Goal: Task Accomplishment & Management: Complete application form

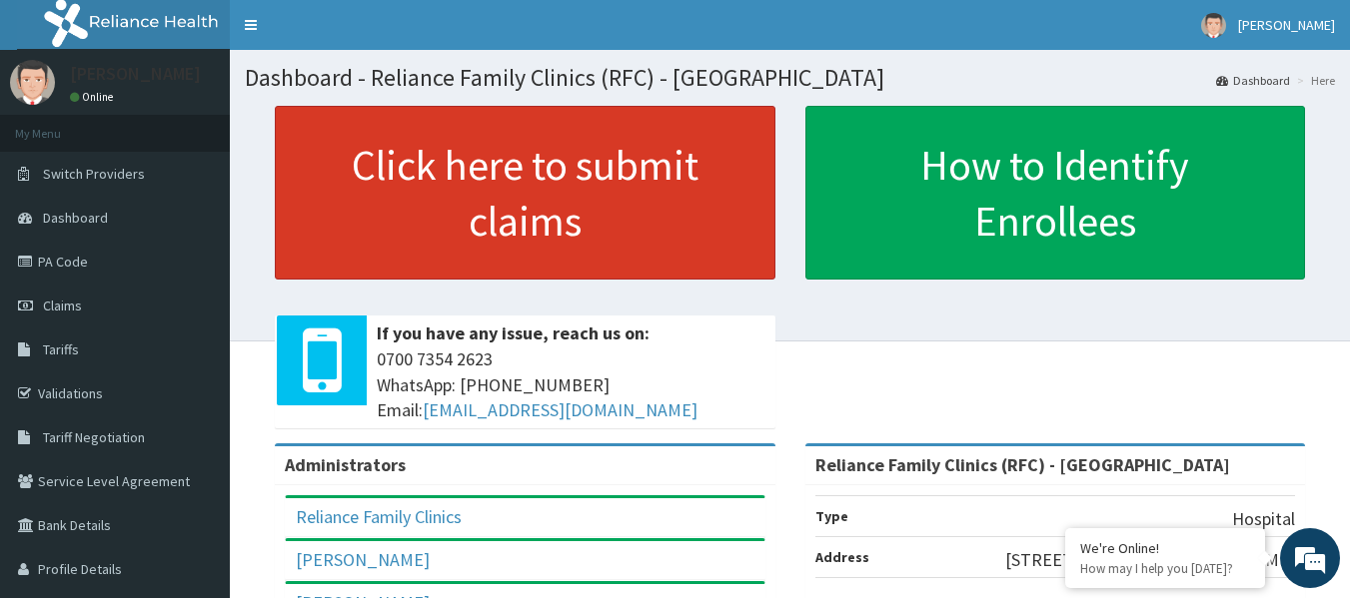
click at [640, 175] on link "Click here to submit claims" at bounding box center [525, 193] width 501 height 174
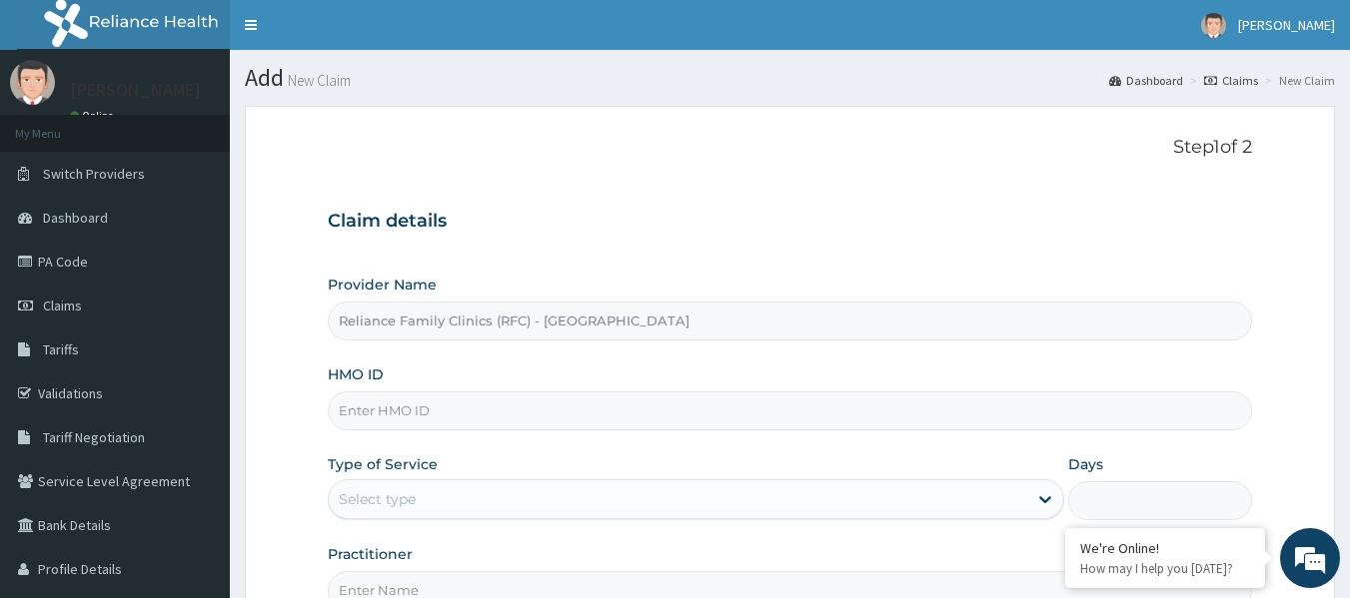
click at [658, 405] on input "HMO ID" at bounding box center [790, 411] width 925 height 39
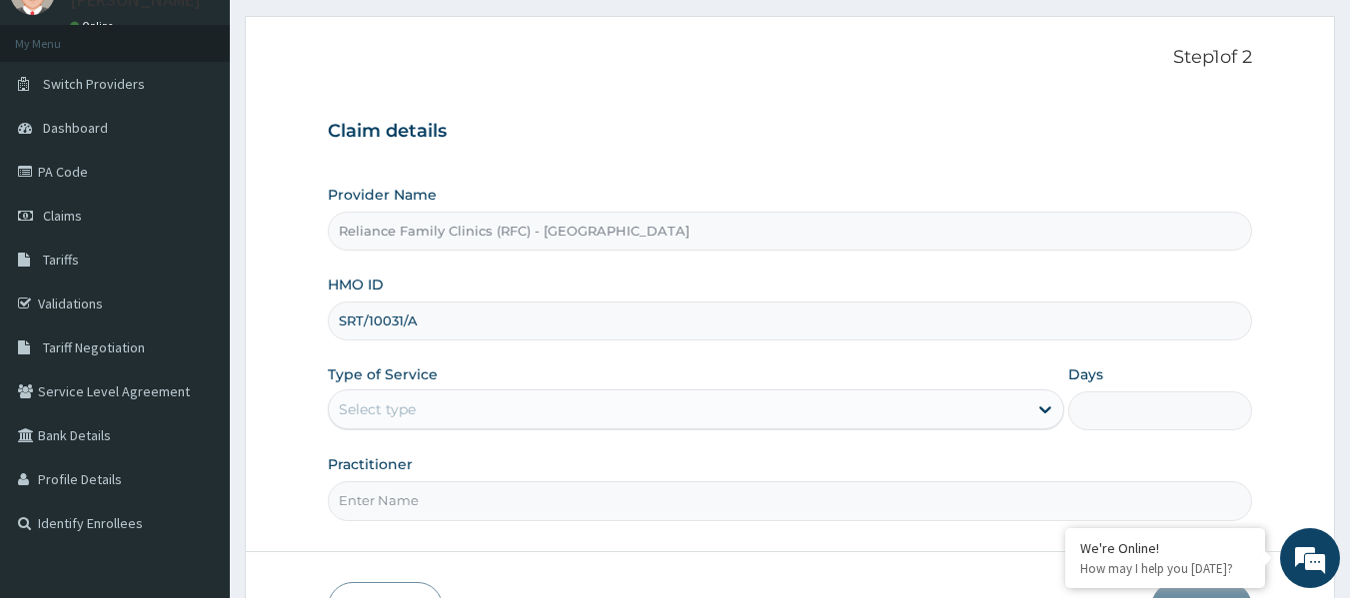
scroll to position [223, 0]
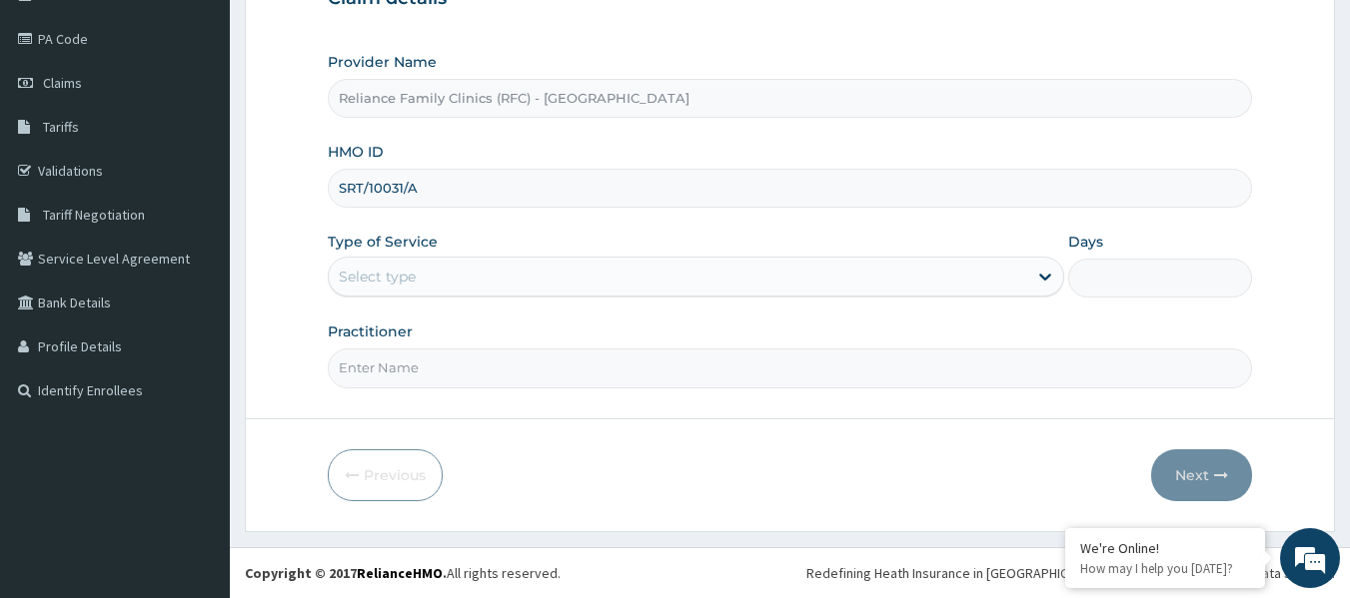
type input "SRT/10031/A"
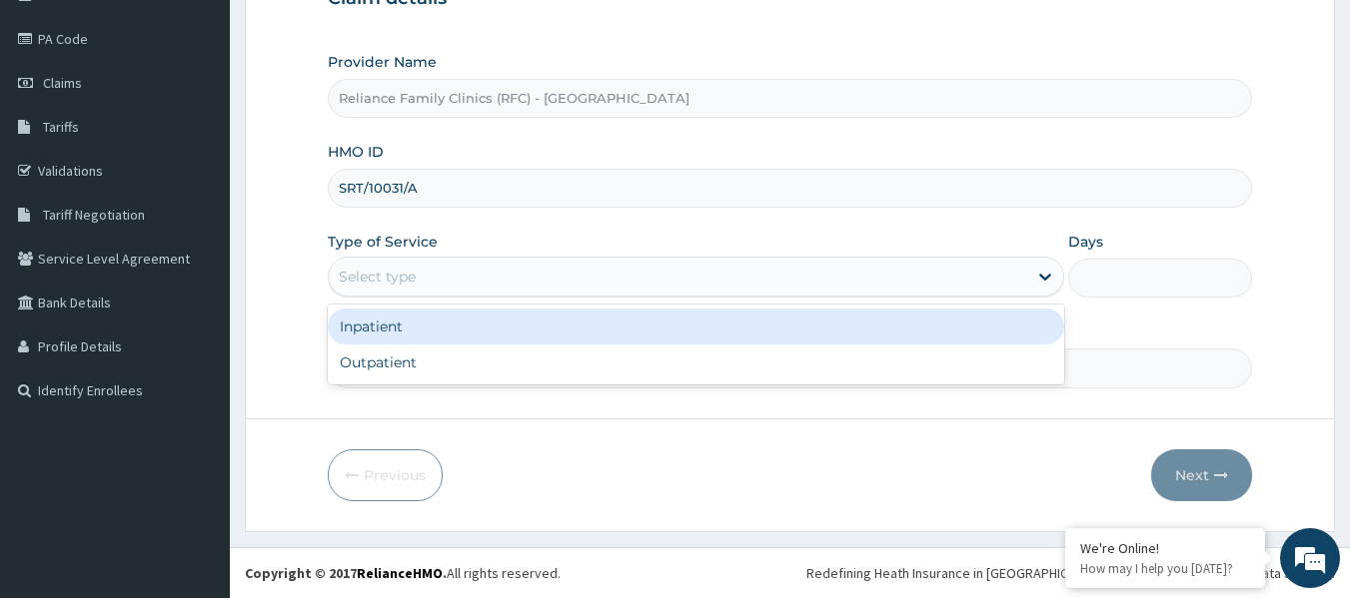
click at [520, 371] on div "Outpatient" at bounding box center [696, 363] width 736 height 36
type input "1"
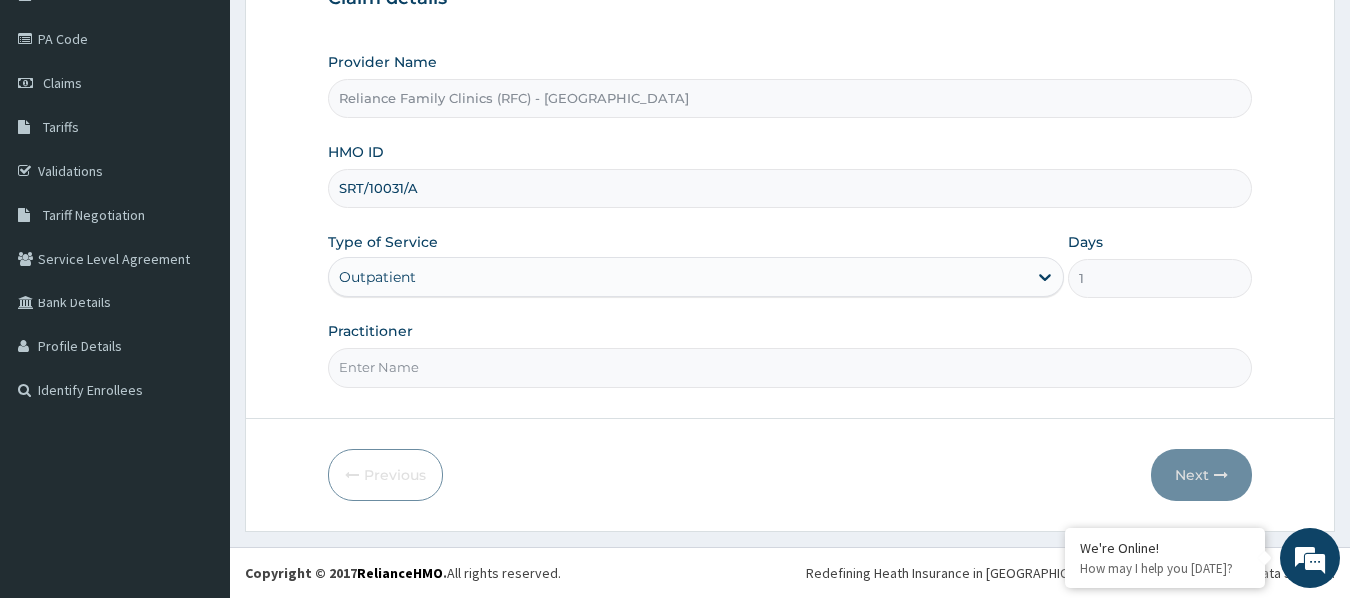
click at [544, 370] on input "Practitioner" at bounding box center [790, 368] width 925 height 39
type input "LOCUM"
click at [1204, 456] on button "Next" at bounding box center [1201, 476] width 101 height 52
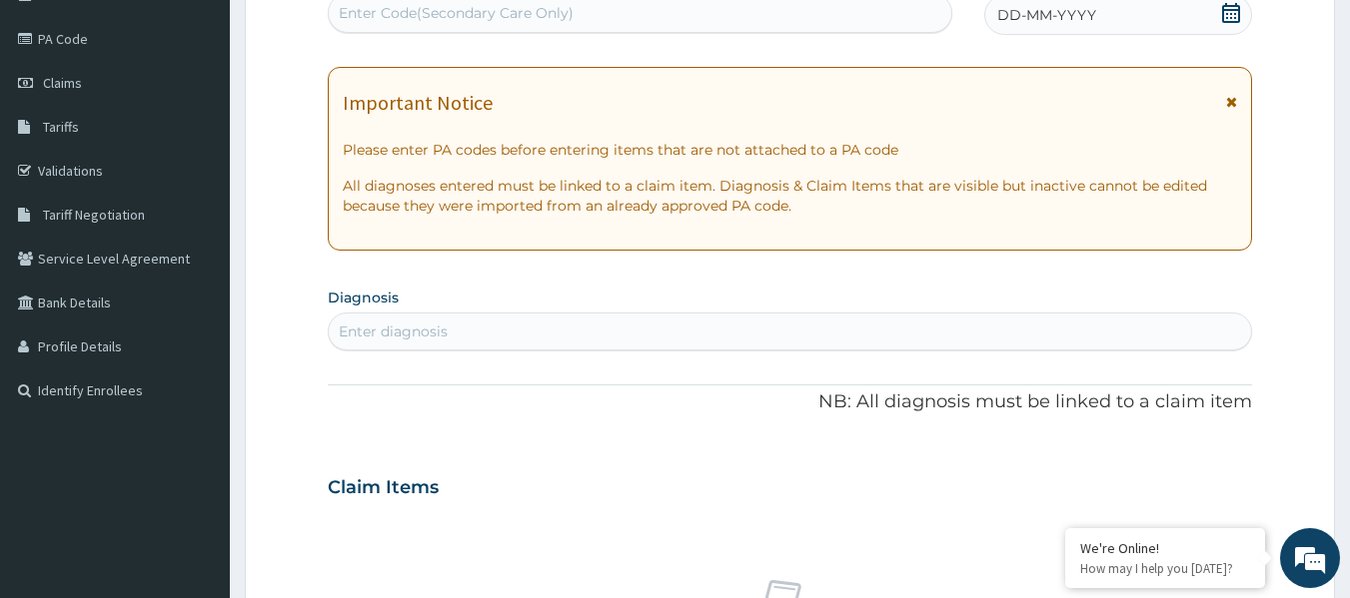
click at [1097, 21] on div "DD-MM-YYYY" at bounding box center [1118, 15] width 268 height 40
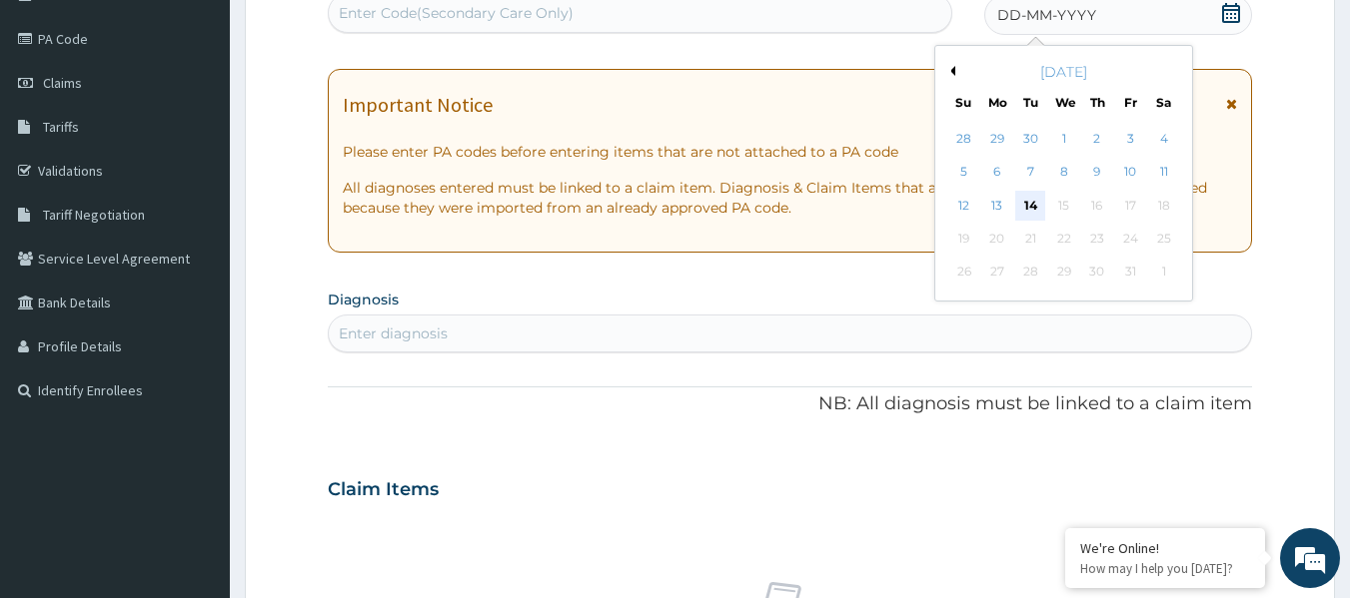
click at [1024, 202] on div "14" at bounding box center [1031, 206] width 30 height 30
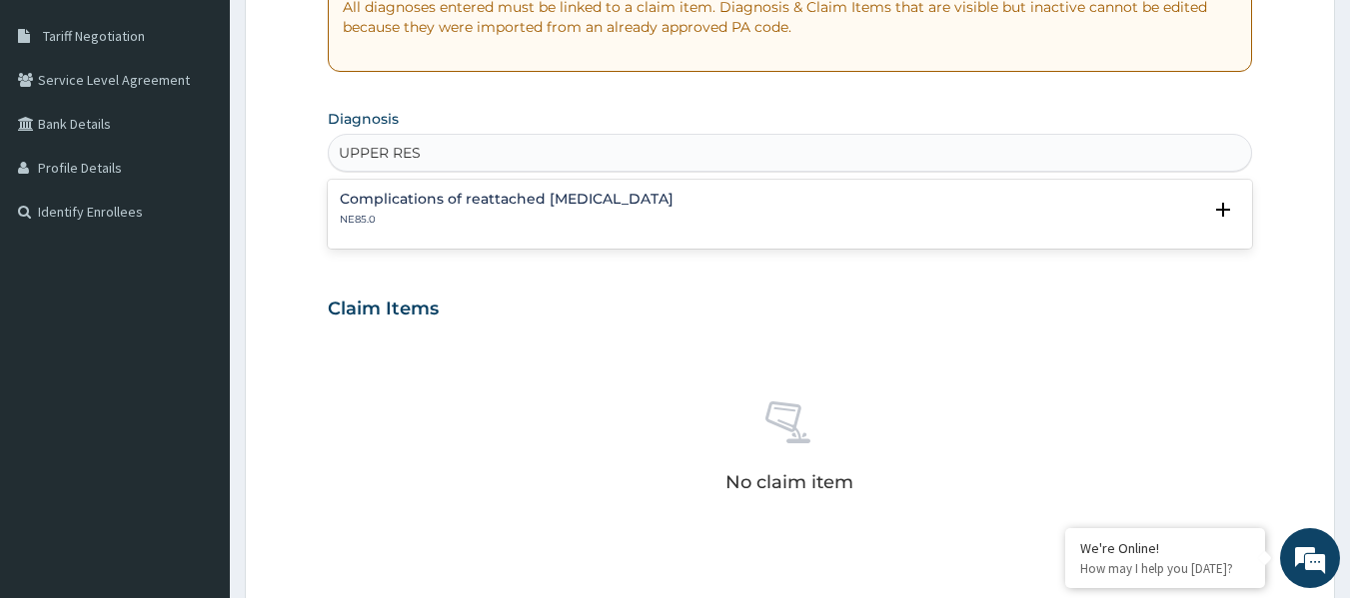
scroll to position [416, 0]
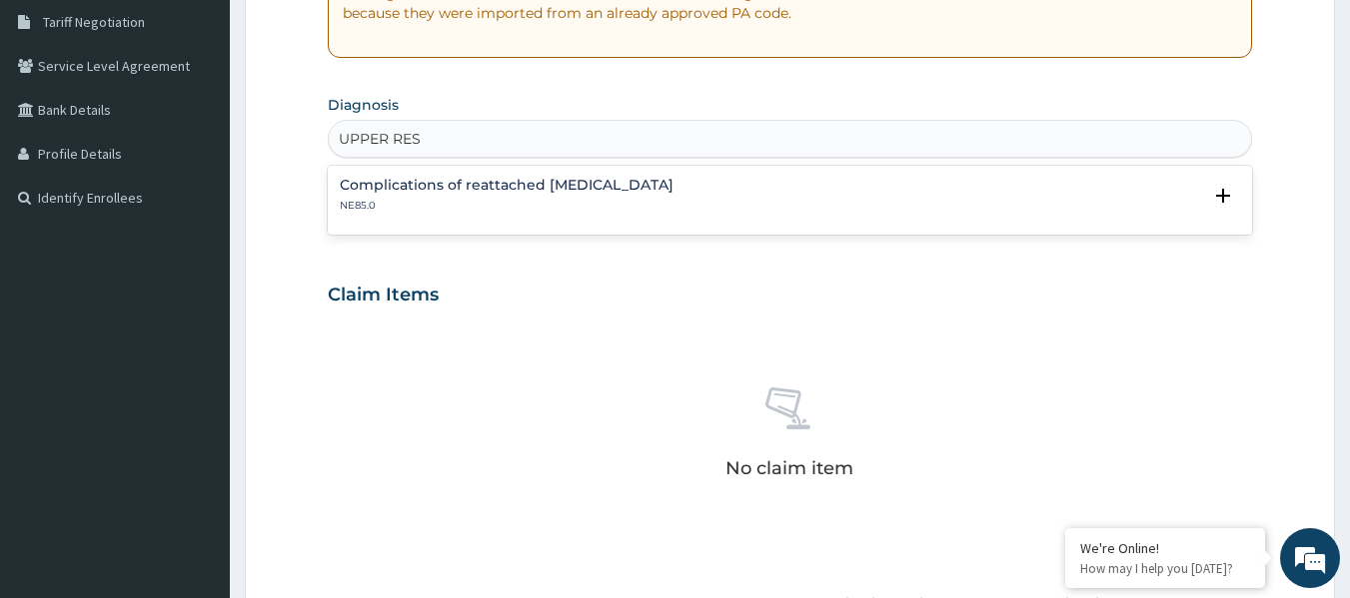
click at [517, 211] on p "NE85.0" at bounding box center [507, 206] width 334 height 14
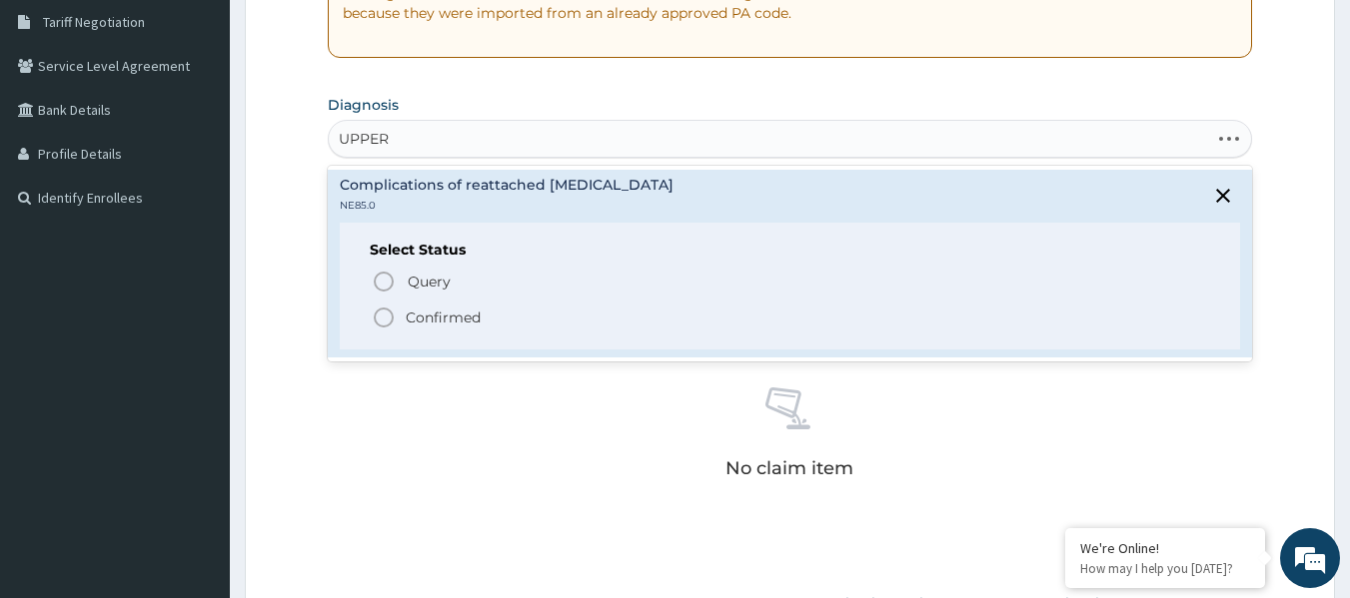
type input "UPPER"
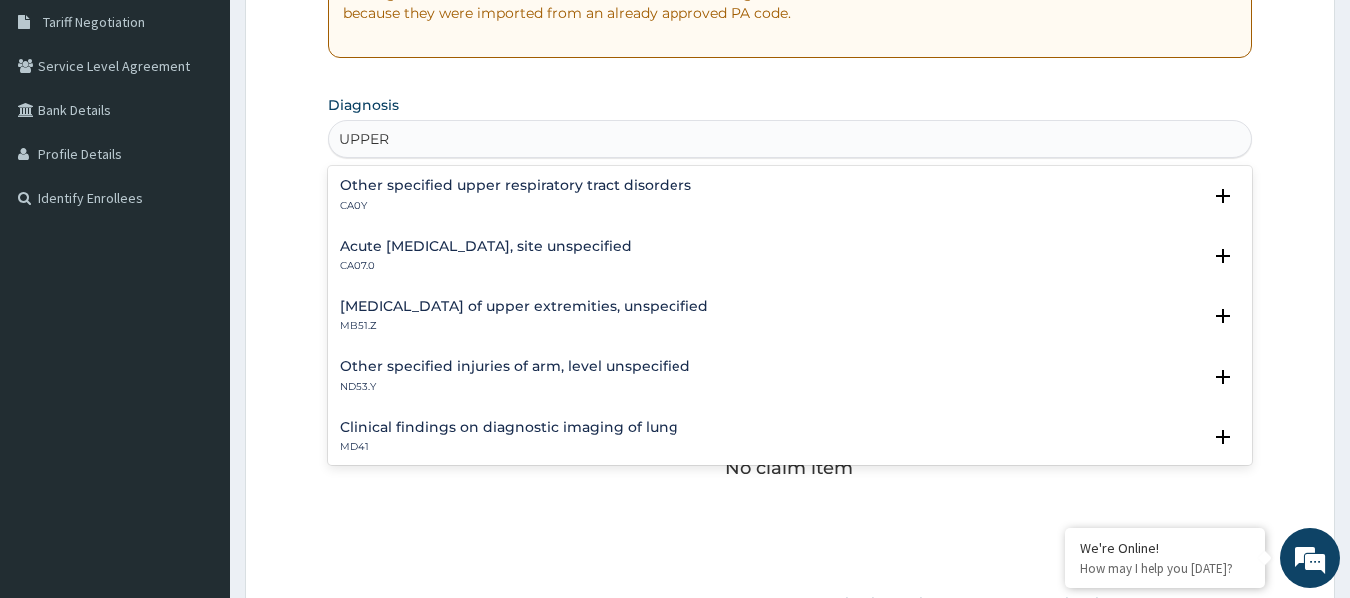
click at [480, 253] on h4 "Acute upper respiratory infection, site unspecified" at bounding box center [486, 246] width 292 height 15
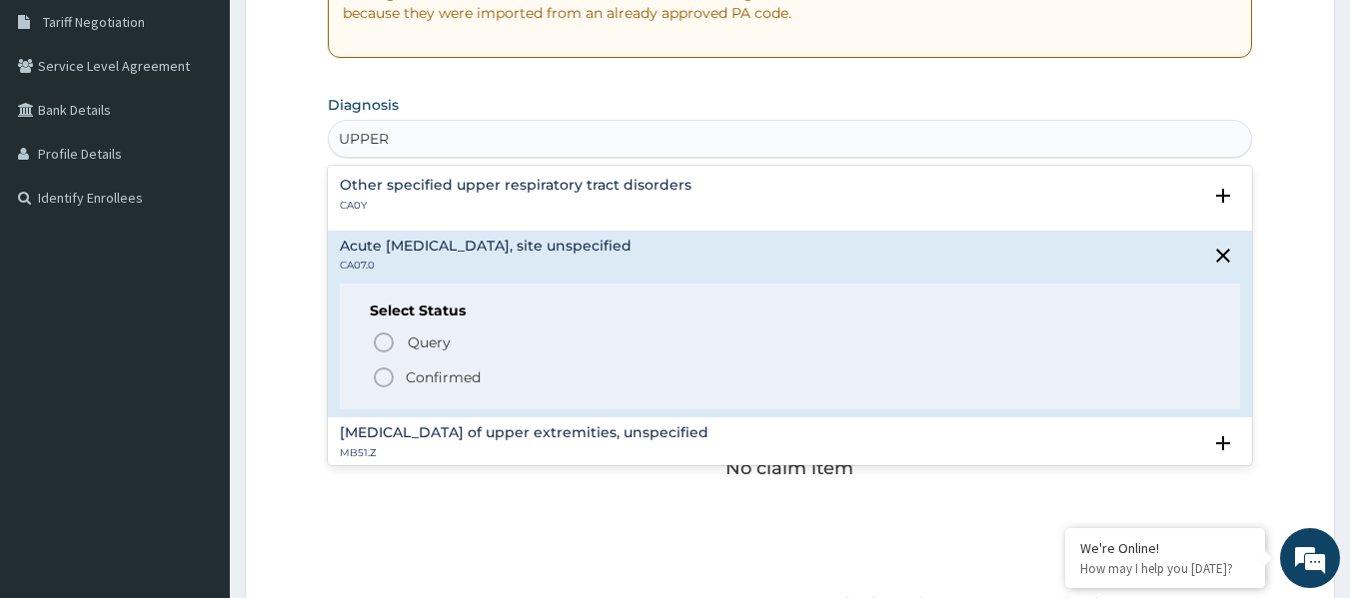
click at [469, 384] on p "Confirmed" at bounding box center [443, 378] width 75 height 20
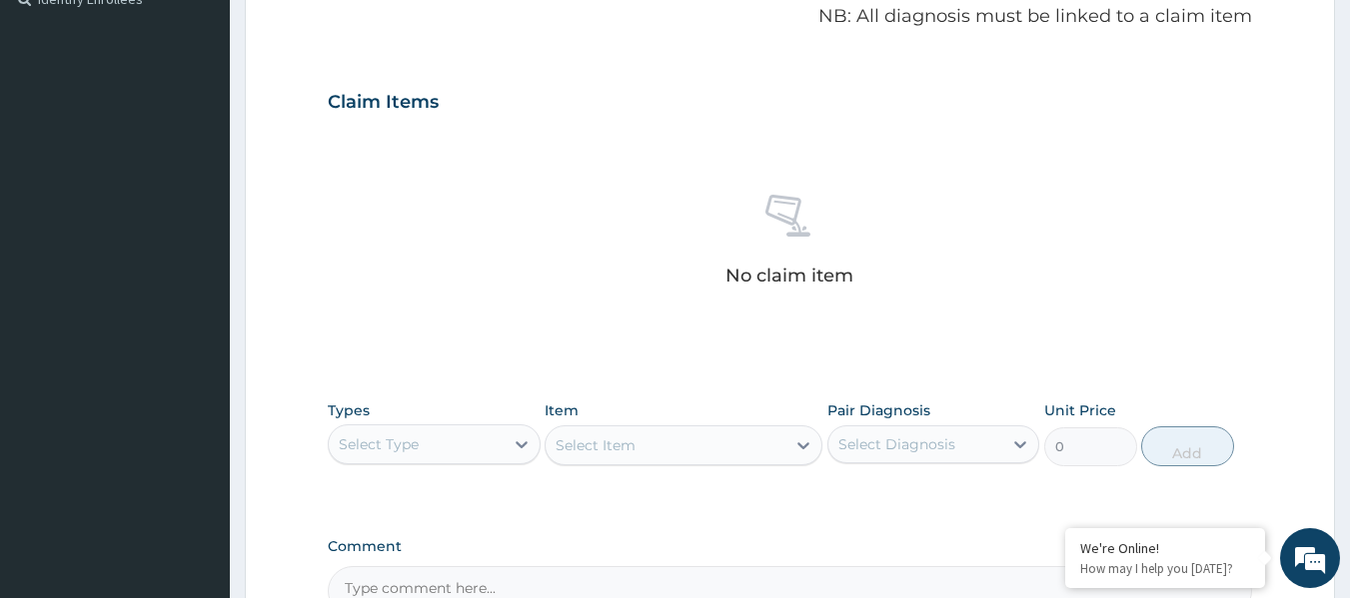
scroll to position [842, 0]
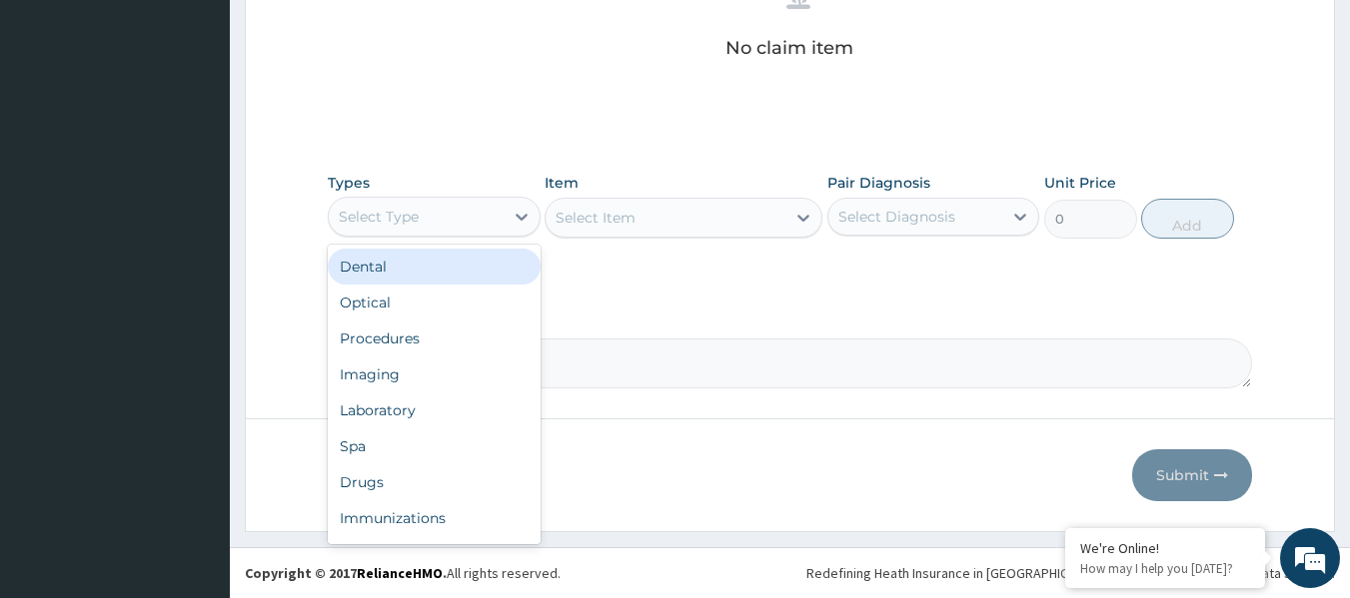
click at [486, 343] on div "Procedures" at bounding box center [434, 339] width 213 height 36
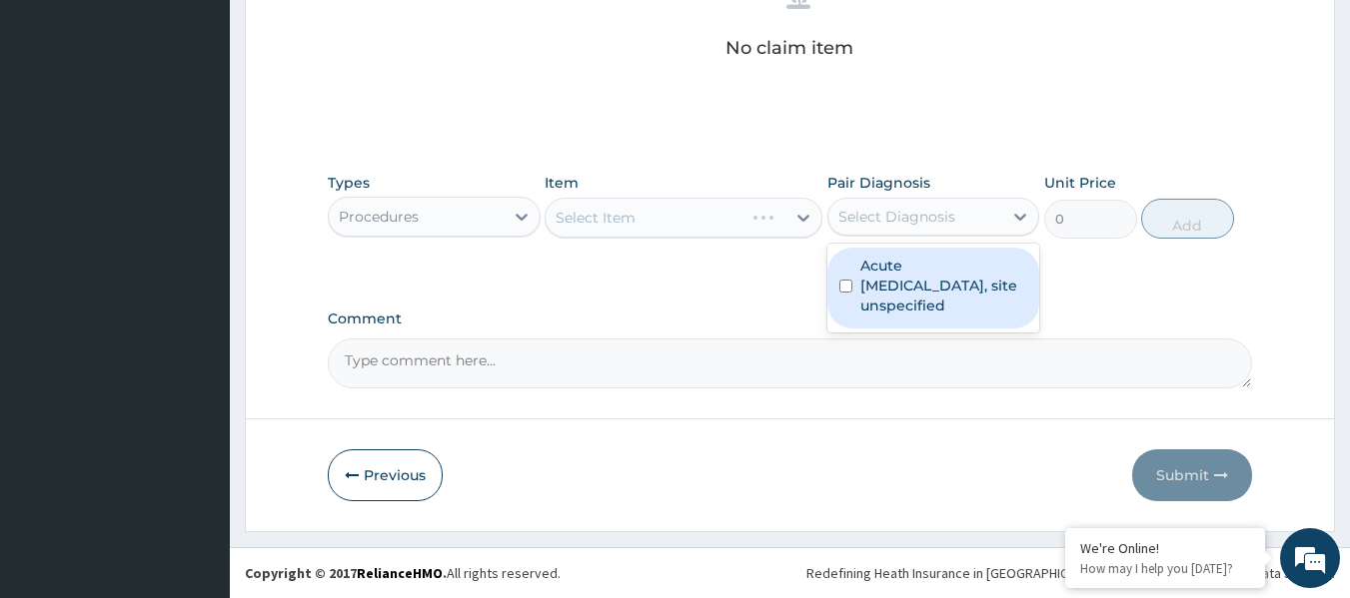
click at [932, 275] on label "Acute upper respiratory infection, site unspecified" at bounding box center [944, 286] width 168 height 60
checkbox input "true"
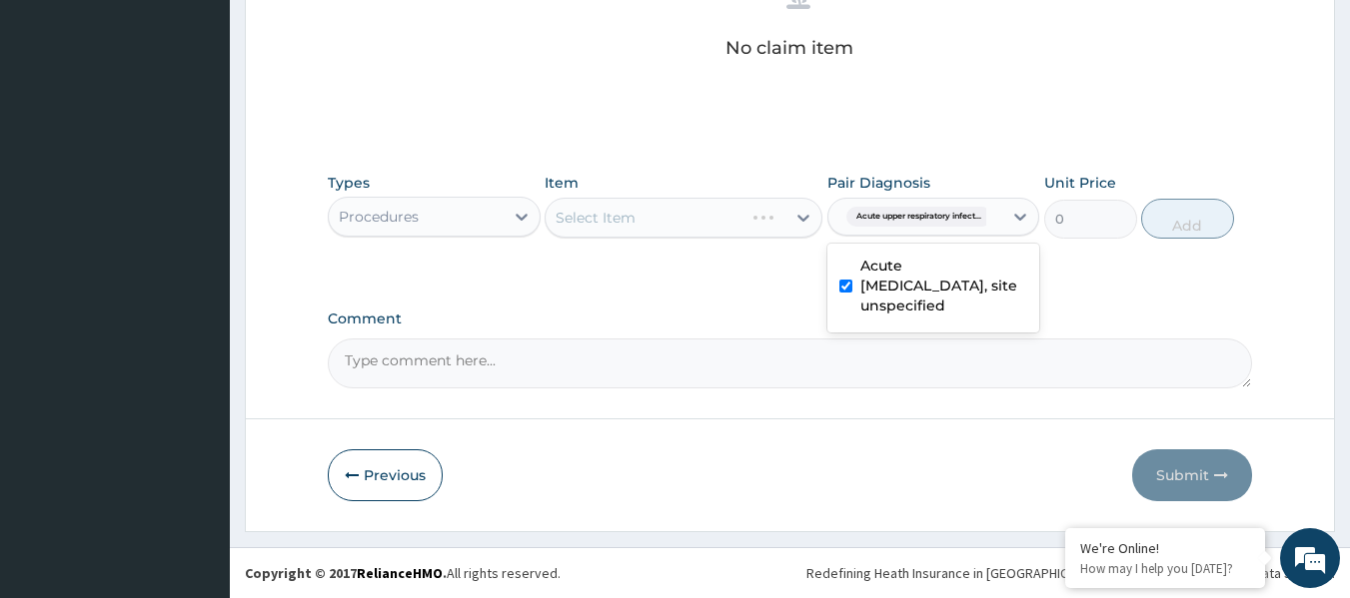
click at [679, 211] on div "Select Item" at bounding box center [683, 218] width 278 height 40
click at [709, 220] on div "Select Item" at bounding box center [683, 218] width 278 height 40
click at [679, 211] on div "Select Item" at bounding box center [683, 218] width 278 height 40
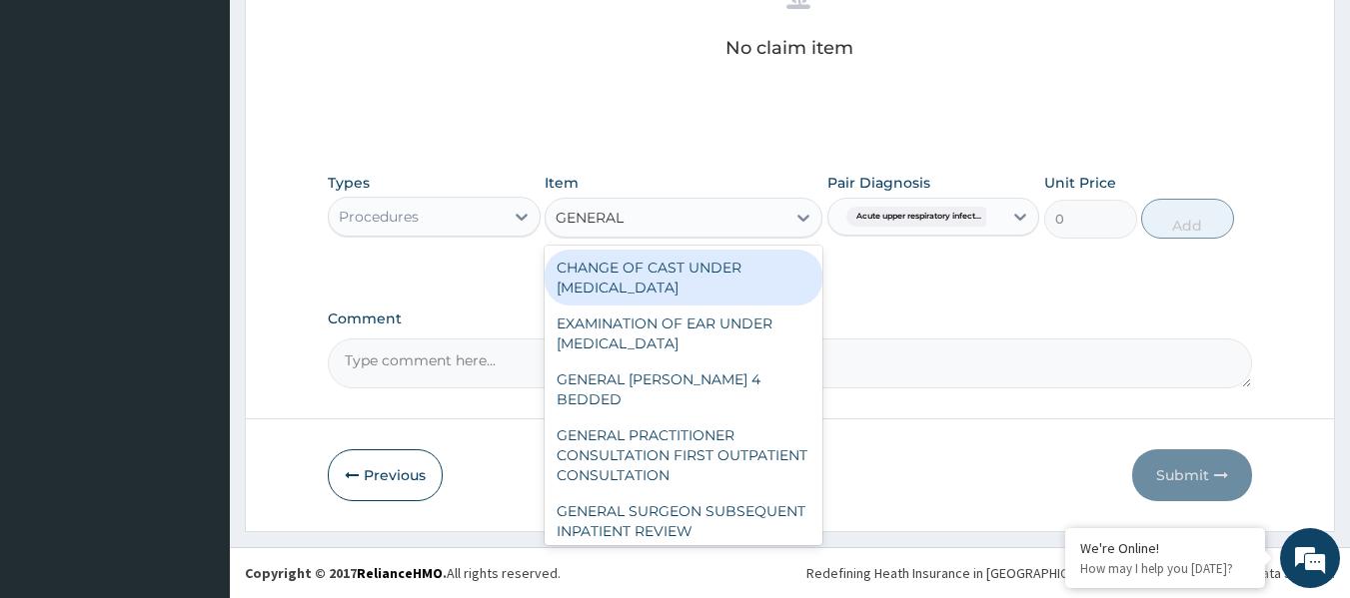
type input "GENERAL P"
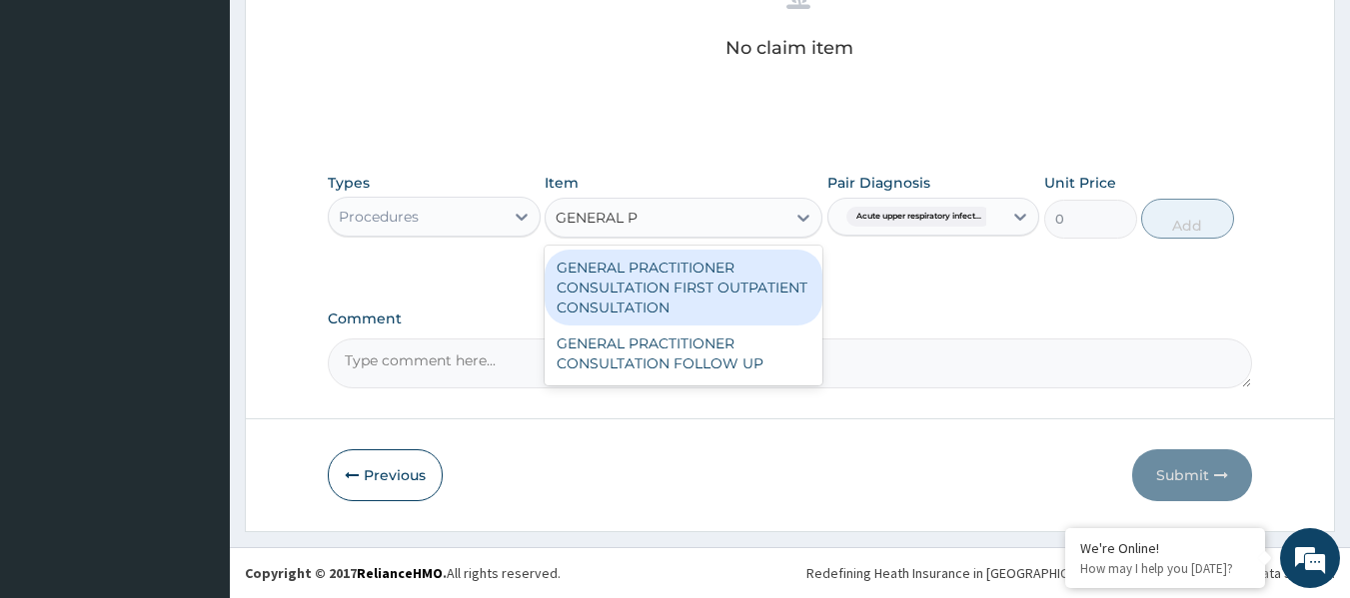
click at [714, 270] on div "GENERAL PRACTITIONER CONSULTATION FIRST OUTPATIENT CONSULTATION" at bounding box center [683, 288] width 278 height 76
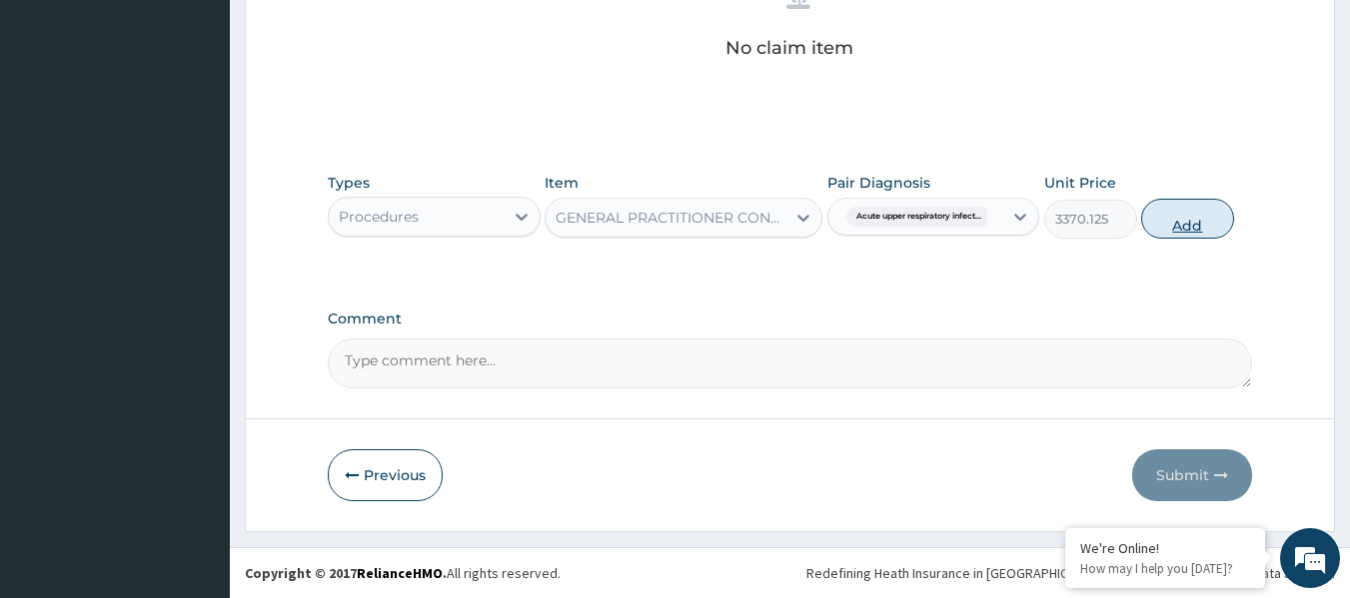
click at [1163, 232] on button "Add" at bounding box center [1187, 219] width 93 height 40
type input "0"
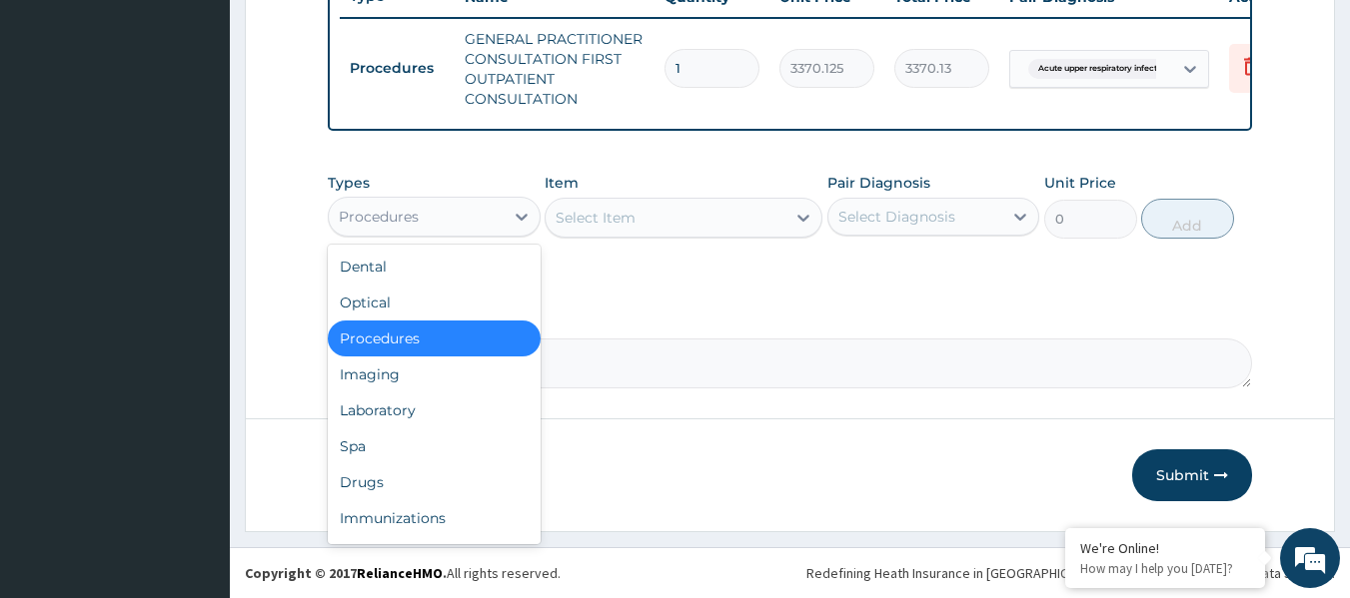
click at [439, 409] on div "Laboratory" at bounding box center [434, 411] width 213 height 36
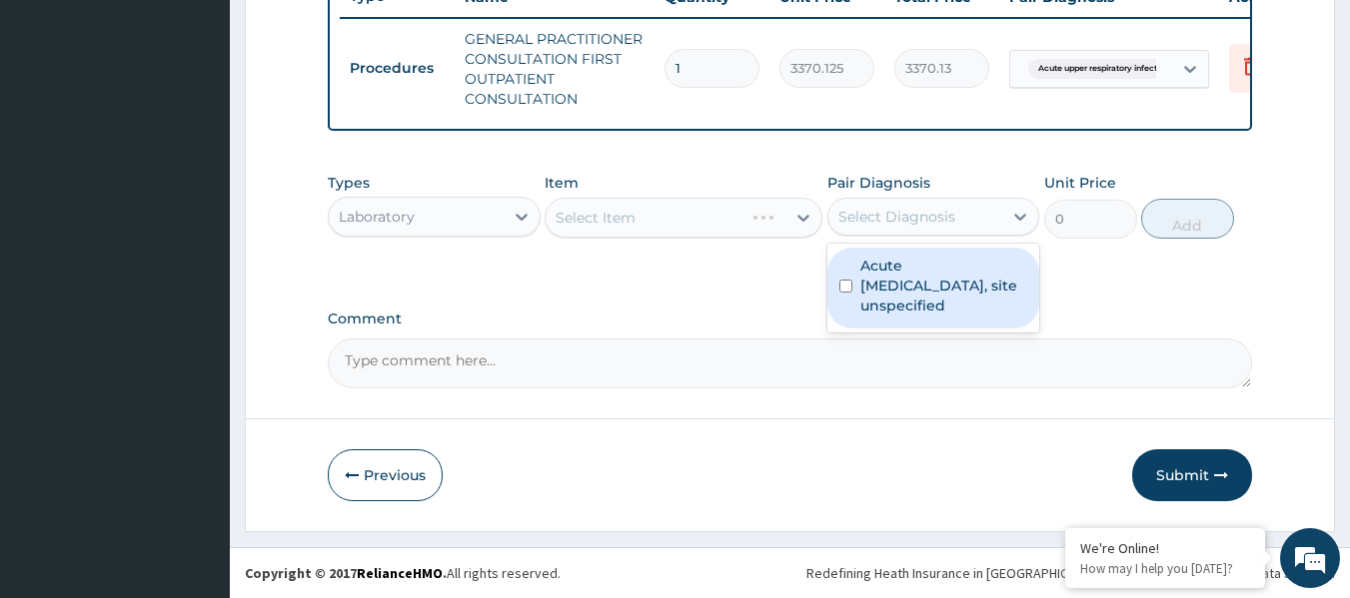
click at [895, 288] on label "Acute upper respiratory infection, site unspecified" at bounding box center [944, 286] width 168 height 60
checkbox input "true"
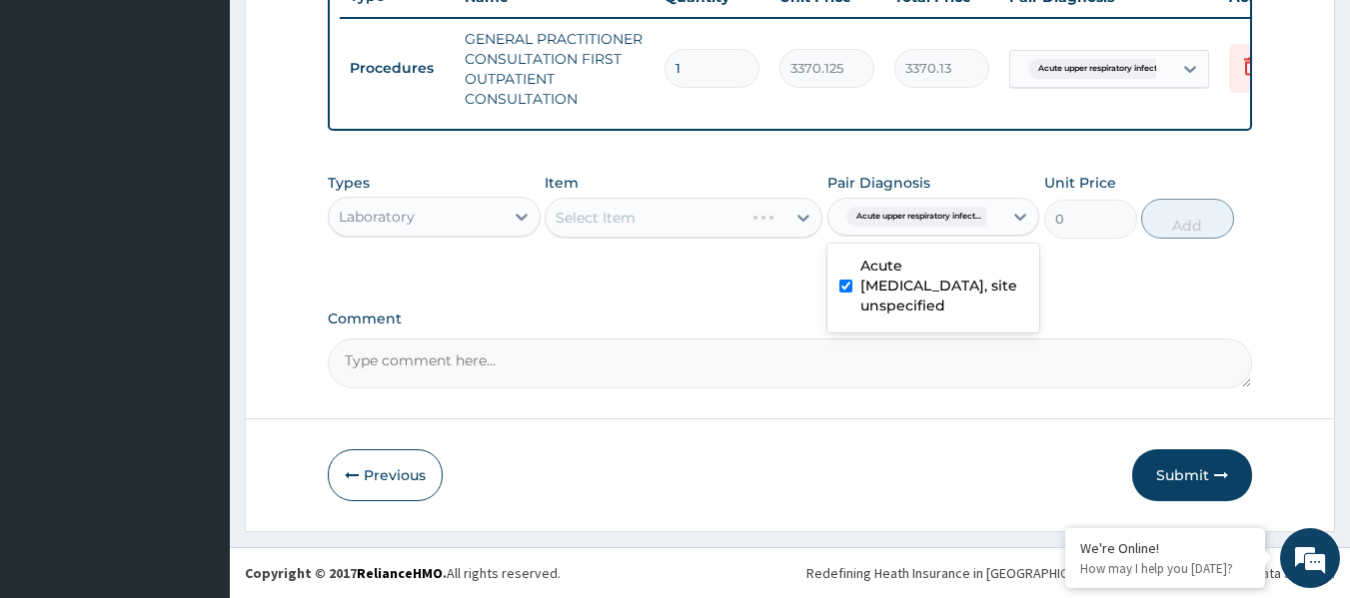
click at [619, 219] on div "Select Item" at bounding box center [683, 218] width 278 height 40
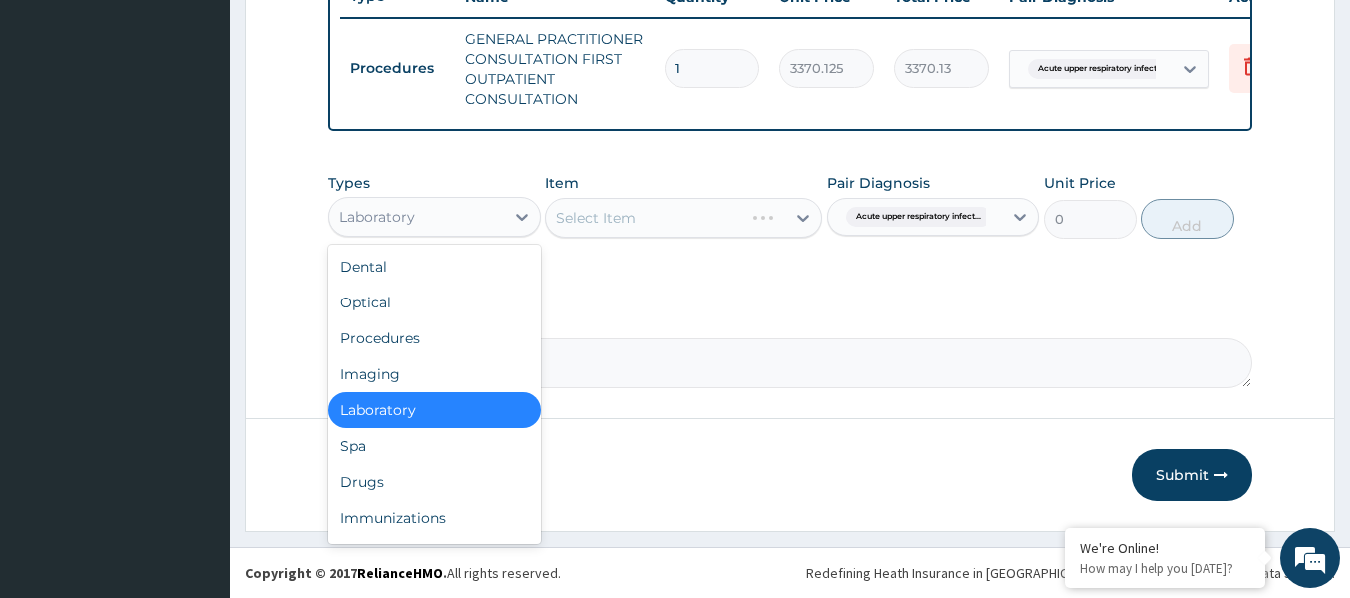
click at [448, 488] on div "Drugs" at bounding box center [434, 483] width 213 height 36
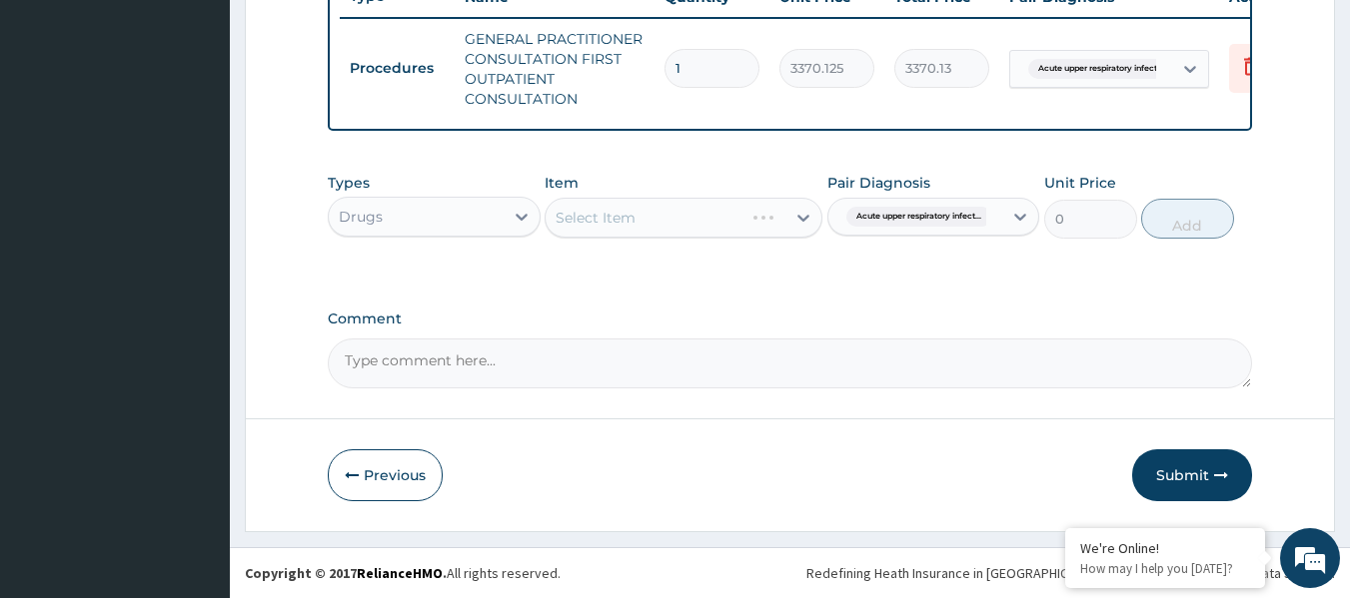
click at [715, 207] on div "Select Item" at bounding box center [683, 218] width 278 height 40
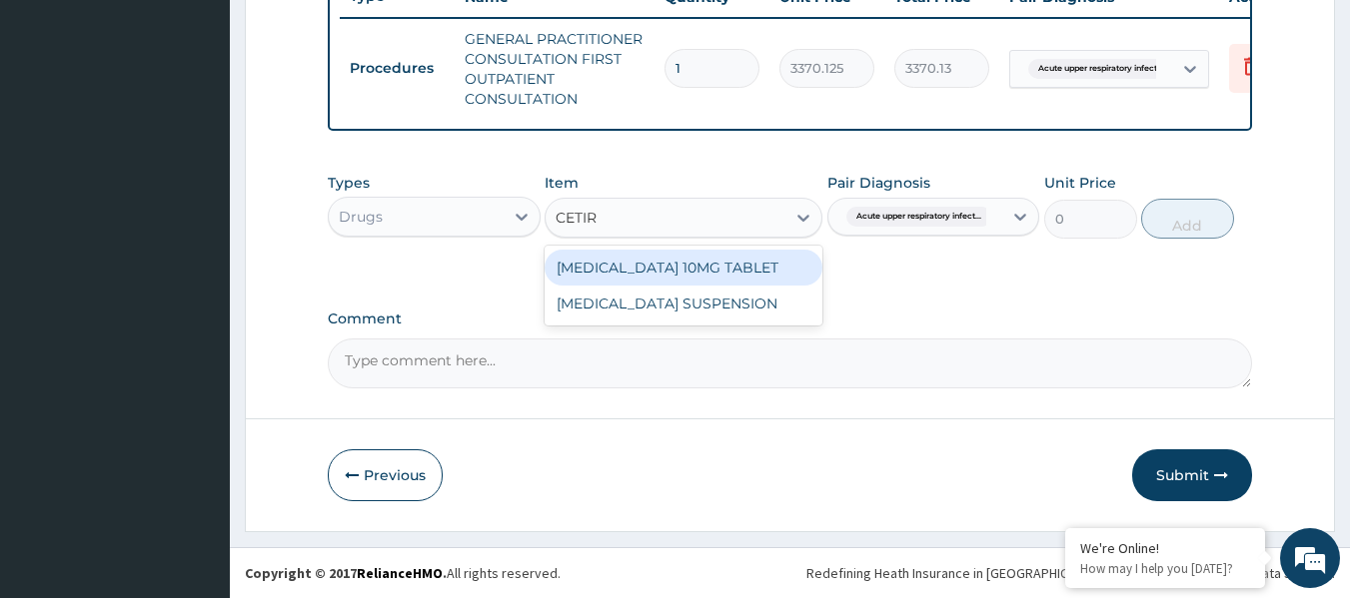
type input "CETIRI"
click at [771, 256] on div "[MEDICAL_DATA] 10MG TABLET" at bounding box center [683, 268] width 278 height 36
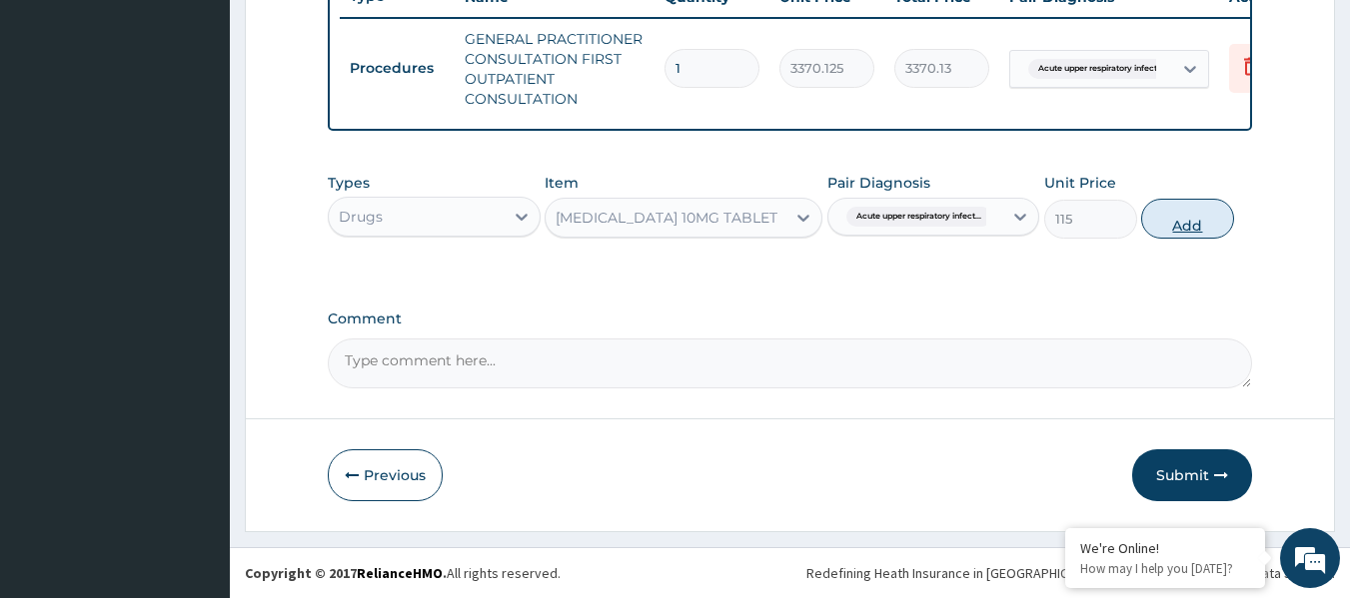
click at [1223, 224] on button "Add" at bounding box center [1187, 219] width 93 height 40
type input "0"
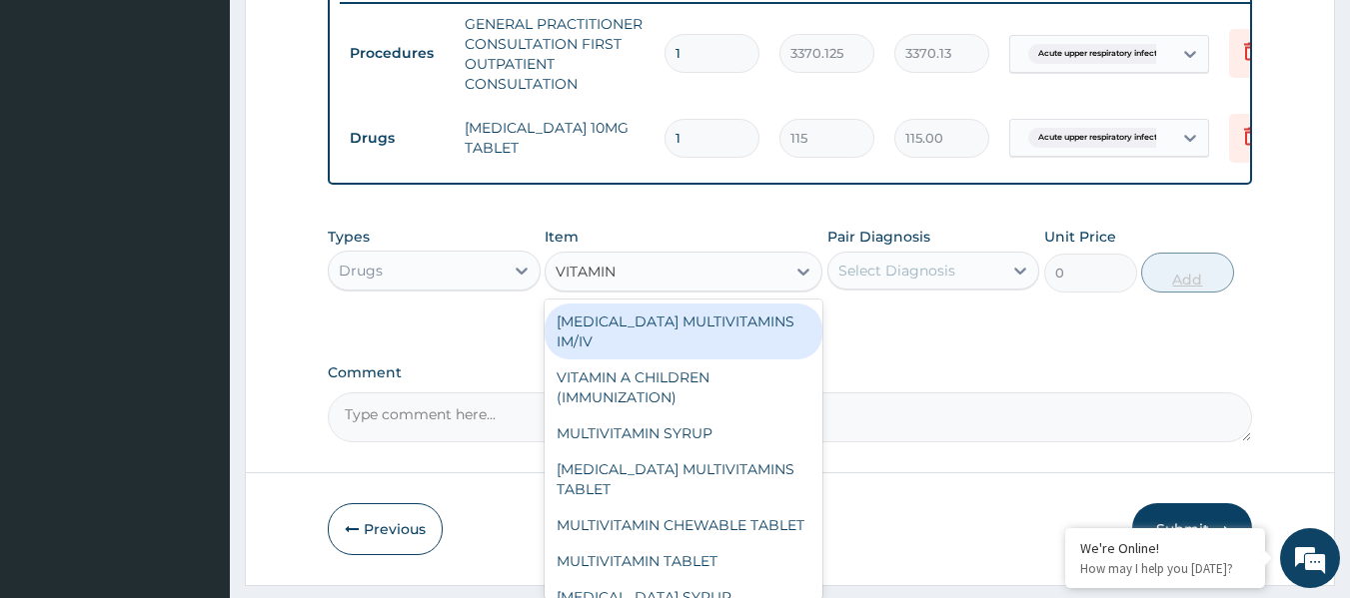
type input "VITAMIN C"
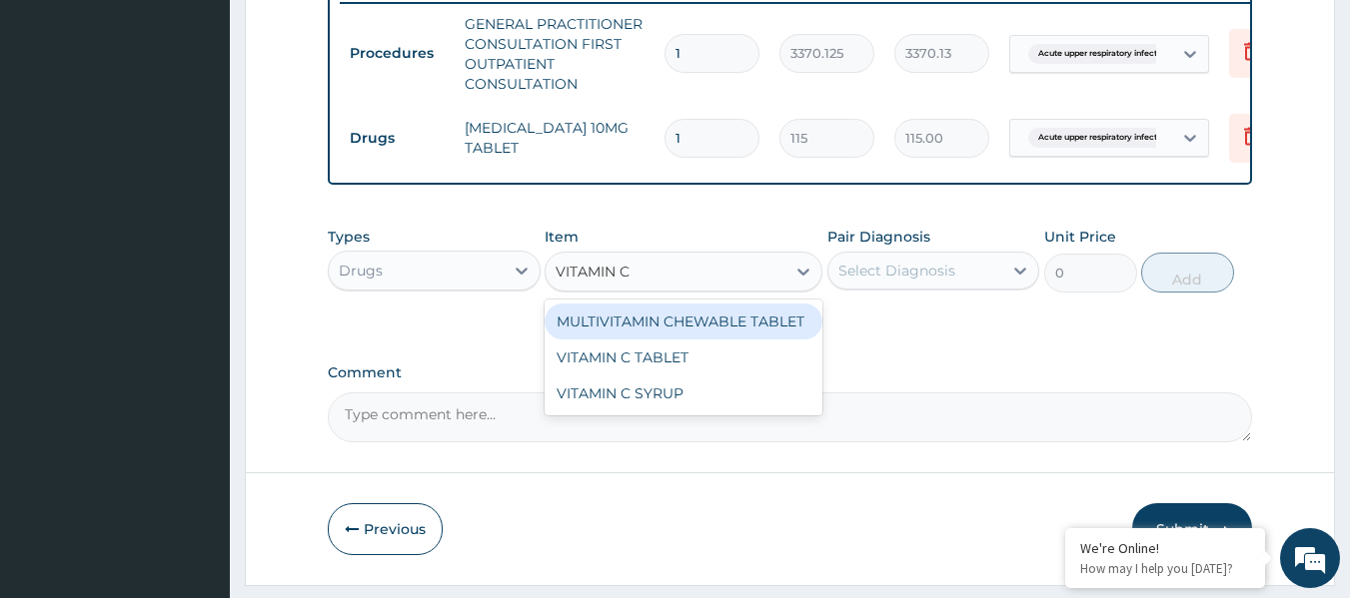
click at [730, 371] on div "VITAMIN C TABLET" at bounding box center [683, 358] width 278 height 36
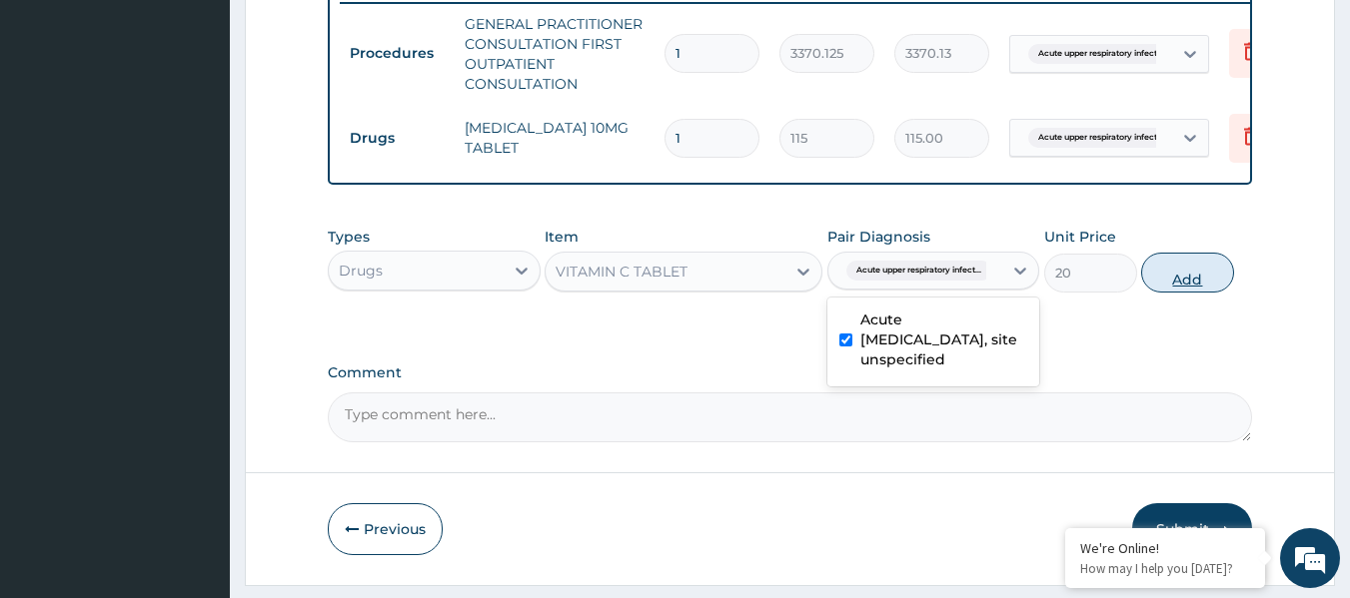
click at [1175, 290] on button "Add" at bounding box center [1187, 273] width 93 height 40
type input "0"
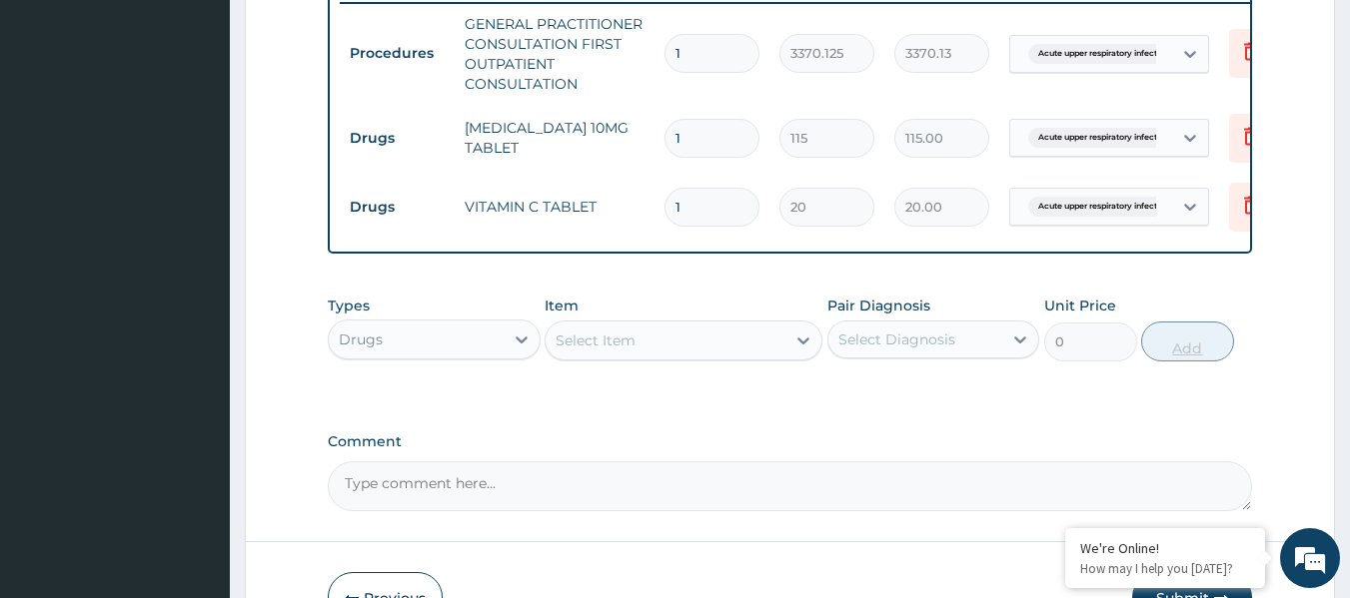
scroll to position [931, 0]
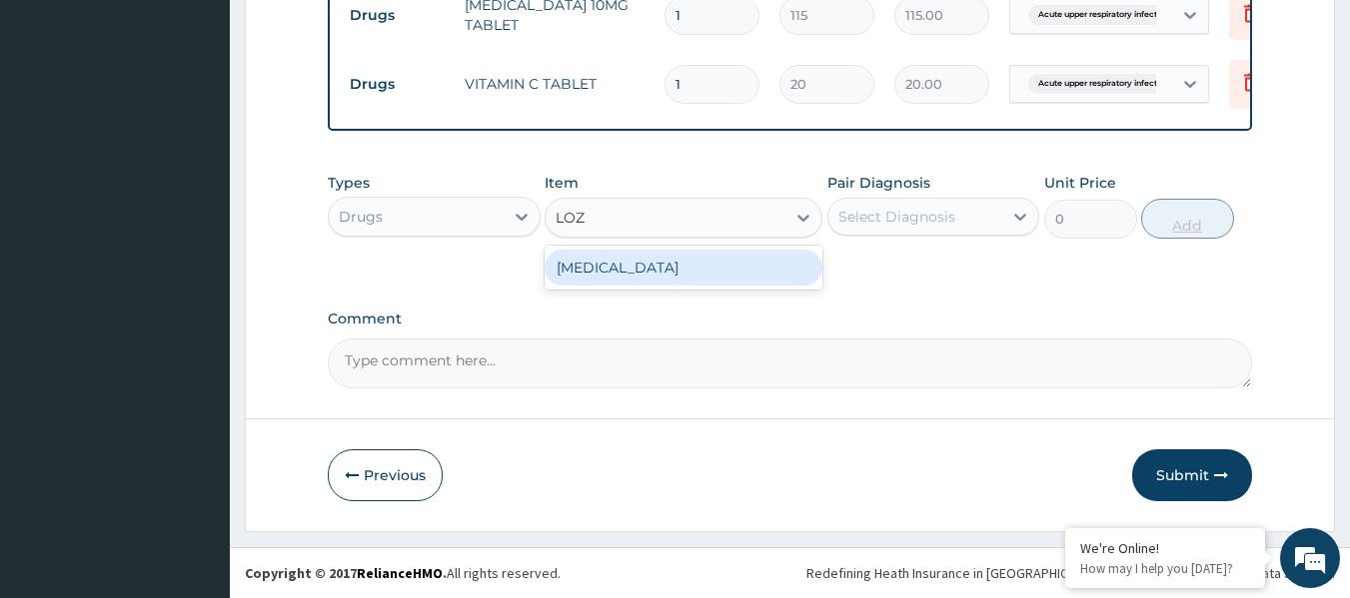
type input "LOZE"
click at [732, 258] on div "[MEDICAL_DATA]" at bounding box center [683, 268] width 278 height 36
type input "96"
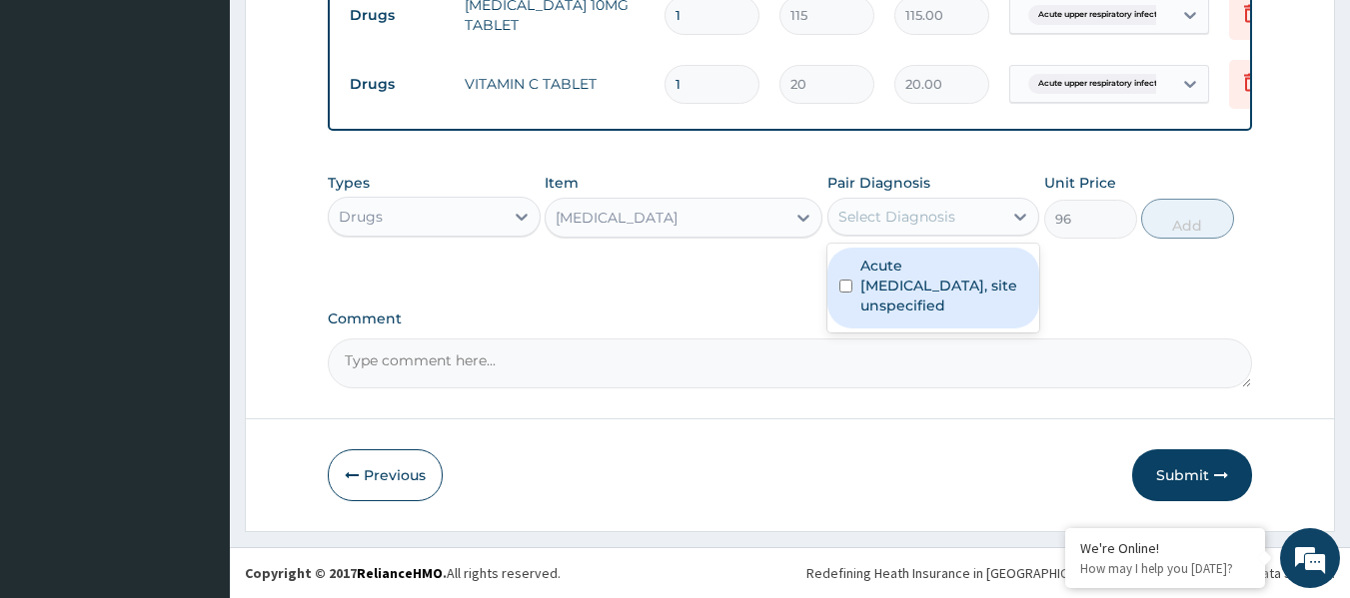
click at [912, 279] on label "Acute upper respiratory infection, site unspecified" at bounding box center [944, 286] width 168 height 60
checkbox input "true"
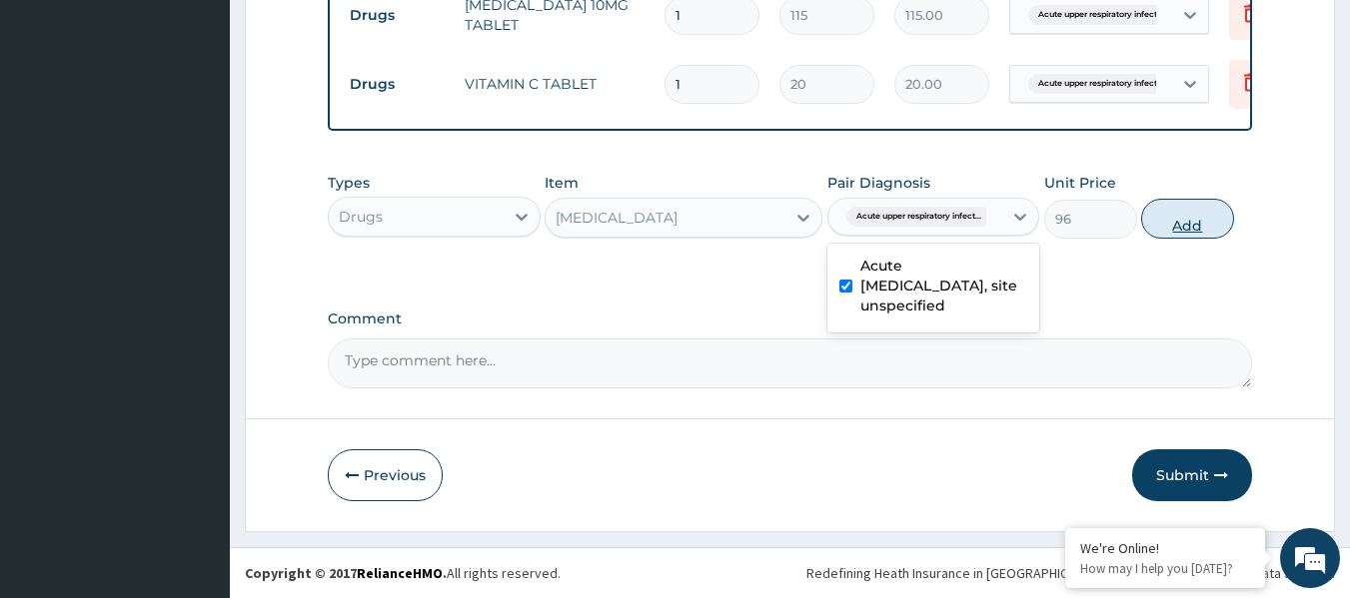
click at [1184, 233] on button "Add" at bounding box center [1187, 219] width 93 height 40
type input "0"
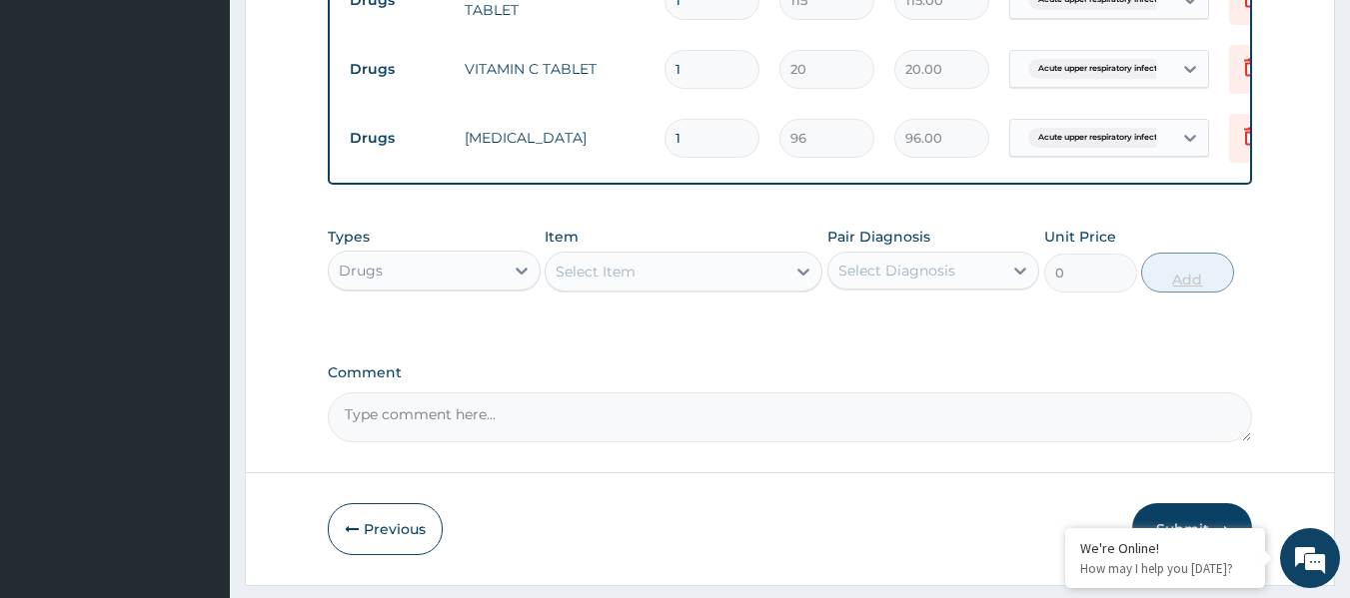
scroll to position [1000, 0]
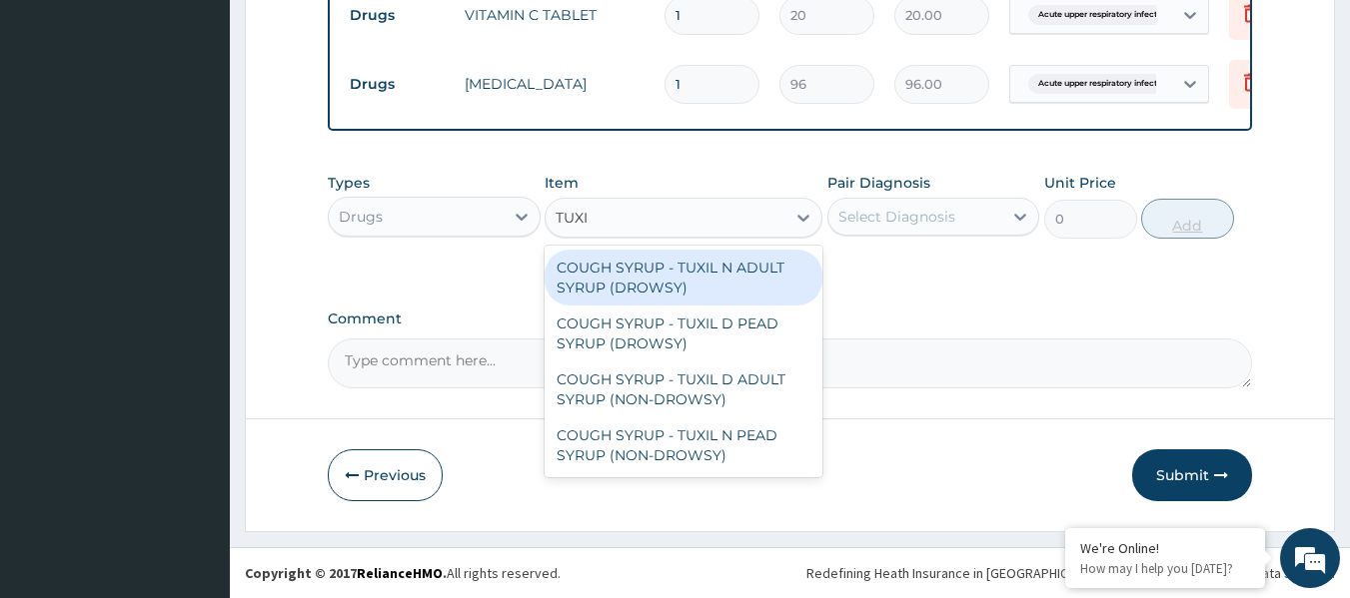
type input "TUXIL"
click at [777, 371] on div "COUGH SYRUP - TUXIL D ADULT SYRUP (NON-DROWSY)" at bounding box center [683, 390] width 278 height 56
type input "2000"
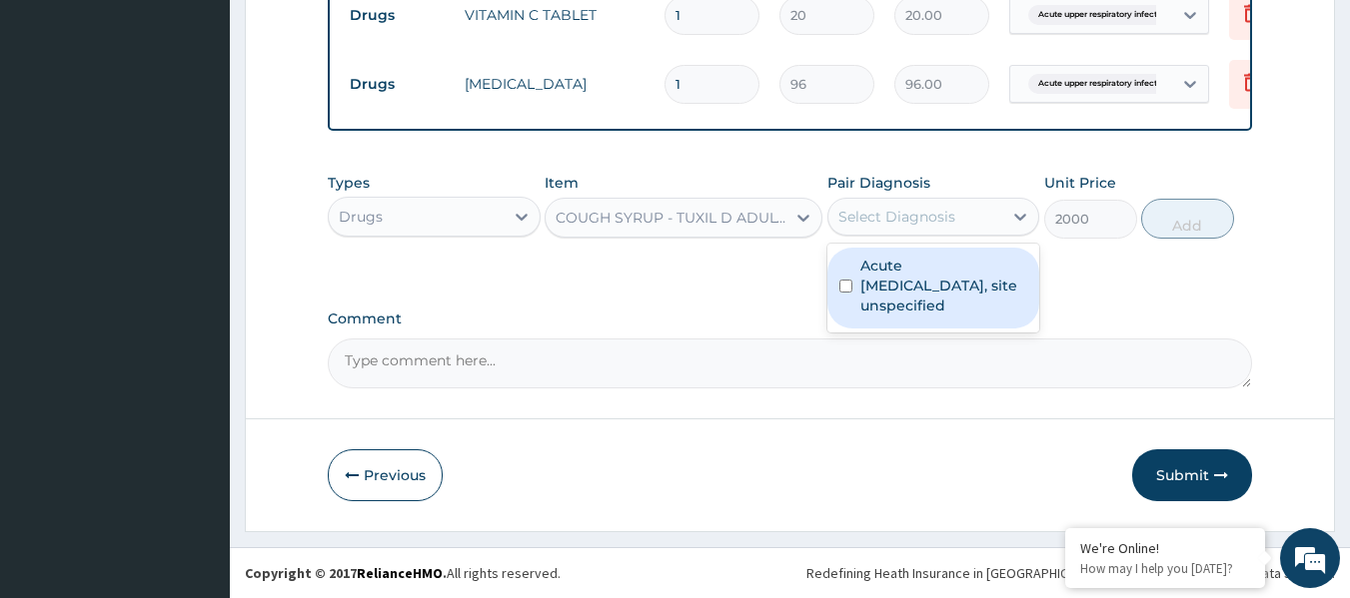
click at [943, 266] on label "Acute upper respiratory infection, site unspecified" at bounding box center [944, 286] width 168 height 60
checkbox input "true"
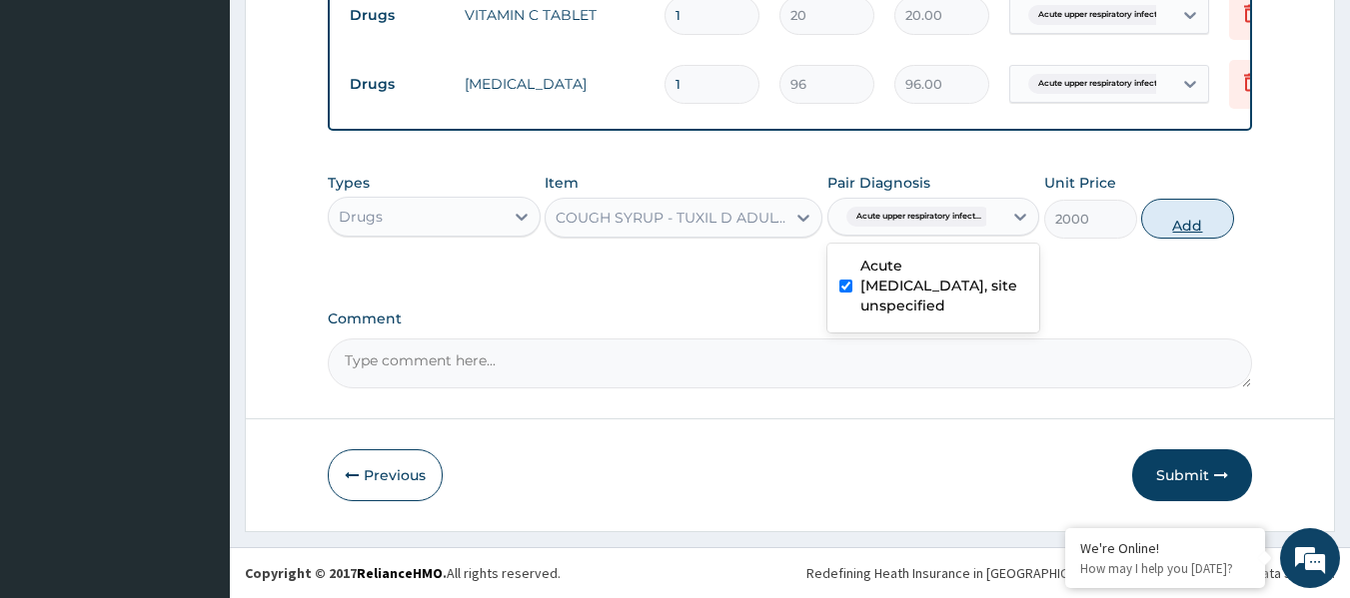
click at [1189, 234] on button "Add" at bounding box center [1187, 219] width 93 height 40
type input "0"
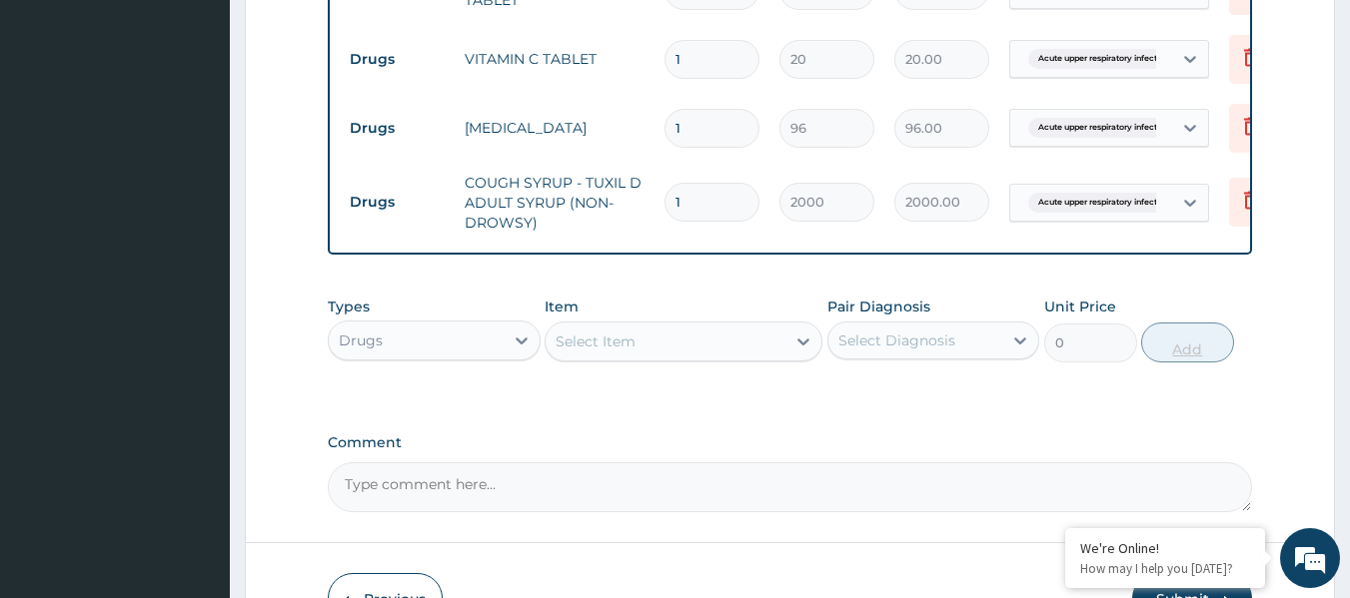
scroll to position [940, 0]
click at [716, 52] on input "1" at bounding box center [711, 60] width 95 height 39
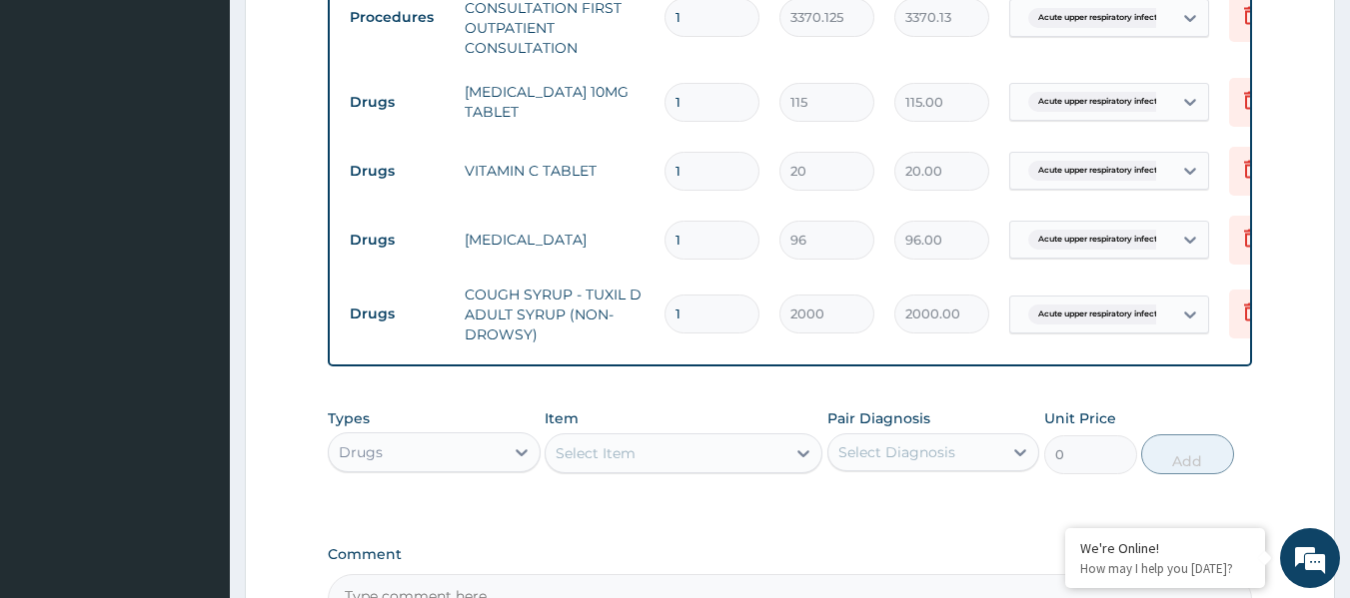
scroll to position [828, 0]
click at [724, 94] on input "1" at bounding box center [711, 103] width 95 height 39
type input "0.00"
type input "5"
type input "575.00"
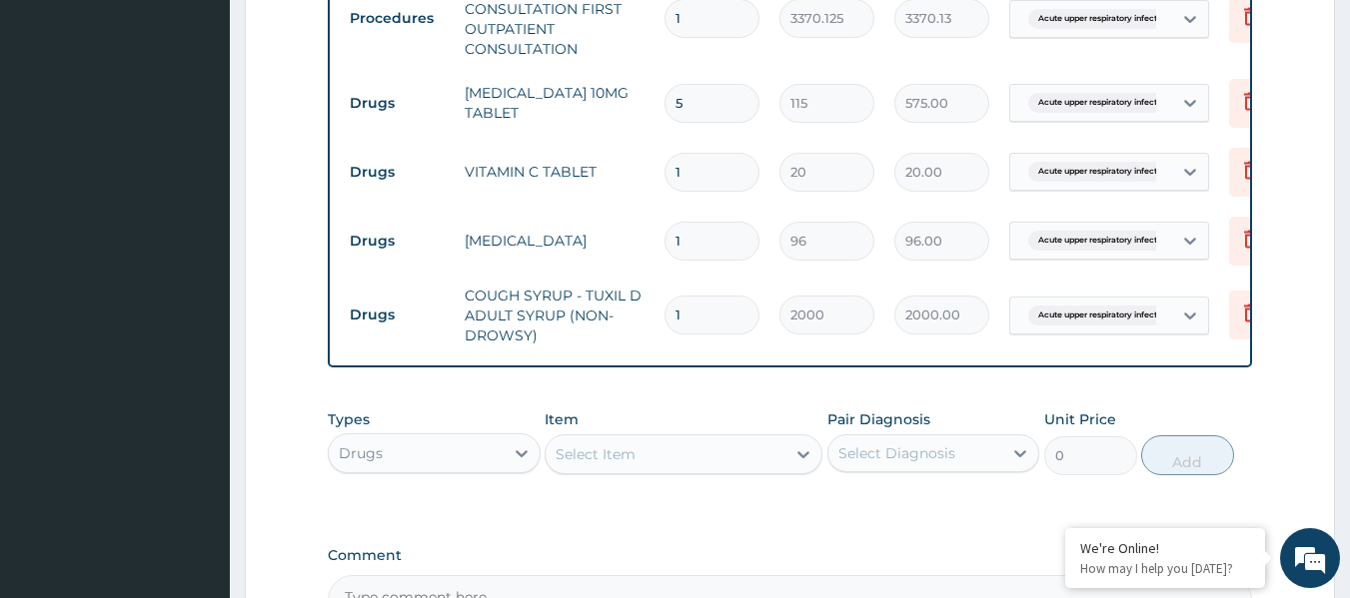
type input "5"
click at [730, 168] on input "1" at bounding box center [711, 172] width 95 height 39
type input "0.00"
type input "3"
type input "60.00"
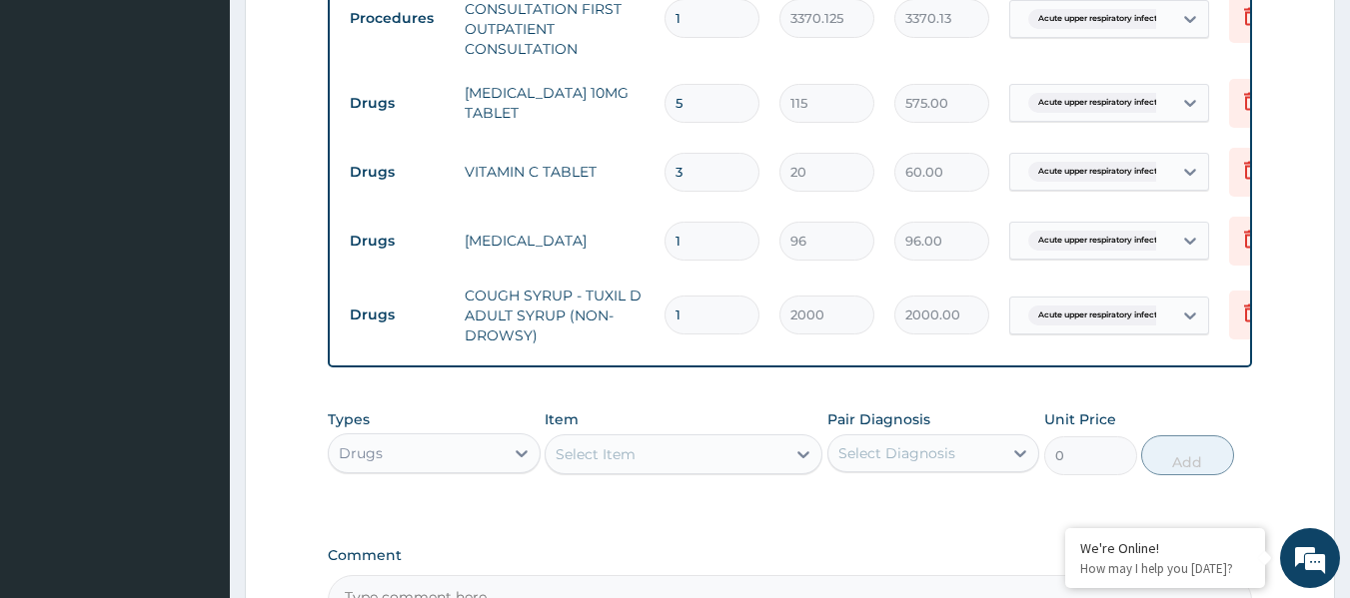
type input "30"
type input "600.00"
type input "30"
click at [724, 243] on input "1" at bounding box center [711, 241] width 95 height 39
type input "0.00"
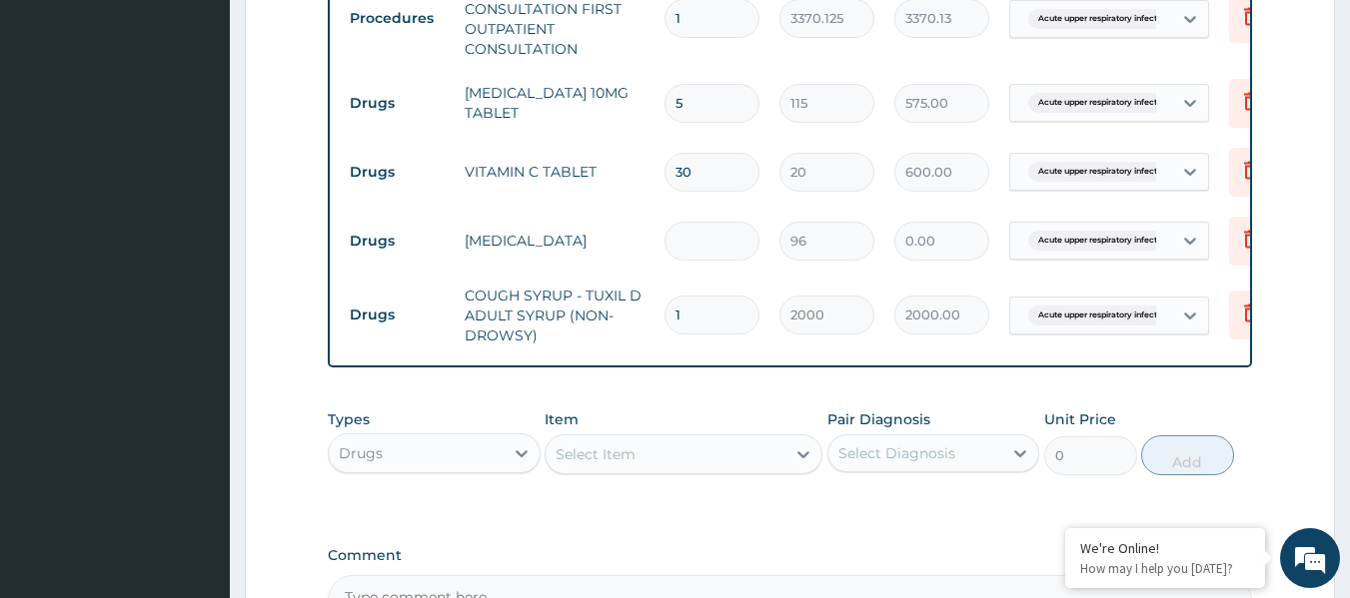
type input "6"
type input "576.00"
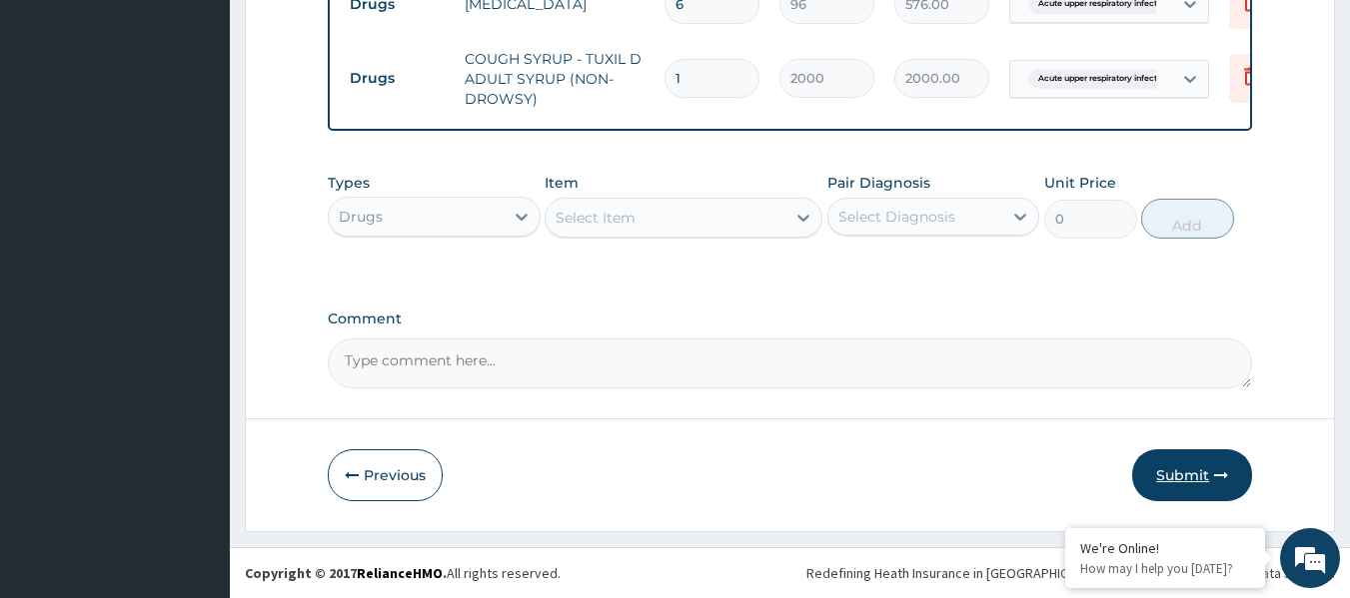
click at [1177, 480] on button "Submit" at bounding box center [1192, 476] width 120 height 52
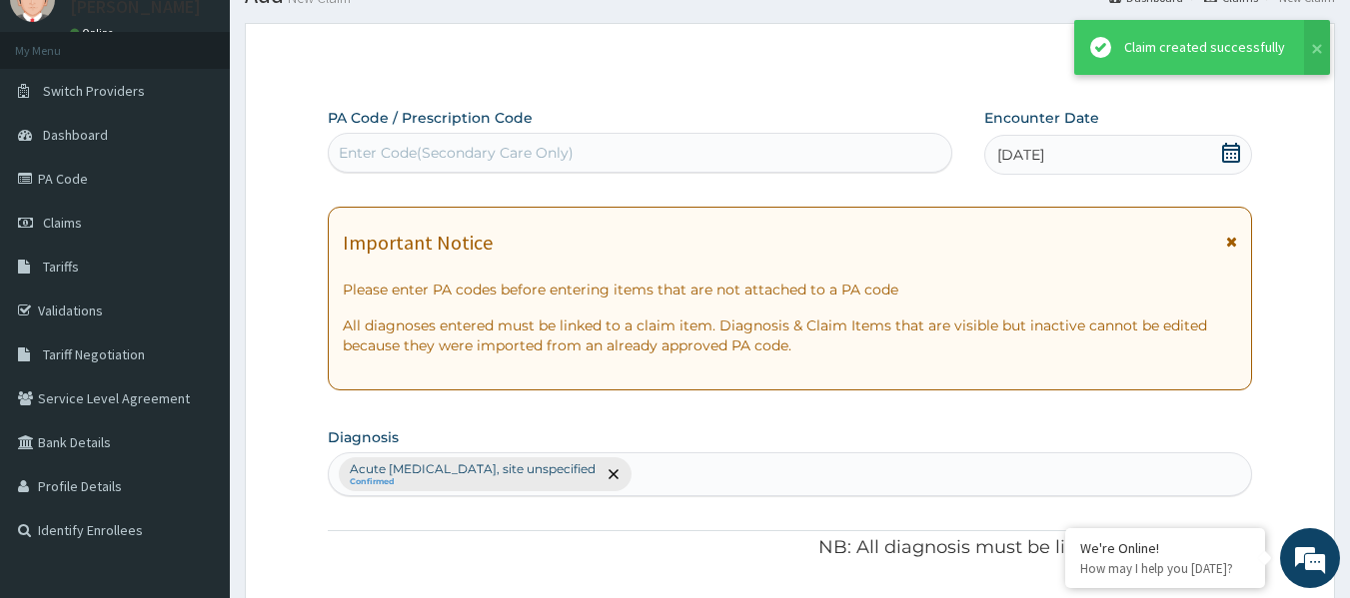
scroll to position [1080, 0]
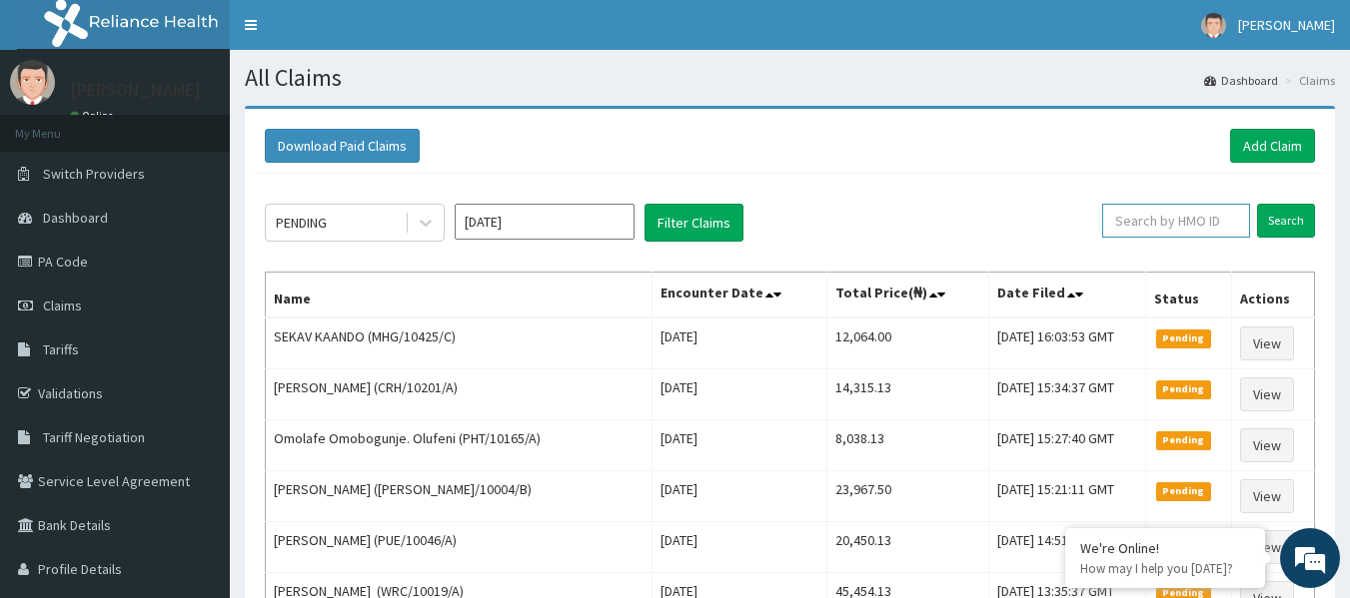
click at [1182, 218] on input "text" at bounding box center [1176, 221] width 148 height 34
paste input "7VseLgpUZx"
click at [1257, 204] on input "Search" at bounding box center [1286, 221] width 58 height 34
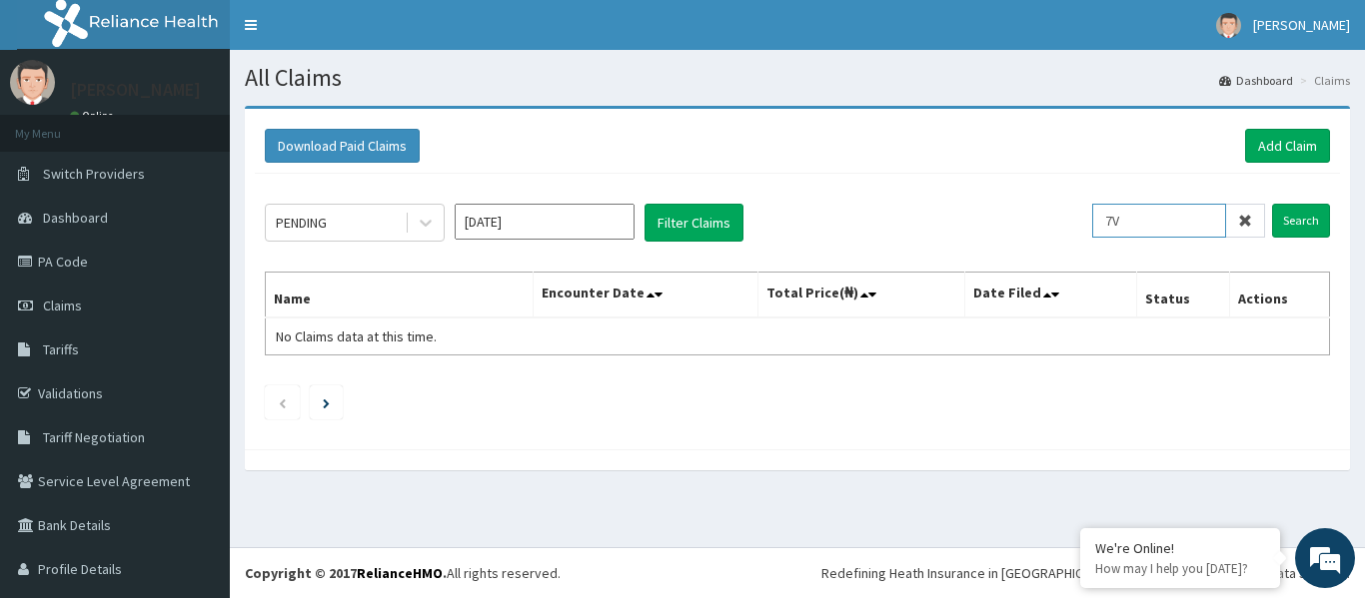
type input "7"
click at [1162, 227] on input "text" at bounding box center [1190, 221] width 149 height 34
click at [677, 103] on section "Download Paid Claims Add Claim × Note you can only download claims within a max…" at bounding box center [797, 298] width 1135 height 415
click at [1164, 212] on input "text" at bounding box center [1190, 221] width 149 height 34
paste input "SRT/10031/A"
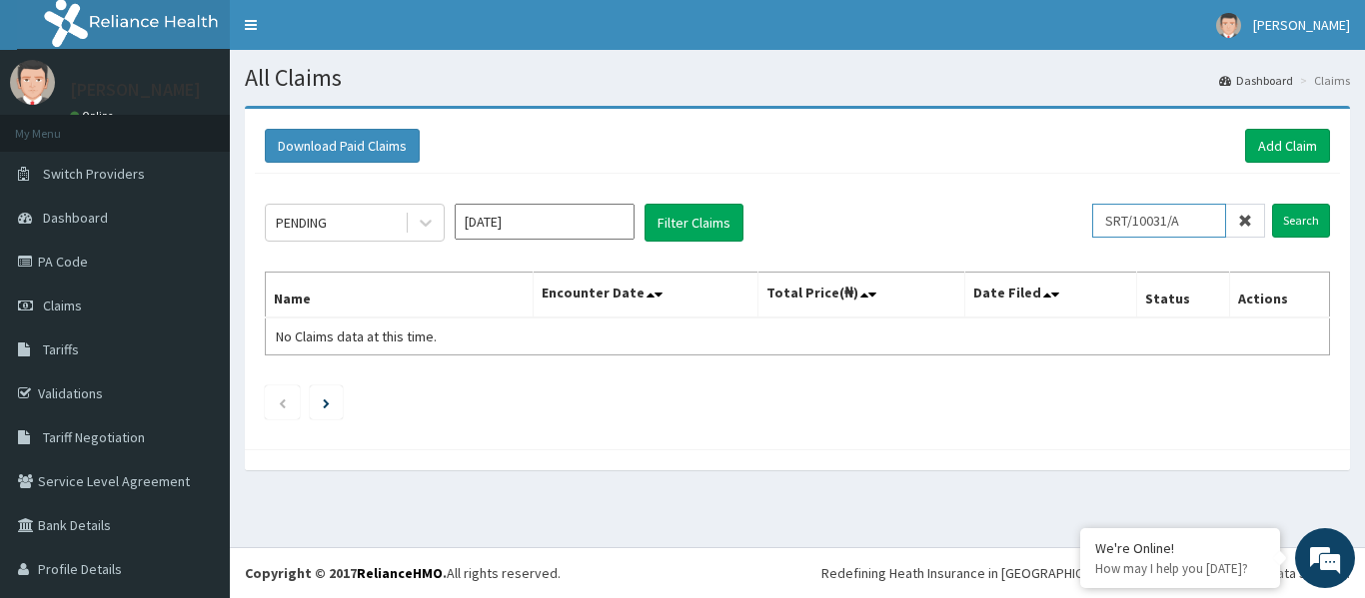
type input "SRT/10031/A"
click at [1272, 204] on input "Search" at bounding box center [1301, 221] width 58 height 34
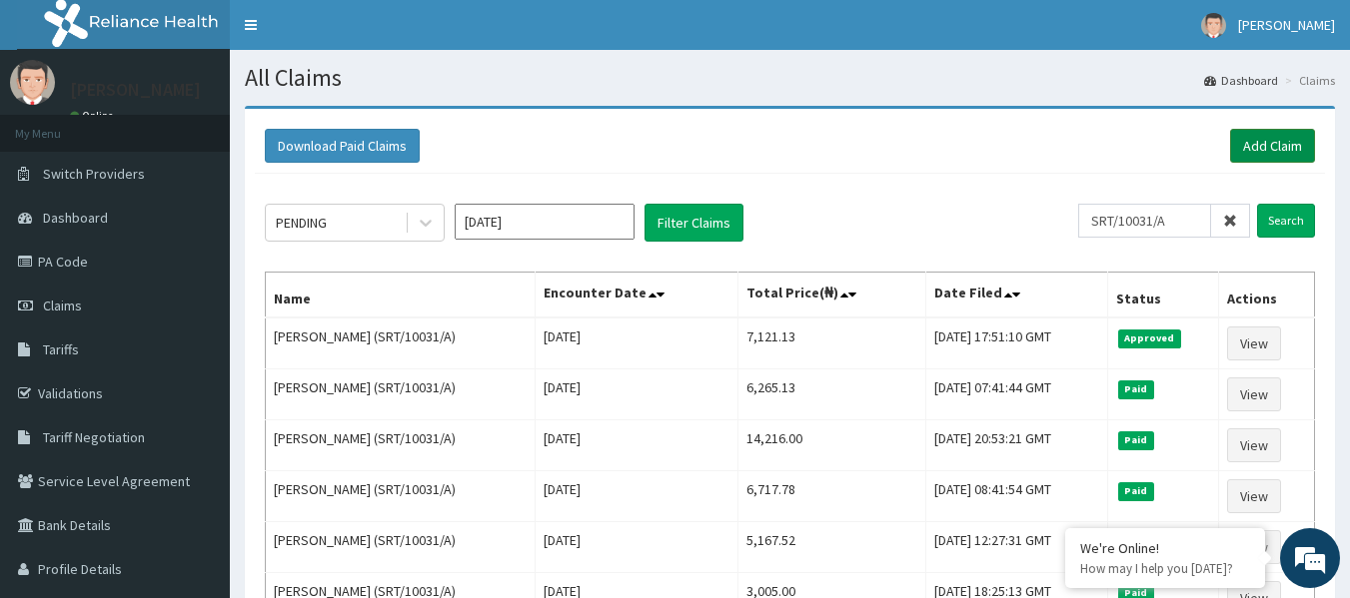
click at [1277, 143] on link "Add Claim" at bounding box center [1272, 146] width 85 height 34
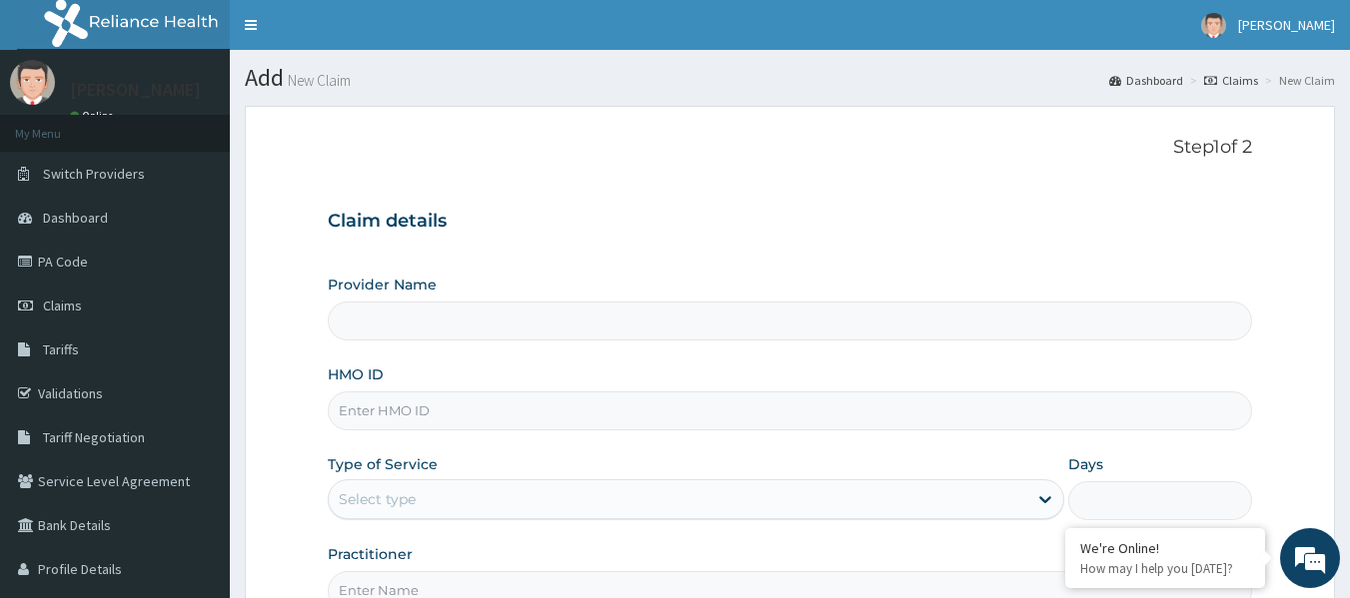
click at [560, 414] on input "HMO ID" at bounding box center [790, 411] width 925 height 39
click at [872, 415] on input "HMO ID" at bounding box center [790, 411] width 925 height 39
click at [656, 408] on input "HMO ID" at bounding box center [790, 411] width 925 height 39
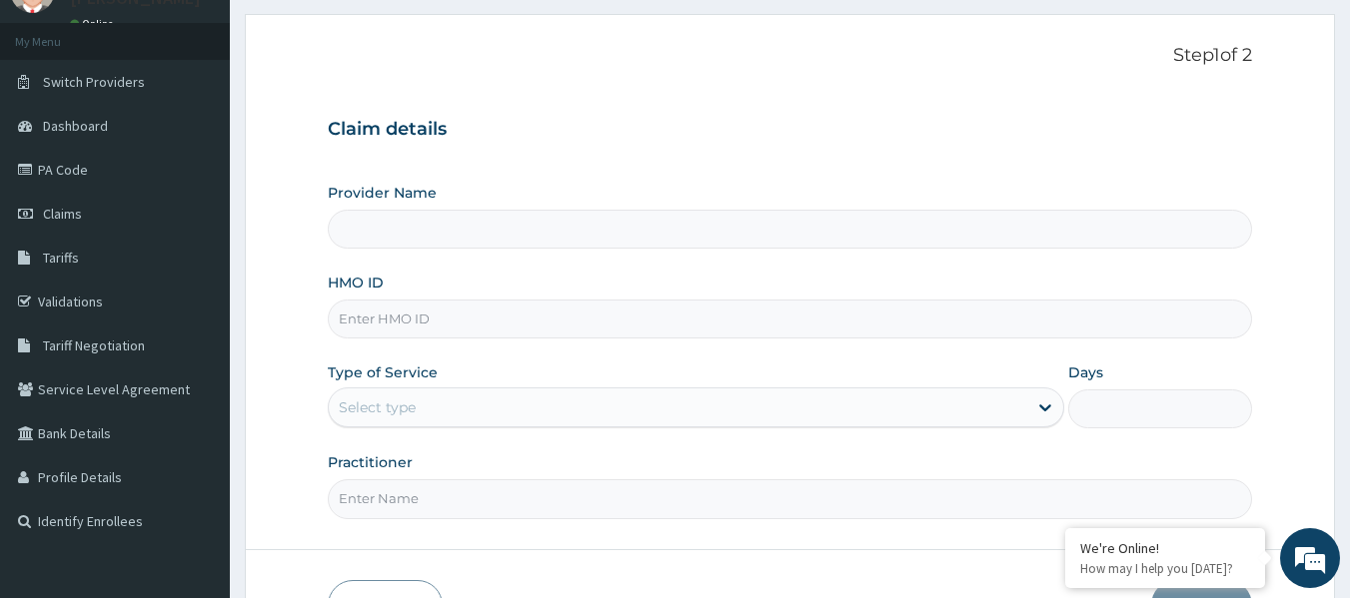
scroll to position [212, 0]
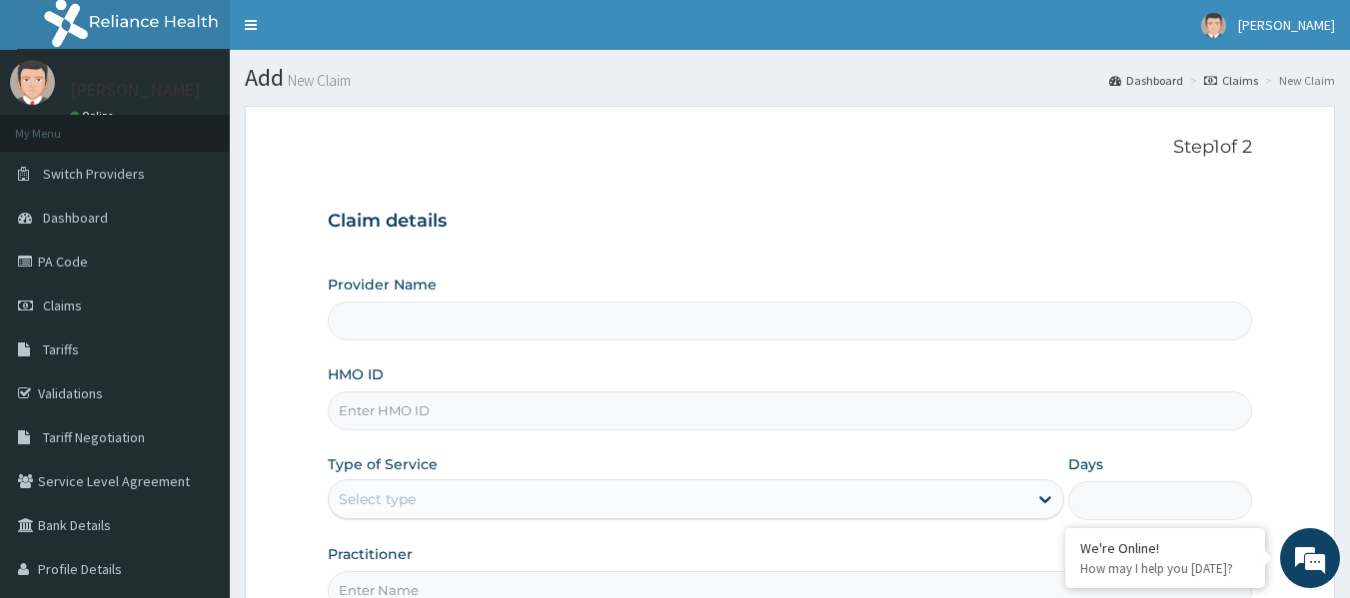
click at [492, 404] on input "HMO ID" at bounding box center [790, 411] width 925 height 39
type input "Reliance Family Clinics (RFC) - Lekki"
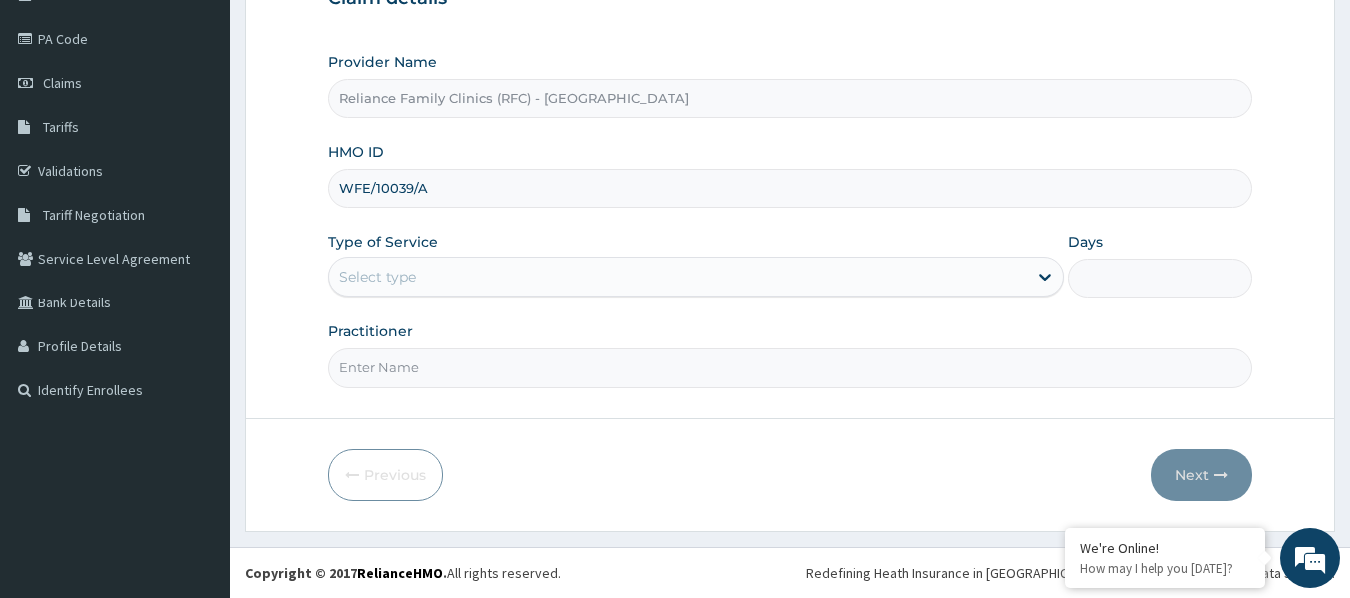
type input "WFE/10039/A"
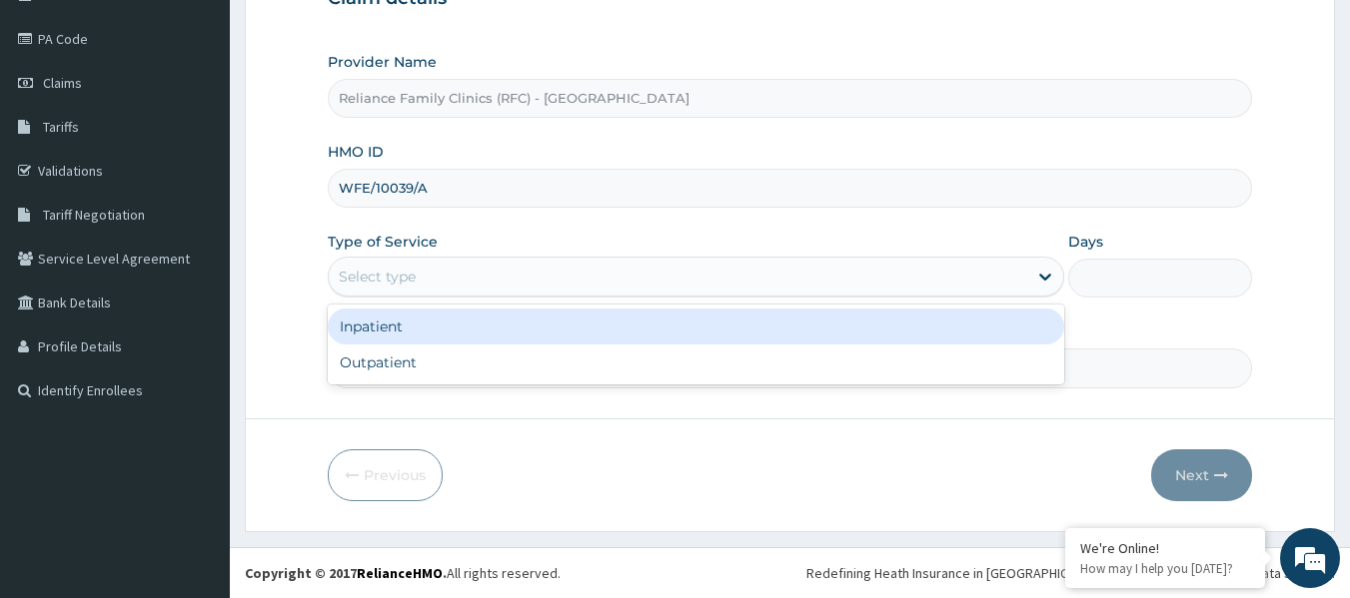
click at [470, 370] on div "Outpatient" at bounding box center [696, 363] width 736 height 36
type input "1"
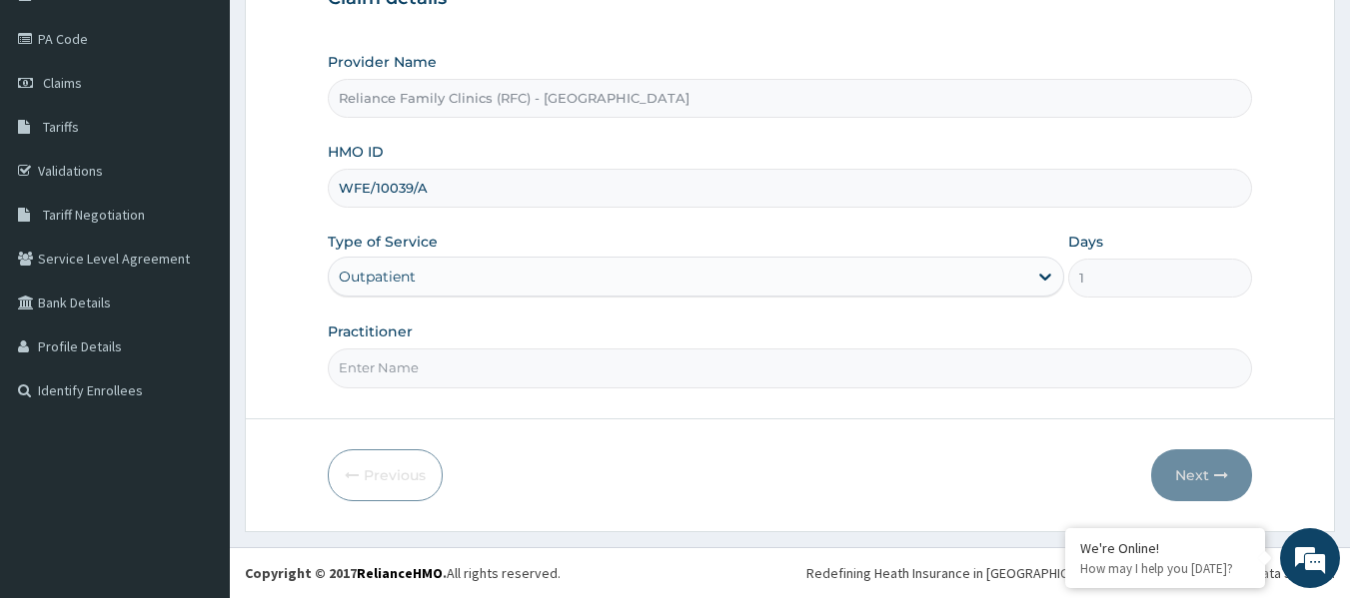
click at [490, 361] on input "Practitioner" at bounding box center [790, 368] width 925 height 39
type input "LOCUM"
click at [1249, 479] on button "Next" at bounding box center [1201, 476] width 101 height 52
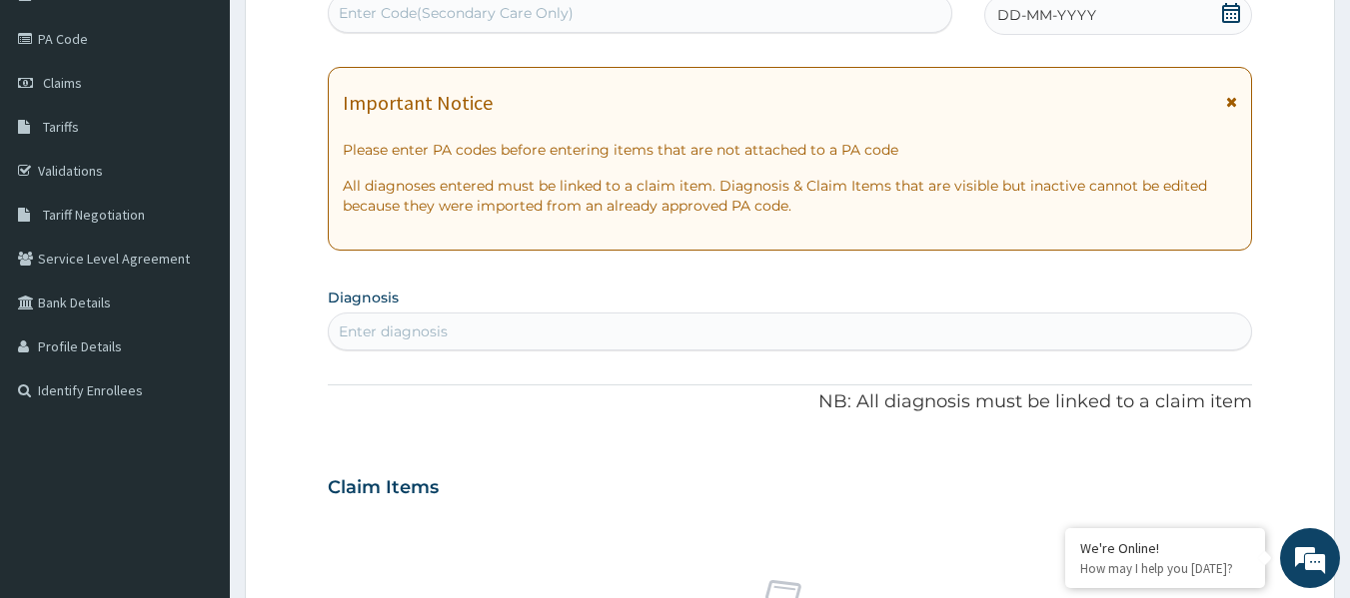
click at [1112, 26] on div "DD-MM-YYYY" at bounding box center [1118, 15] width 268 height 40
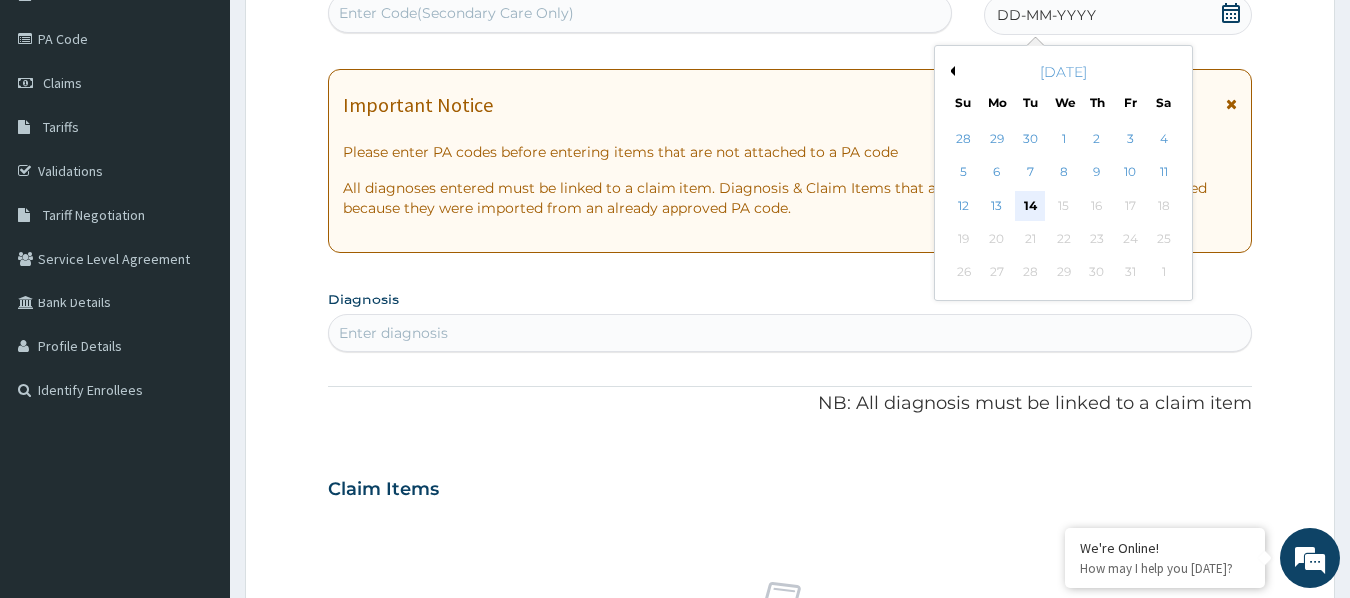
click at [1030, 205] on div "14" at bounding box center [1031, 206] width 30 height 30
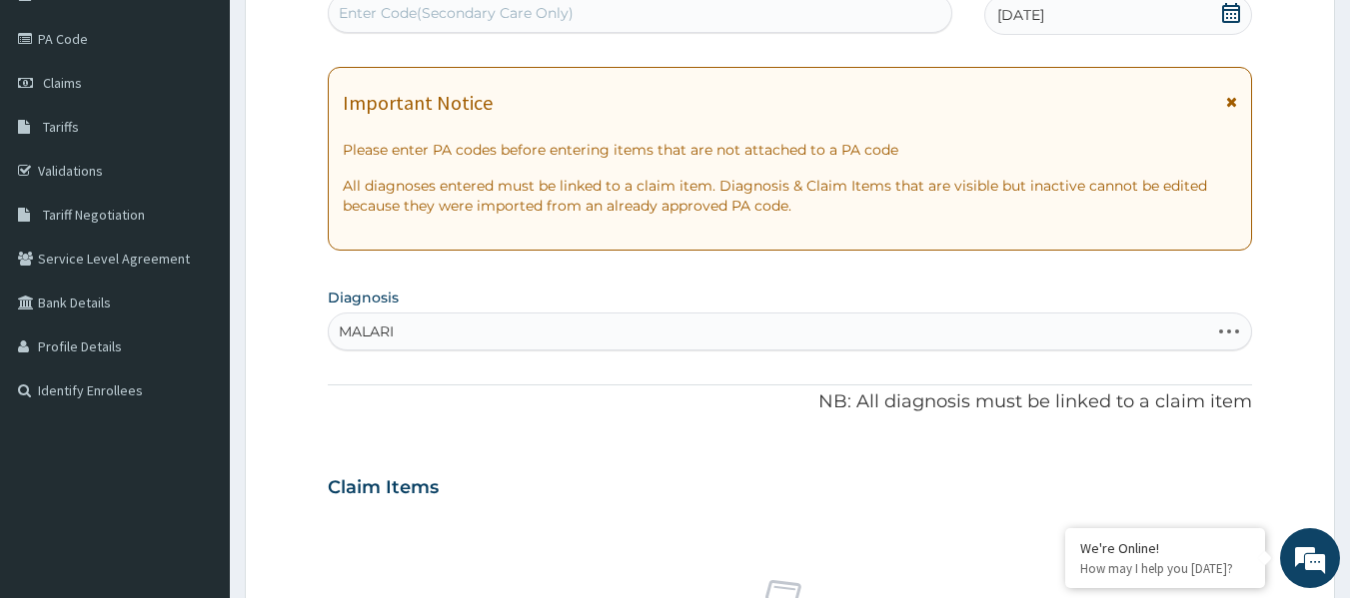
type input "MALARIA"
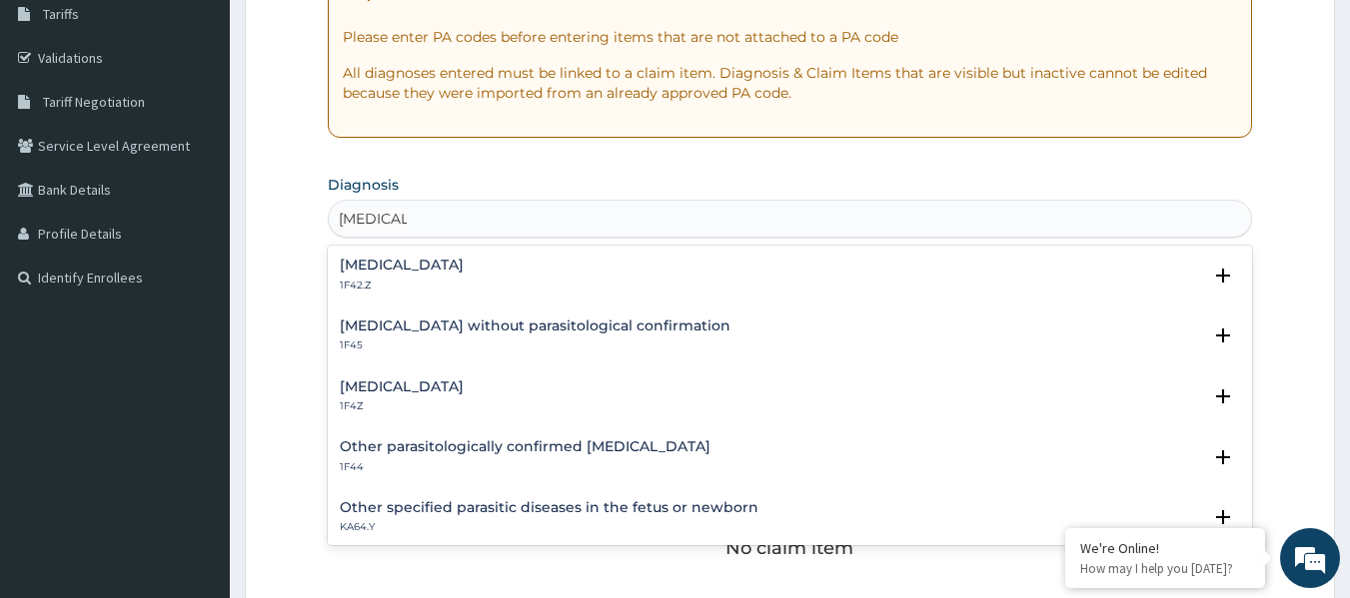
scroll to position [377, 0]
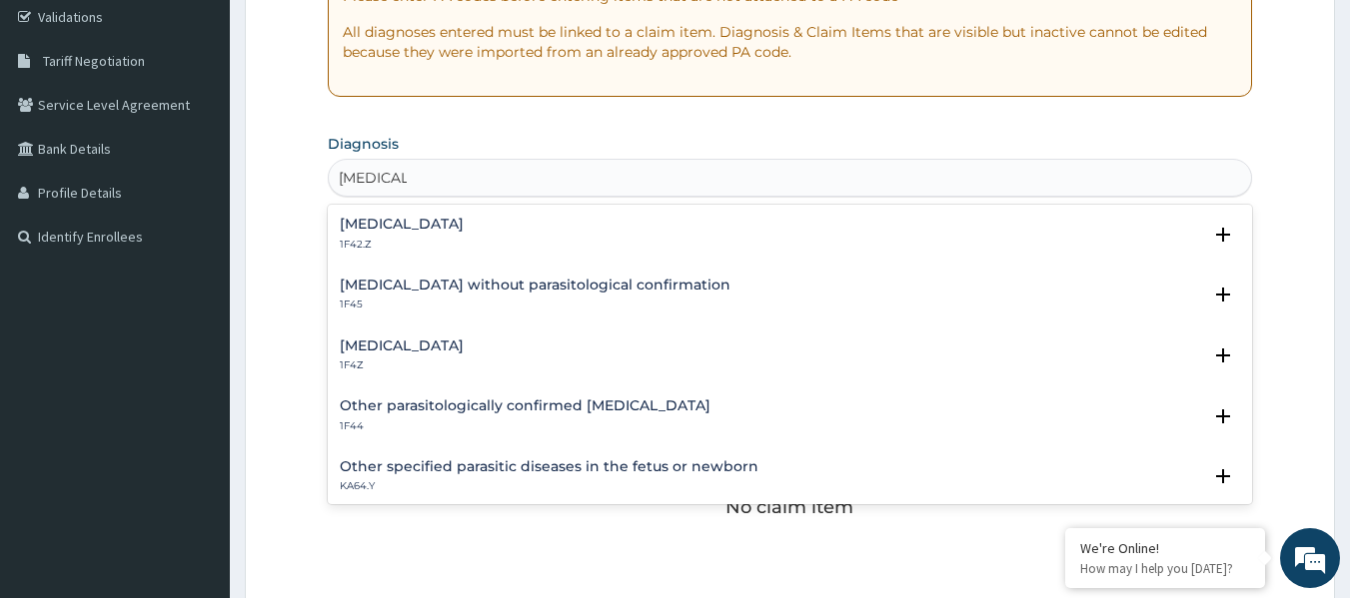
click at [469, 286] on h4 "[MEDICAL_DATA] without parasitological confirmation" at bounding box center [535, 285] width 391 height 15
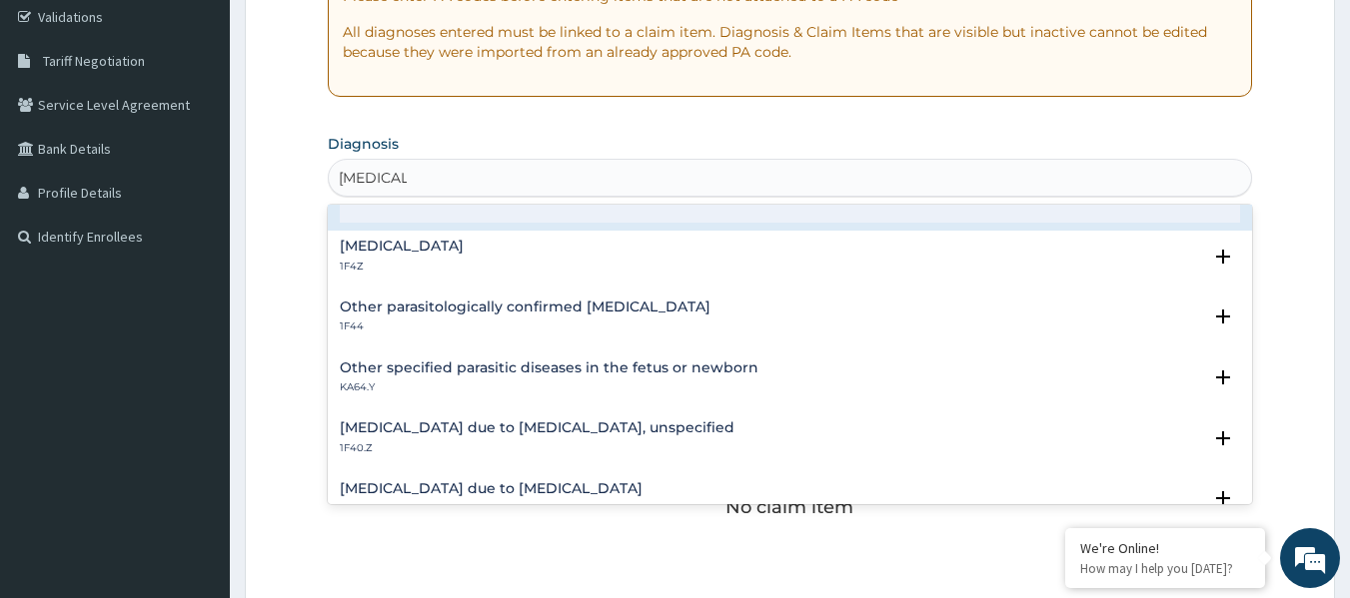
scroll to position [227, 0]
click at [449, 259] on p "1F4Z" at bounding box center [402, 266] width 124 height 14
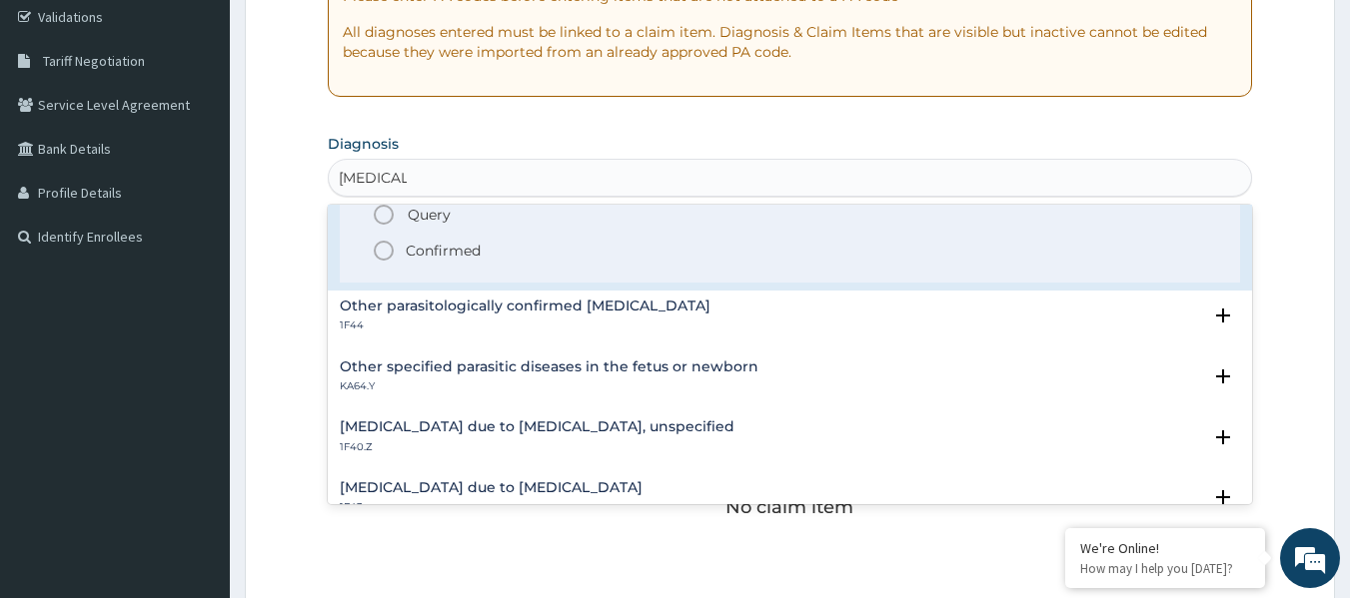
click at [449, 258] on p "Confirmed" at bounding box center [443, 251] width 75 height 20
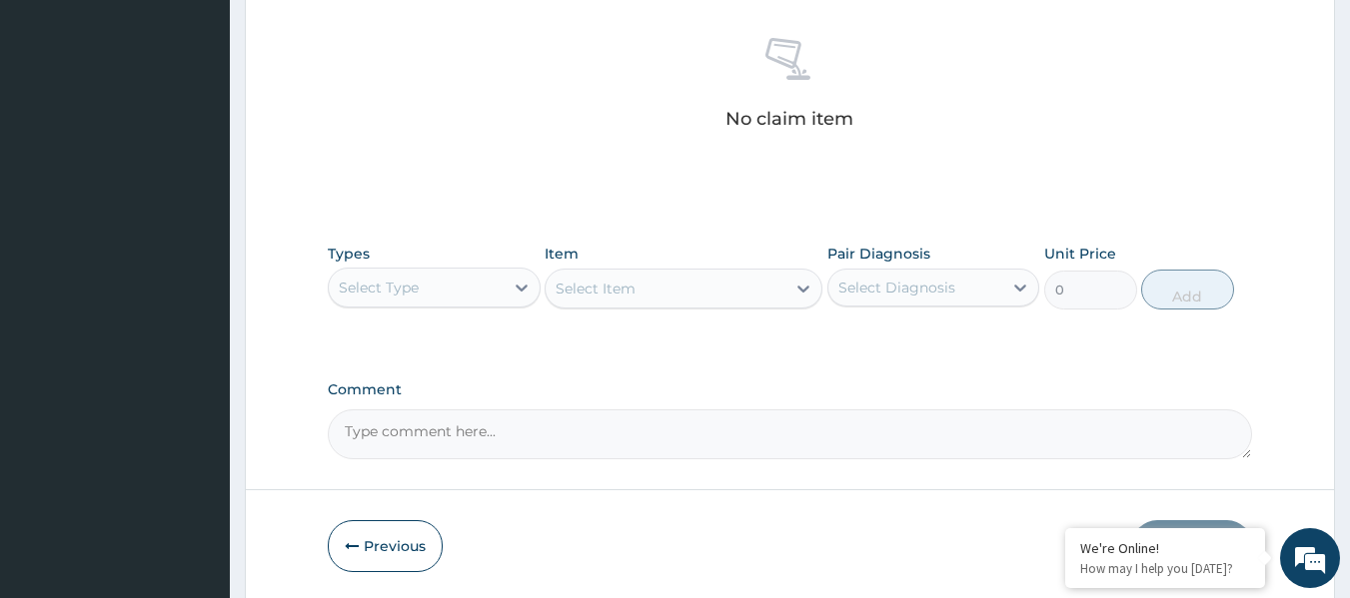
scroll to position [842, 0]
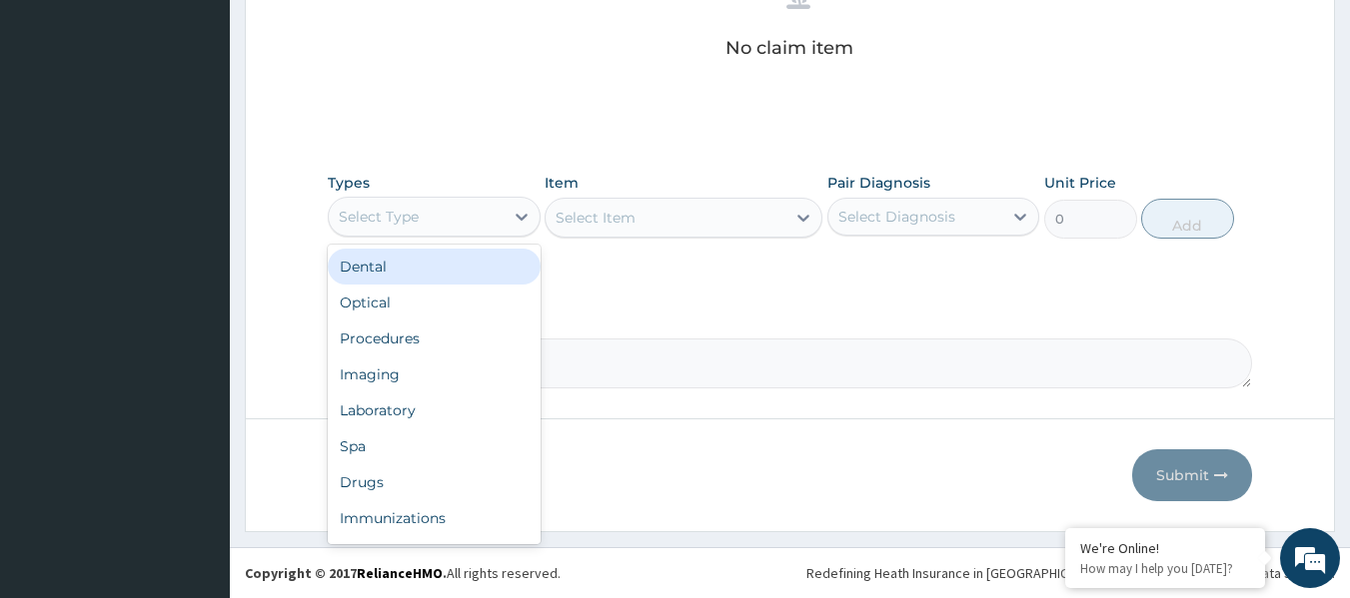
click at [468, 348] on div "Procedures" at bounding box center [434, 339] width 213 height 36
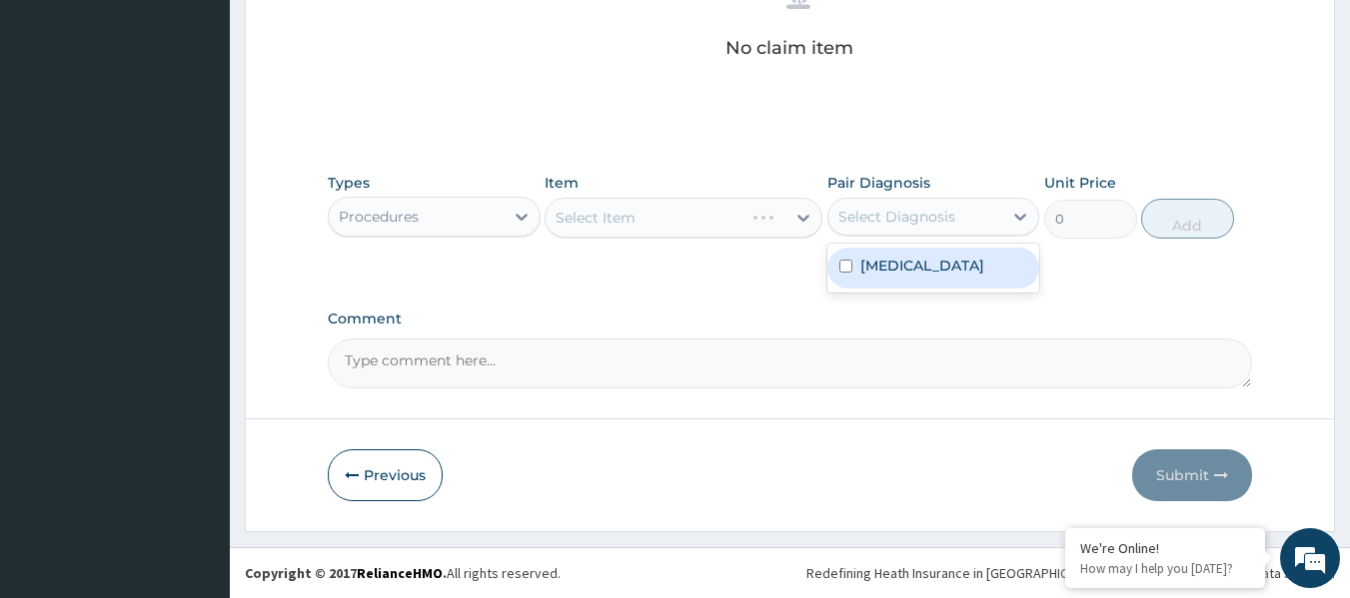
click at [931, 271] on label "Malaria, unspecified" at bounding box center [922, 266] width 124 height 20
checkbox input "true"
click at [724, 201] on div "Select Item" at bounding box center [683, 218] width 278 height 40
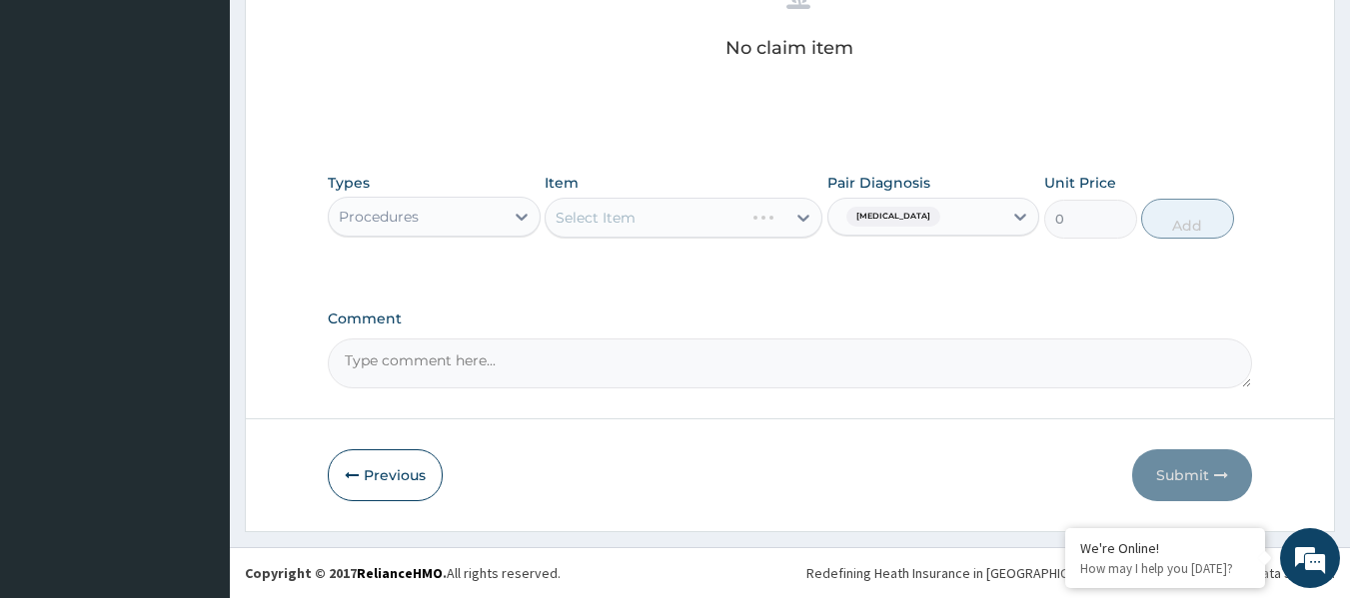
click at [640, 216] on div "Select Item" at bounding box center [683, 218] width 278 height 40
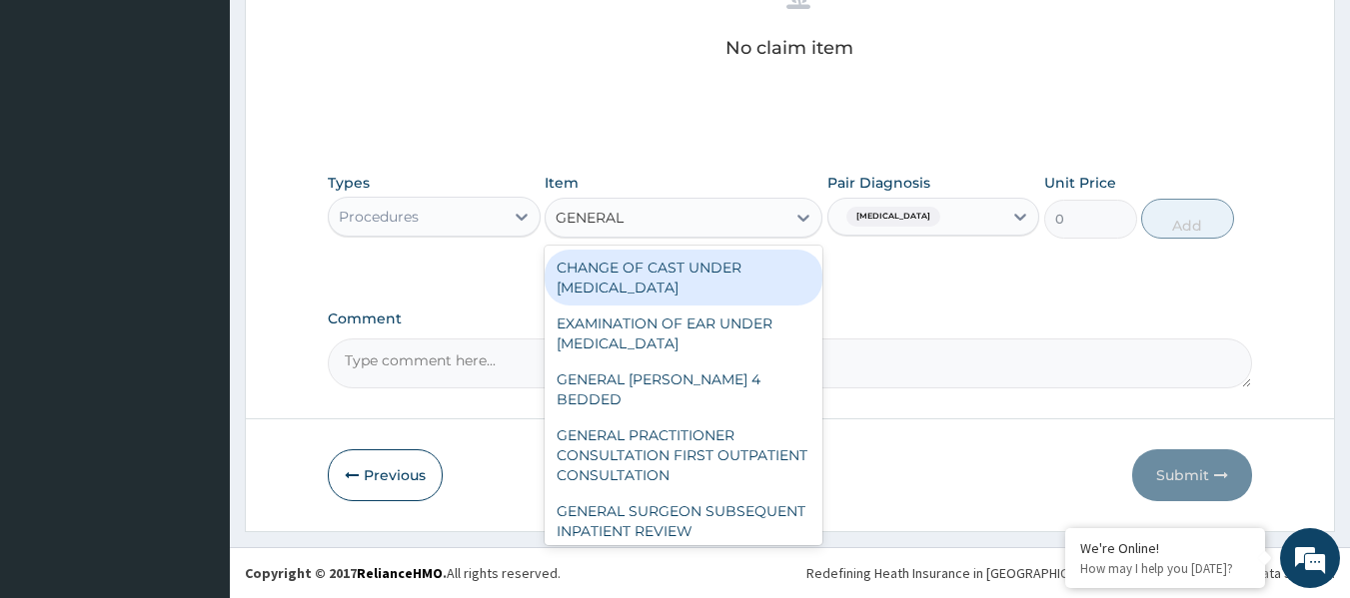
type input "GENERAL P"
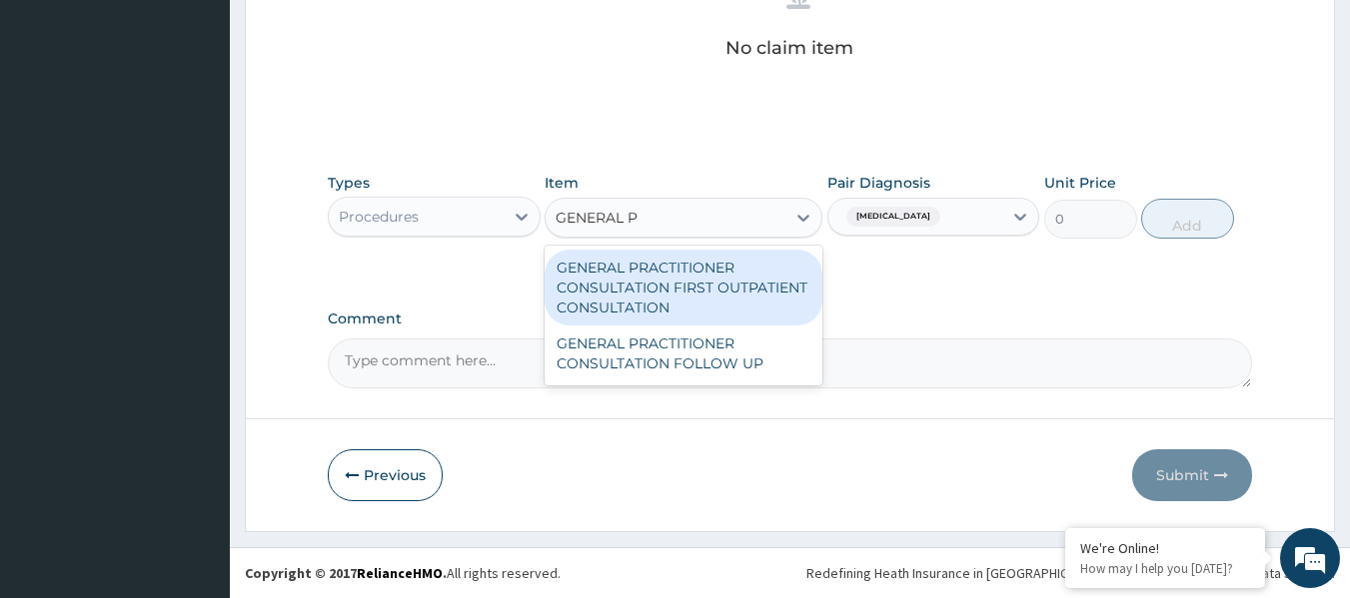
click at [738, 297] on div "GENERAL PRACTITIONER CONSULTATION FIRST OUTPATIENT CONSULTATION" at bounding box center [683, 288] width 278 height 76
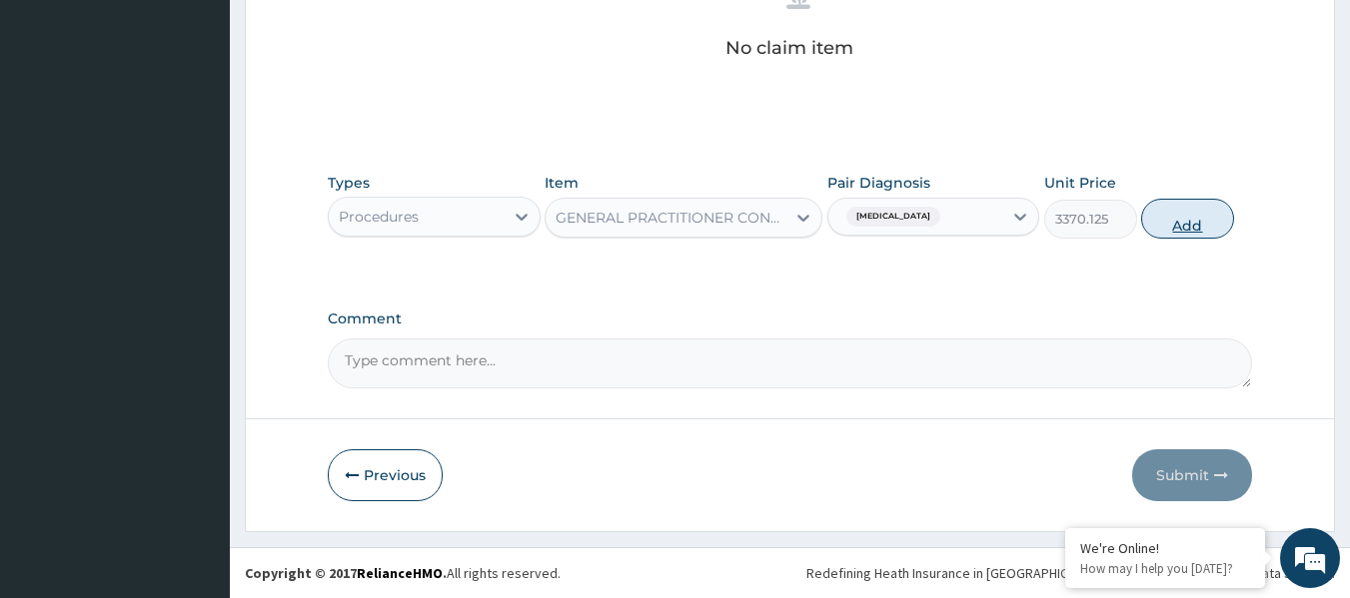
click at [1201, 207] on button "Add" at bounding box center [1187, 219] width 93 height 40
type input "0"
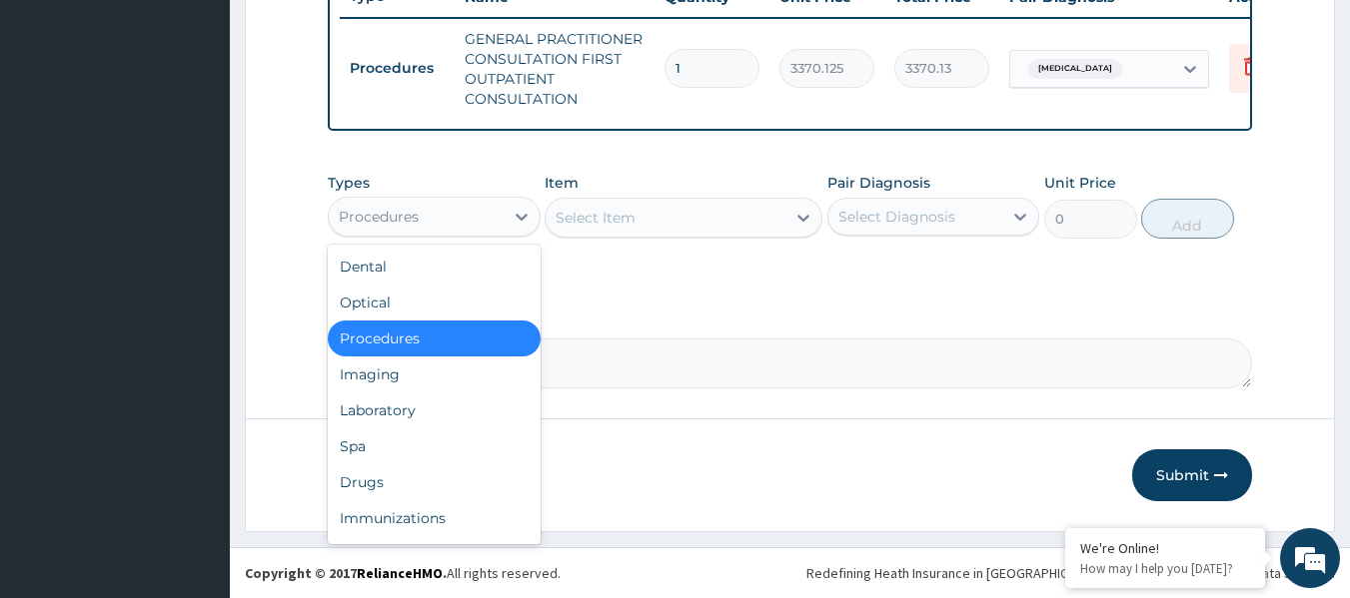
click at [452, 414] on div "Laboratory" at bounding box center [434, 411] width 213 height 36
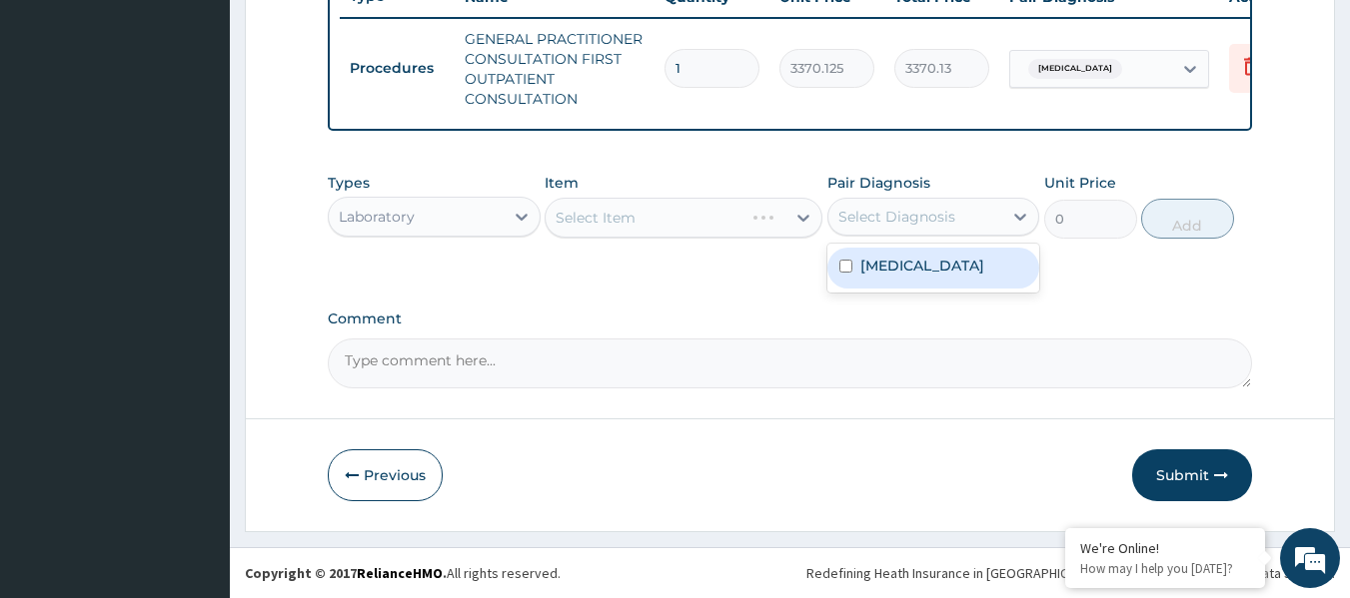
click at [935, 251] on div "Malaria, unspecified" at bounding box center [933, 268] width 213 height 41
checkbox input "true"
click at [657, 202] on div "Select Item" at bounding box center [683, 218] width 278 height 40
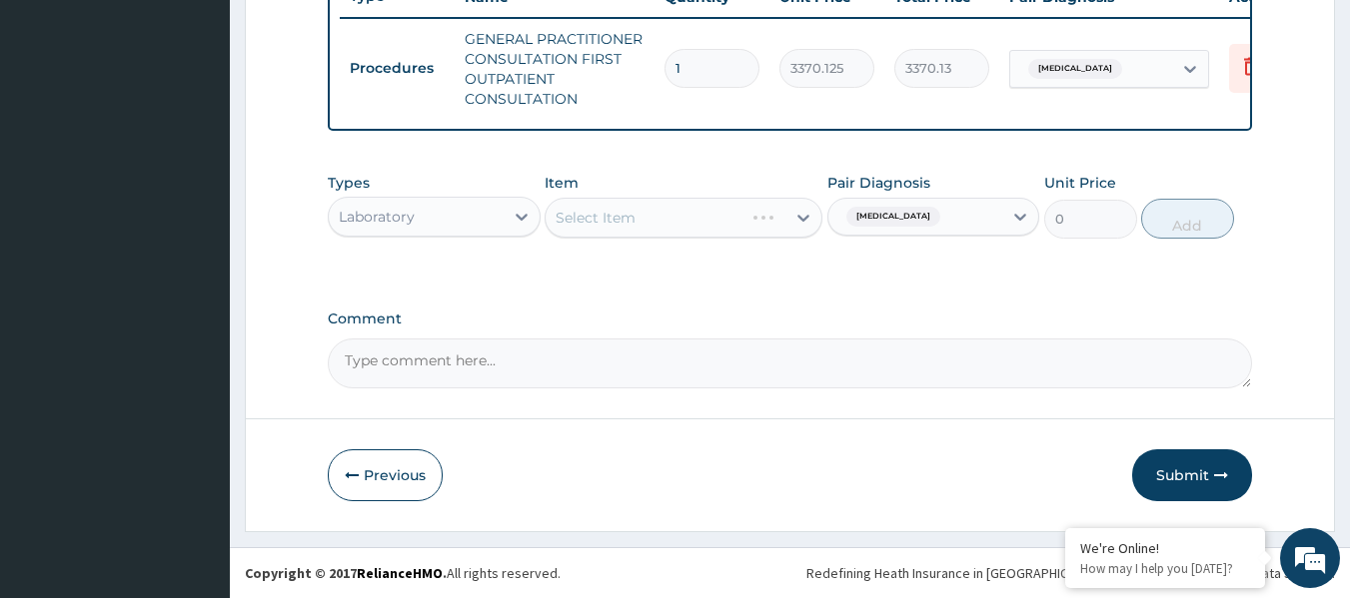
click at [677, 198] on div "Select Item" at bounding box center [683, 218] width 278 height 40
click at [680, 235] on div "Select Item" at bounding box center [683, 218] width 278 height 40
click at [659, 210] on div "Select Item" at bounding box center [683, 218] width 278 height 40
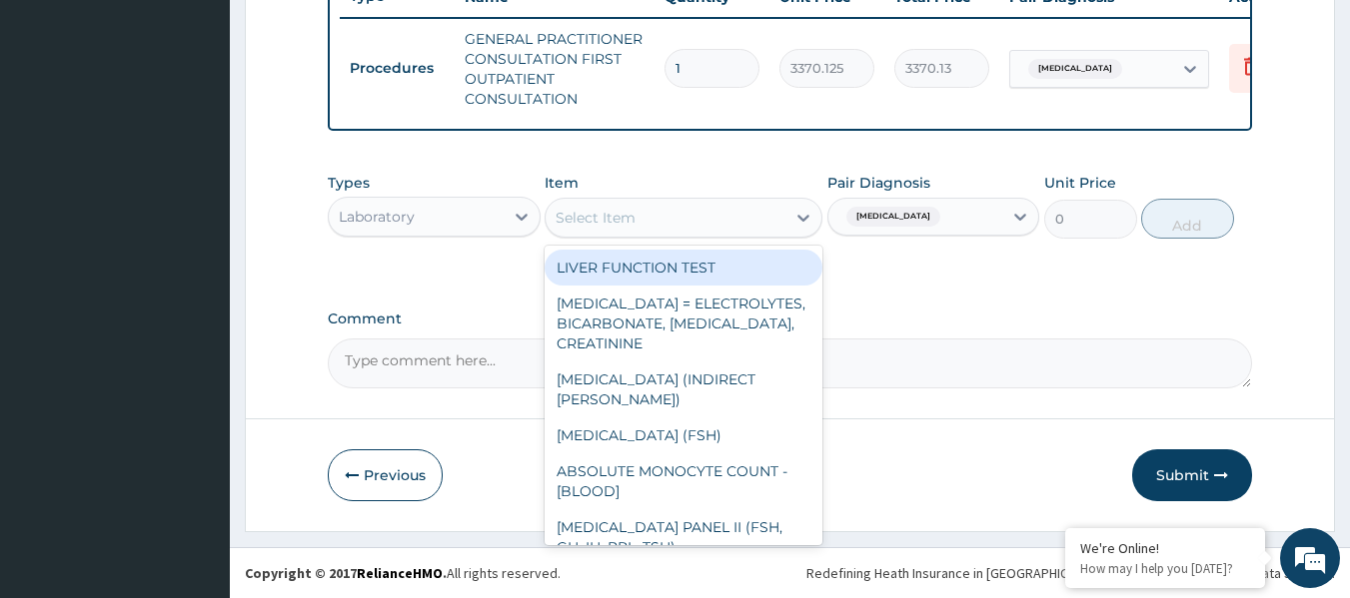
click at [674, 211] on div "Select Item" at bounding box center [665, 218] width 240 height 32
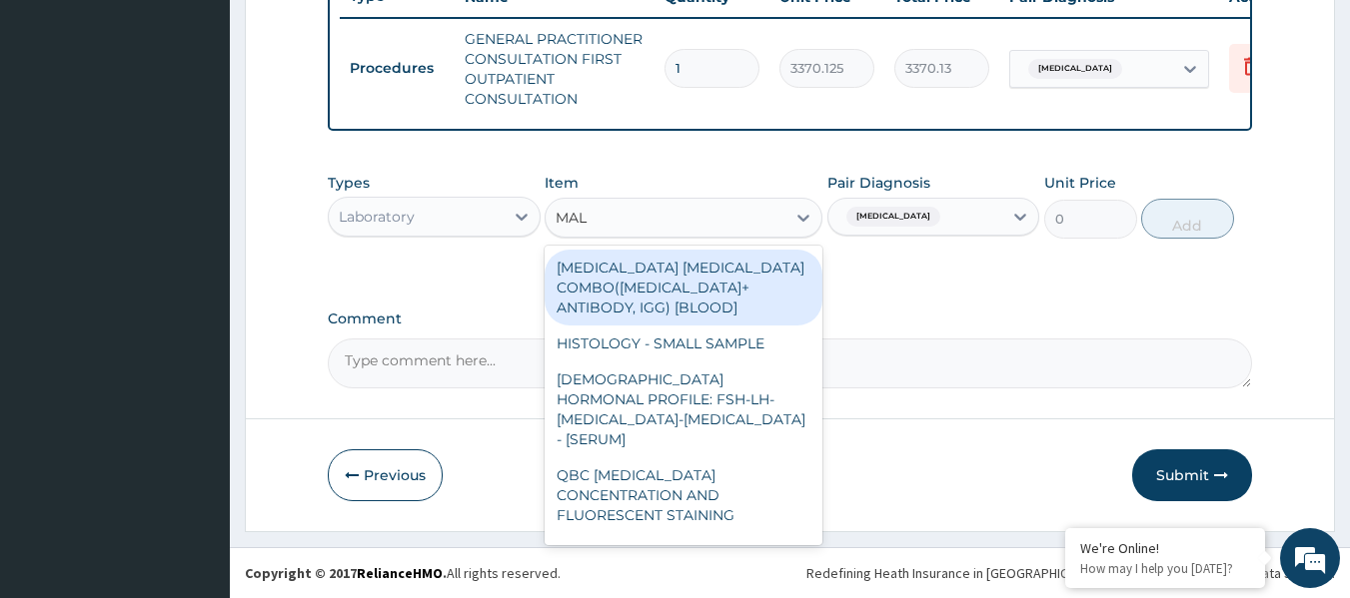
type input "MALA"
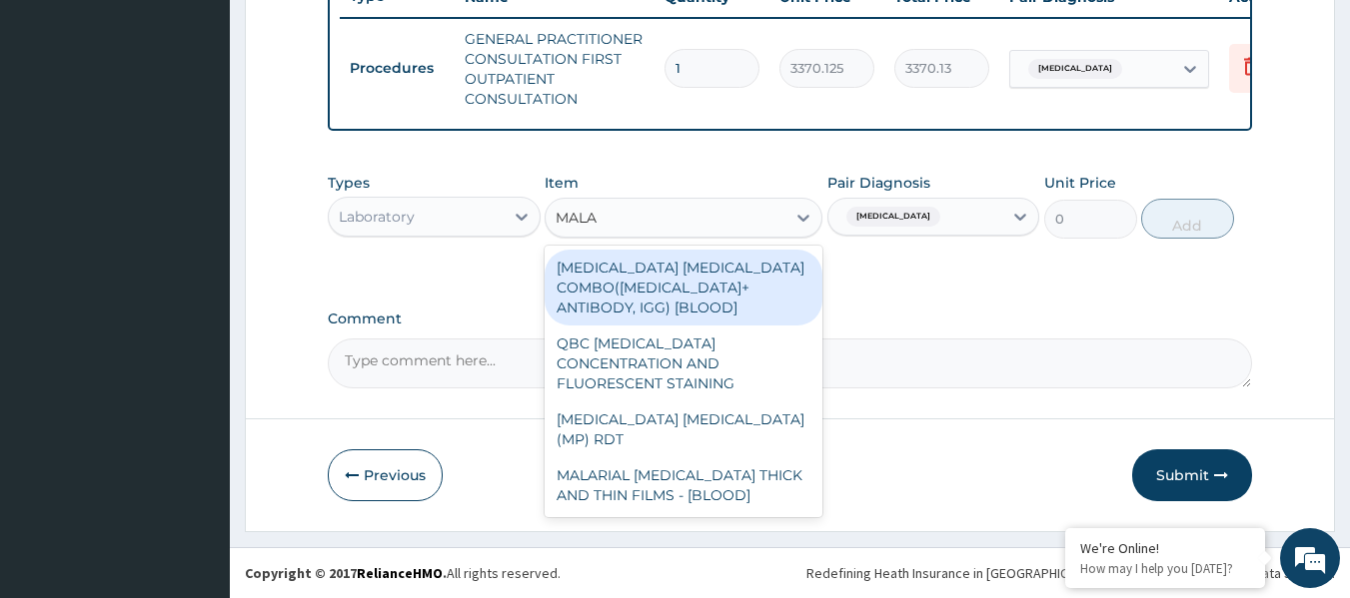
click at [742, 402] on div "[MEDICAL_DATA] [MEDICAL_DATA] (MP) RDT" at bounding box center [683, 430] width 278 height 56
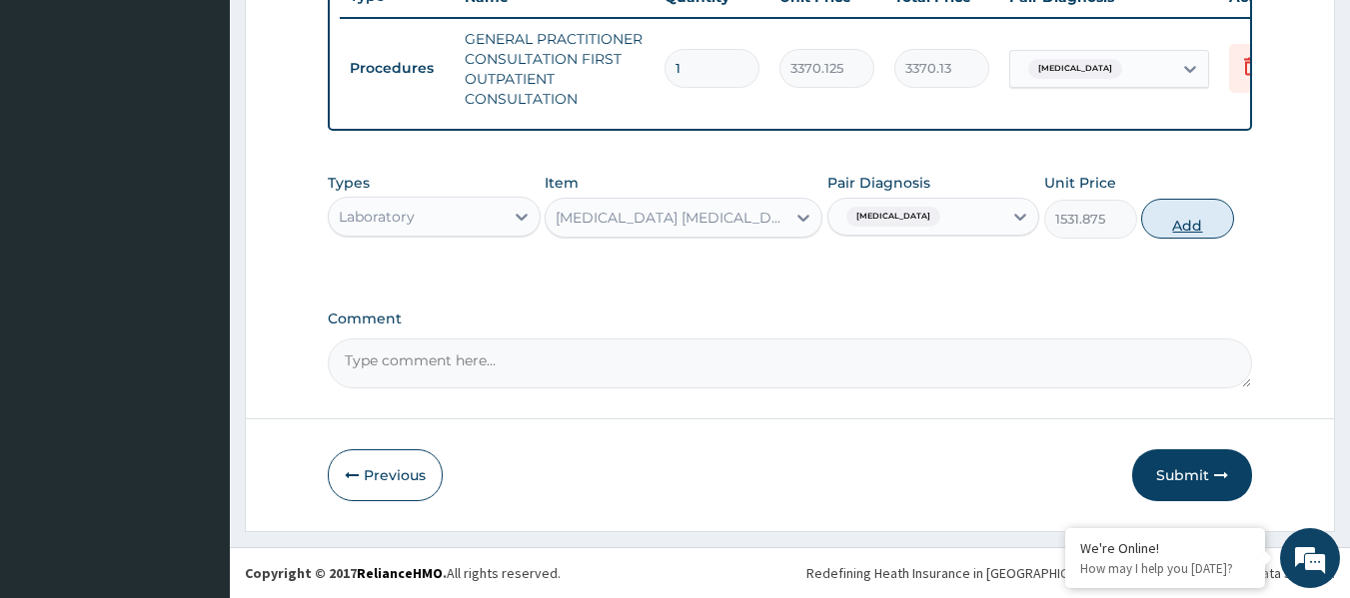
click at [1187, 210] on button "Add" at bounding box center [1187, 219] width 93 height 40
type input "0"
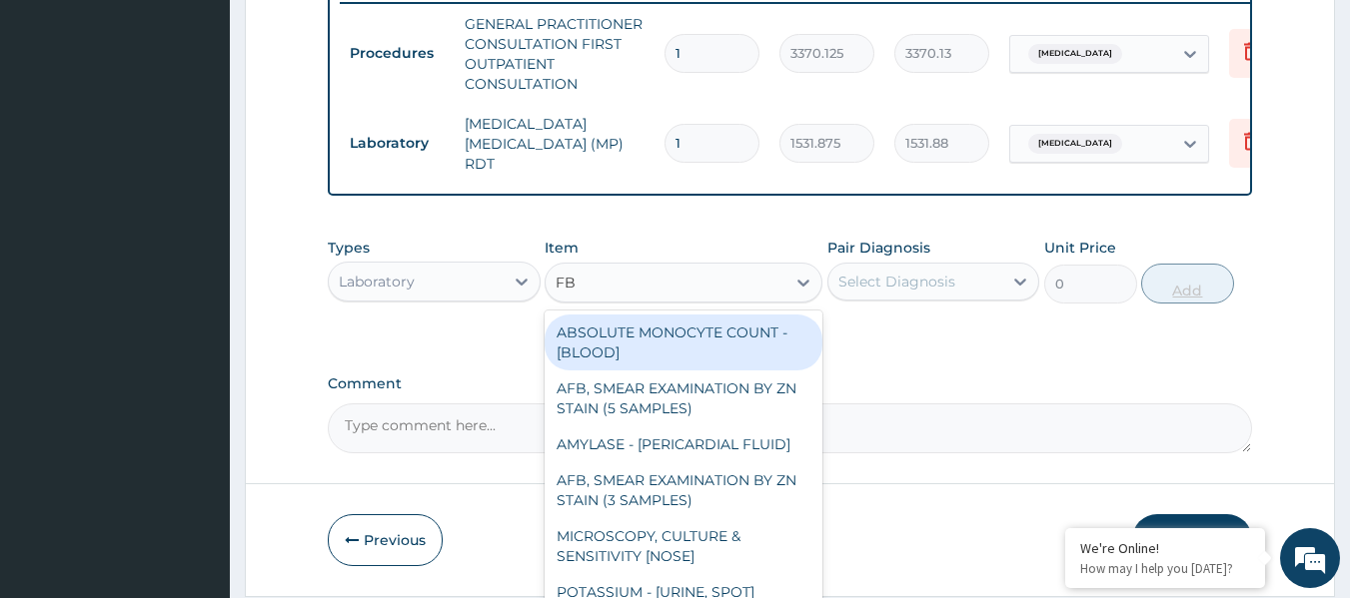
type input "FBC"
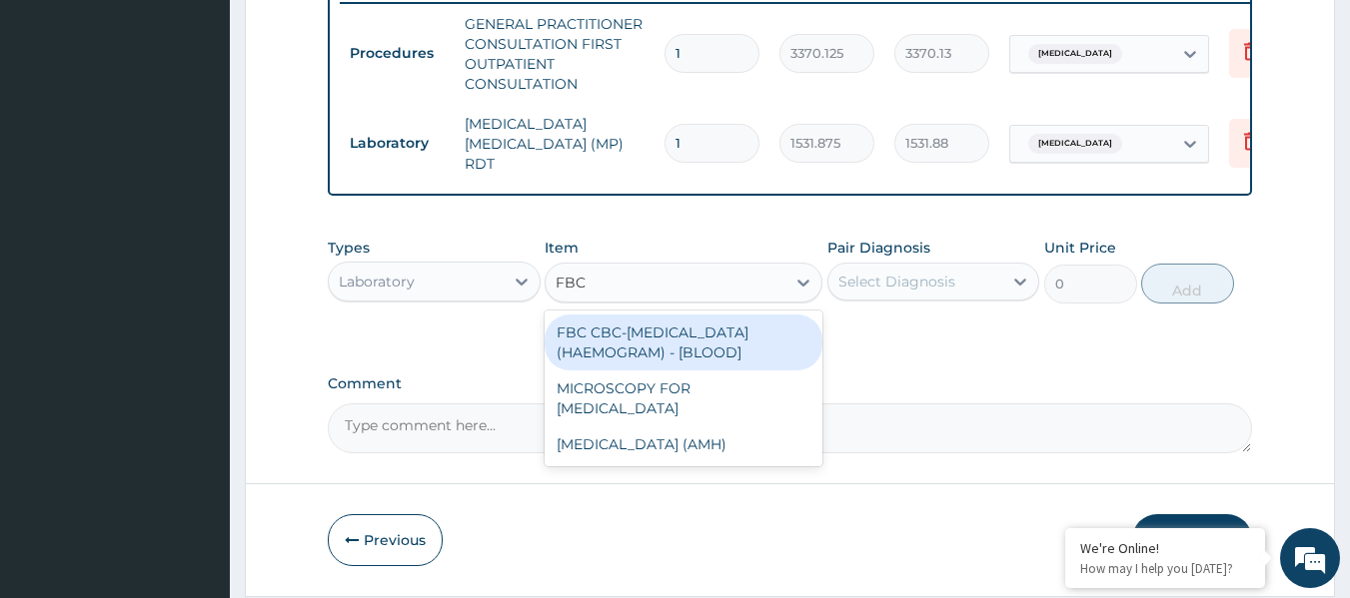
click at [771, 341] on div "FBC CBC-[MEDICAL_DATA] (HAEMOGRAM) - [BLOOD]" at bounding box center [683, 343] width 278 height 56
type input "4085"
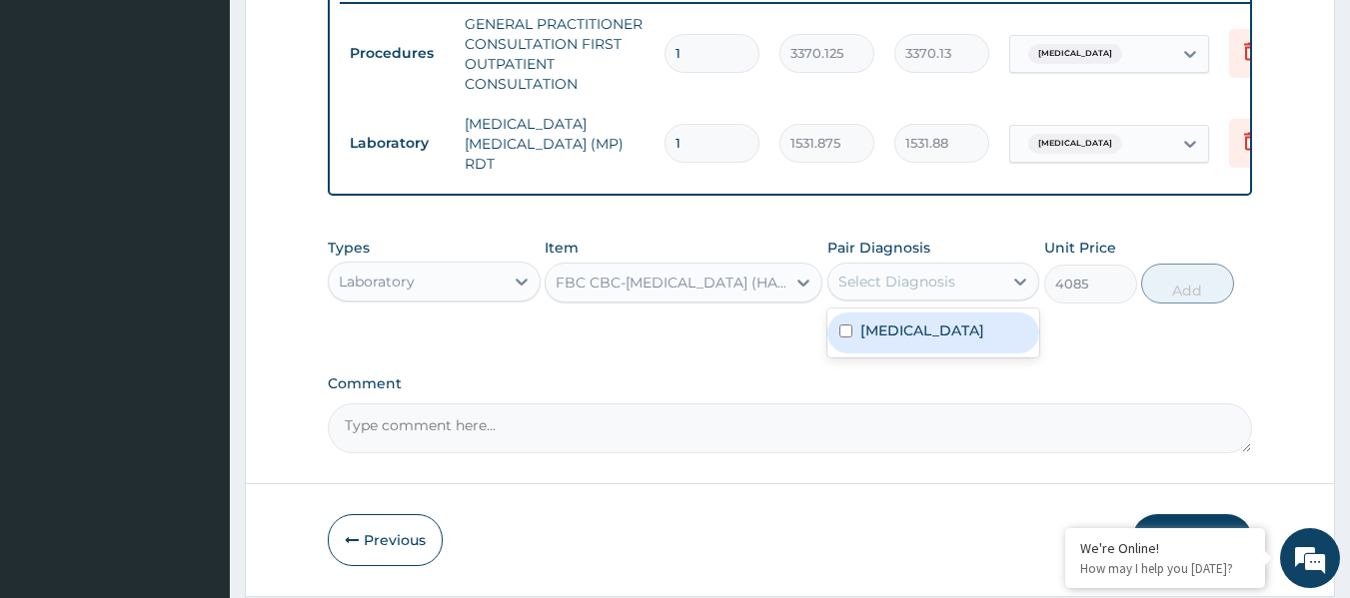
click at [945, 322] on div "Malaria, unspecified" at bounding box center [933, 333] width 213 height 41
checkbox input "true"
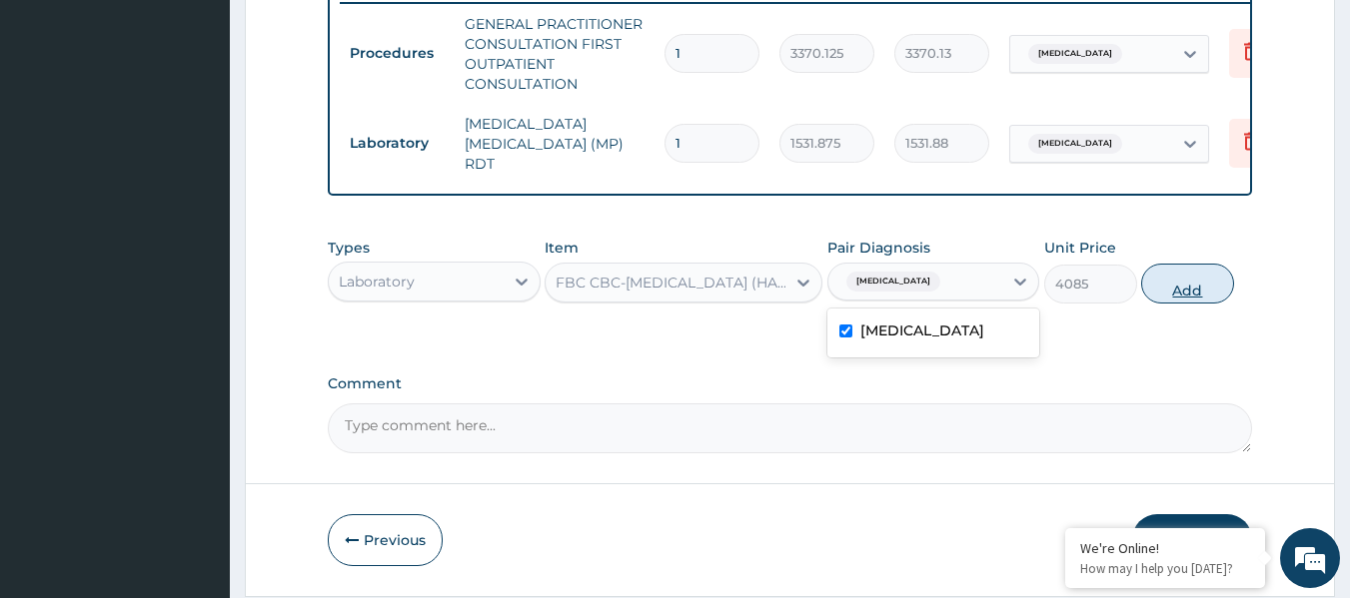
click at [1189, 298] on button "Add" at bounding box center [1187, 284] width 93 height 40
type input "0"
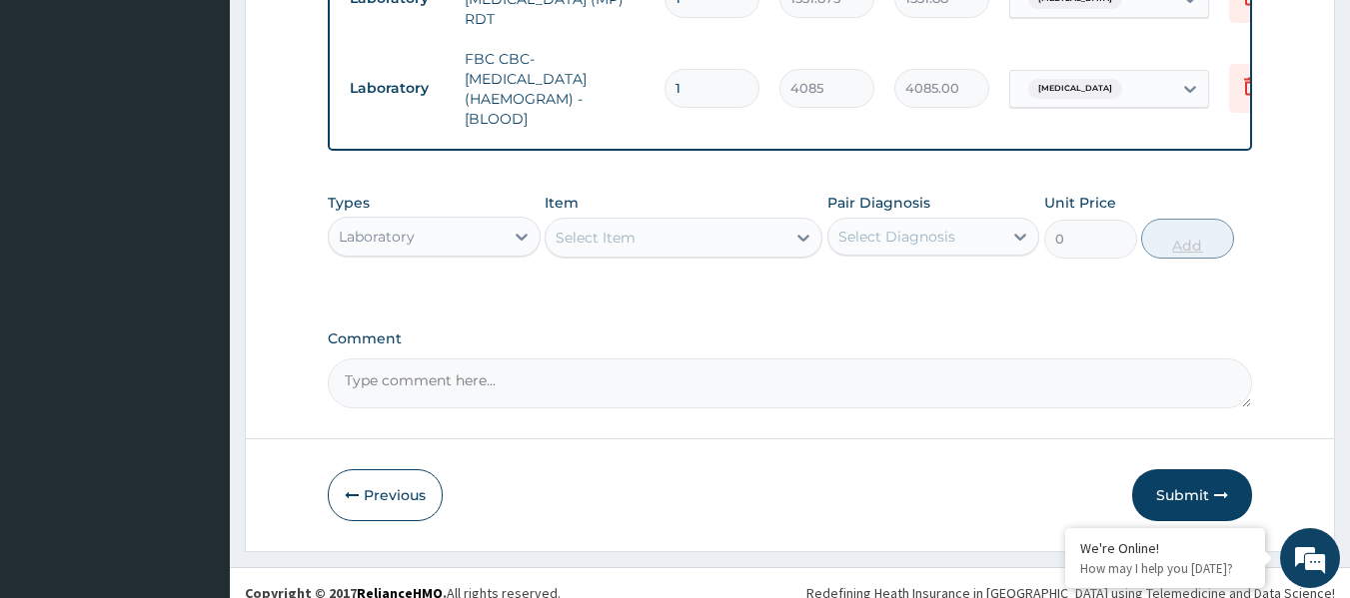
scroll to position [962, 0]
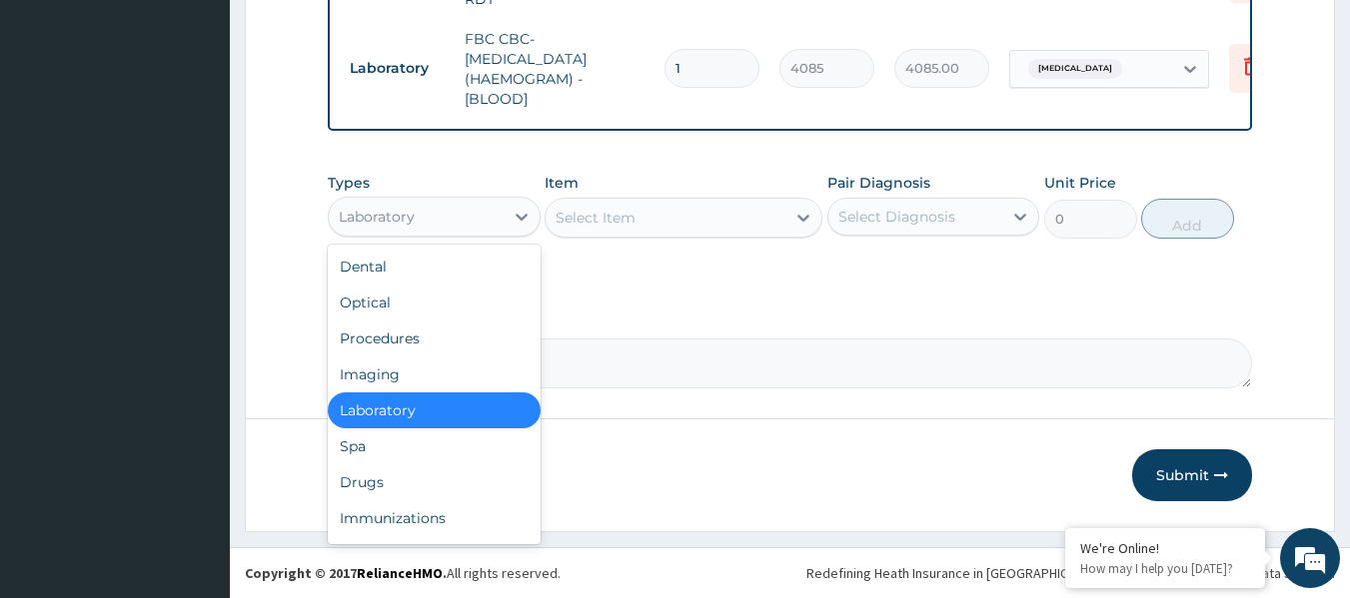
click at [465, 491] on div "Drugs" at bounding box center [434, 483] width 213 height 36
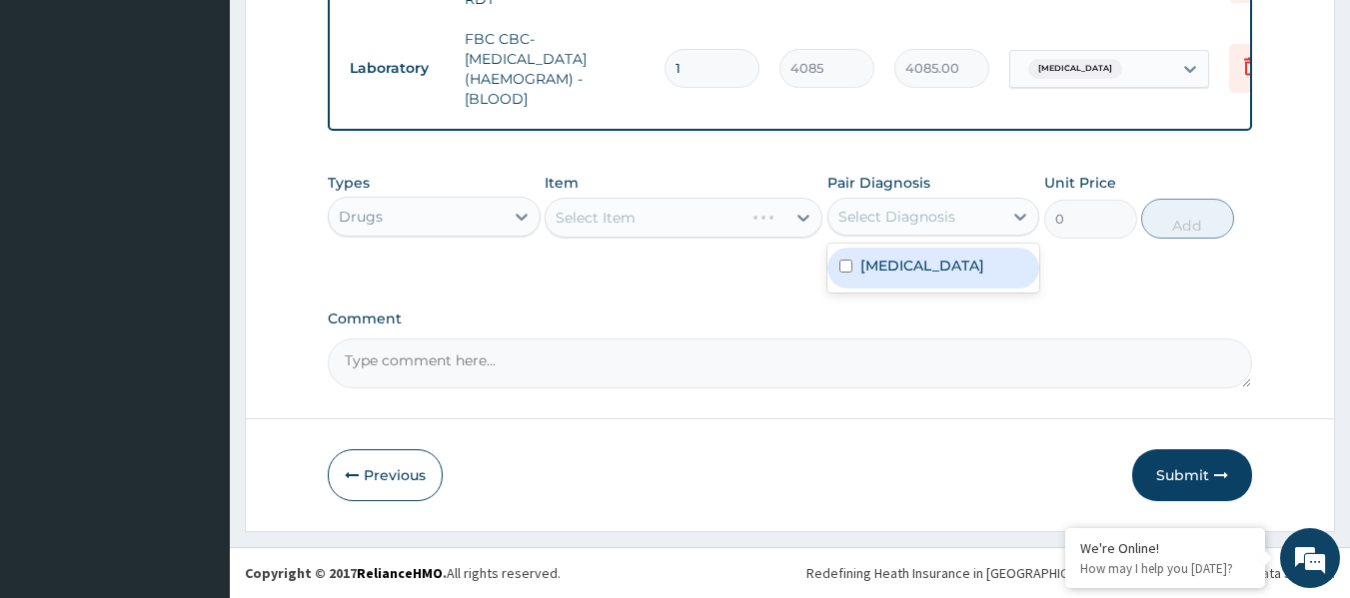
click at [965, 258] on label "Malaria, unspecified" at bounding box center [922, 266] width 124 height 20
checkbox input "true"
click at [706, 204] on div "Select Item" at bounding box center [683, 218] width 278 height 40
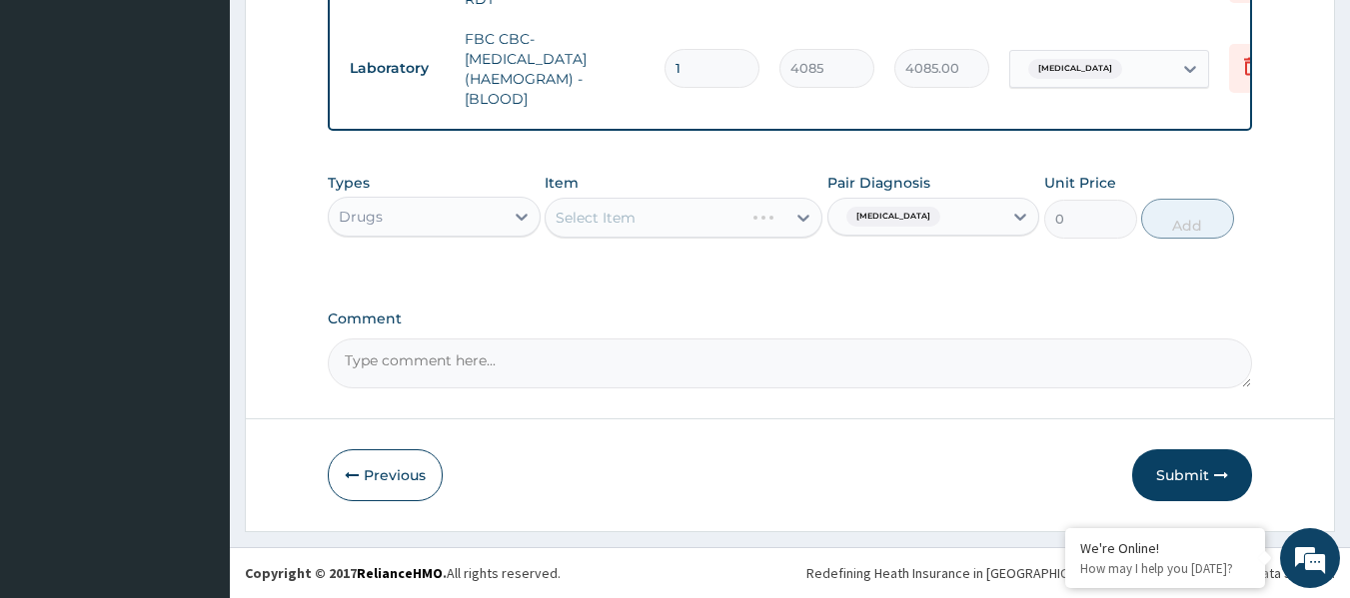
click at [691, 344] on textarea "Comment" at bounding box center [790, 364] width 925 height 50
click at [695, 220] on div "Select Item" at bounding box center [683, 218] width 278 height 40
click at [653, 196] on div "Item Select Item" at bounding box center [683, 206] width 278 height 66
click at [680, 223] on div "Select Item" at bounding box center [683, 218] width 278 height 40
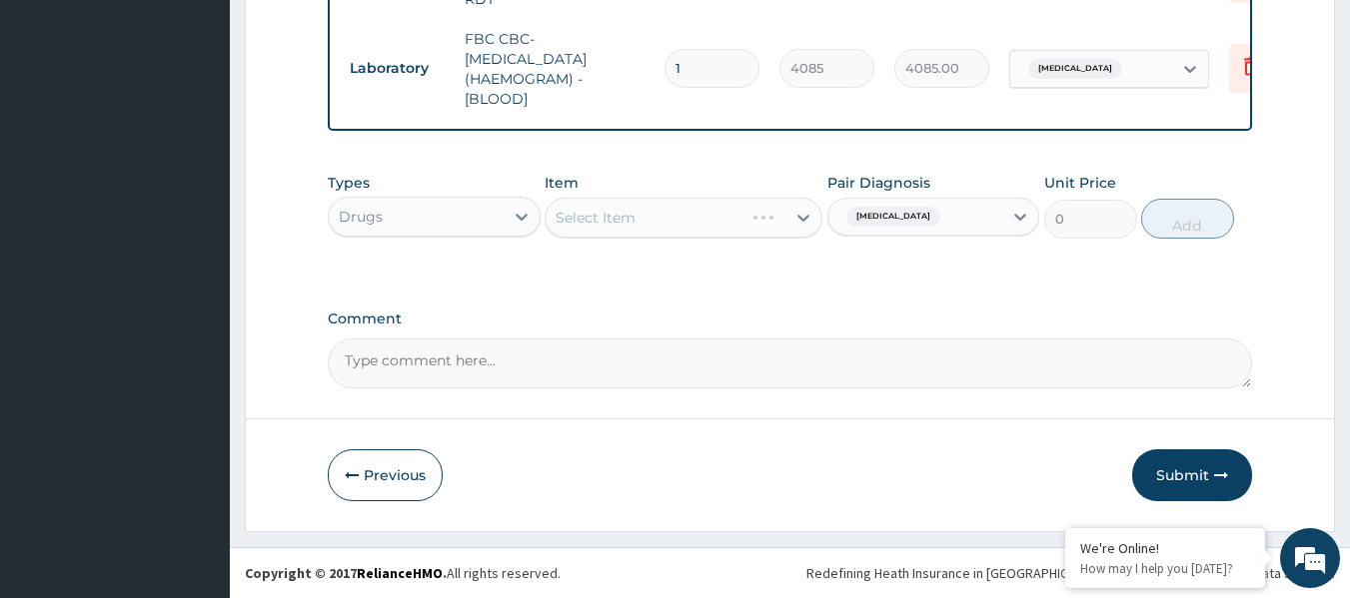
click at [680, 223] on div "Select Item" at bounding box center [683, 218] width 278 height 40
click at [695, 222] on div "Select Item" at bounding box center [683, 218] width 278 height 40
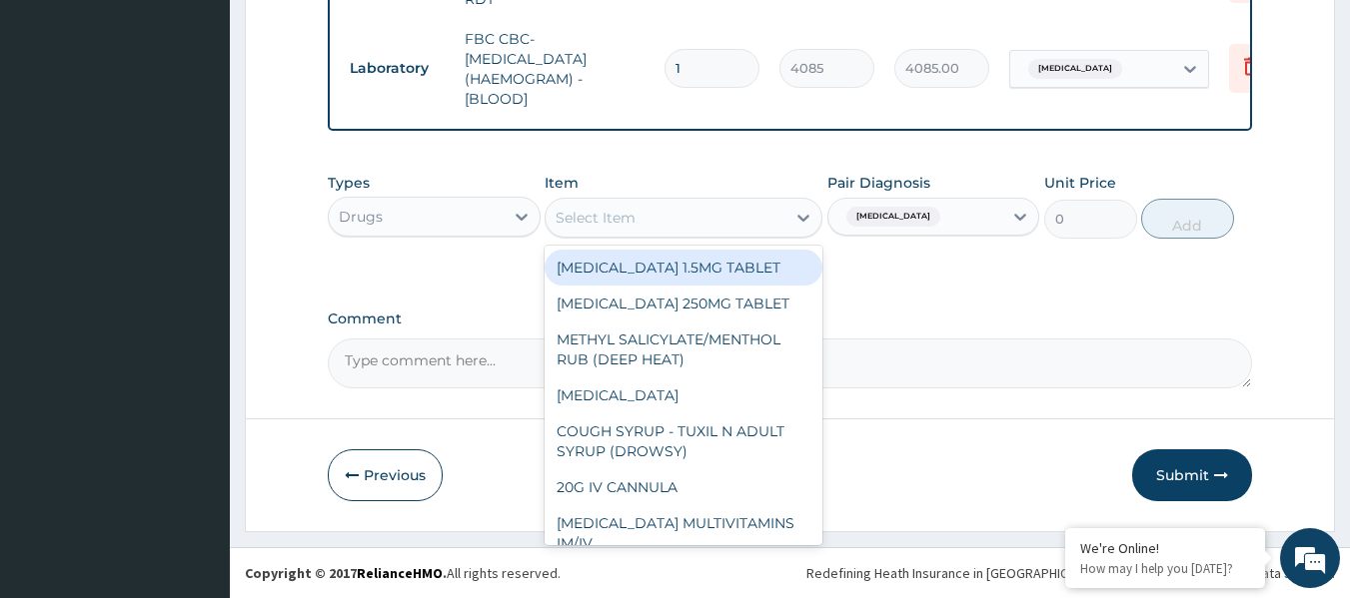
click at [733, 218] on div "Select Item" at bounding box center [665, 218] width 240 height 32
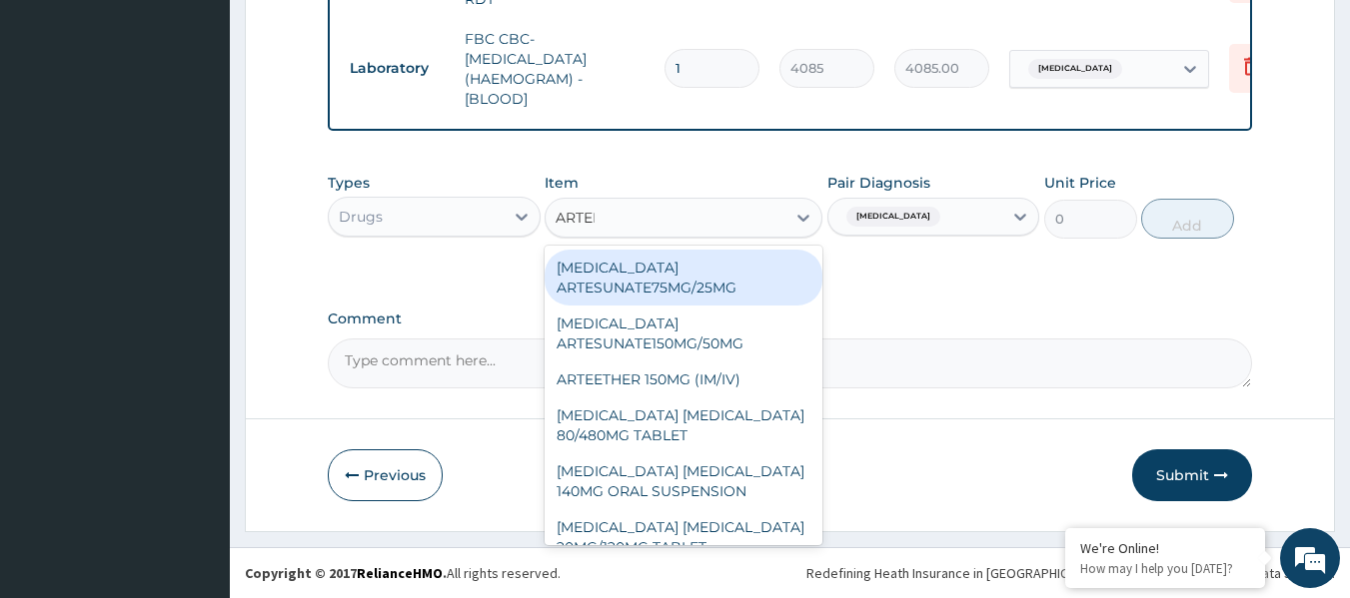
type input "ARTEME"
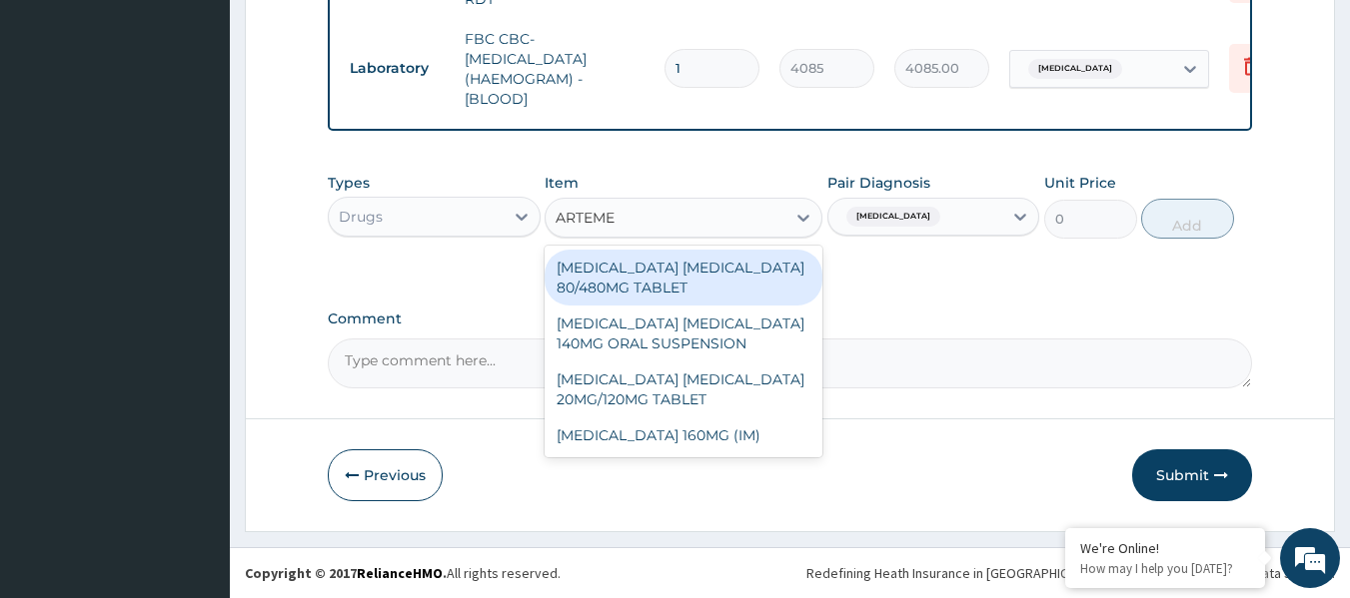
click at [729, 267] on div "[MEDICAL_DATA] [MEDICAL_DATA] 80/480MG TABLET" at bounding box center [683, 278] width 278 height 56
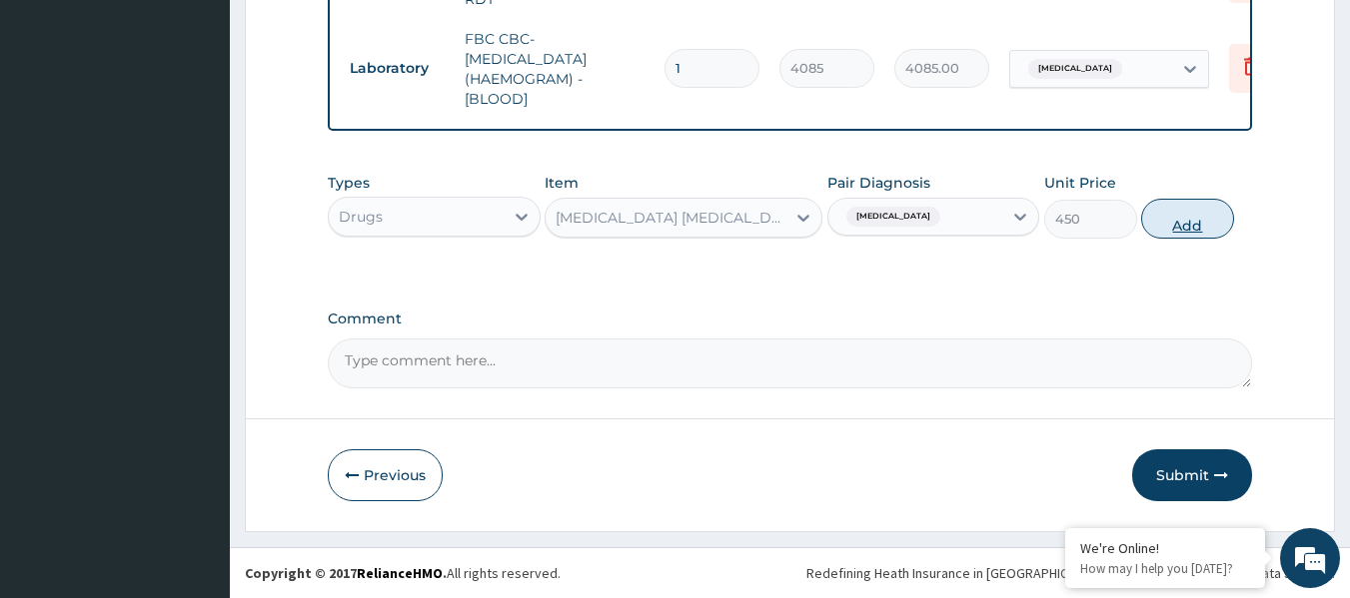
click at [1185, 219] on button "Add" at bounding box center [1187, 219] width 93 height 40
type input "0"
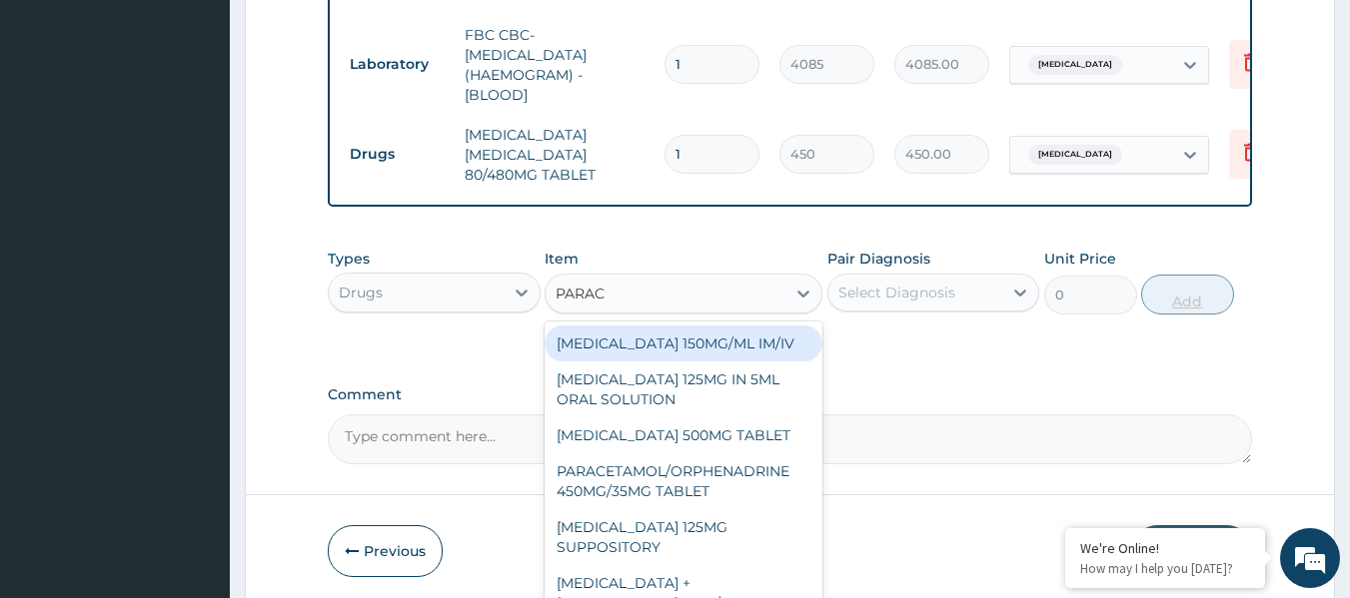
type input "PARACE"
click at [774, 427] on div "[MEDICAL_DATA] 500MG TABLET" at bounding box center [683, 436] width 278 height 36
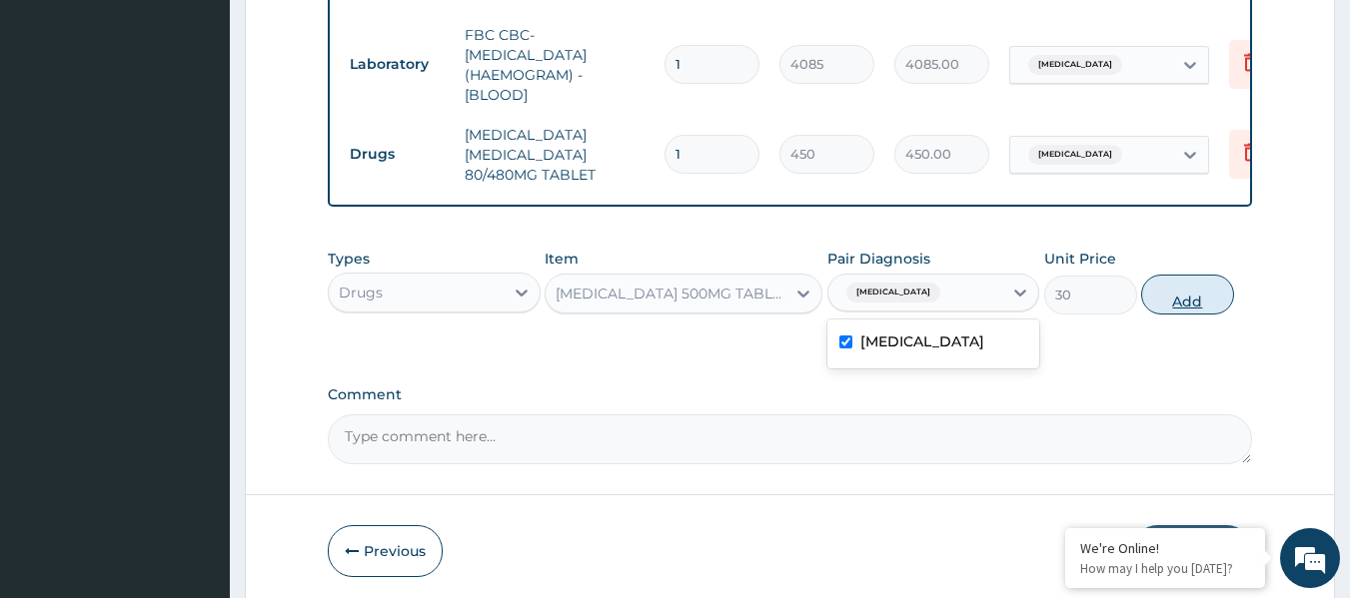
click at [1182, 308] on button "Add" at bounding box center [1187, 295] width 93 height 40
type input "0"
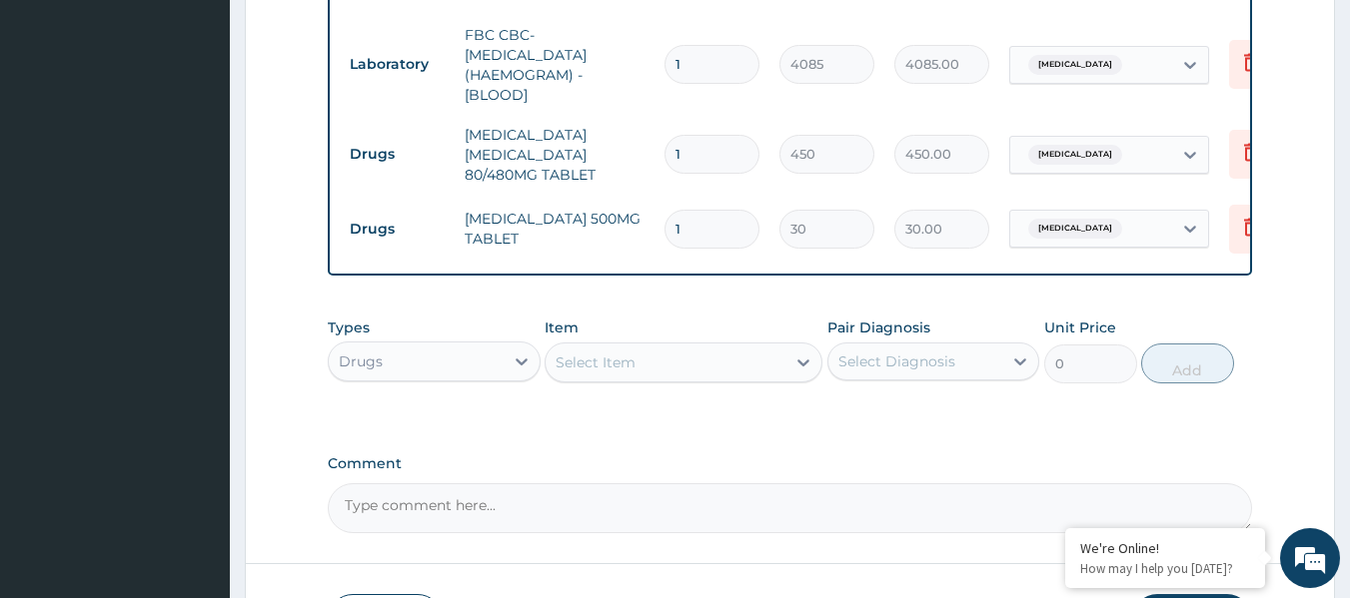
click at [729, 145] on input "1" at bounding box center [711, 154] width 95 height 39
type input "0.00"
type input "6"
type input "2700.00"
type input "6"
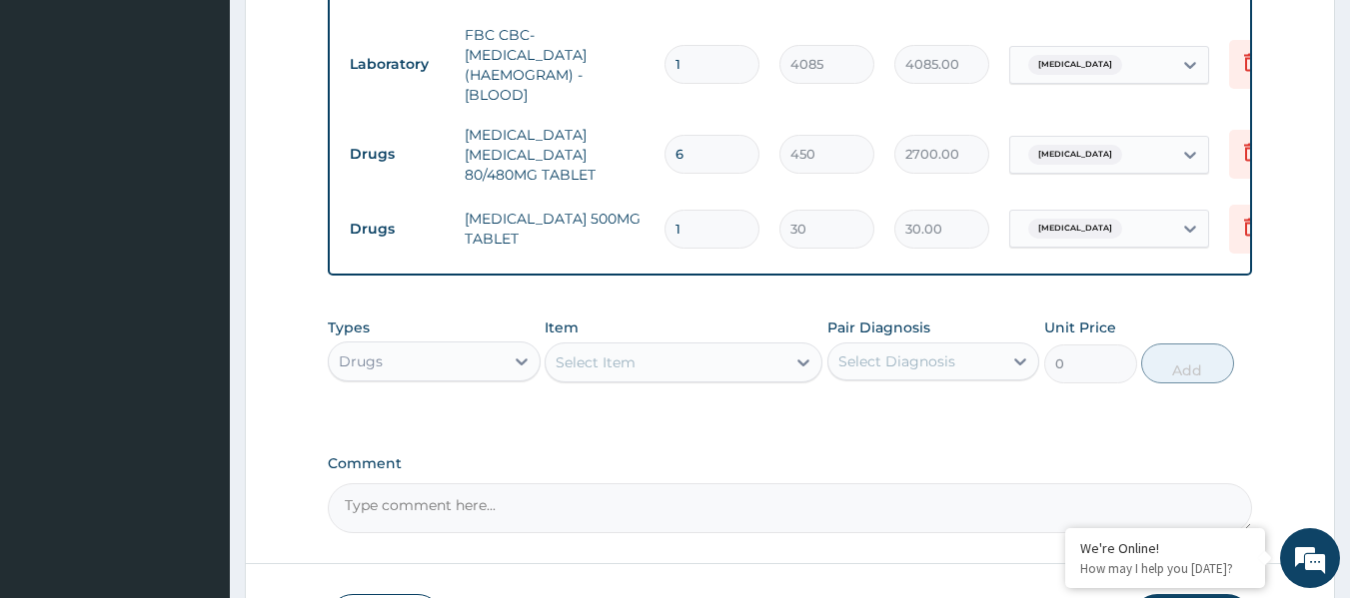
click at [710, 226] on input "1" at bounding box center [711, 229] width 95 height 39
type input "18"
type input "540.00"
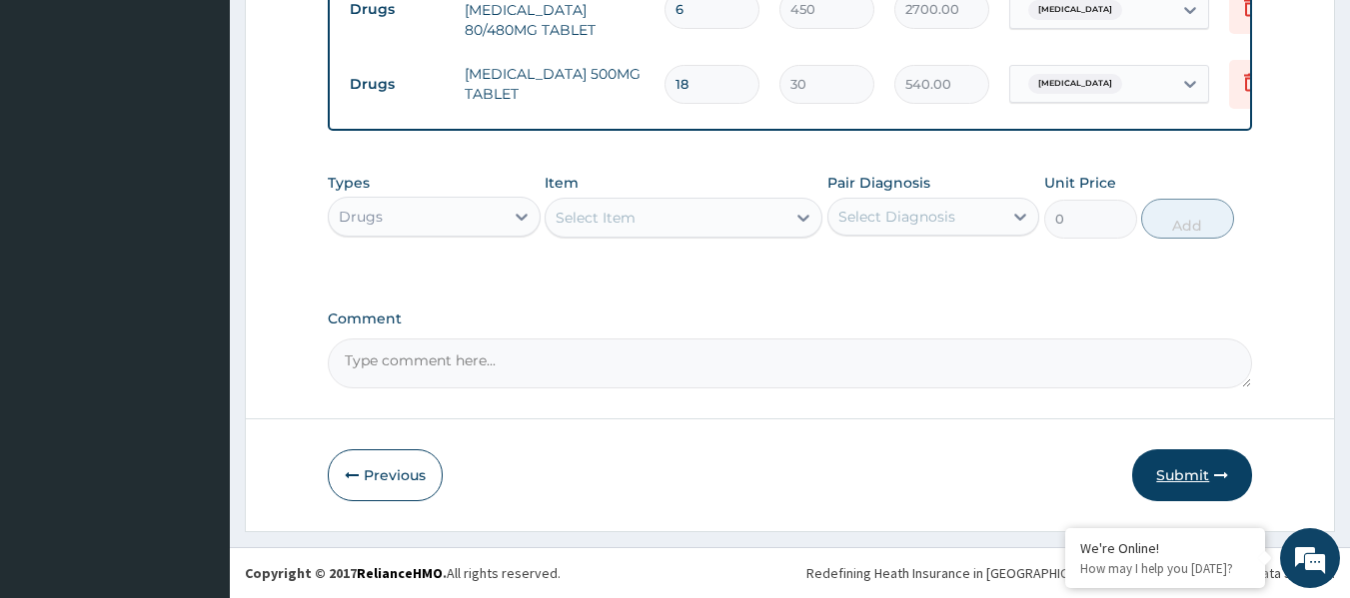
click at [1206, 464] on button "Submit" at bounding box center [1192, 476] width 120 height 52
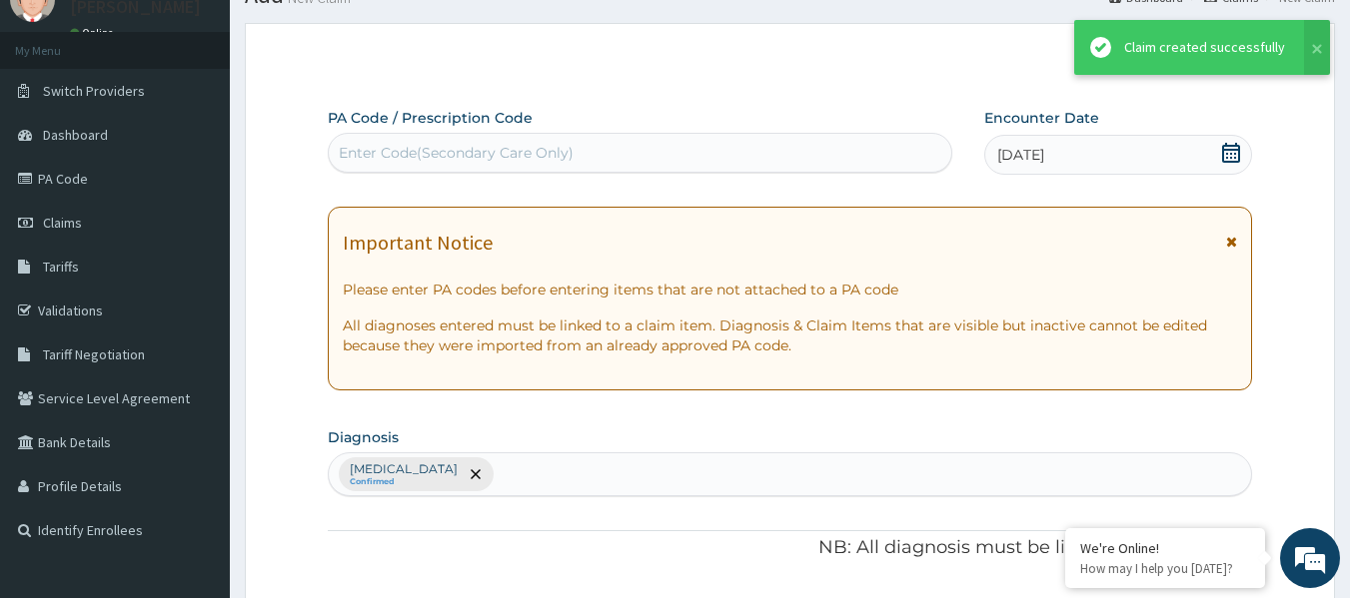
scroll to position [1111, 0]
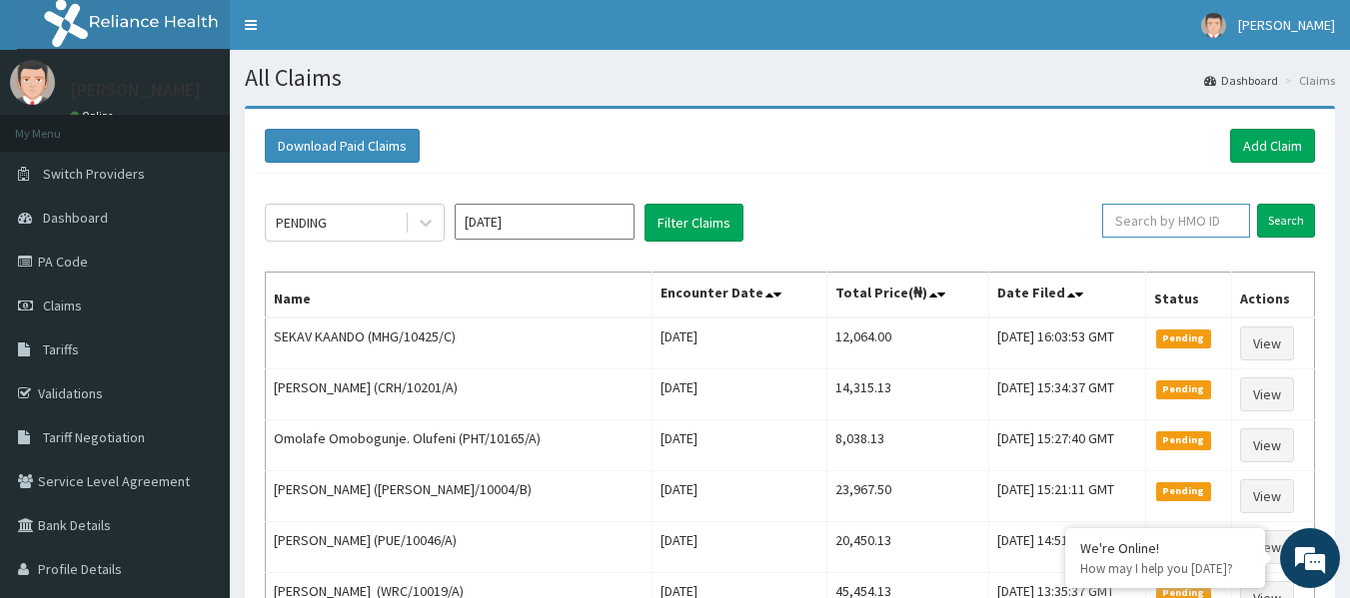
click at [1156, 231] on input "text" at bounding box center [1176, 221] width 148 height 34
click at [1152, 231] on input "text" at bounding box center [1176, 221] width 148 height 34
type input "WFE/10039/A"
click at [1257, 204] on input "Search" at bounding box center [1286, 221] width 58 height 34
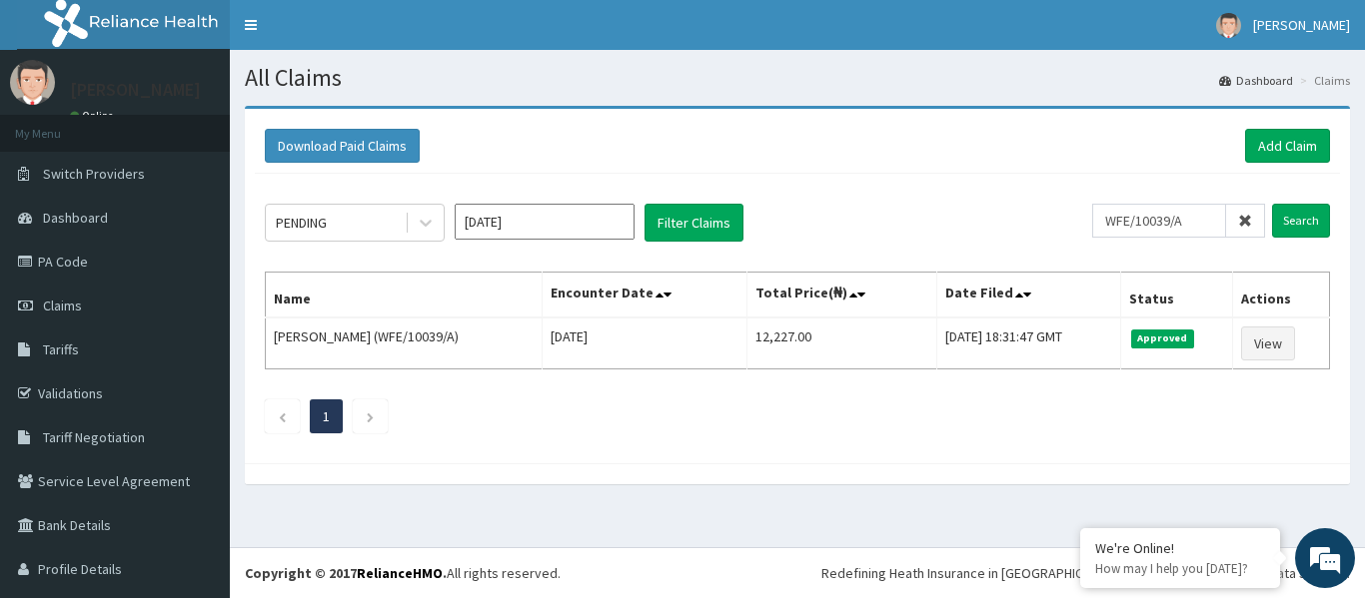
click at [1275, 165] on div "Download Paid Claims Add Claim" at bounding box center [797, 146] width 1085 height 55
click at [1287, 157] on link "Add Claim" at bounding box center [1287, 146] width 85 height 34
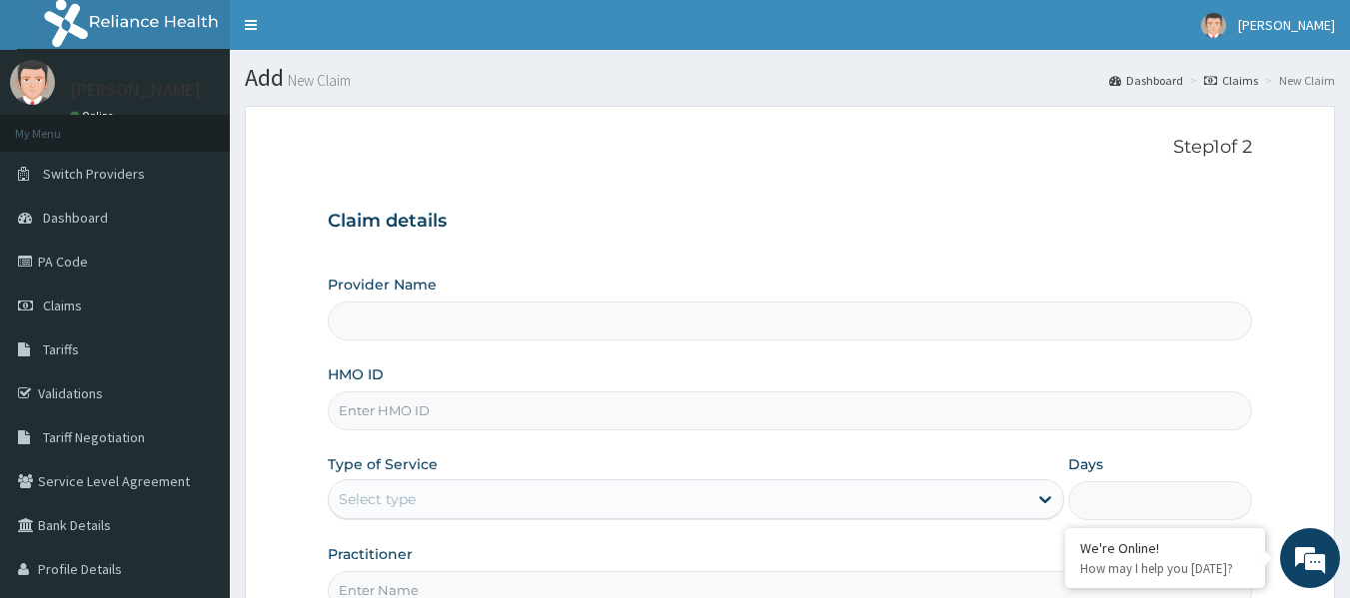
click at [646, 410] on input "HMO ID" at bounding box center [790, 411] width 925 height 39
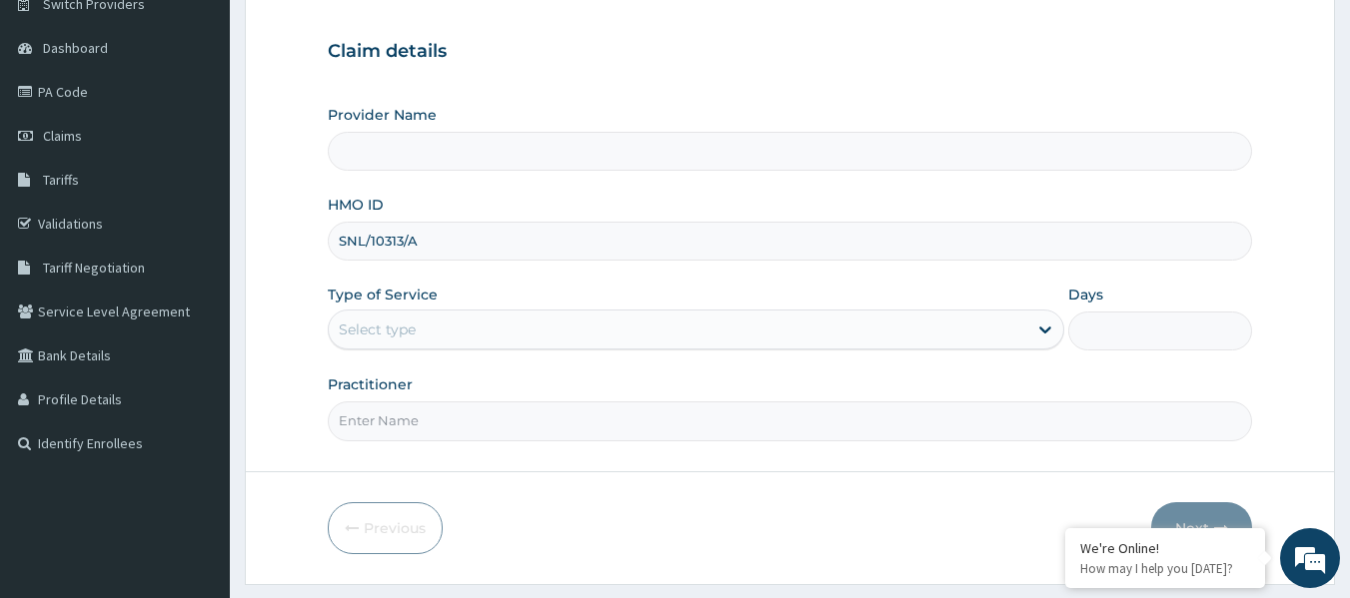
scroll to position [191, 0]
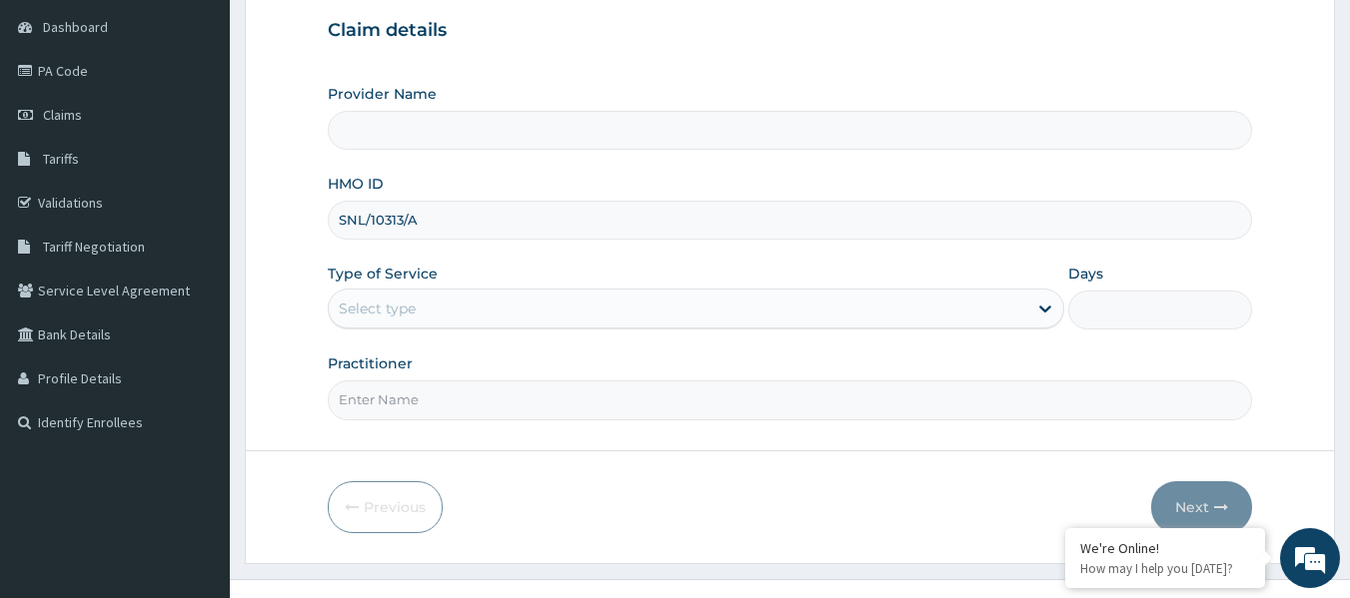
type input "SNL/10313/A"
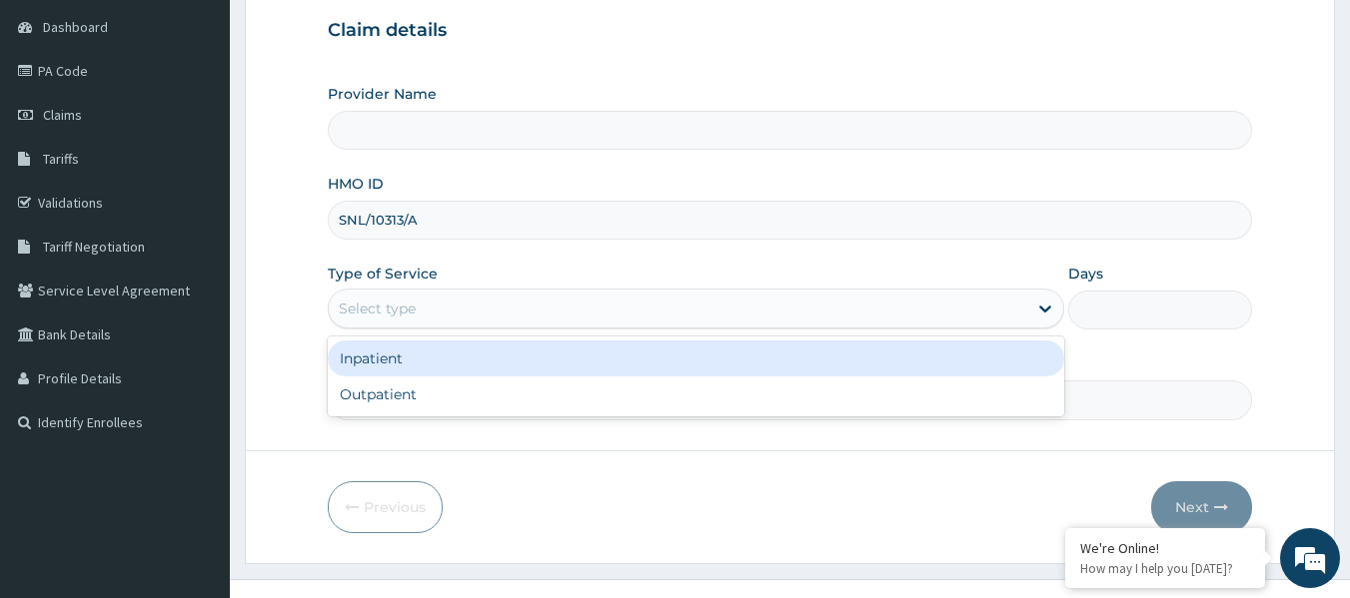
click at [474, 381] on div "Outpatient" at bounding box center [696, 395] width 736 height 36
type input "1"
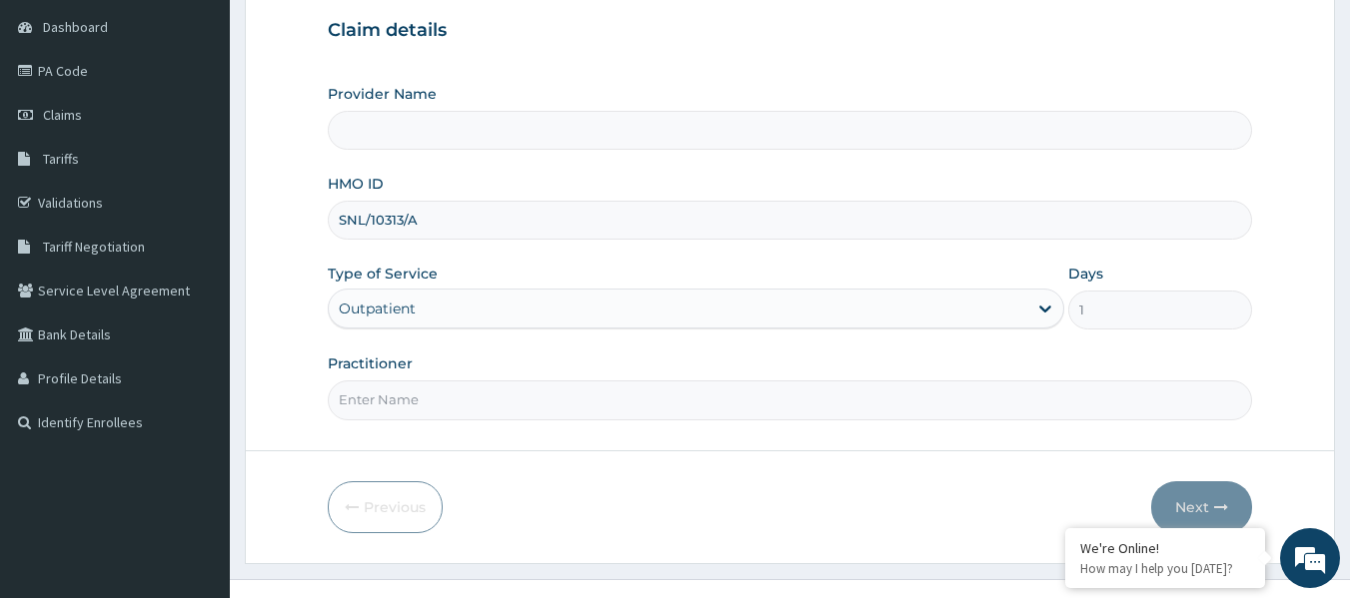
type input "Reliance Family Clinics (RFC) - Lekki"
click at [478, 402] on input "Practitioner" at bounding box center [790, 400] width 925 height 39
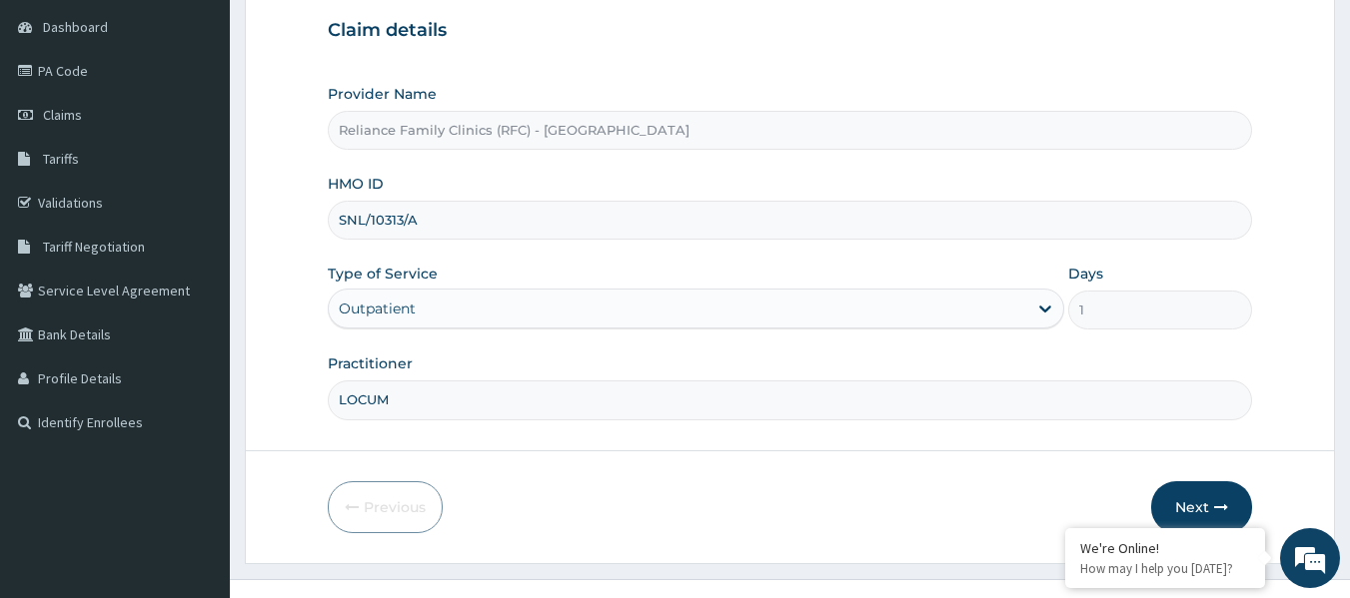
scroll to position [0, 0]
type input "LOCUM"
drag, startPoint x: 442, startPoint y: 230, endPoint x: 338, endPoint y: 234, distance: 104.0
click at [338, 234] on input "SNL/10313/A" at bounding box center [790, 220] width 925 height 39
click at [1184, 486] on button "Next" at bounding box center [1201, 508] width 101 height 52
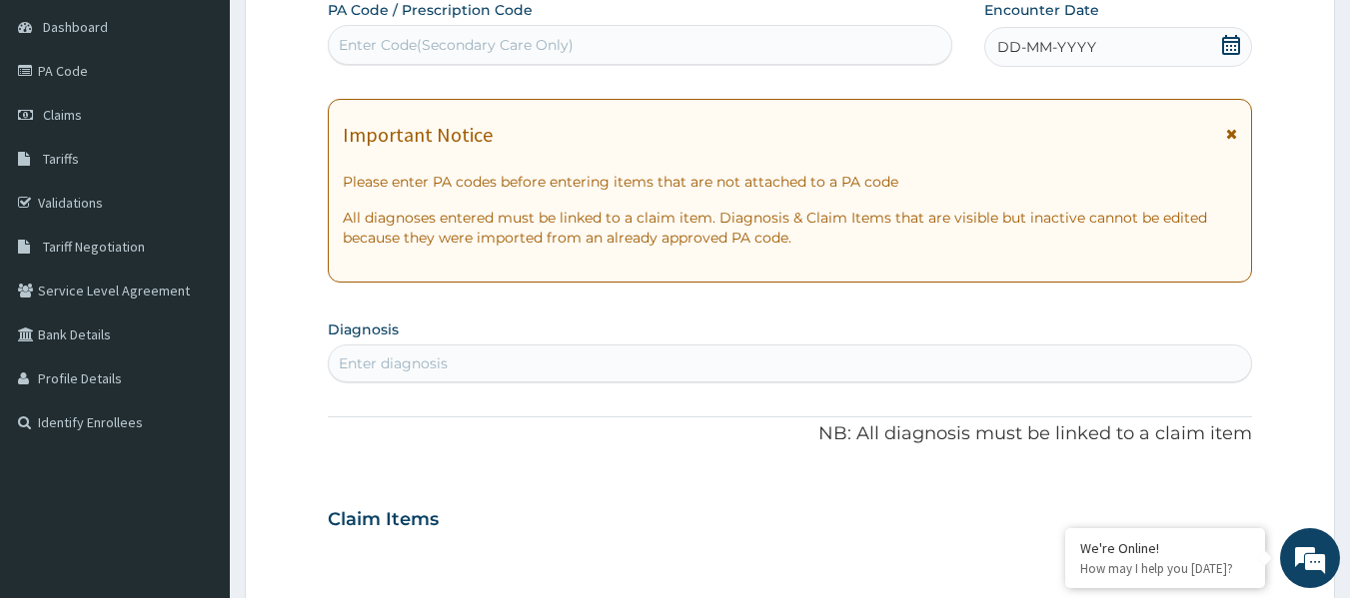
click at [1089, 43] on span "DD-MM-YYYY" at bounding box center [1046, 47] width 99 height 20
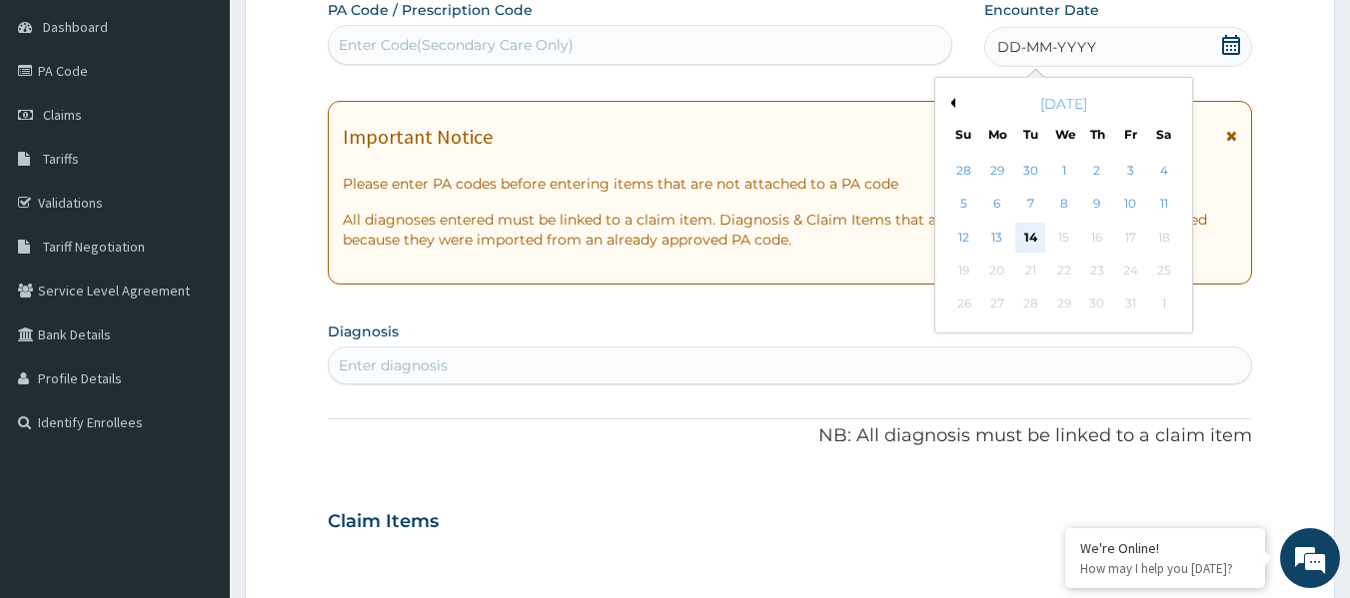
click at [1032, 237] on div "14" at bounding box center [1031, 238] width 30 height 30
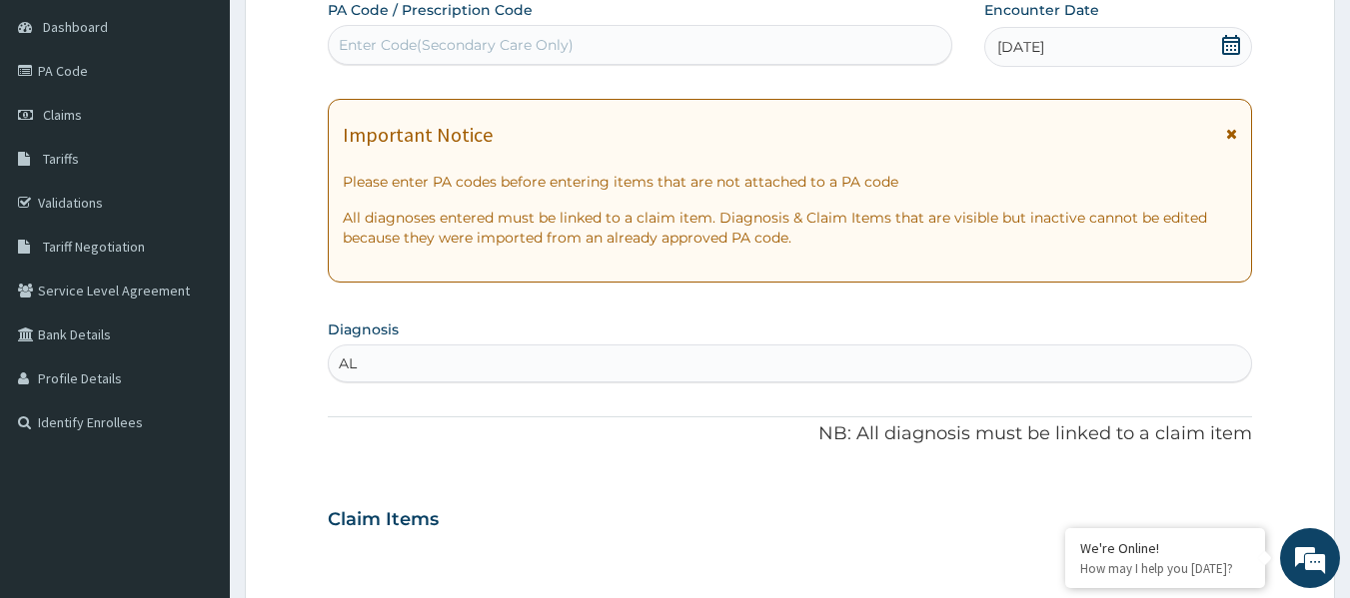
type input "A"
type input "malaria"
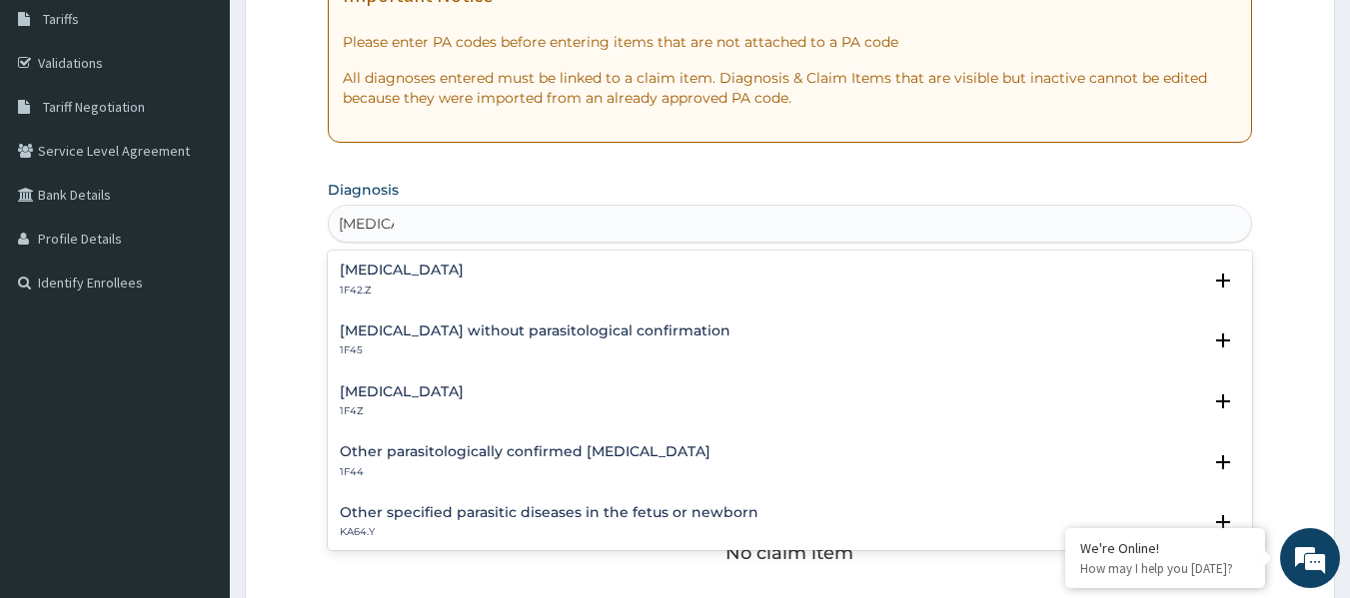
scroll to position [333, 0]
click at [464, 404] on p "1F4Z" at bounding box center [402, 410] width 124 height 14
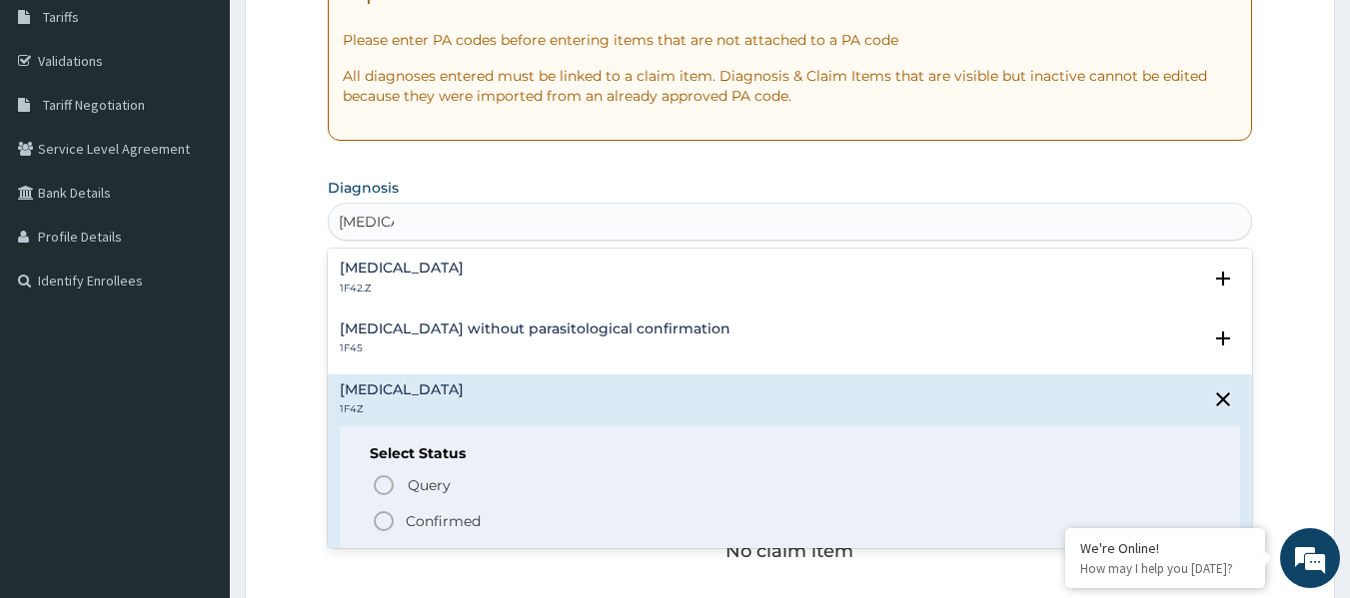
click at [476, 516] on p "Confirmed" at bounding box center [443, 522] width 75 height 20
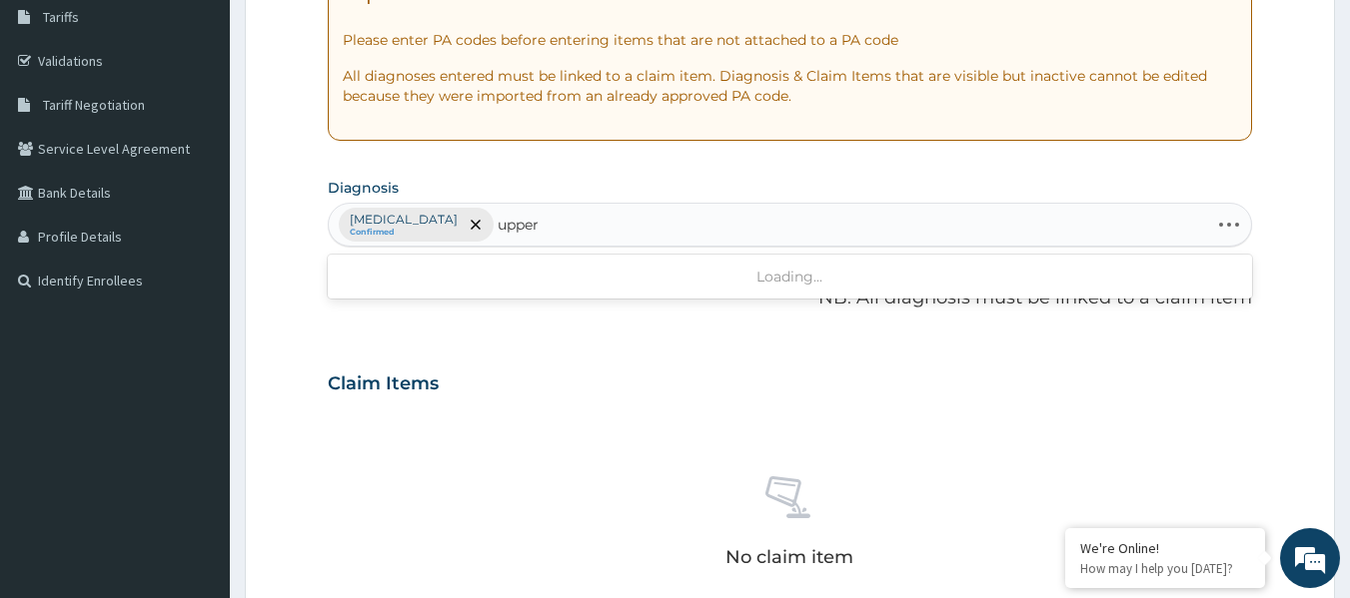
type input "upper"
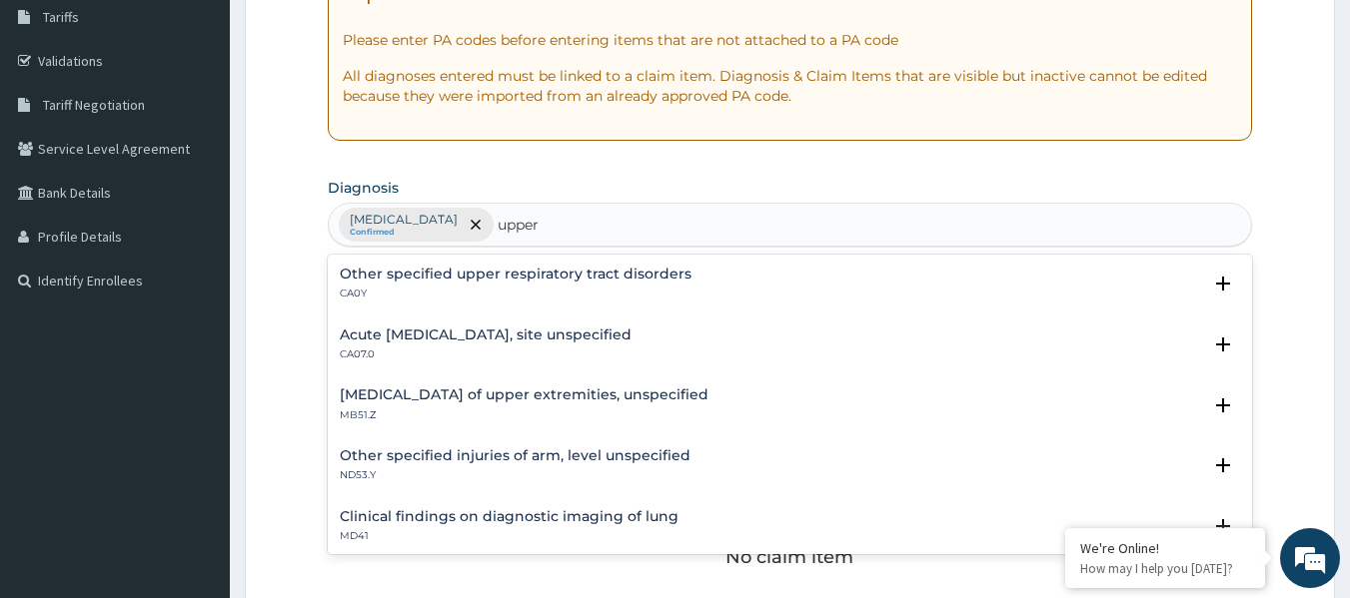
click at [432, 357] on p "CA07.0" at bounding box center [486, 355] width 292 height 14
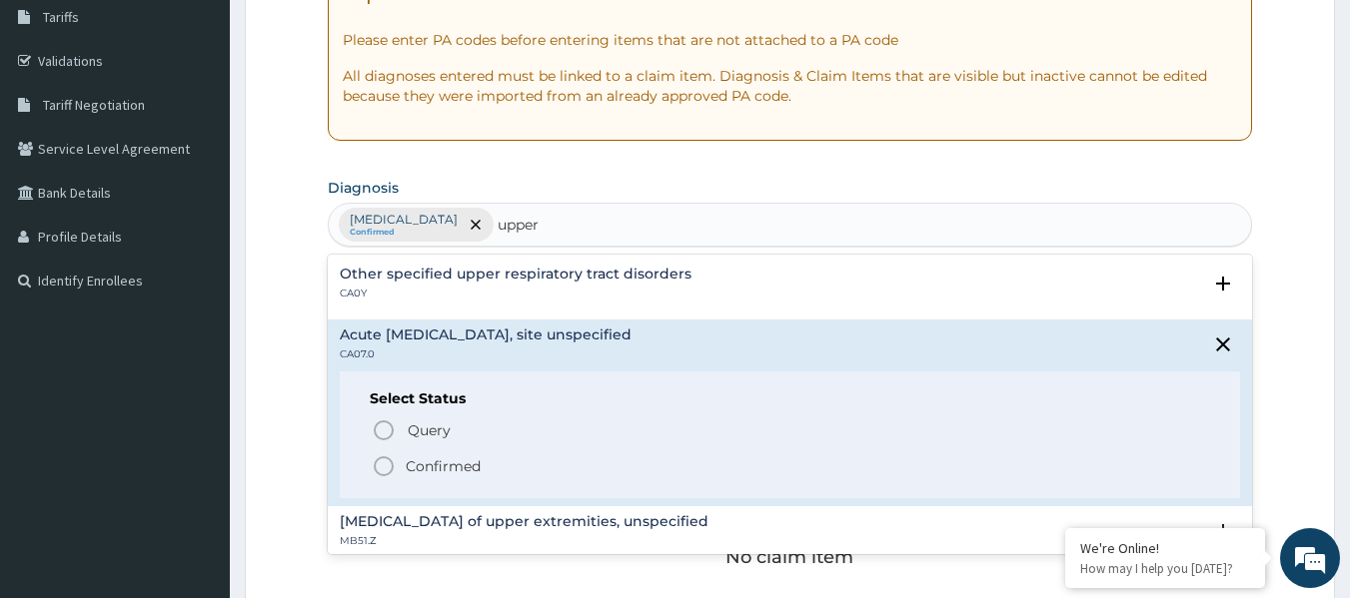
click at [446, 470] on p "Confirmed" at bounding box center [443, 467] width 75 height 20
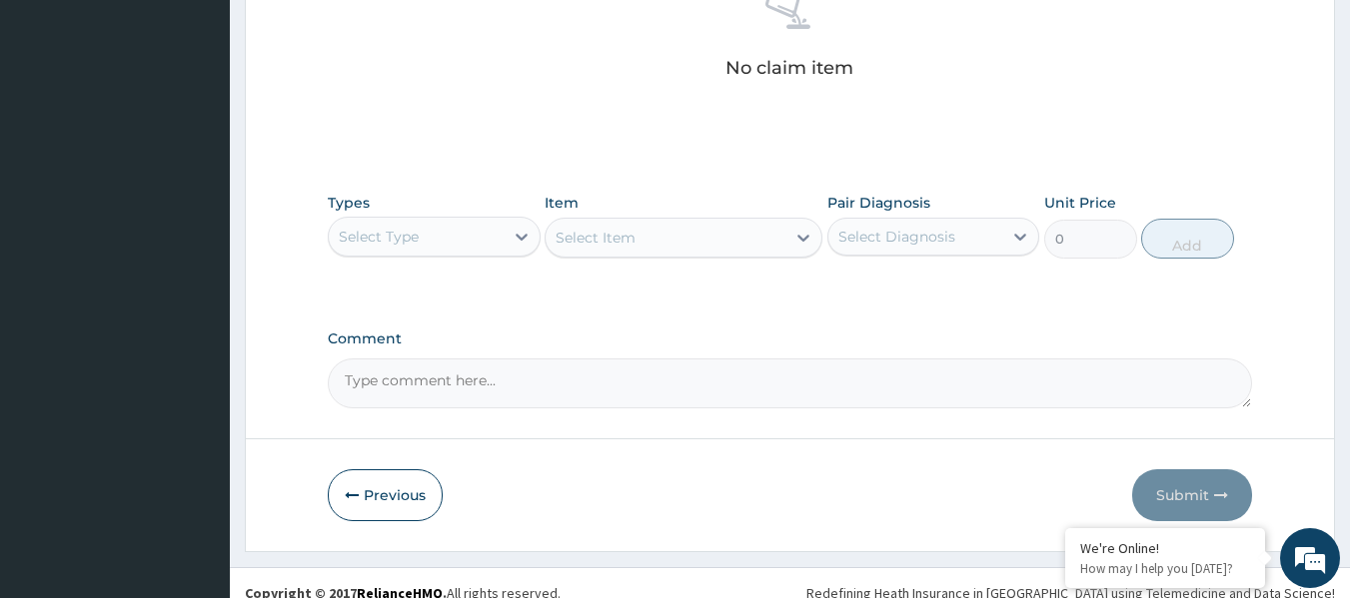
scroll to position [842, 0]
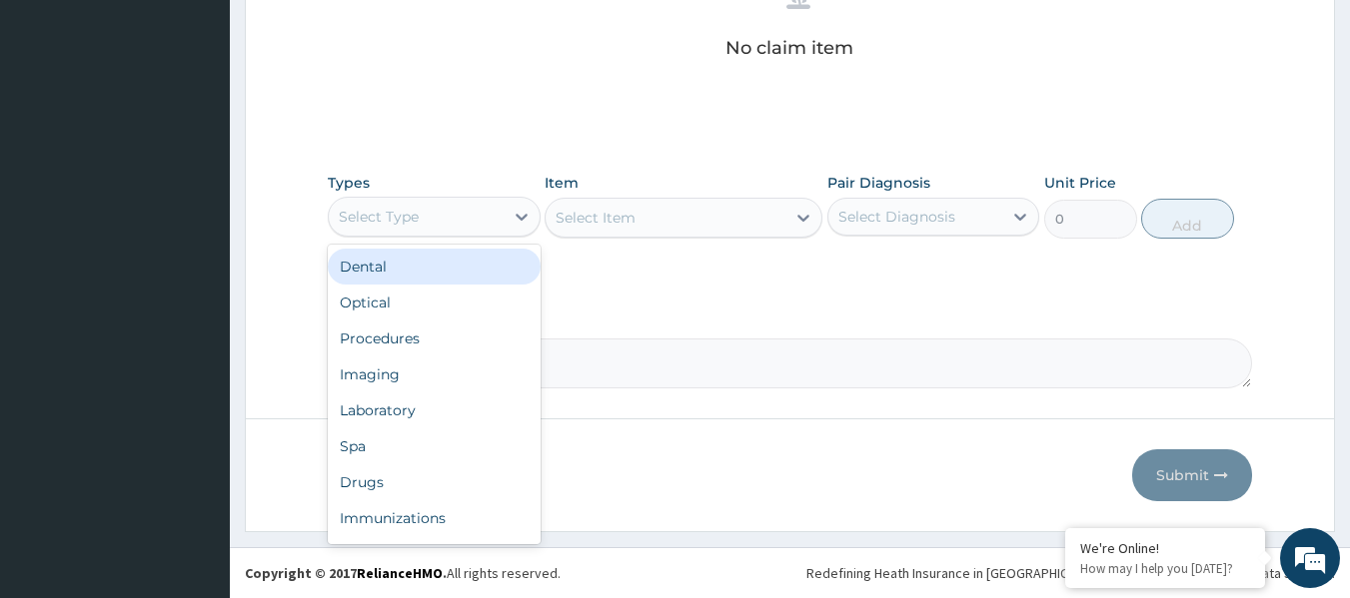
click at [476, 418] on div "Laboratory" at bounding box center [434, 411] width 213 height 36
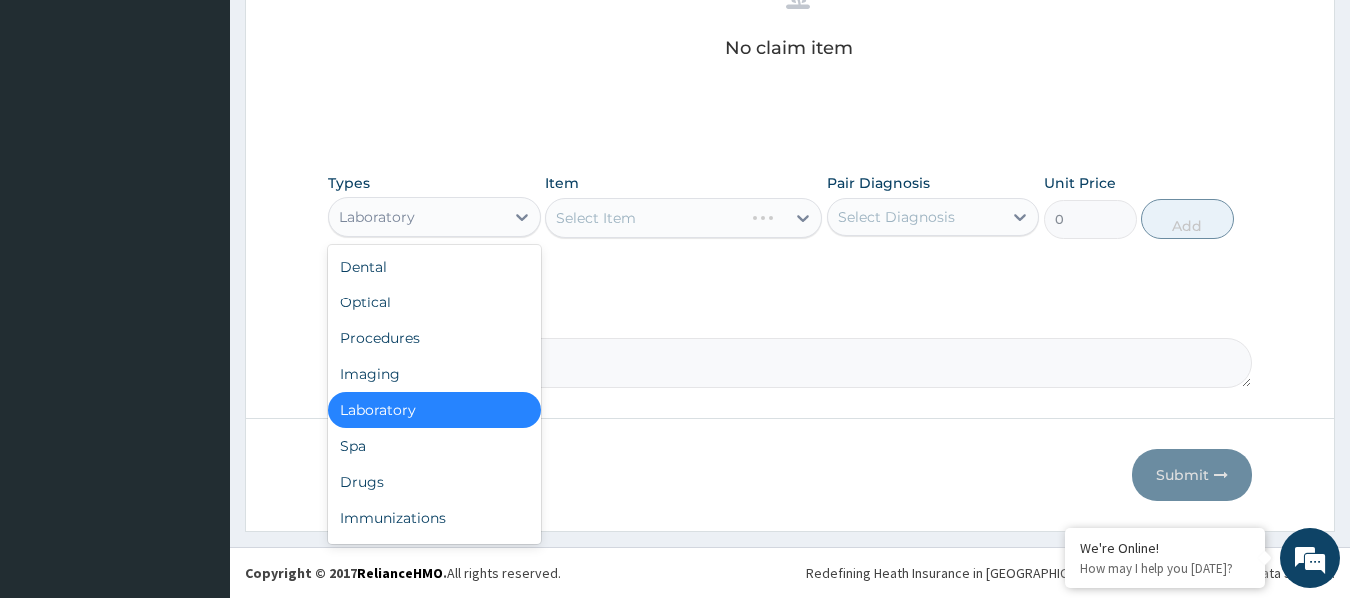
click at [479, 324] on div "Procedures" at bounding box center [434, 339] width 213 height 36
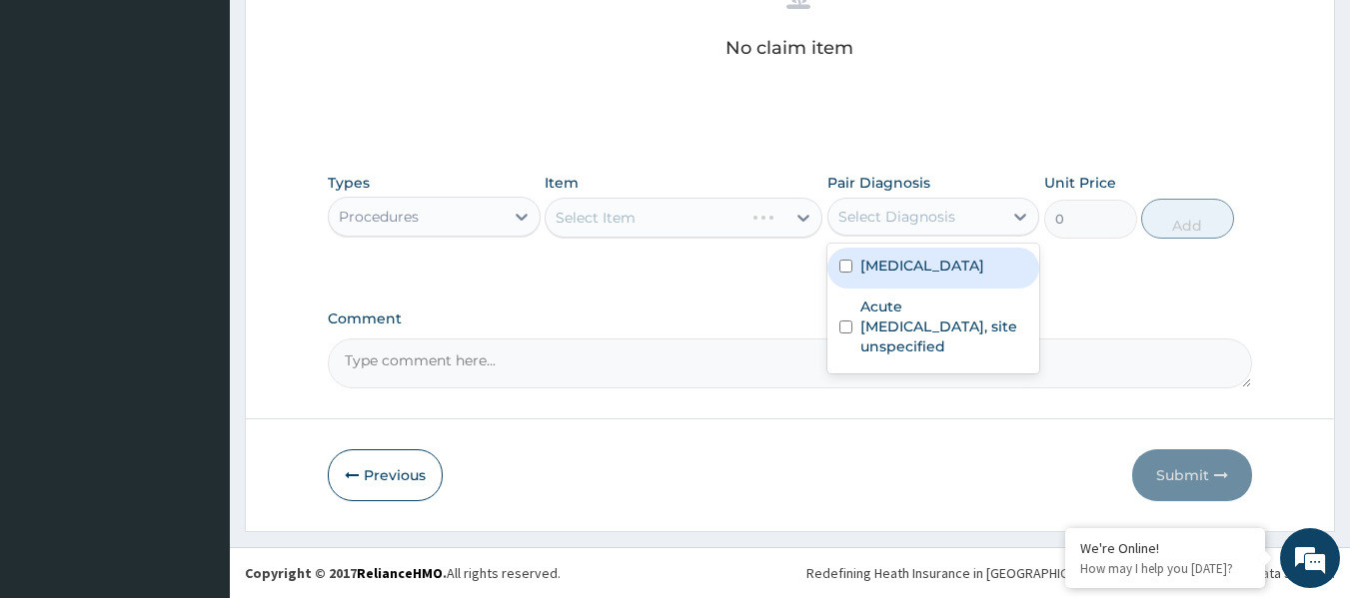
click at [970, 252] on div "Malaria, unspecified" at bounding box center [933, 268] width 213 height 41
checkbox input "true"
click at [940, 322] on label "Acute upper respiratory infection, site unspecified" at bounding box center [944, 327] width 168 height 60
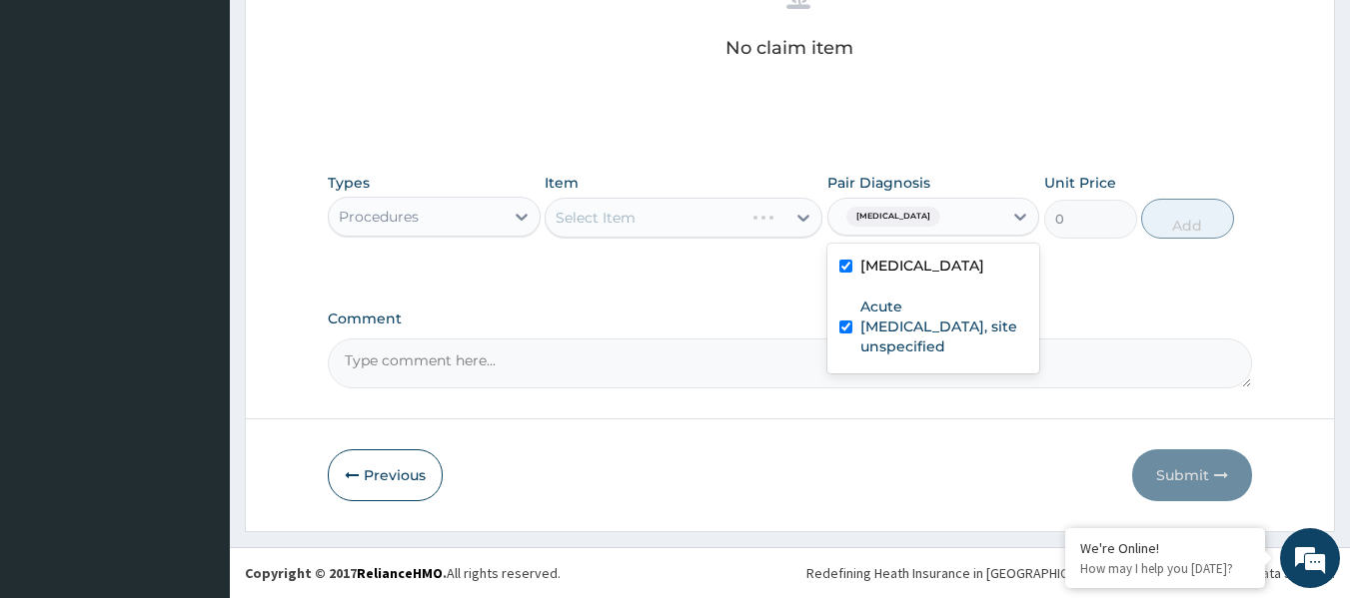
checkbox input "true"
click at [731, 220] on div "Select Item" at bounding box center [683, 218] width 278 height 40
click at [731, 240] on div "Types Procedures Item Select Item Pair Diagnosis Malaria, unspecified + 1 Unit …" at bounding box center [790, 206] width 925 height 86
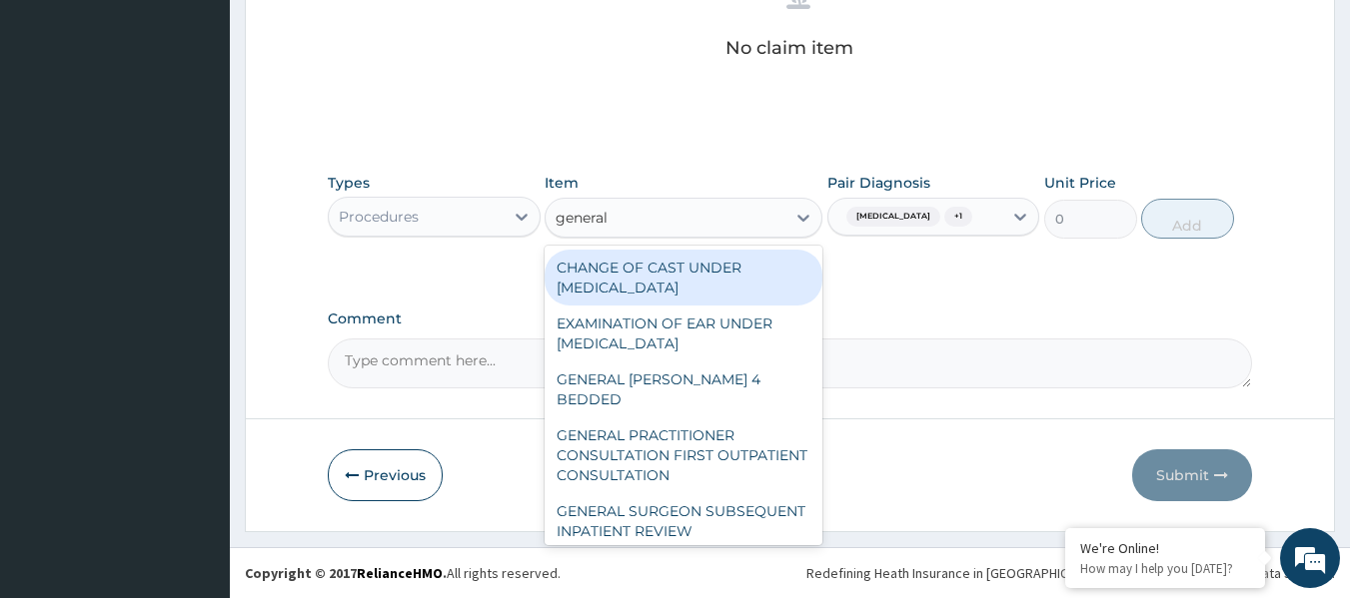
type input "general p"
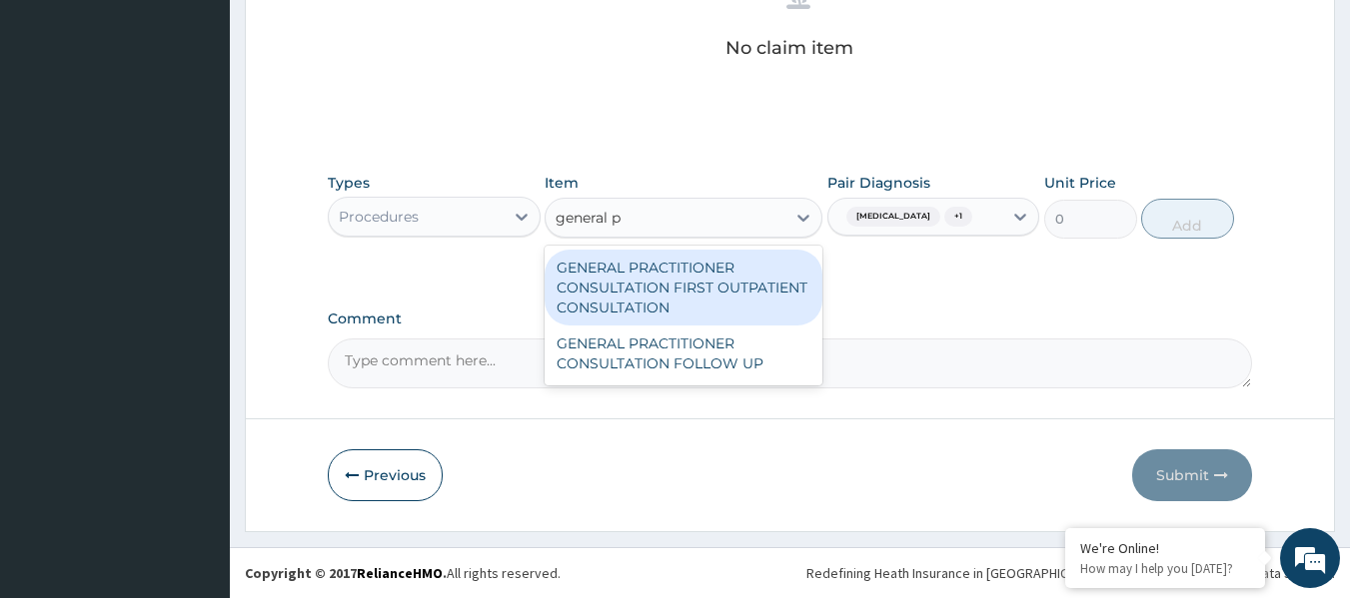
click at [691, 282] on div "GENERAL PRACTITIONER CONSULTATION FIRST OUTPATIENT CONSULTATION" at bounding box center [683, 288] width 278 height 76
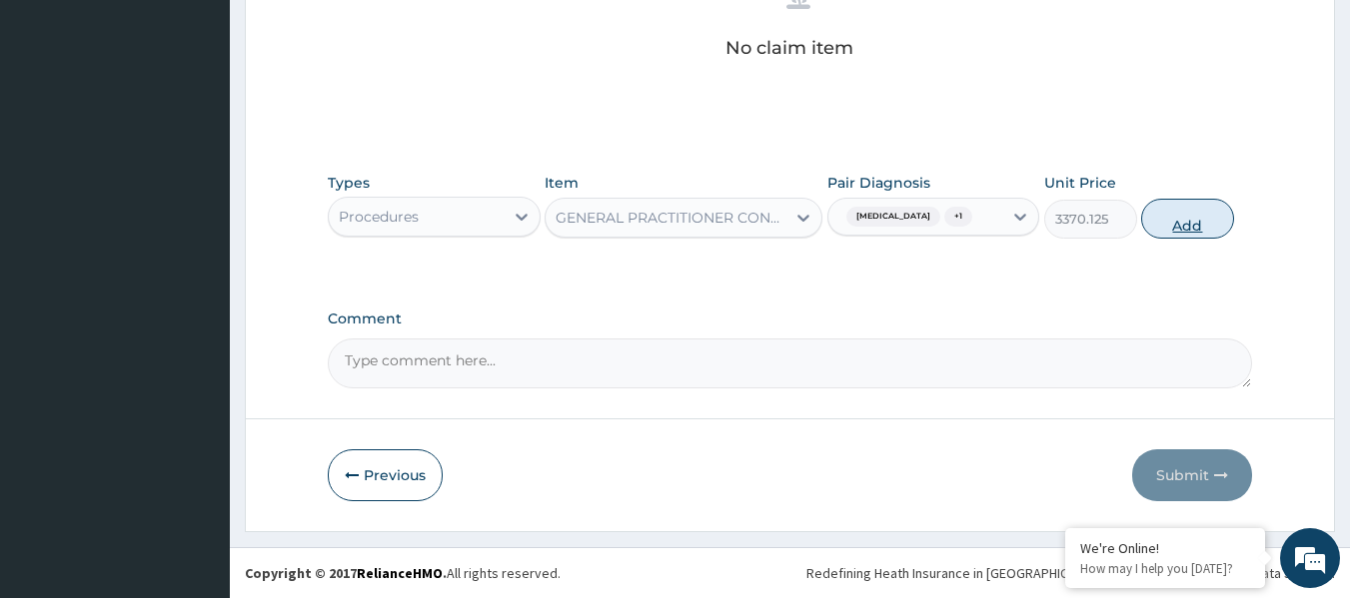
click at [1199, 207] on button "Add" at bounding box center [1187, 219] width 93 height 40
type input "0"
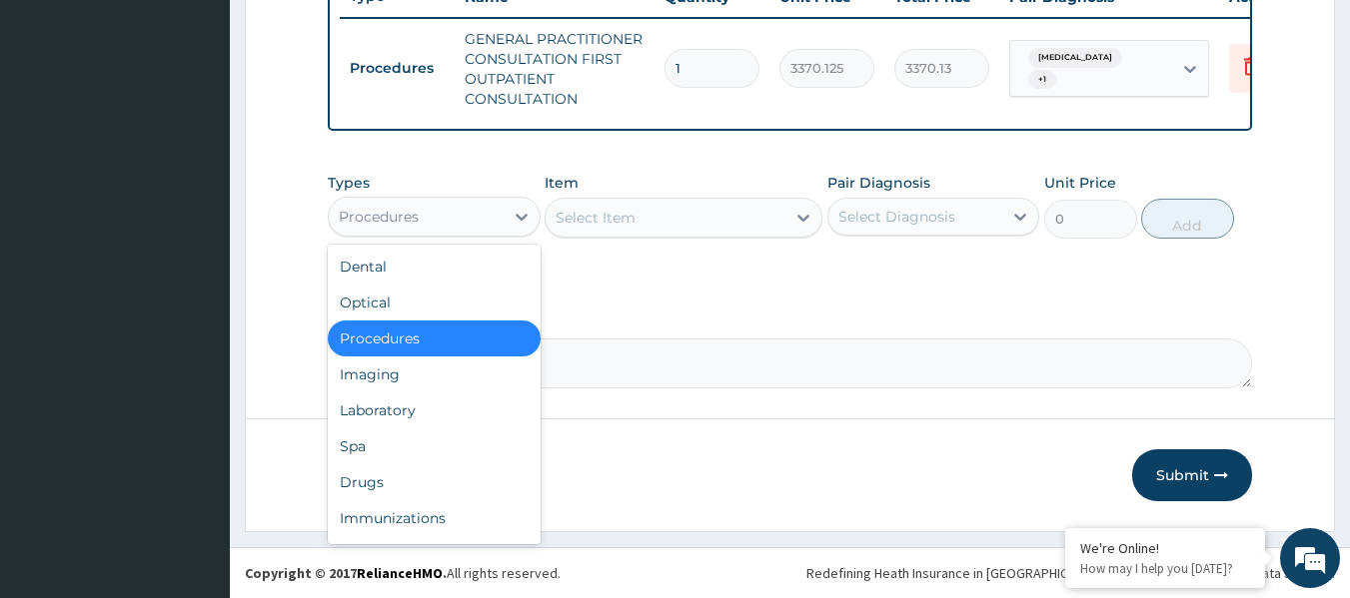
click at [460, 459] on div "Spa" at bounding box center [434, 447] width 213 height 36
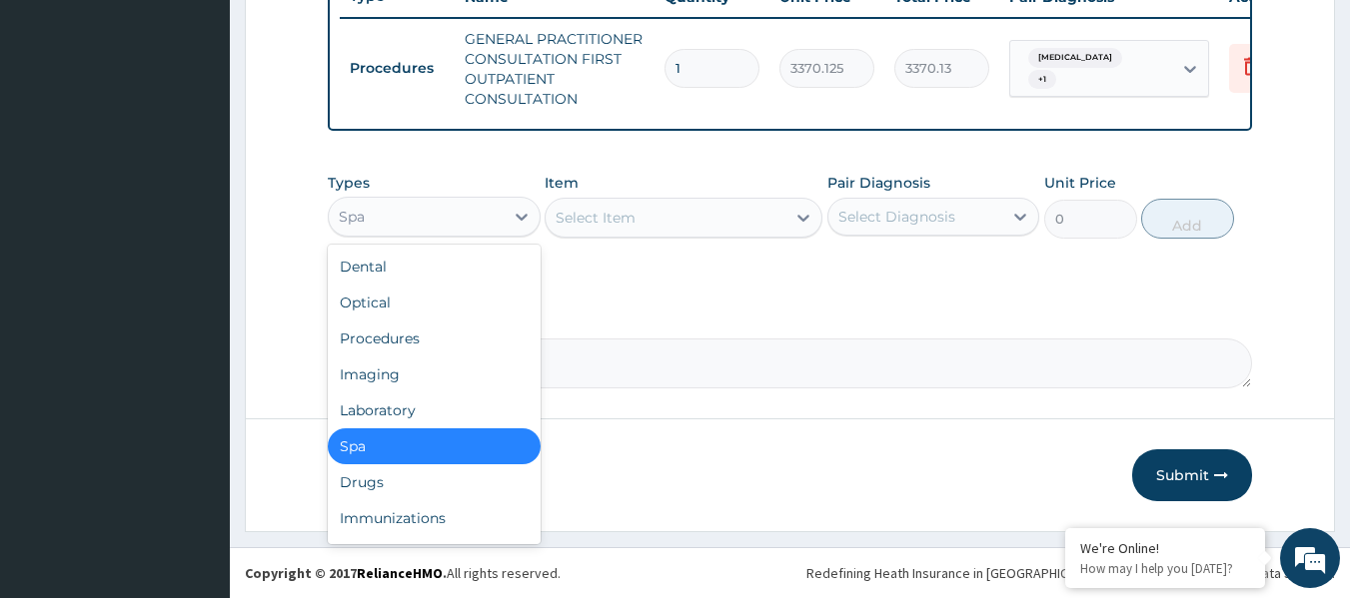
click at [437, 486] on div "Drugs" at bounding box center [434, 483] width 213 height 36
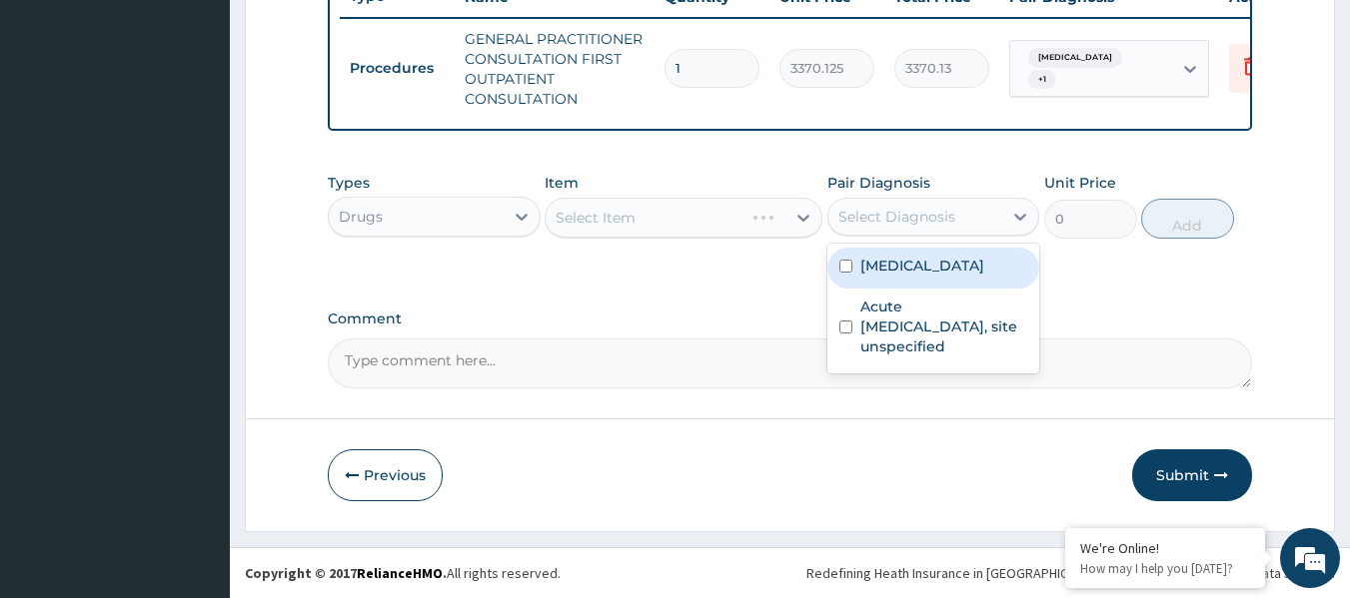
click at [936, 285] on div "Malaria, unspecified" at bounding box center [933, 268] width 213 height 41
checkbox input "true"
click at [672, 229] on div "Select Item" at bounding box center [683, 218] width 278 height 40
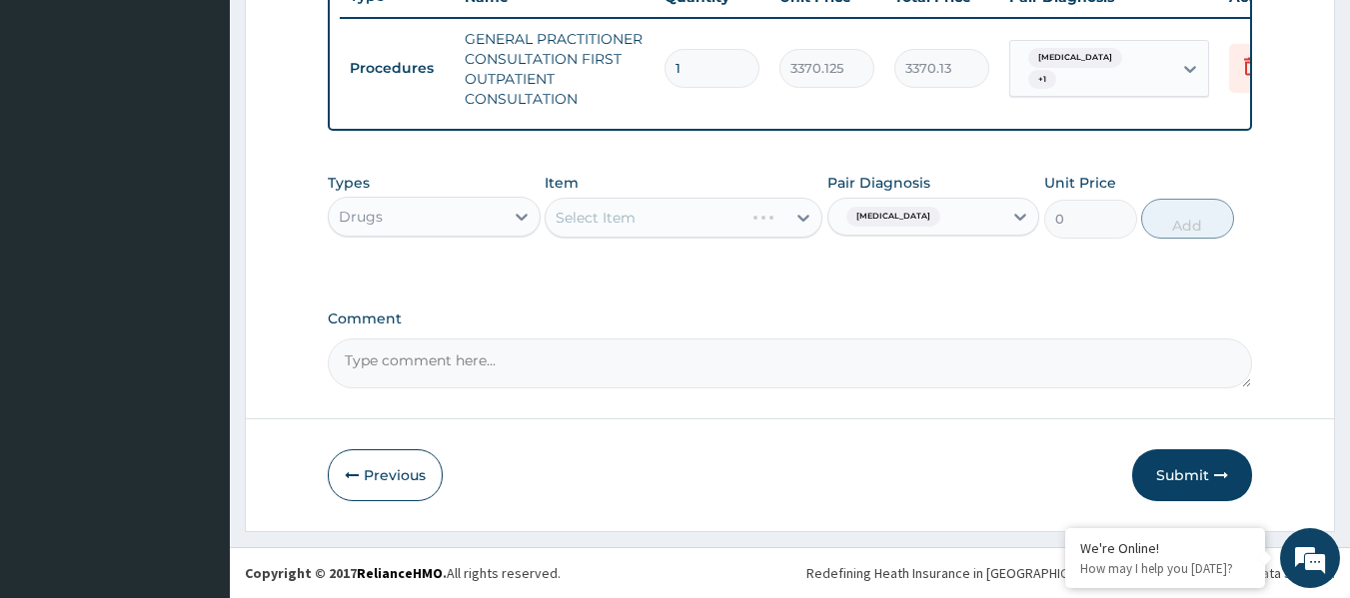
click at [672, 206] on div "Select Item" at bounding box center [683, 218] width 278 height 40
click at [719, 229] on div "Select Item" at bounding box center [683, 218] width 278 height 40
click at [694, 223] on div "Select Item" at bounding box center [683, 218] width 278 height 40
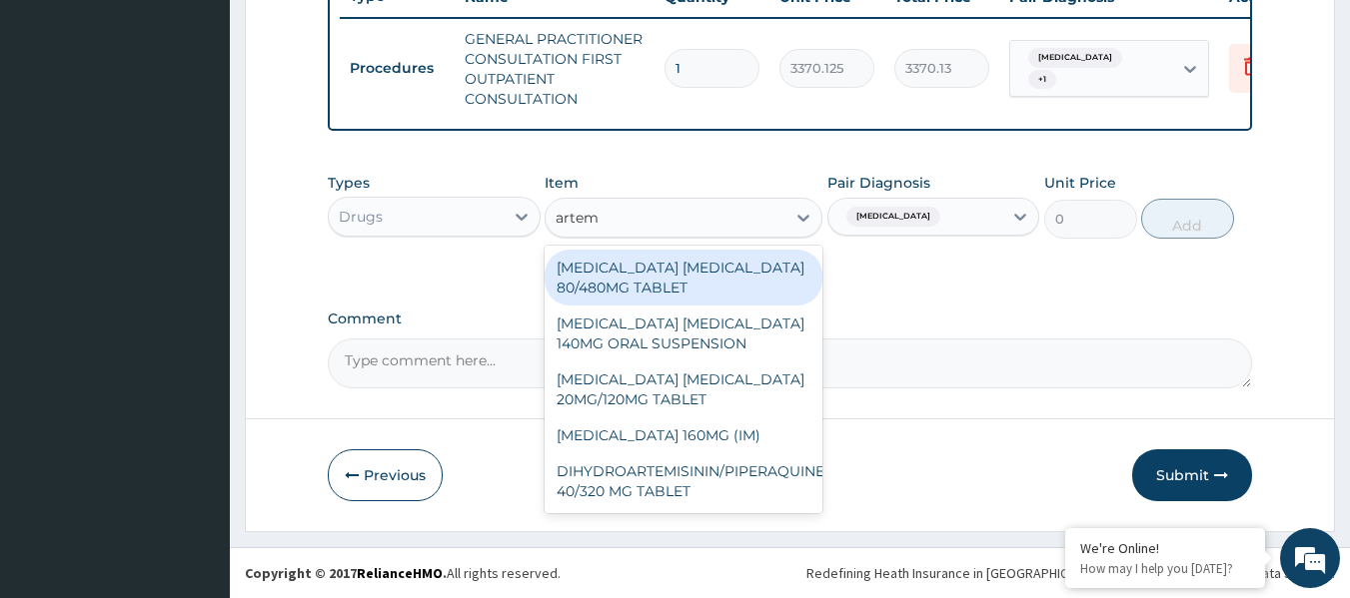
type input "arteme"
click at [731, 275] on div "[MEDICAL_DATA] [MEDICAL_DATA] 80/480MG TABLET" at bounding box center [683, 278] width 278 height 56
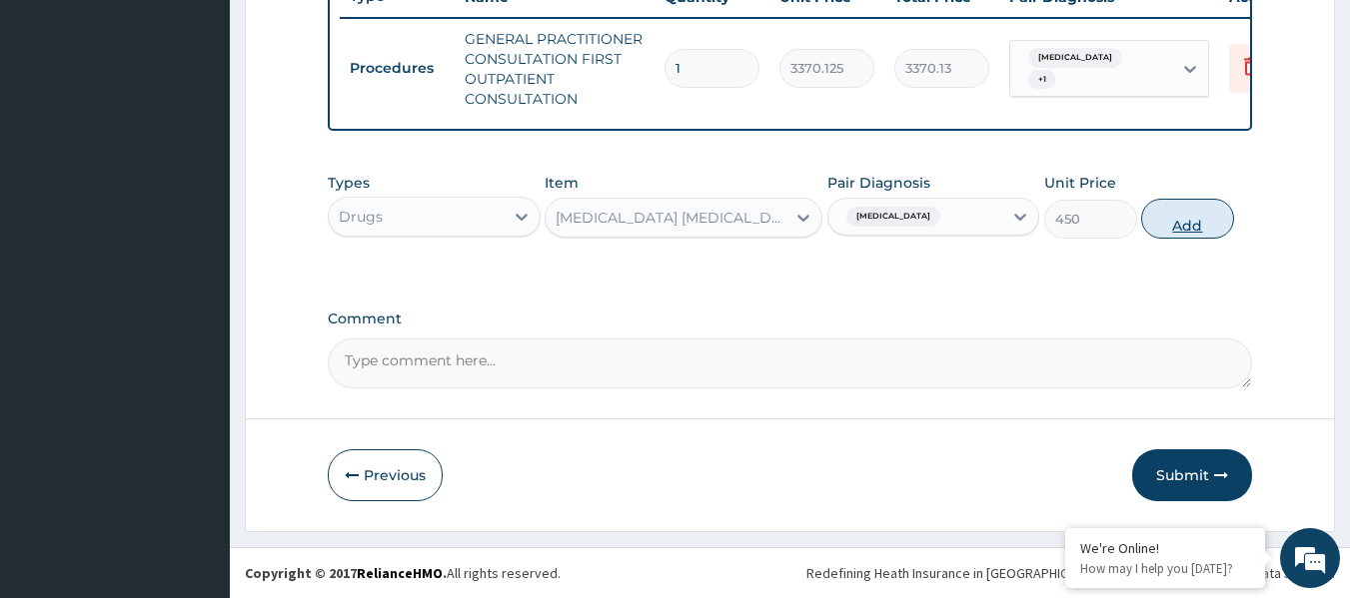
click at [1191, 216] on button "Add" at bounding box center [1187, 219] width 93 height 40
type input "0"
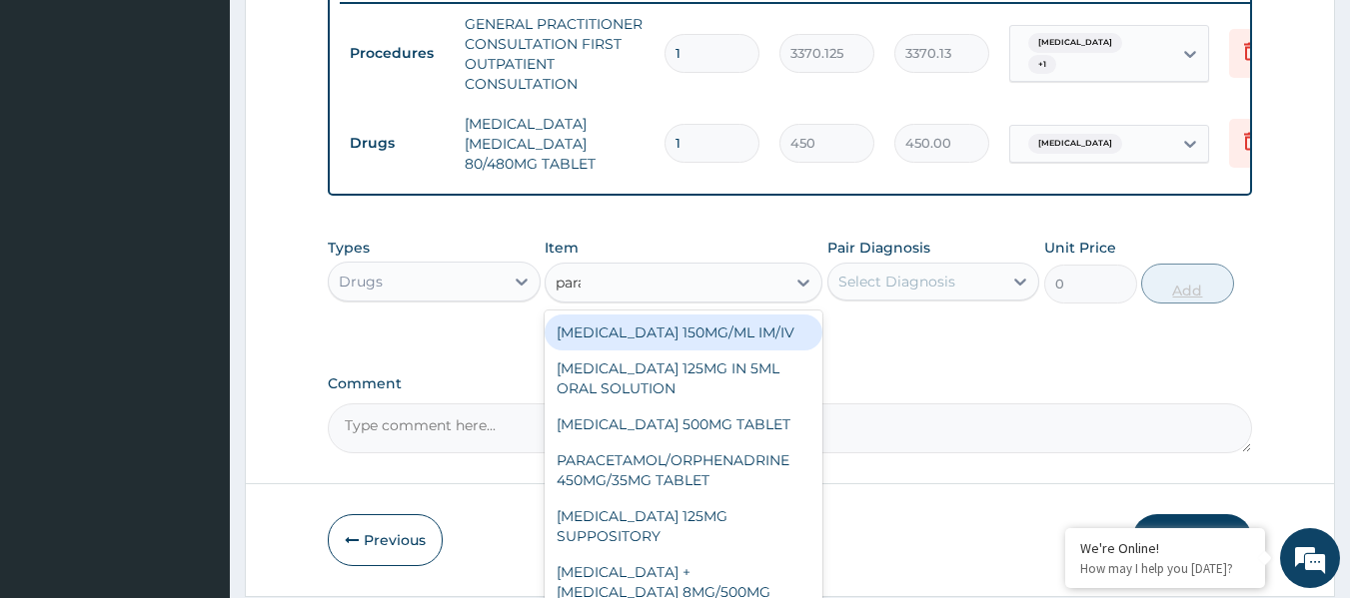
type input "parace"
click at [769, 437] on div "[MEDICAL_DATA] 500MG TABLET" at bounding box center [683, 425] width 278 height 36
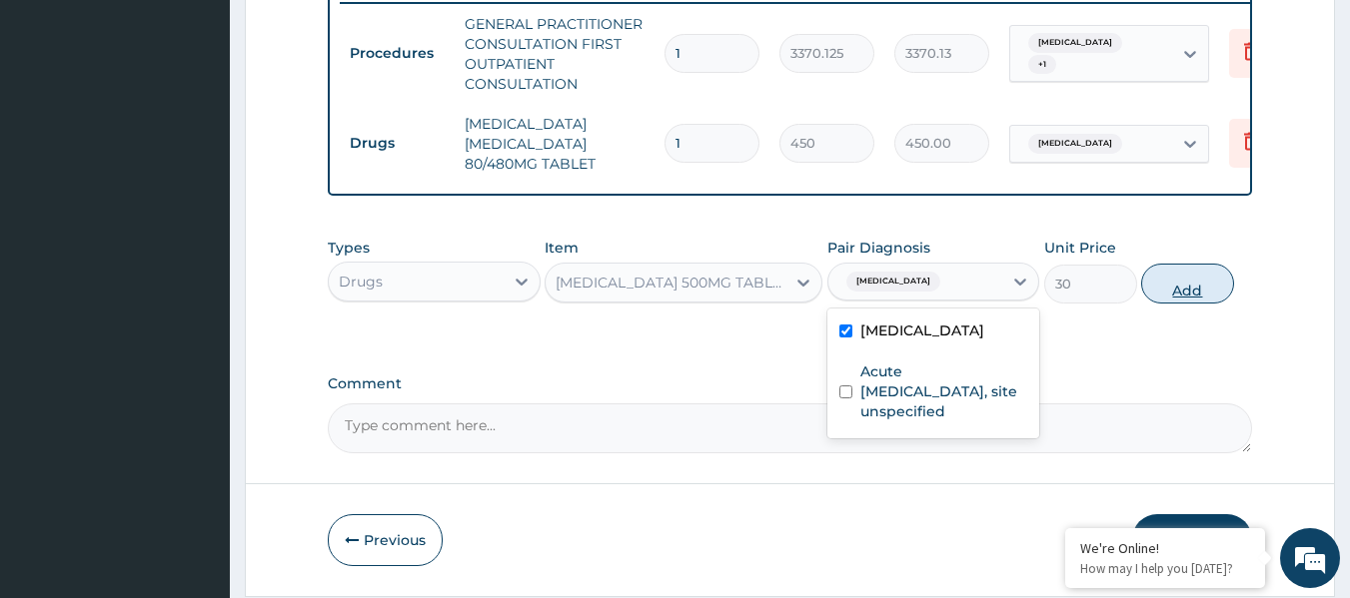
click at [1208, 300] on button "Add" at bounding box center [1187, 284] width 93 height 40
type input "0"
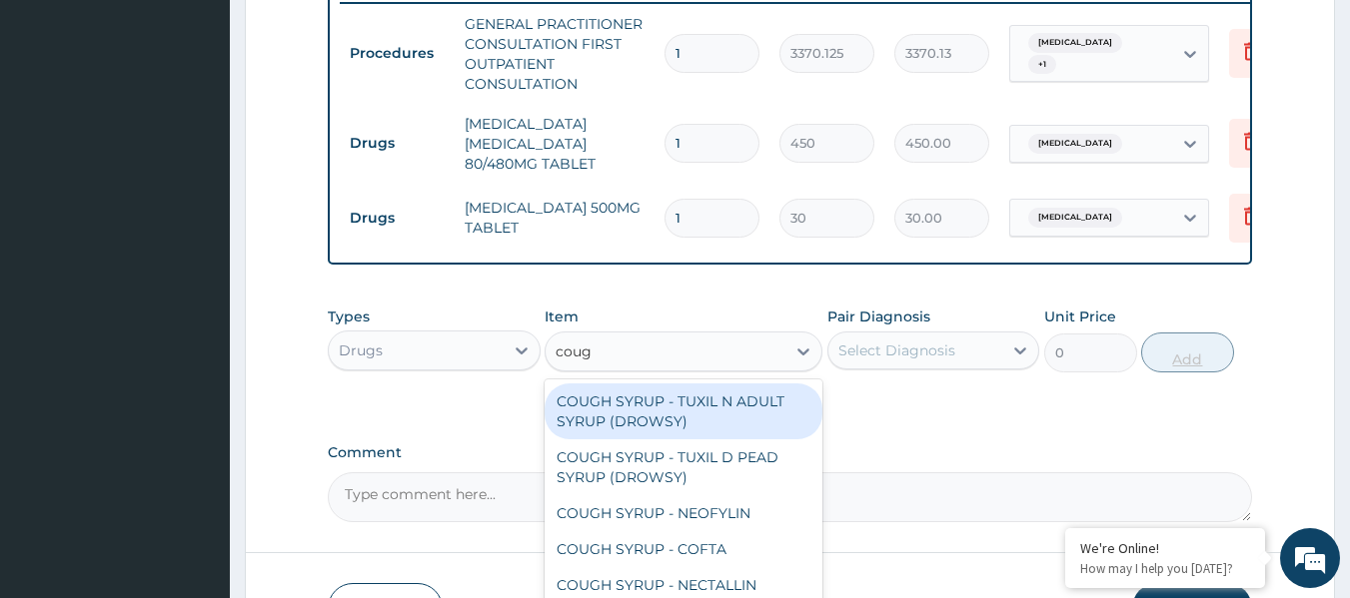
type input "cough"
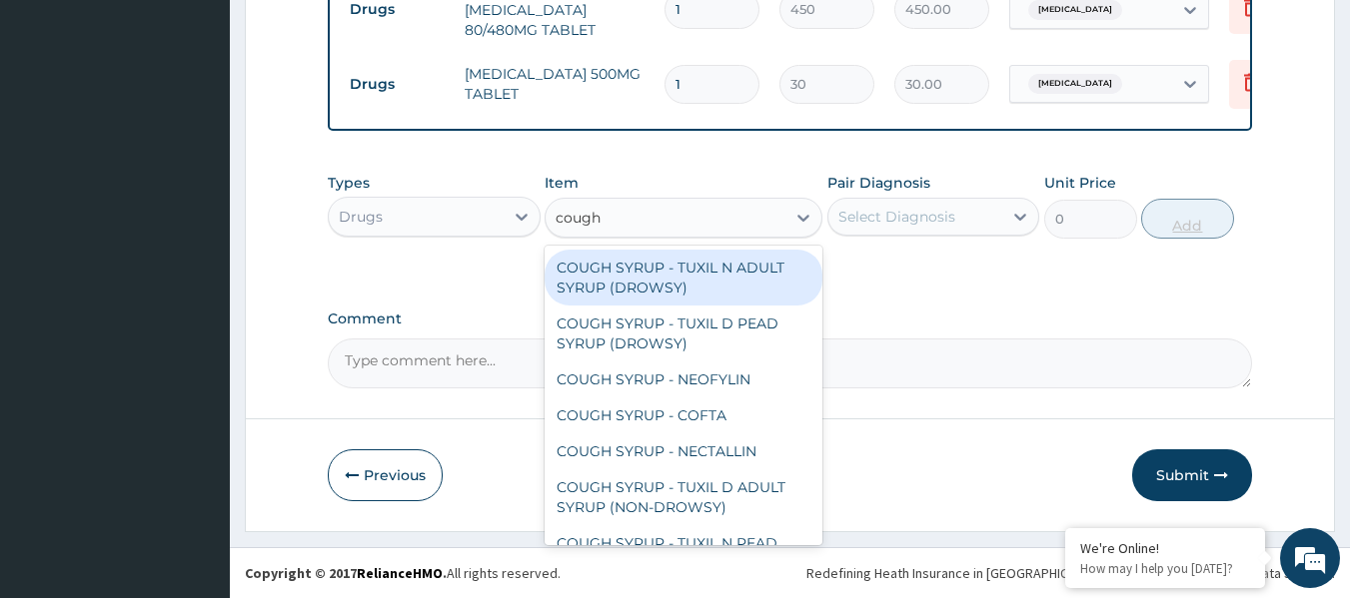
scroll to position [40, 0]
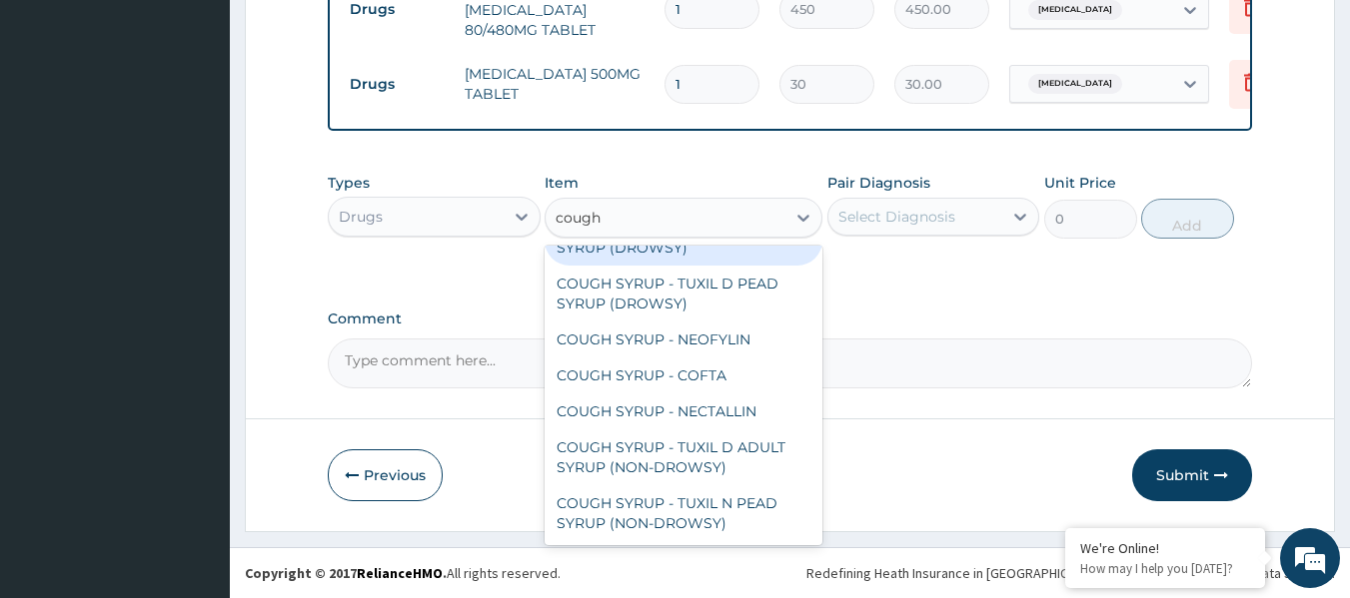
click at [758, 442] on div "COUGH SYRUP - TUXIL D ADULT SYRUP (NON-DROWSY)" at bounding box center [683, 458] width 278 height 56
type input "2000"
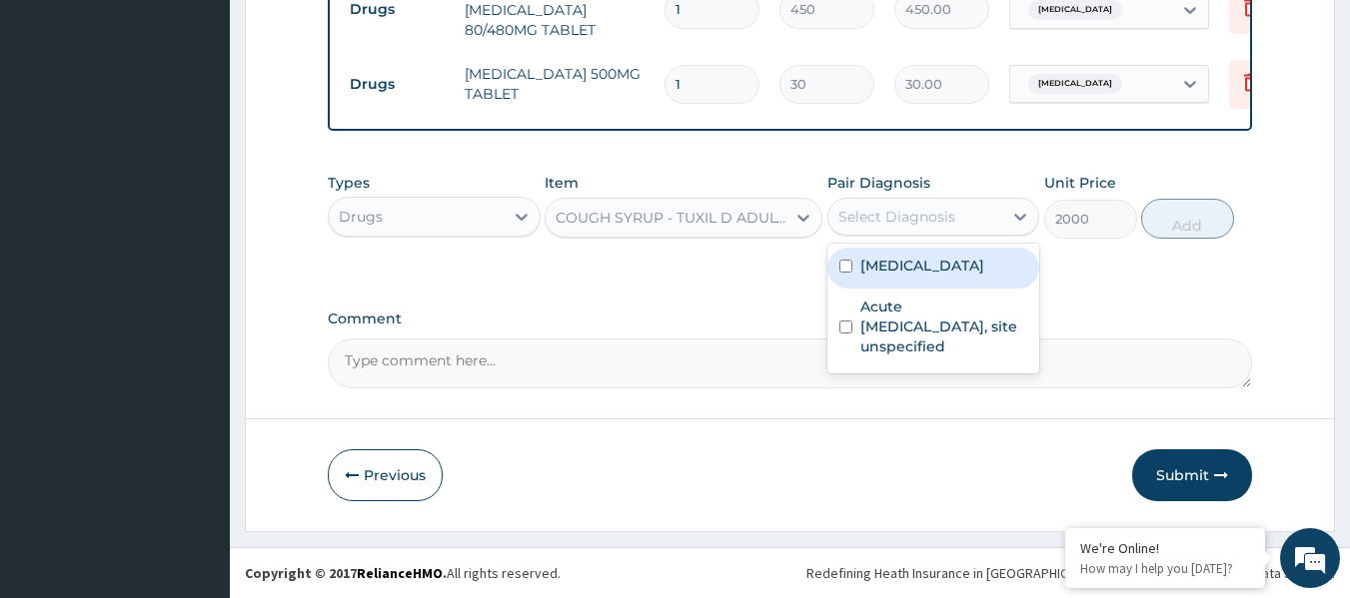
click at [933, 289] on div "Acute upper respiratory infection, site unspecified" at bounding box center [933, 329] width 213 height 81
checkbox input "true"
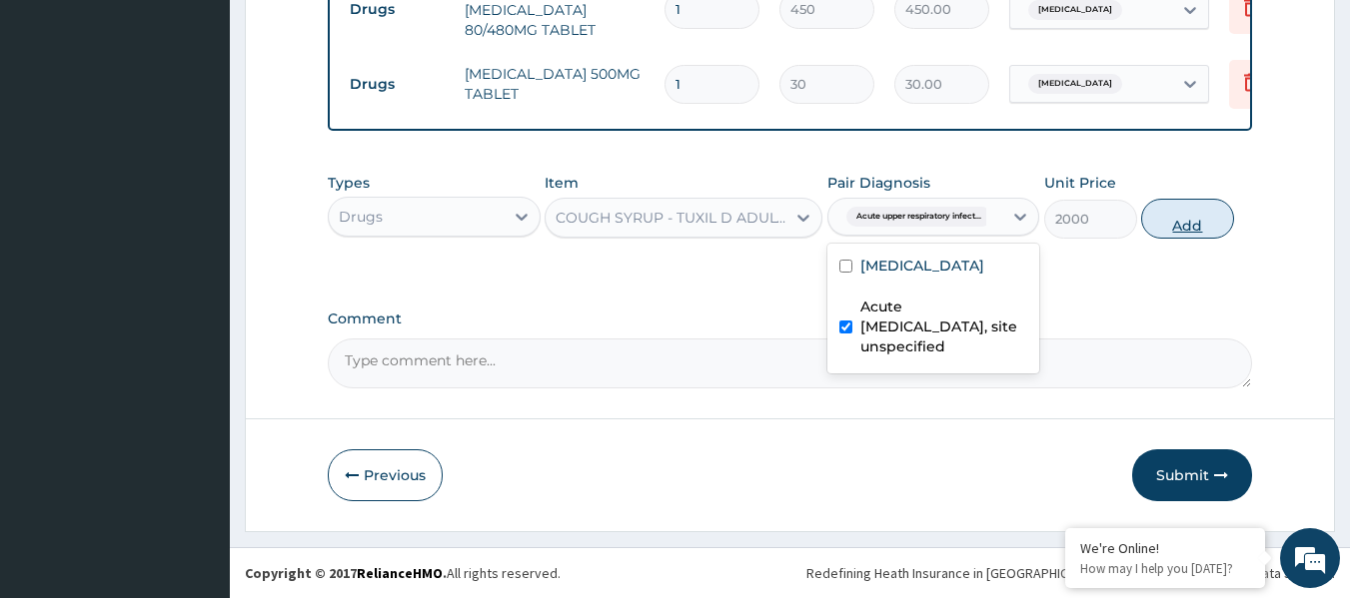
click at [1183, 223] on button "Add" at bounding box center [1187, 219] width 93 height 40
type input "0"
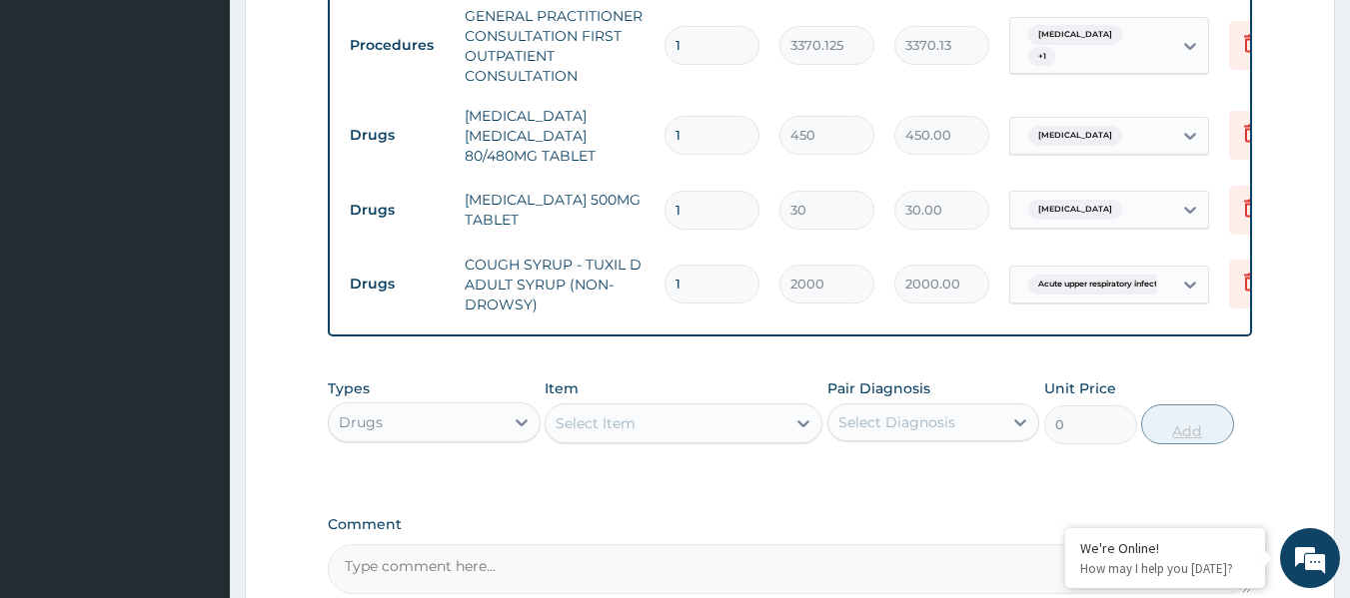
scroll to position [794, 0]
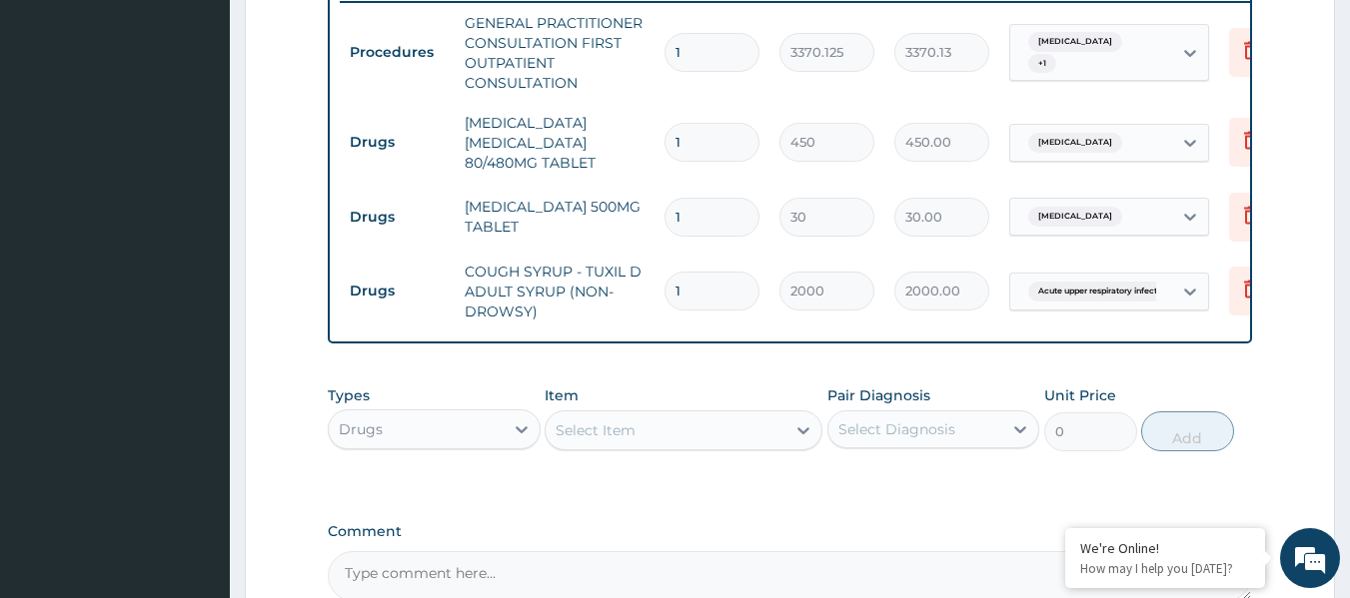
click at [739, 140] on input "1" at bounding box center [711, 142] width 95 height 39
type input "0.00"
type input "6"
type input "2700.00"
type input "6"
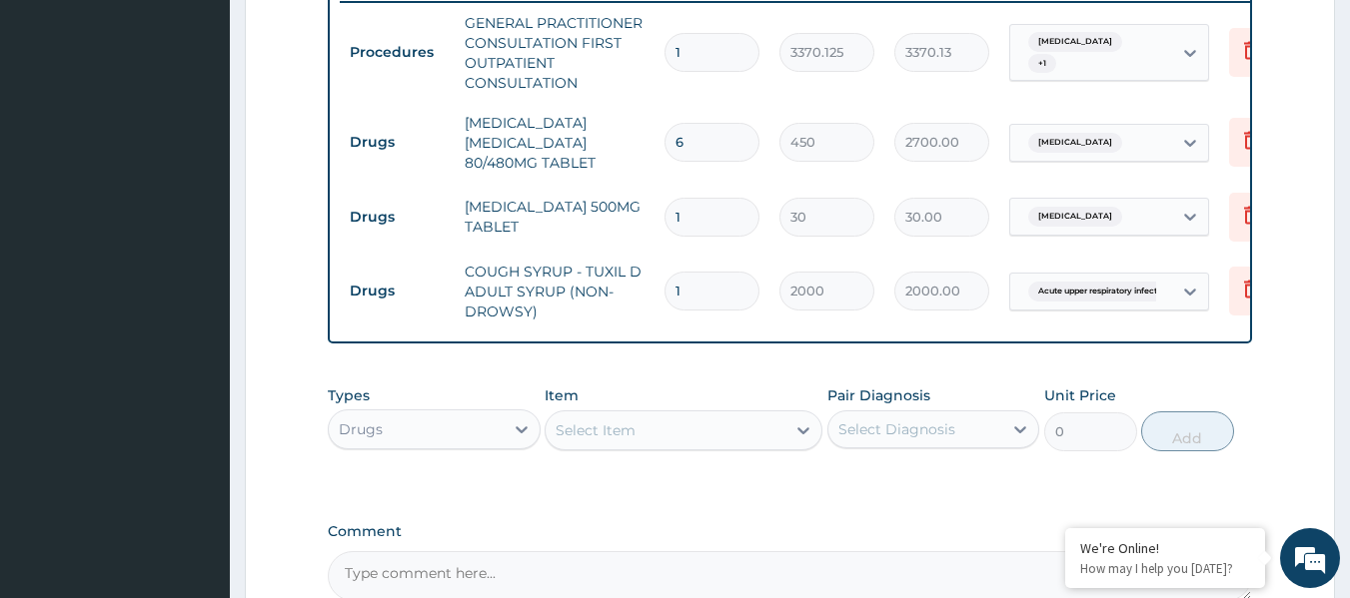
click at [740, 217] on input "1" at bounding box center [711, 217] width 95 height 39
type input "18"
type input "540.00"
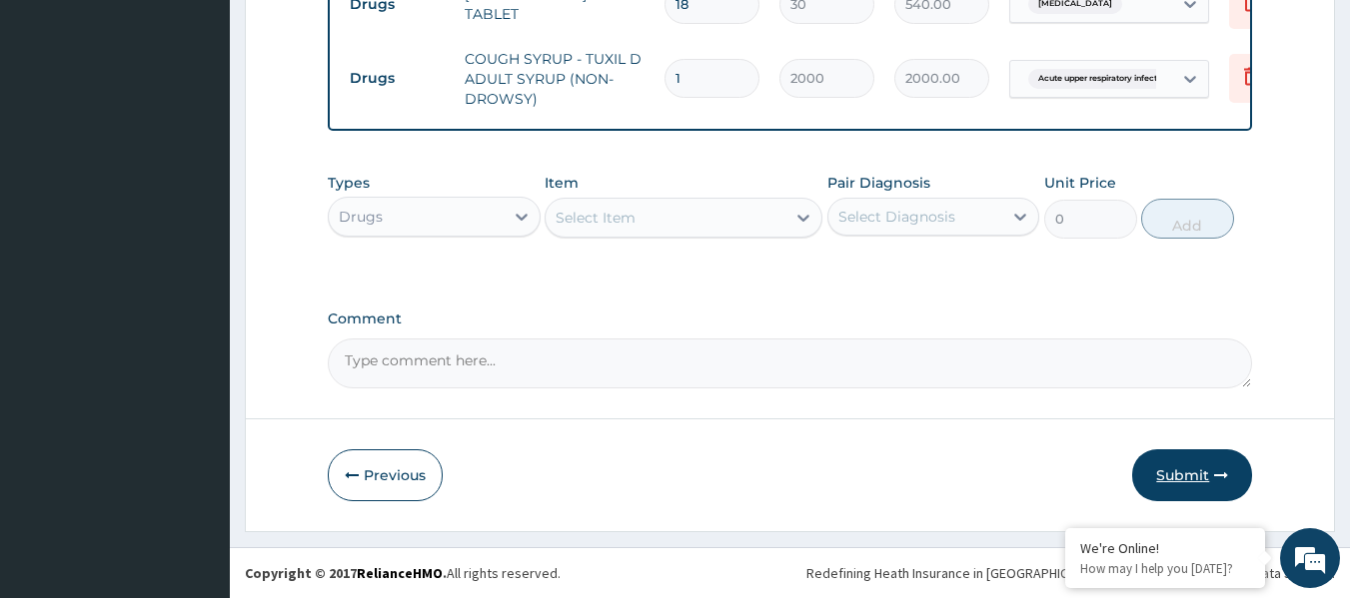
click at [1227, 471] on icon "button" at bounding box center [1221, 476] width 14 height 14
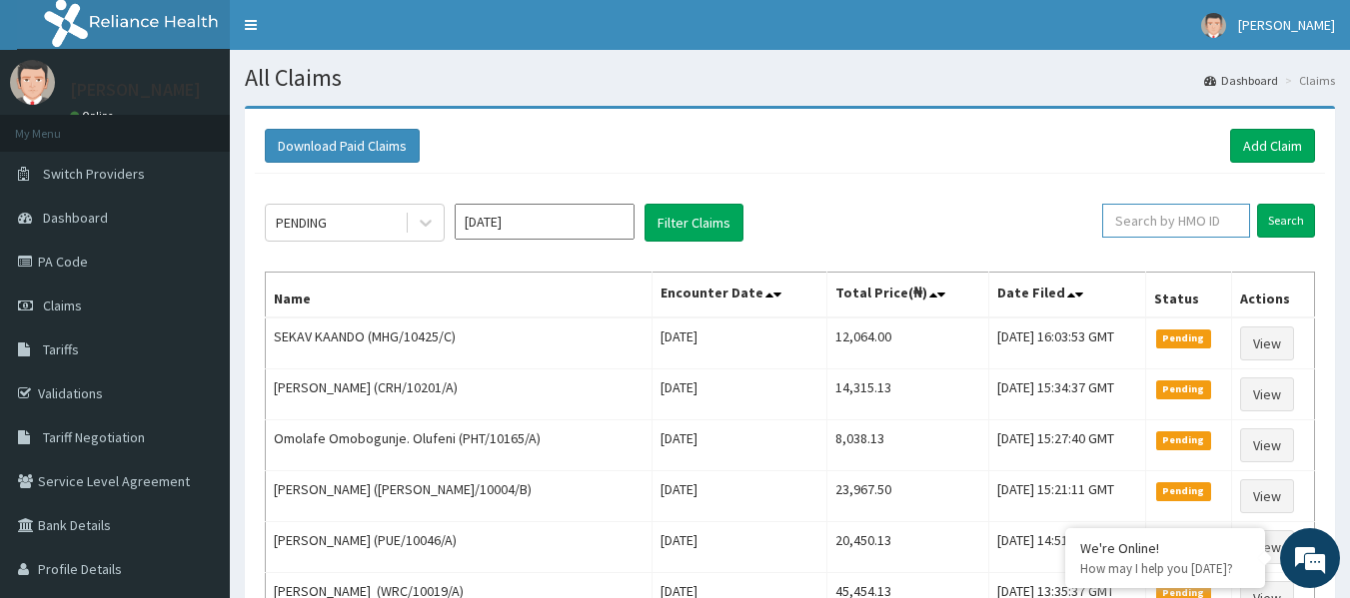
click at [1203, 232] on input "text" at bounding box center [1176, 221] width 148 height 34
paste input "SNL/10313/A"
type input "SNL/10313/A"
click at [1257, 204] on input "Search" at bounding box center [1286, 221] width 58 height 34
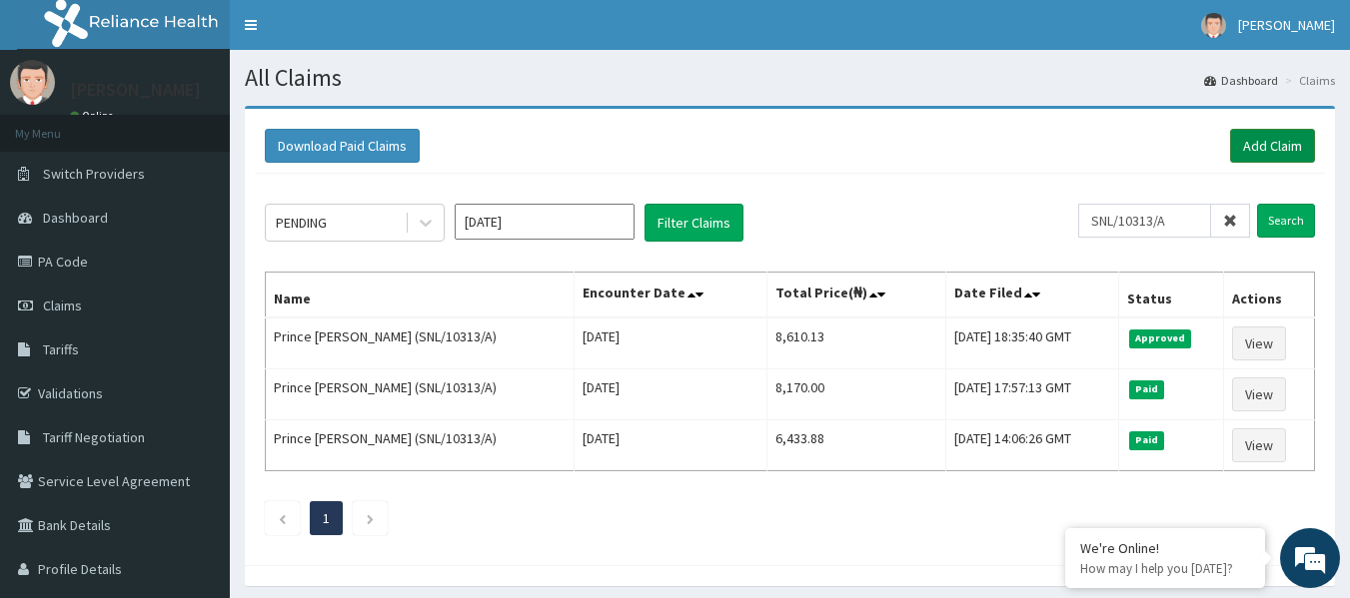
click at [1265, 138] on link "Add Claim" at bounding box center [1272, 146] width 85 height 34
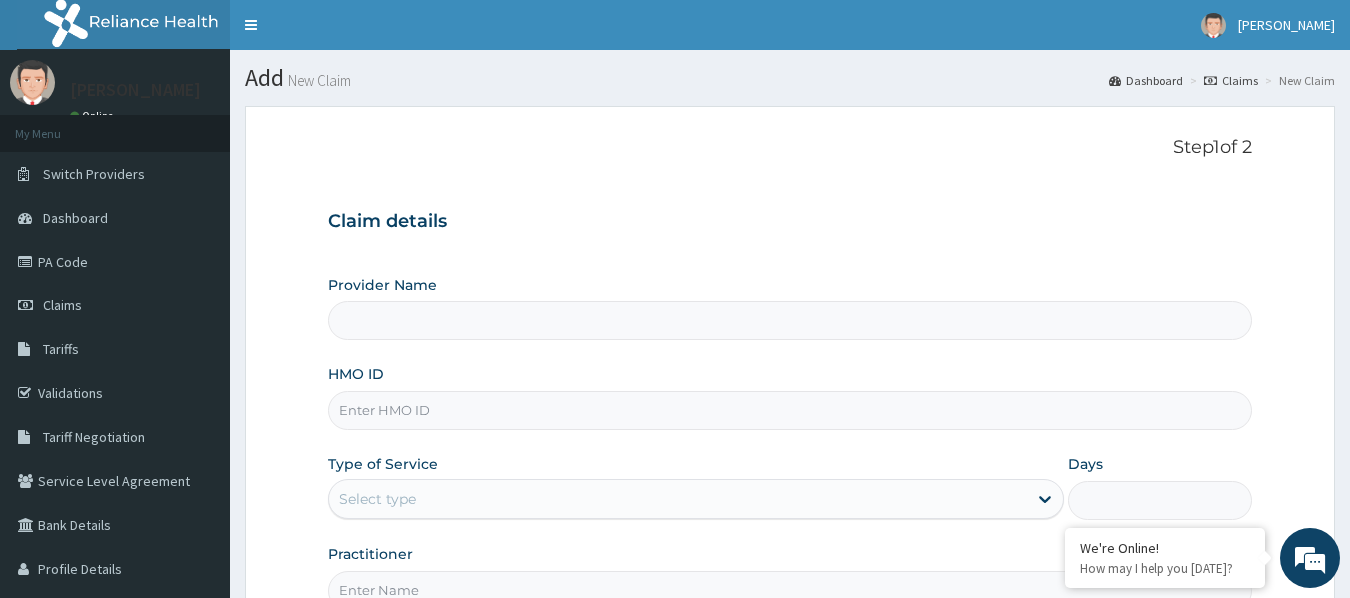
click at [639, 416] on input "HMO ID" at bounding box center [790, 411] width 925 height 39
type input "sug/1000"
type input "Reliance Family Clinics (RFC) - [GEOGRAPHIC_DATA]"
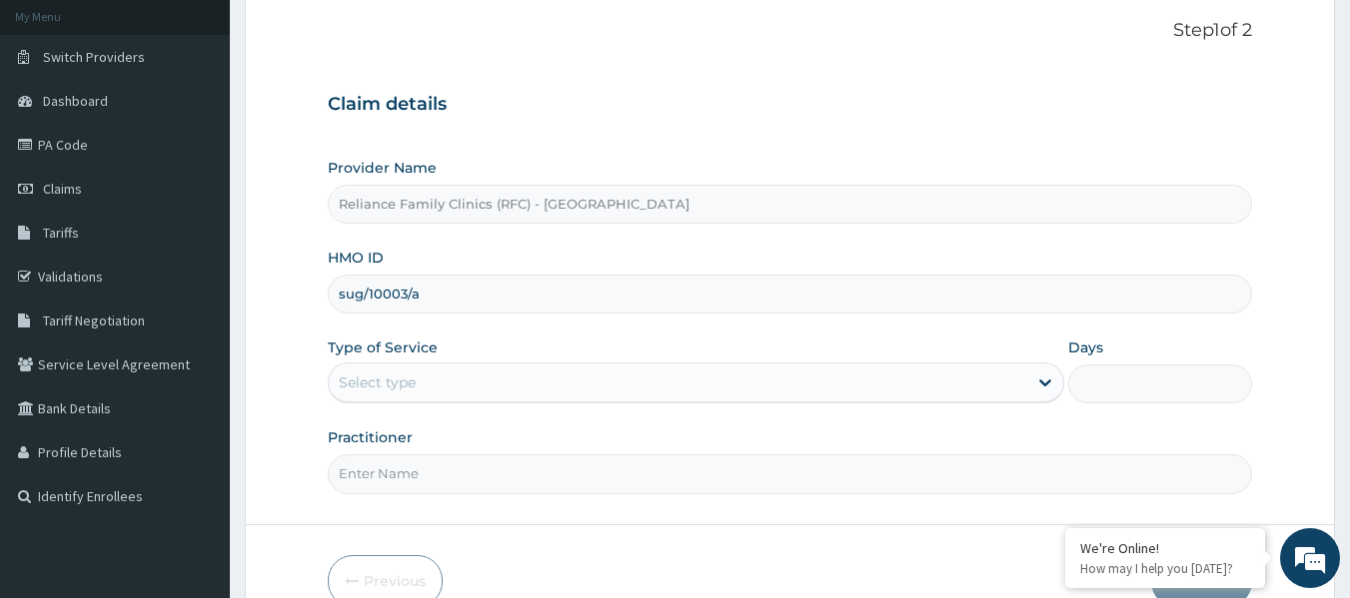
scroll to position [223, 0]
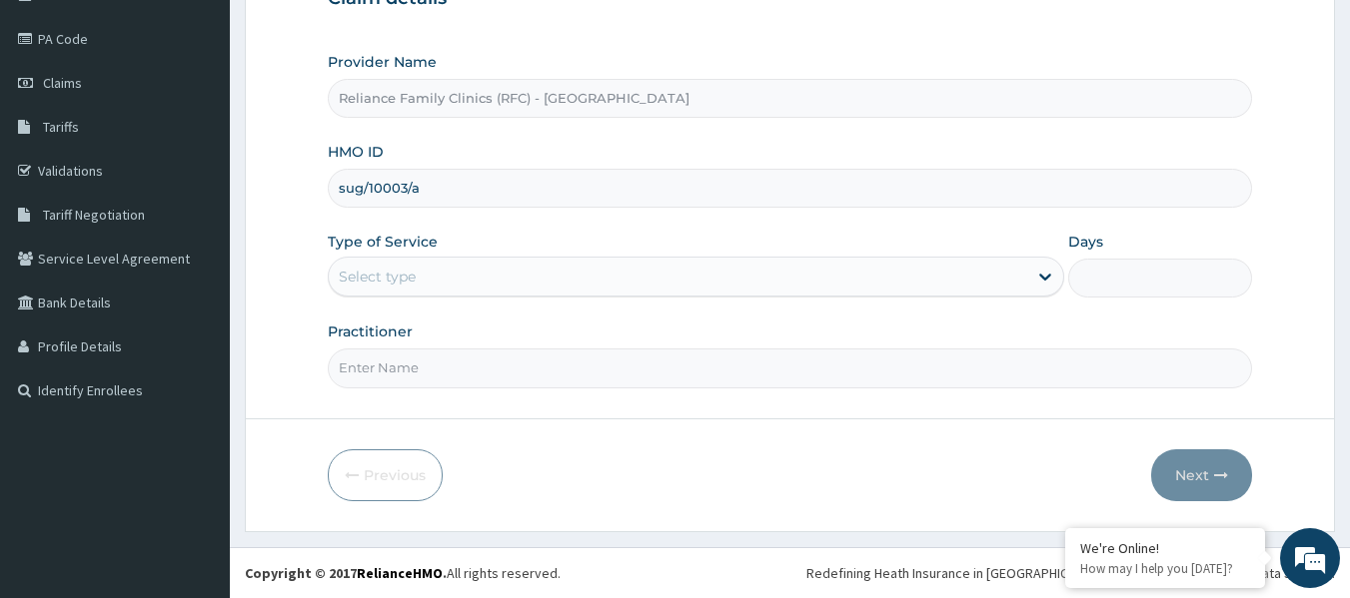
type input "sug/10003/a"
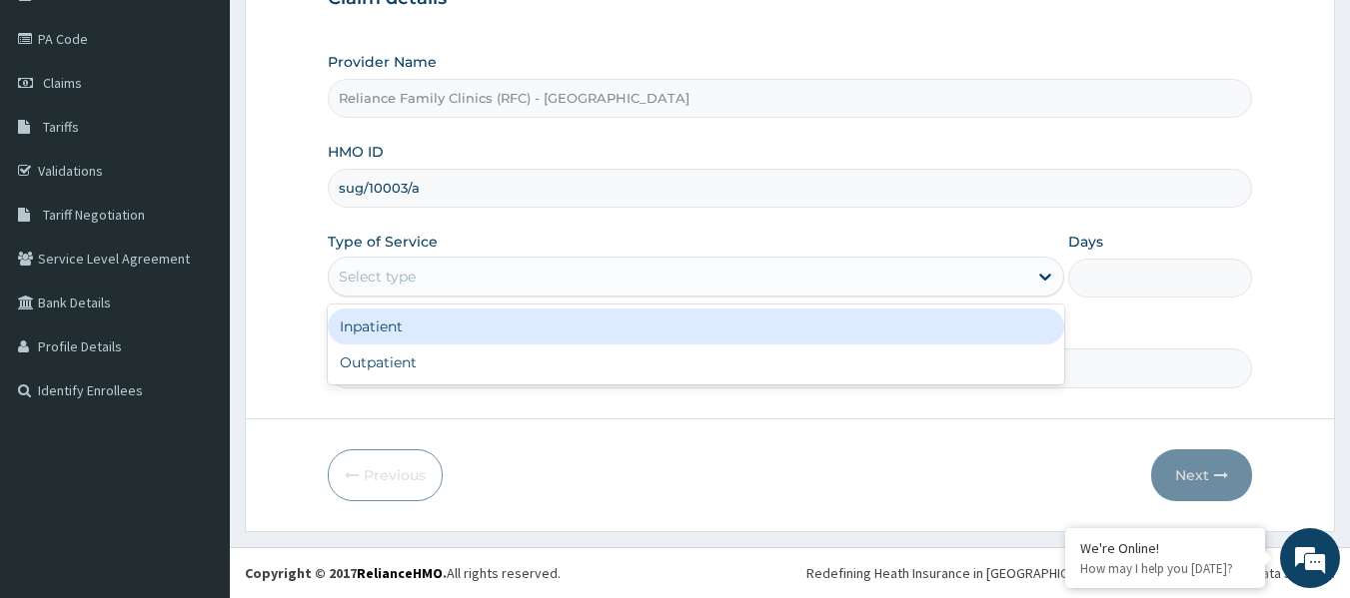
click at [479, 361] on div "Outpatient" at bounding box center [696, 363] width 736 height 36
type input "1"
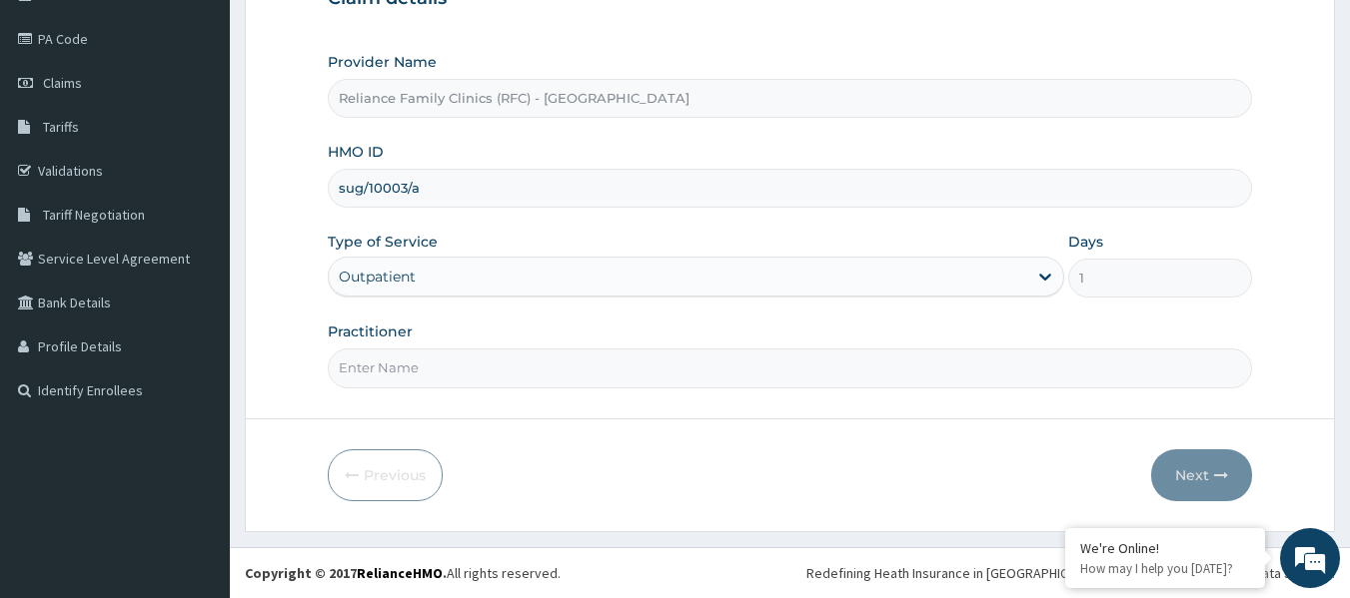
click at [506, 371] on input "Practitioner" at bounding box center [790, 368] width 925 height 39
type input "locum"
click at [1179, 457] on button "Next" at bounding box center [1201, 476] width 101 height 52
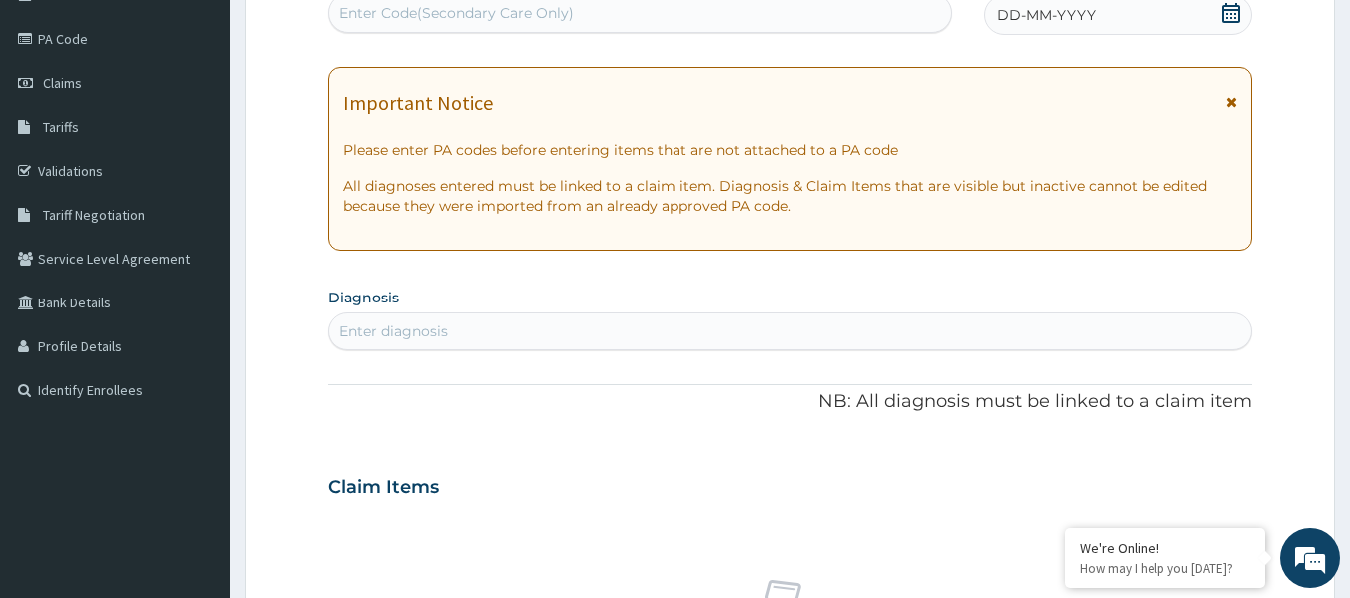
scroll to position [0, 0]
click at [1024, 34] on div "DD-MM-YYYY" at bounding box center [1118, 15] width 268 height 40
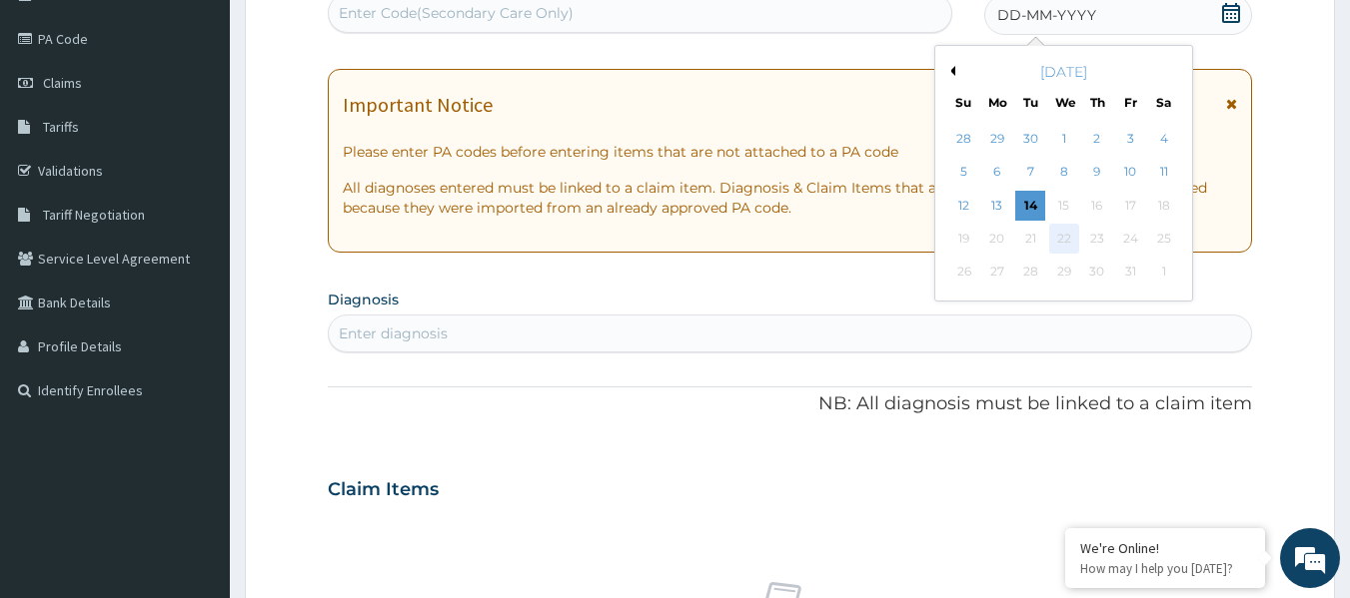
click at [1064, 239] on div "22" at bounding box center [1064, 239] width 30 height 30
click at [1064, 207] on div "15" at bounding box center [1064, 206] width 30 height 30
click at [1064, 205] on div "15" at bounding box center [1064, 206] width 30 height 30
click at [1029, 219] on div "14" at bounding box center [1031, 206] width 30 height 30
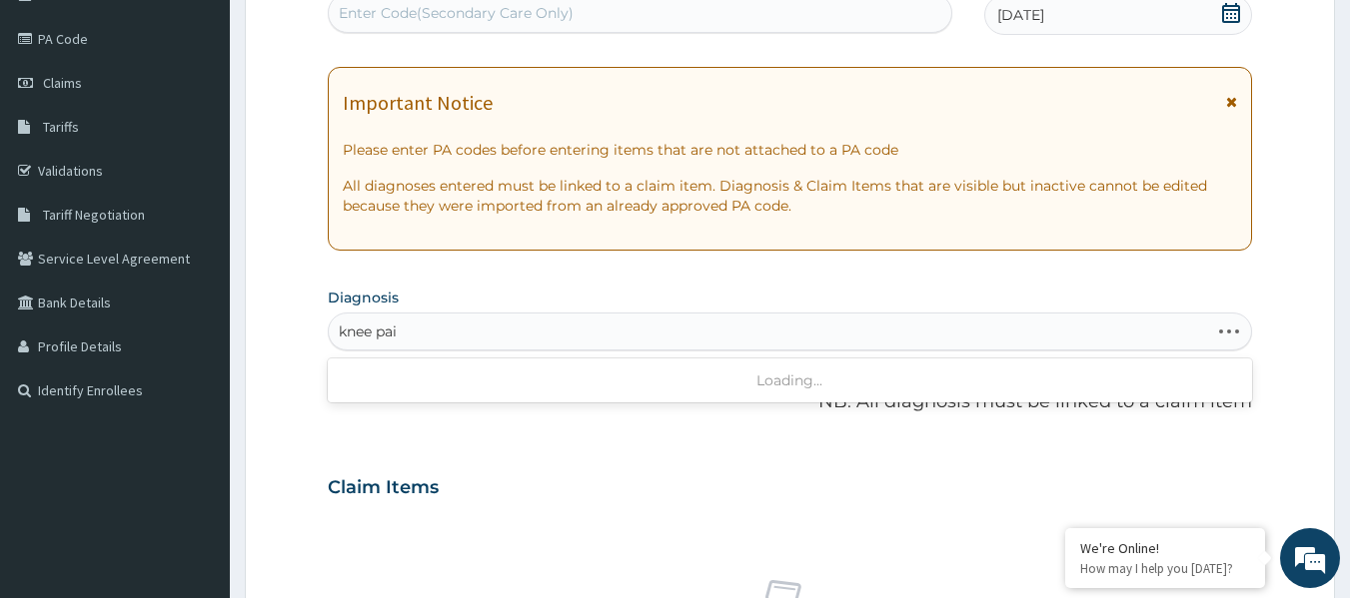
type input "knee pain"
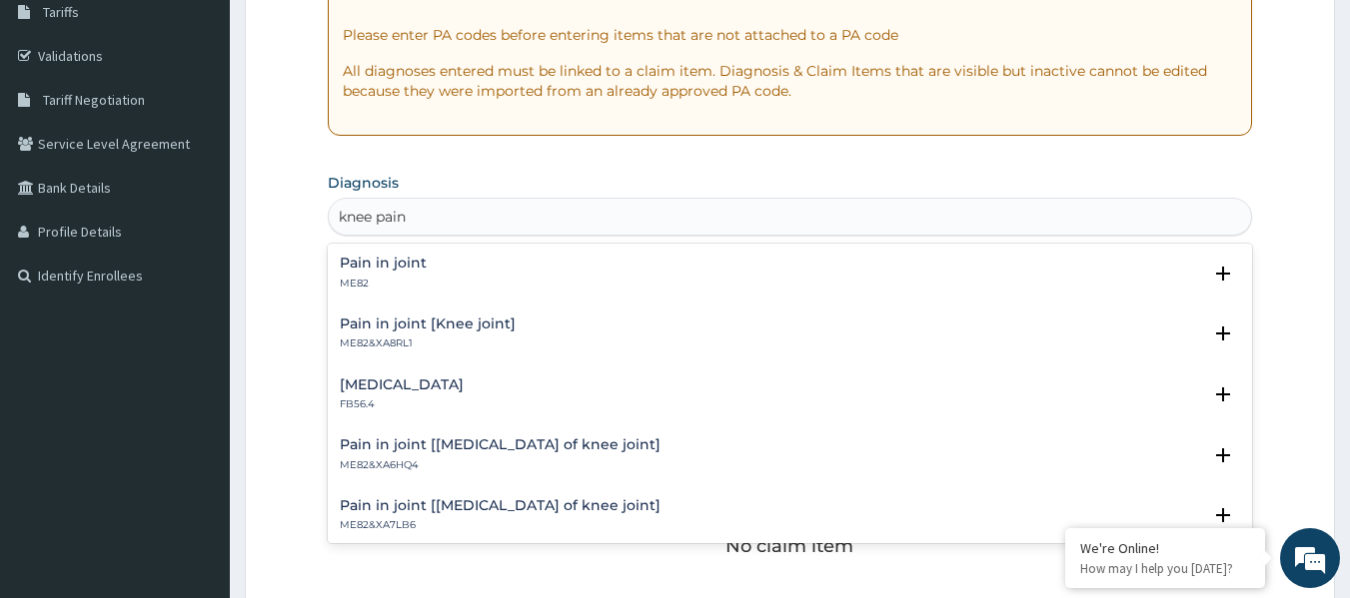
scroll to position [398, 0]
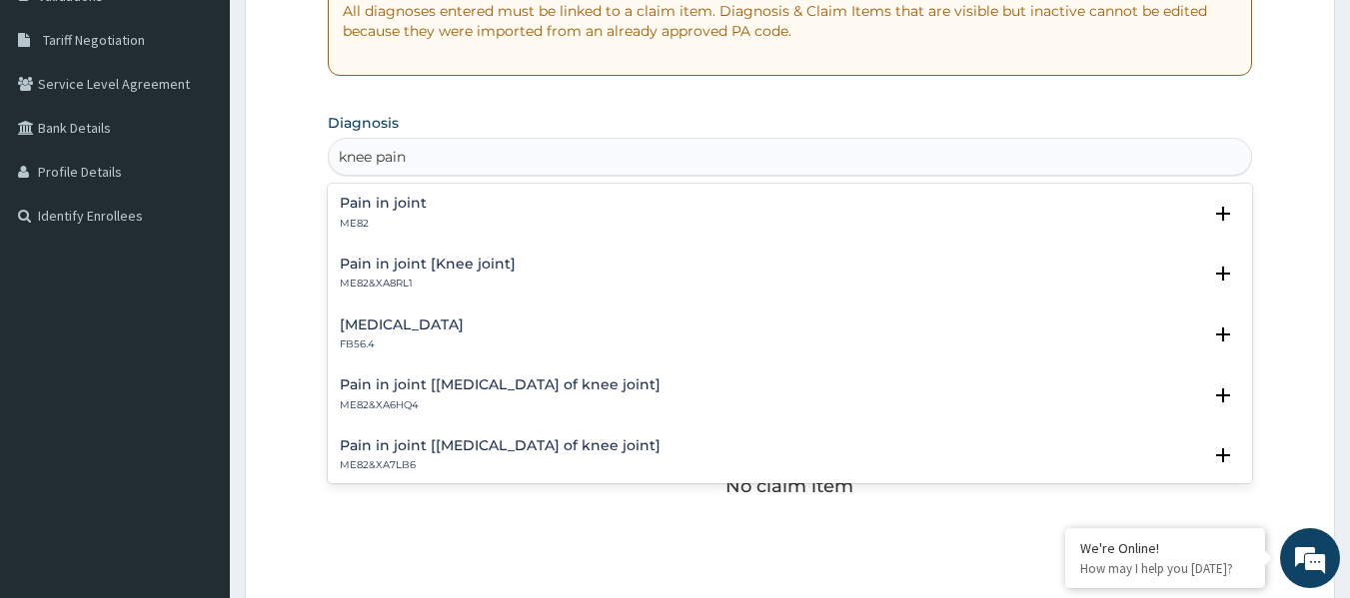
click at [474, 224] on div "Pain in joint ME82" at bounding box center [790, 213] width 901 height 35
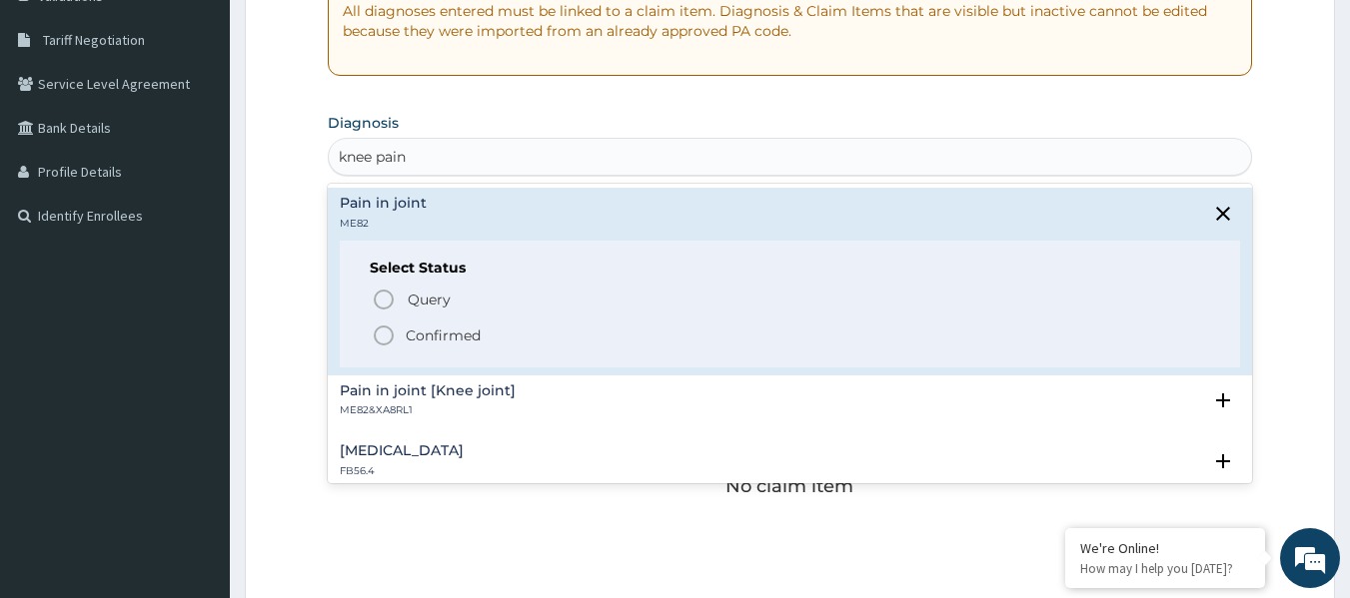
click at [461, 336] on p "Confirmed" at bounding box center [443, 336] width 75 height 20
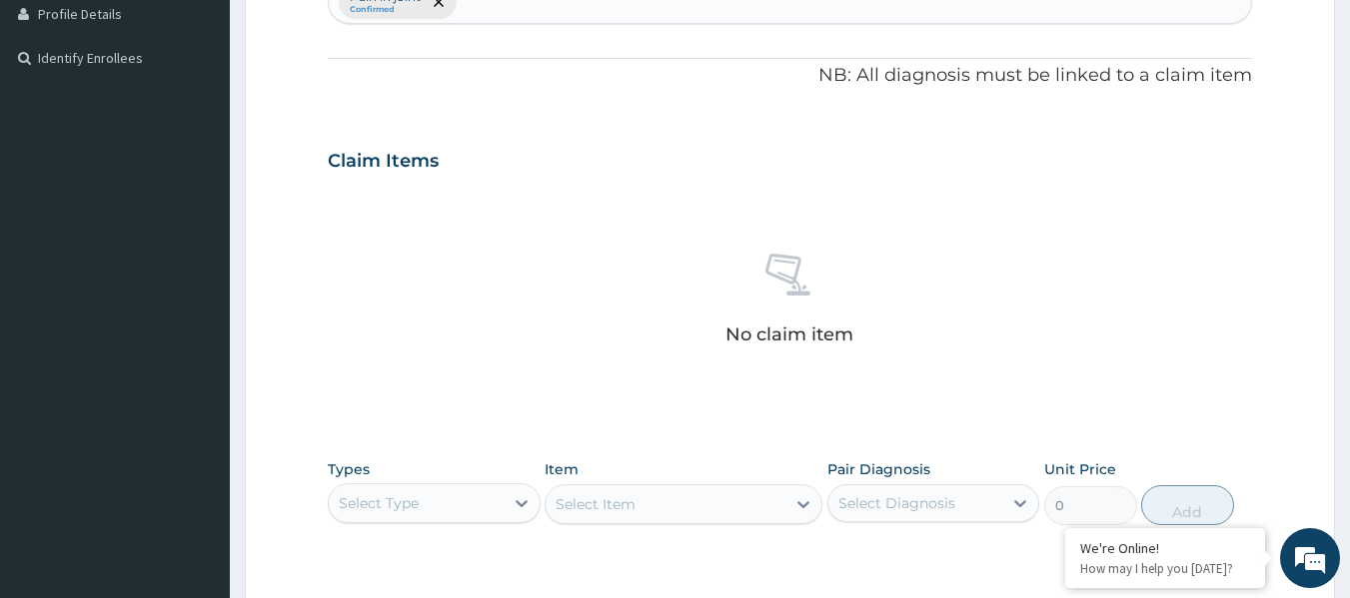
scroll to position [842, 0]
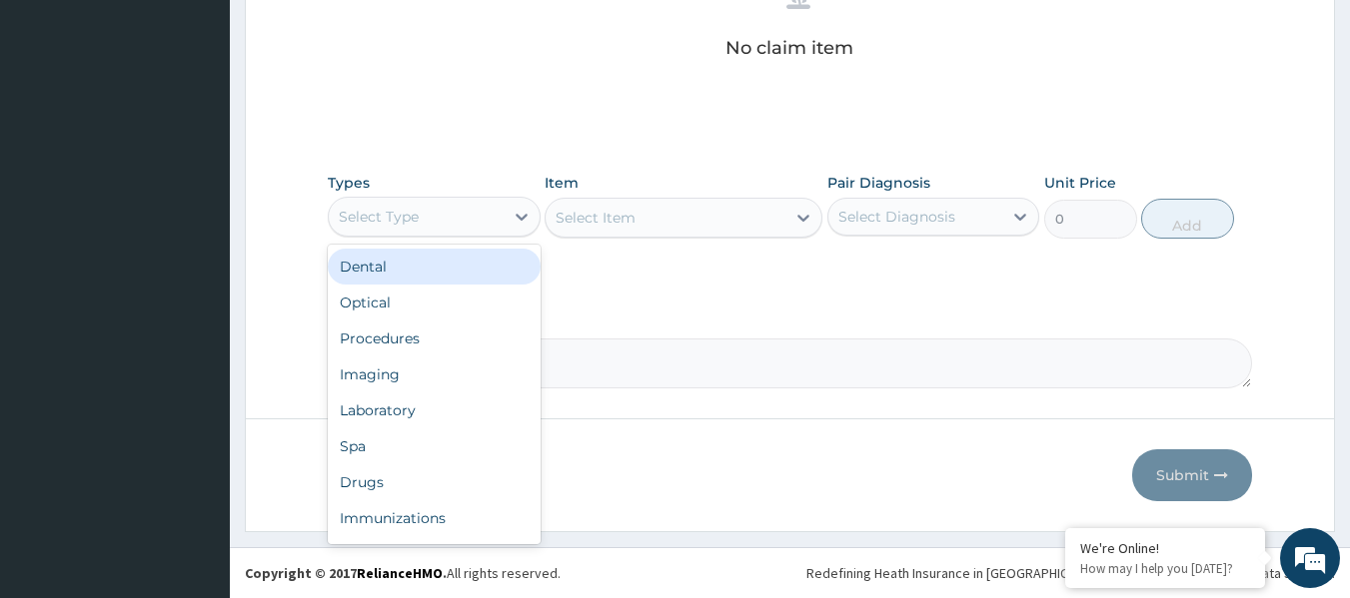
click at [461, 330] on div "Procedures" at bounding box center [434, 339] width 213 height 36
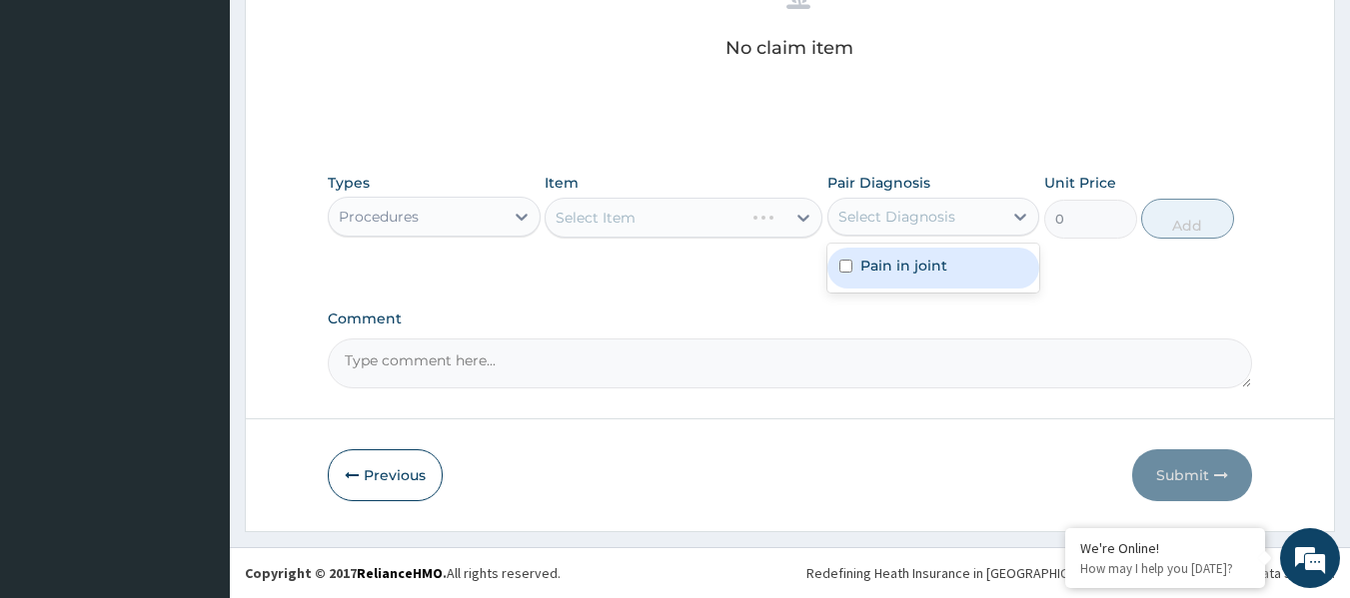
click at [911, 278] on div "Pain in joint" at bounding box center [933, 268] width 213 height 41
checkbox input "true"
click at [649, 216] on div "Select Item" at bounding box center [683, 218] width 278 height 40
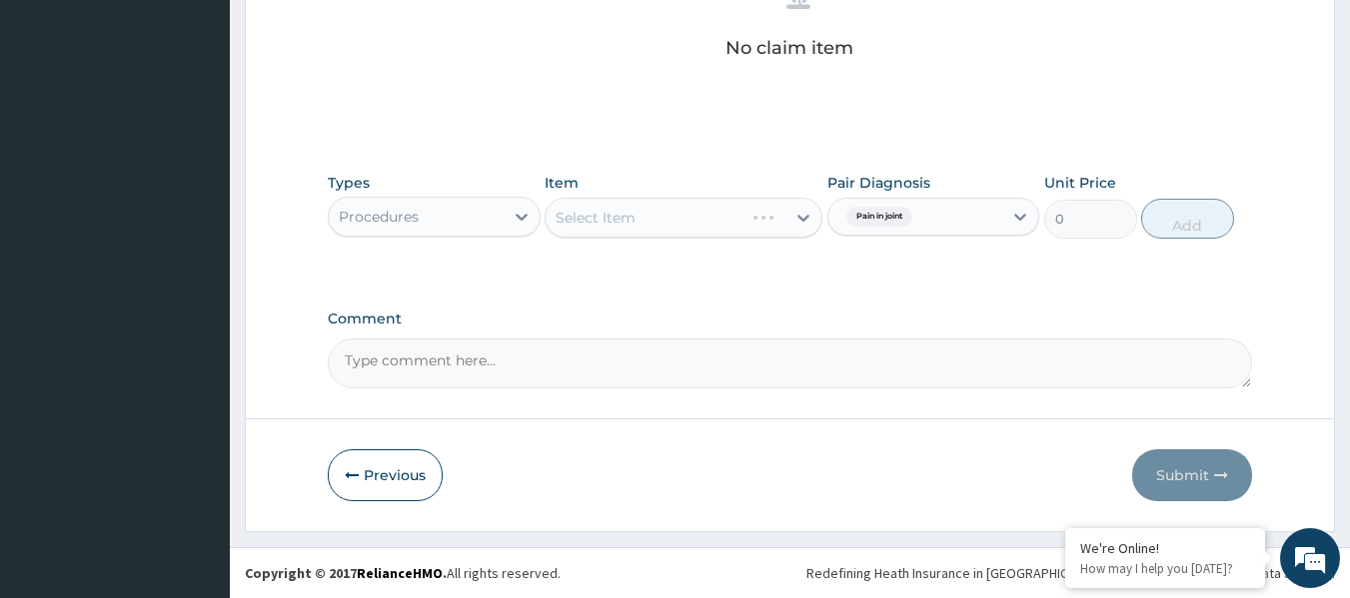
click at [702, 228] on div "Select Item" at bounding box center [683, 218] width 278 height 40
click at [724, 221] on div "Select Item" at bounding box center [683, 218] width 278 height 40
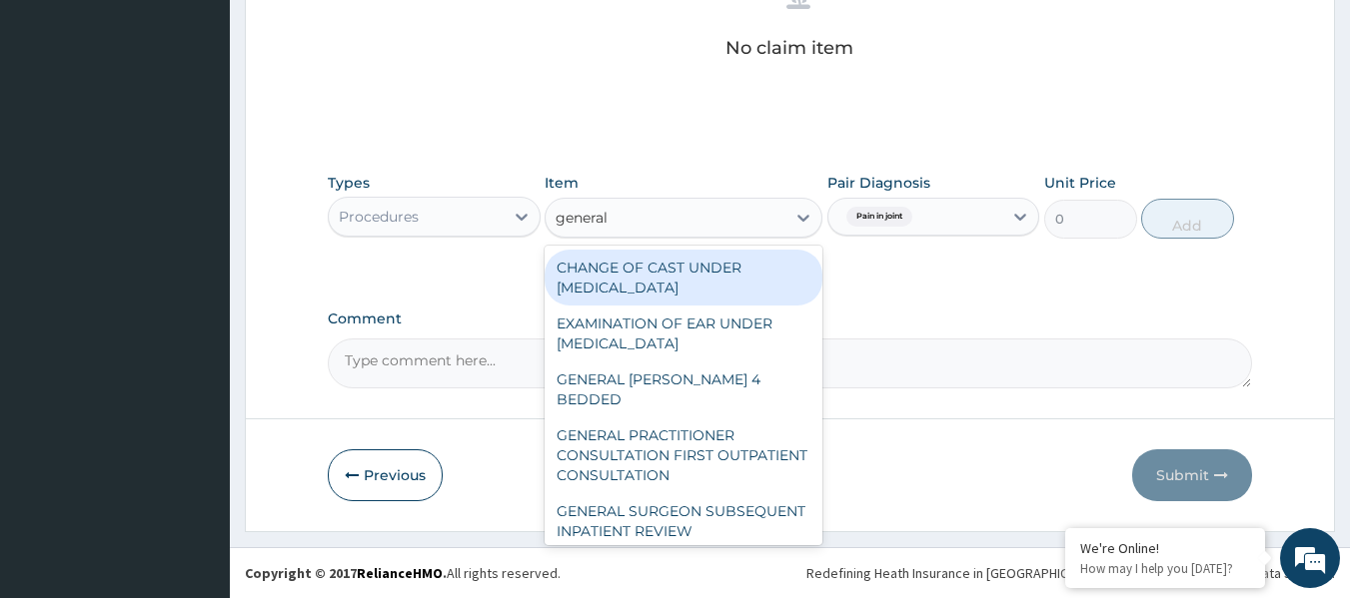
type input "general p"
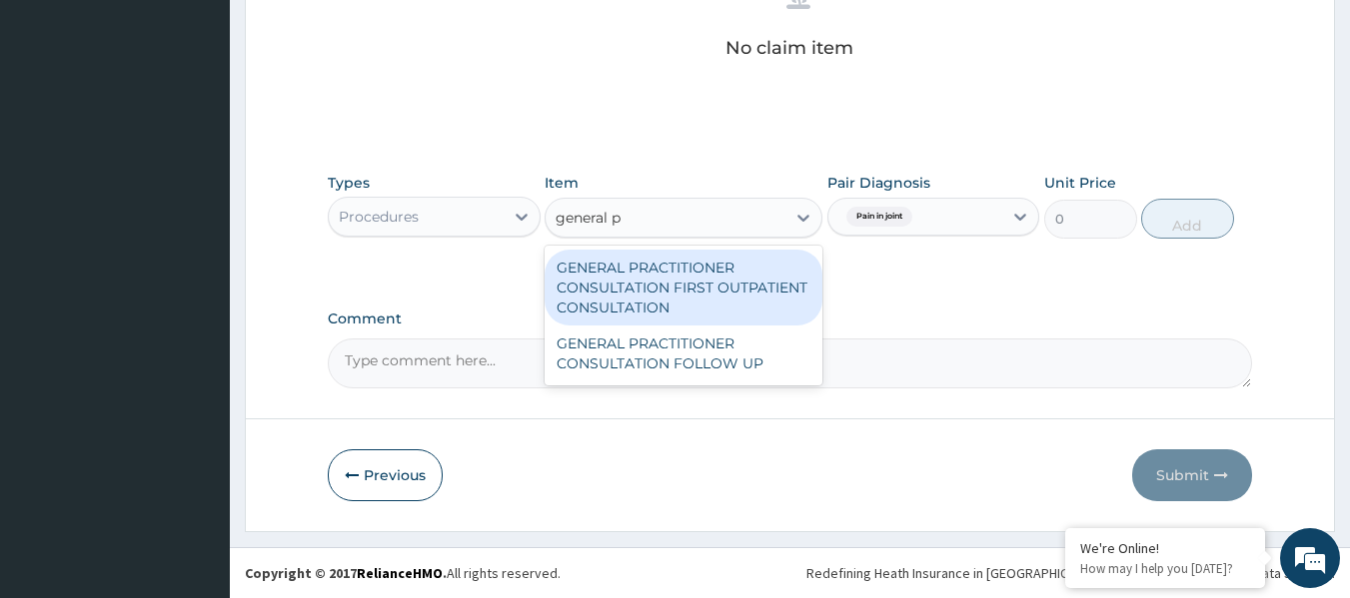
click at [732, 281] on div "GENERAL PRACTITIONER CONSULTATION FIRST OUTPATIENT CONSULTATION" at bounding box center [683, 288] width 278 height 76
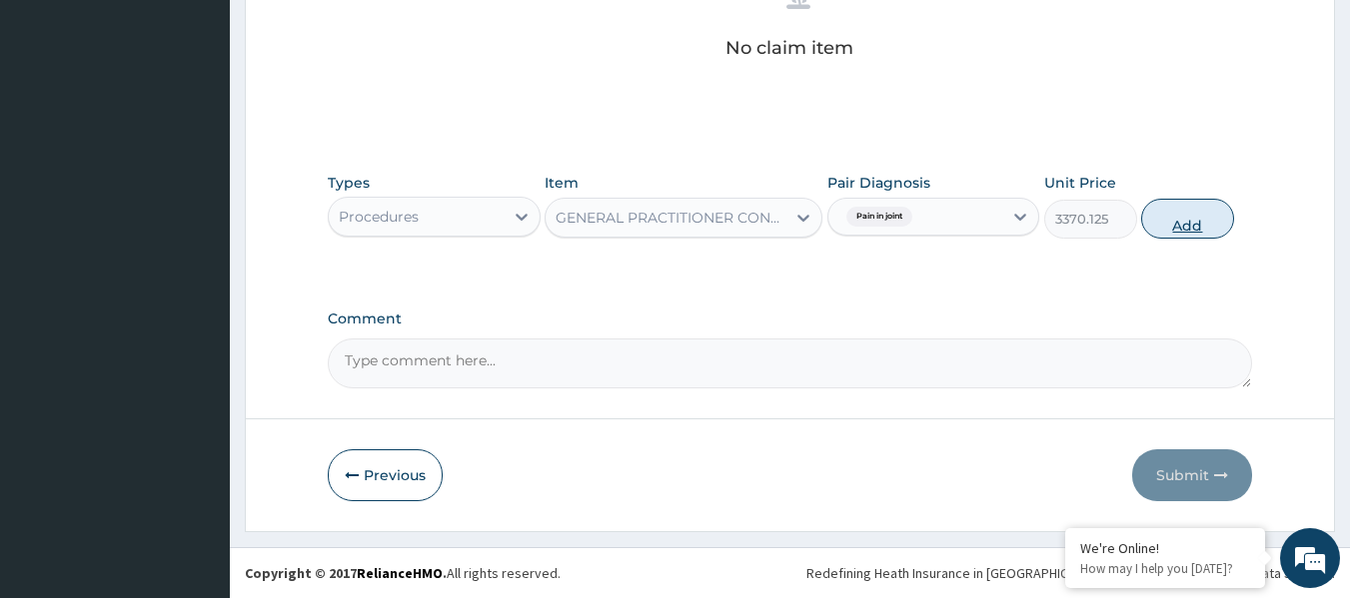
click at [1226, 228] on button "Add" at bounding box center [1187, 219] width 93 height 40
type input "0"
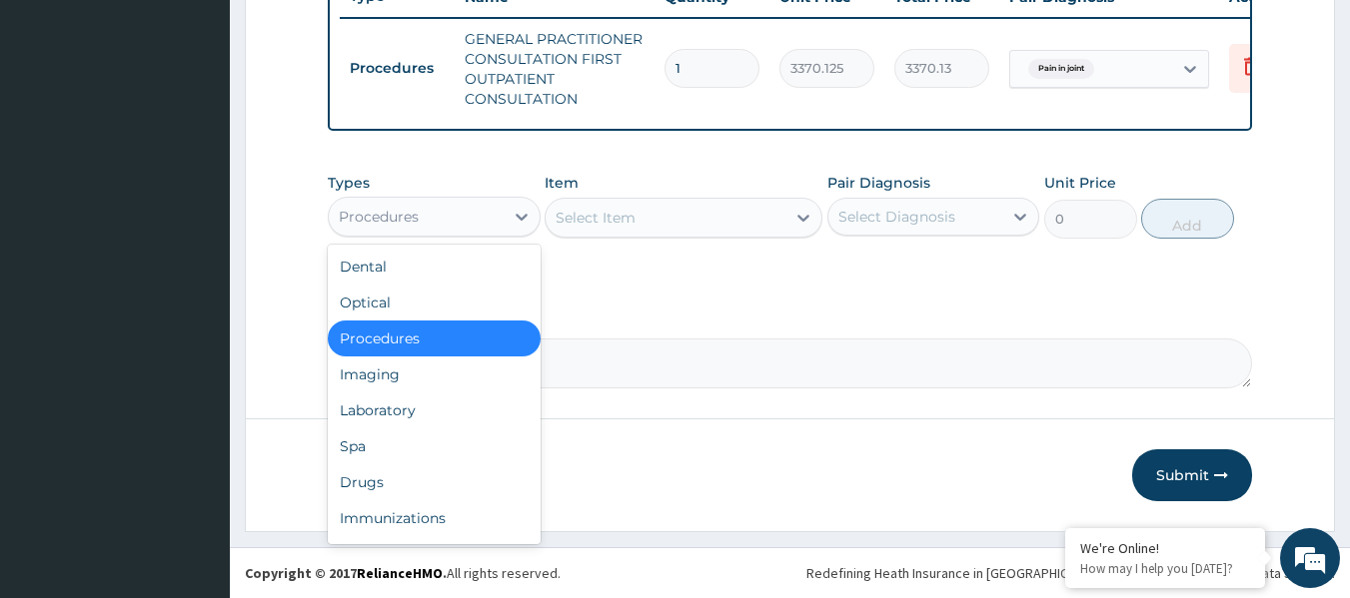
click at [447, 408] on div "Laboratory" at bounding box center [434, 411] width 213 height 36
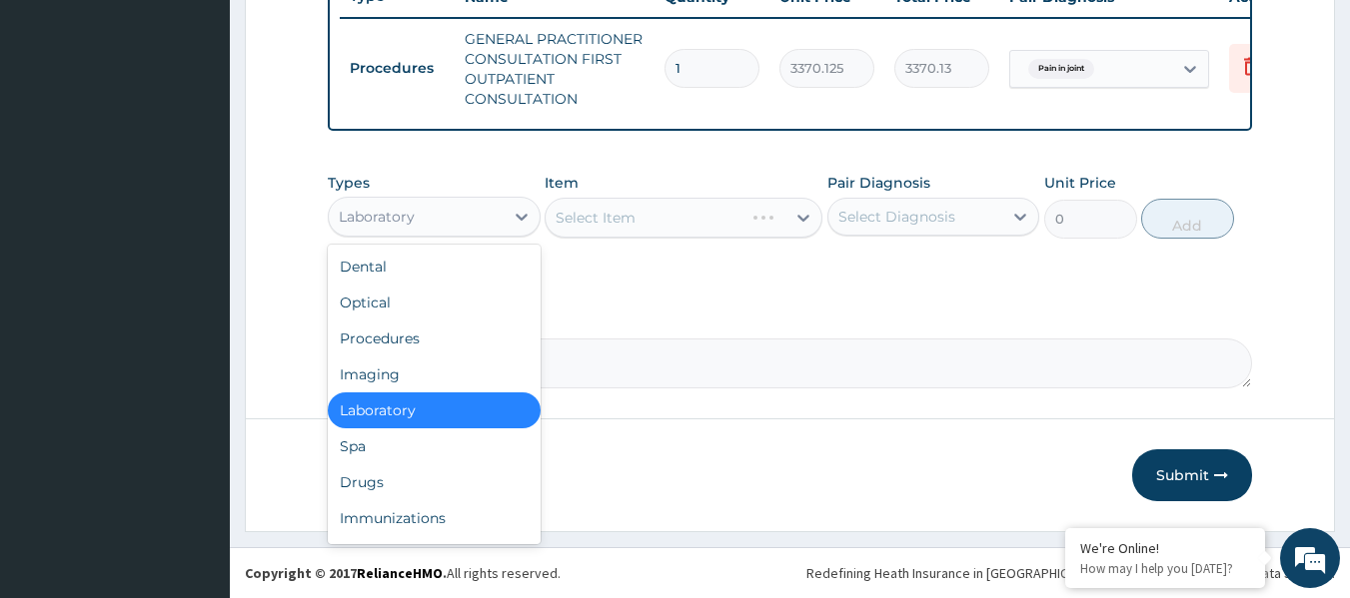
click at [456, 471] on div "Drugs" at bounding box center [434, 483] width 213 height 36
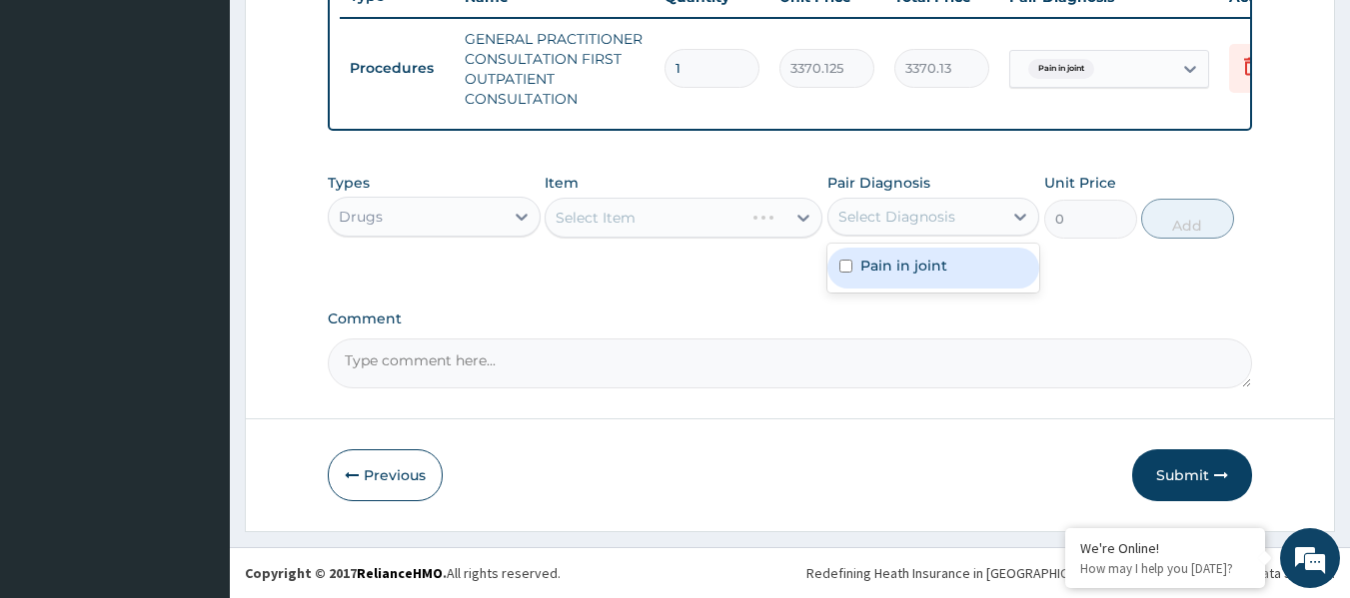
click at [952, 270] on div "Pain in joint" at bounding box center [933, 268] width 213 height 41
checkbox input "true"
click at [680, 212] on div "Select Item" at bounding box center [683, 218] width 278 height 40
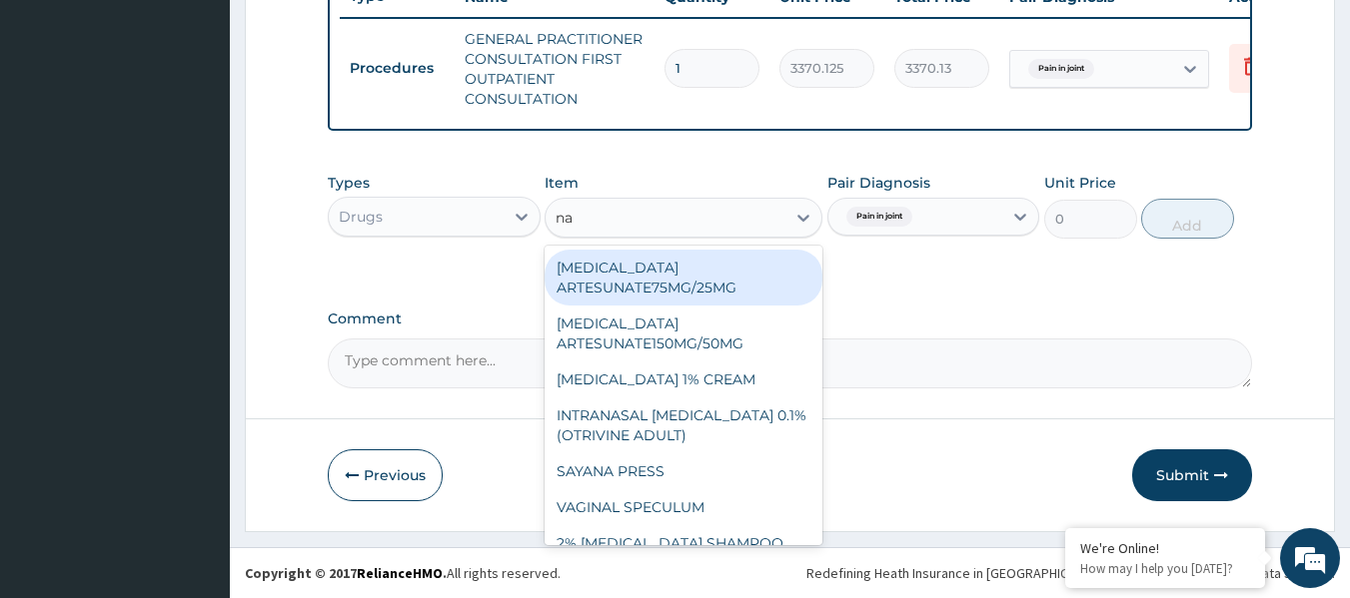
type input "nap"
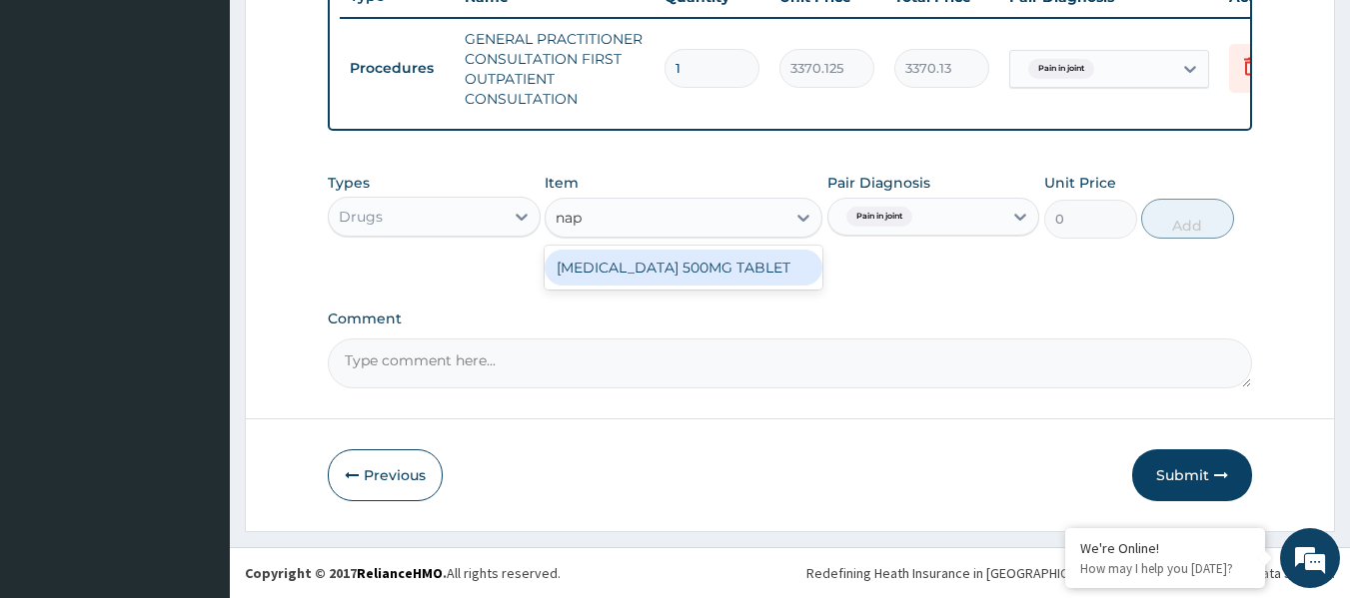
click at [739, 258] on div "NAPROXEN 500MG TABLET" at bounding box center [683, 268] width 278 height 36
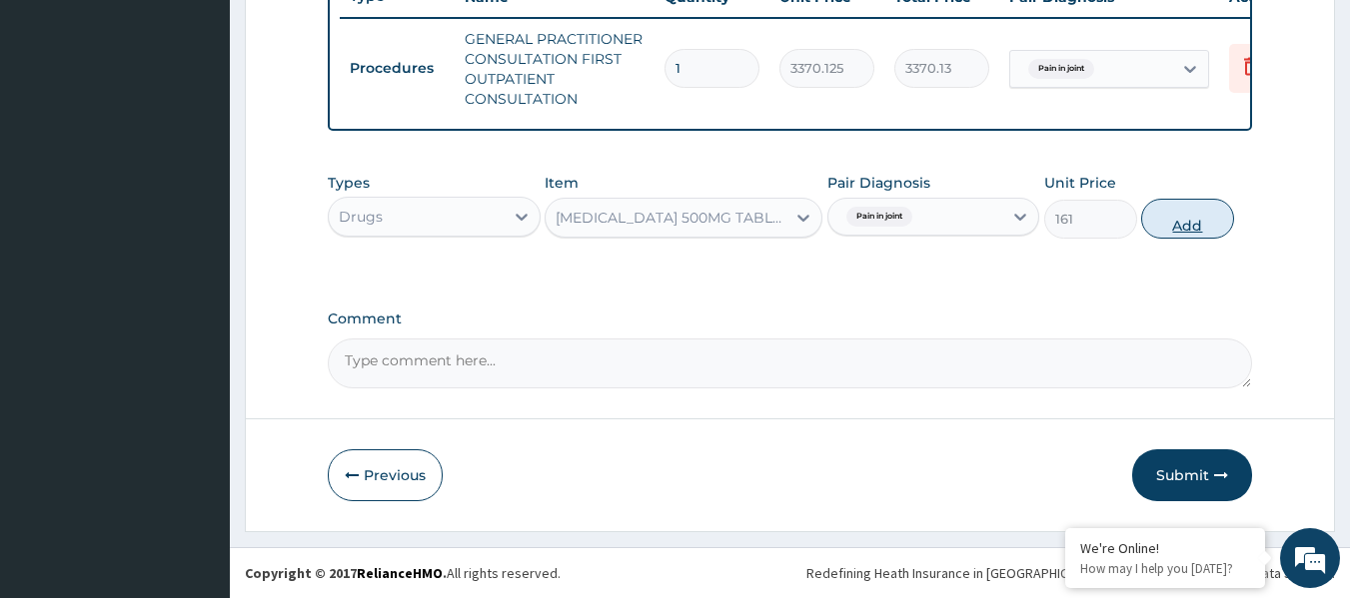
click at [1213, 209] on button "Add" at bounding box center [1187, 219] width 93 height 40
type input "0"
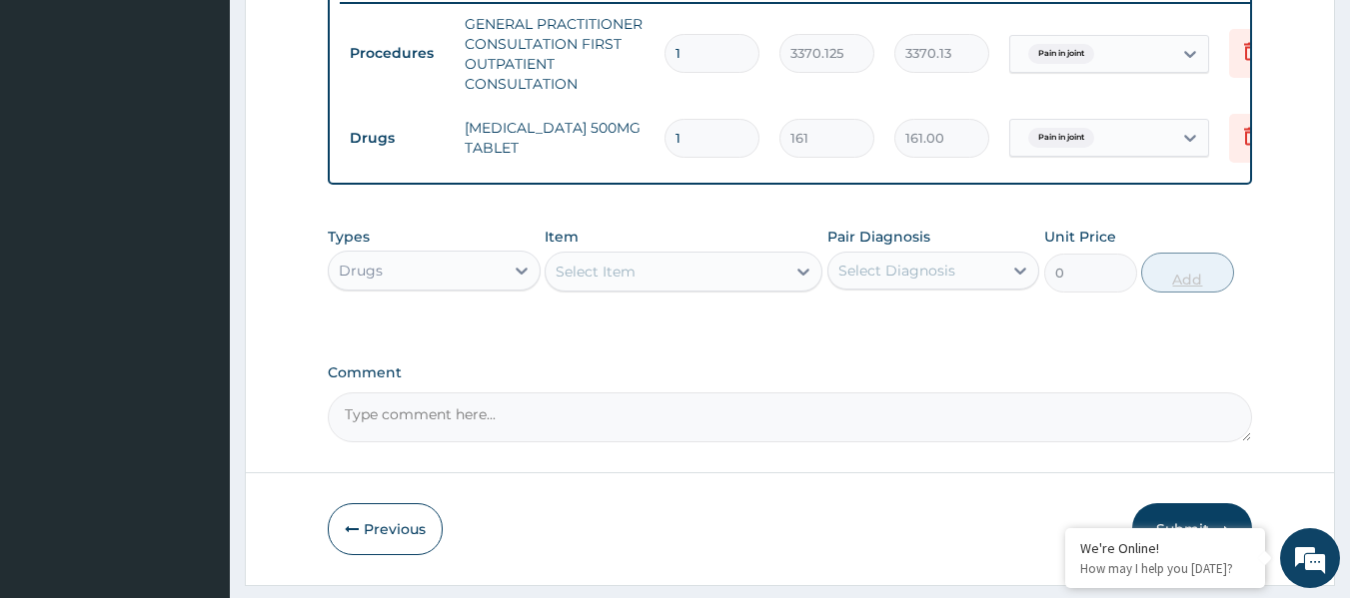
type input "14"
type input "2254.00"
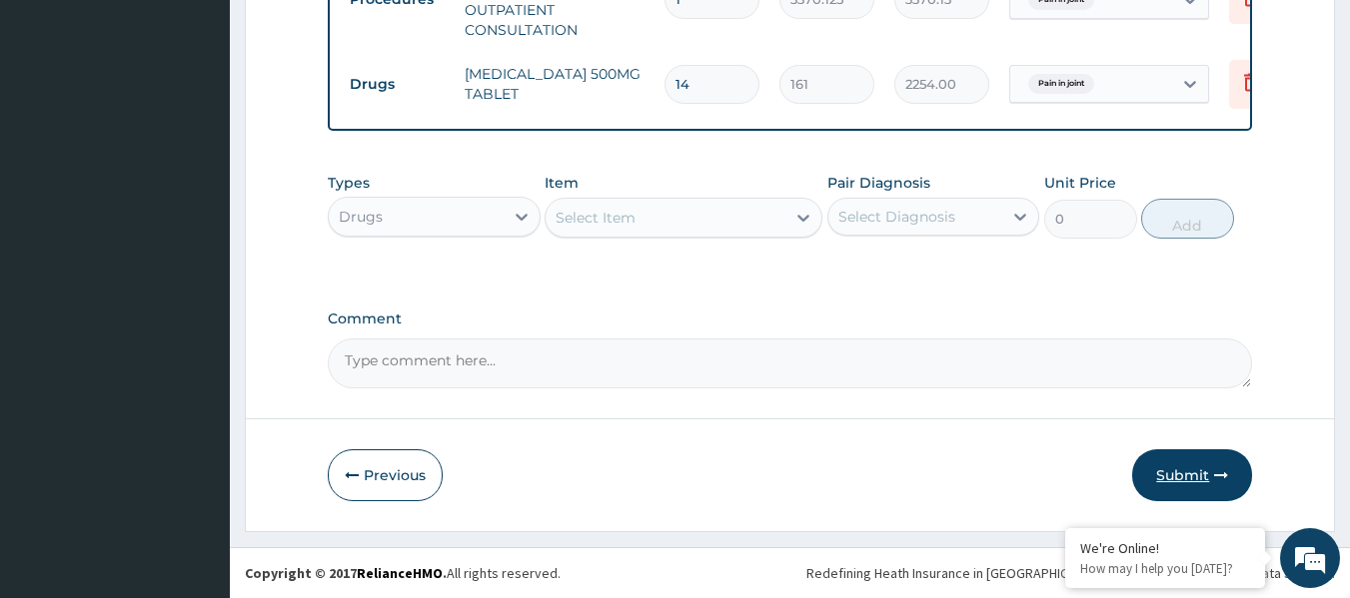
click at [1230, 466] on button "Submit" at bounding box center [1192, 476] width 120 height 52
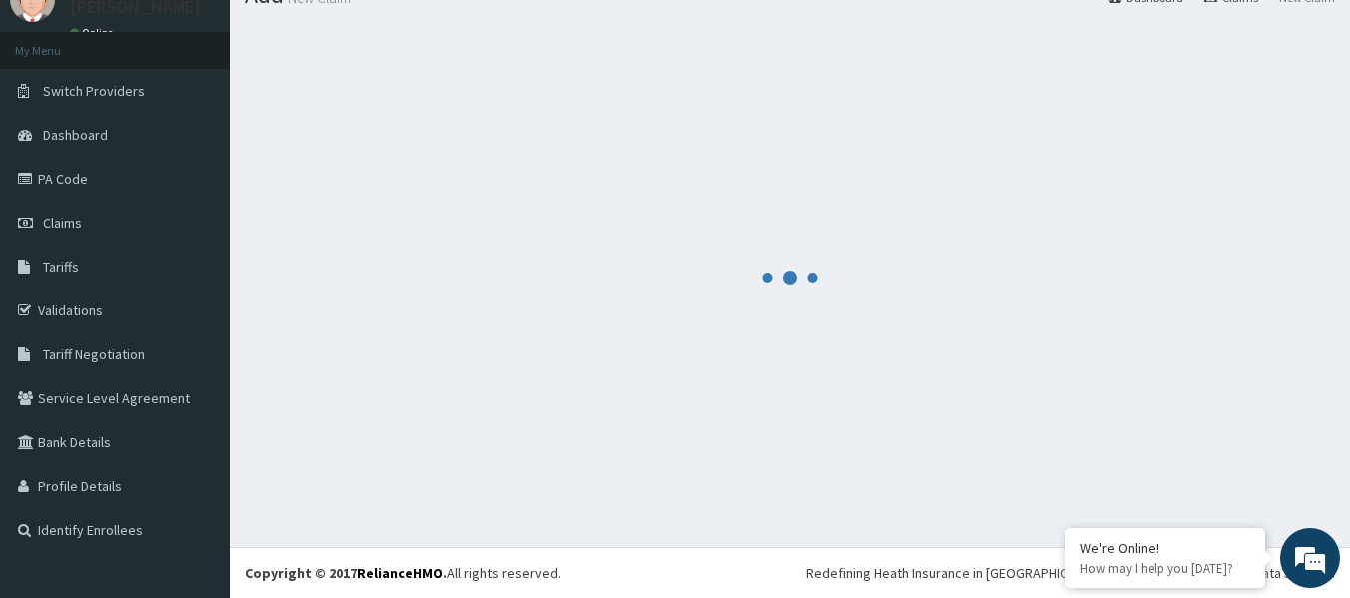
scroll to position [862, 0]
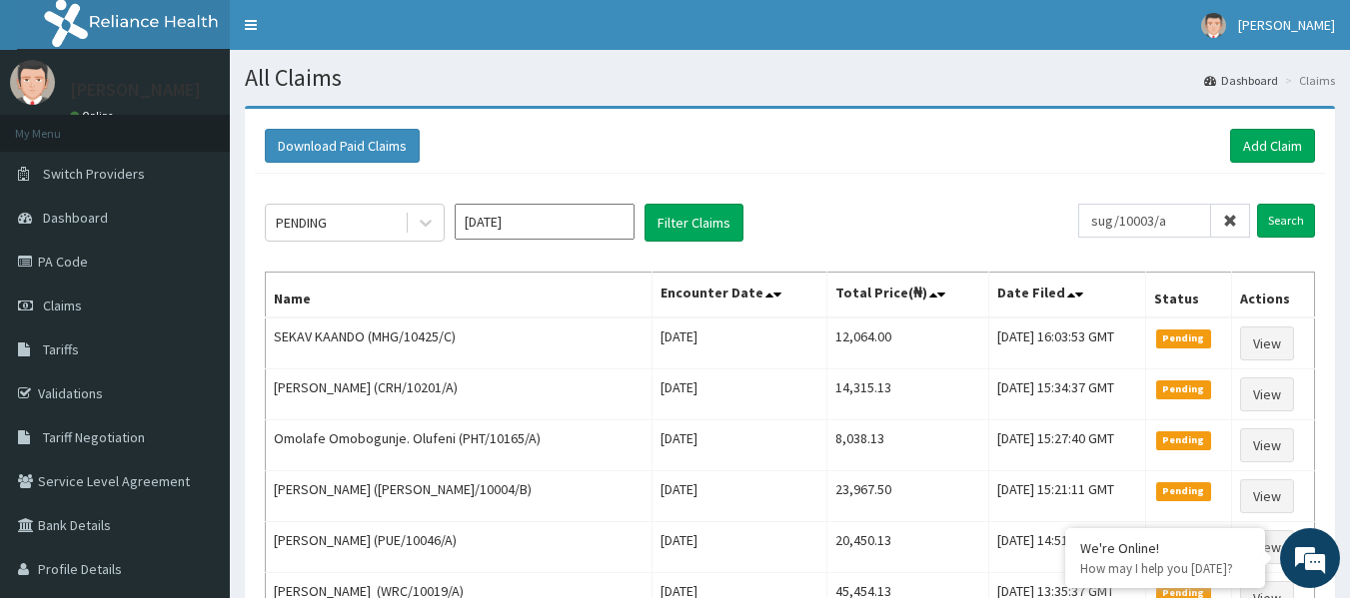
type input "sug/10003/a"
click at [1257, 204] on input "Search" at bounding box center [1286, 221] width 58 height 34
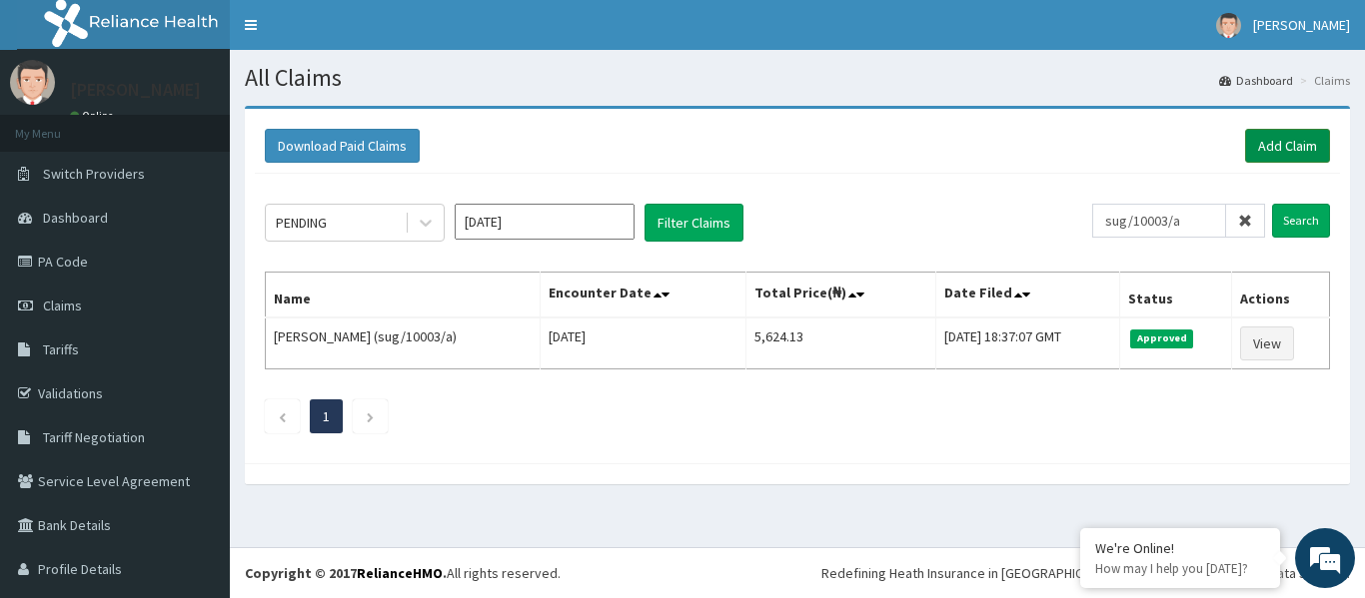
click at [1245, 153] on link "Add Claim" at bounding box center [1287, 146] width 85 height 34
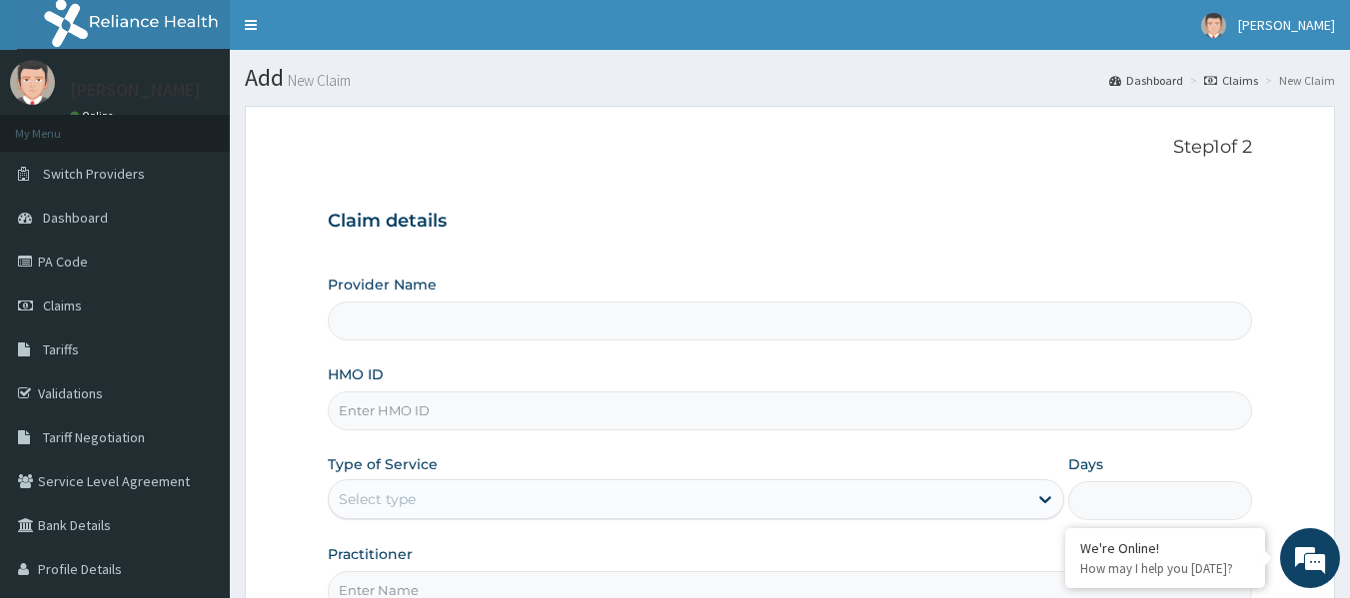
click at [569, 410] on input "HMO ID" at bounding box center [790, 411] width 925 height 39
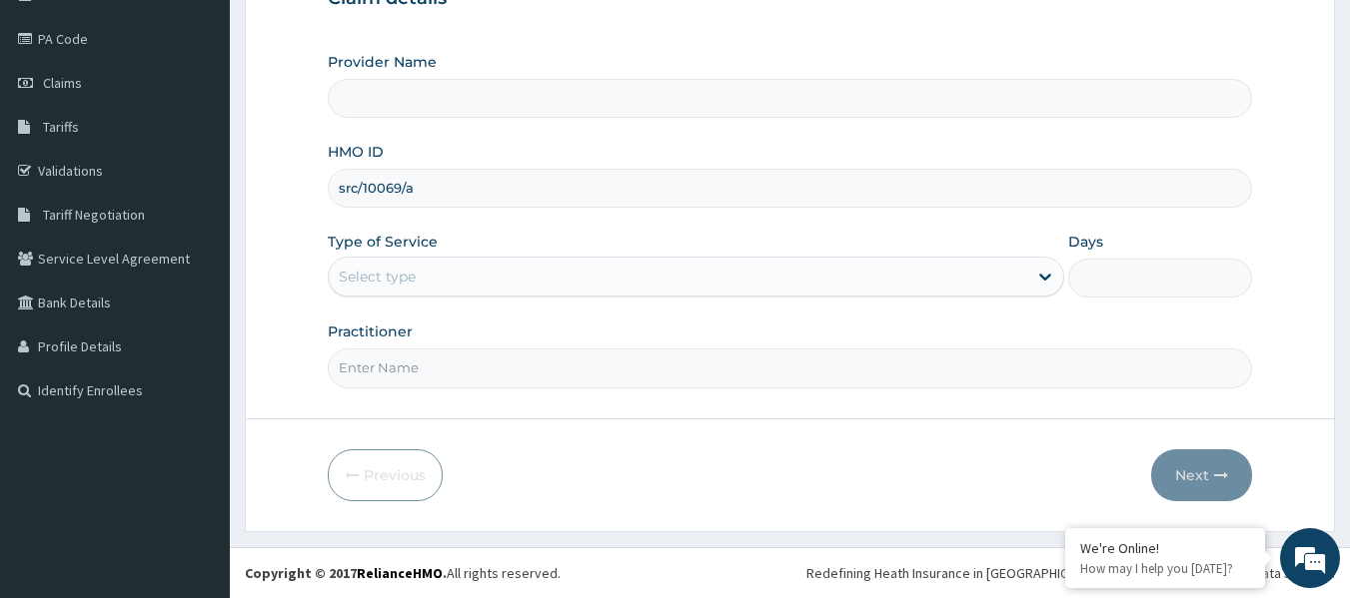
type input "src/10069/a"
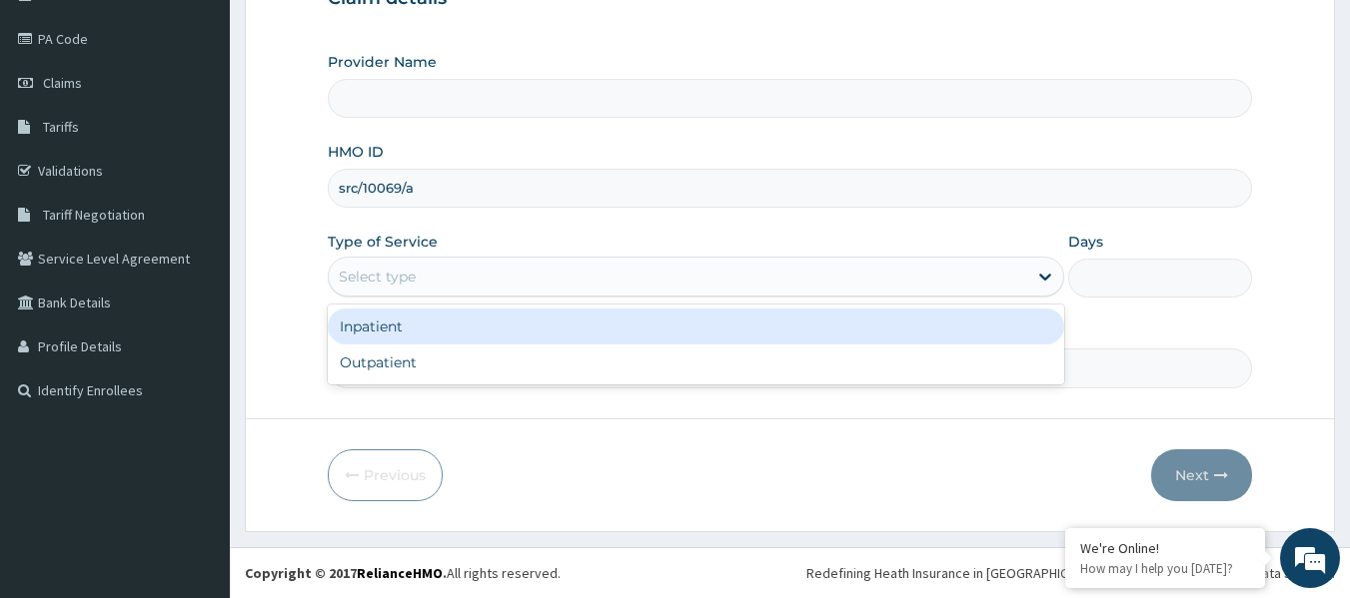
click at [501, 376] on div "Outpatient" at bounding box center [696, 363] width 736 height 36
type input "1"
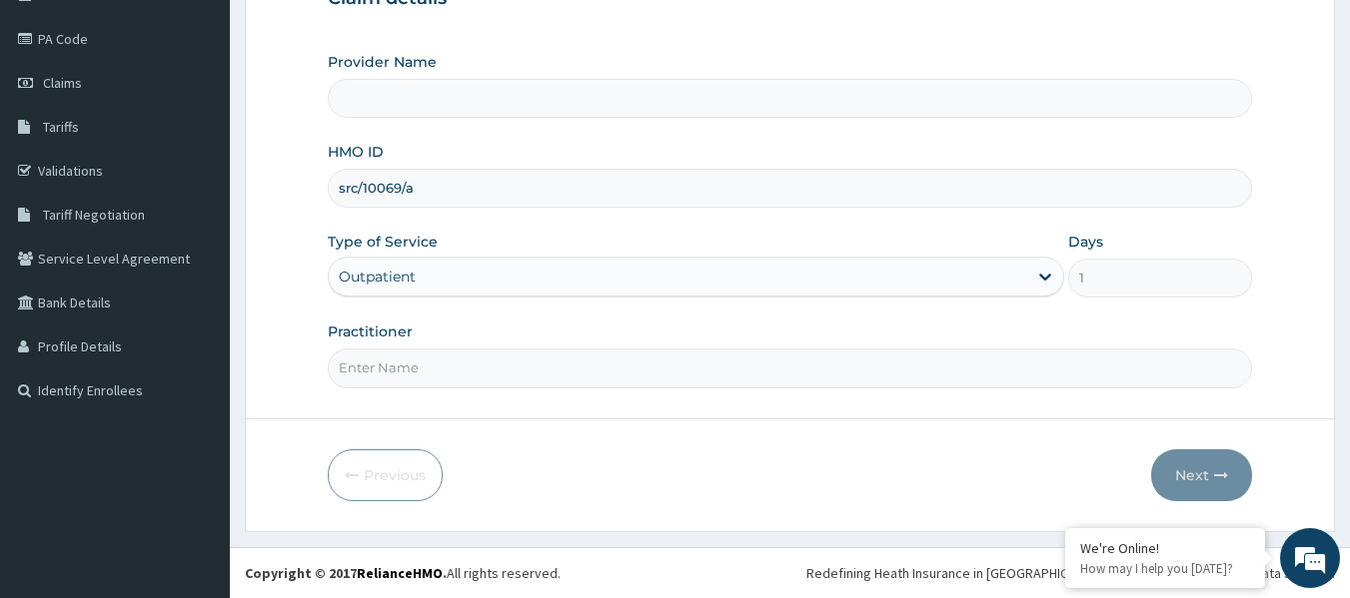
click at [520, 373] on input "Practitioner" at bounding box center [790, 368] width 925 height 39
type input "Reliance Family Clinics (RFC) - [GEOGRAPHIC_DATA]"
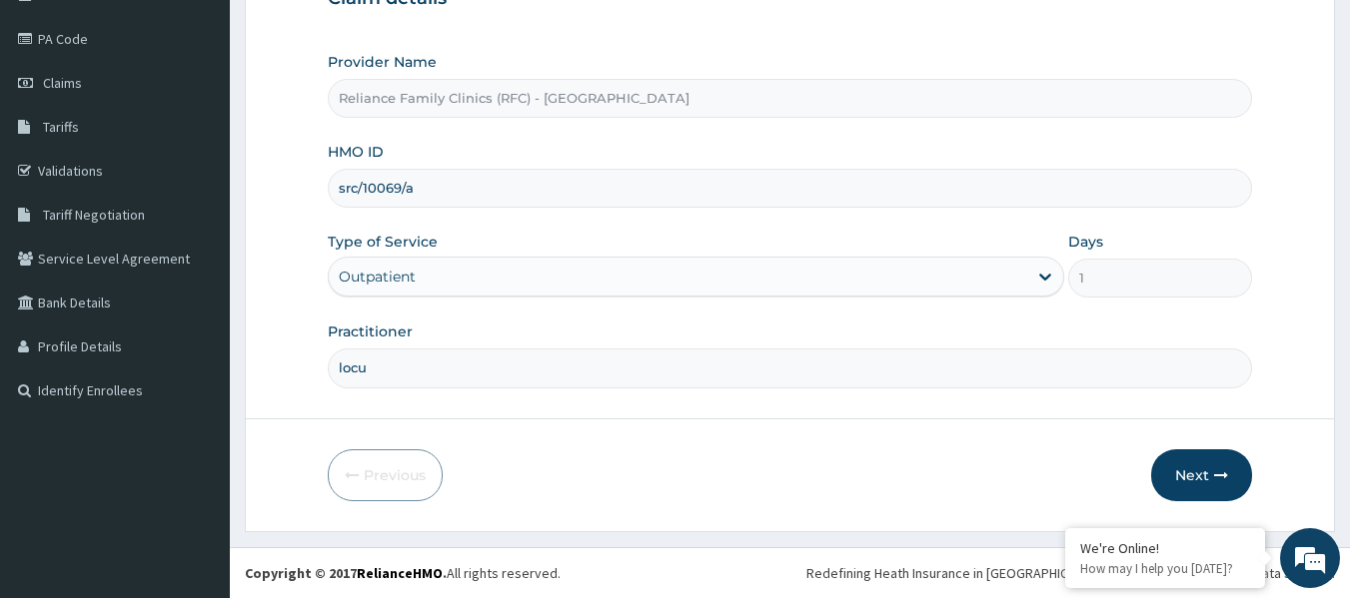
type input "locum"
click at [1231, 456] on button "Next" at bounding box center [1201, 476] width 101 height 52
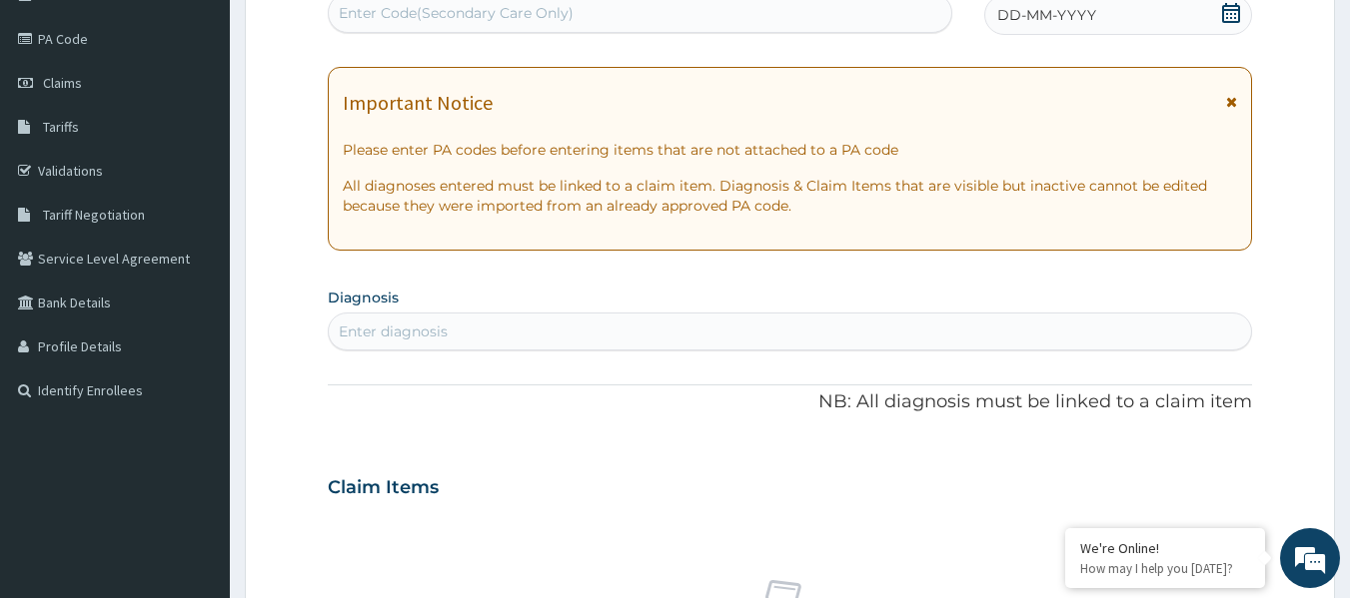
click at [1078, 17] on span "DD-MM-YYYY" at bounding box center [1046, 15] width 99 height 20
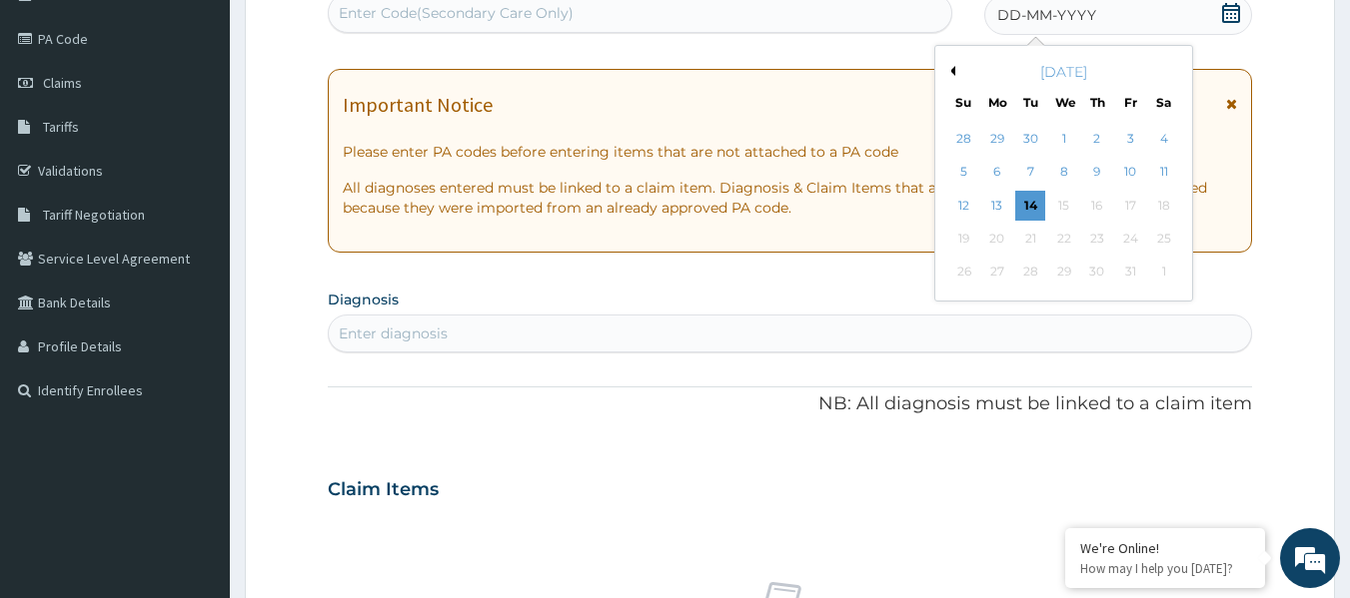
scroll to position [0, 0]
click at [1032, 205] on div "14" at bounding box center [1031, 206] width 30 height 30
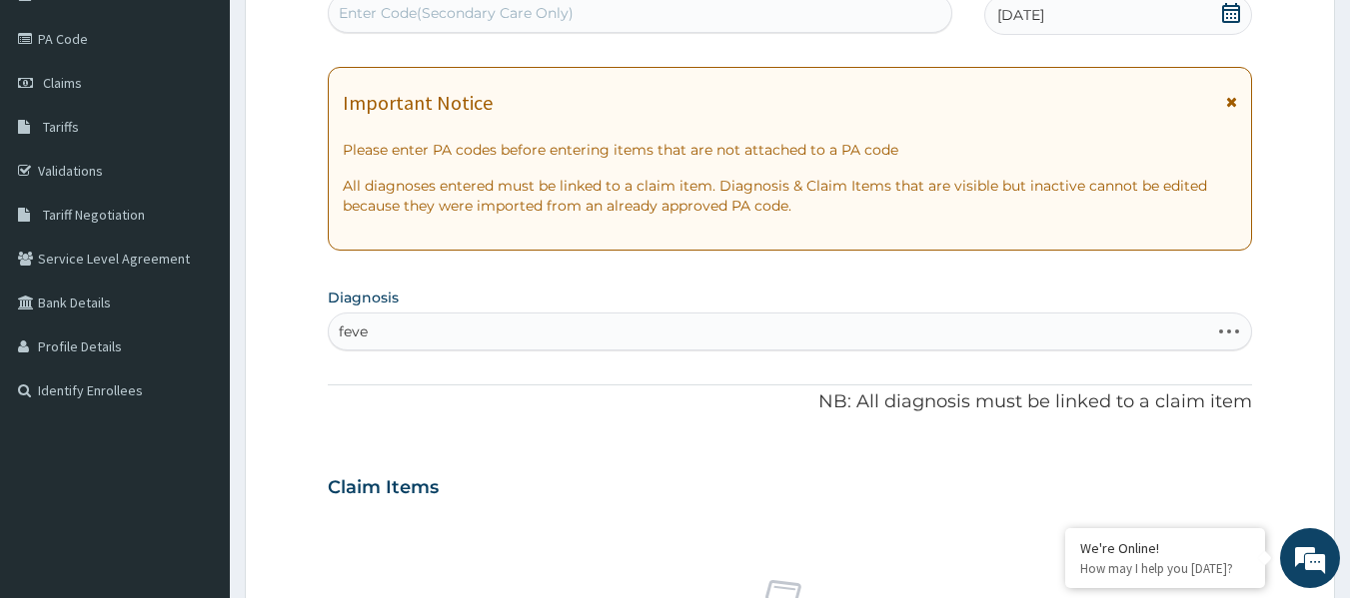
type input "fever"
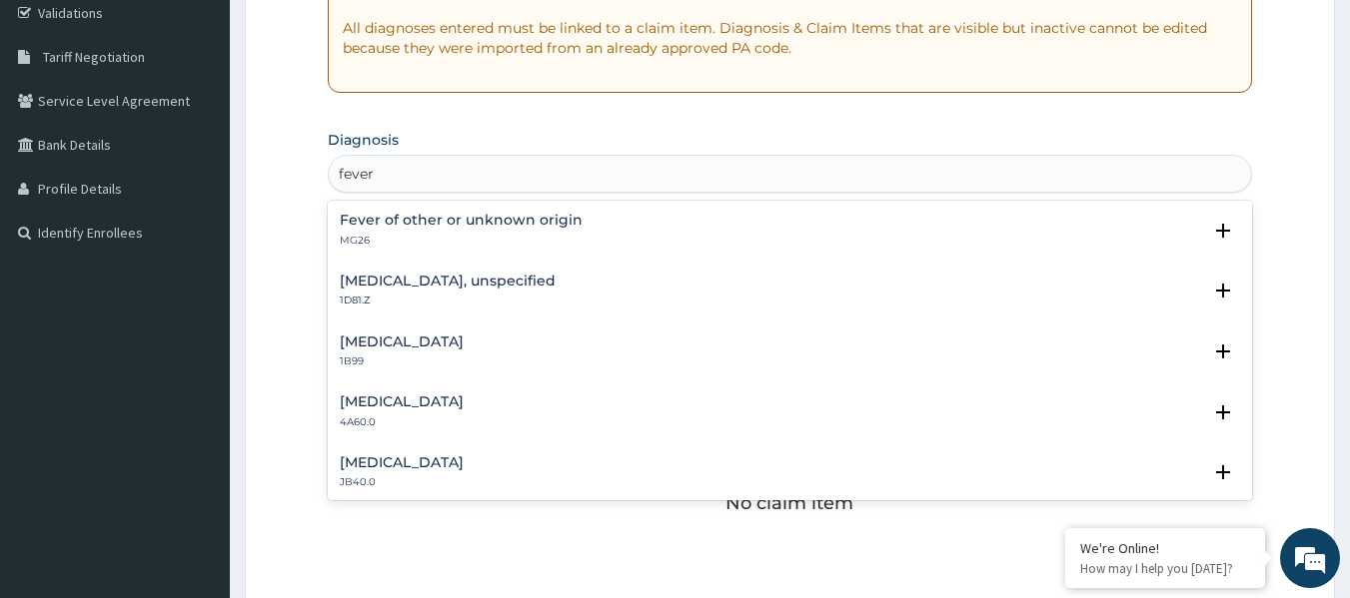
scroll to position [382, 0]
click at [450, 221] on h4 "Fever of other or unknown origin" at bounding box center [461, 219] width 243 height 15
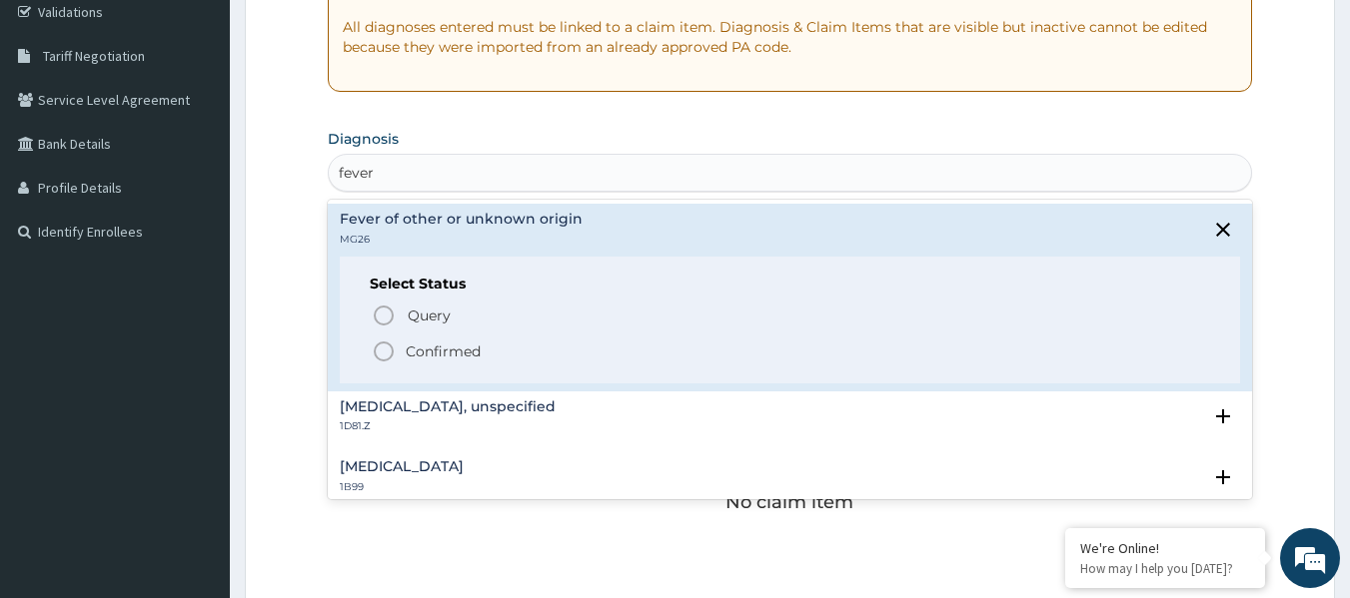
click at [452, 358] on p "Confirmed" at bounding box center [443, 352] width 75 height 20
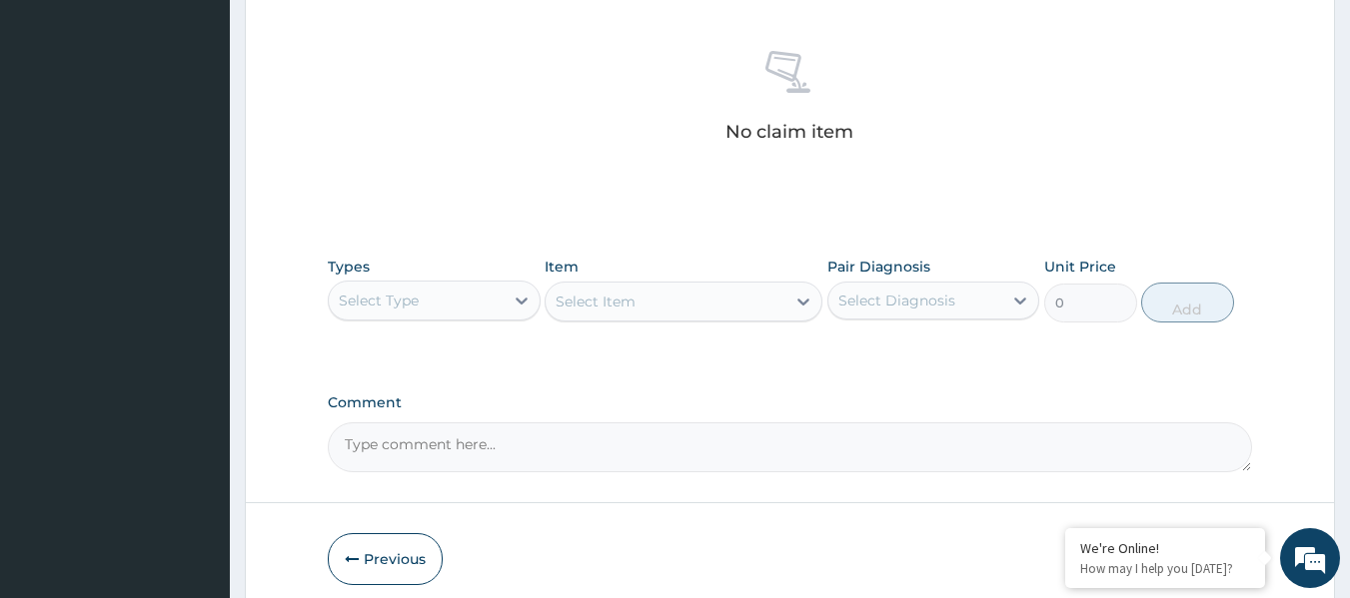
scroll to position [842, 0]
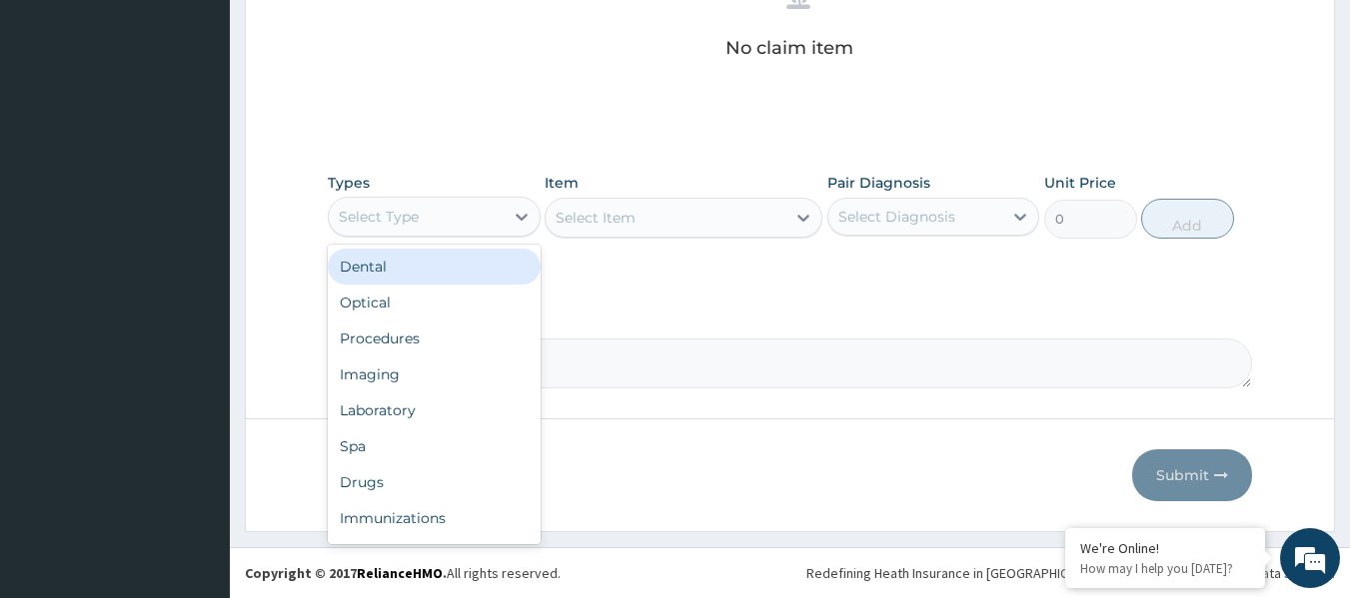
click at [475, 339] on div "Procedures" at bounding box center [434, 339] width 213 height 36
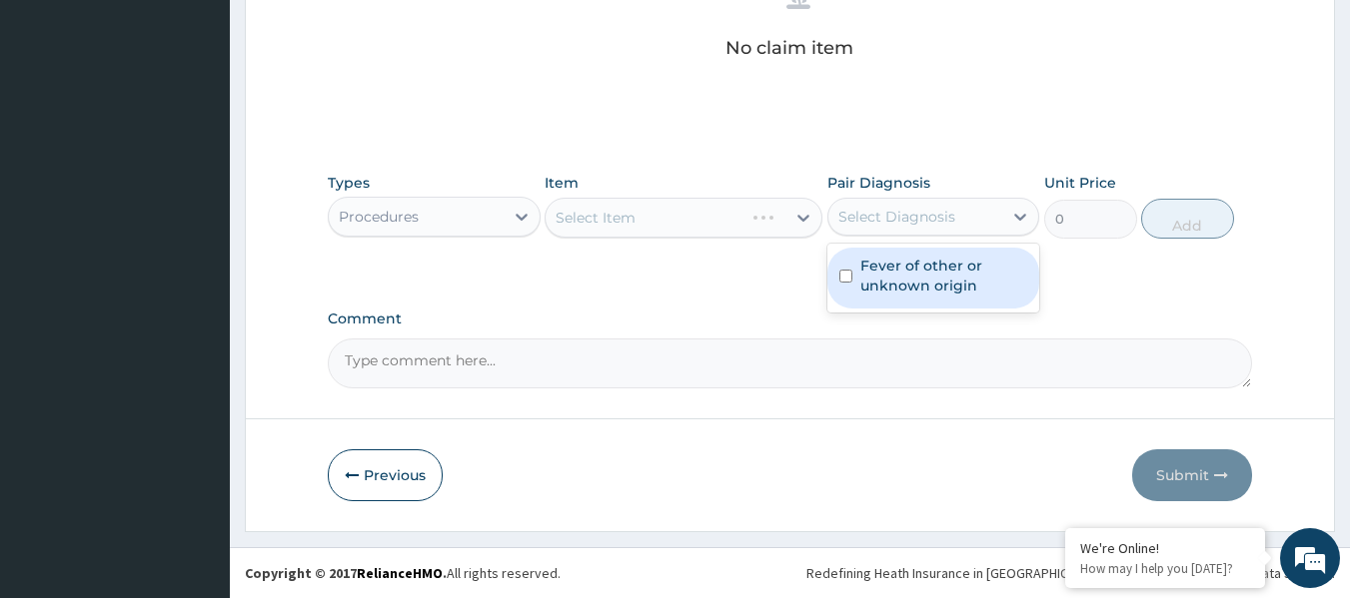
click at [951, 278] on label "Fever of other or unknown origin" at bounding box center [944, 276] width 168 height 40
checkbox input "true"
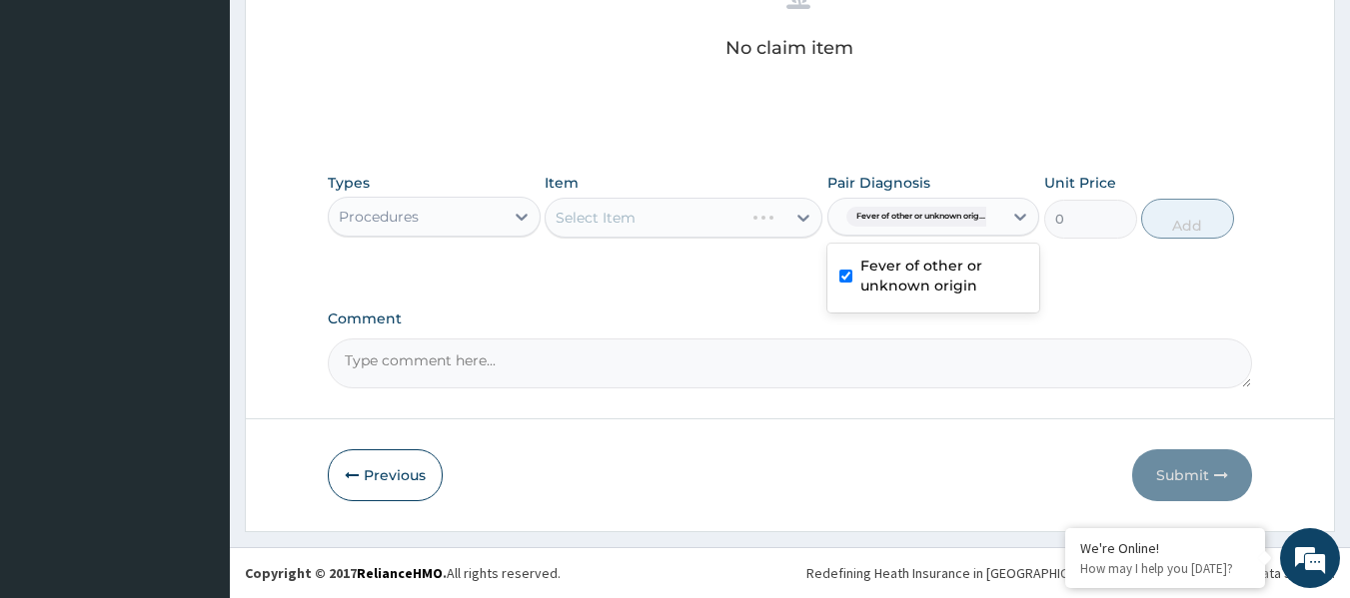
click at [685, 216] on div "Select Item" at bounding box center [683, 218] width 278 height 40
click at [669, 234] on div "Select Item" at bounding box center [683, 218] width 278 height 40
click at [699, 221] on div "Select Item" at bounding box center [683, 218] width 278 height 40
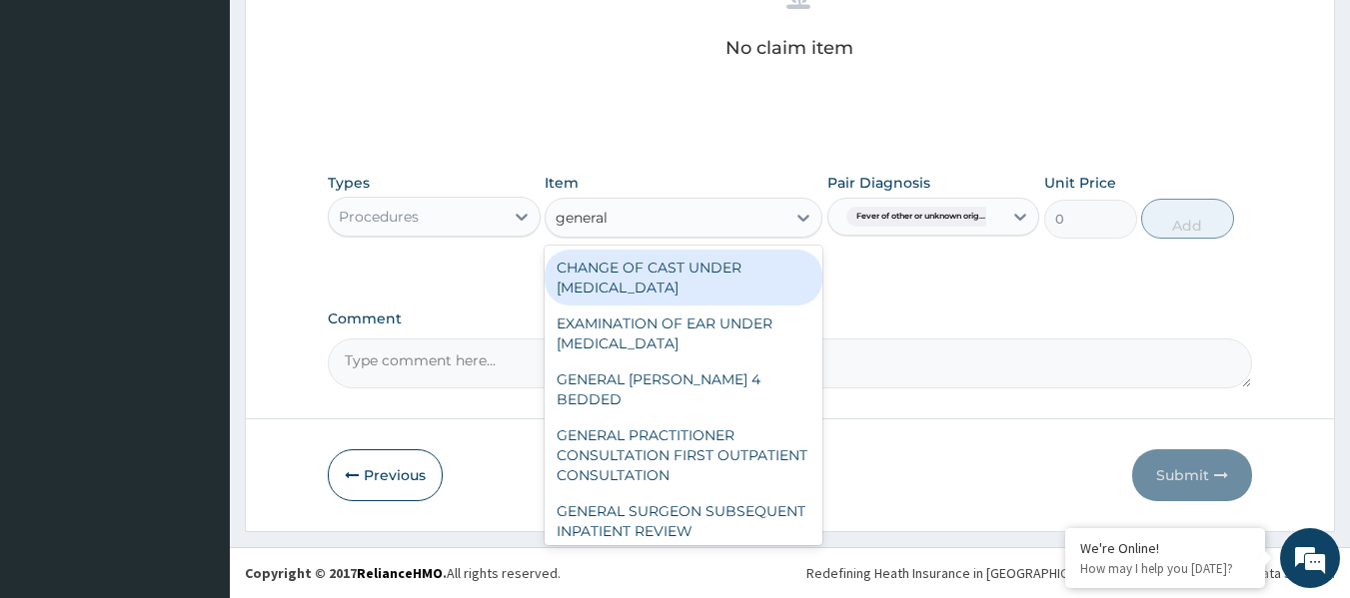
type input "general p"
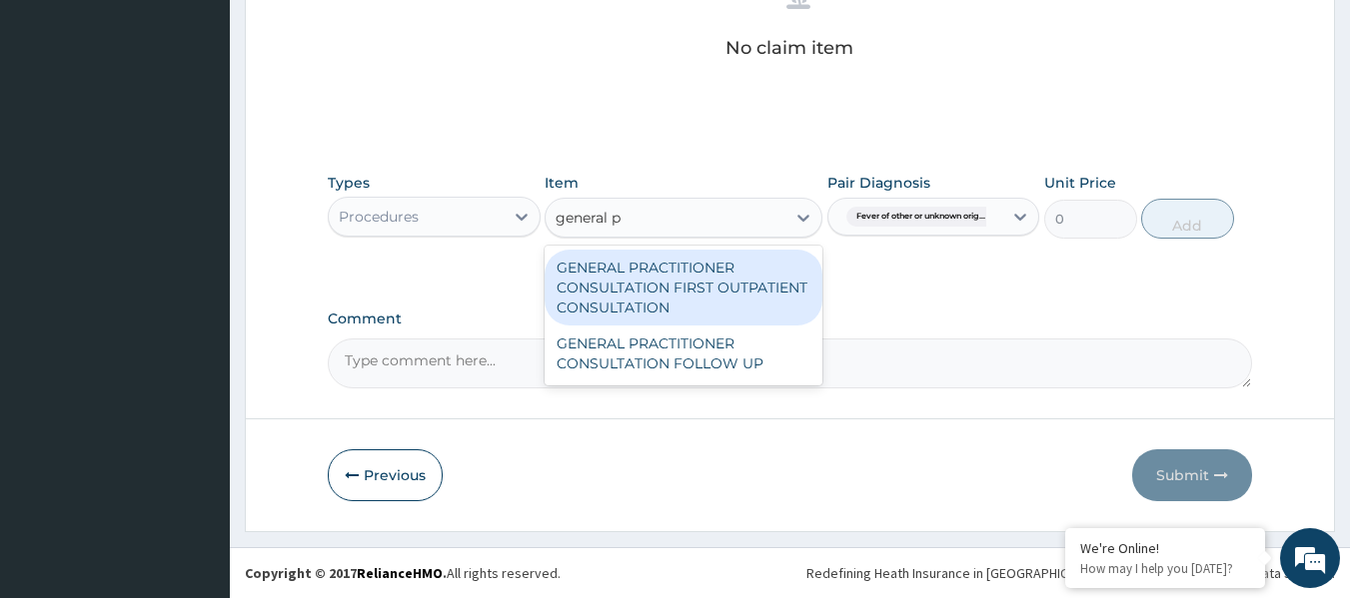
click at [768, 290] on div "GENERAL PRACTITIONER CONSULTATION FIRST OUTPATIENT CONSULTATION" at bounding box center [683, 288] width 278 height 76
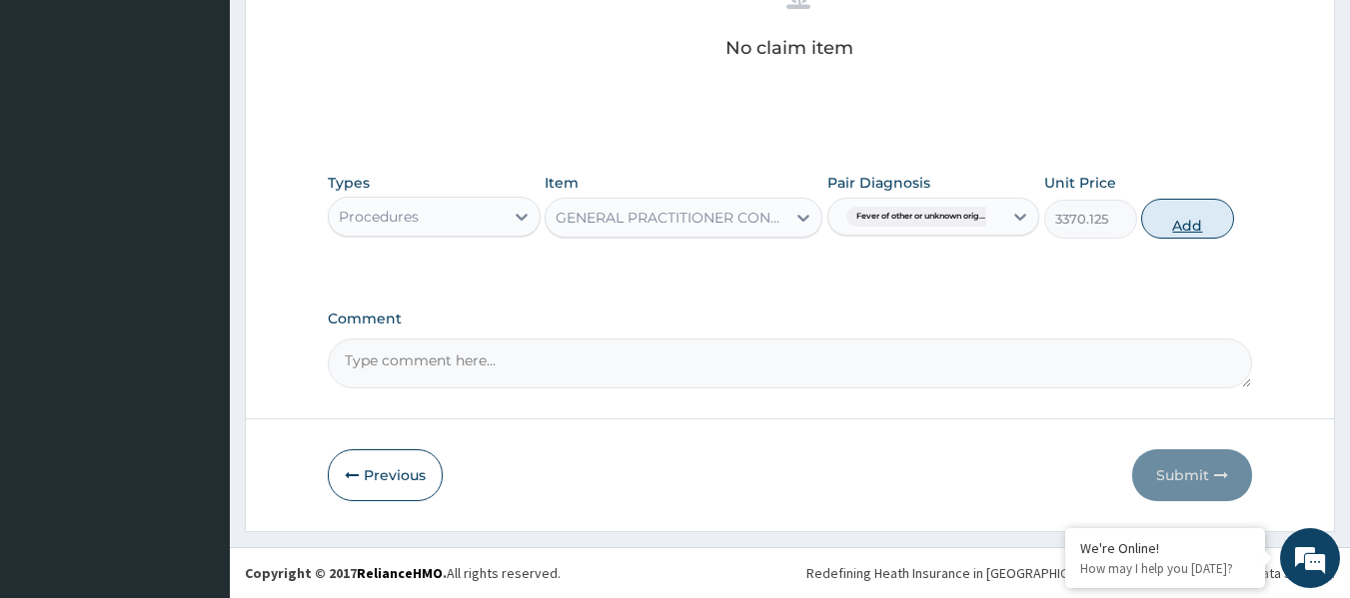
click at [1204, 205] on button "Add" at bounding box center [1187, 219] width 93 height 40
type input "0"
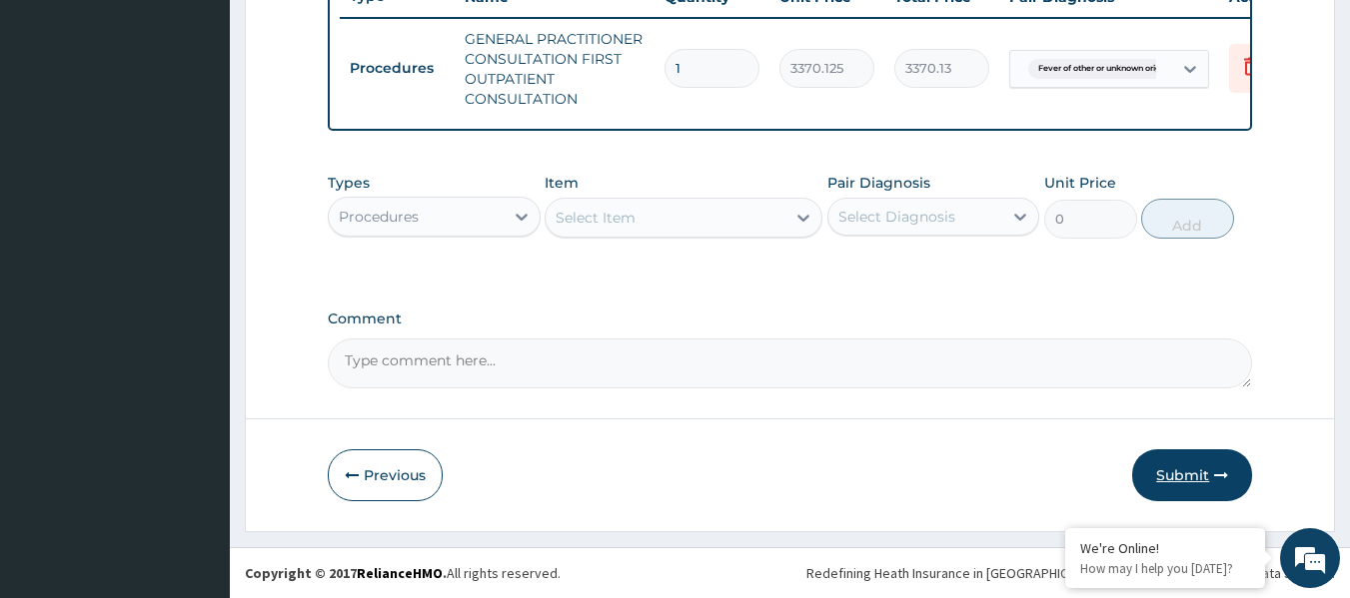
click at [1220, 485] on button "Submit" at bounding box center [1192, 476] width 120 height 52
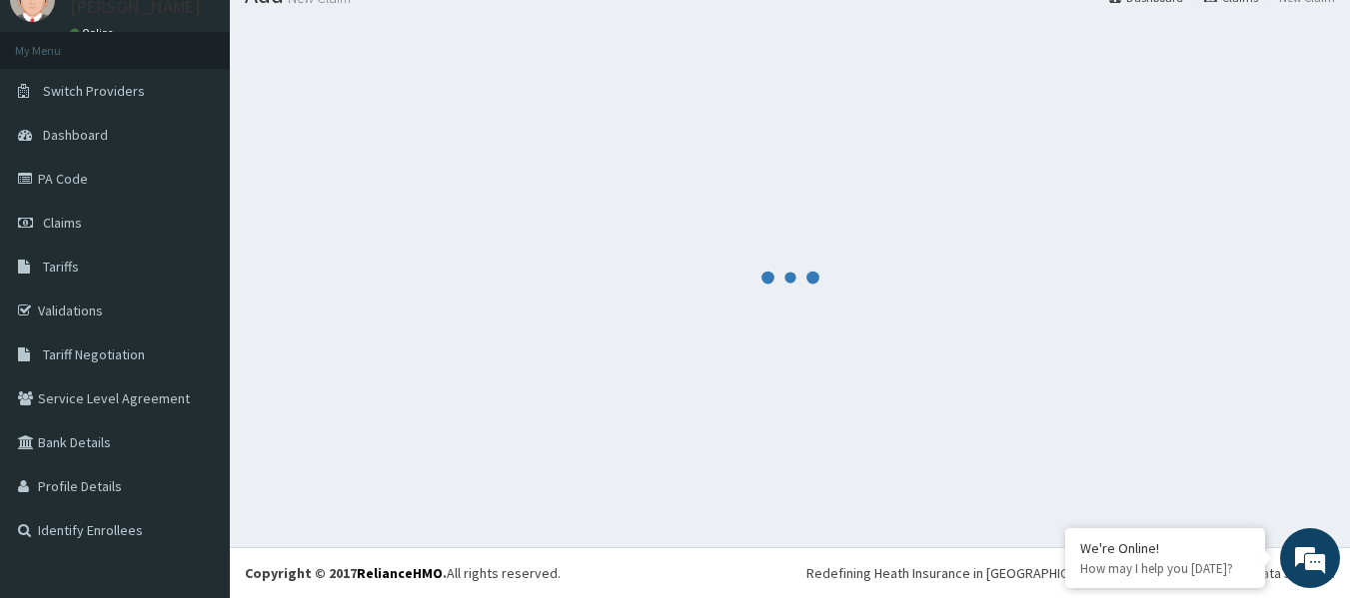
scroll to position [83, 0]
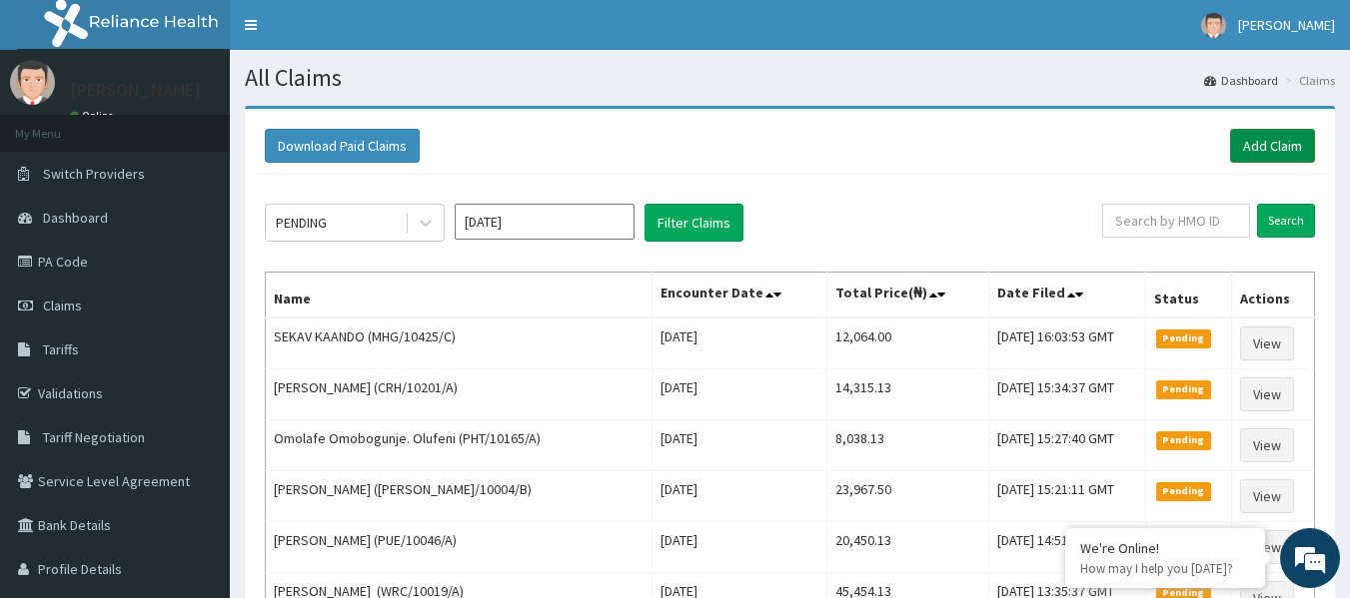
click at [1255, 142] on link "Add Claim" at bounding box center [1272, 146] width 85 height 34
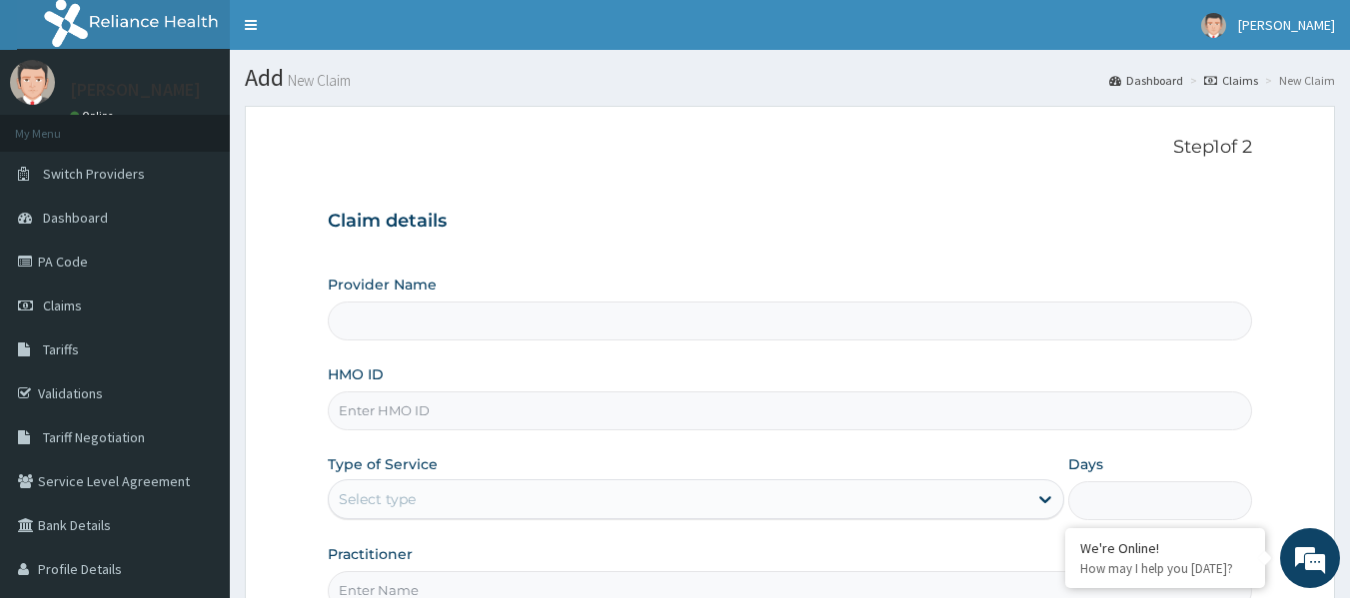
type input "Reliance Family Clinics (RFC) - [GEOGRAPHIC_DATA]"
click at [547, 419] on input "HMO ID" at bounding box center [790, 411] width 925 height 39
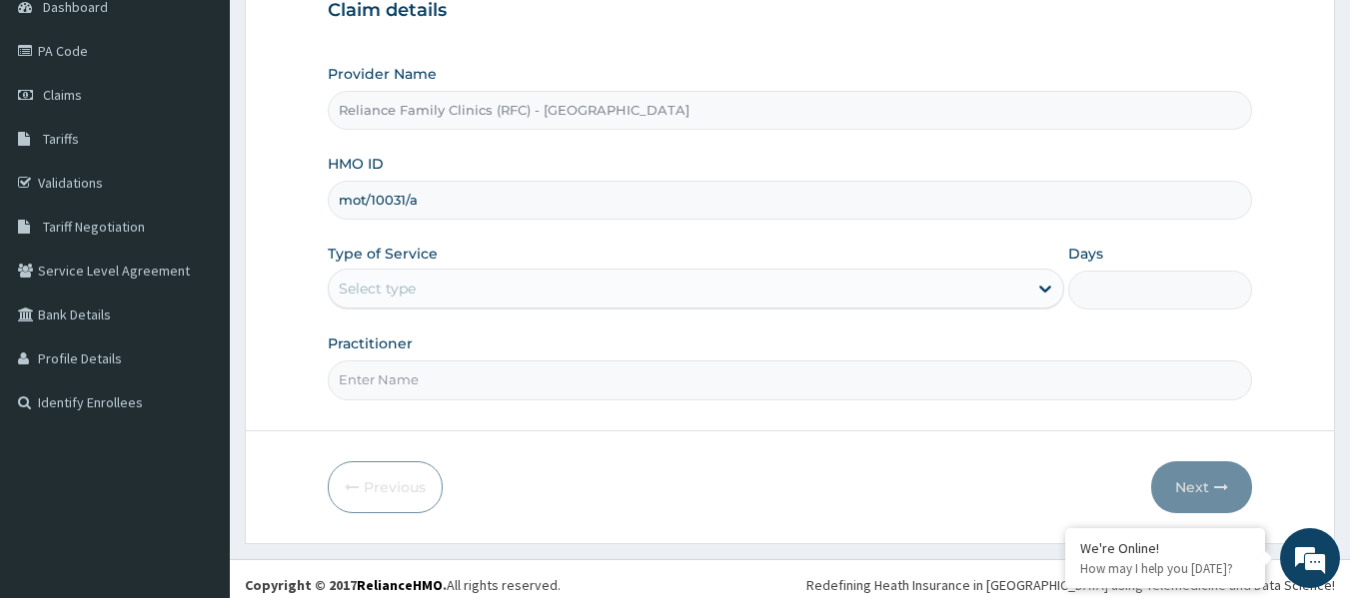
scroll to position [223, 0]
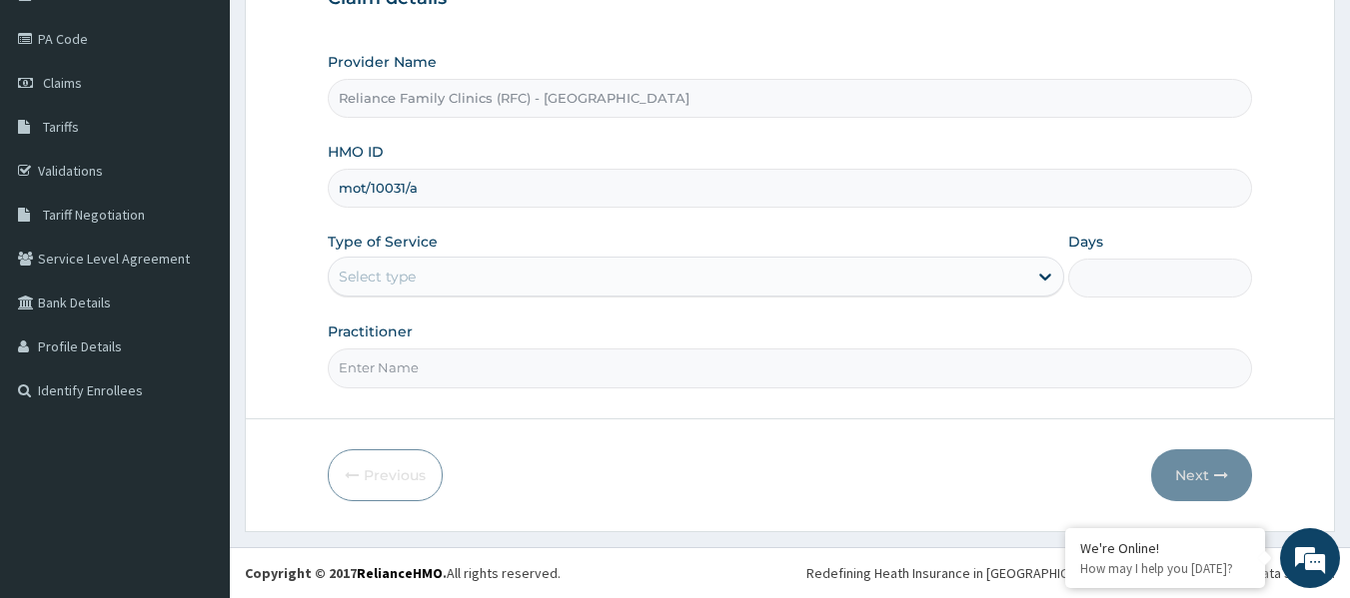
type input "mot/10031/a"
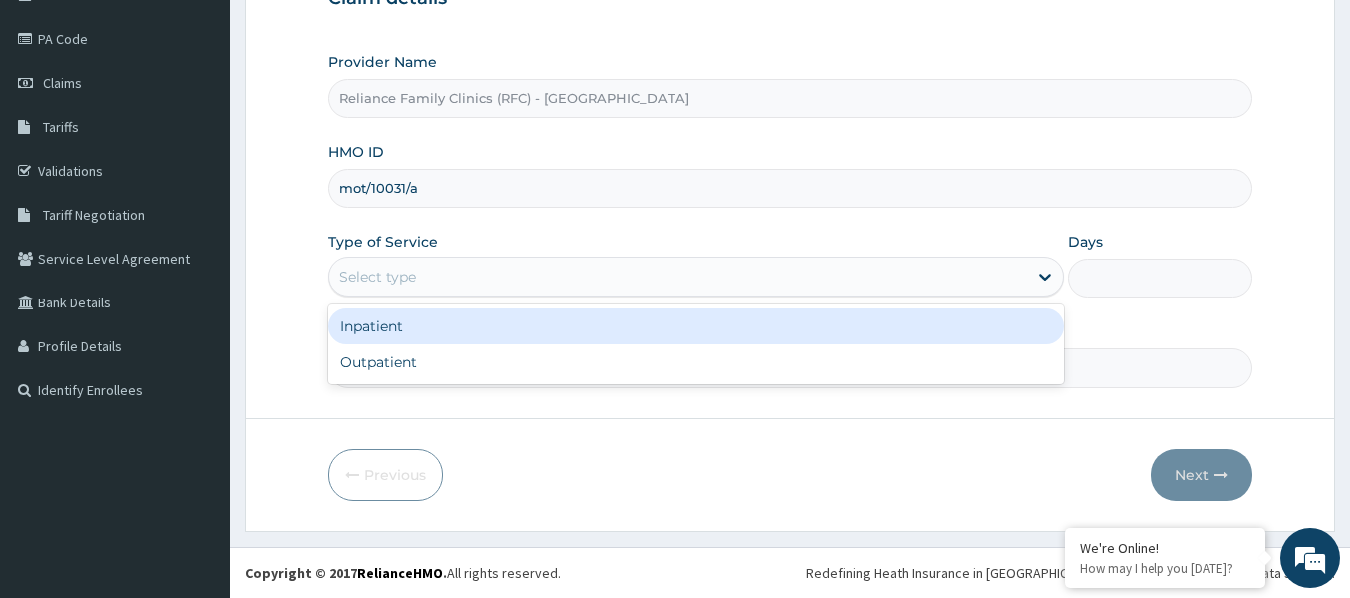
click at [479, 367] on div "Outpatient" at bounding box center [696, 363] width 736 height 36
type input "1"
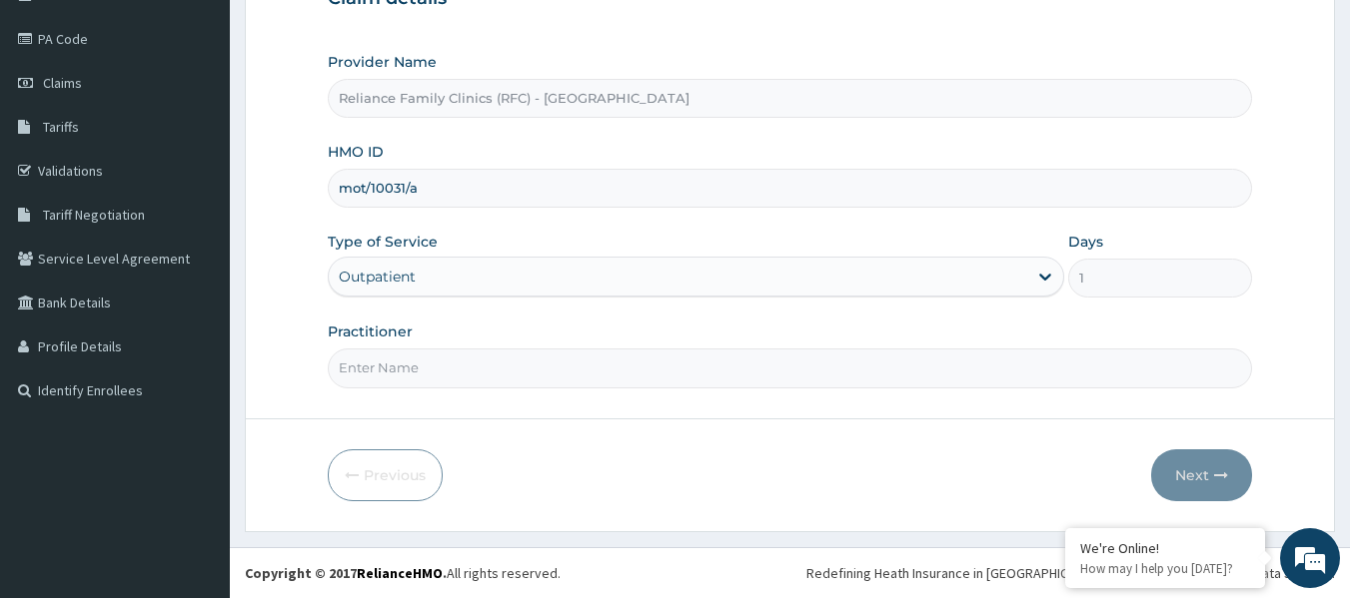
click at [489, 371] on input "Practitioner" at bounding box center [790, 368] width 925 height 39
click at [817, 371] on input "Practitioner" at bounding box center [790, 368] width 925 height 39
type input "locum"
click at [1228, 466] on button "Next" at bounding box center [1201, 476] width 101 height 52
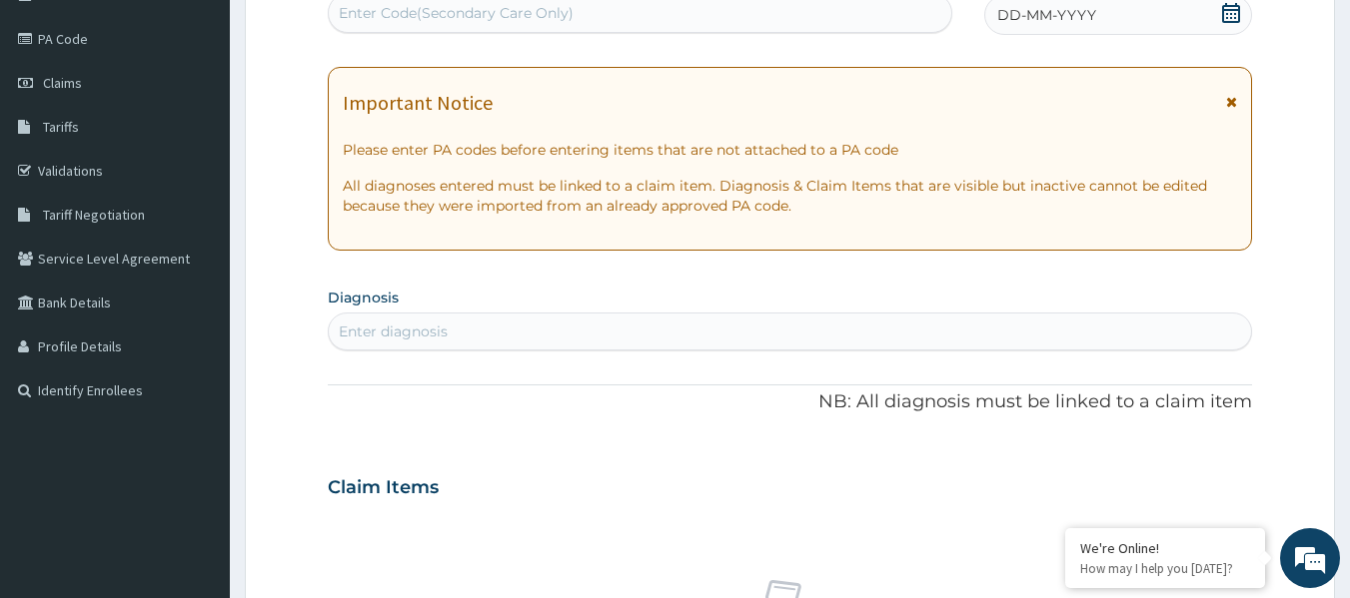
click at [1104, 24] on div "DD-MM-YYYY" at bounding box center [1118, 15] width 268 height 40
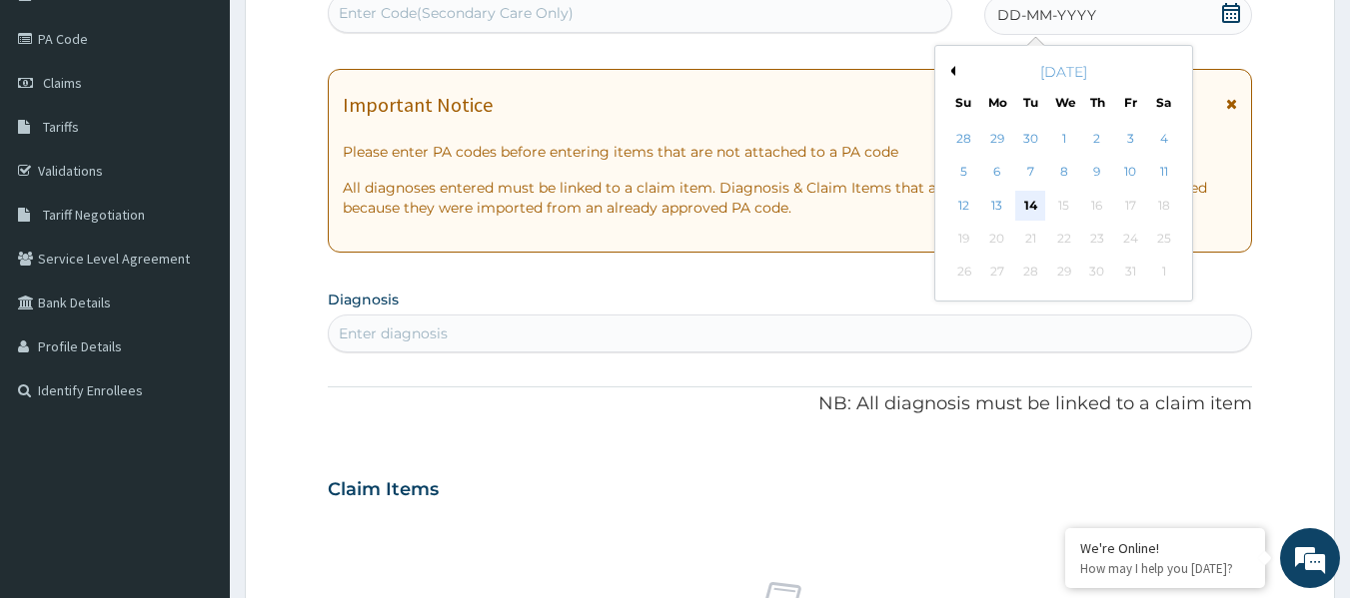
click at [1030, 205] on div "14" at bounding box center [1031, 206] width 30 height 30
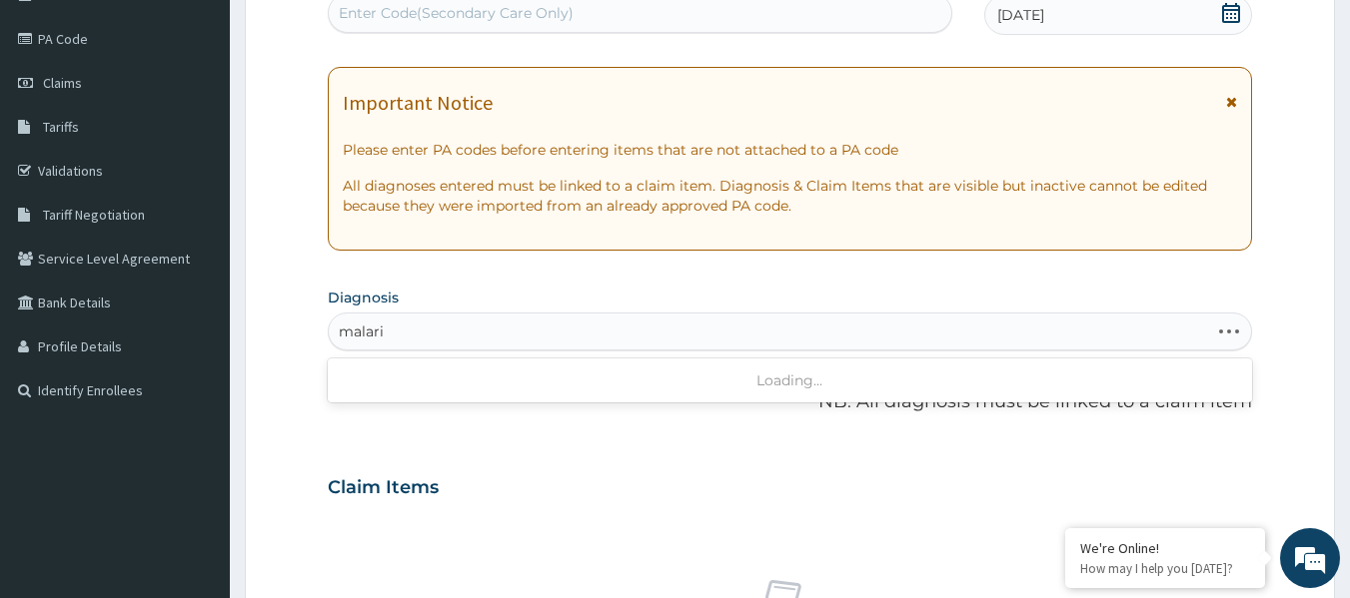
type input "[MEDICAL_DATA]"
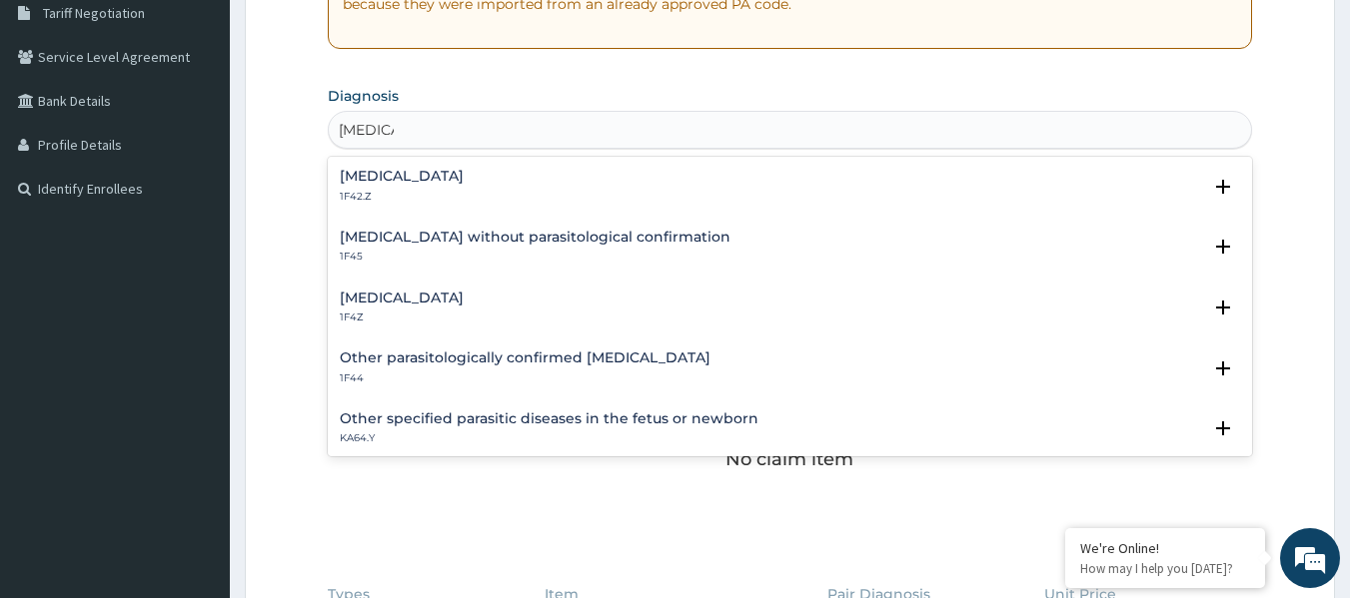
scroll to position [431, 0]
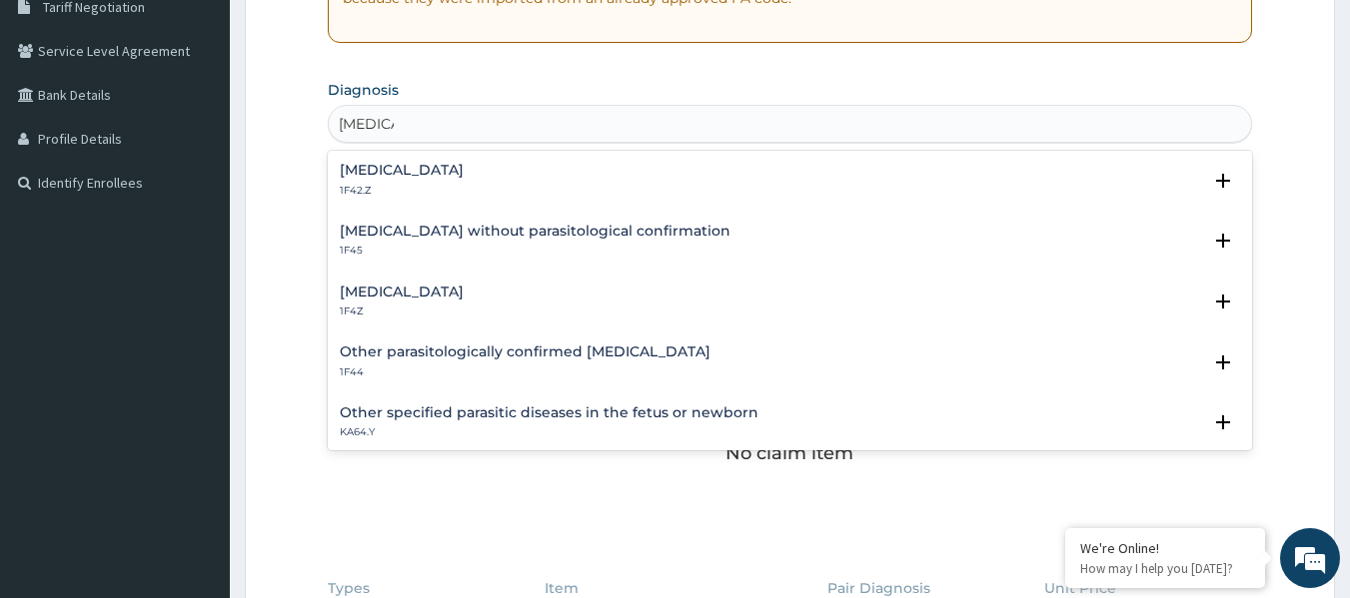
click at [447, 290] on h4 "[MEDICAL_DATA]" at bounding box center [402, 292] width 124 height 15
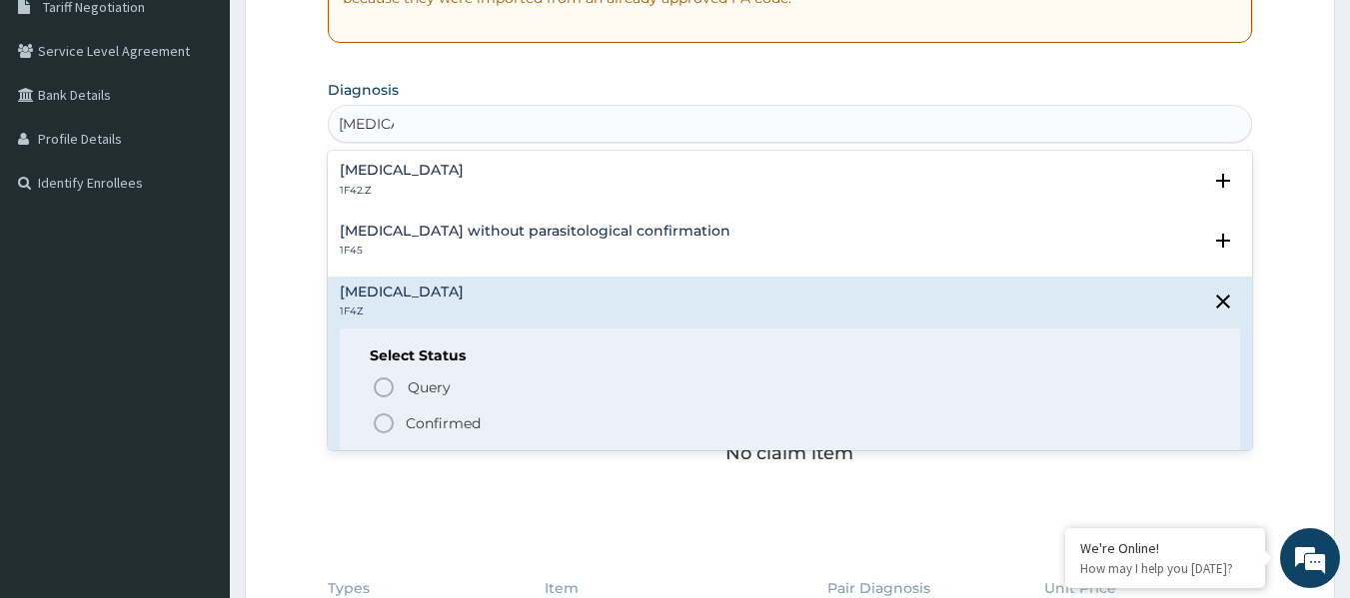
click at [449, 422] on p "Confirmed" at bounding box center [443, 424] width 75 height 20
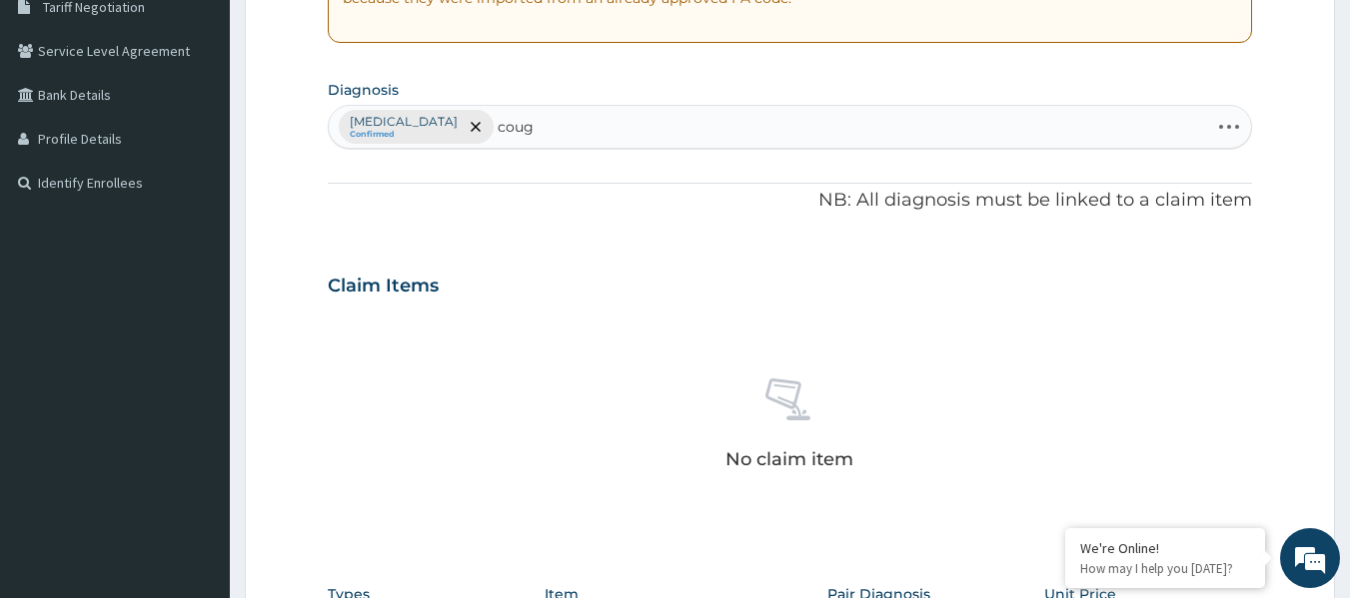
type input "cough"
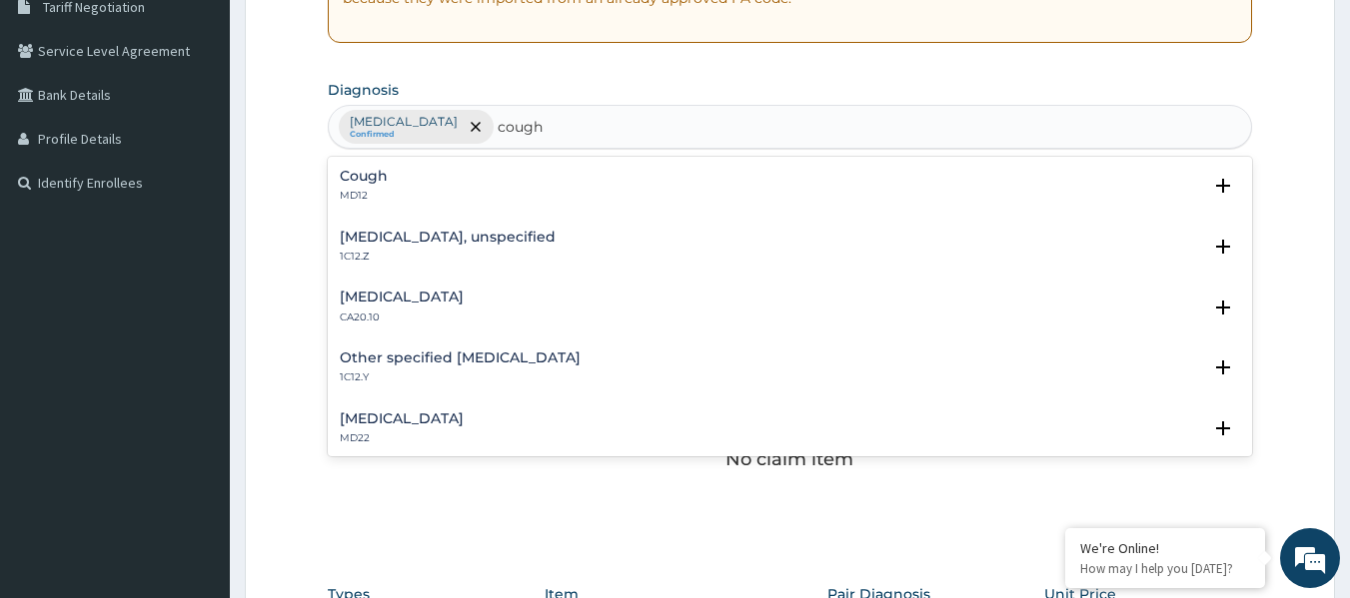
click at [425, 197] on div "Cough MD12" at bounding box center [790, 186] width 901 height 35
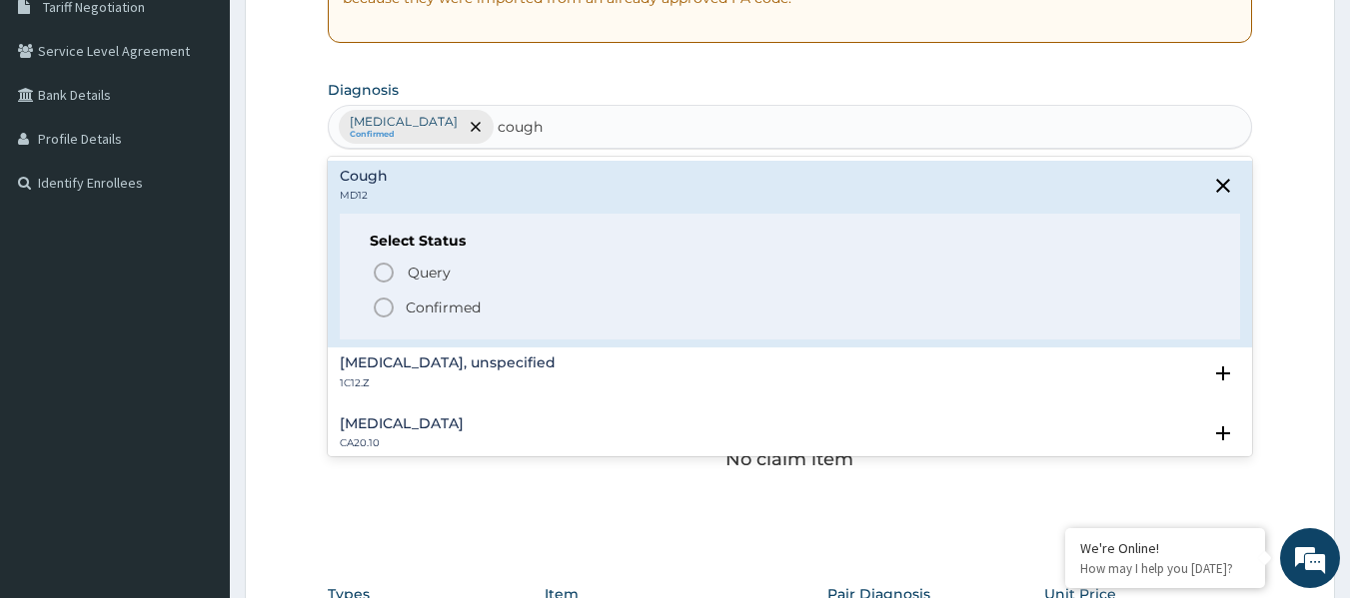
click at [453, 302] on p "Confirmed" at bounding box center [443, 308] width 75 height 20
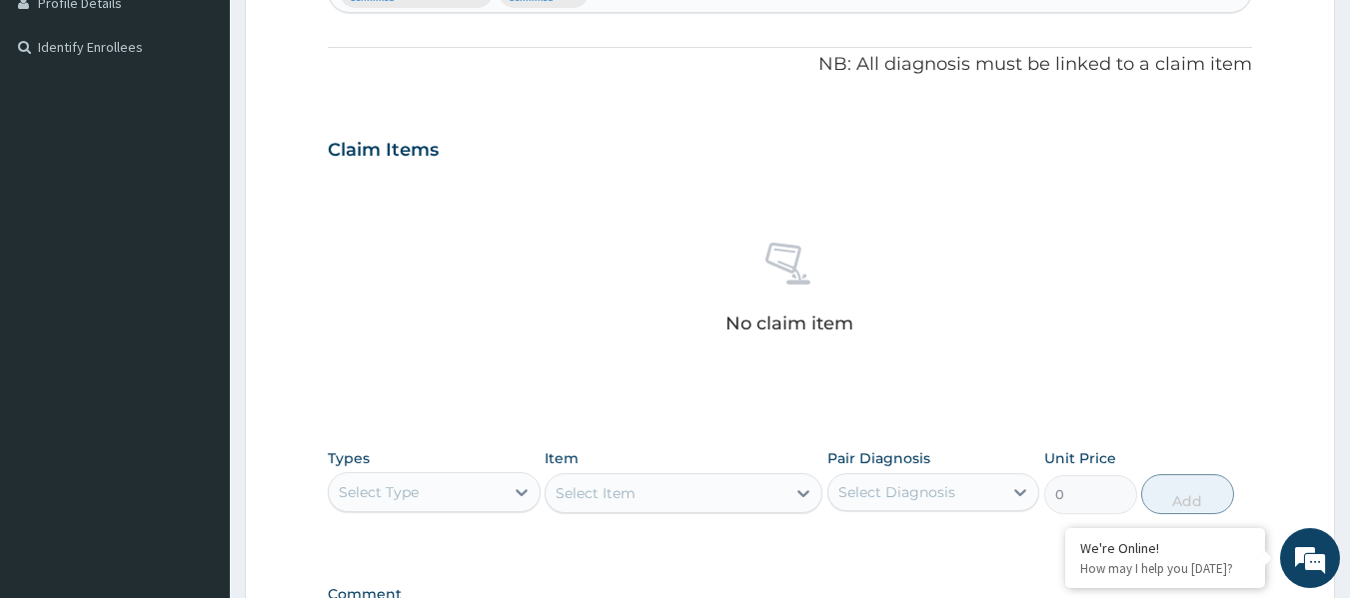
scroll to position [842, 0]
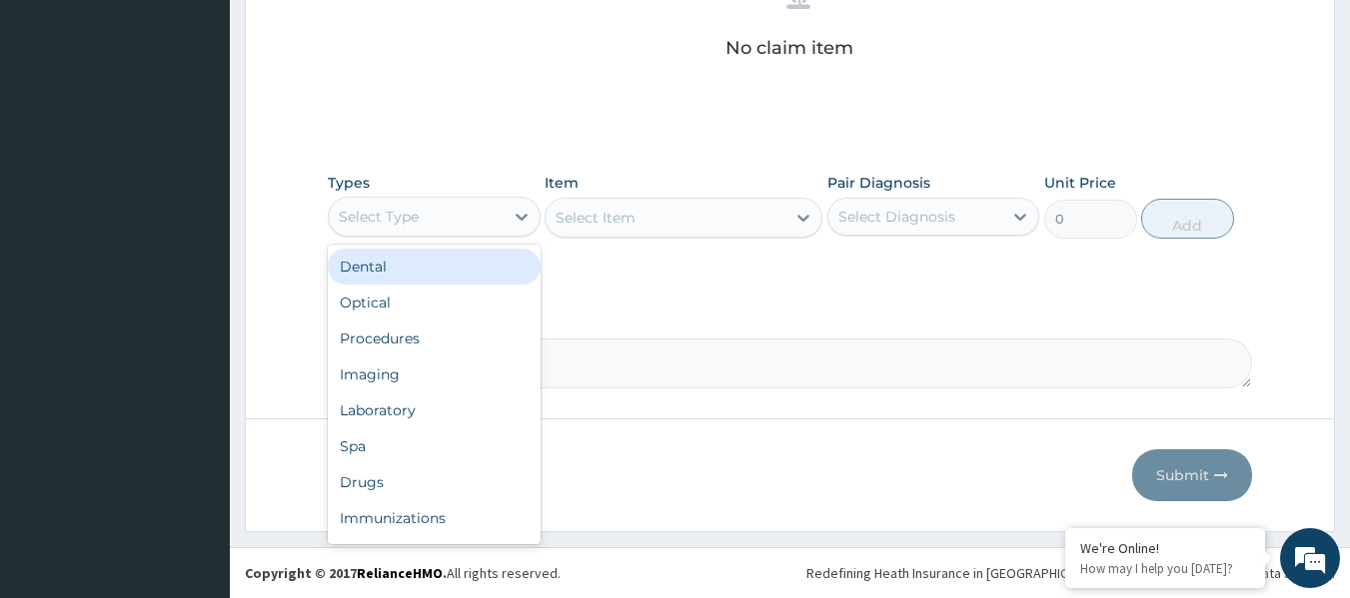
click at [444, 354] on div "Procedures" at bounding box center [434, 339] width 213 height 36
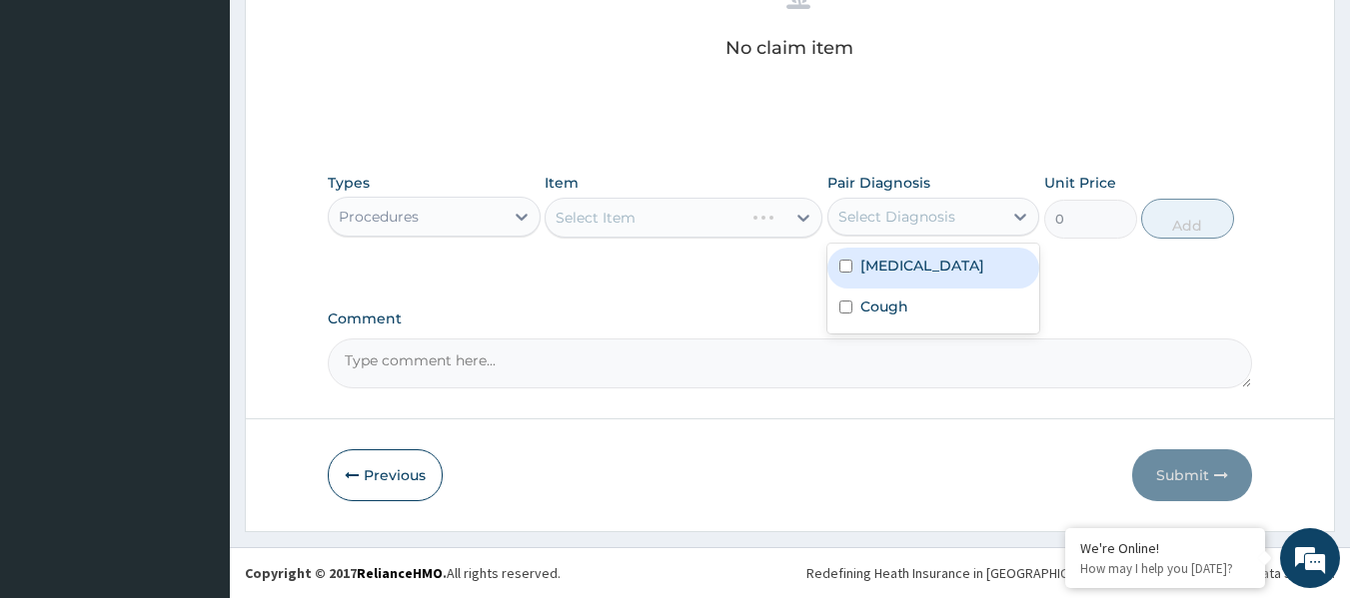
click at [942, 267] on label "Malaria, unspecified" at bounding box center [922, 266] width 124 height 20
checkbox input "true"
click at [914, 311] on div "Cough" at bounding box center [933, 309] width 213 height 41
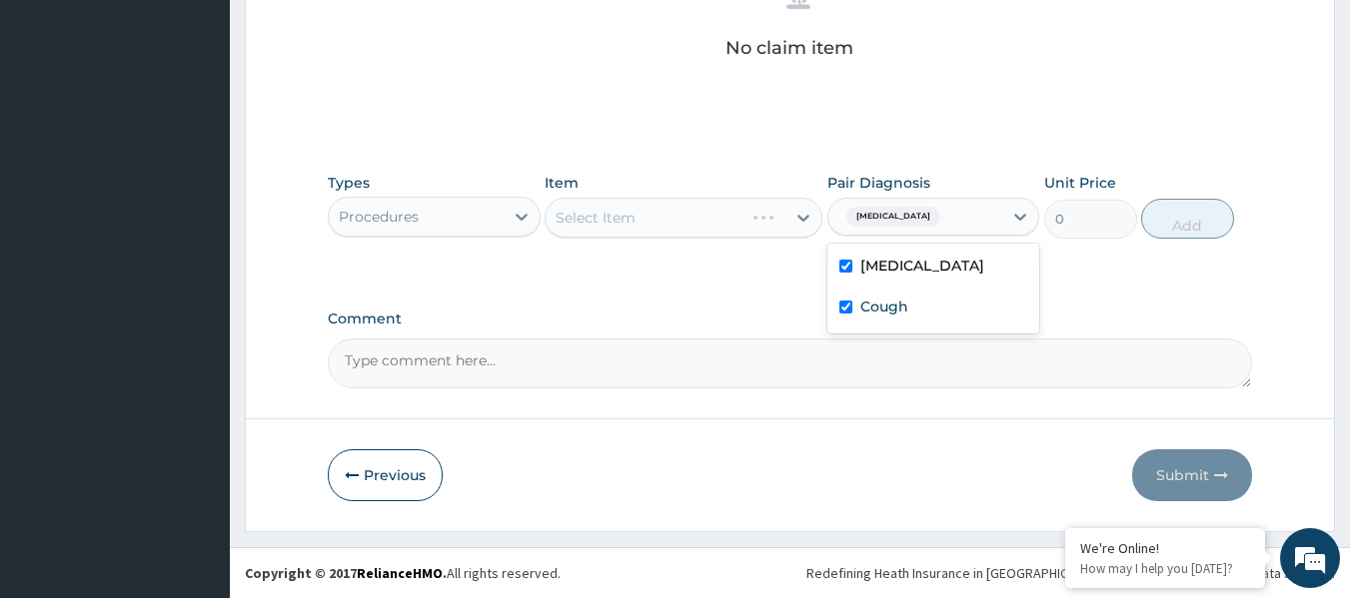
checkbox input "true"
click at [715, 189] on div "Item Select Item" at bounding box center [683, 206] width 278 height 66
click at [705, 217] on div "Select Item" at bounding box center [683, 218] width 278 height 40
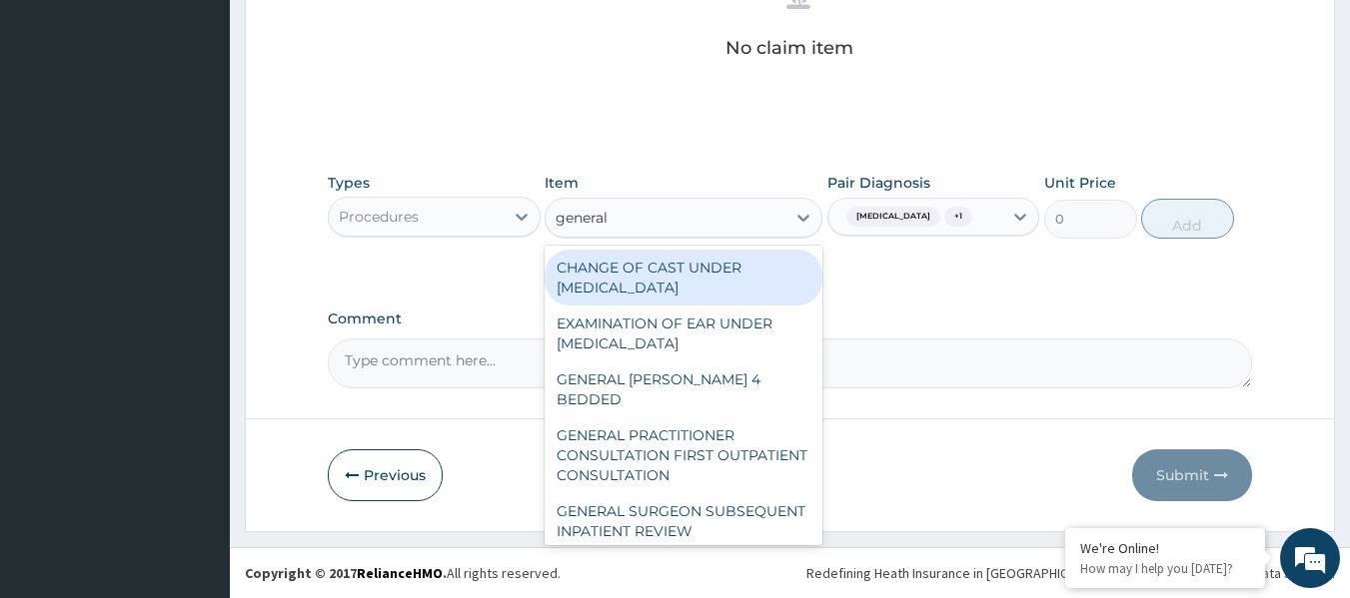
type input "general p"
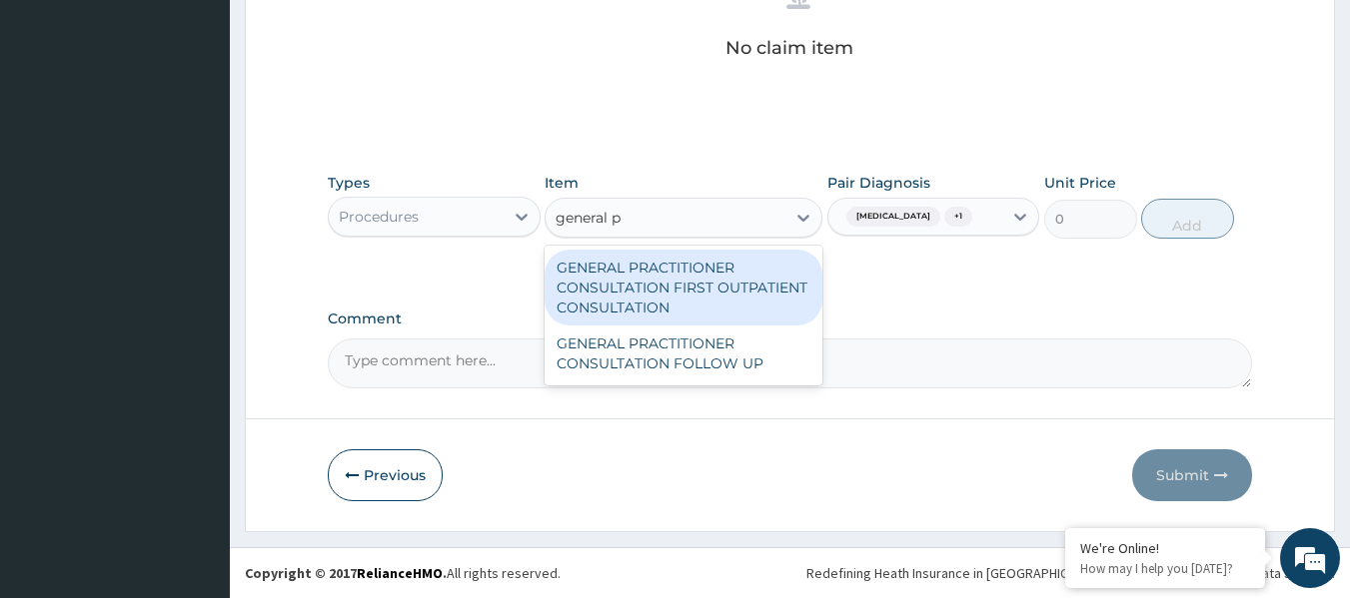
click at [736, 284] on div "GENERAL PRACTITIONER CONSULTATION FIRST OUTPATIENT CONSULTATION" at bounding box center [683, 288] width 278 height 76
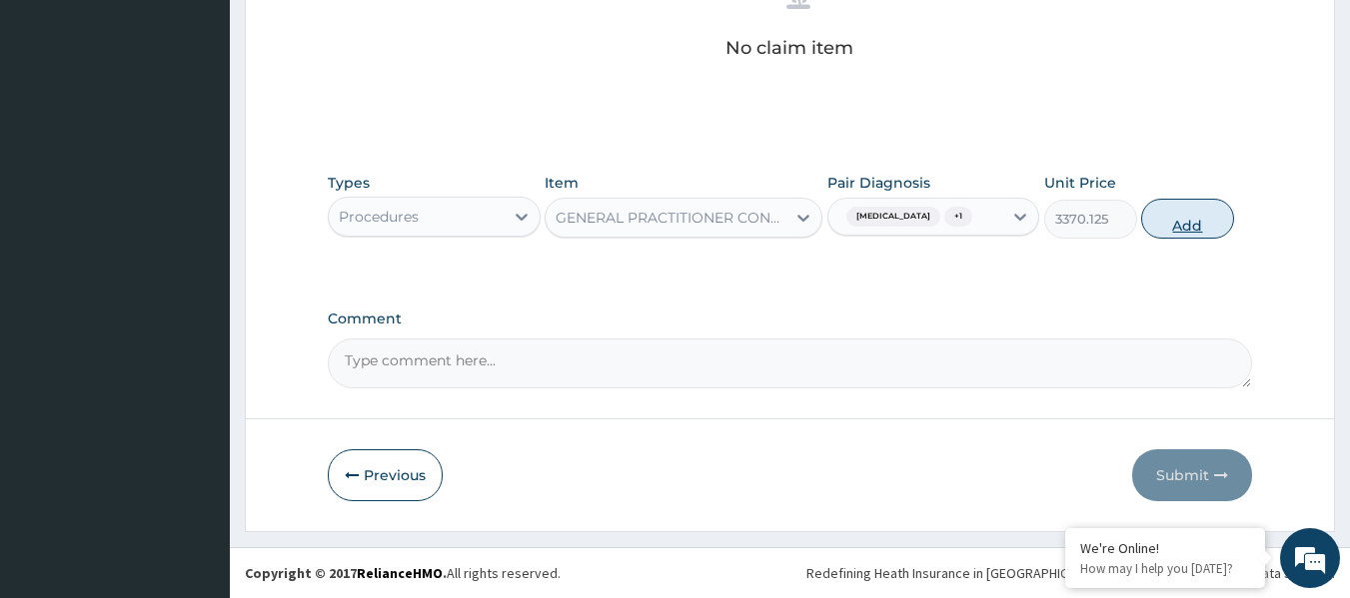
click at [1179, 202] on button "Add" at bounding box center [1187, 219] width 93 height 40
type input "0"
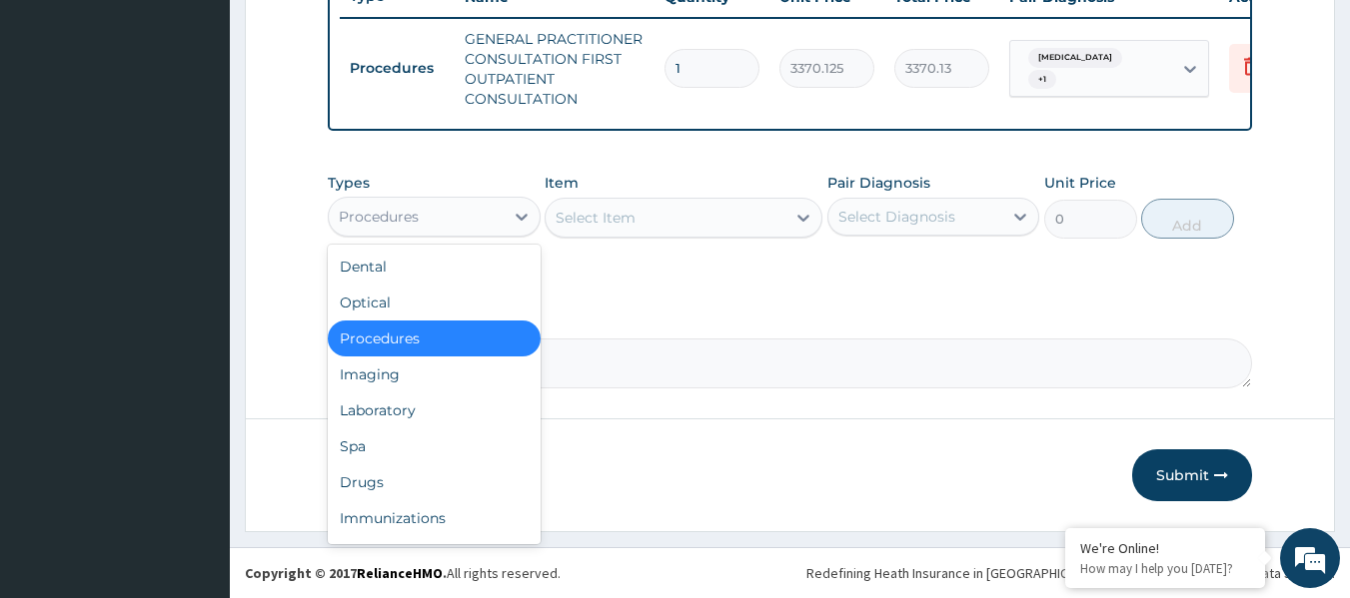
click at [452, 398] on div "Laboratory" at bounding box center [434, 411] width 213 height 36
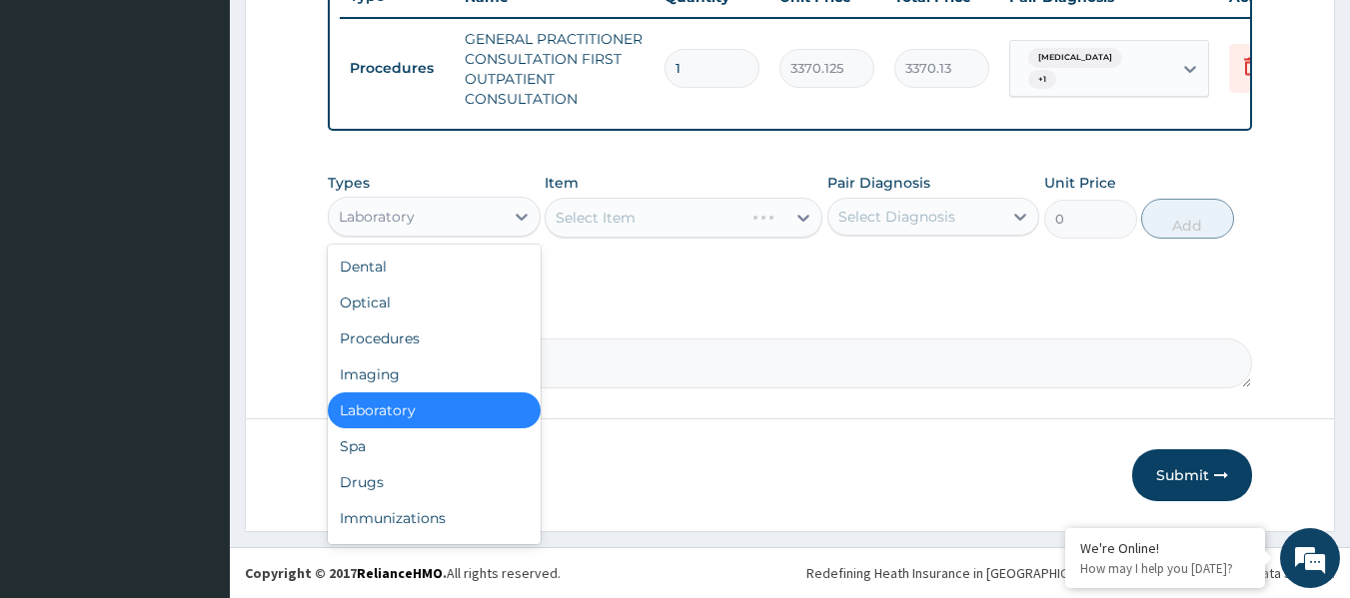
click at [454, 474] on div "Drugs" at bounding box center [434, 483] width 213 height 36
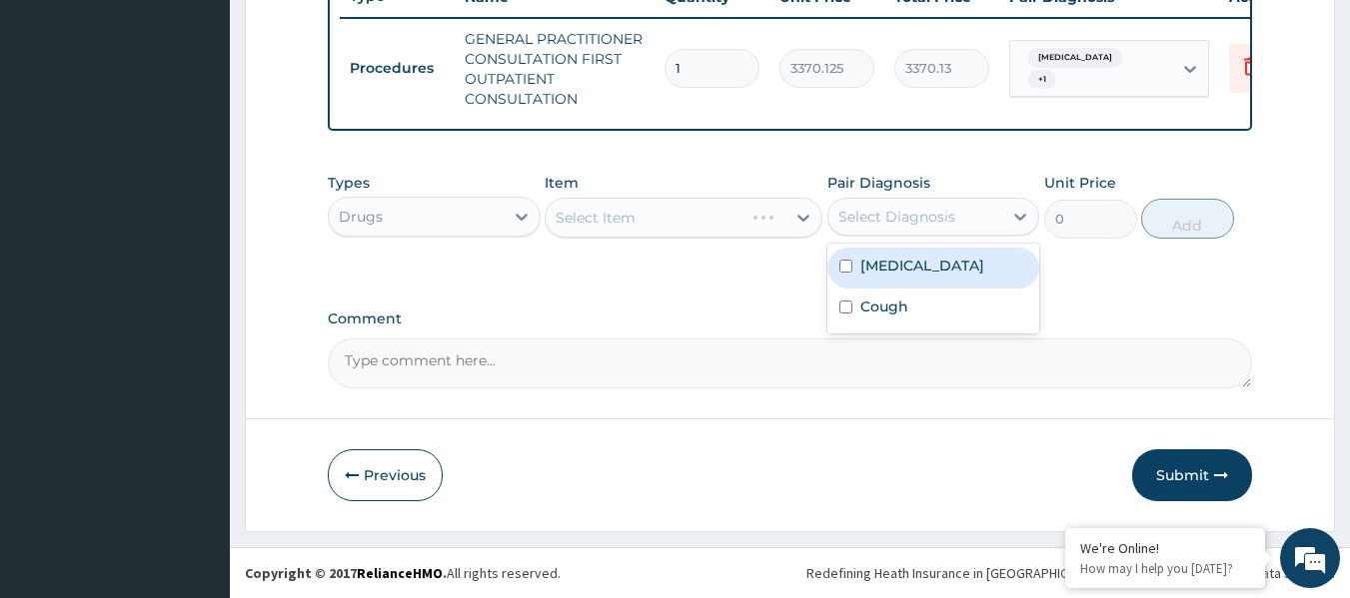
click at [958, 274] on label "Malaria, unspecified" at bounding box center [922, 266] width 124 height 20
checkbox input "true"
click at [938, 319] on div "Cough" at bounding box center [933, 309] width 213 height 41
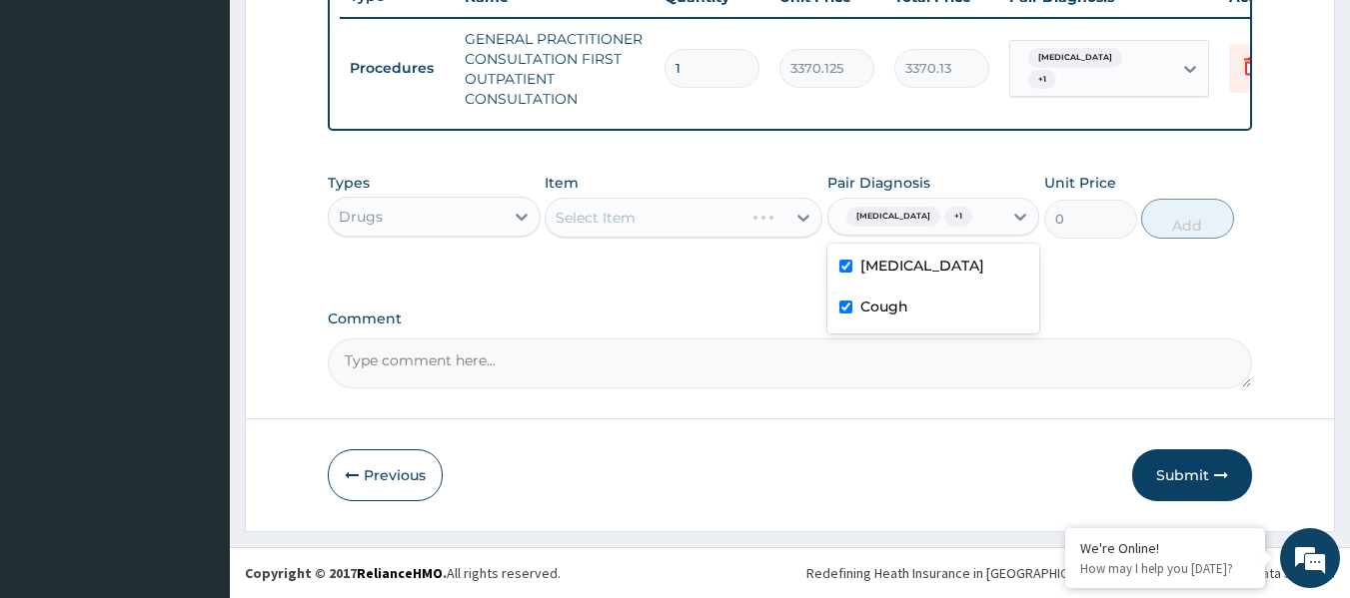
checkbox input "true"
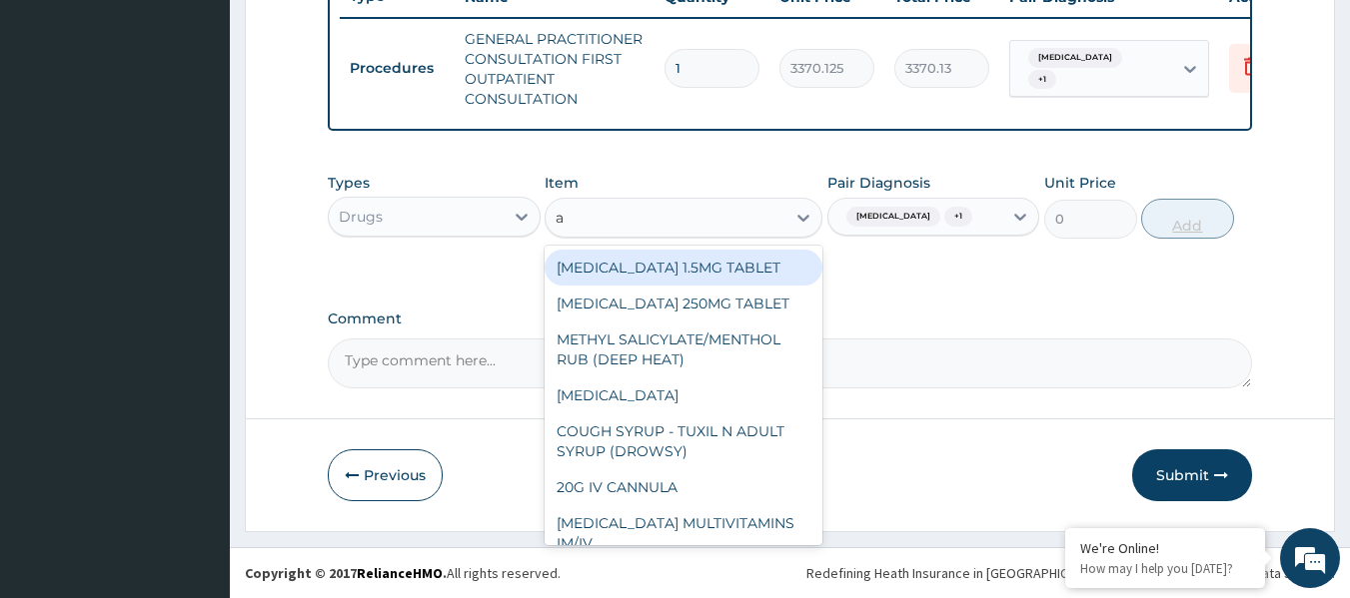
type input "a"
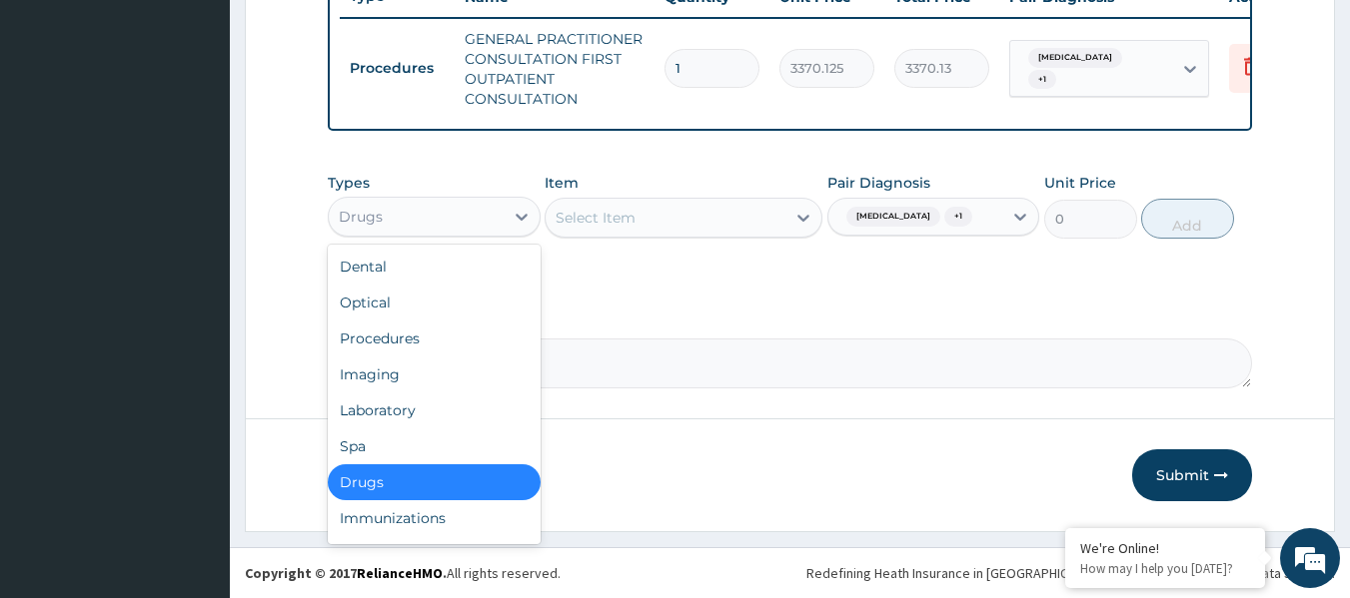
click at [461, 408] on div "Laboratory" at bounding box center [434, 411] width 213 height 36
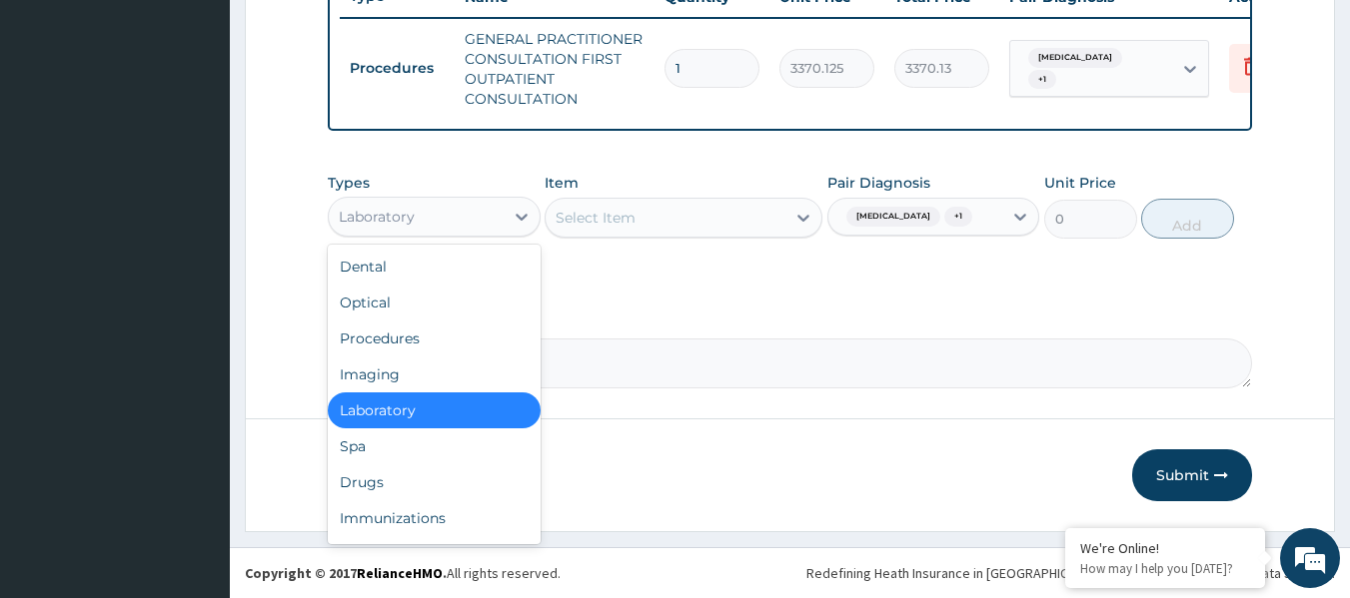
click at [461, 489] on div "Drugs" at bounding box center [434, 483] width 213 height 36
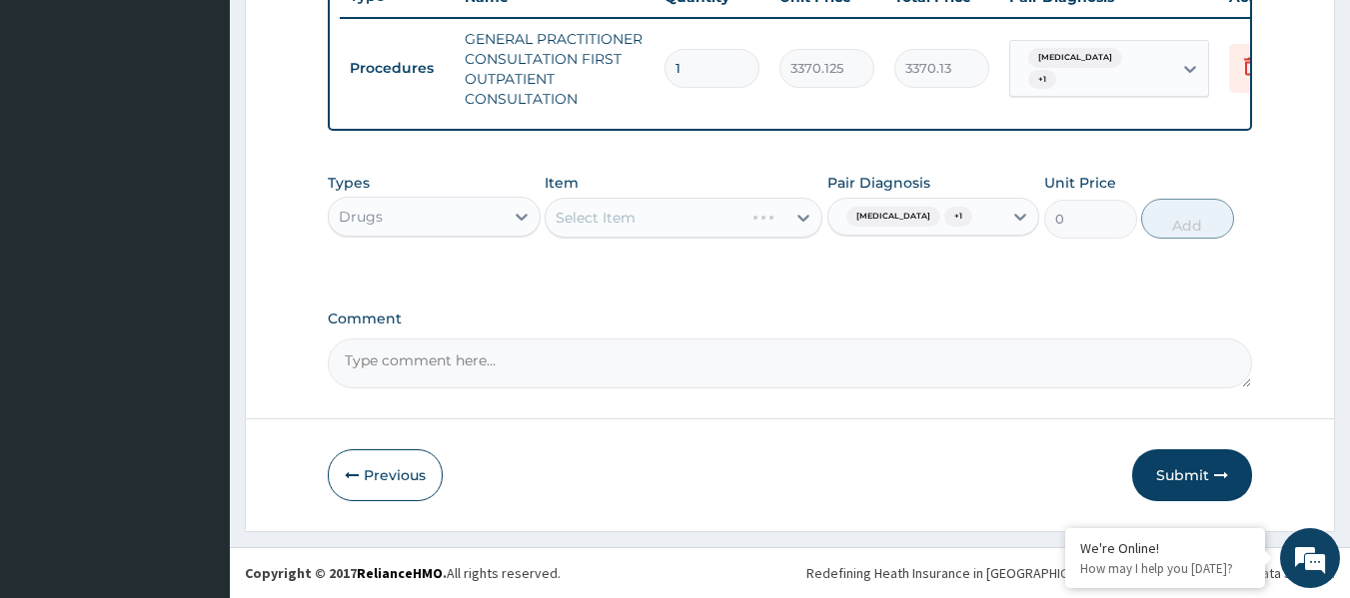
click at [660, 211] on div "Select Item" at bounding box center [683, 218] width 278 height 40
click at [697, 224] on div "Select Item" at bounding box center [683, 218] width 278 height 40
click at [680, 260] on div "Types Drugs Item Select Item Pair Diagnosis Malaria, unspecified + 1 Unit Price…" at bounding box center [790, 221] width 925 height 116
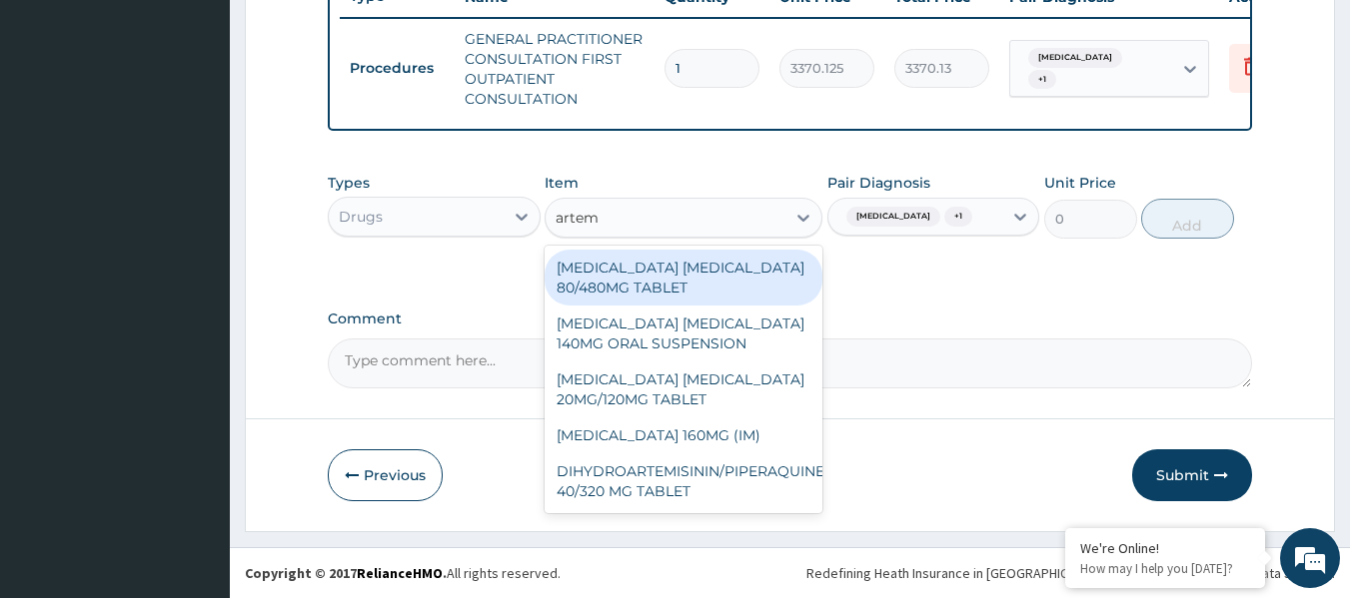
type input "arteme"
click at [727, 280] on div "ARTEMETHER LUMEFANTRINE 80/480MG TABLET" at bounding box center [683, 278] width 278 height 56
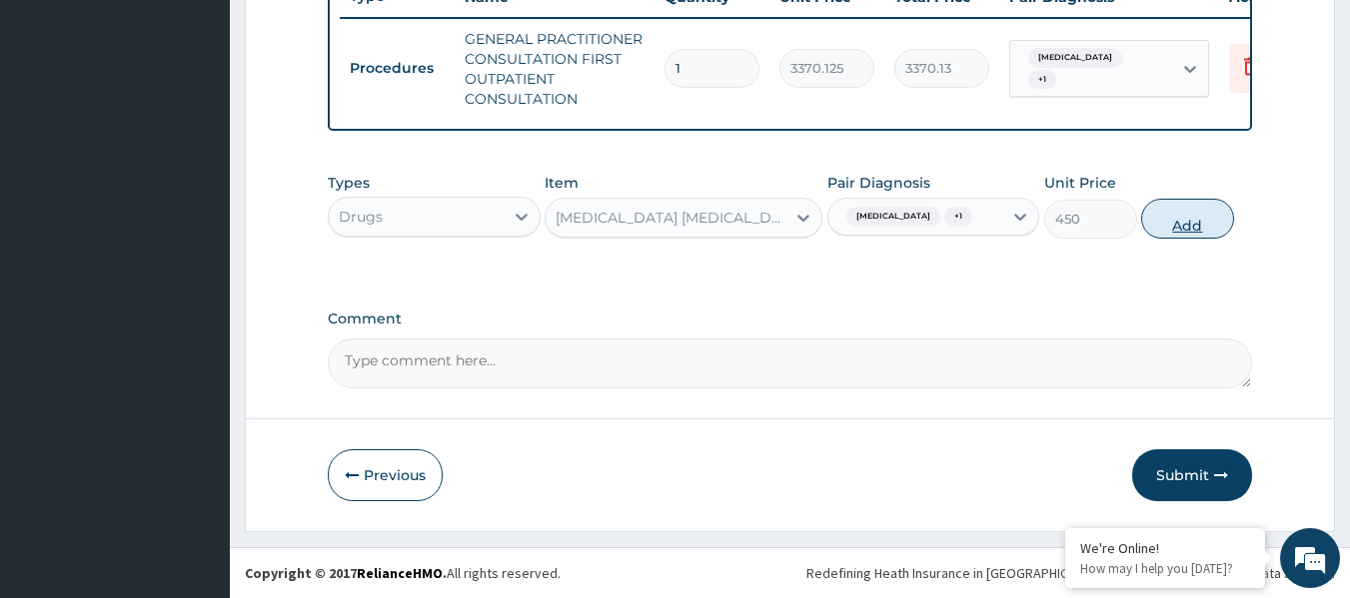
click at [1216, 237] on button "Add" at bounding box center [1187, 219] width 93 height 40
type input "0"
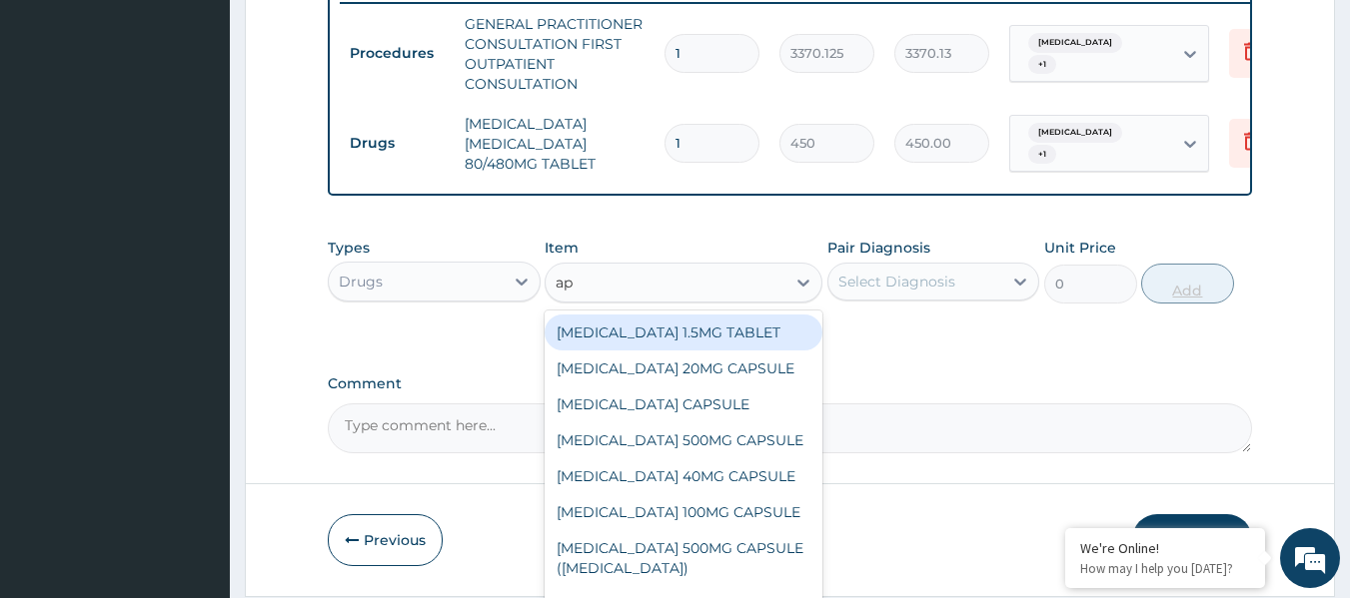
type input "a"
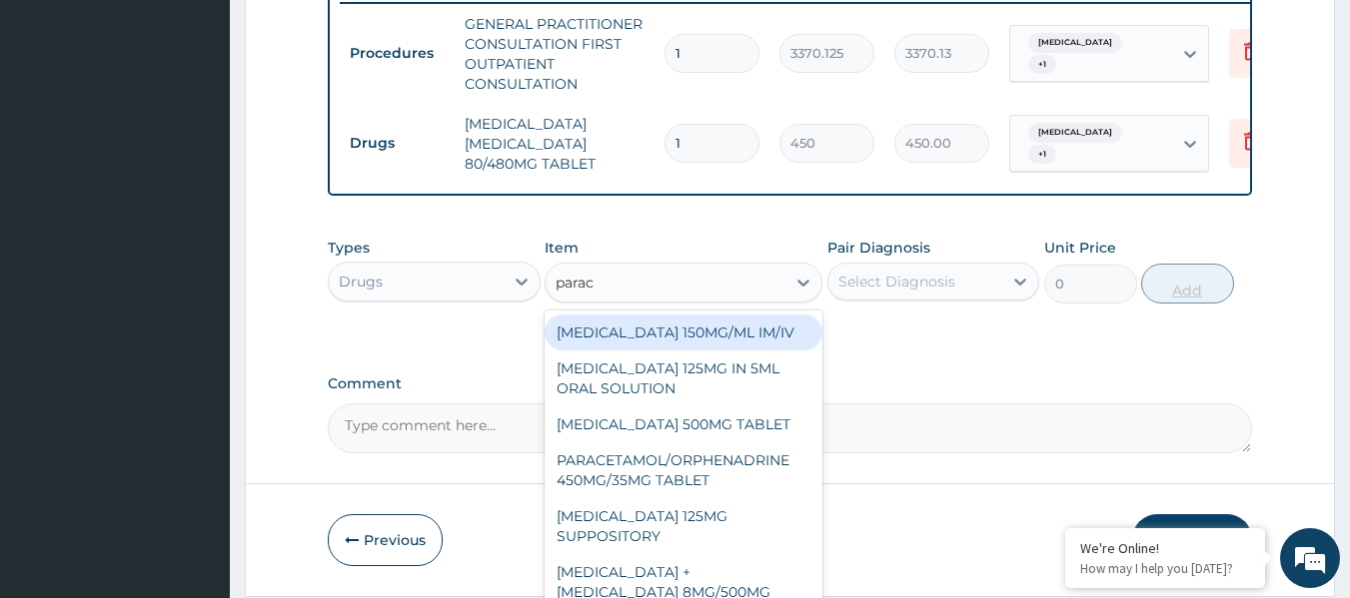
type input "parace"
click at [749, 432] on div "PARACETAMOL 500MG TABLET" at bounding box center [683, 425] width 278 height 36
type input "30"
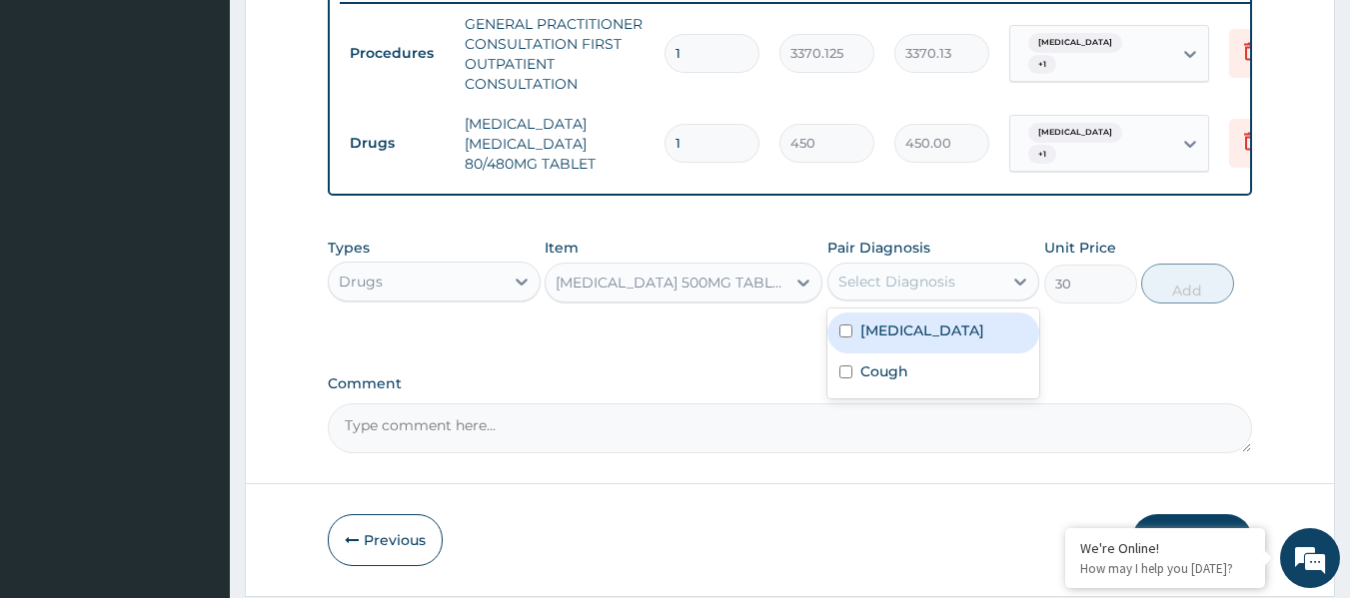
click at [939, 337] on label "[MEDICAL_DATA]" at bounding box center [922, 331] width 124 height 20
checkbox input "true"
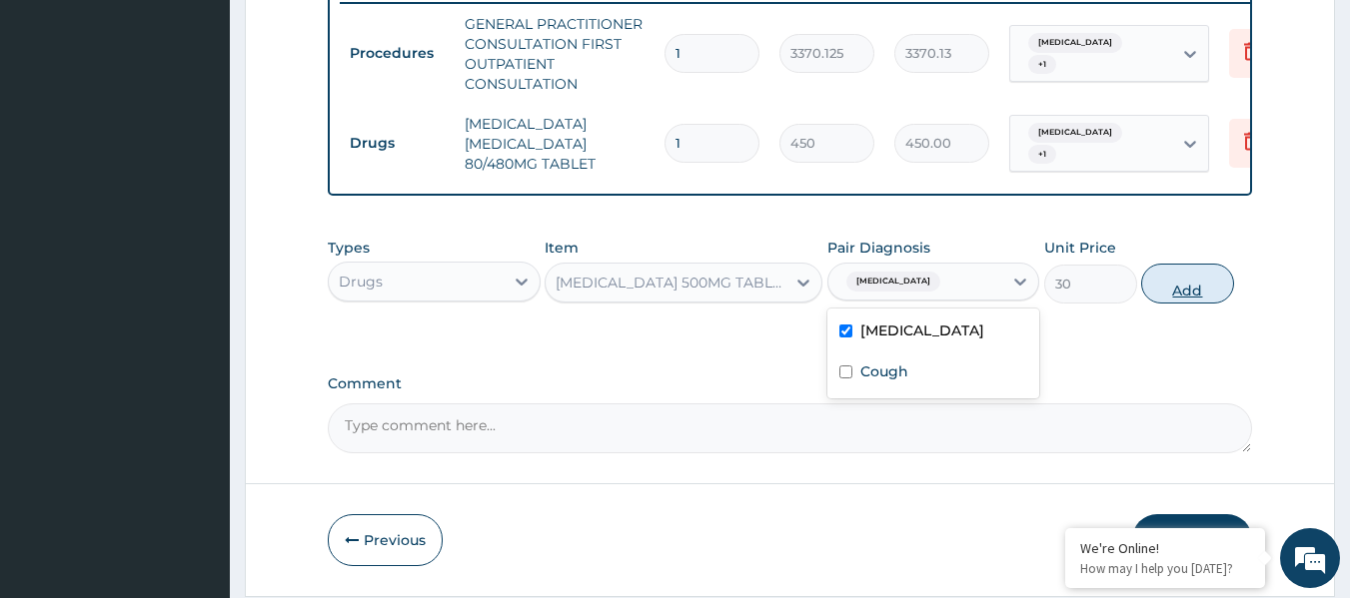
click at [1163, 298] on button "Add" at bounding box center [1187, 284] width 93 height 40
type input "0"
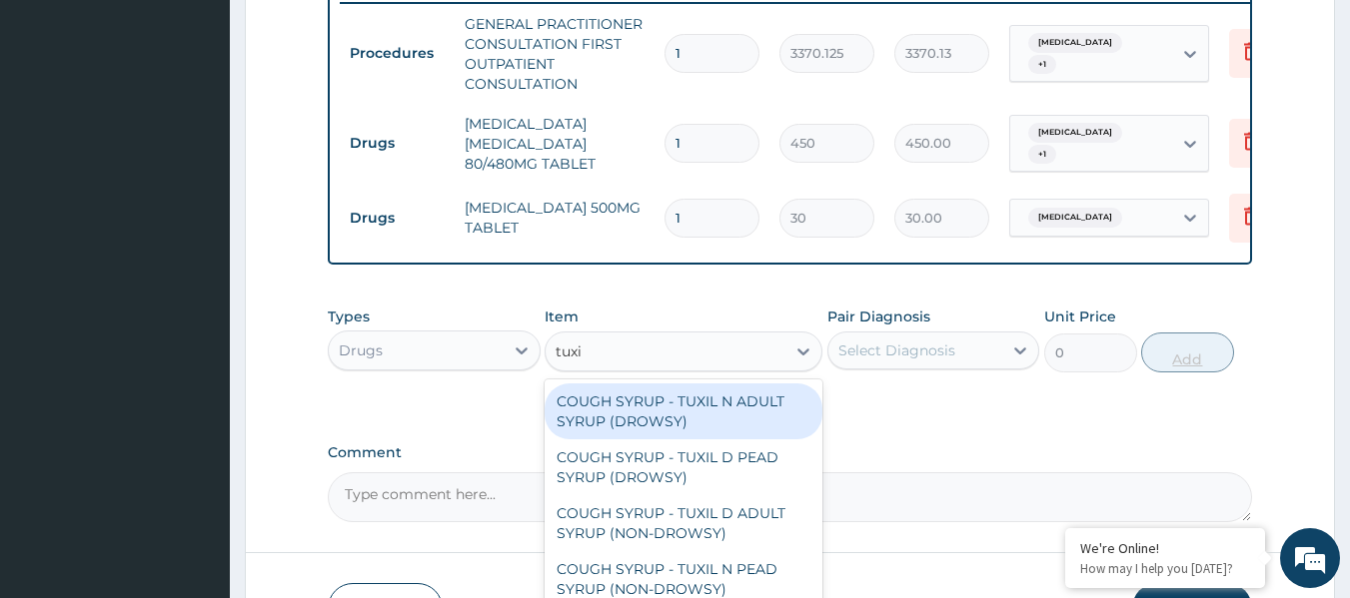
type input "tuxil"
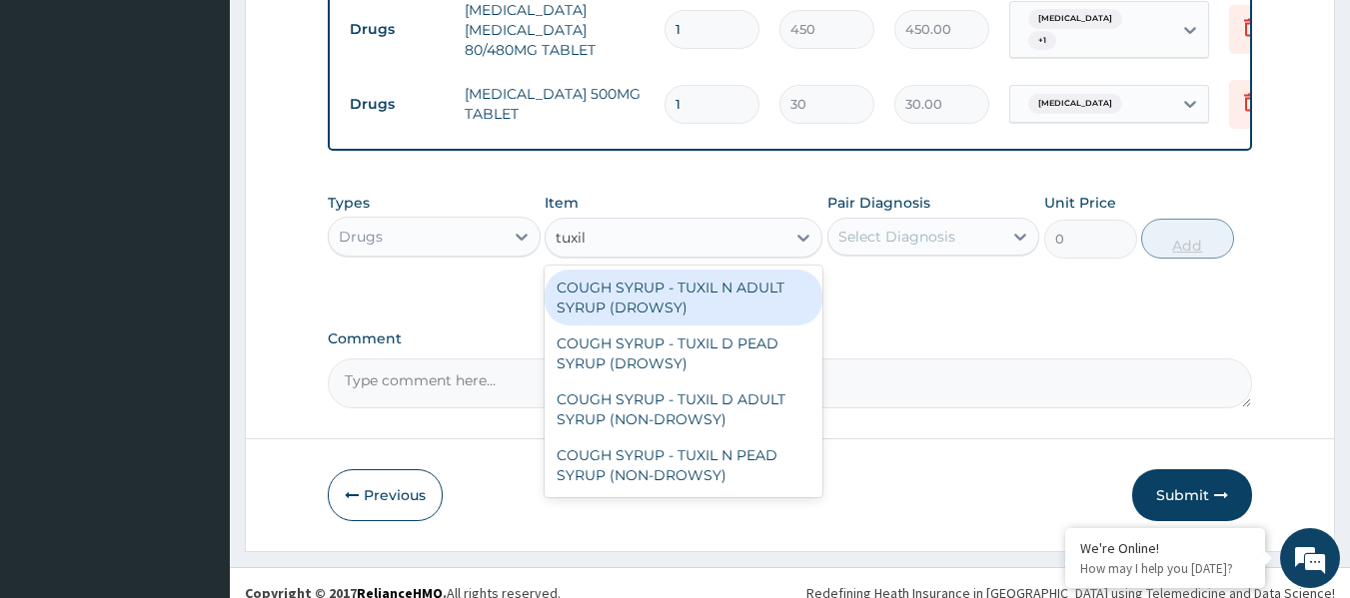
scroll to position [932, 0]
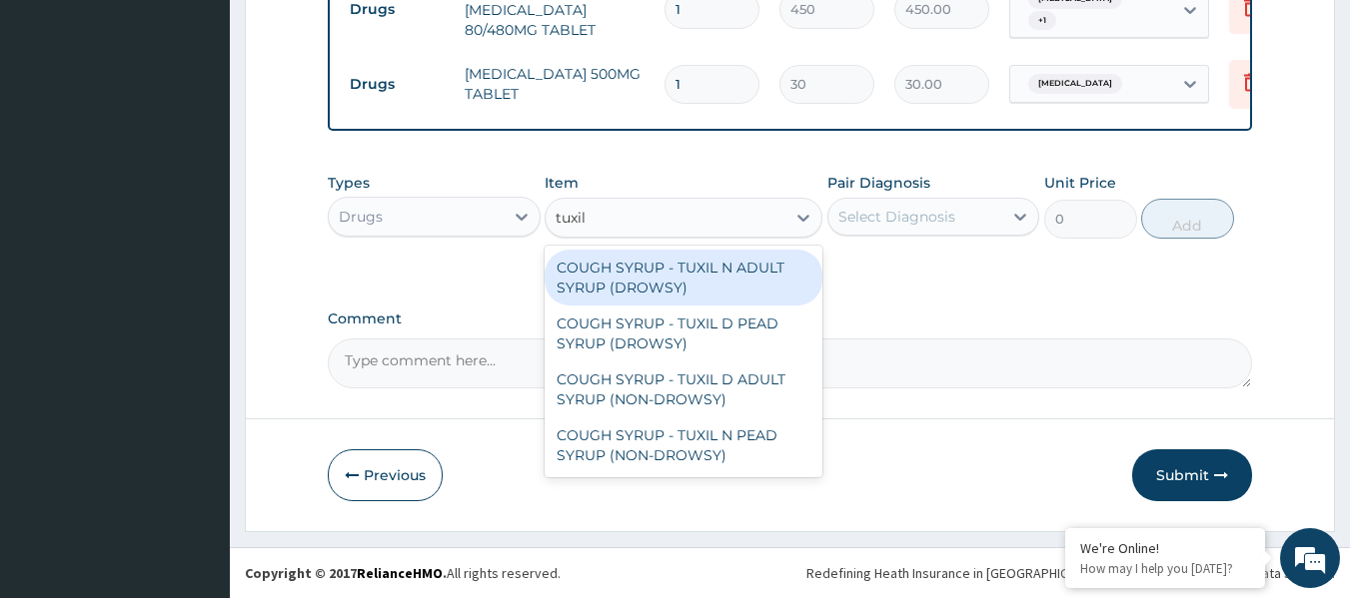
click at [784, 379] on div "COUGH SYRUP - TUXIL D ADULT SYRUP (NON-DROWSY)" at bounding box center [683, 390] width 278 height 56
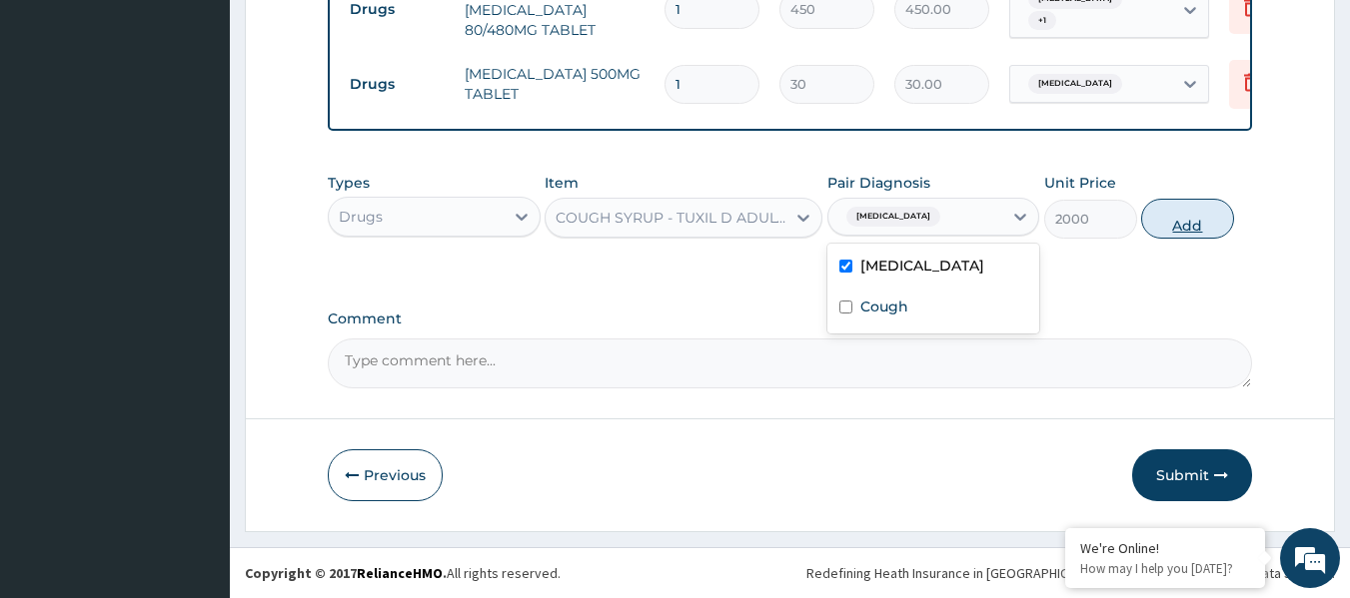
click at [1186, 237] on button "Add" at bounding box center [1187, 219] width 93 height 40
type input "0"
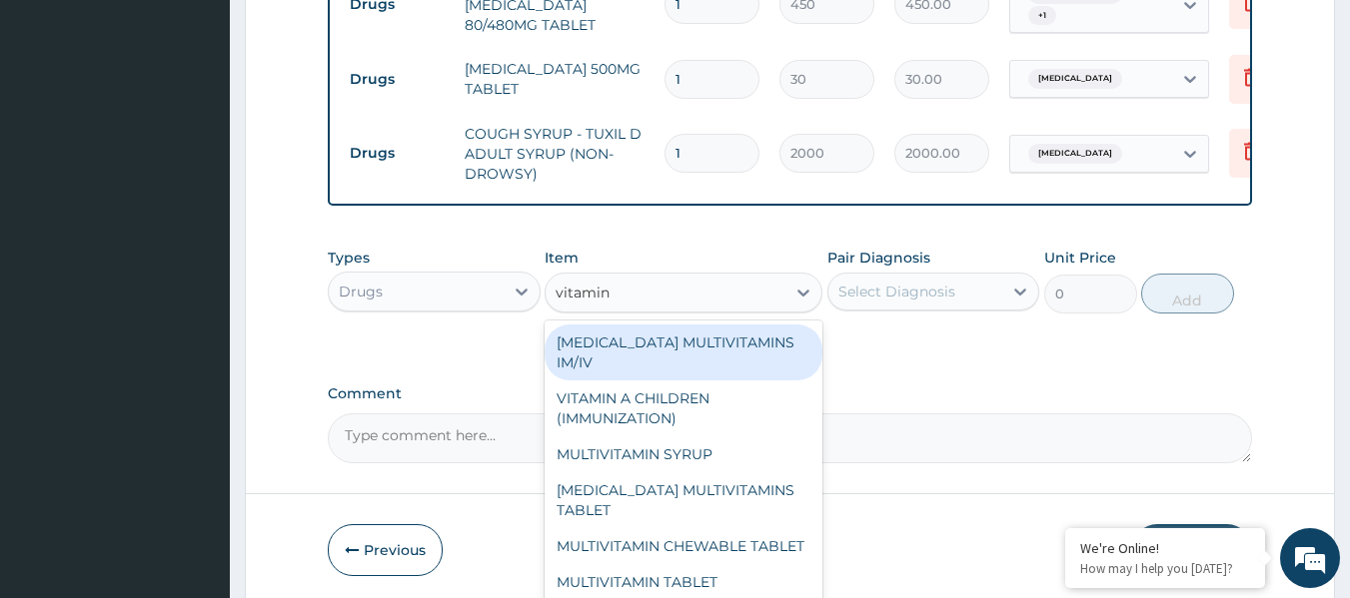
type input "vitamin c"
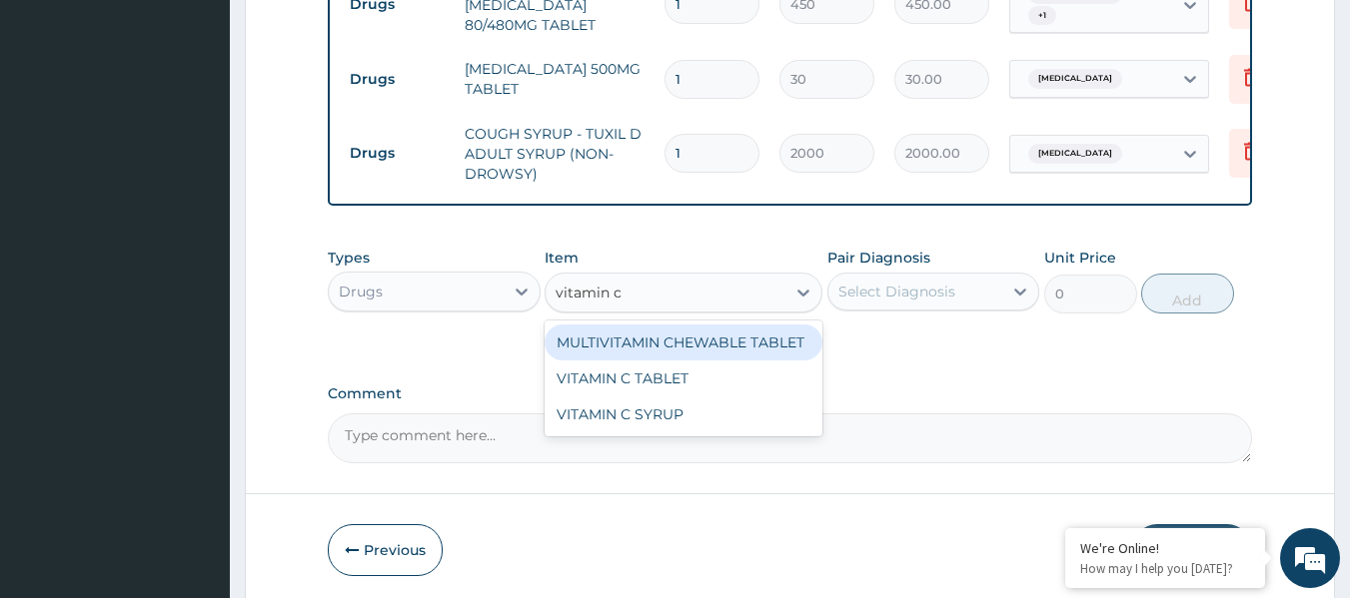
click at [765, 397] on div "VITAMIN C TABLET" at bounding box center [683, 379] width 278 height 36
type input "20"
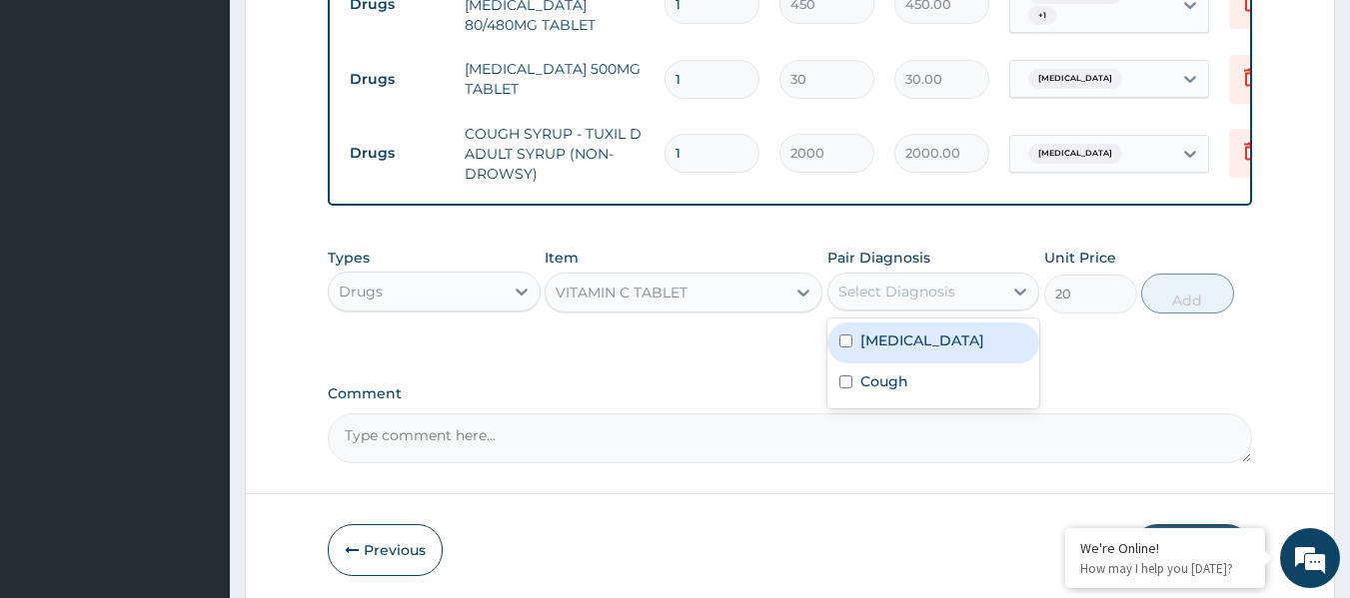
click at [953, 351] on label "[MEDICAL_DATA]" at bounding box center [922, 341] width 124 height 20
checkbox input "true"
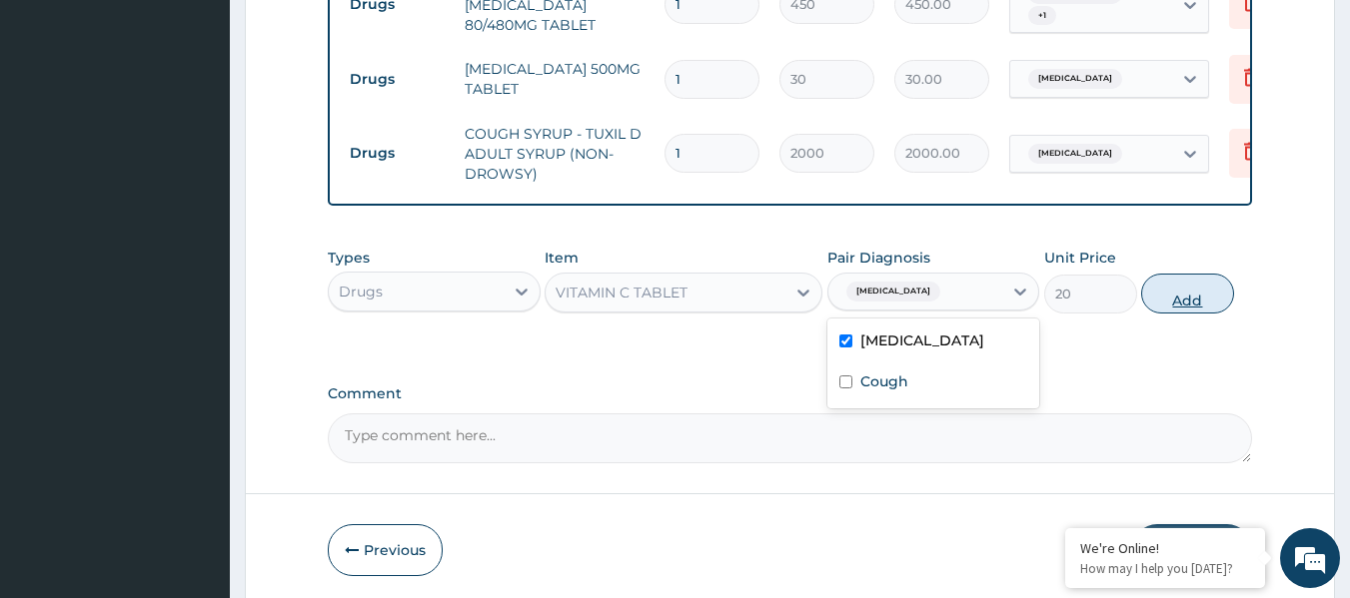
click at [1204, 295] on button "Add" at bounding box center [1187, 294] width 93 height 40
type input "0"
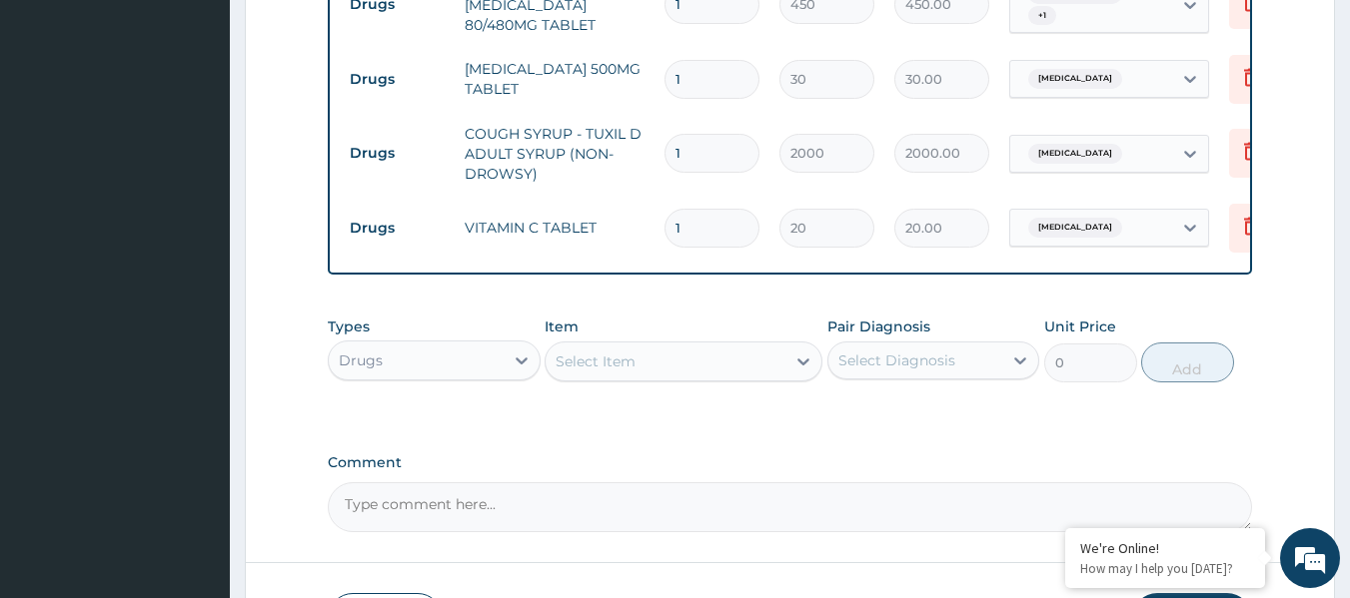
click at [1103, 328] on div "Types Drugs Item Select Item Pair Diagnosis Select Diagnosis Unit Price 0 Add" at bounding box center [790, 350] width 925 height 86
click at [742, 225] on input "1" at bounding box center [711, 228] width 95 height 39
type input "0.00"
type input "3"
type input "60.00"
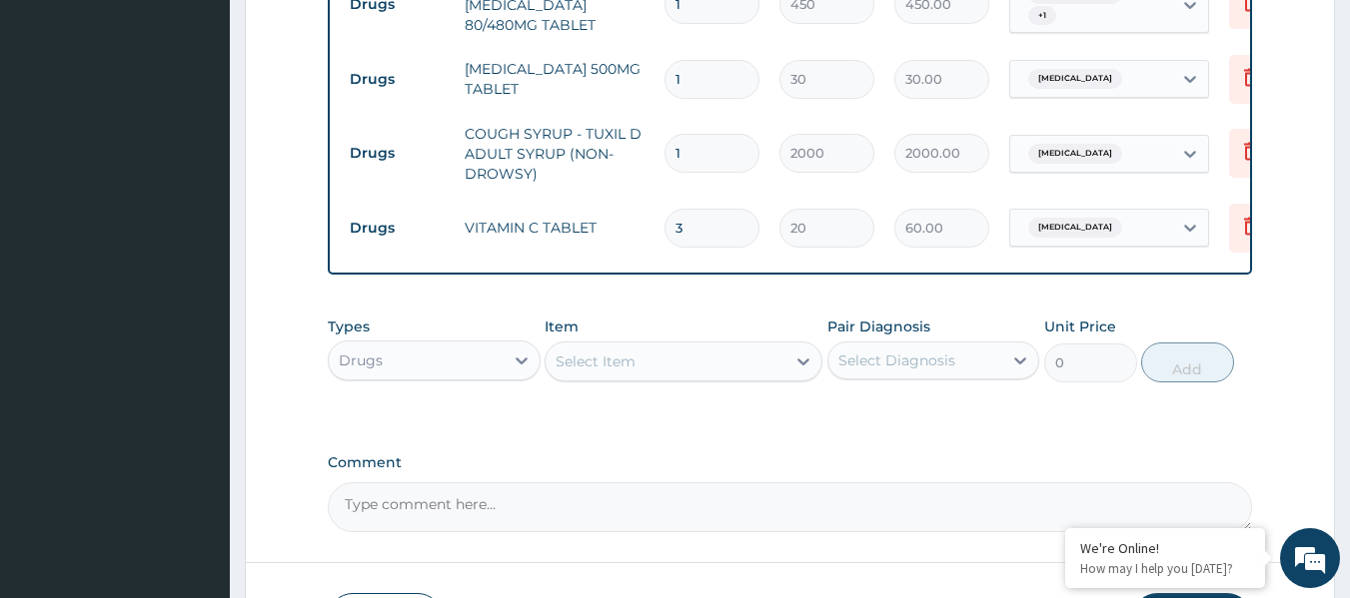
type input "30"
type input "600.00"
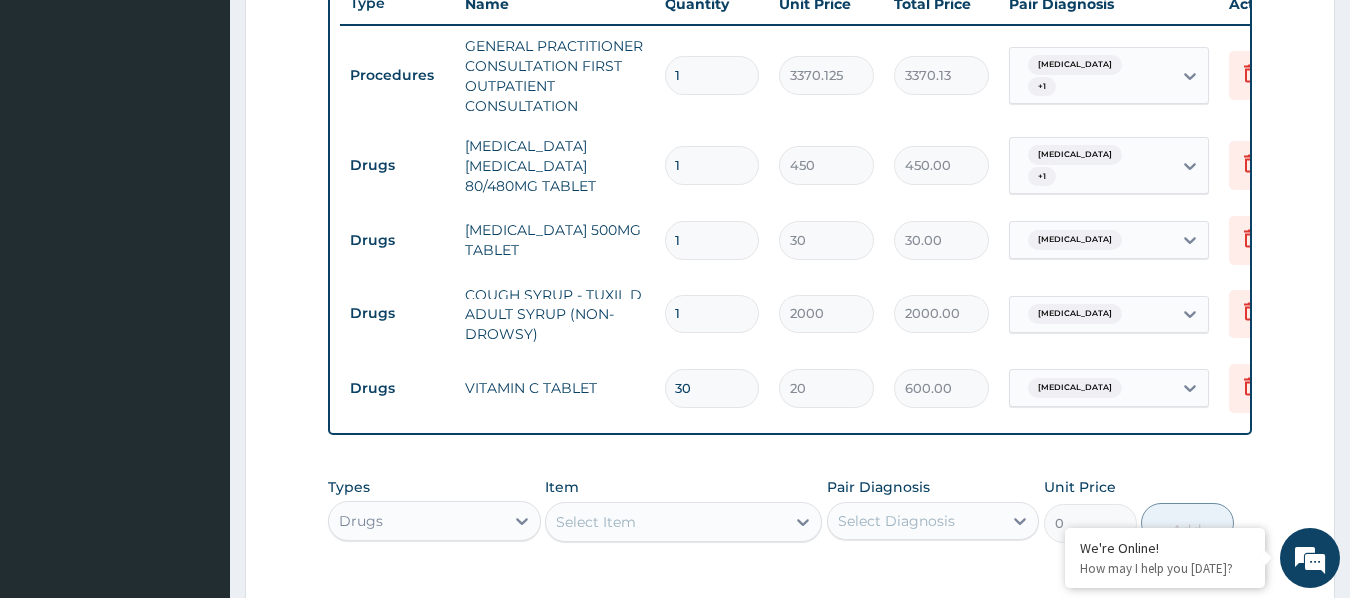
scroll to position [750, 0]
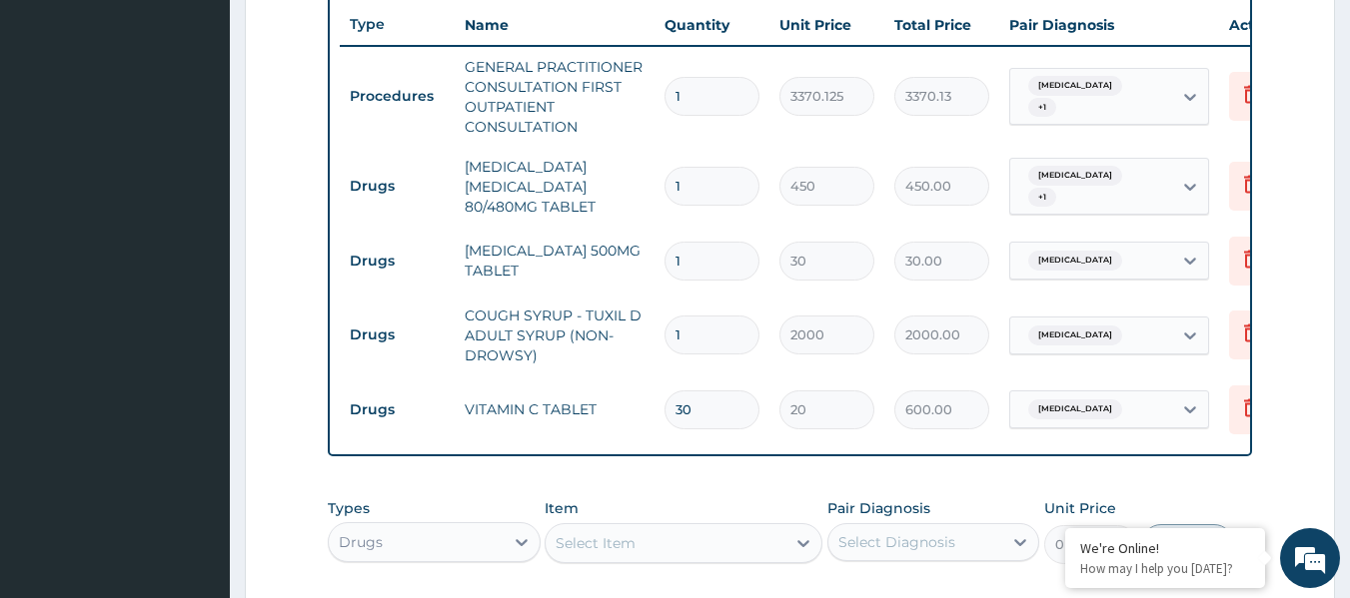
type input "30"
click at [746, 187] on input "1" at bounding box center [711, 186] width 95 height 39
type input "0.00"
type input "6"
type input "2700.00"
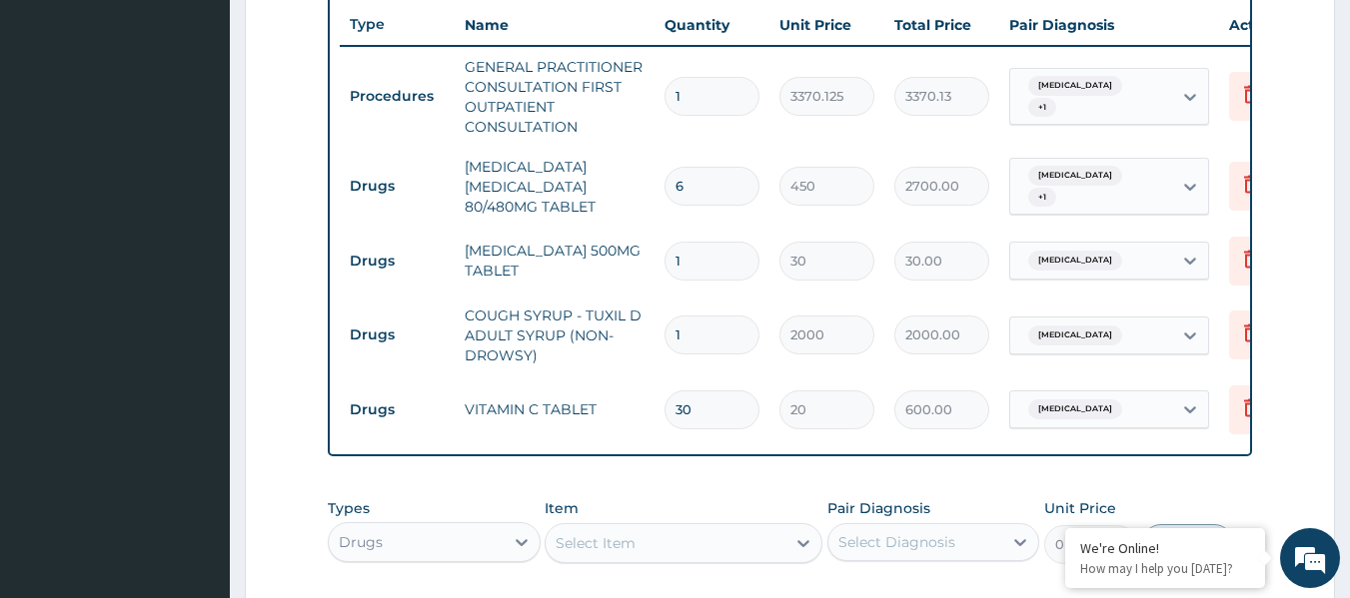
type input "6"
click at [726, 261] on input "1" at bounding box center [711, 261] width 95 height 39
type input "18"
type input "540.00"
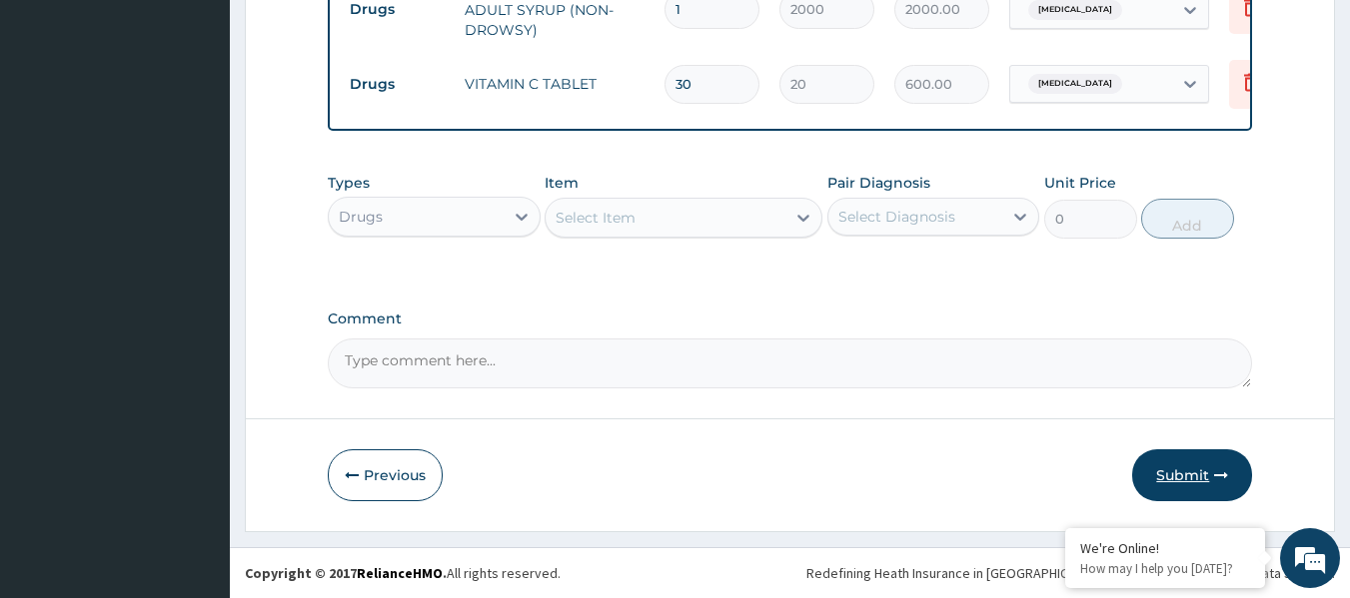
click at [1198, 474] on button "Submit" at bounding box center [1192, 476] width 120 height 52
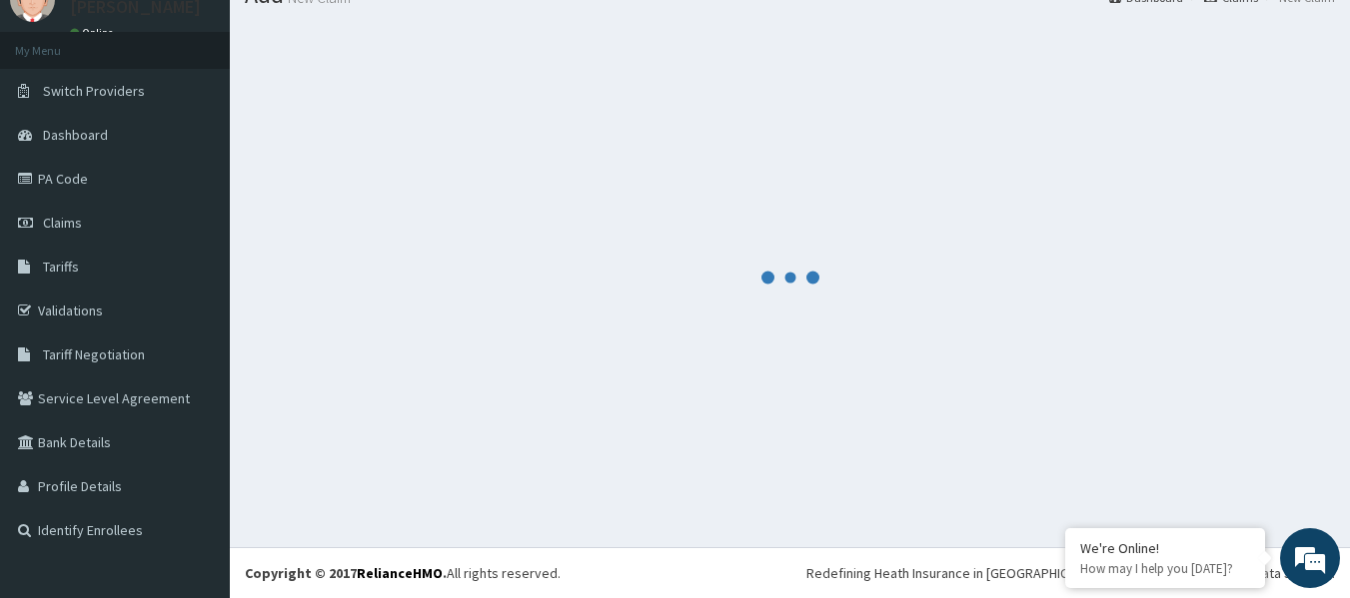
scroll to position [1091, 0]
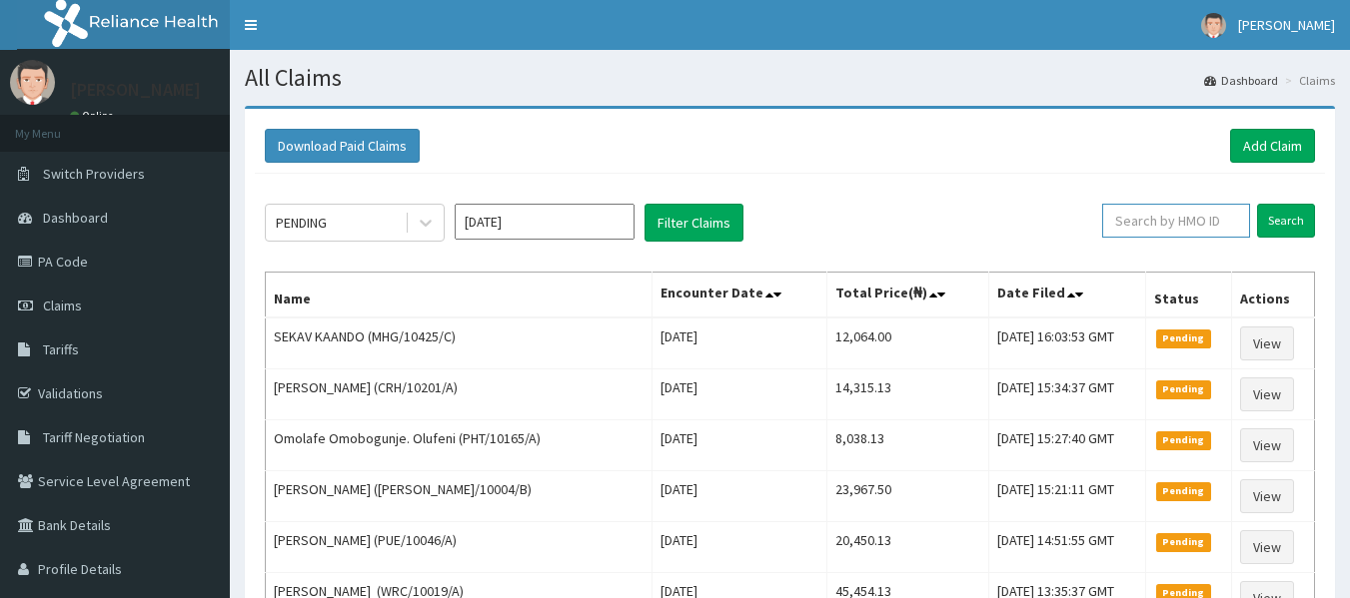
click at [1163, 222] on input "text" at bounding box center [1176, 221] width 148 height 34
type input "mot/10031/a"
click at [1257, 204] on input "Search" at bounding box center [1286, 221] width 58 height 34
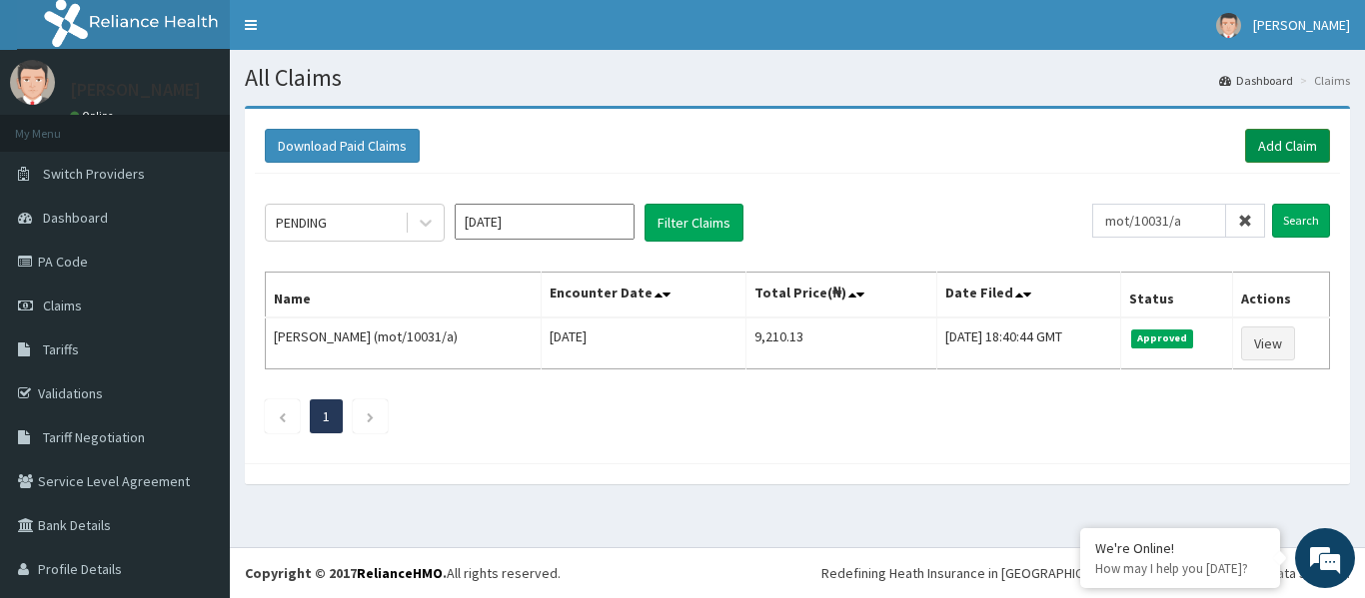
click at [1266, 145] on link "Add Claim" at bounding box center [1287, 146] width 85 height 34
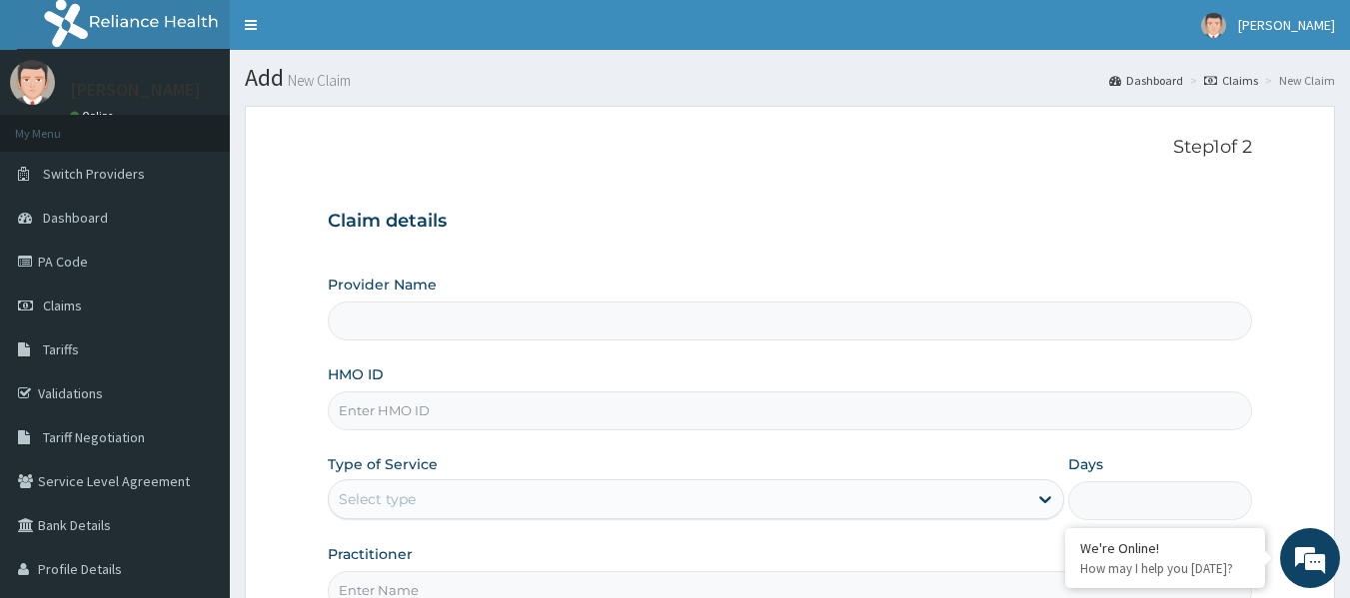
type input "Reliance Family Clinics (RFC) - [GEOGRAPHIC_DATA]"
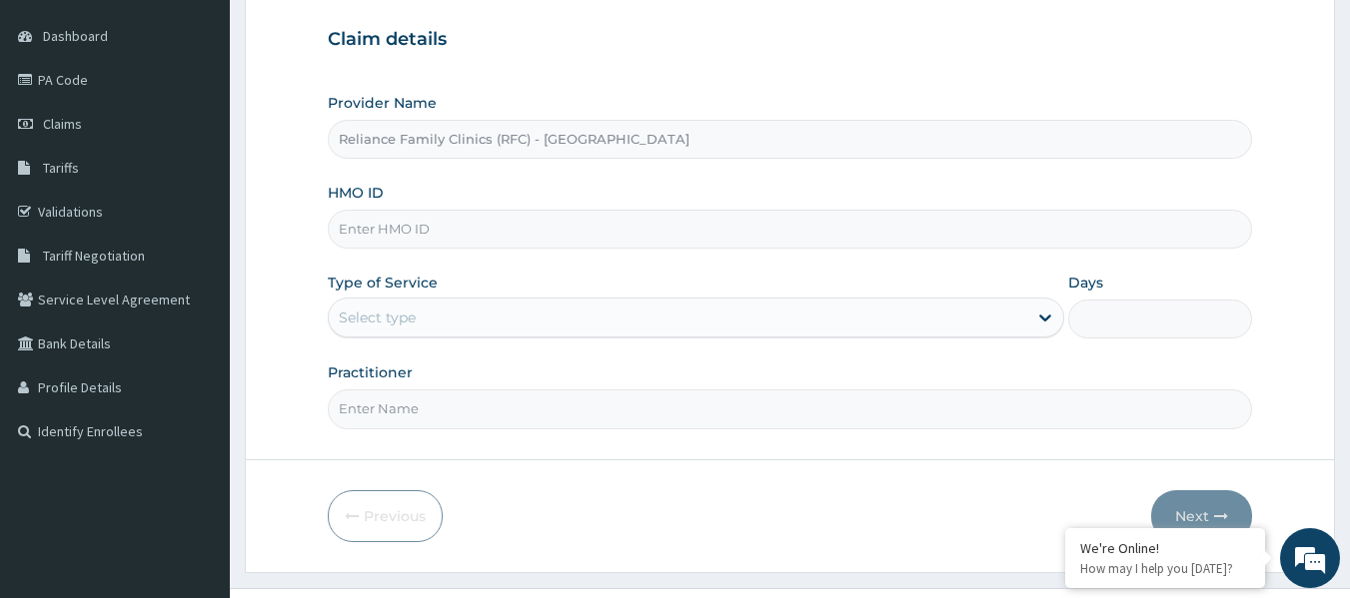
scroll to position [223, 0]
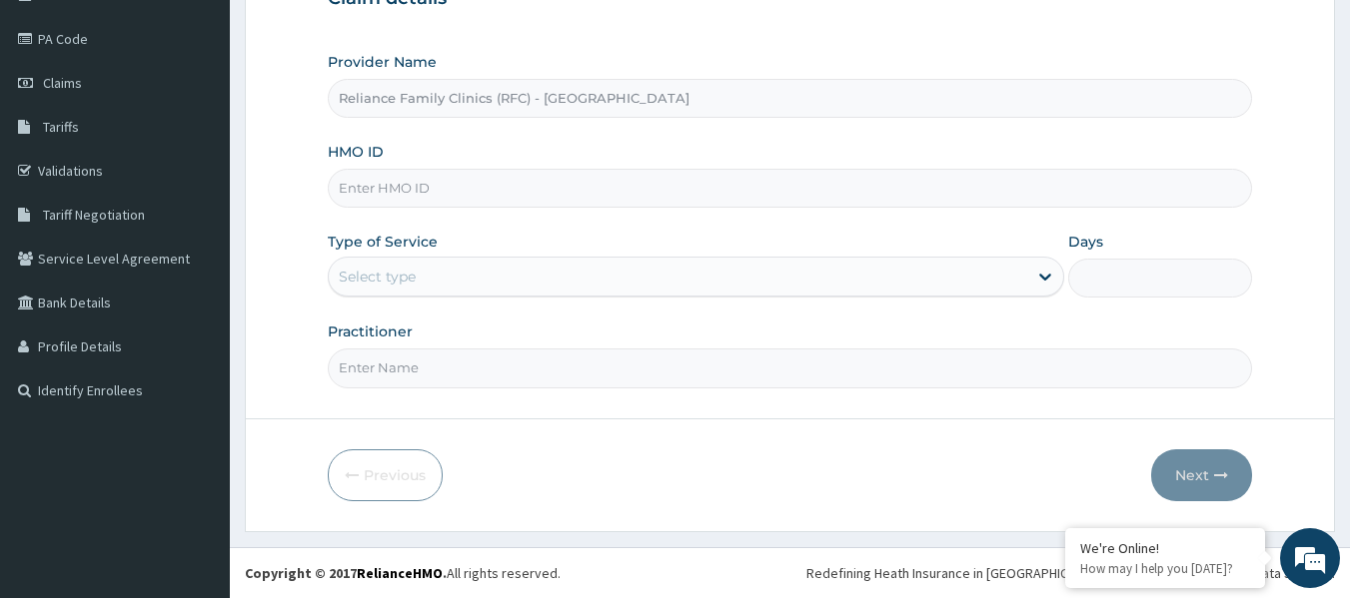
click at [566, 207] on input "HMO ID" at bounding box center [790, 188] width 925 height 39
type input "mot/10027/a"
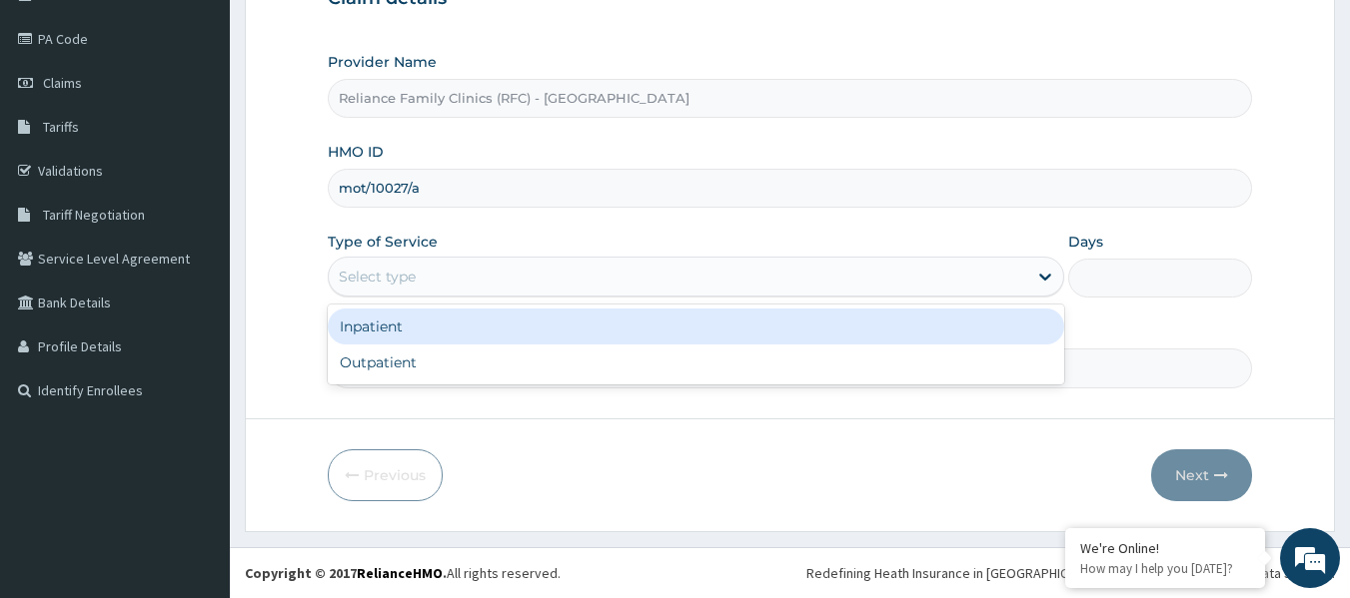
click at [495, 365] on div "Outpatient" at bounding box center [696, 363] width 736 height 36
type input "1"
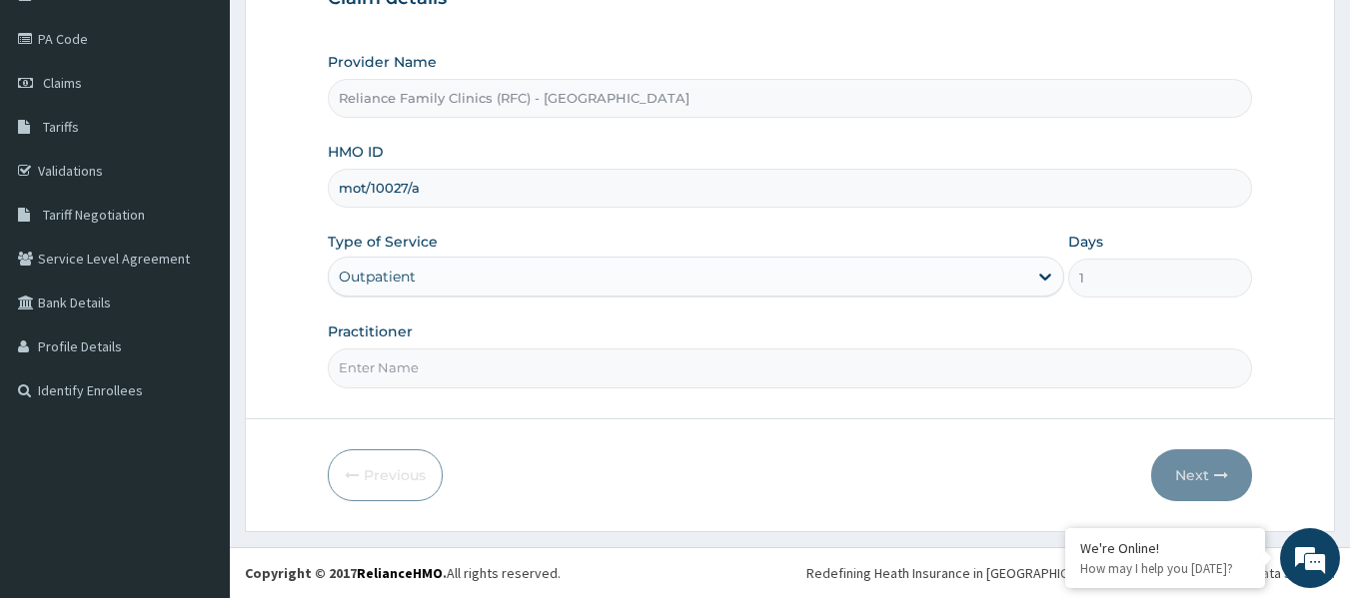
click at [512, 361] on input "Practitioner" at bounding box center [790, 368] width 925 height 39
click at [814, 383] on input "Practitioner" at bounding box center [790, 368] width 925 height 39
type input "locum"
click at [1187, 459] on button "Next" at bounding box center [1201, 476] width 101 height 52
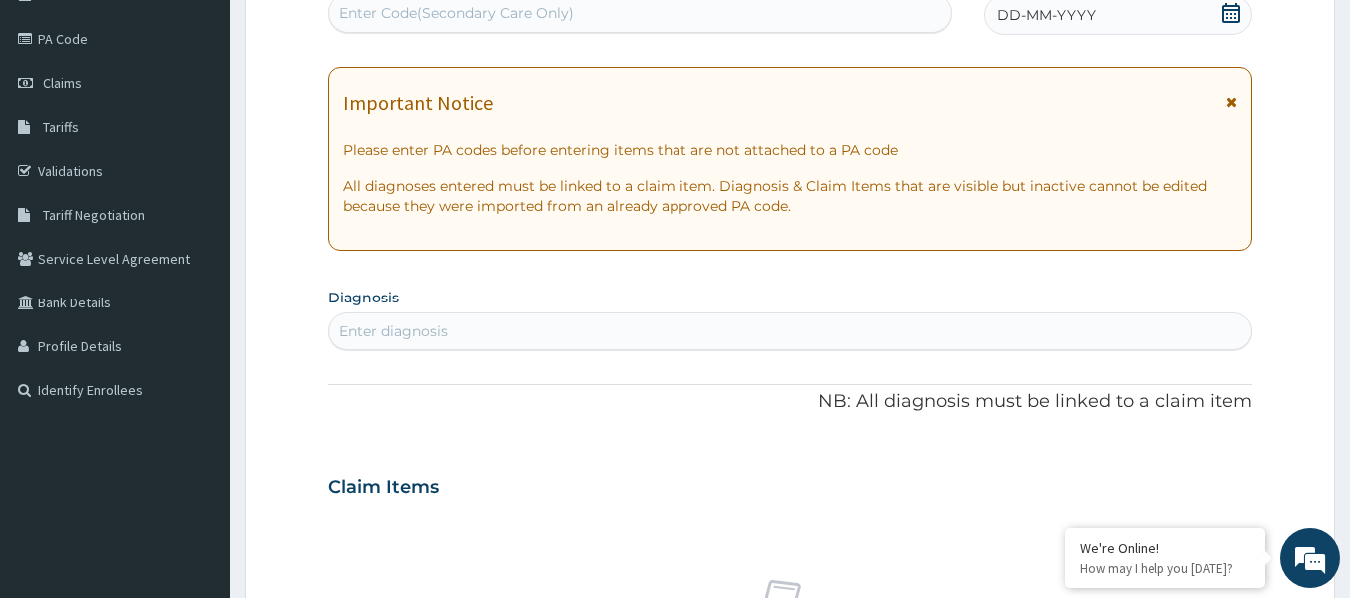
click at [1069, 32] on div "DD-MM-YYYY" at bounding box center [1118, 15] width 268 height 40
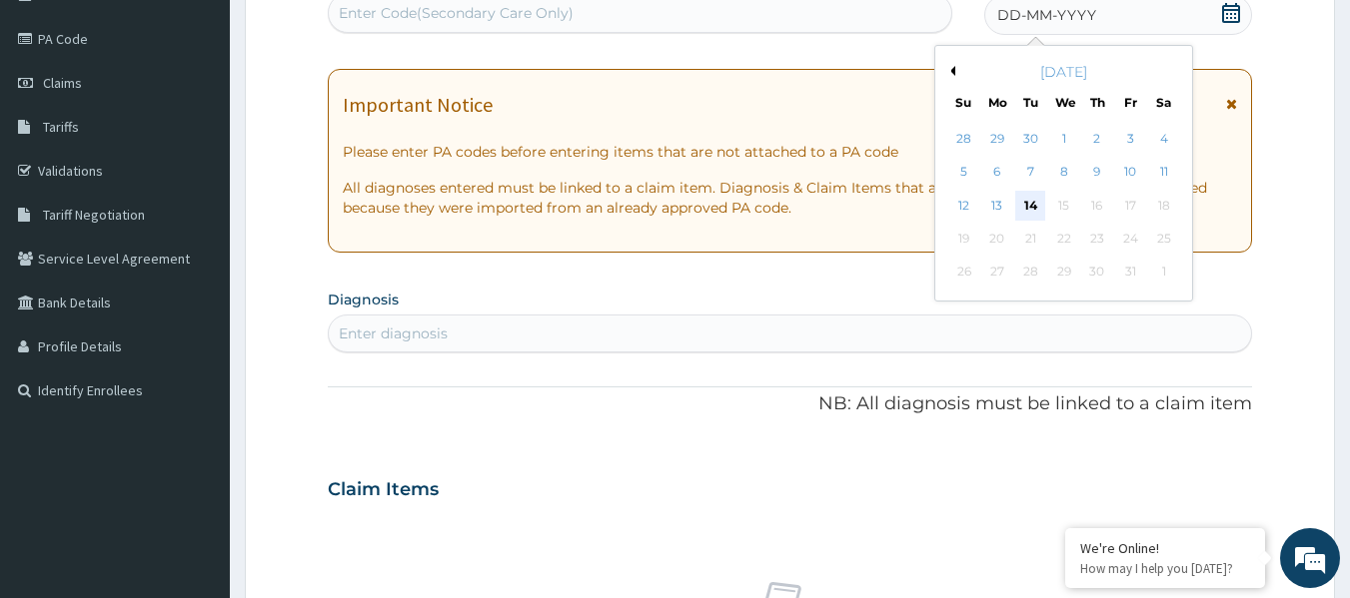
click at [1045, 203] on div "14" at bounding box center [1031, 206] width 30 height 30
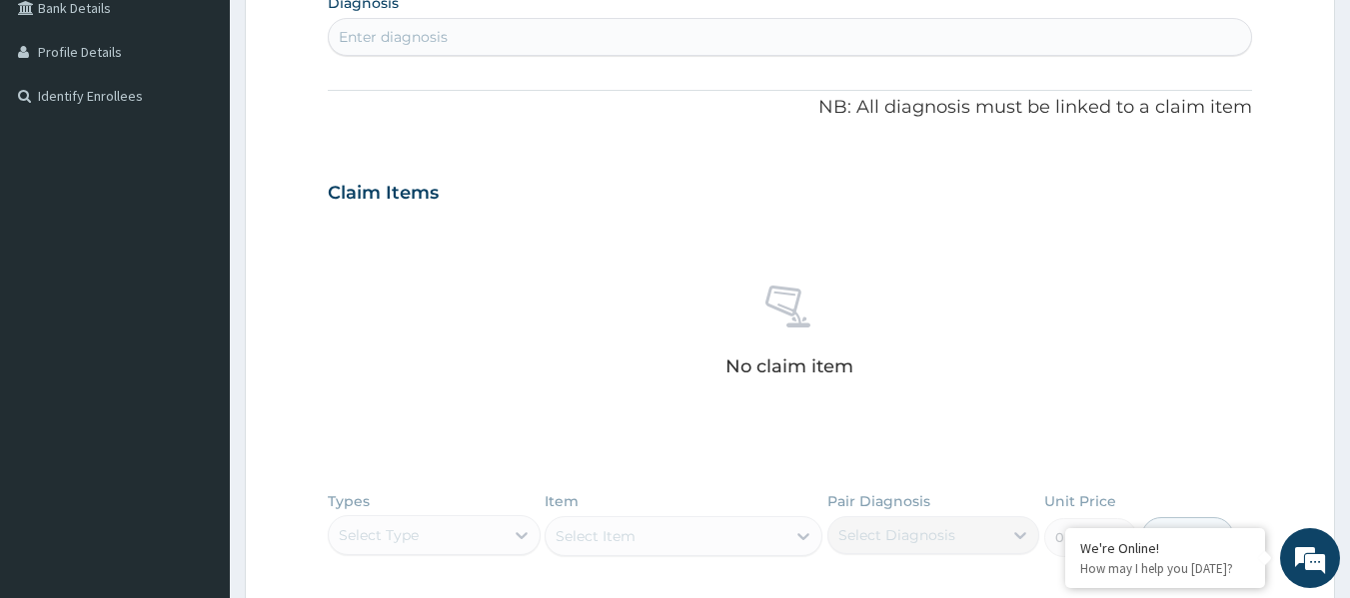
scroll to position [518, 0]
type input "[MEDICAL_DATA]"
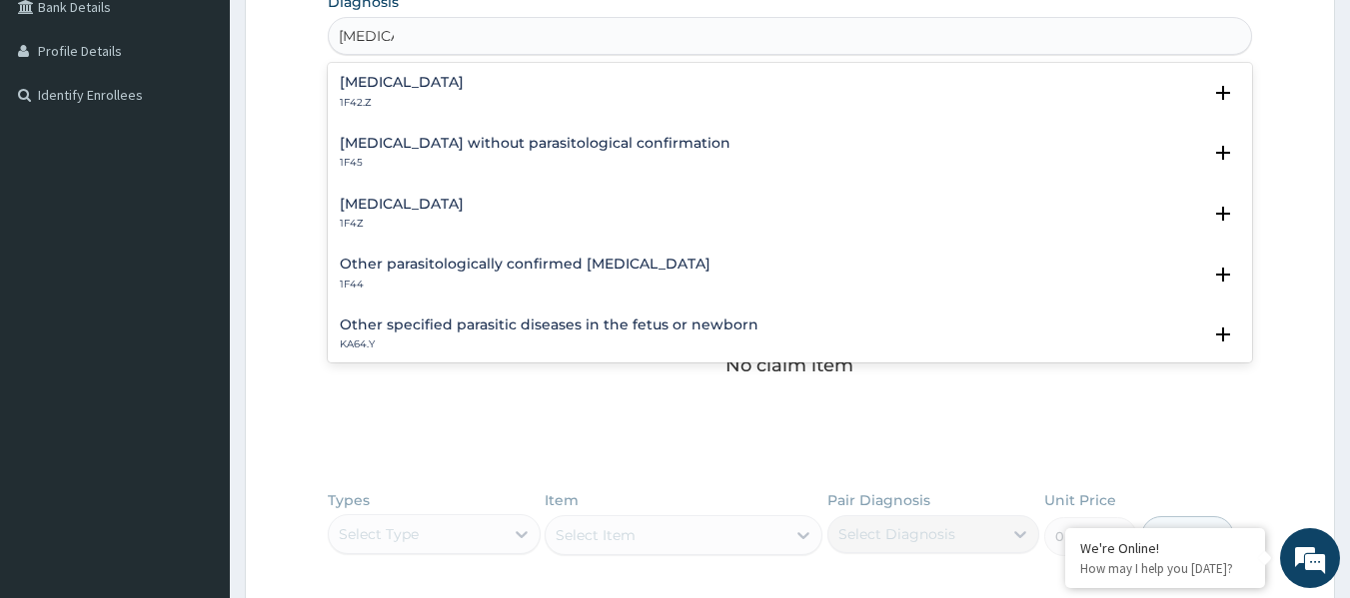
click at [451, 199] on h4 "[MEDICAL_DATA]" at bounding box center [402, 204] width 124 height 15
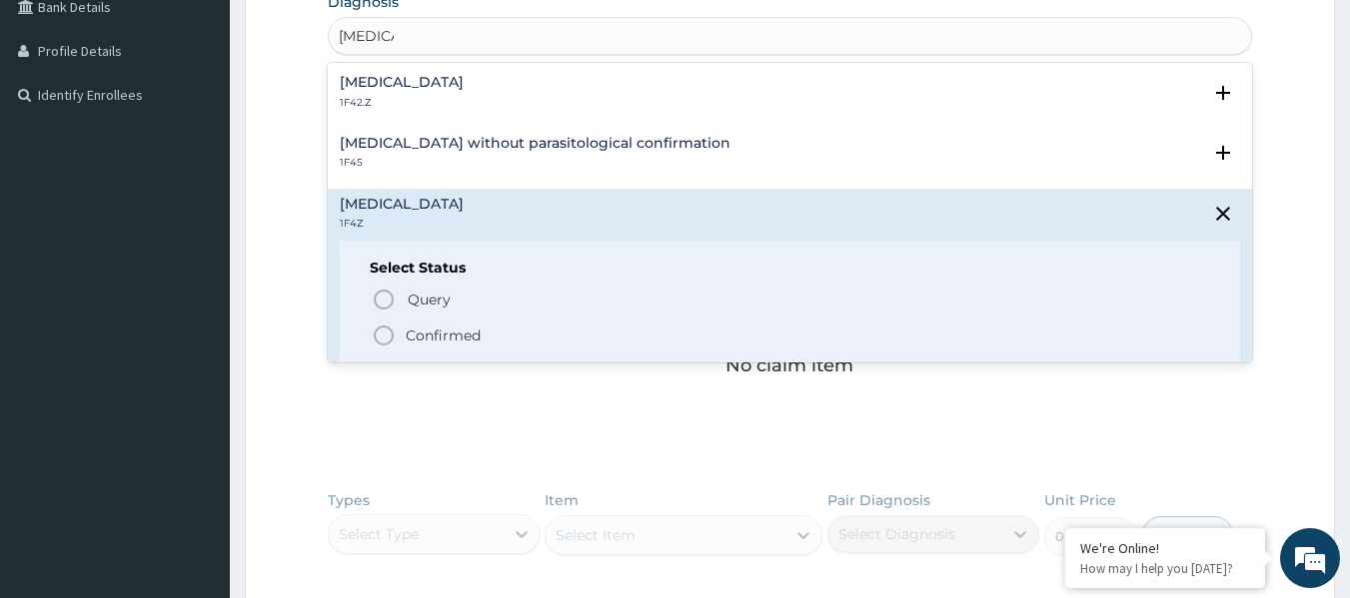
click at [467, 330] on p "Confirmed" at bounding box center [443, 336] width 75 height 20
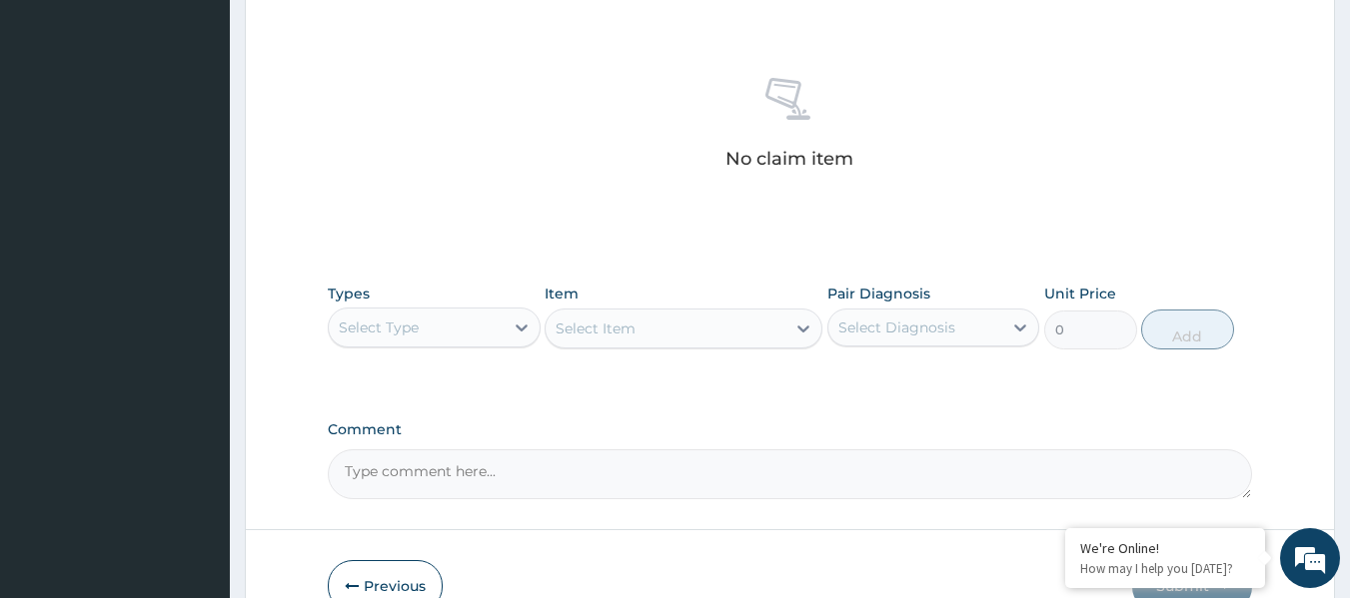
scroll to position [842, 0]
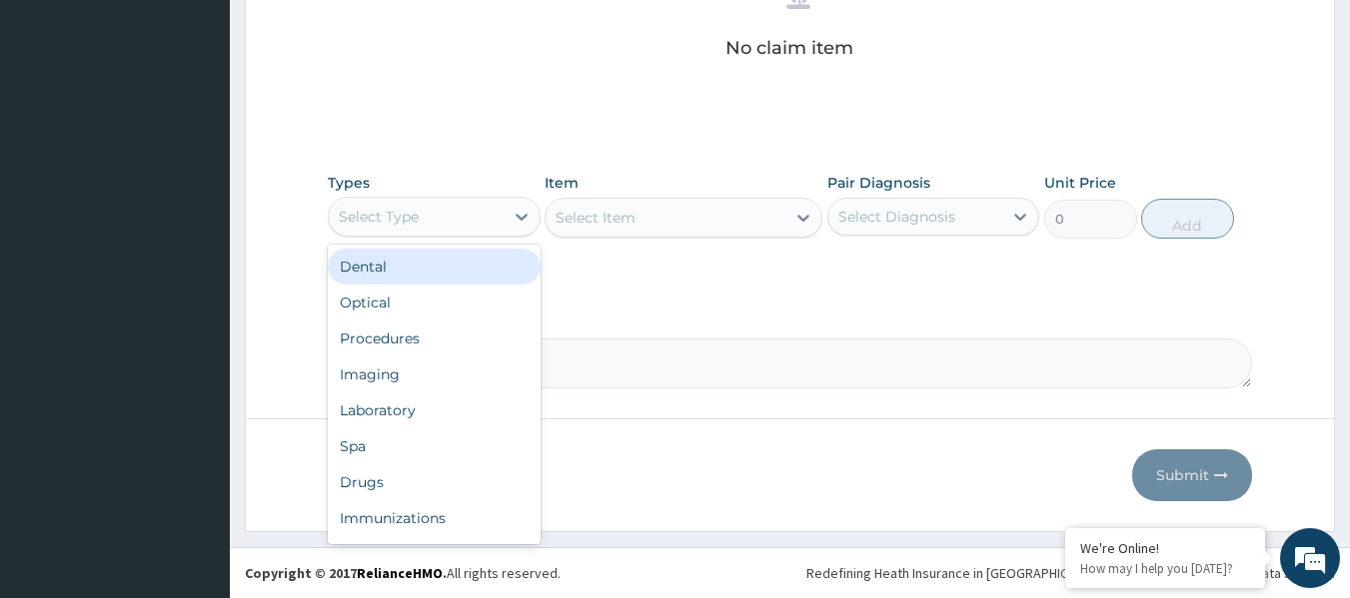
click at [469, 332] on div "Procedures" at bounding box center [434, 339] width 213 height 36
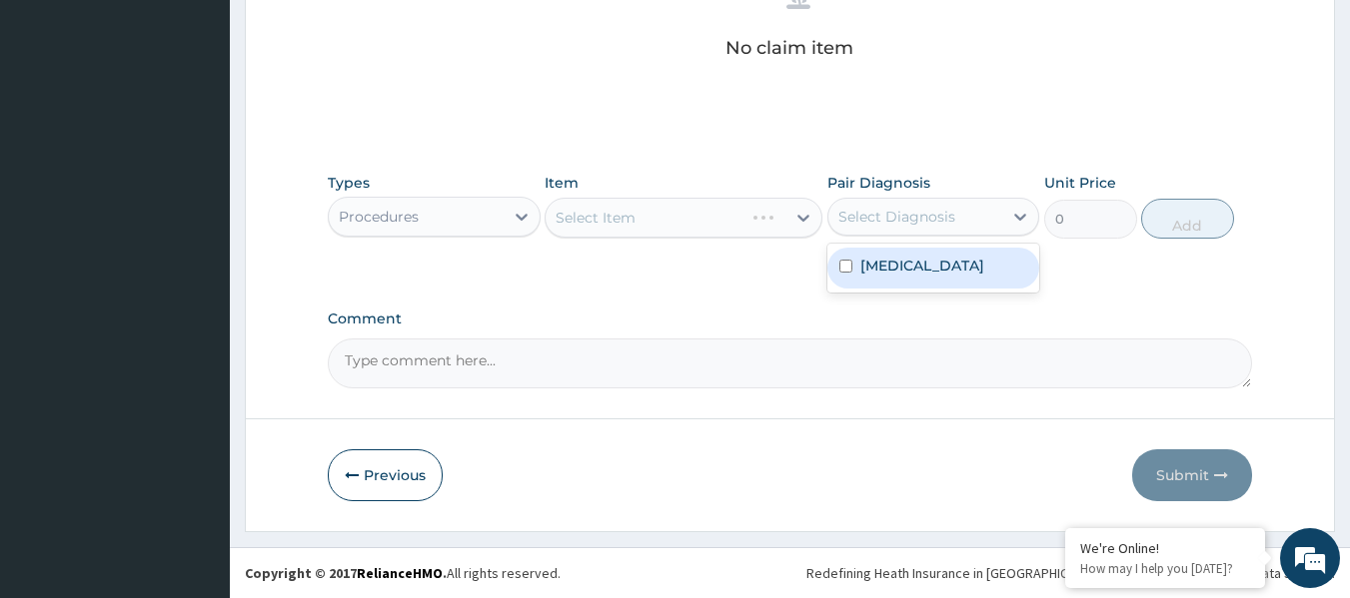
click at [932, 256] on label "Malaria, unspecified" at bounding box center [922, 266] width 124 height 20
checkbox input "true"
click at [682, 219] on div "Select Item" at bounding box center [683, 218] width 278 height 40
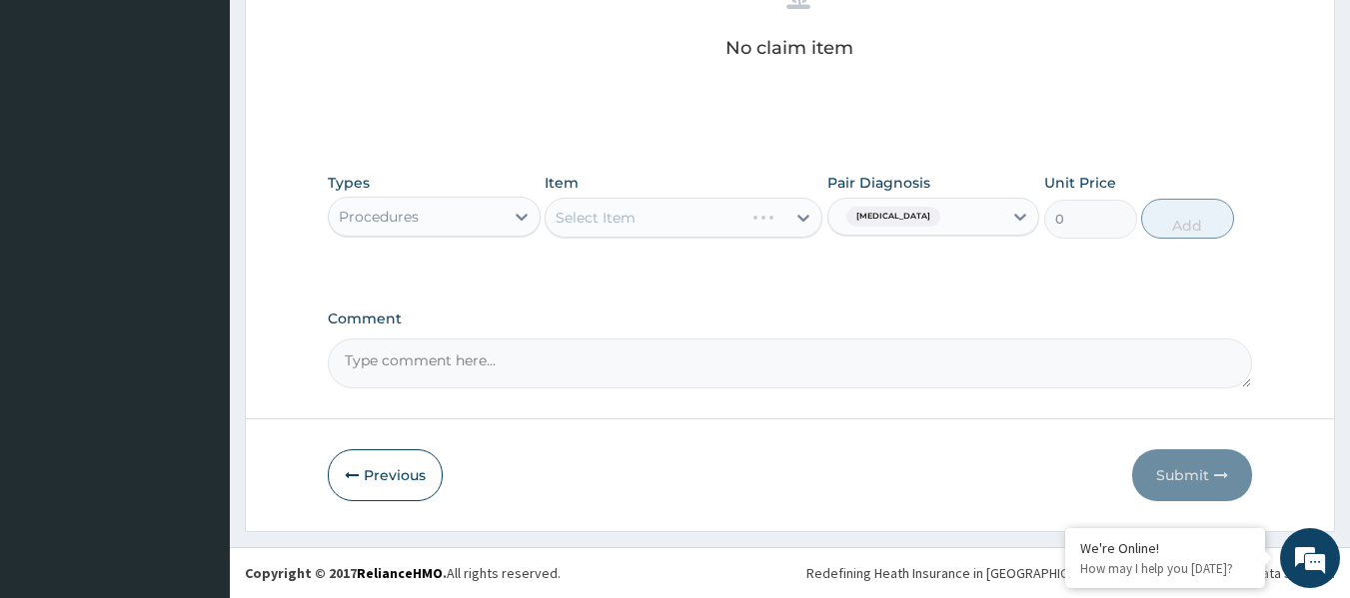
click at [682, 219] on div "Select Item" at bounding box center [683, 218] width 278 height 40
click at [701, 204] on div "Select Item" at bounding box center [683, 218] width 278 height 40
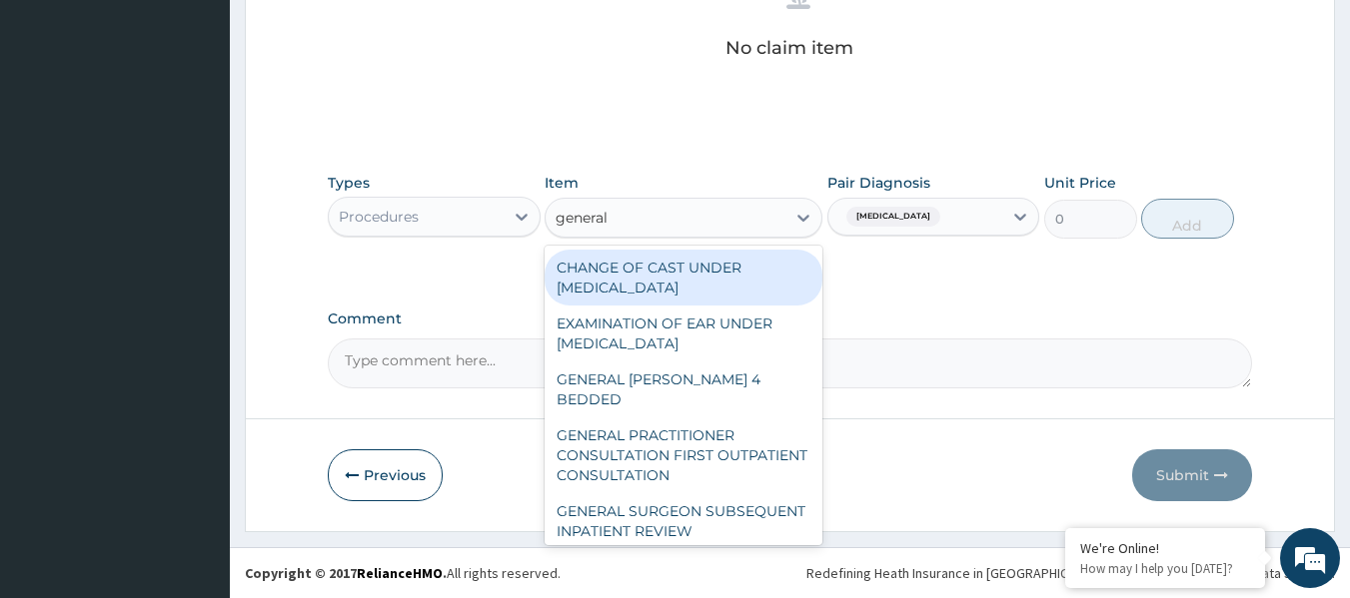
type input "general p"
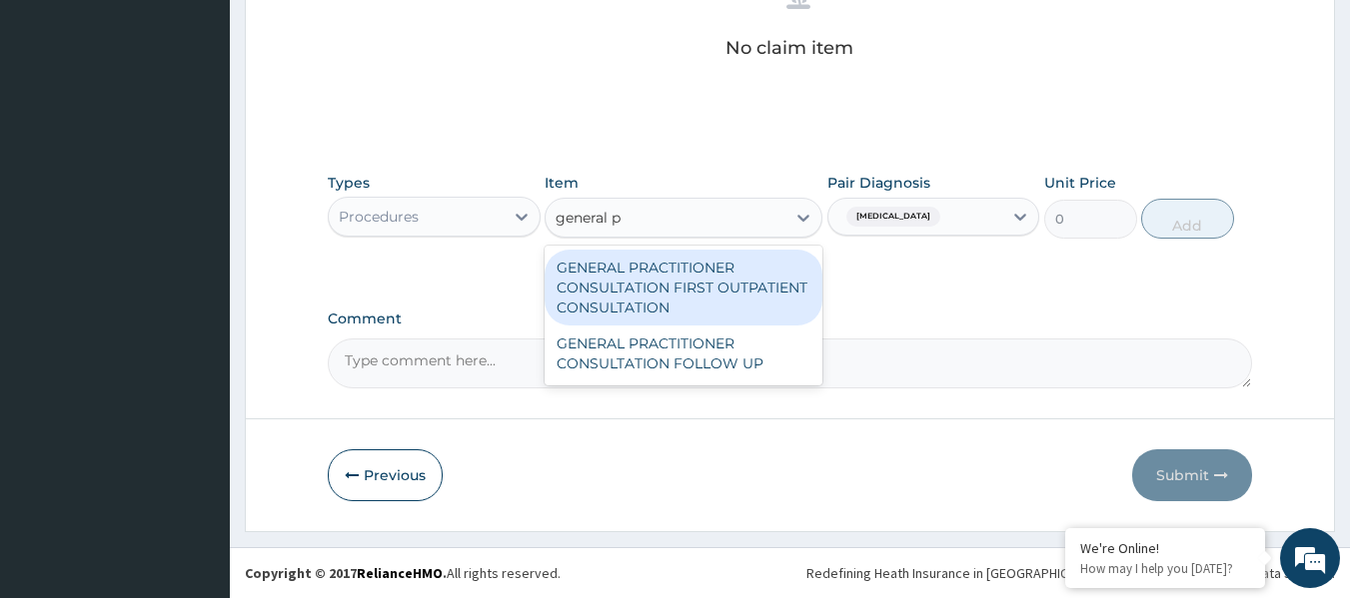
click at [724, 259] on div "GENERAL PRACTITIONER CONSULTATION FIRST OUTPATIENT CONSULTATION" at bounding box center [683, 288] width 278 height 76
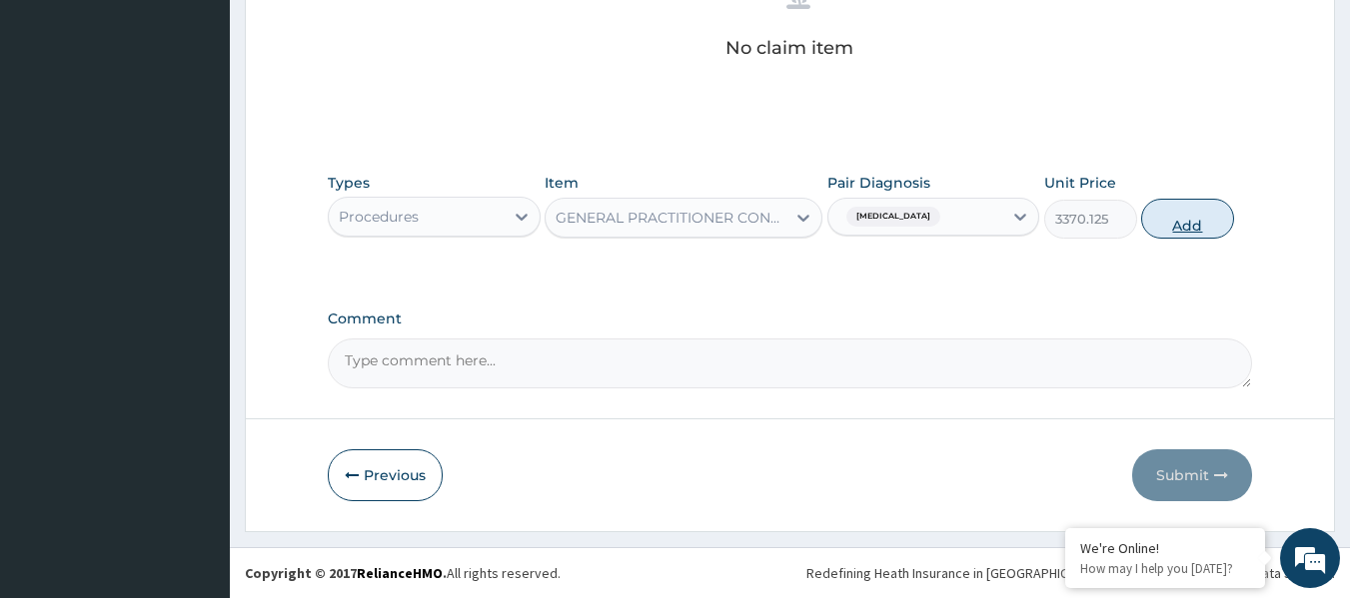
click at [1210, 199] on button "Add" at bounding box center [1187, 219] width 93 height 40
type input "0"
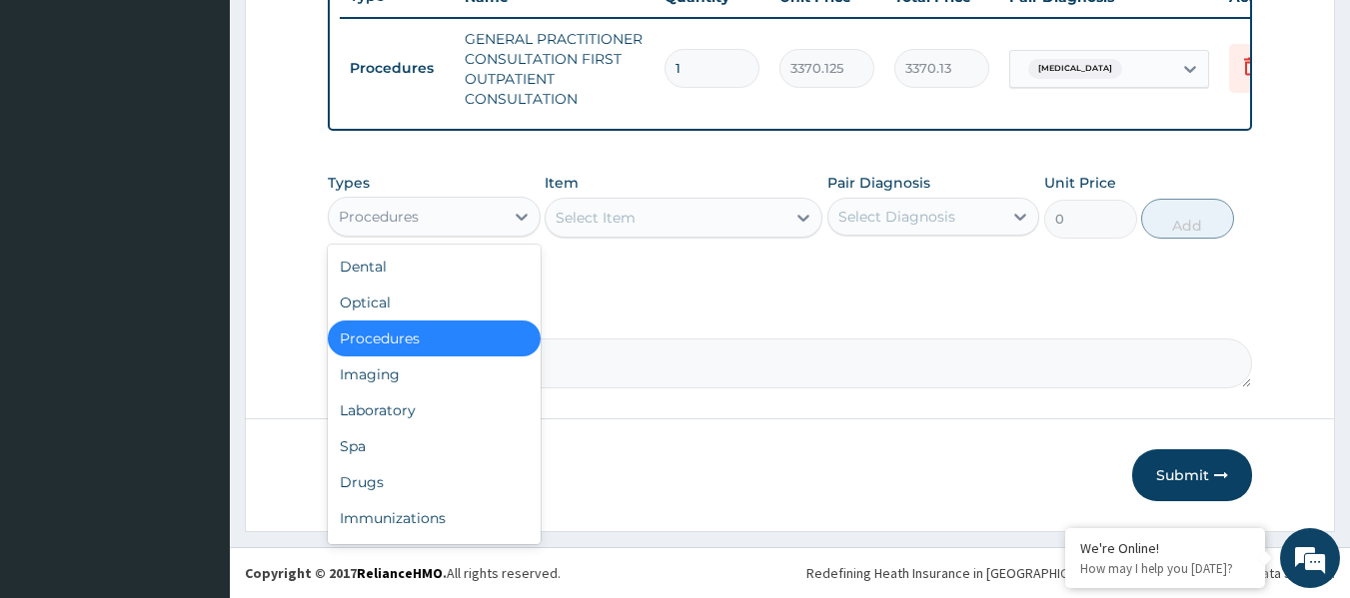
click at [459, 410] on div "Laboratory" at bounding box center [434, 411] width 213 height 36
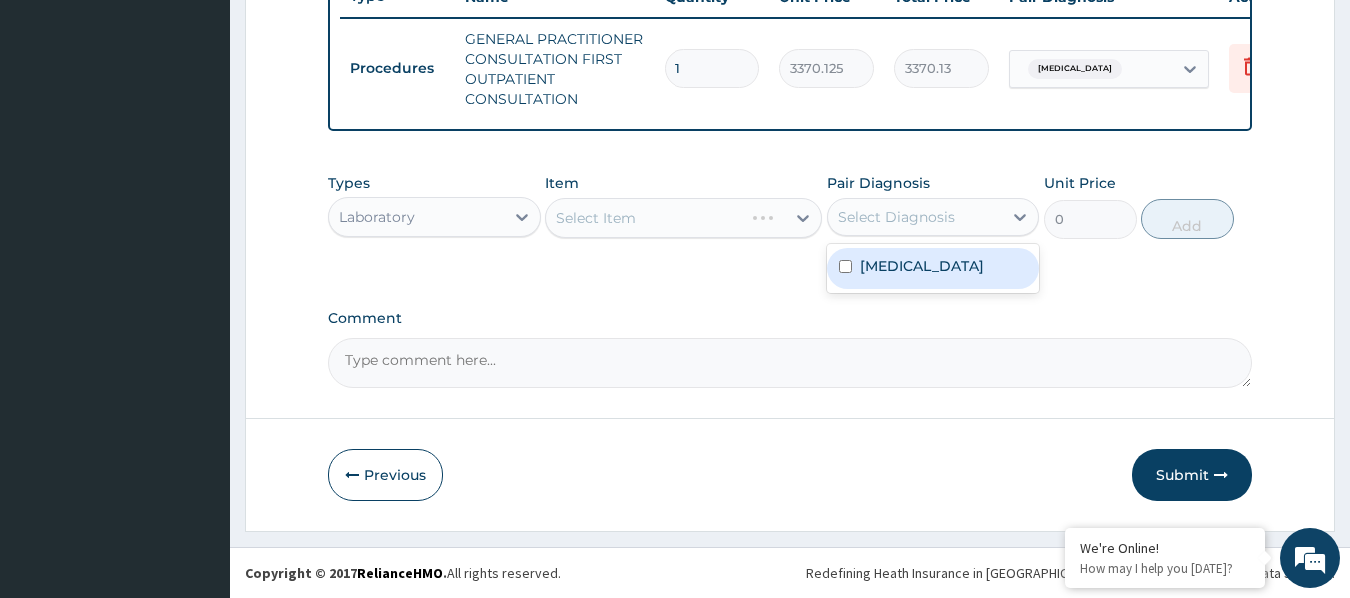
click at [927, 275] on label "Malaria, unspecified" at bounding box center [922, 266] width 124 height 20
checkbox input "true"
click at [677, 211] on div "Select Item" at bounding box center [683, 218] width 278 height 40
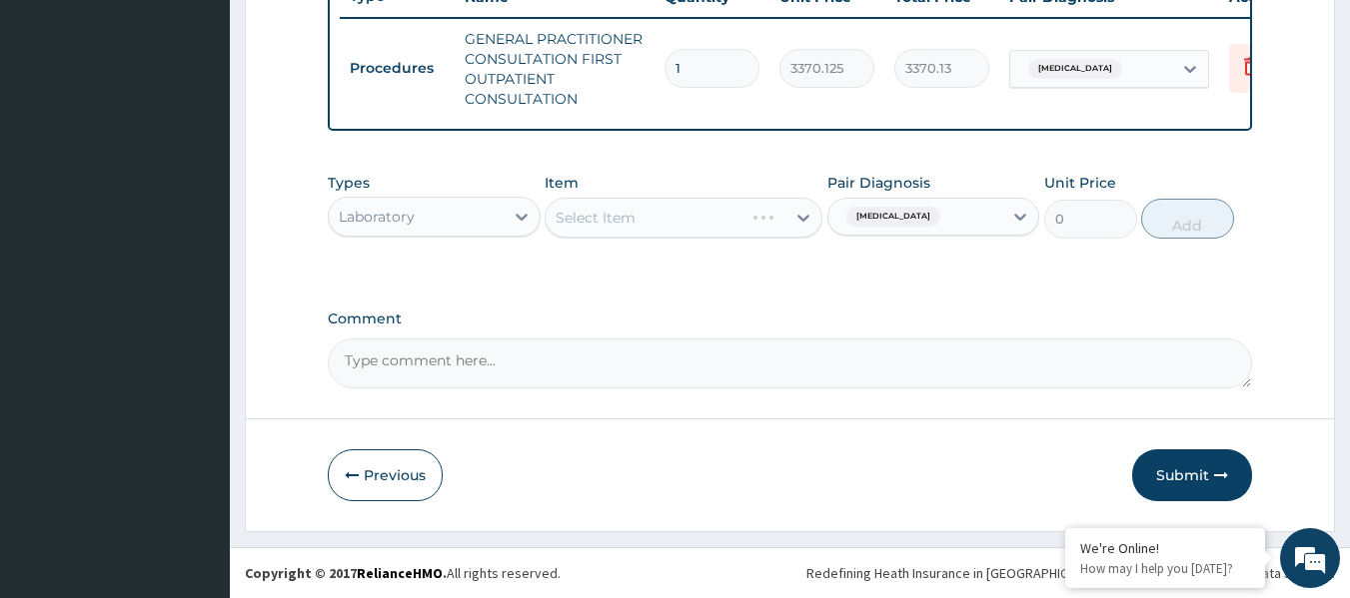
click at [672, 194] on div "Item Select Item" at bounding box center [683, 206] width 278 height 66
type input "g"
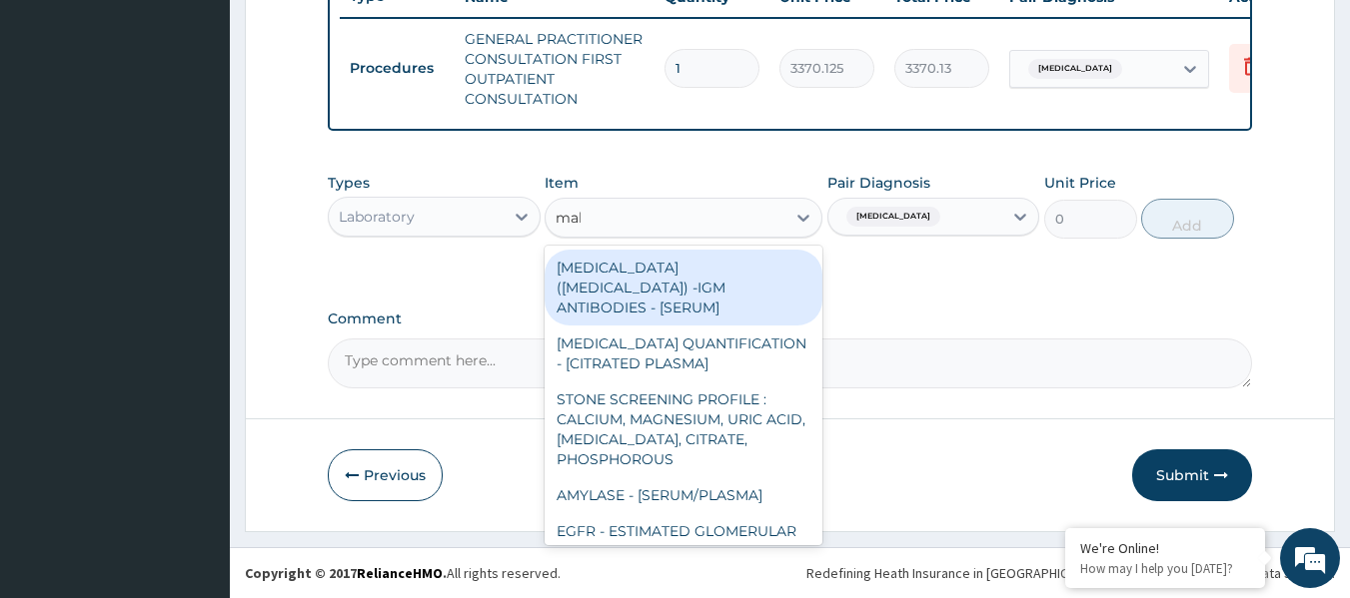
type input "mala"
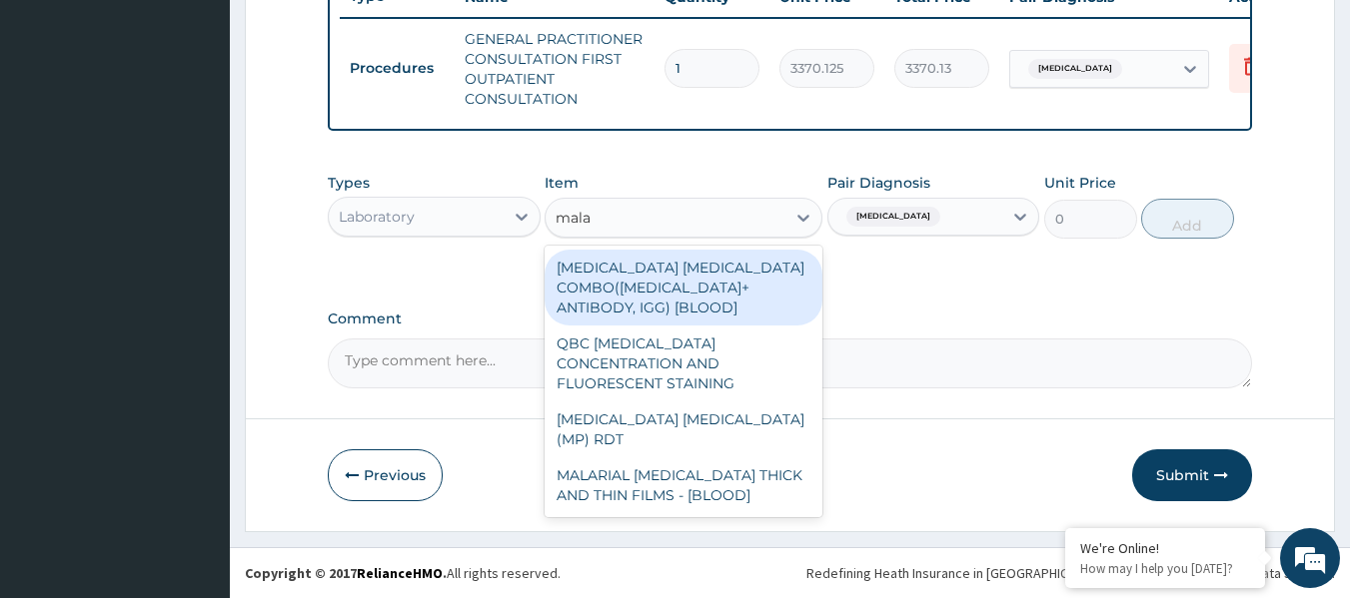
click at [751, 402] on div "MALARIA PARASITE (MP) RDT" at bounding box center [683, 430] width 278 height 56
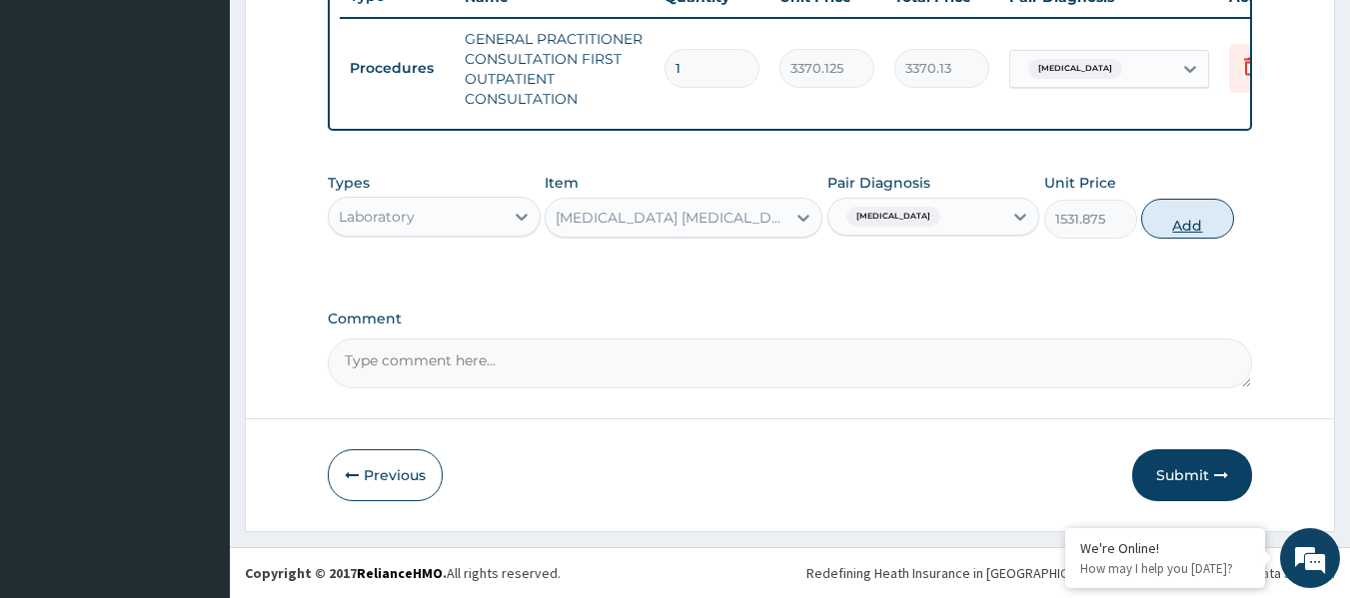
click at [1172, 216] on button "Add" at bounding box center [1187, 219] width 93 height 40
type input "0"
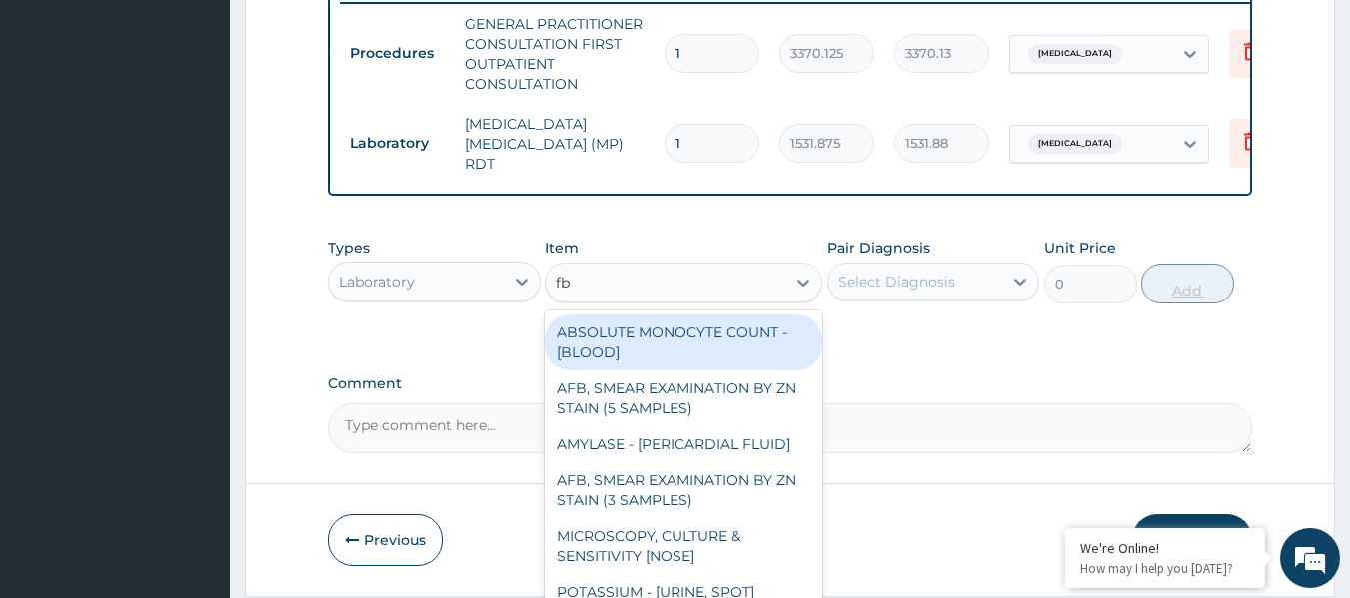
type input "fbc"
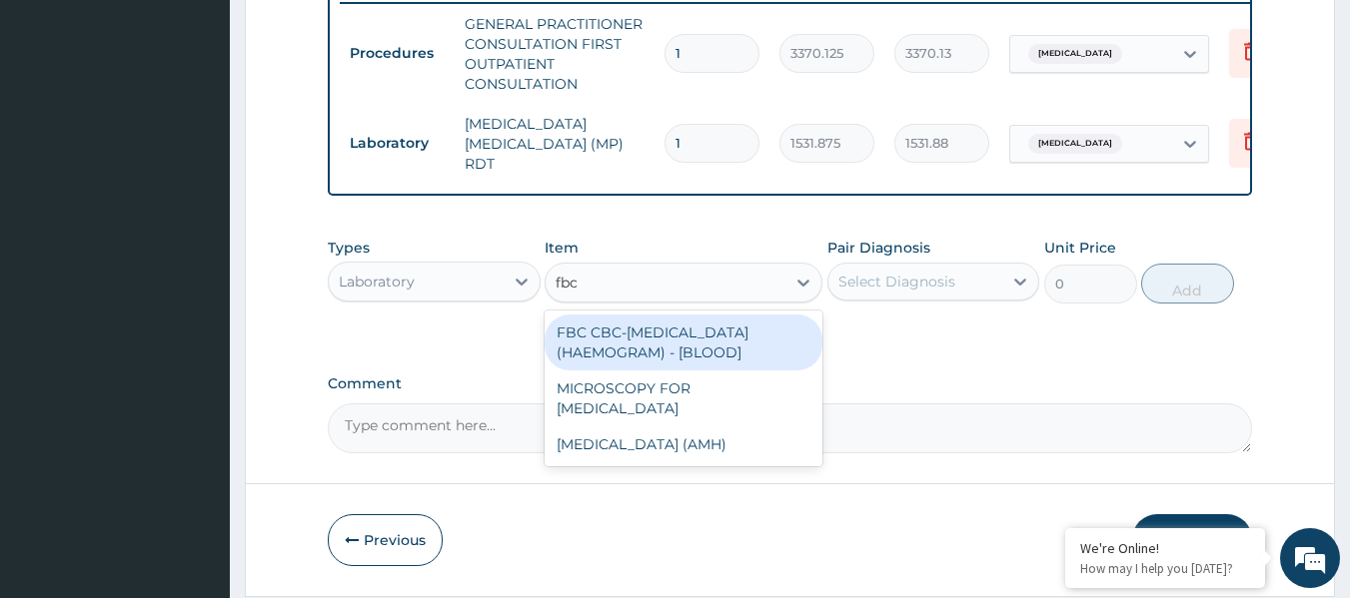
click at [794, 339] on div "FBC CBC-COMPLETE BLOOD COUNT (HAEMOGRAM) - [BLOOD]" at bounding box center [683, 343] width 278 height 56
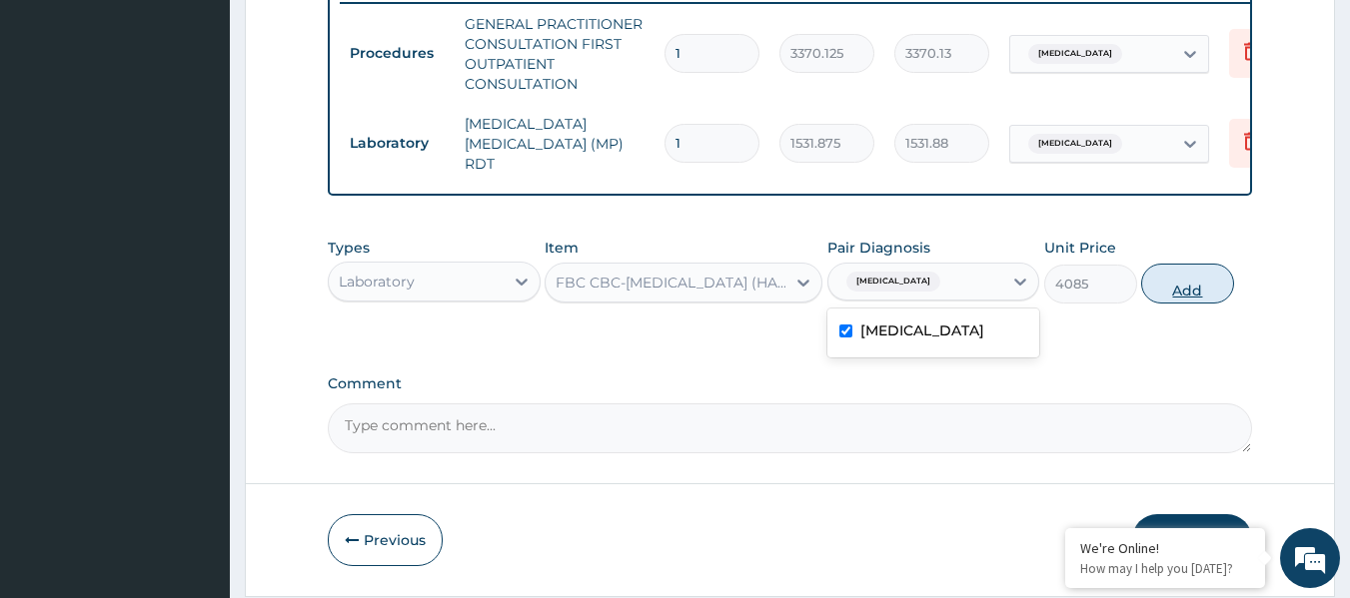
click at [1171, 269] on button "Add" at bounding box center [1187, 284] width 93 height 40
type input "0"
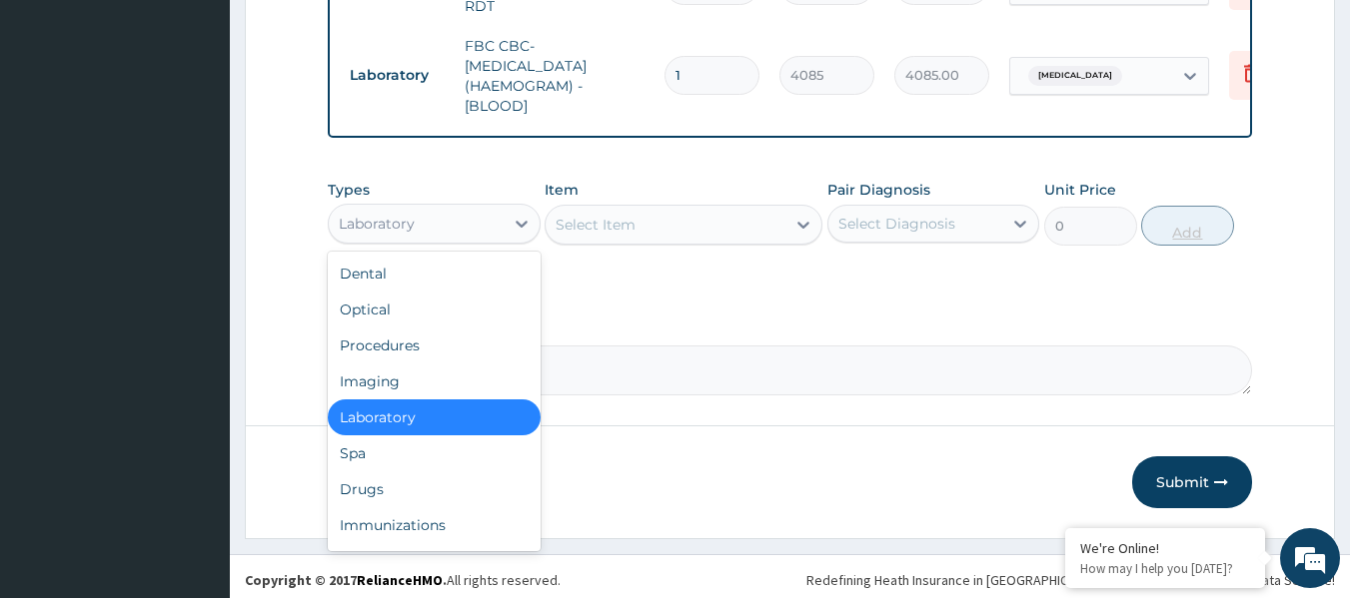
scroll to position [962, 0]
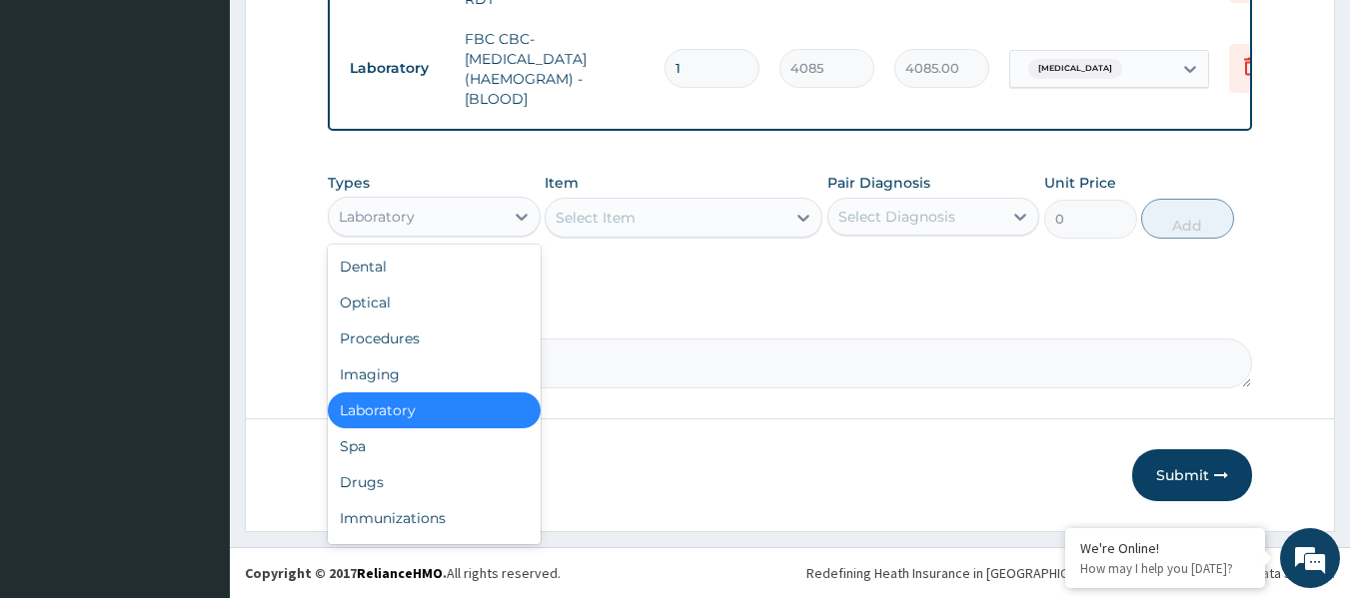
click at [479, 473] on div "Drugs" at bounding box center [434, 483] width 213 height 36
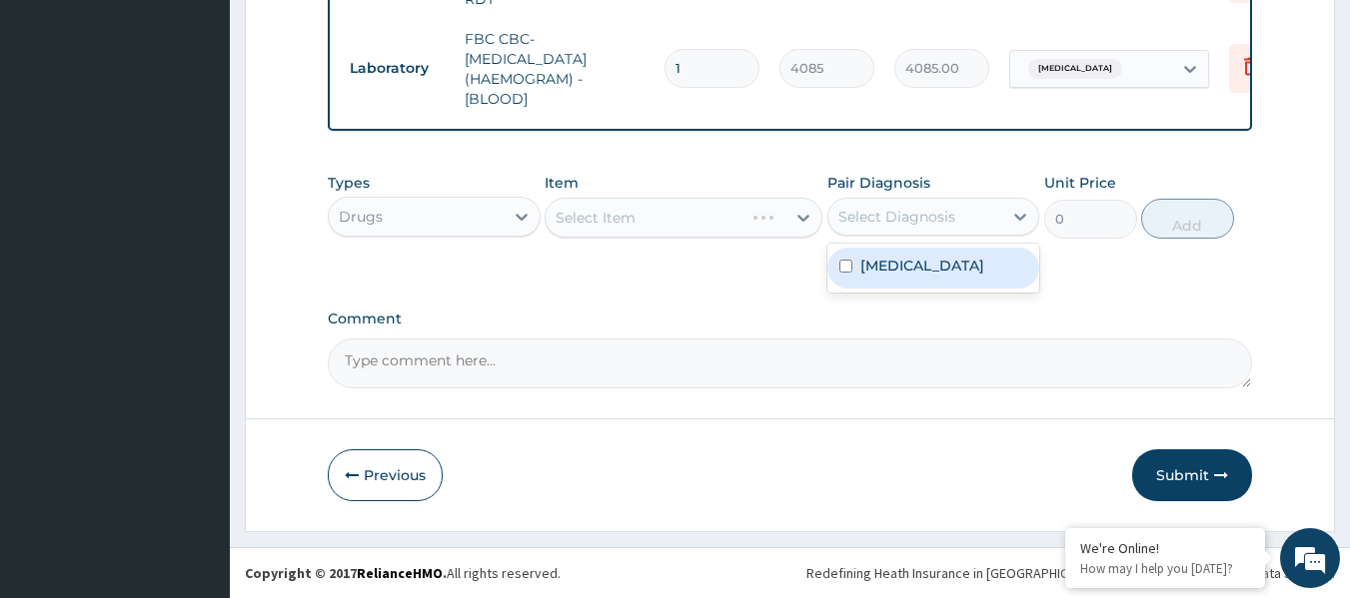
click at [926, 278] on div "Malaria, unspecified" at bounding box center [933, 268] width 213 height 41
checkbox input "true"
click at [680, 226] on div "Select Item" at bounding box center [683, 218] width 278 height 40
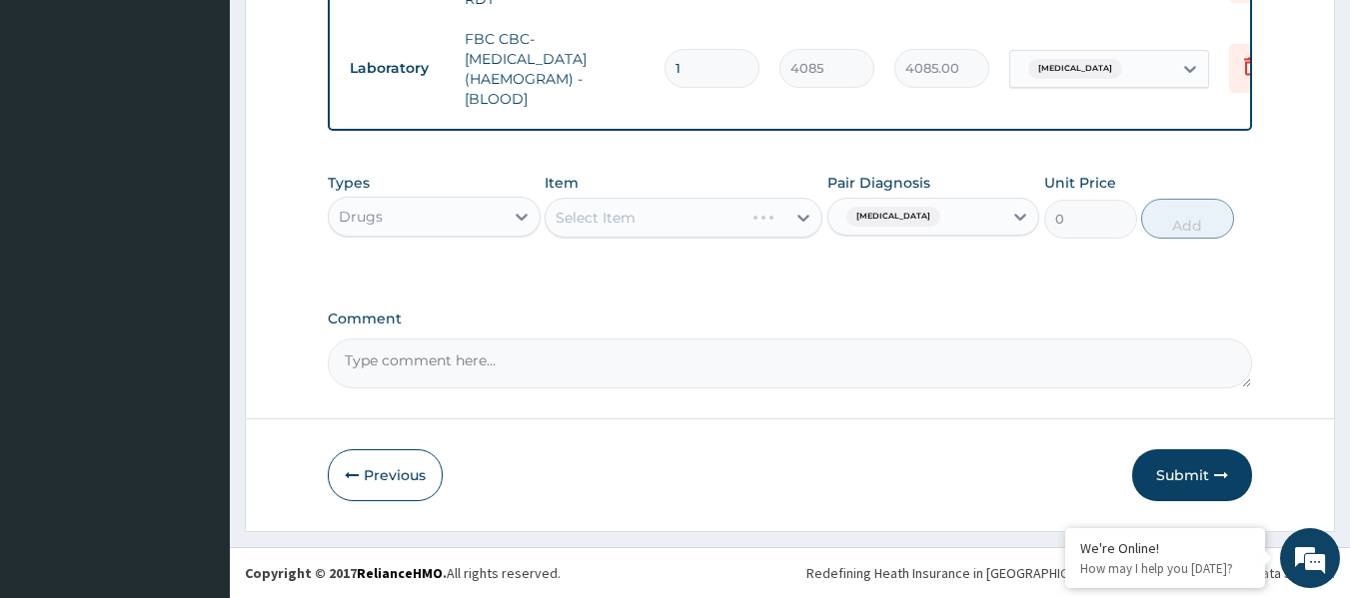
click at [680, 226] on div "Select Item" at bounding box center [683, 218] width 278 height 40
click at [701, 194] on div "Item Select Item" at bounding box center [683, 206] width 278 height 66
click at [702, 214] on div "Select Item" at bounding box center [683, 218] width 278 height 40
click at [714, 228] on div "Select Item" at bounding box center [683, 218] width 278 height 40
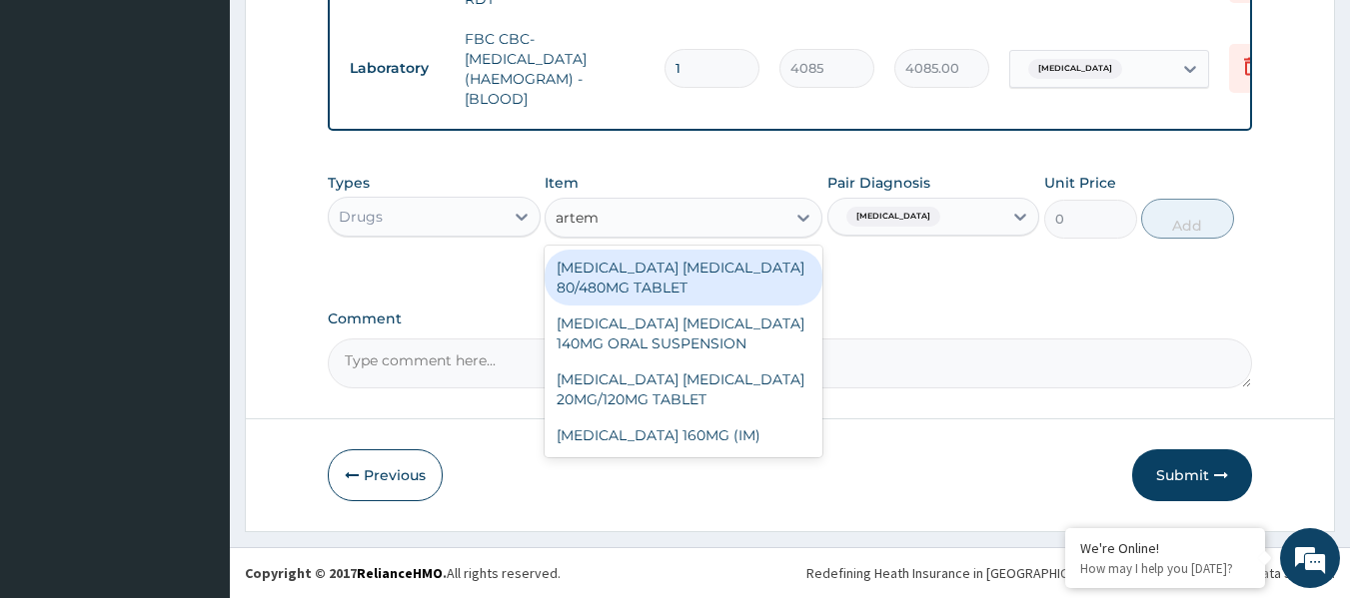
type input "arteme"
click at [747, 255] on div "ARTEMETHER LUMEFANTRINE 80/480MG TABLET" at bounding box center [683, 278] width 278 height 56
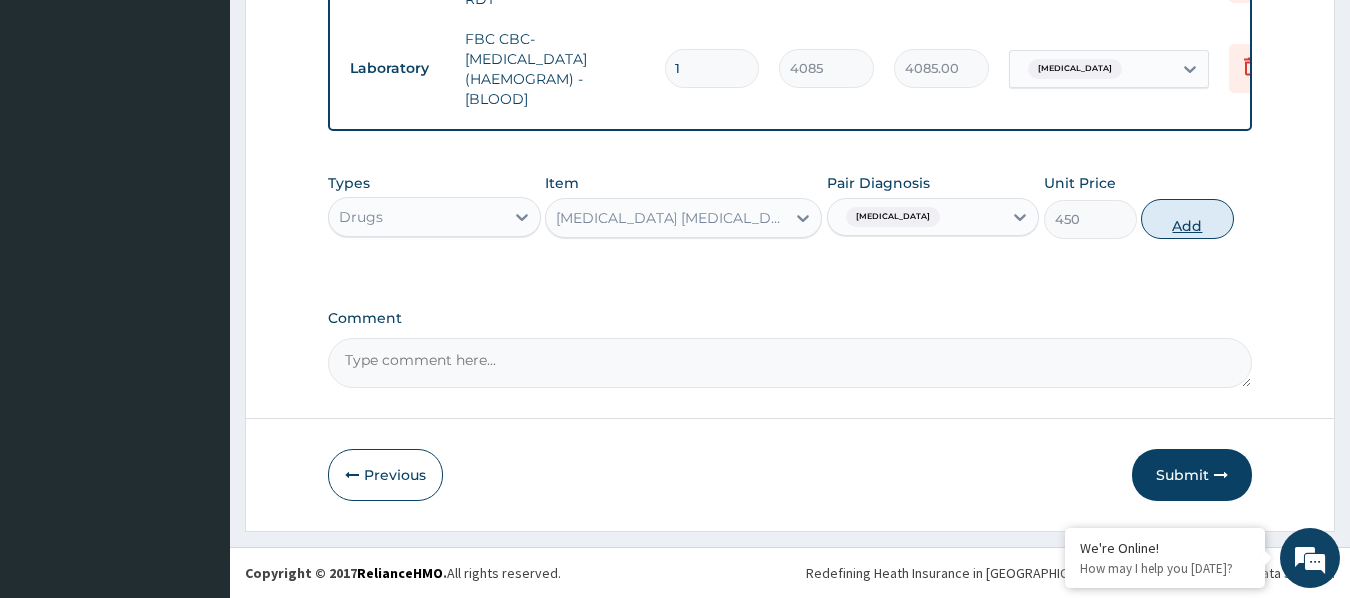
click at [1176, 214] on button "Add" at bounding box center [1187, 219] width 93 height 40
type input "0"
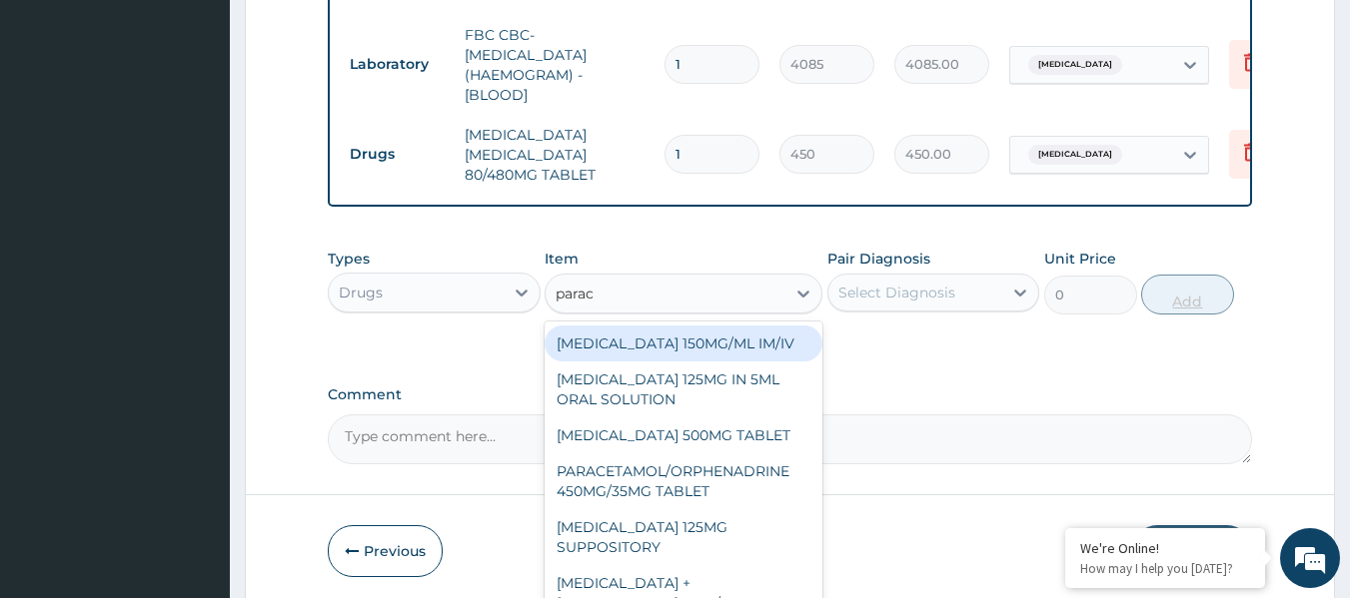
type input "parace"
click at [766, 427] on div "PARACETAMOL 500MG TABLET" at bounding box center [683, 436] width 278 height 36
type input "30"
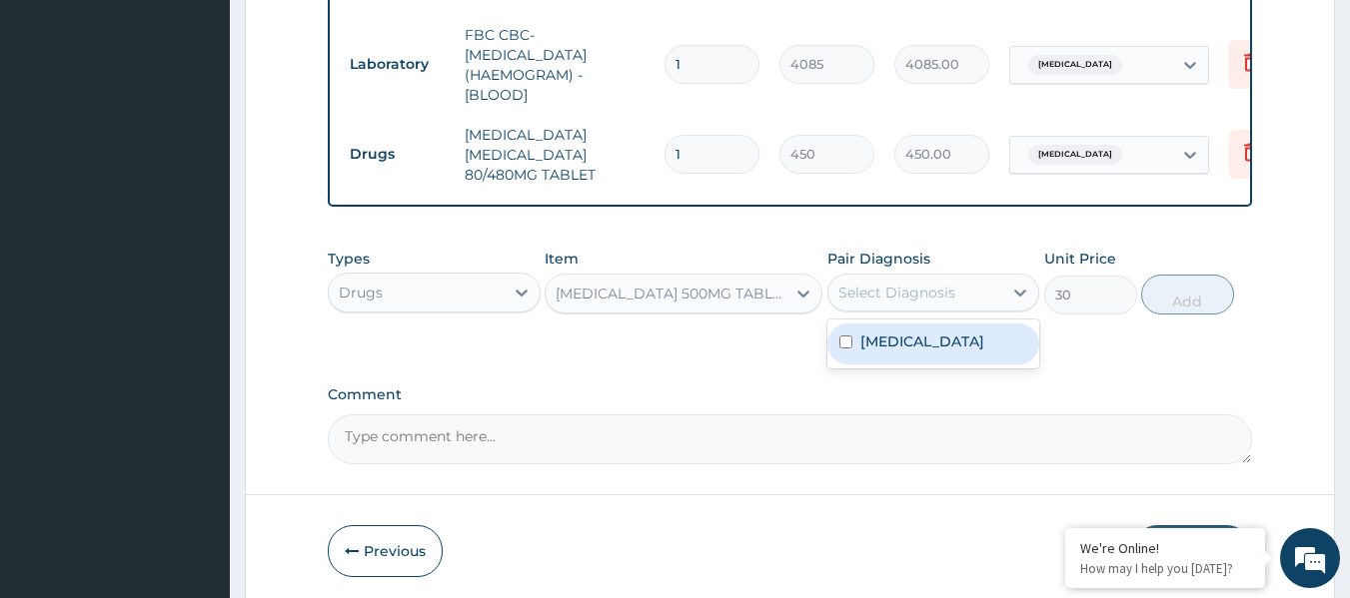
click at [935, 343] on label "Malaria, unspecified" at bounding box center [922, 342] width 124 height 20
checkbox input "true"
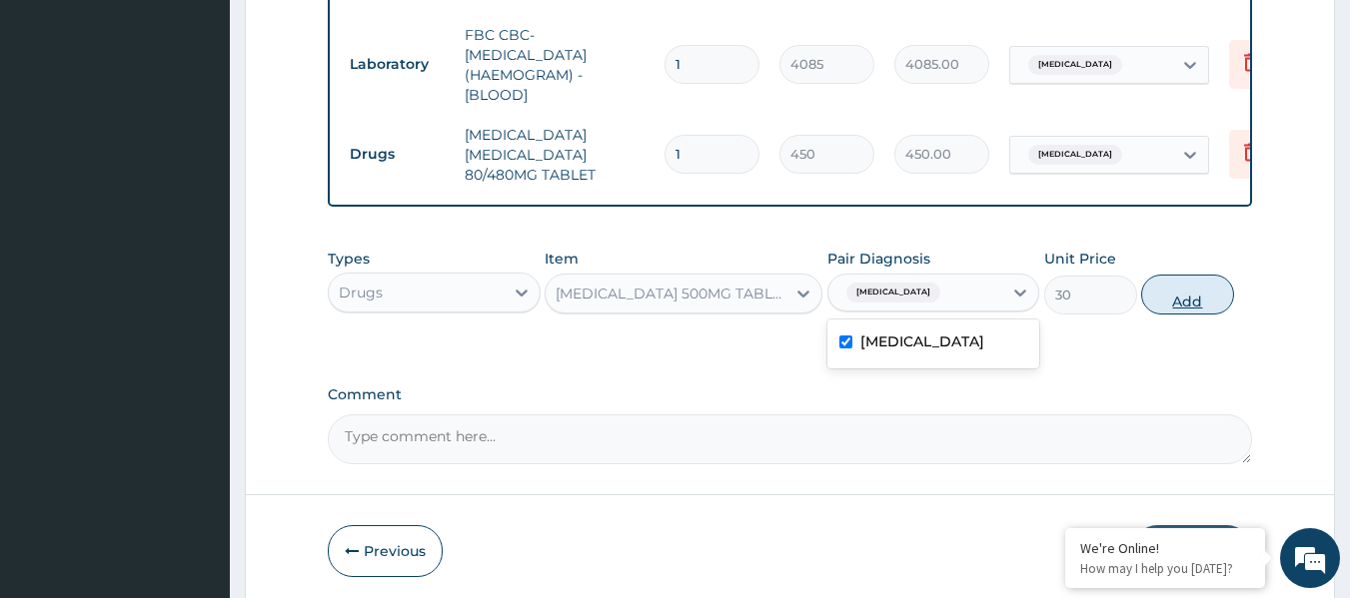
click at [1156, 288] on button "Add" at bounding box center [1187, 295] width 93 height 40
type input "0"
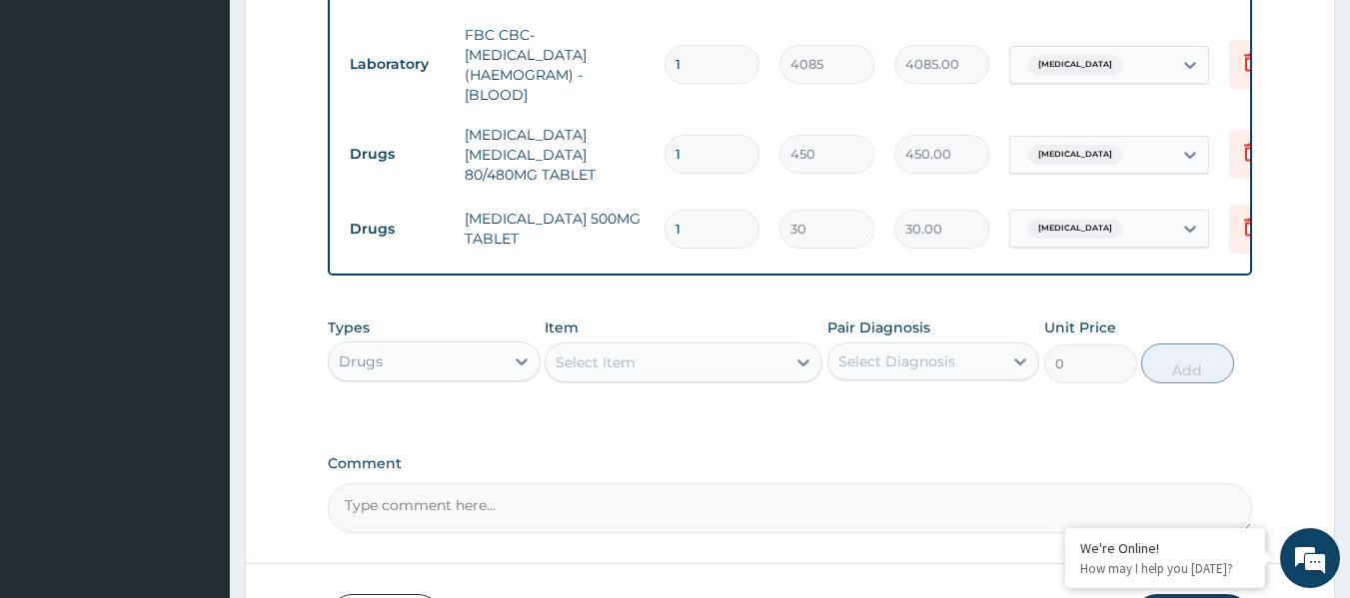
click at [701, 146] on input "1" at bounding box center [711, 154] width 95 height 39
type input "0.00"
type input "6"
type input "2700.00"
type input "6"
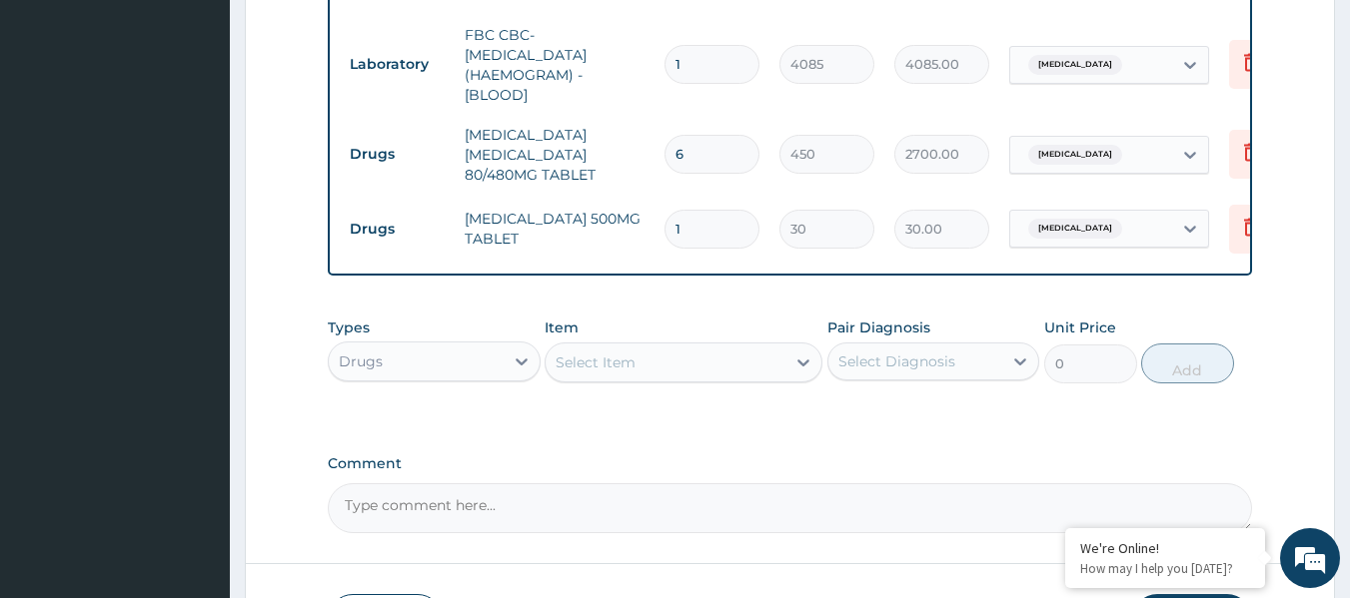
click at [724, 212] on input "1" at bounding box center [711, 229] width 95 height 39
type input "18"
type input "540.00"
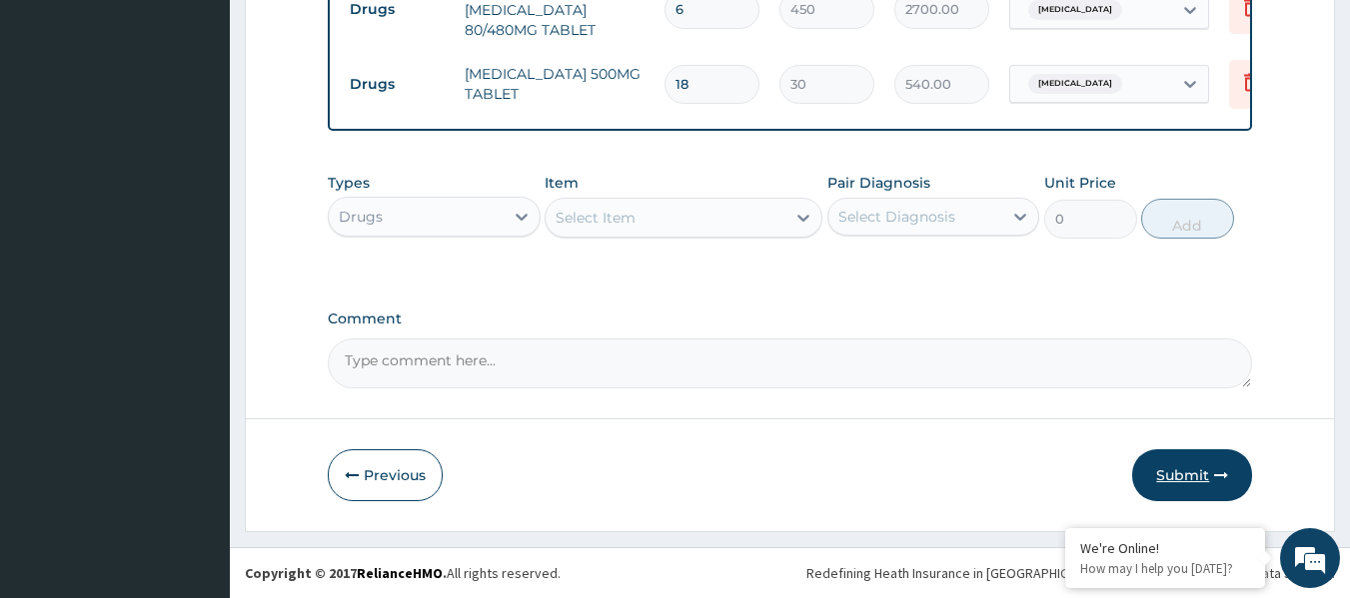
click at [1193, 469] on button "Submit" at bounding box center [1192, 476] width 120 height 52
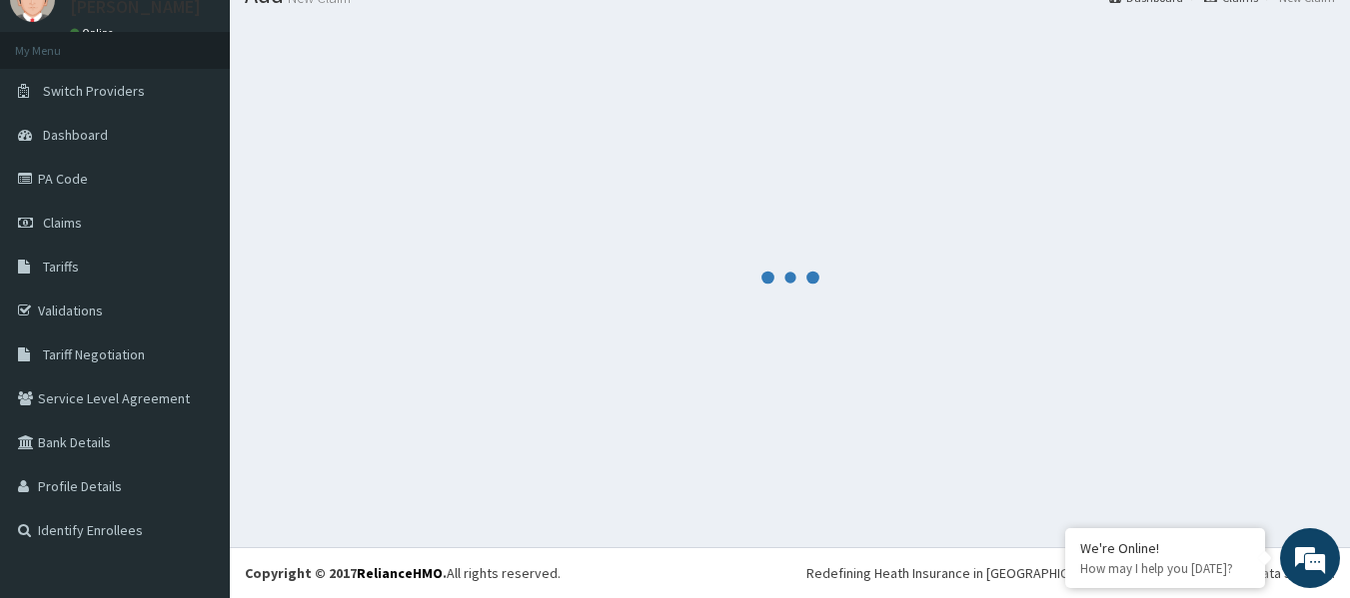
scroll to position [83, 0]
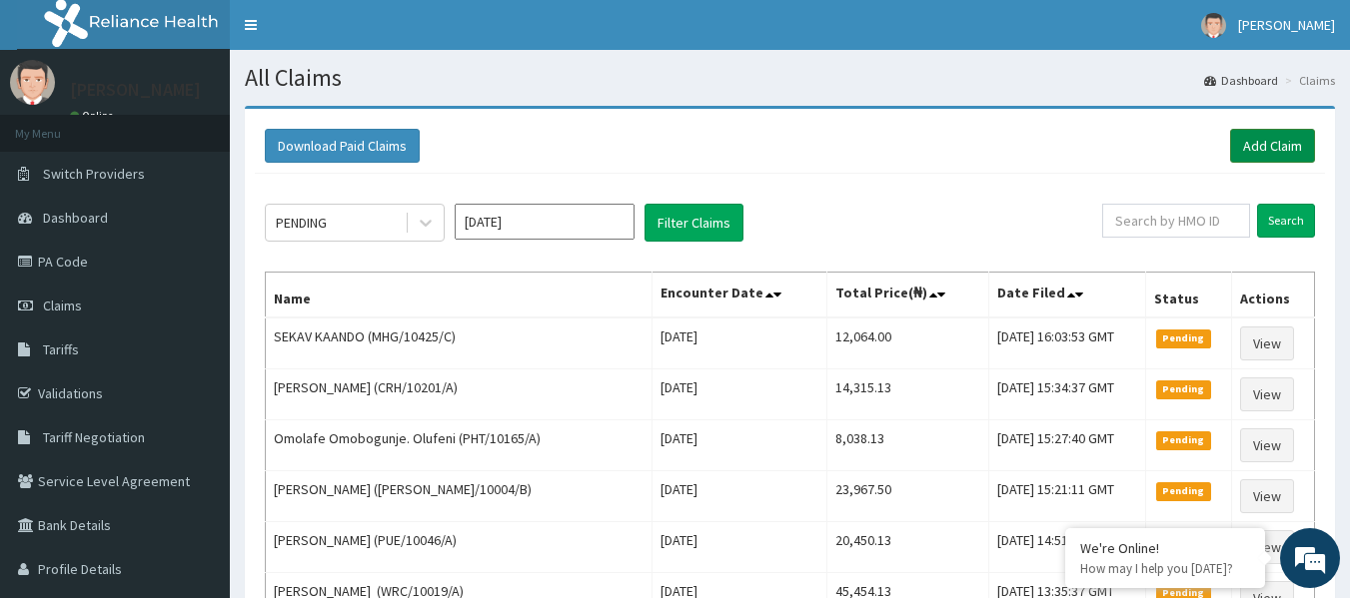
click at [1262, 150] on link "Add Claim" at bounding box center [1272, 146] width 85 height 34
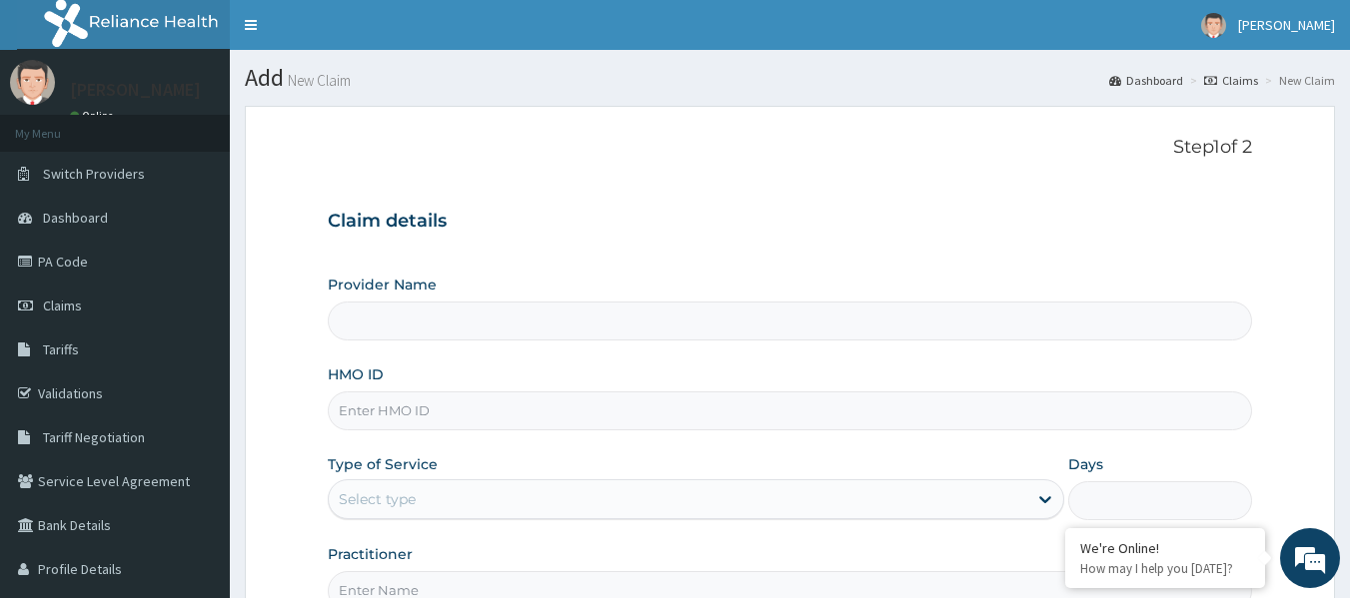
click at [687, 419] on input "HMO ID" at bounding box center [790, 411] width 925 height 39
type input "DAT"
type input "Reliance Family Clinics (RFC) - [GEOGRAPHIC_DATA]"
click at [365, 412] on input "DAT/10012/A" at bounding box center [790, 411] width 925 height 39
drag, startPoint x: 420, startPoint y: 414, endPoint x: 330, endPoint y: 417, distance: 90.0
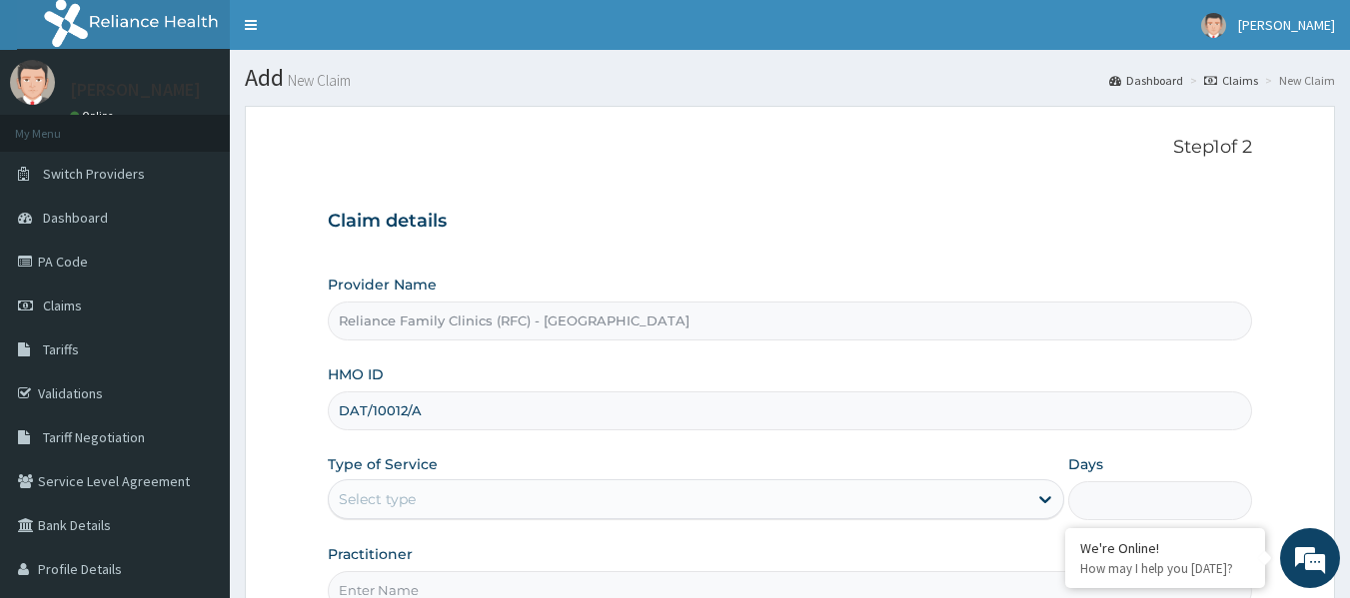
click at [330, 417] on input "DAT/10012/A" at bounding box center [790, 411] width 925 height 39
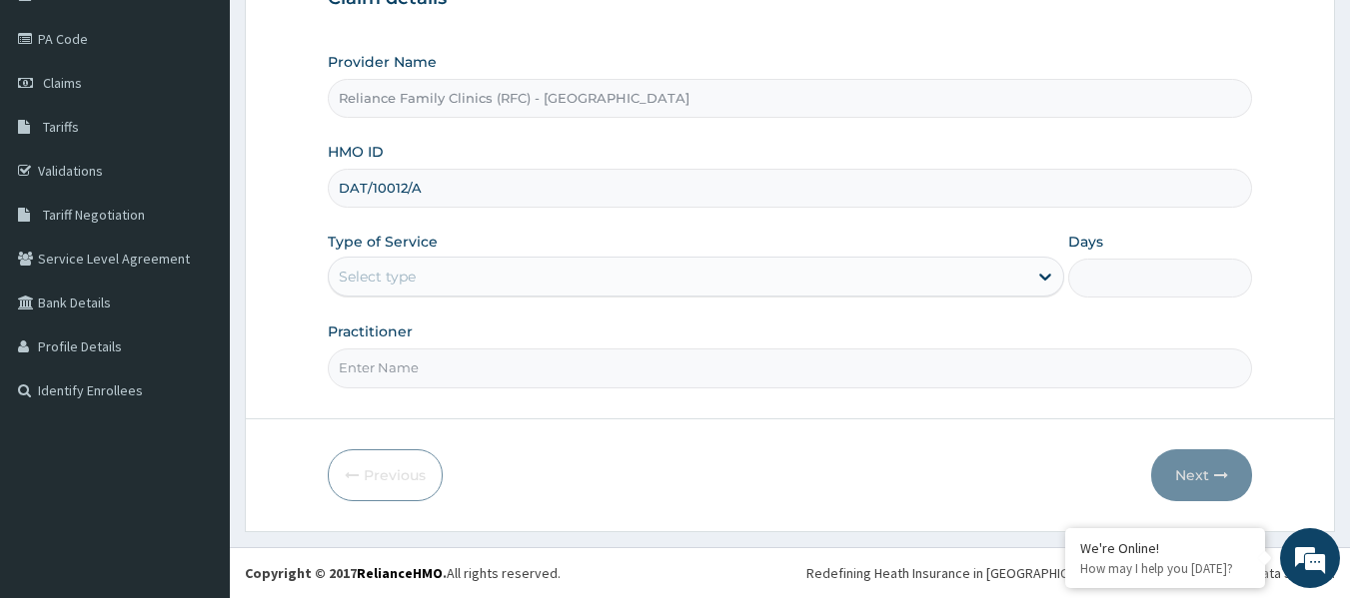
type input "DAT/10012/A"
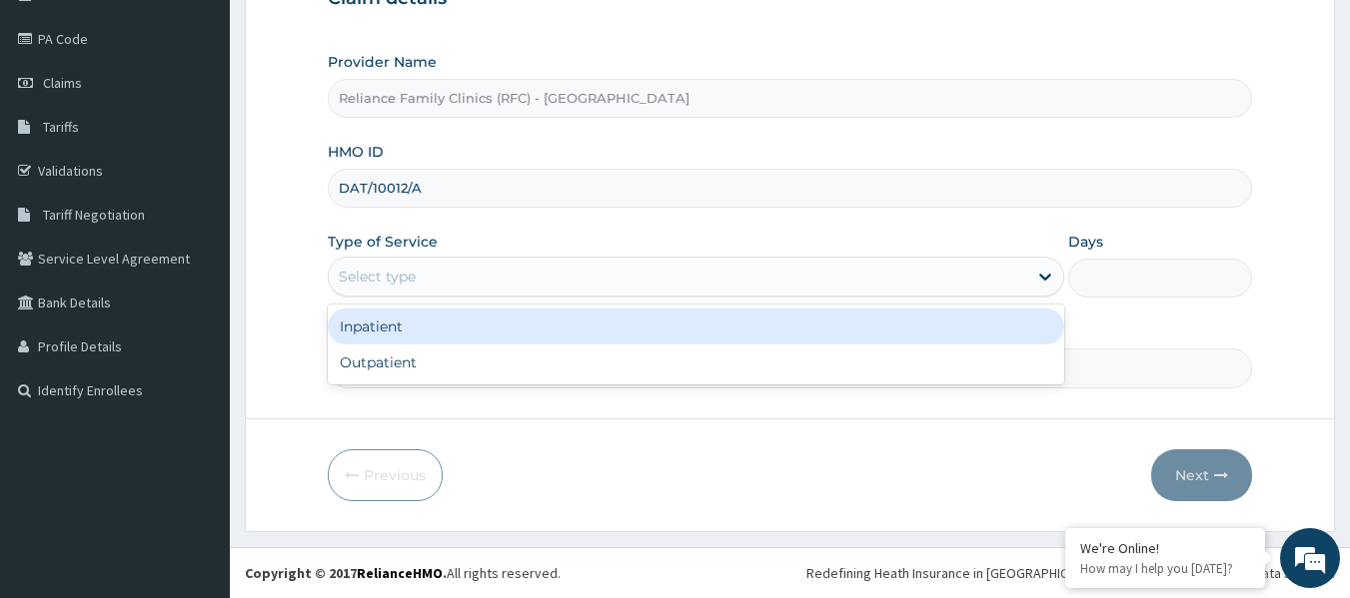
click at [509, 371] on div "Outpatient" at bounding box center [696, 363] width 736 height 36
type input "1"
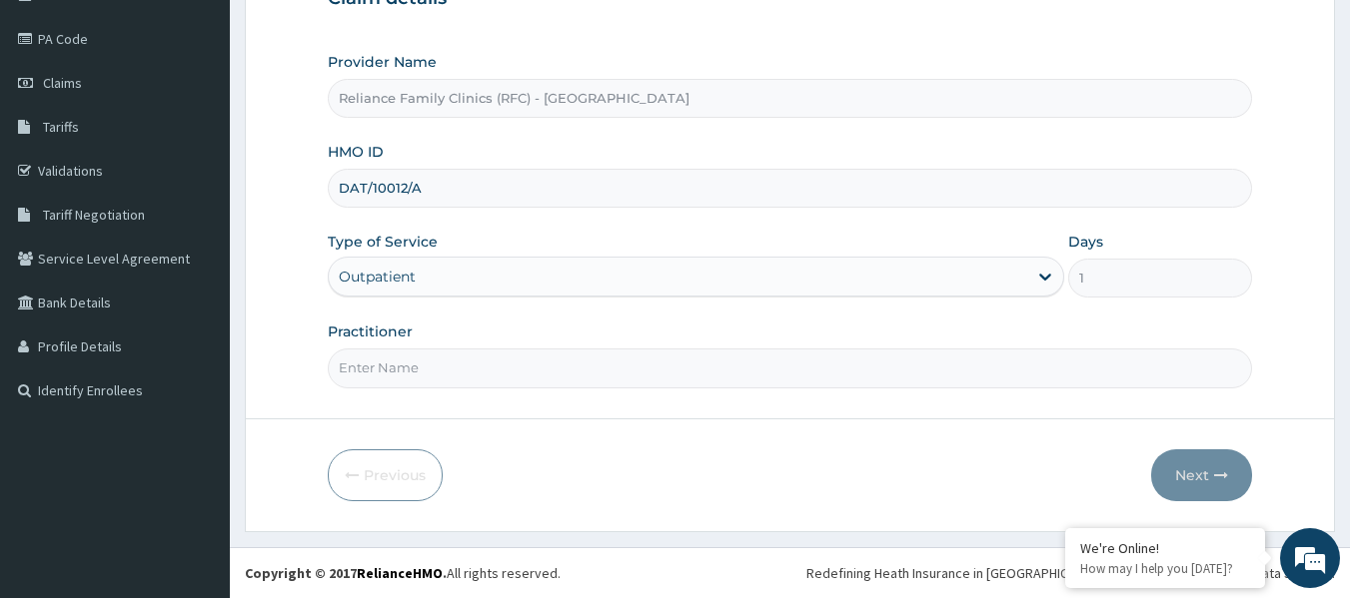
click at [528, 361] on input "Practitioner" at bounding box center [790, 368] width 925 height 39
type input ";"
type input "LOCUM"
click at [1188, 451] on button "Next" at bounding box center [1201, 476] width 101 height 52
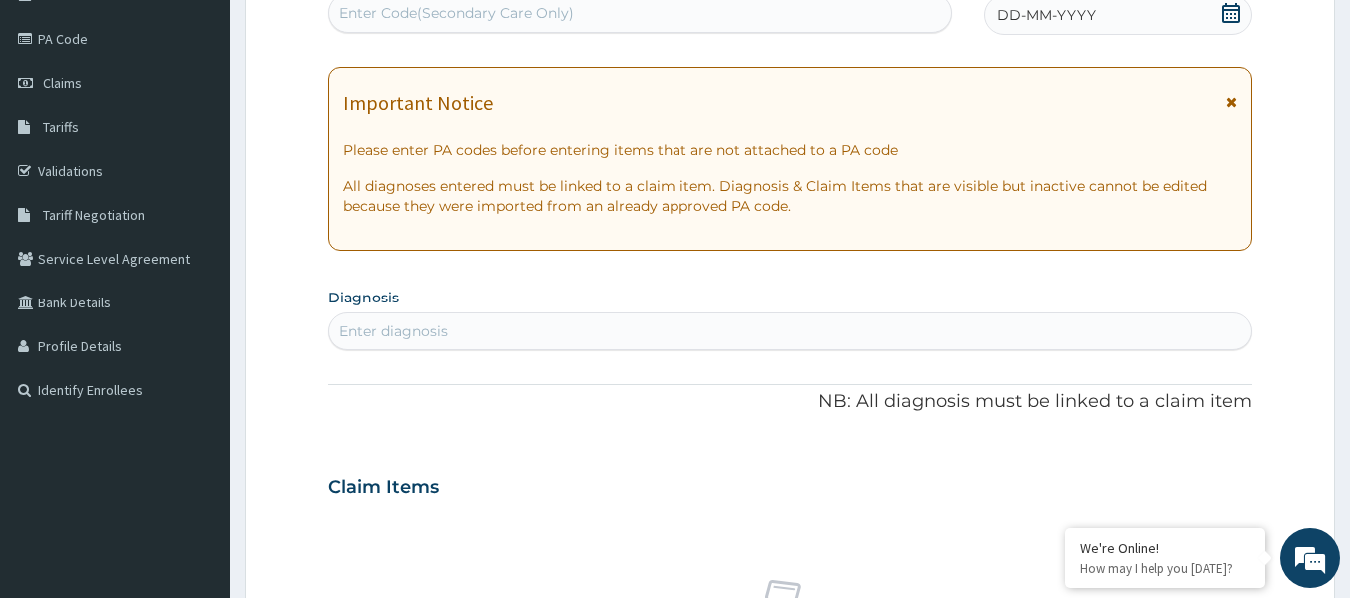
click at [1076, 18] on span "DD-MM-YYYY" at bounding box center [1046, 15] width 99 height 20
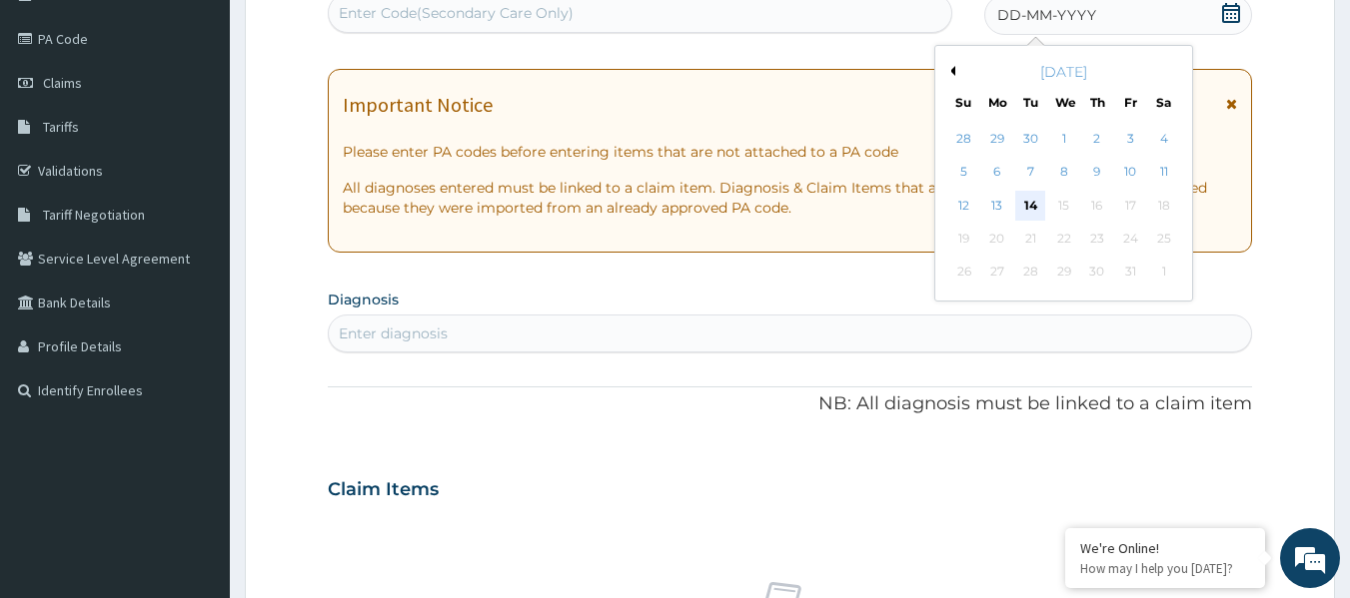
click at [1036, 204] on div "14" at bounding box center [1031, 206] width 30 height 30
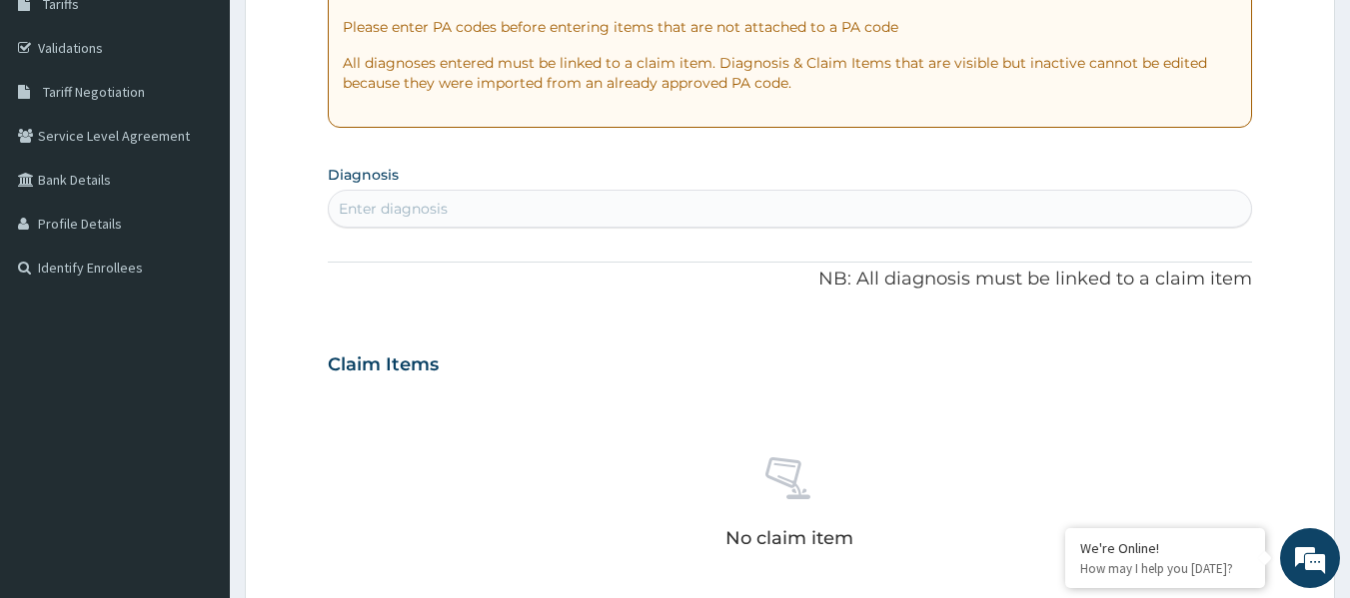
scroll to position [349, 0]
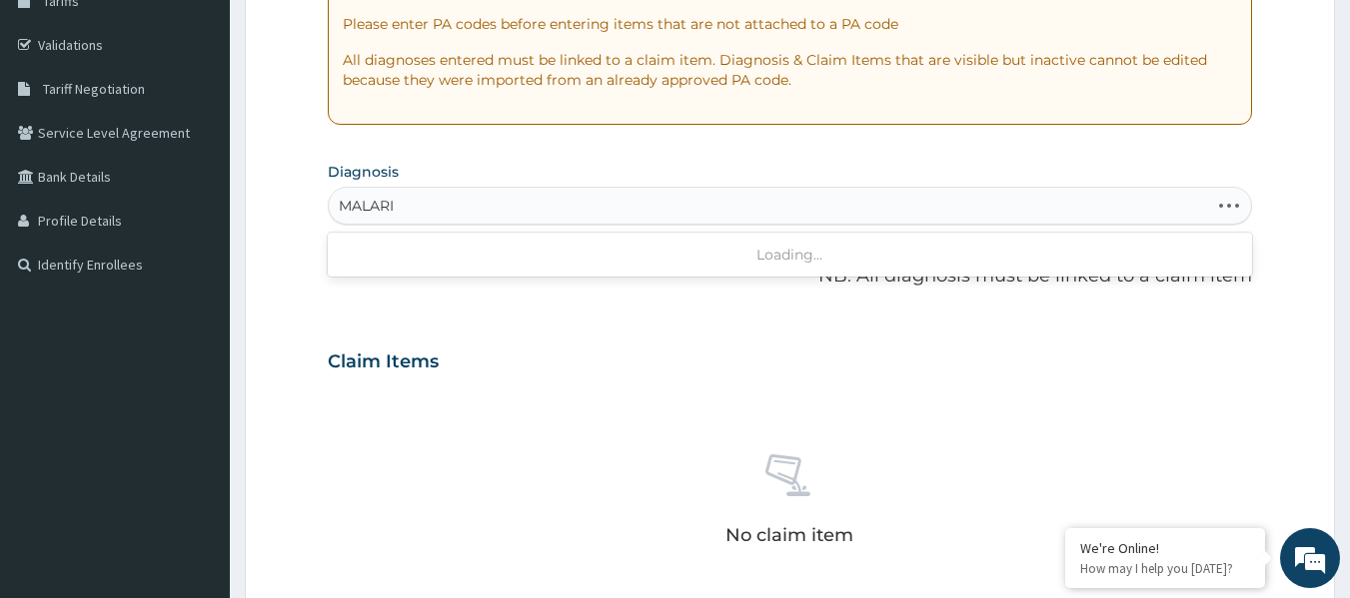
type input "MALARIA"
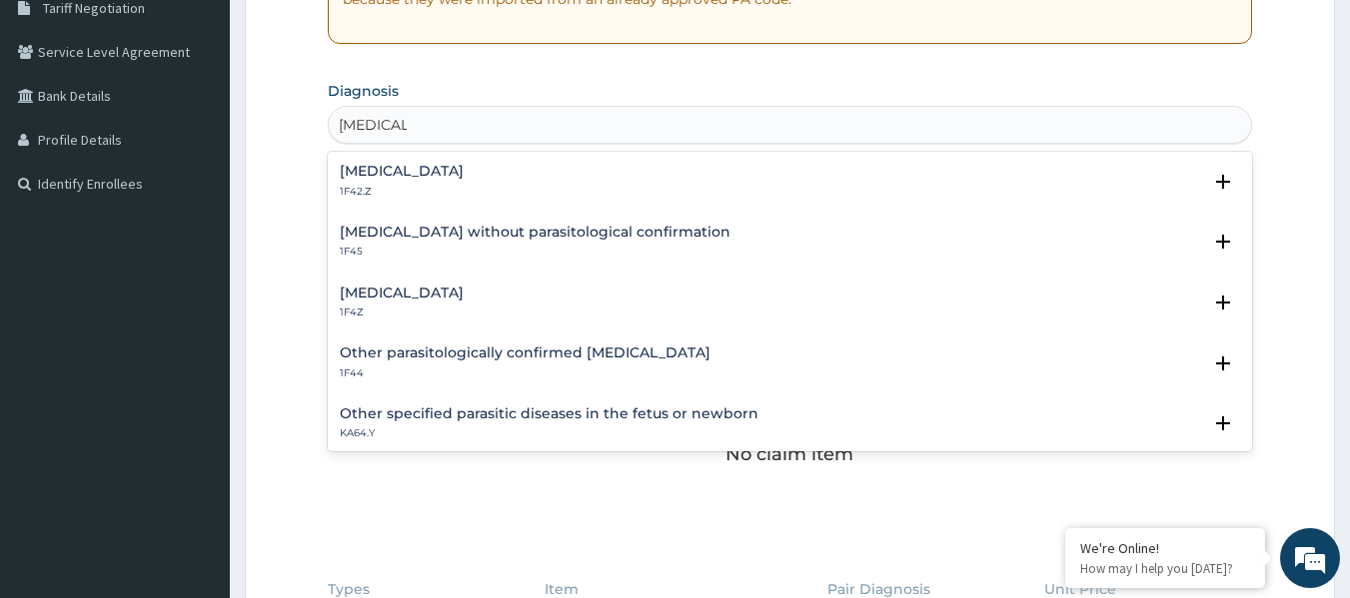
scroll to position [521, 0]
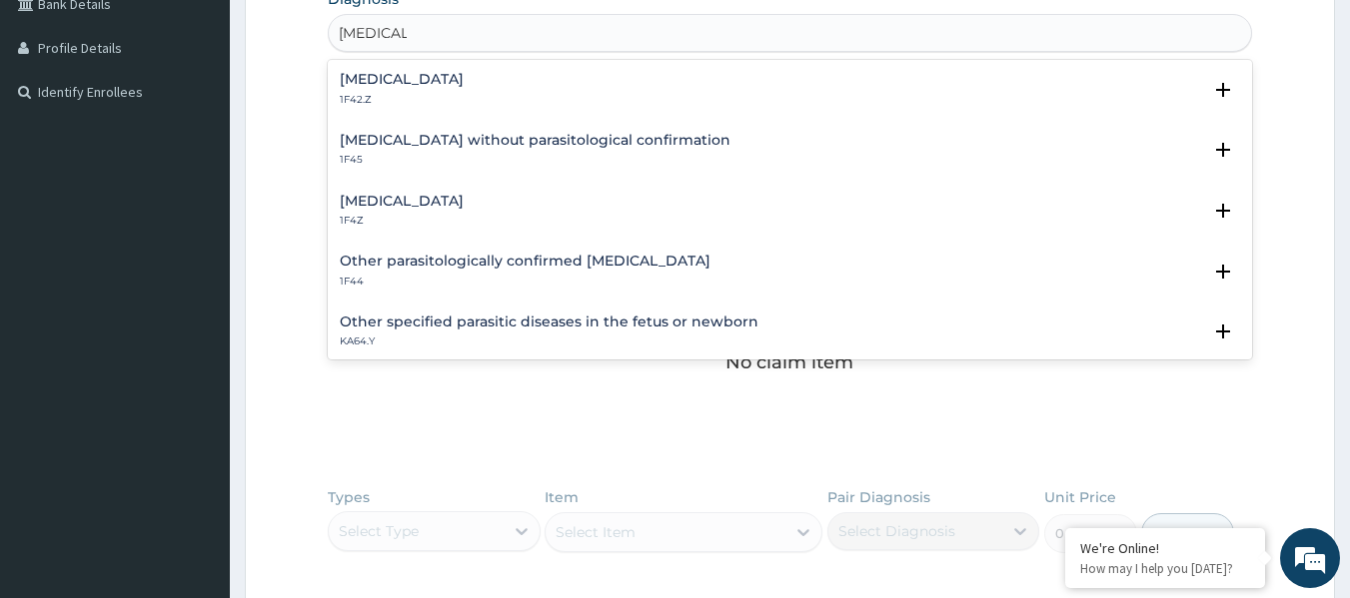
click at [430, 201] on h4 "Malaria, unspecified" at bounding box center [402, 201] width 124 height 15
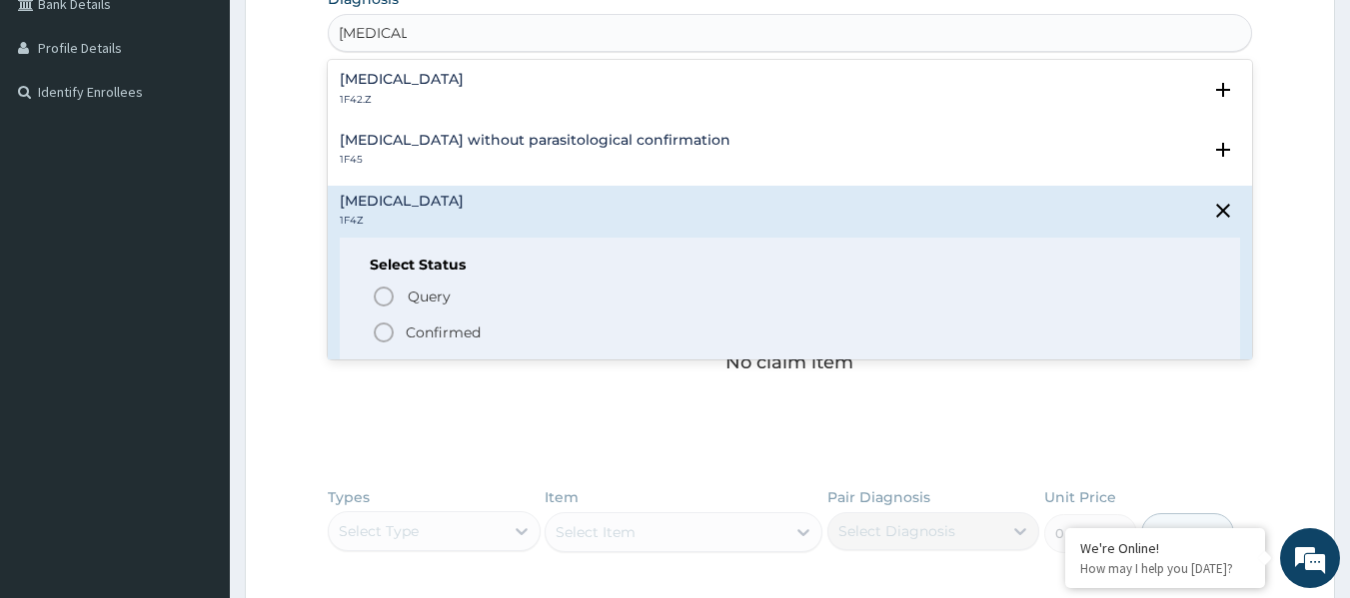
click at [452, 338] on p "Confirmed" at bounding box center [443, 333] width 75 height 20
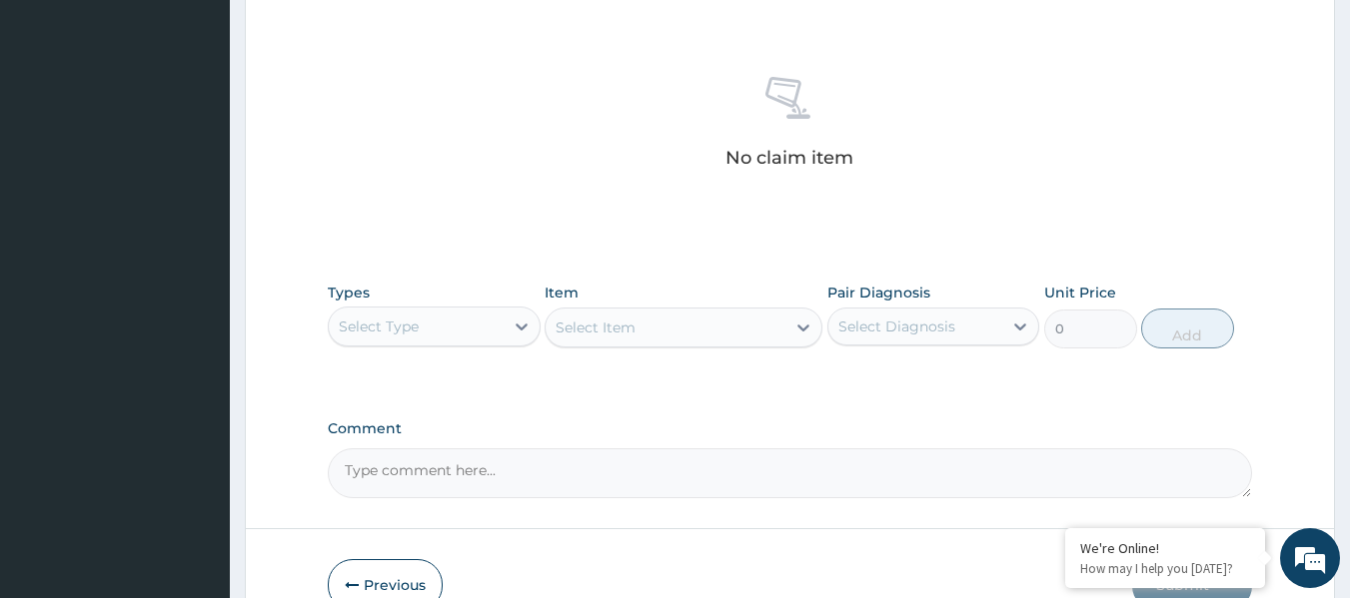
scroll to position [842, 0]
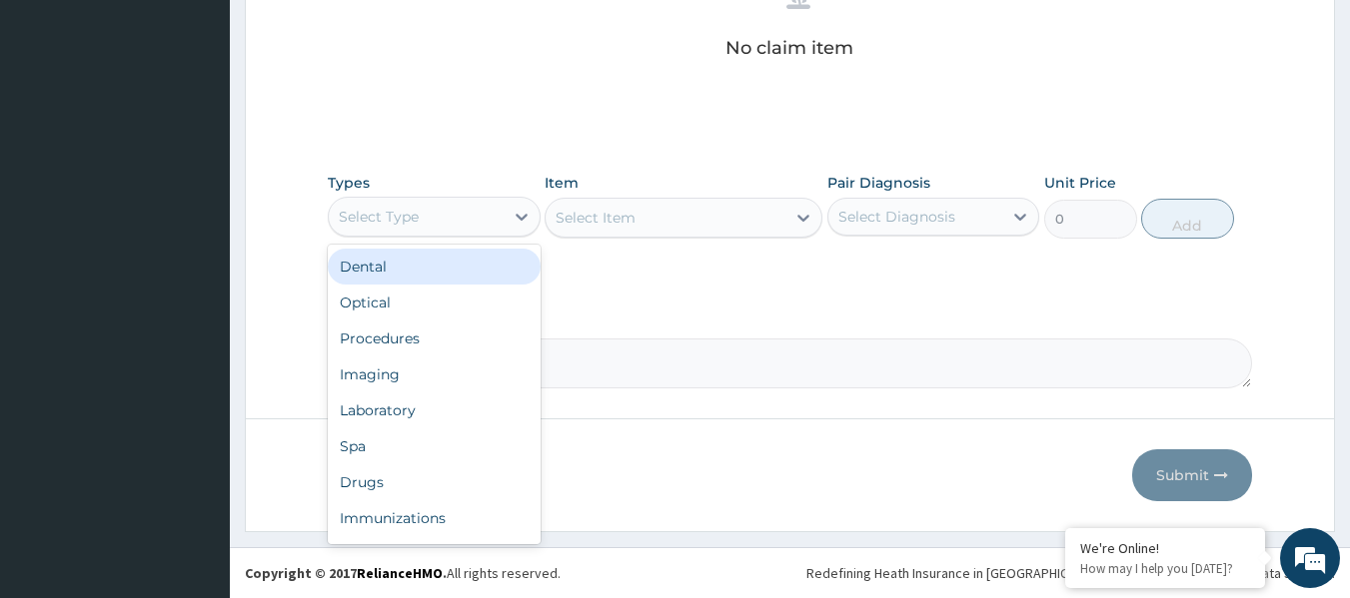
click at [471, 341] on div "Procedures" at bounding box center [434, 339] width 213 height 36
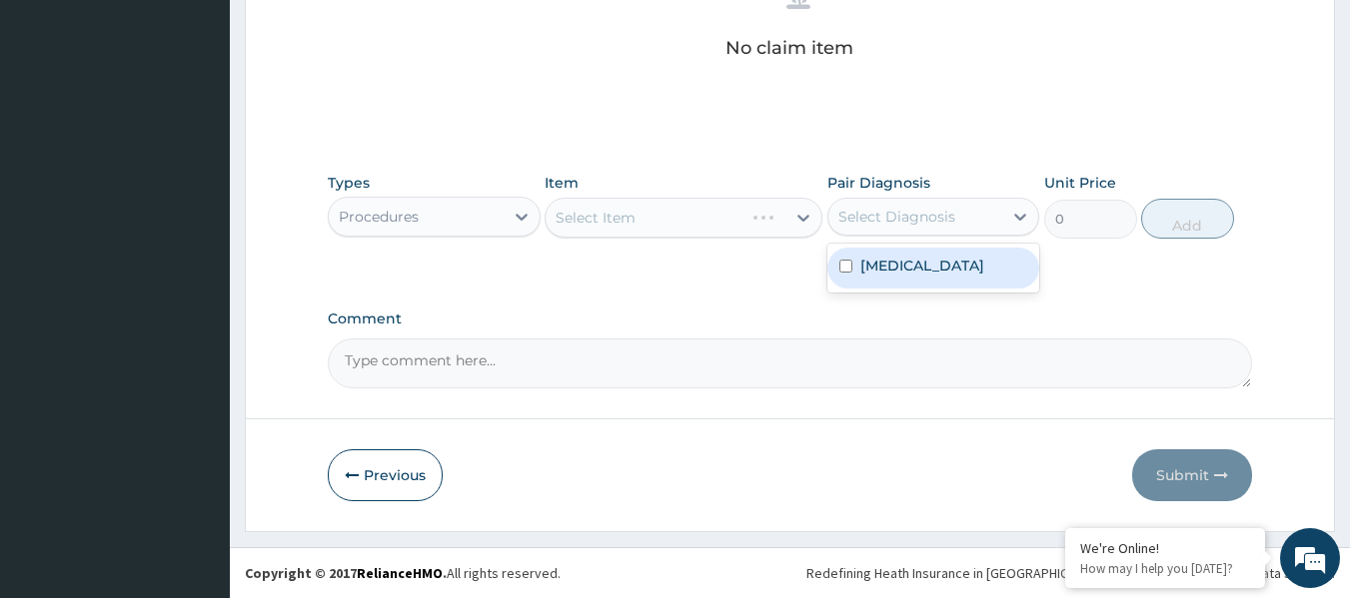
click at [932, 276] on div "Malaria, unspecified" at bounding box center [933, 268] width 213 height 41
checkbox input "true"
click at [662, 215] on div "Select Item" at bounding box center [683, 218] width 278 height 40
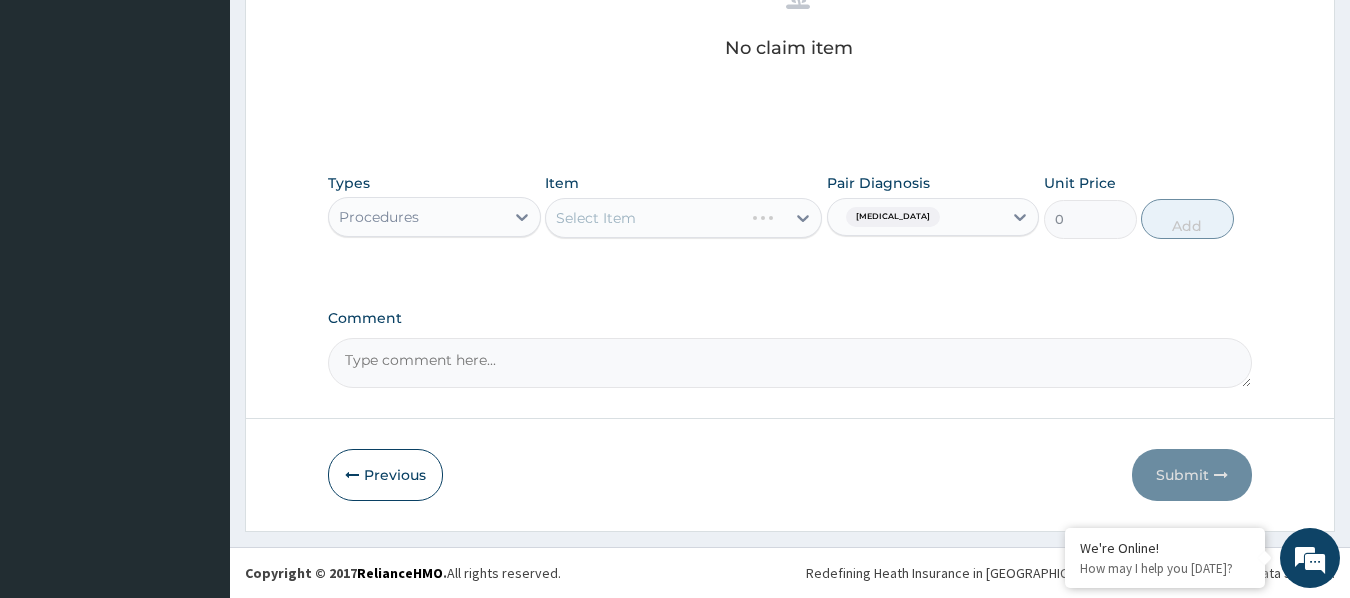
click at [710, 199] on div "Select Item" at bounding box center [683, 218] width 278 height 40
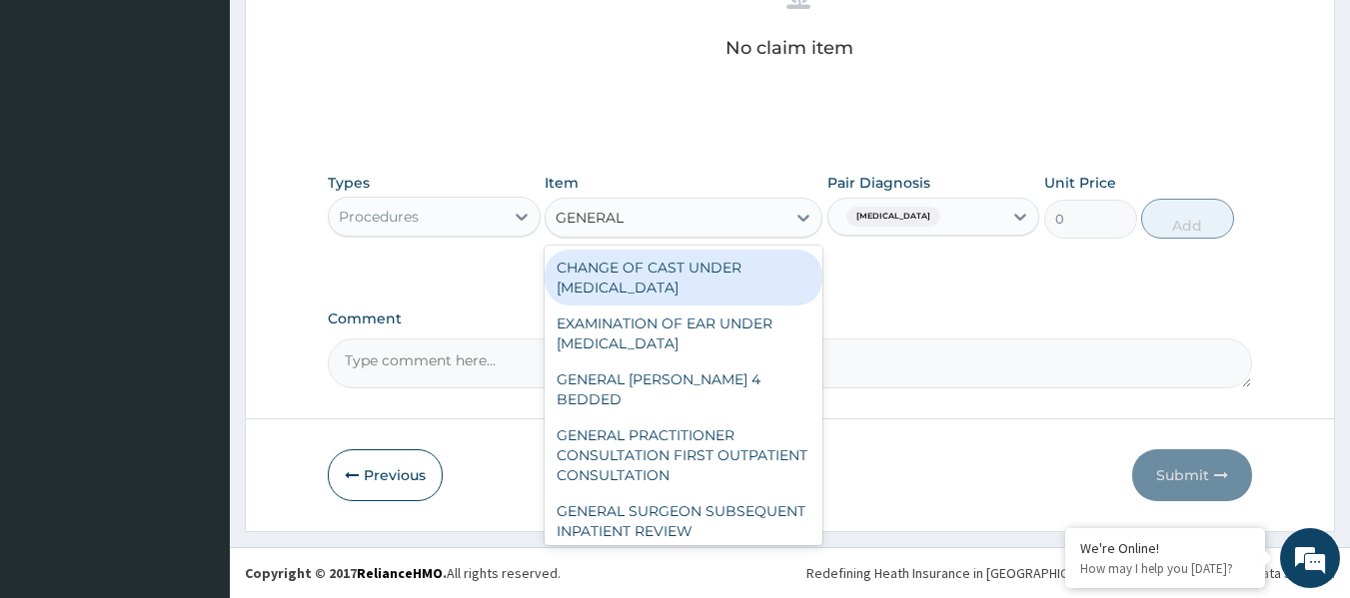
type input "GENERAL P"
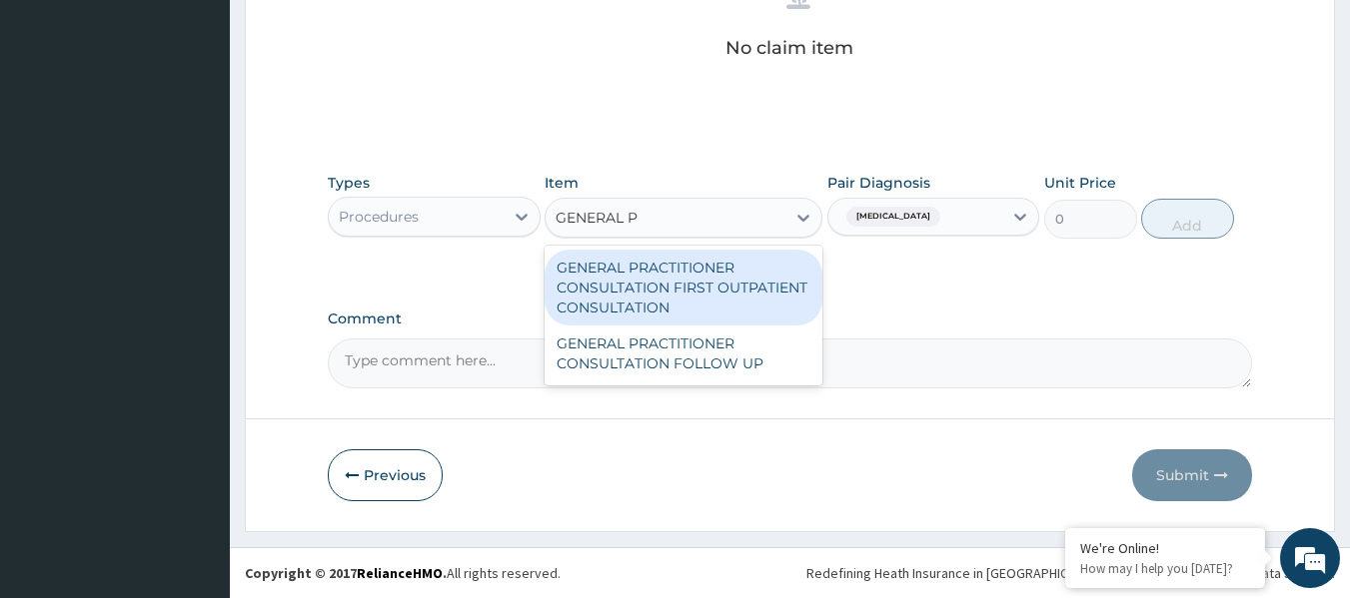
click at [749, 288] on div "GENERAL PRACTITIONER CONSULTATION FIRST OUTPATIENT CONSULTATION" at bounding box center [683, 288] width 278 height 76
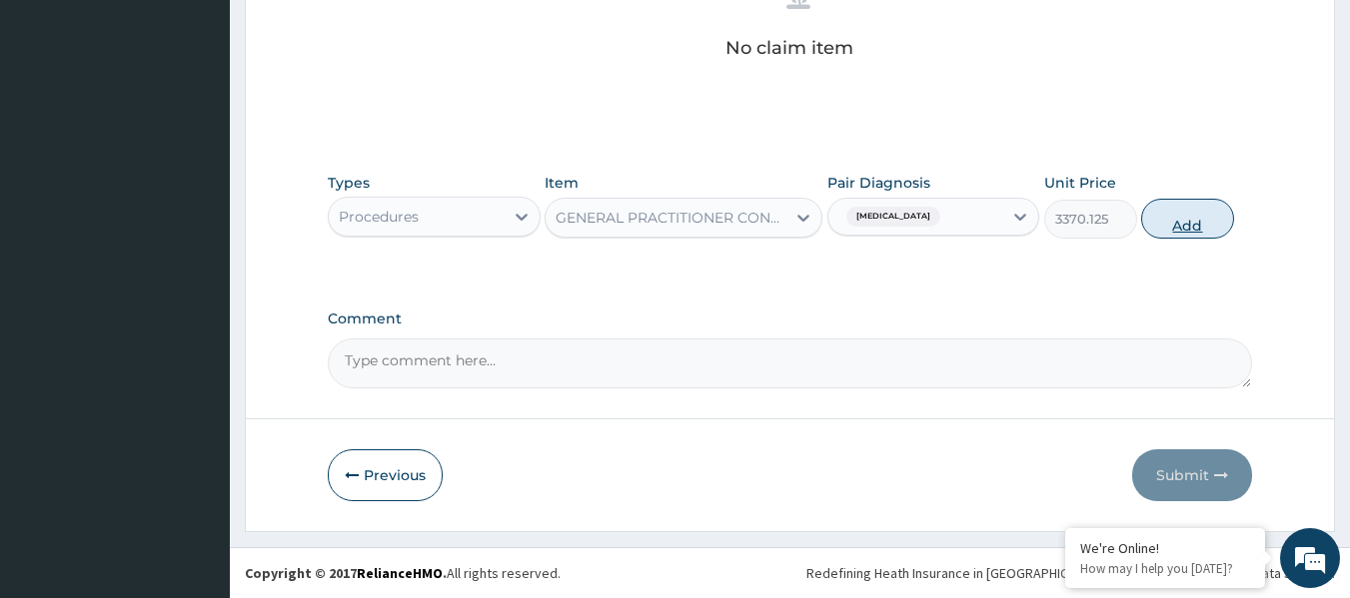
click at [1209, 224] on button "Add" at bounding box center [1187, 219] width 93 height 40
type input "0"
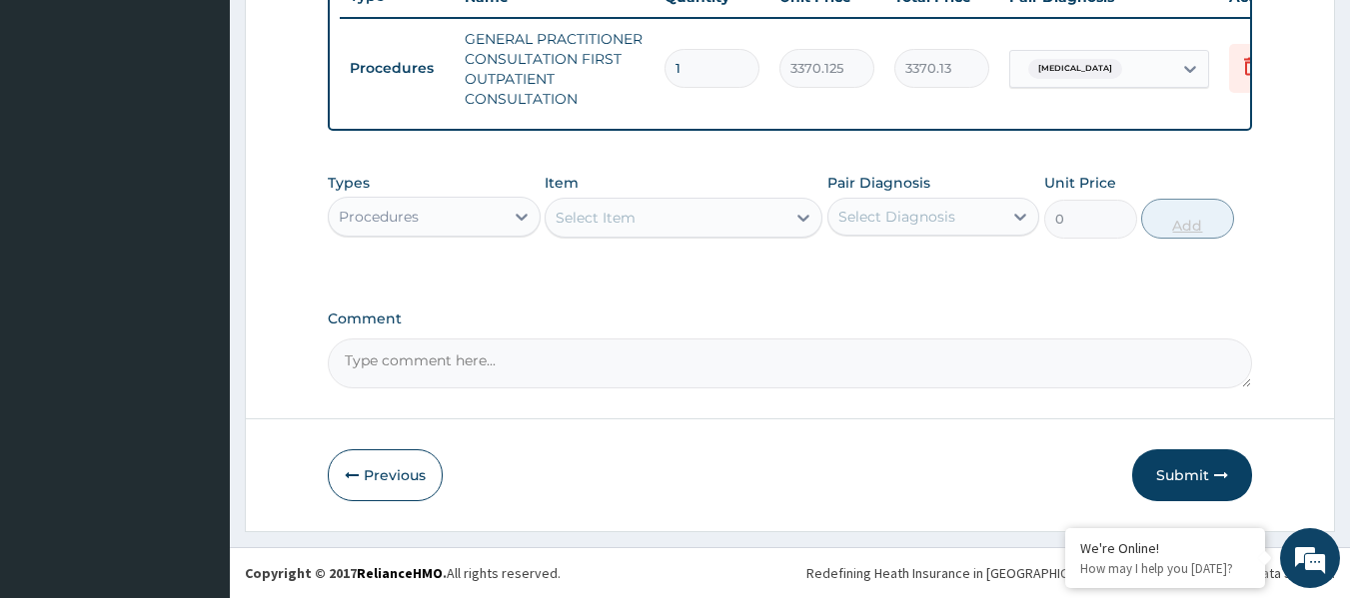
scroll to position [793, 0]
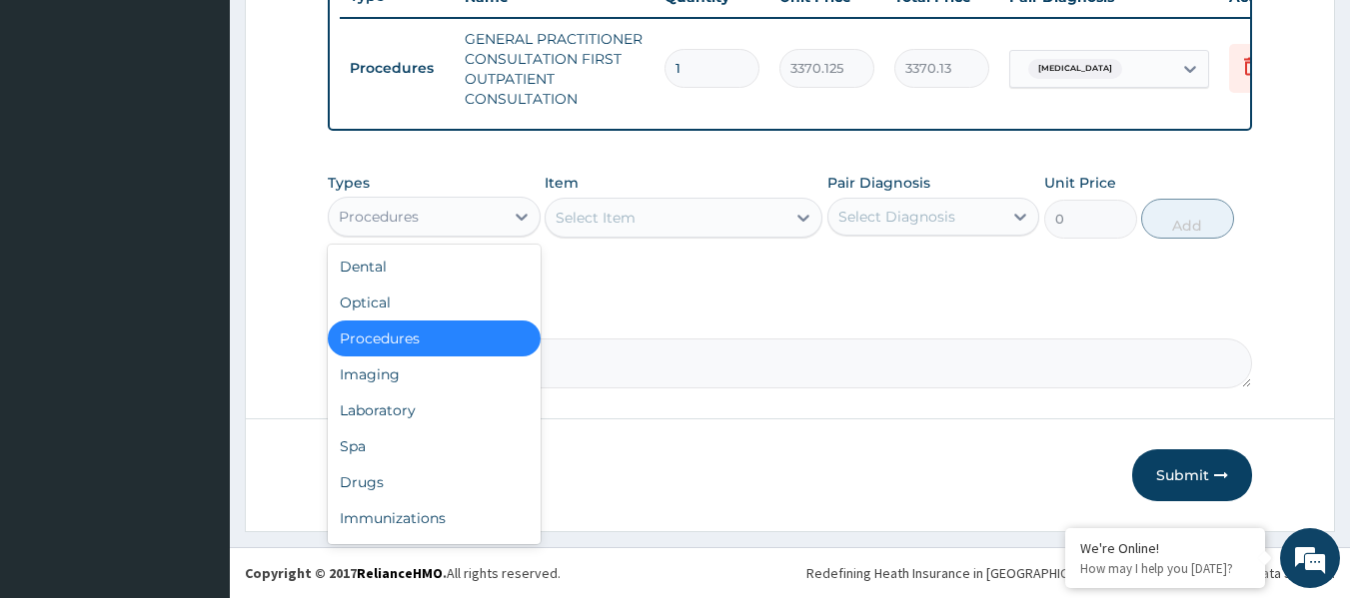
click at [472, 402] on div "Laboratory" at bounding box center [434, 411] width 213 height 36
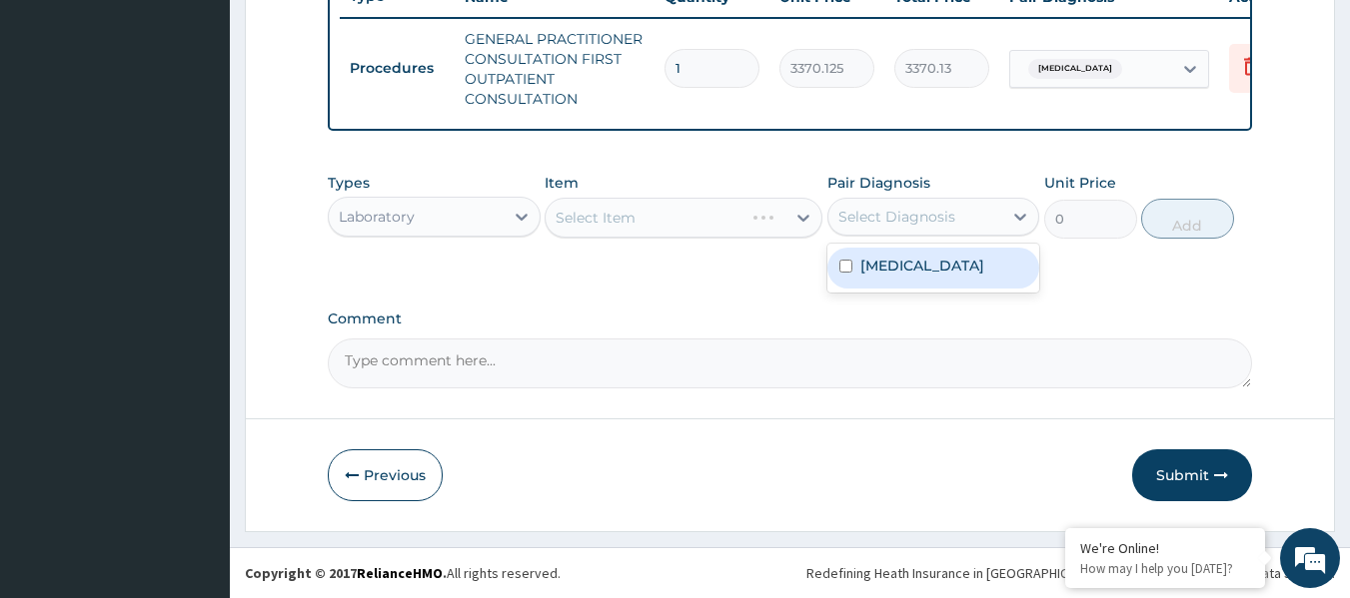
click at [950, 279] on div "Malaria, unspecified" at bounding box center [933, 268] width 213 height 41
checkbox input "true"
click at [659, 215] on div "Select Item" at bounding box center [683, 218] width 278 height 40
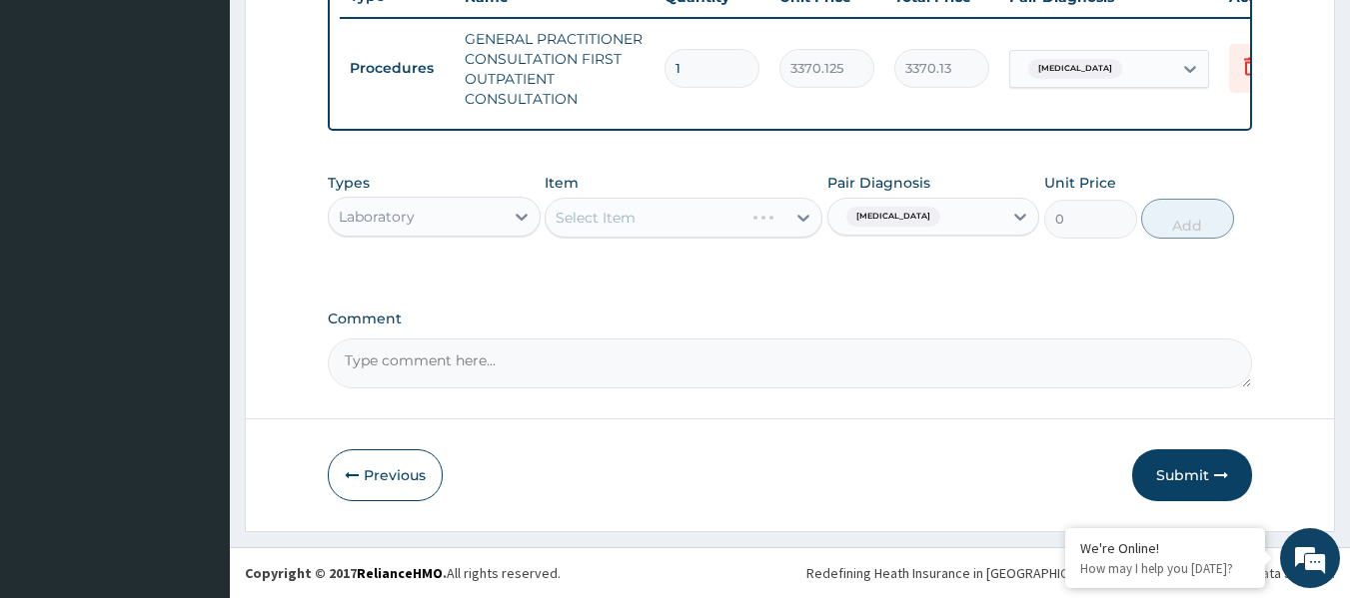
click at [685, 226] on div "Select Item" at bounding box center [683, 218] width 278 height 40
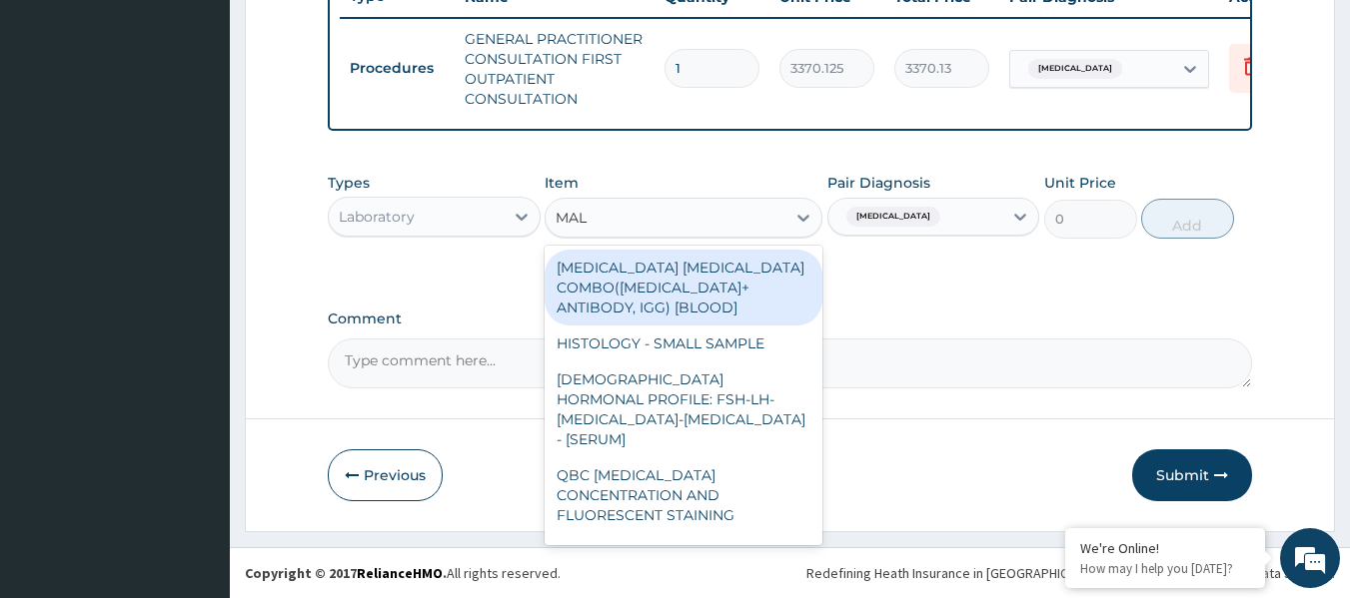
type input "MALA"
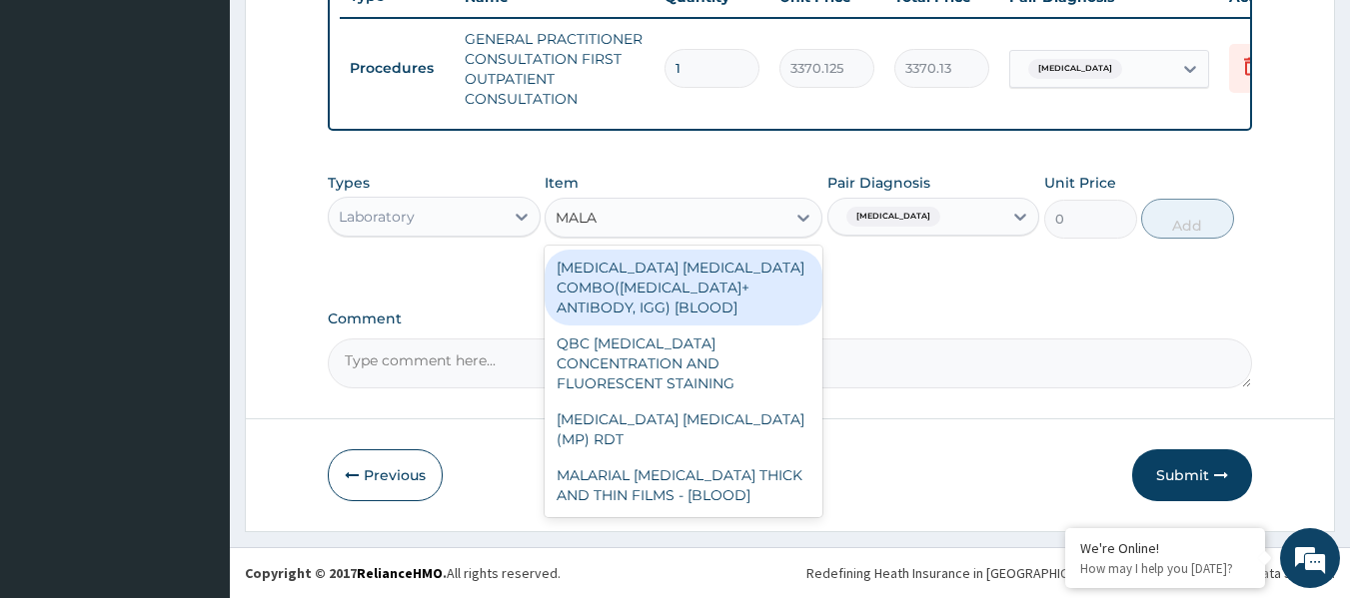
click at [766, 402] on div "[MEDICAL_DATA] [MEDICAL_DATA] (MP) RDT" at bounding box center [683, 430] width 278 height 56
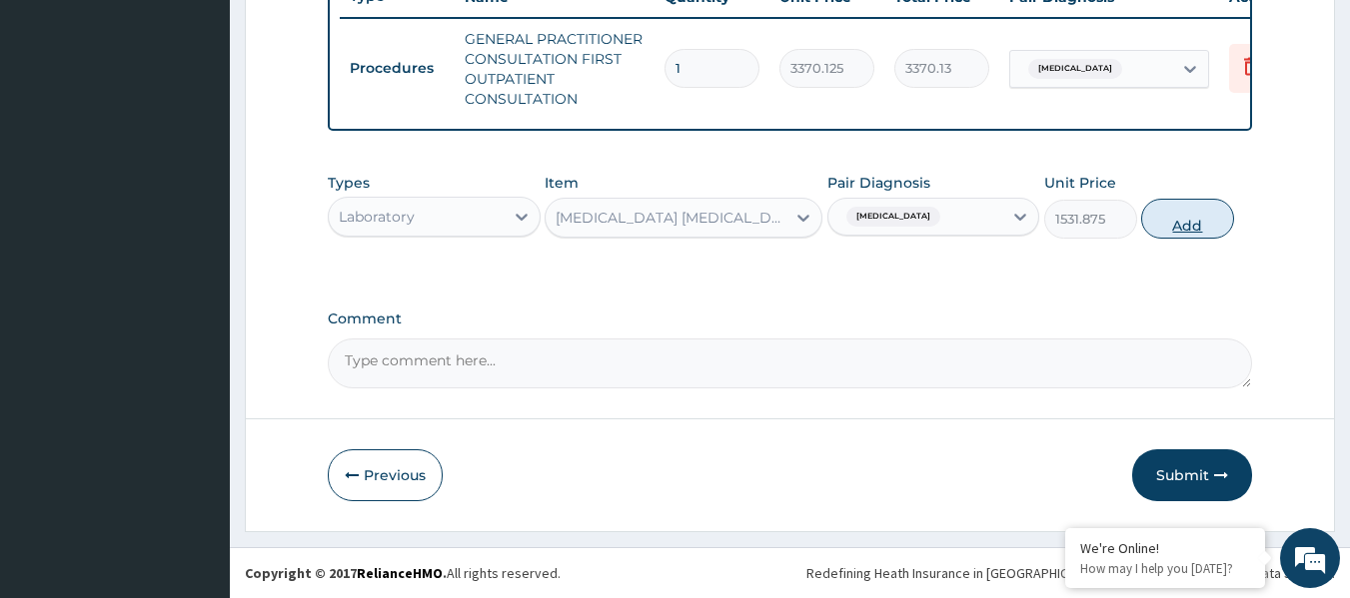
click at [1145, 207] on button "Add" at bounding box center [1187, 219] width 93 height 40
type input "0"
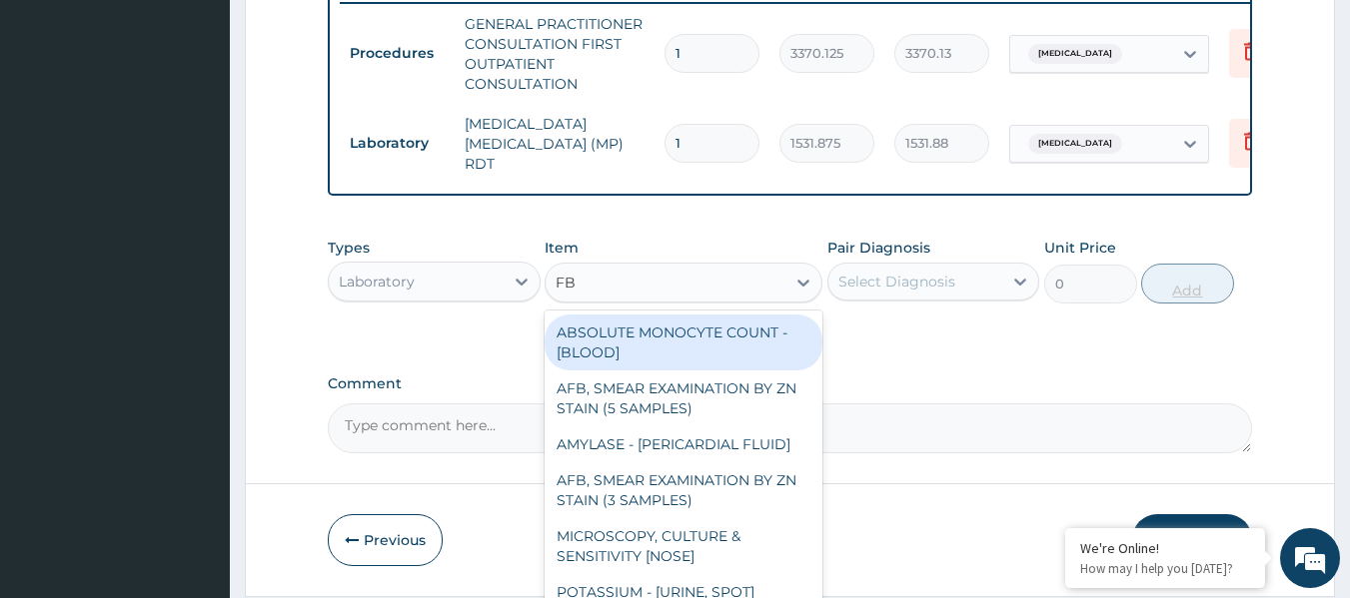
type input "FBC"
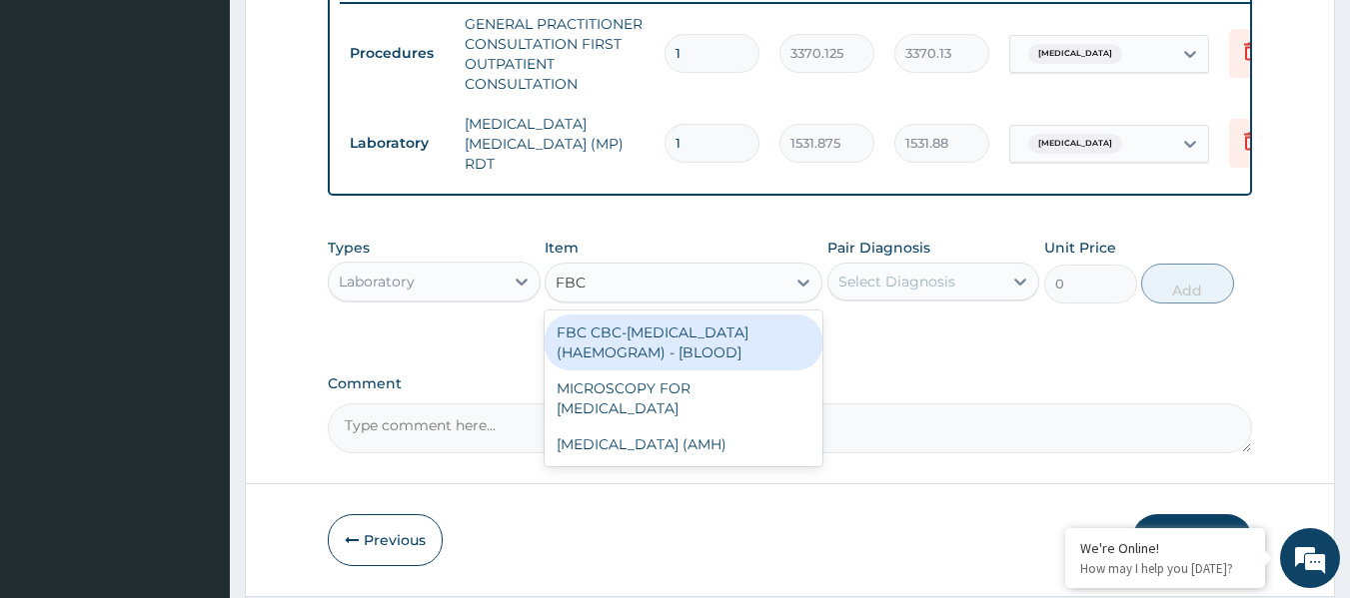
click at [783, 329] on div "FBC CBC-COMPLETE BLOOD COUNT (HAEMOGRAM) - [BLOOD]" at bounding box center [683, 343] width 278 height 56
type input "4085"
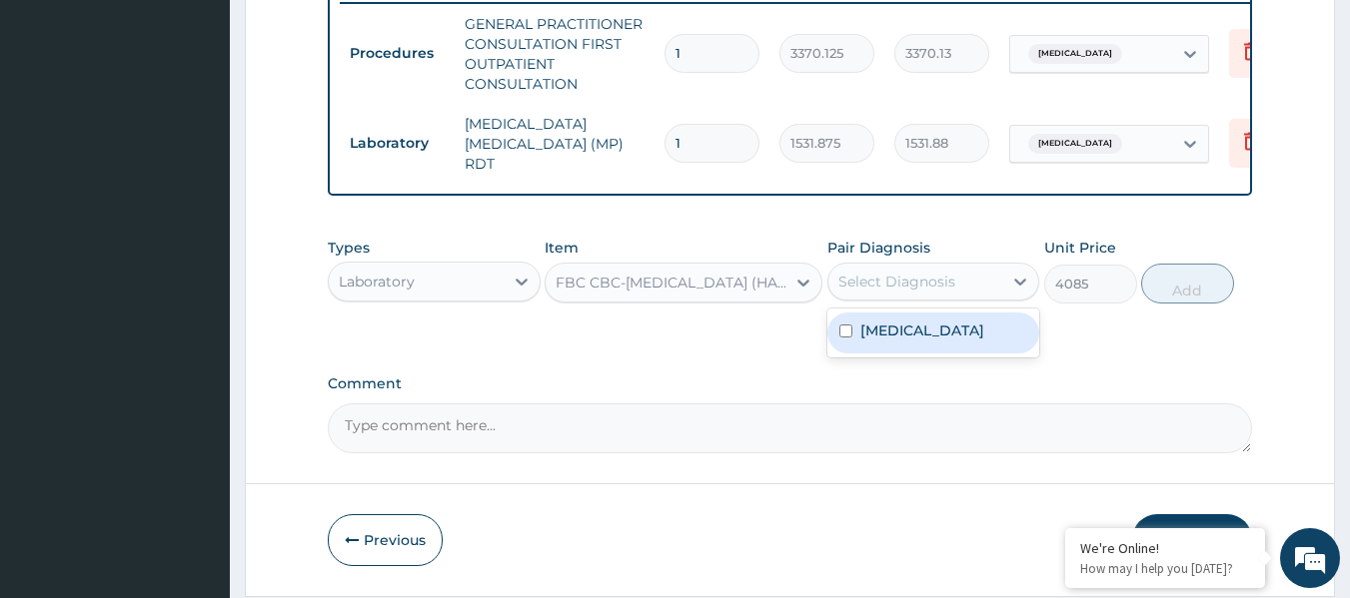
click at [960, 329] on label "[MEDICAL_DATA]" at bounding box center [922, 331] width 124 height 20
checkbox input "true"
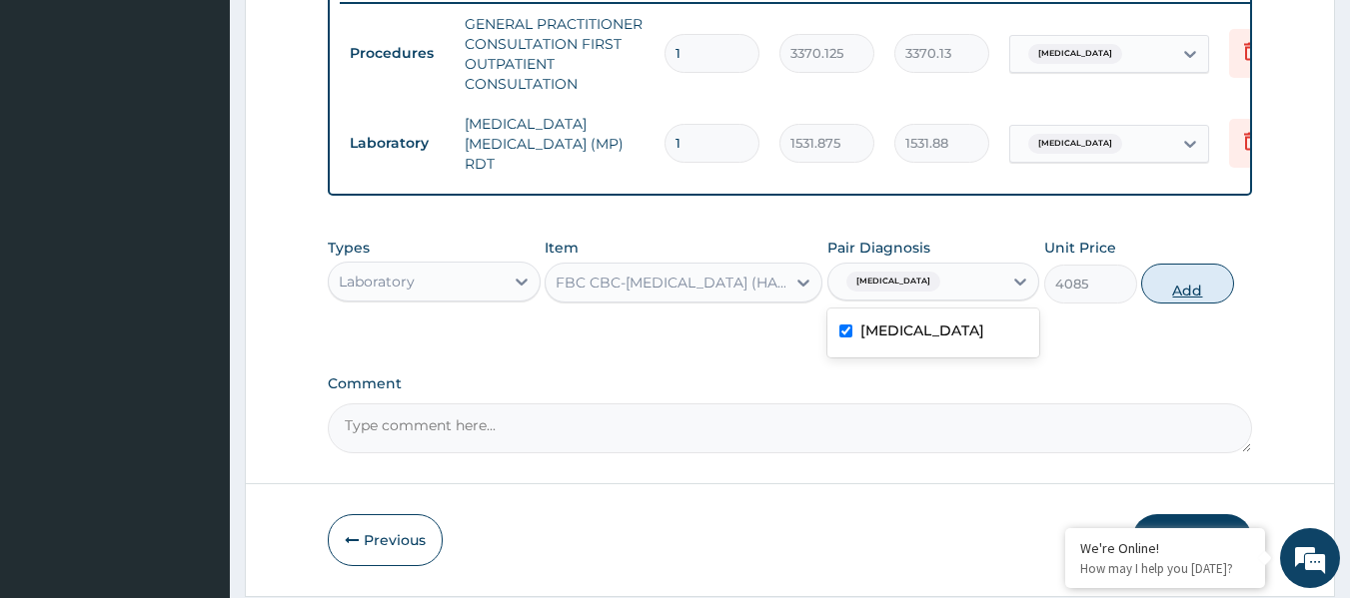
click at [1175, 288] on button "Add" at bounding box center [1187, 284] width 93 height 40
type input "0"
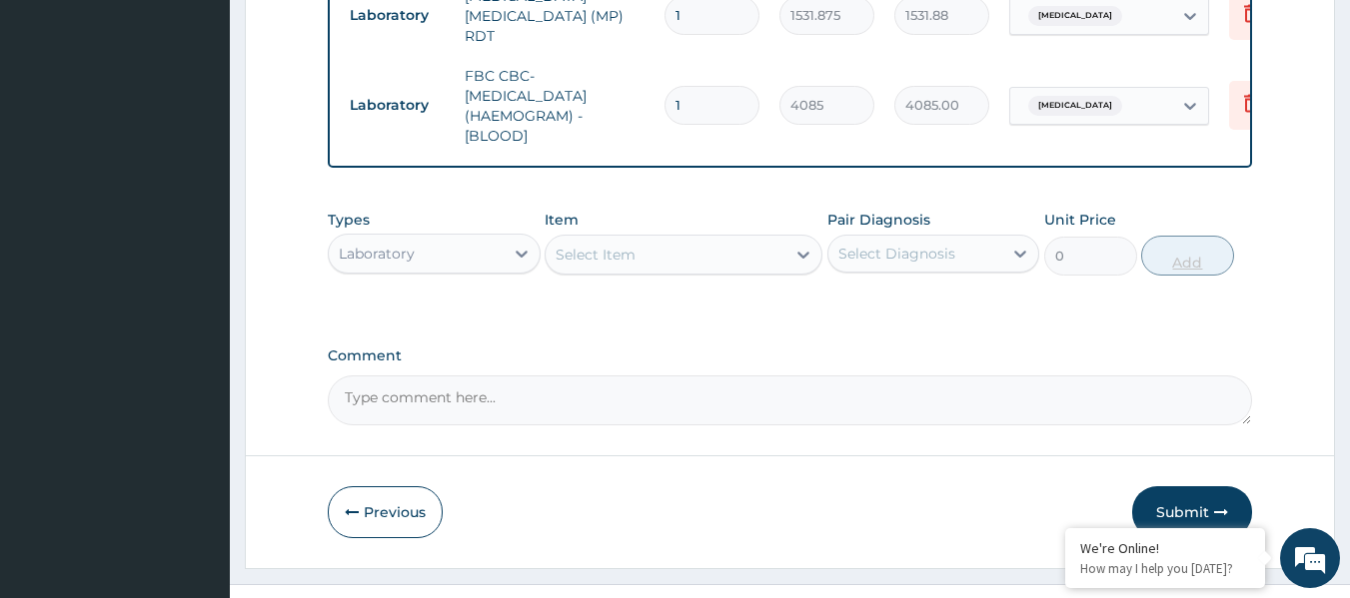
scroll to position [962, 0]
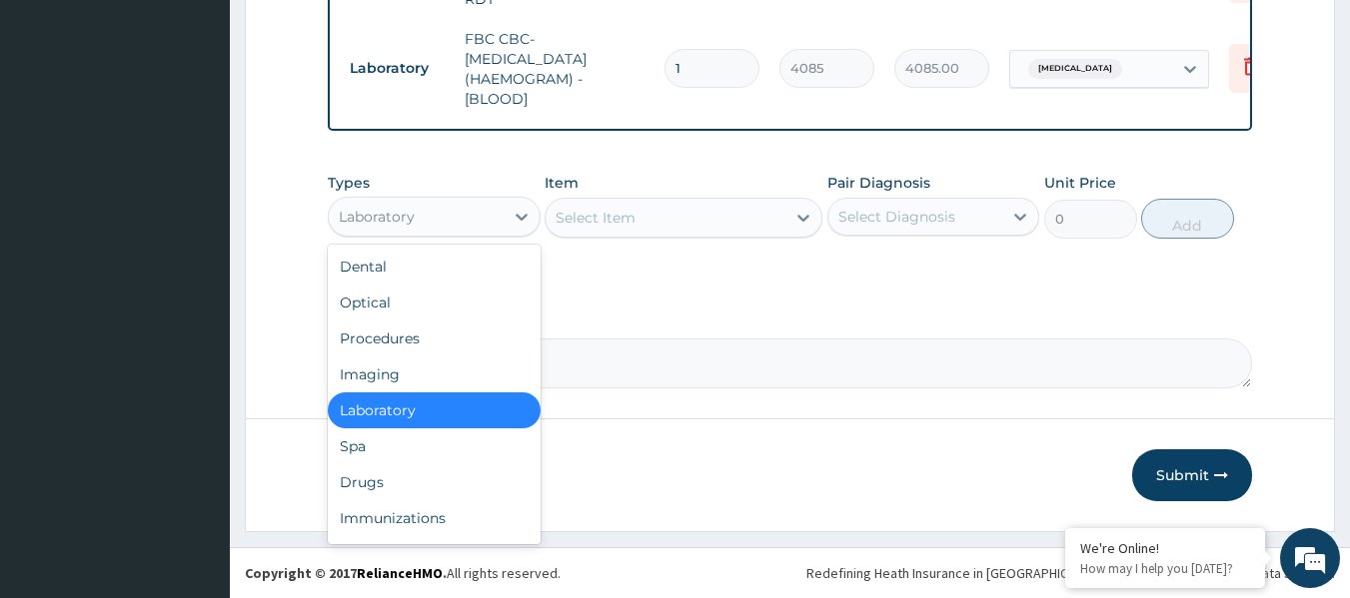
click at [467, 484] on div "Drugs" at bounding box center [434, 483] width 213 height 36
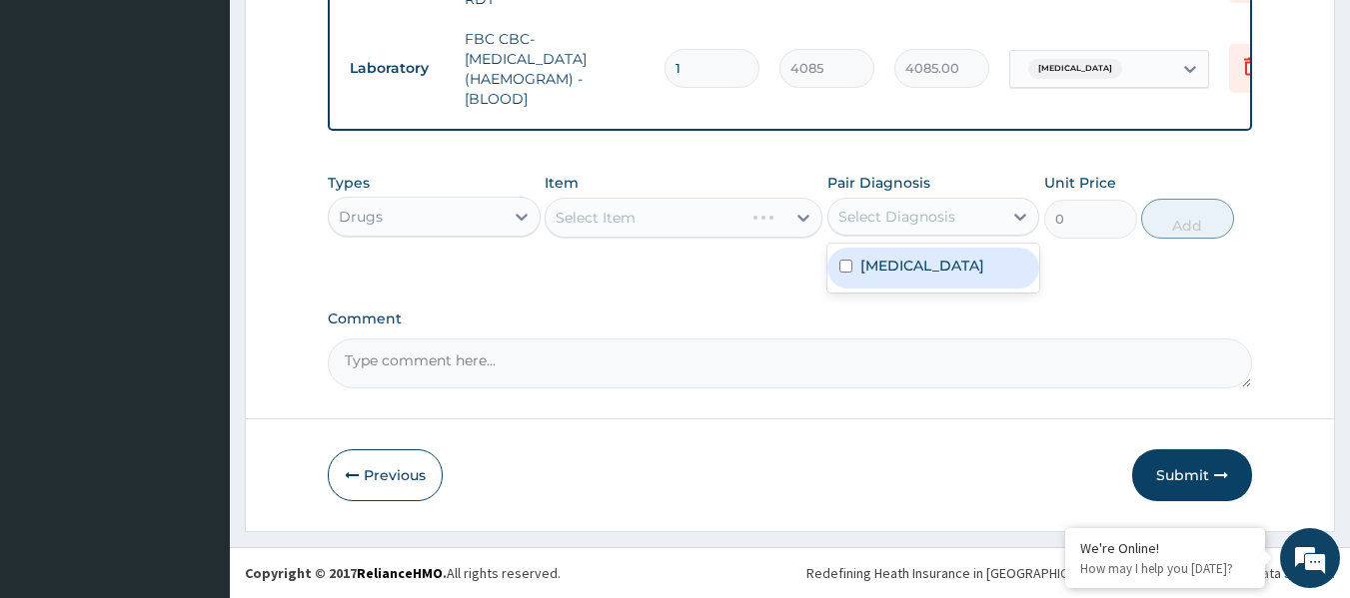
click at [908, 266] on label "[MEDICAL_DATA]" at bounding box center [922, 266] width 124 height 20
checkbox input "true"
click at [684, 211] on div "Select Item" at bounding box center [683, 218] width 278 height 40
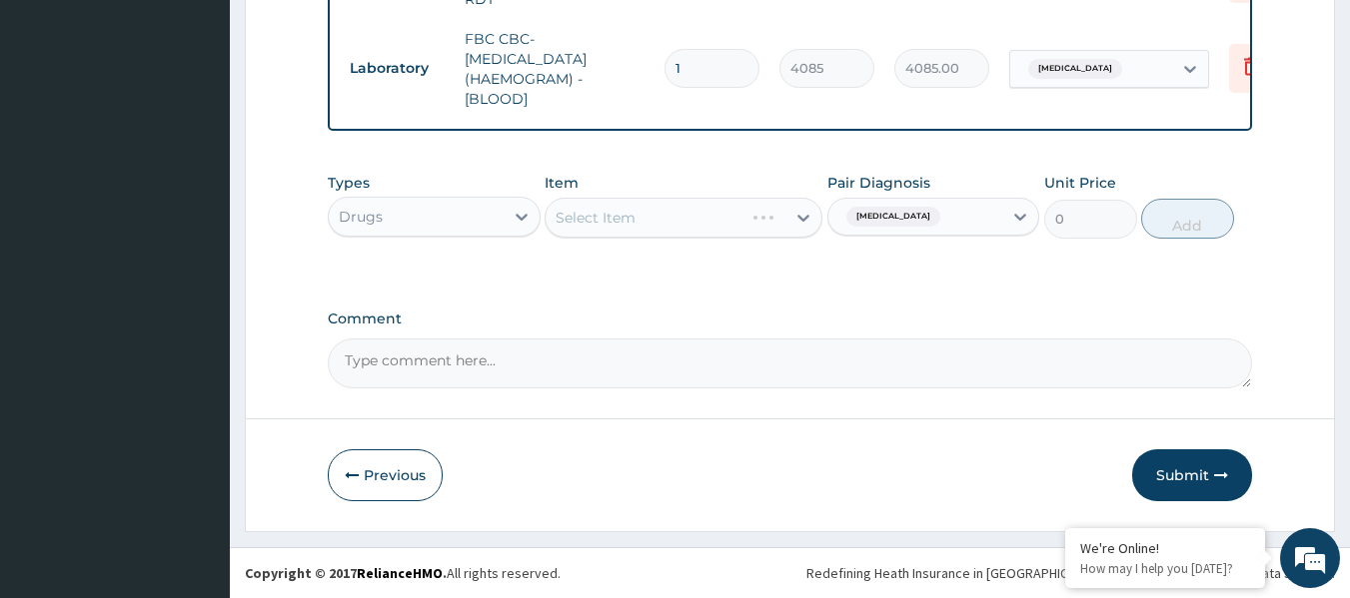
click at [615, 241] on div "Types Drugs Item Select Item Pair Diagnosis Malaria, unspecified Unit Price 0 A…" at bounding box center [790, 206] width 925 height 86
click at [672, 193] on div "Item Select Item" at bounding box center [683, 206] width 278 height 66
click at [696, 210] on div "Select Item" at bounding box center [683, 218] width 278 height 40
click at [733, 231] on div "Select Item" at bounding box center [683, 218] width 278 height 40
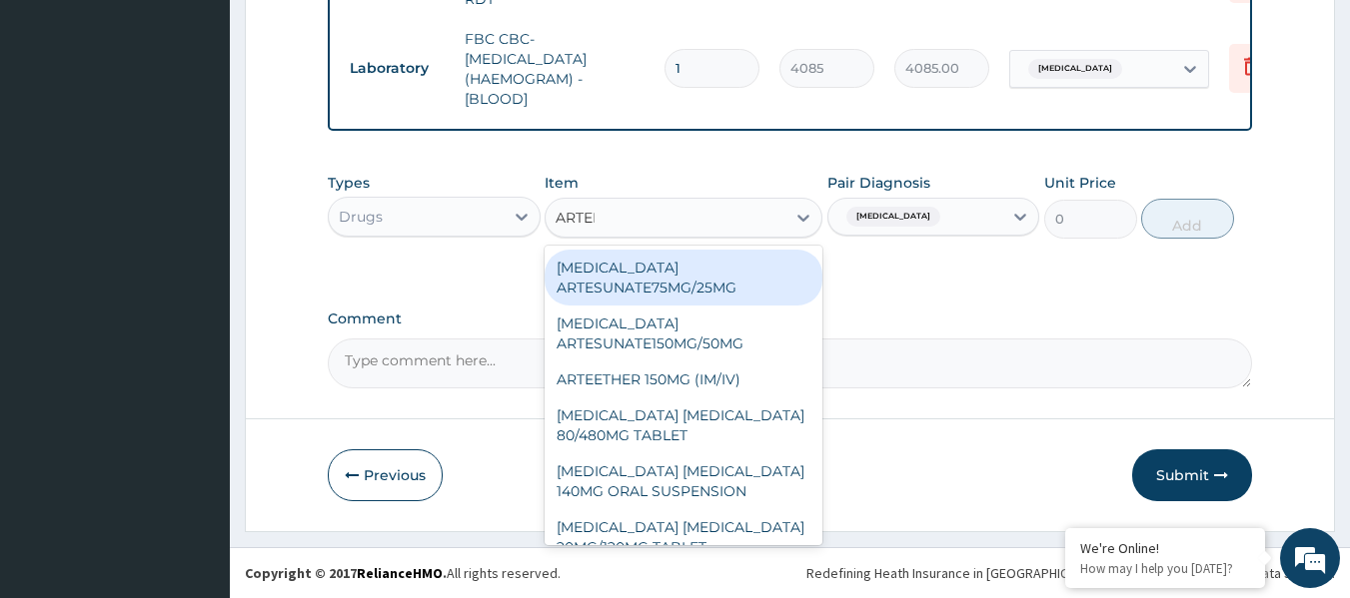
type input "ARTEME"
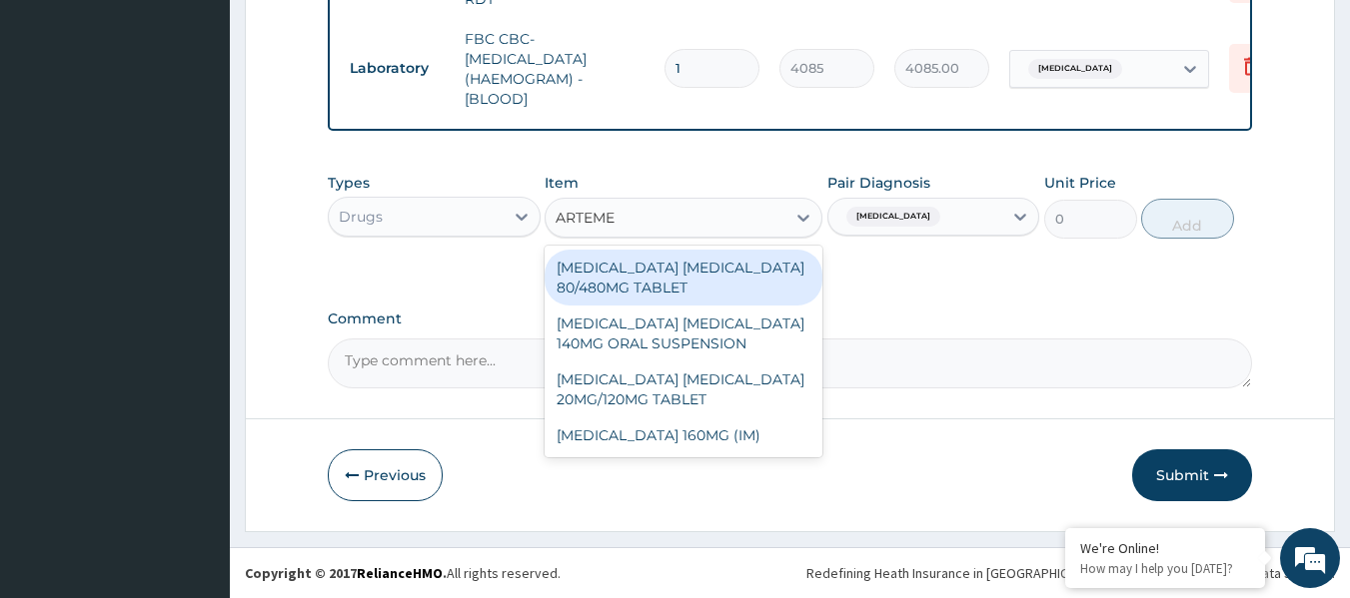
click at [729, 273] on div "[MEDICAL_DATA] [MEDICAL_DATA] 80/480MG TABLET" at bounding box center [683, 278] width 278 height 56
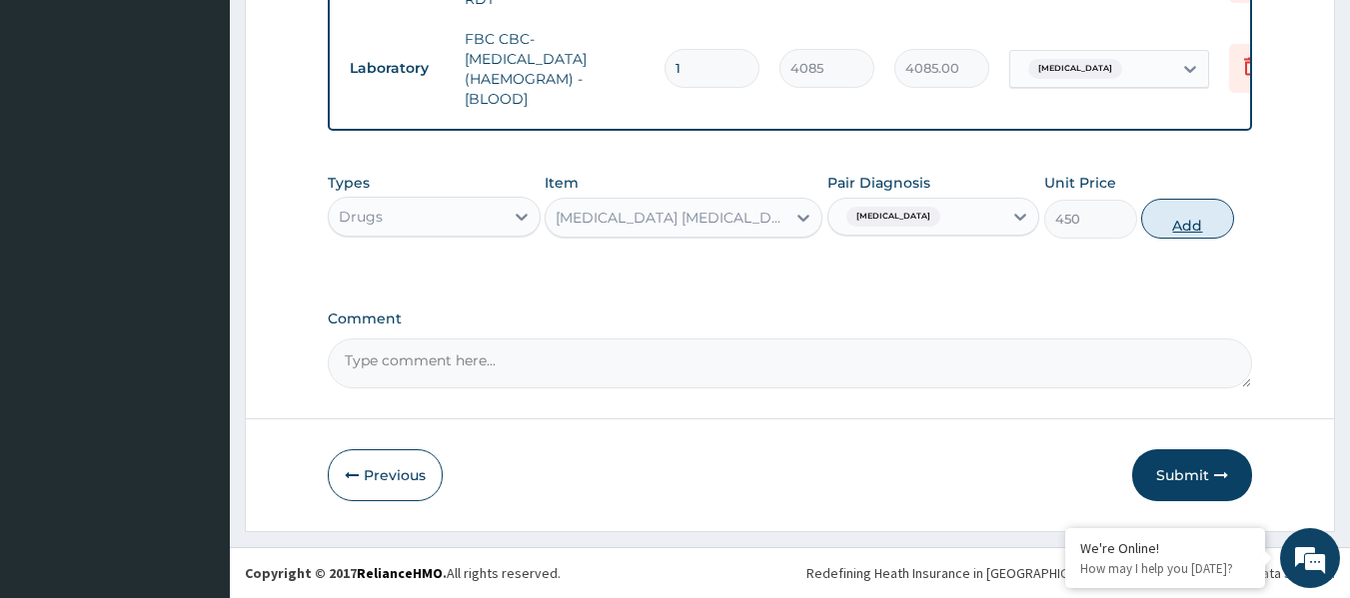
click at [1147, 230] on button "Add" at bounding box center [1187, 219] width 93 height 40
type input "0"
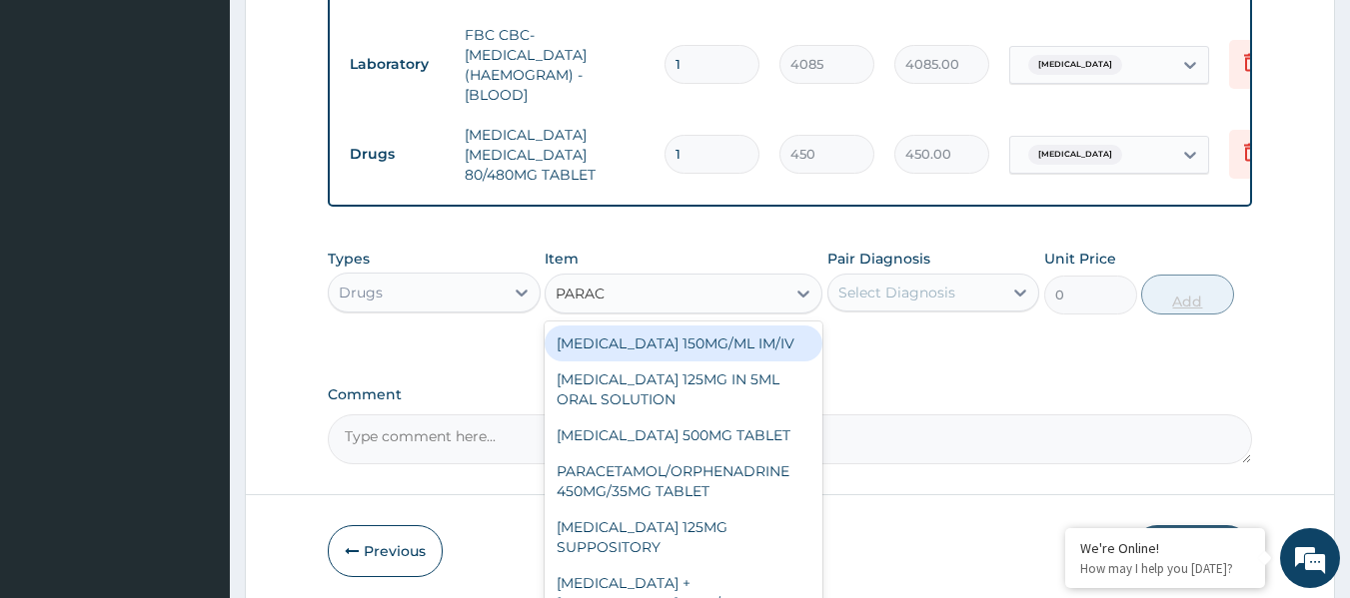
type input "PARACE"
click at [758, 431] on div "[MEDICAL_DATA] 500MG TABLET" at bounding box center [683, 436] width 278 height 36
type input "30"
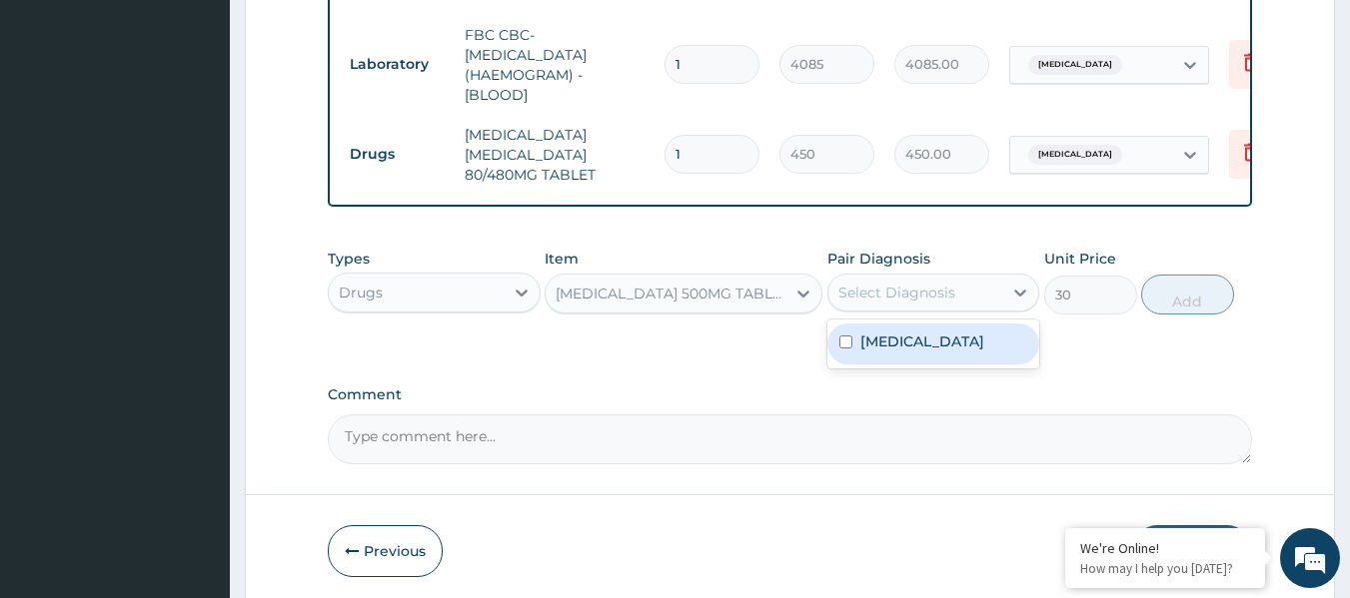
click at [928, 332] on div "[MEDICAL_DATA]" at bounding box center [933, 344] width 213 height 41
checkbox input "true"
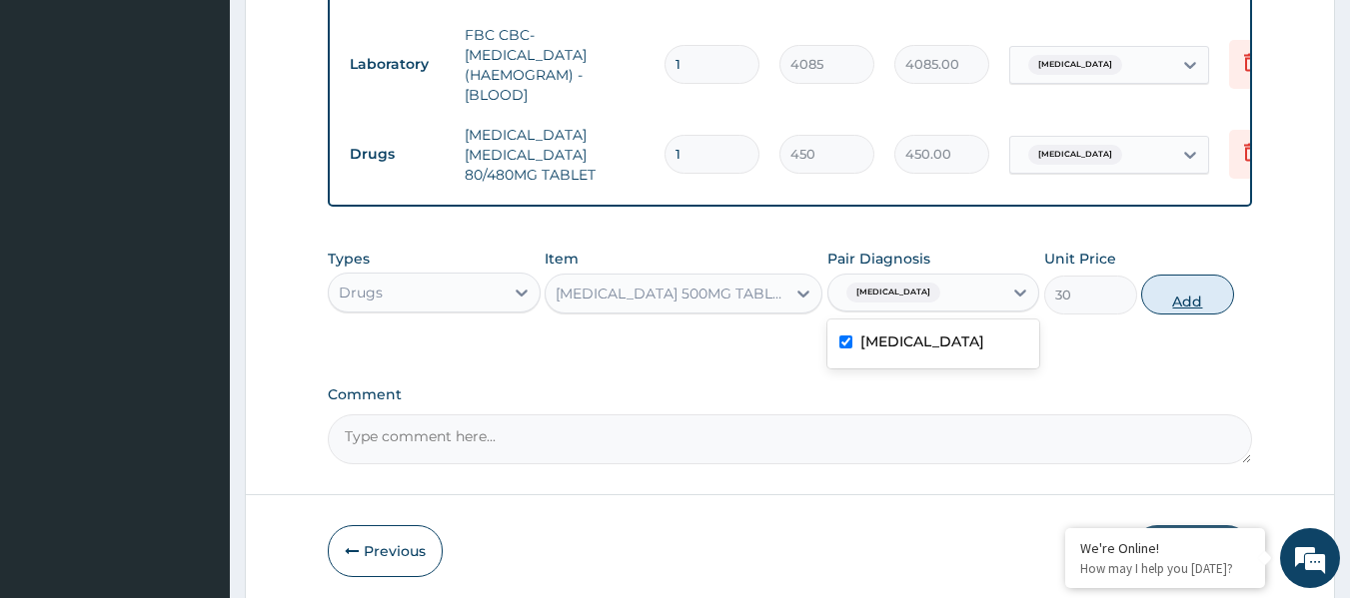
click at [1185, 310] on button "Add" at bounding box center [1187, 295] width 93 height 40
type input "0"
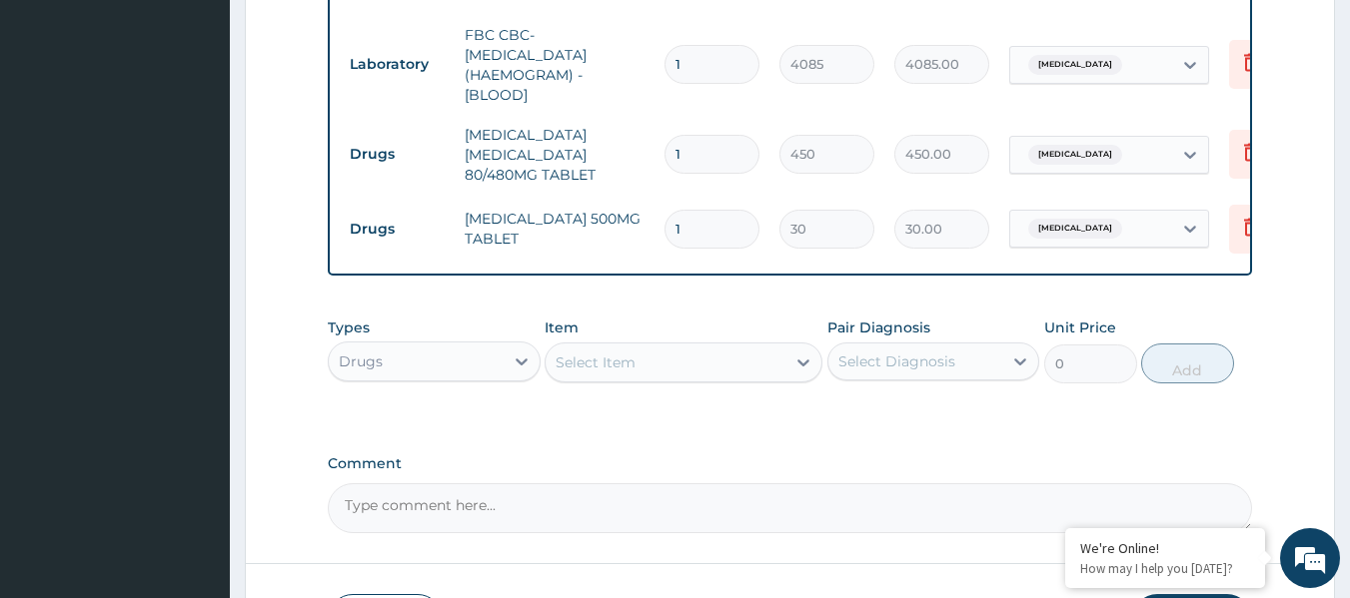
click at [731, 148] on input "1" at bounding box center [711, 154] width 95 height 39
type input "0.00"
type input "6"
type input "2700.00"
type input "6"
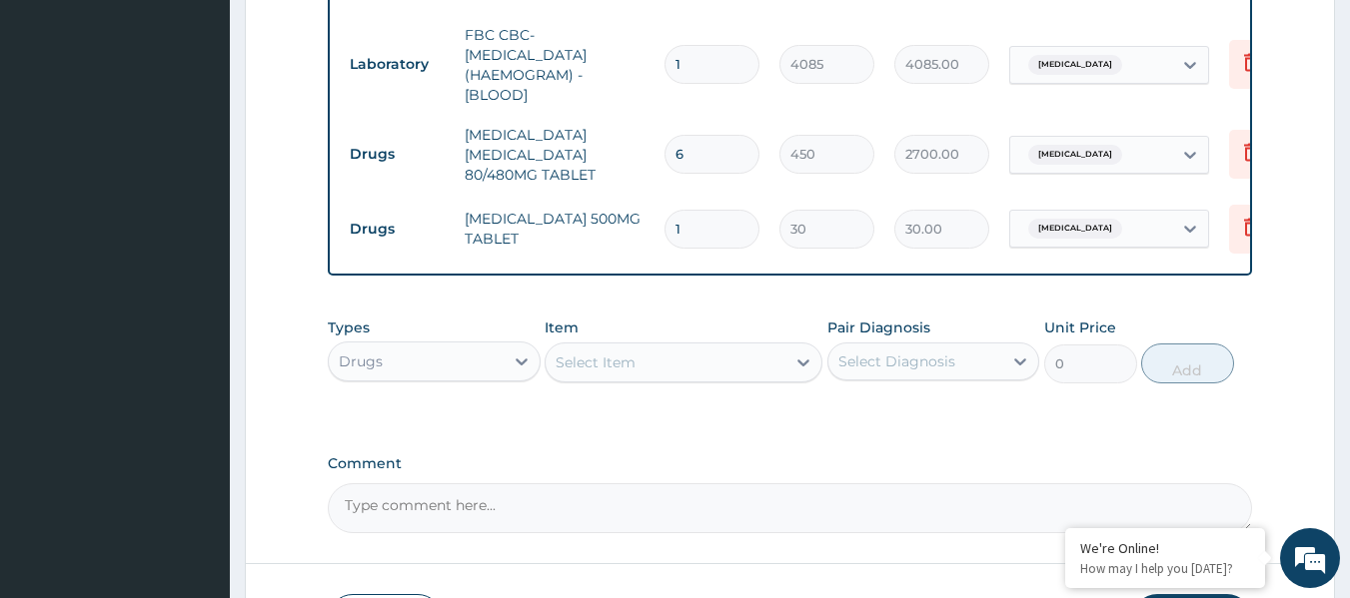
click at [729, 213] on input "1" at bounding box center [711, 229] width 95 height 39
type input "18"
type input "540.00"
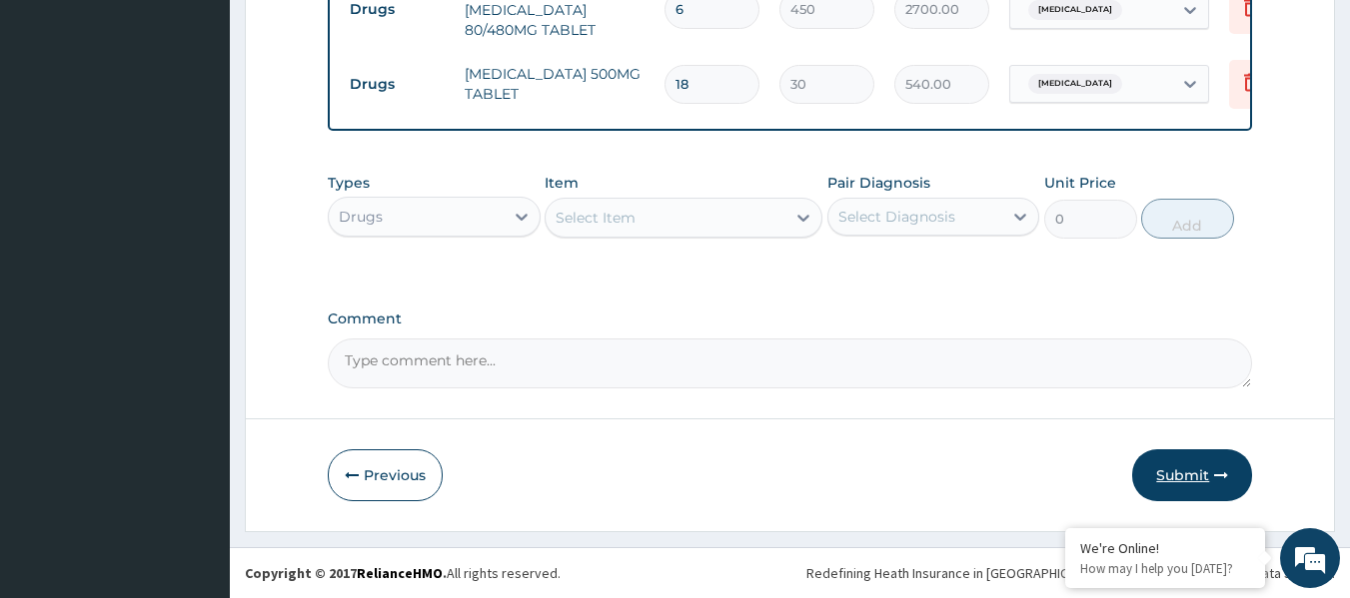
click at [1225, 467] on button "Submit" at bounding box center [1192, 476] width 120 height 52
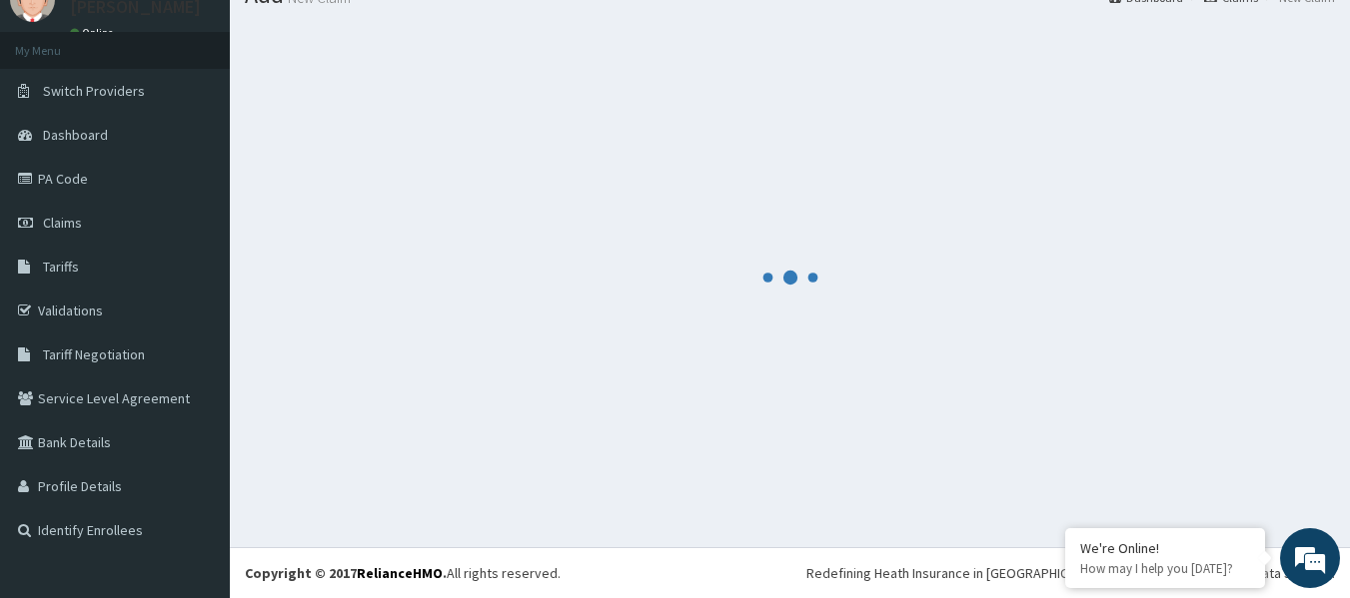
scroll to position [83, 0]
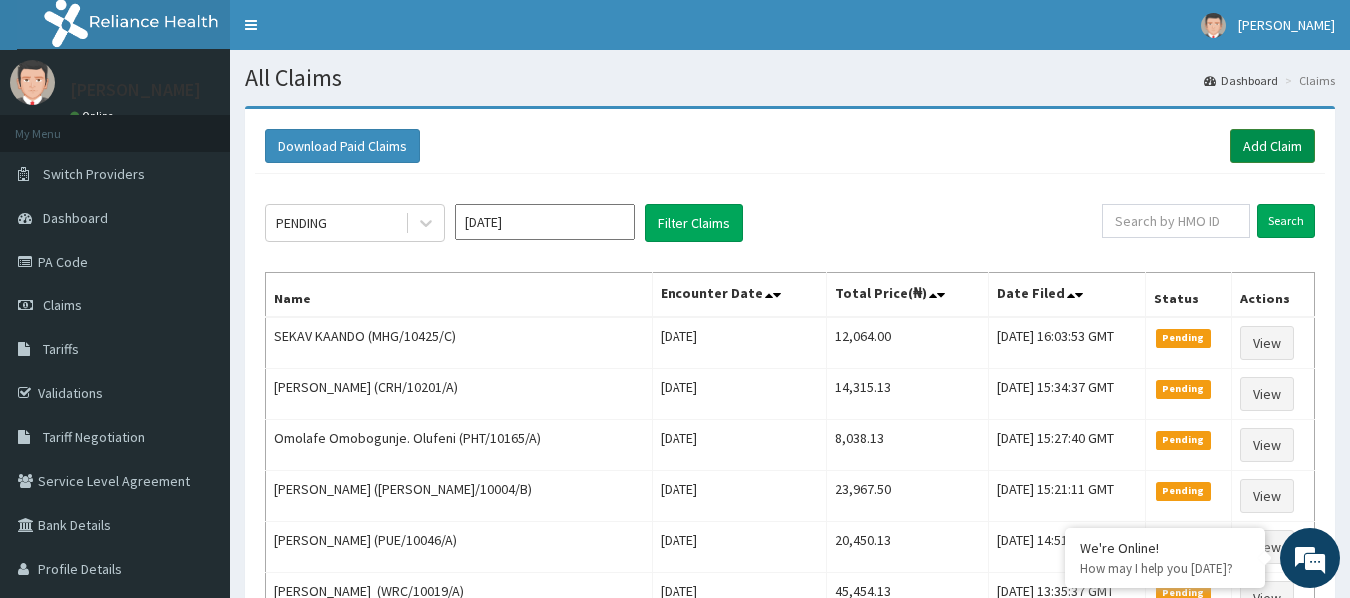
click at [1273, 142] on link "Add Claim" at bounding box center [1272, 146] width 85 height 34
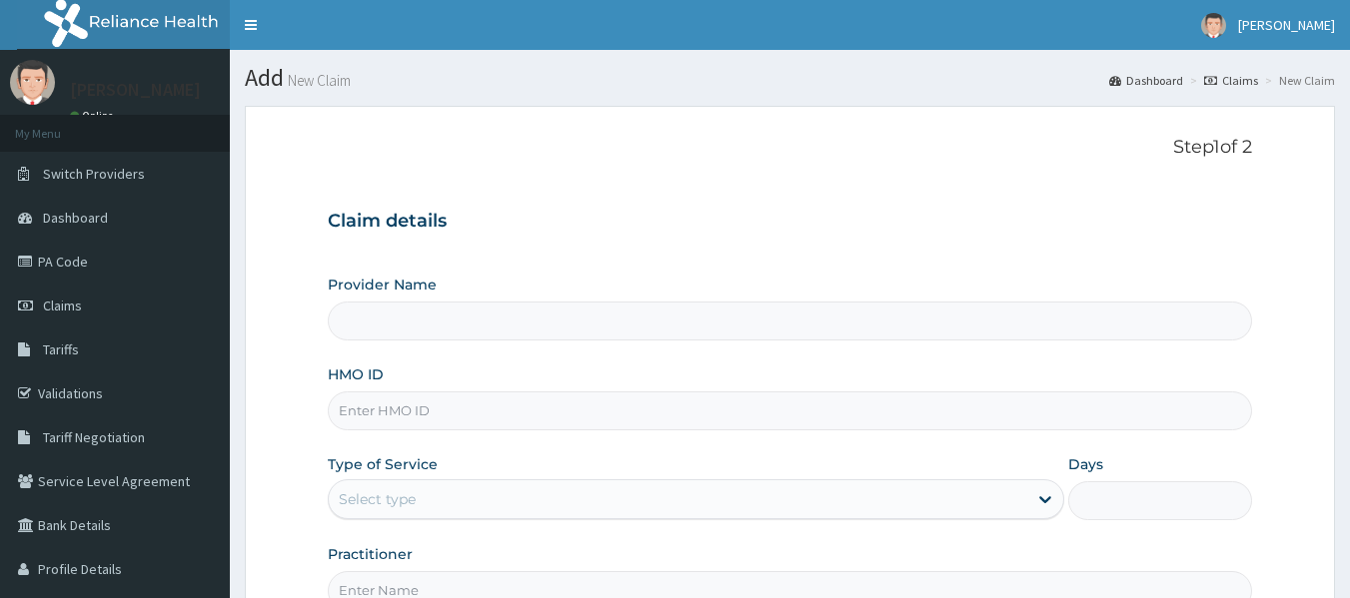
click at [558, 399] on input "HMO ID" at bounding box center [790, 411] width 925 height 39
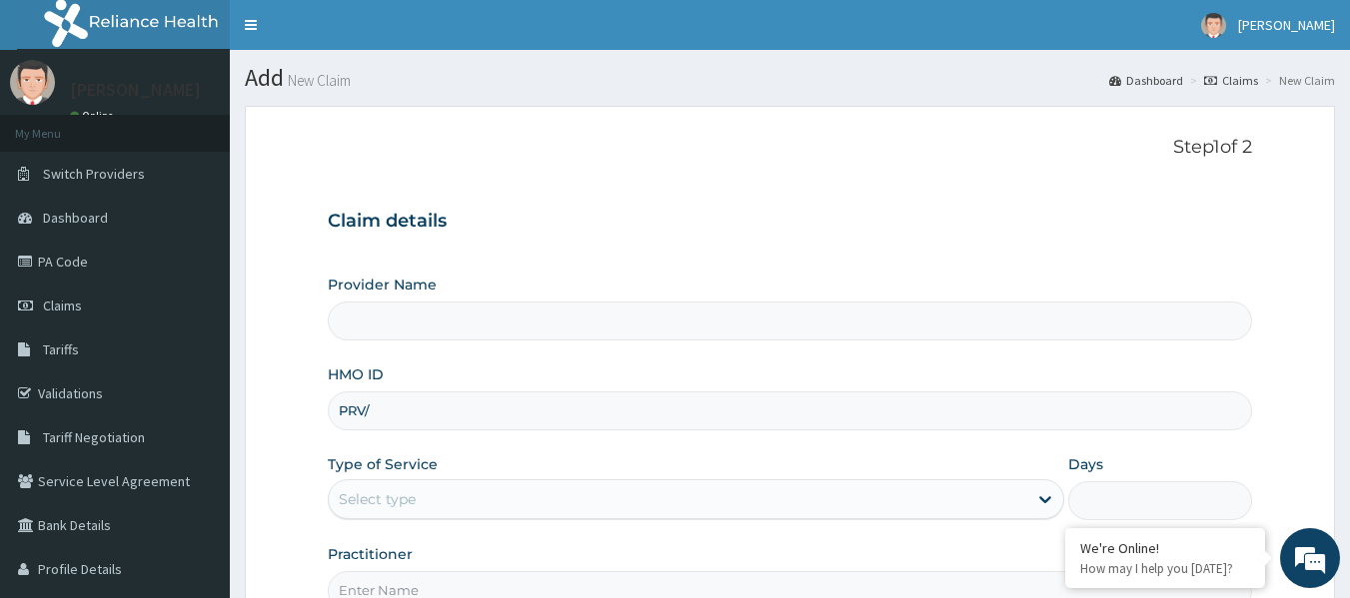
type input "PRV/1"
type input "Reliance Family Clinics (RFC) - [GEOGRAPHIC_DATA]"
drag, startPoint x: 447, startPoint y: 430, endPoint x: 326, endPoint y: 422, distance: 121.1
click at [326, 422] on form "Step 1 of 2 Claim details Provider Name Reliance Family Clinics (RFC) - Lekki H…" at bounding box center [790, 430] width 1090 height 648
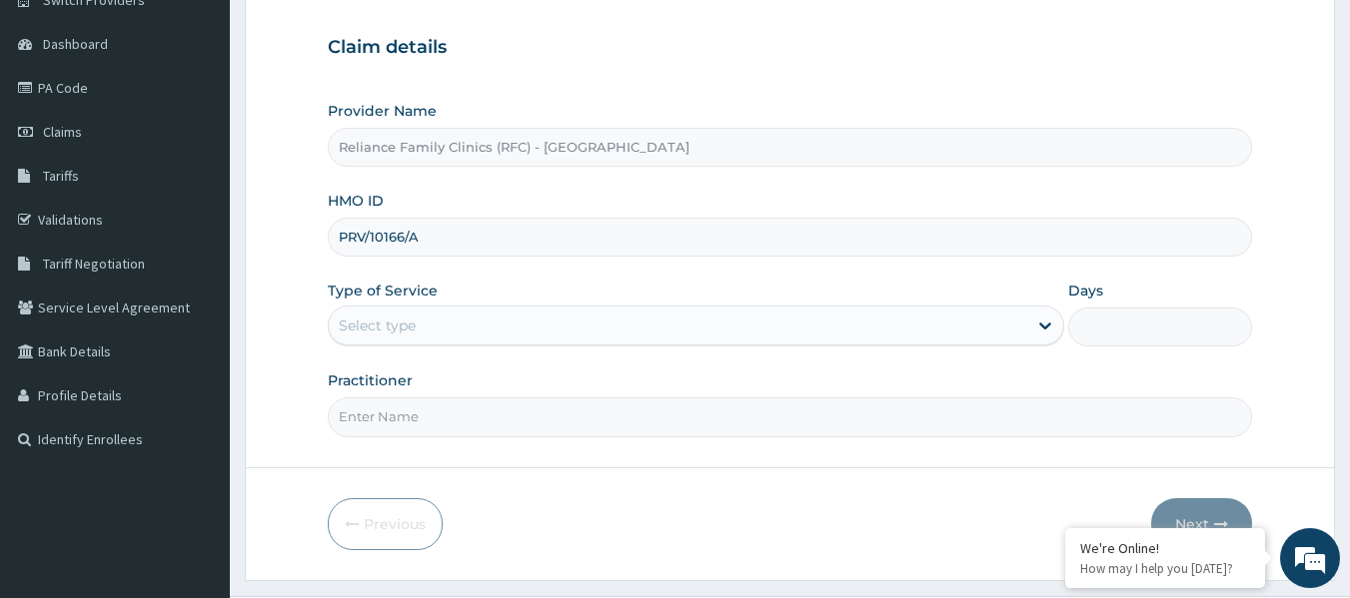
scroll to position [223, 0]
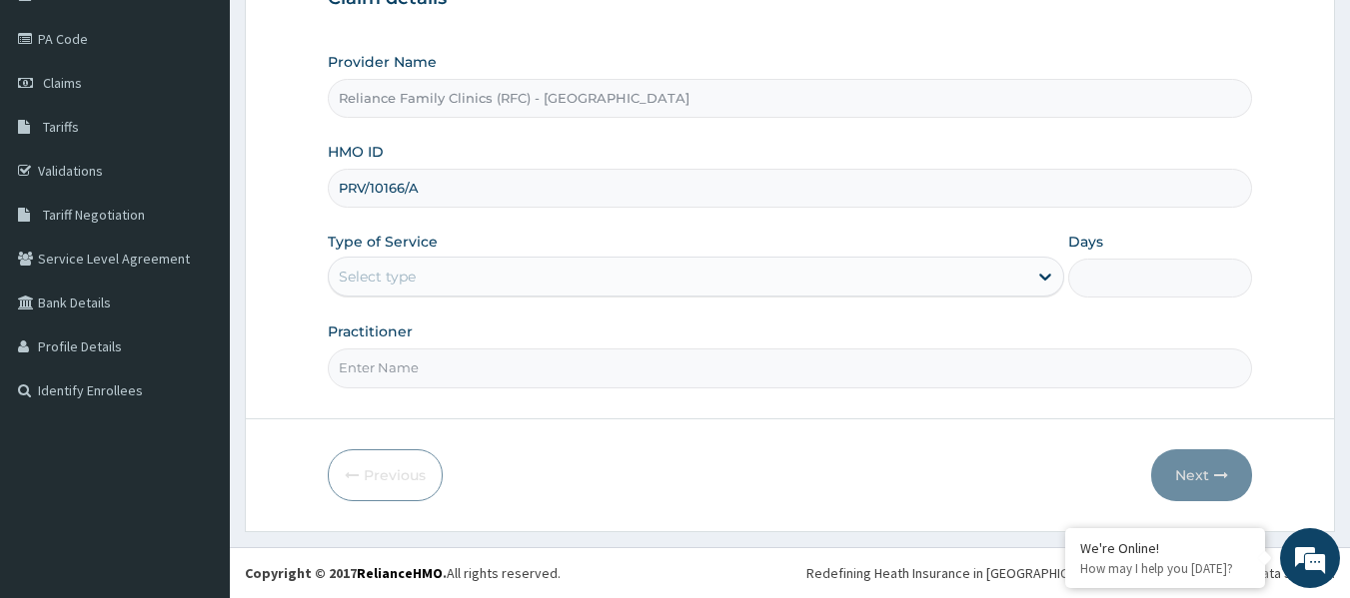
type input "PRV/10166/A"
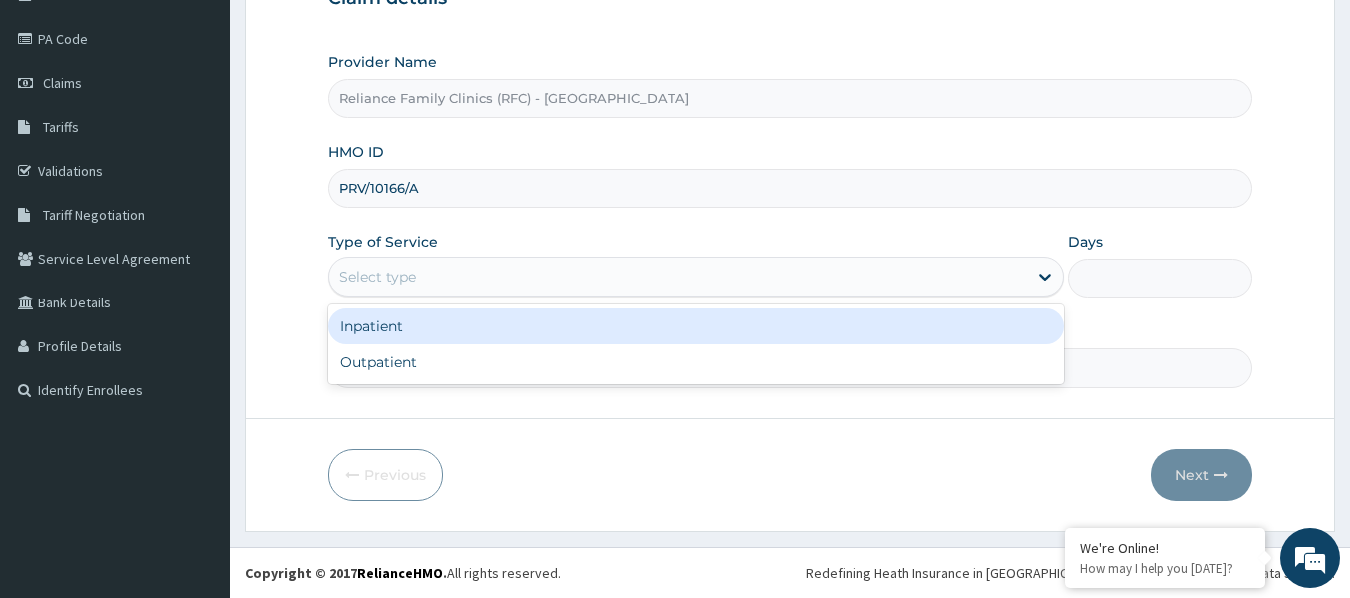
click at [459, 361] on div "Outpatient" at bounding box center [696, 363] width 736 height 36
type input "1"
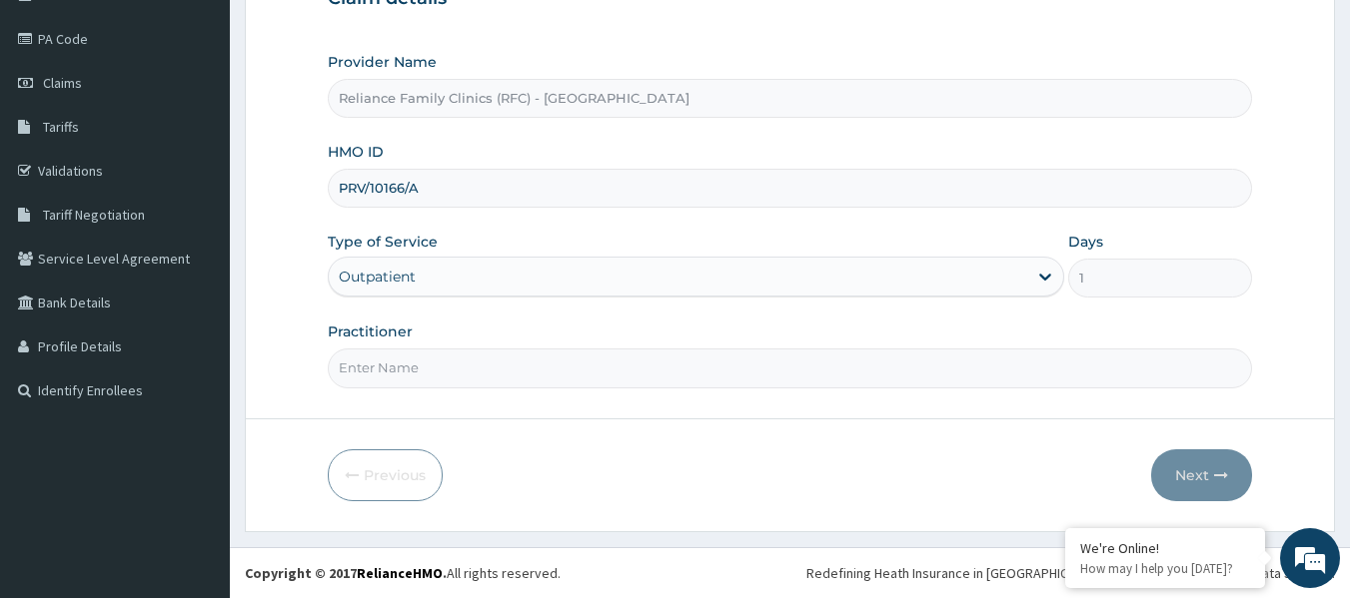
click at [479, 364] on input "Practitioner" at bounding box center [790, 368] width 925 height 39
type input "LOCUM"
click at [1157, 450] on div "Next" at bounding box center [1201, 476] width 101 height 52
click at [1206, 477] on button "Next" at bounding box center [1201, 476] width 101 height 52
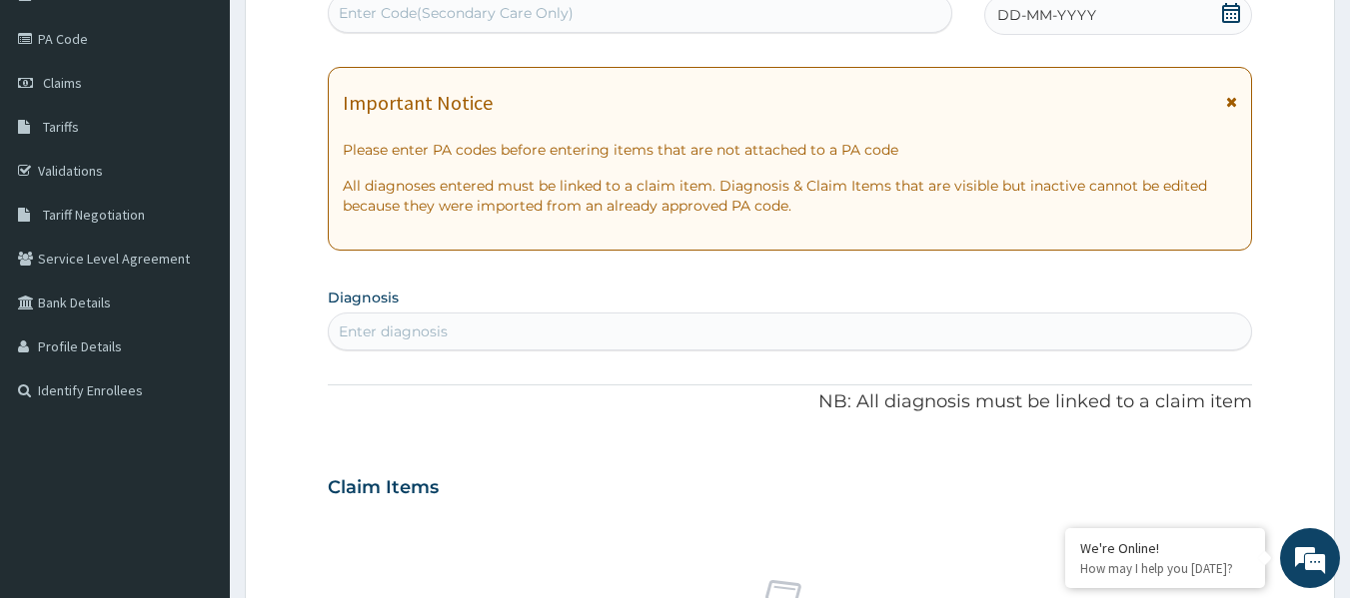
click at [1087, 21] on span "DD-MM-YYYY" at bounding box center [1046, 15] width 99 height 20
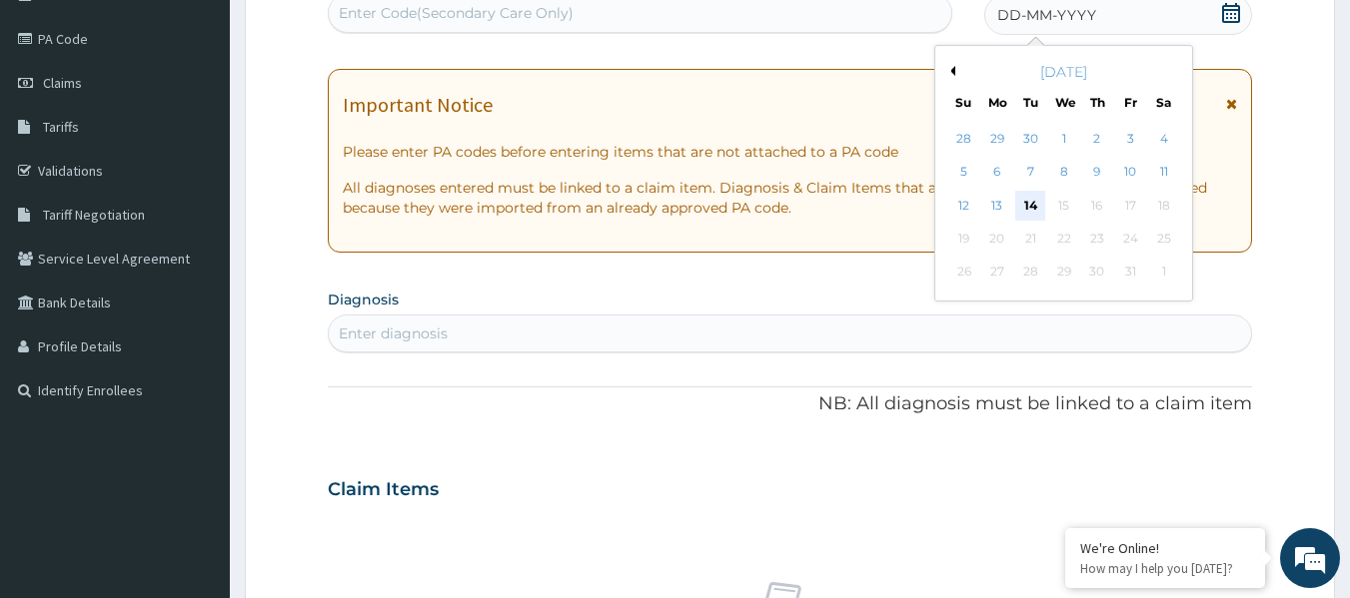
click at [1030, 205] on div "14" at bounding box center [1031, 206] width 30 height 30
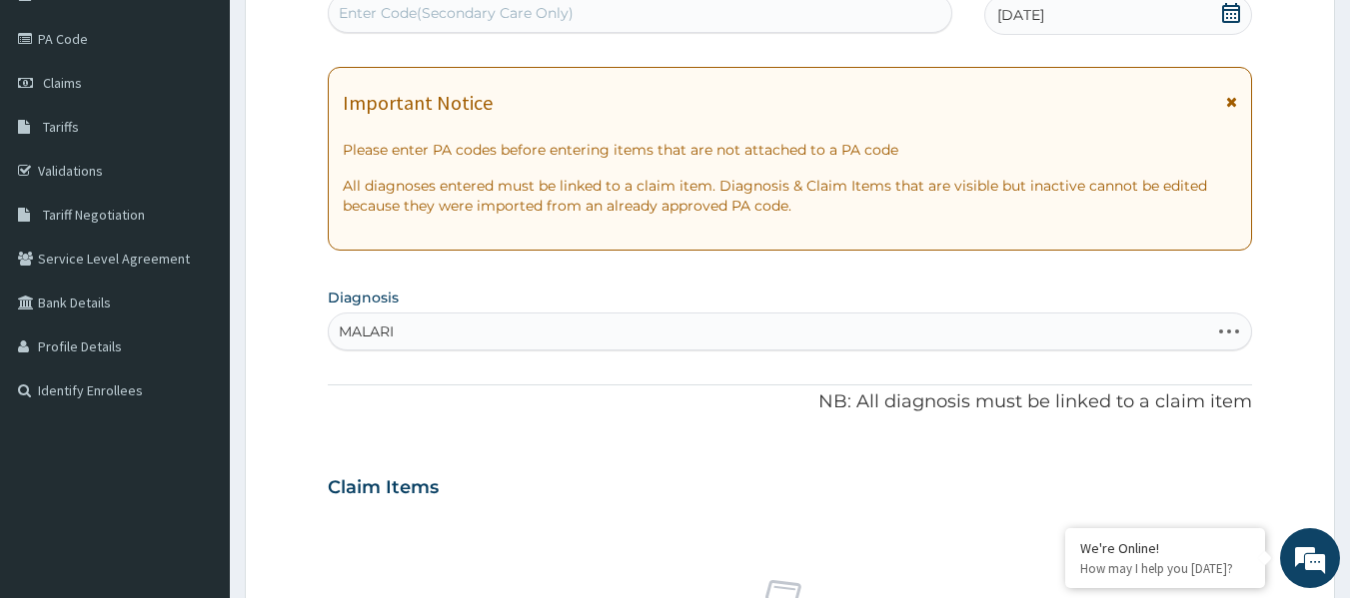
type input "[MEDICAL_DATA]"
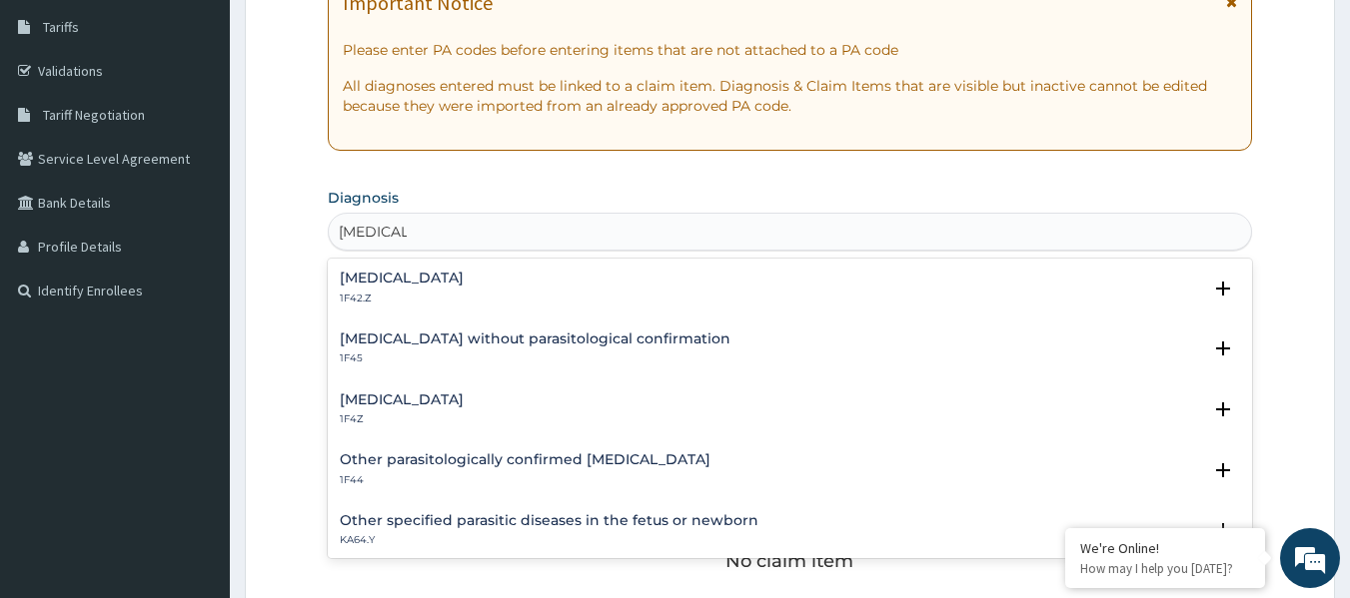
scroll to position [379, 0]
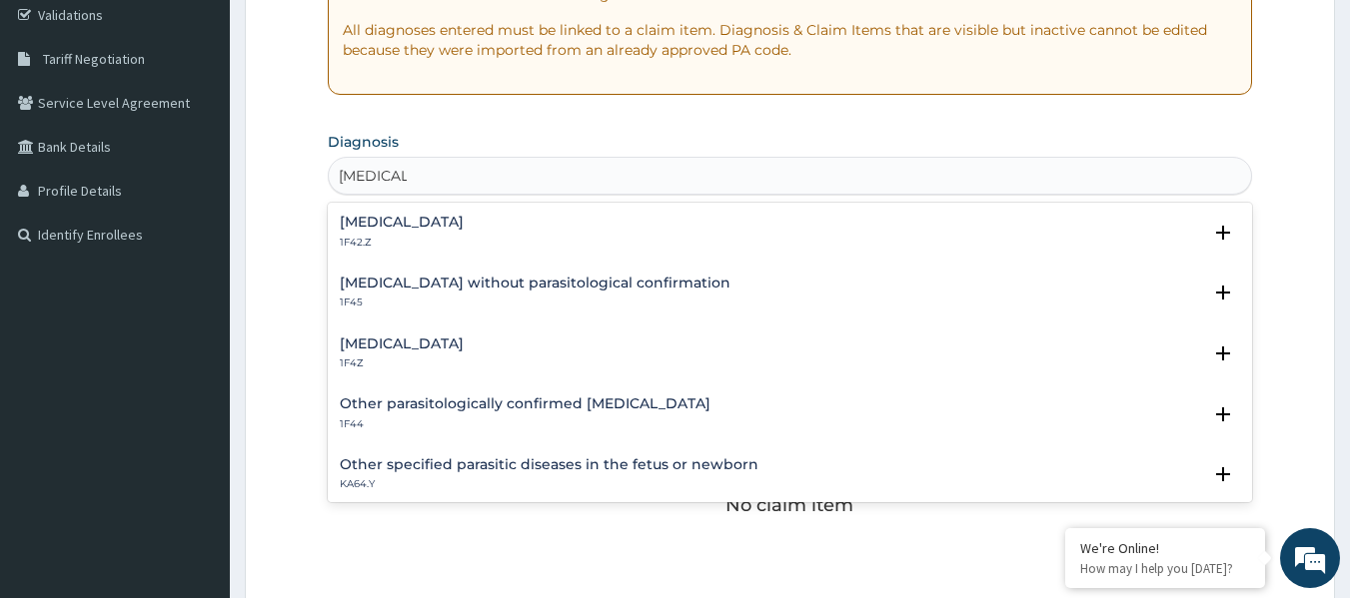
click at [429, 327] on div "Malaria without parasitological confirmation 1F45 Select Status Query Query cov…" at bounding box center [790, 298] width 925 height 61
click at [430, 366] on p "1F4Z" at bounding box center [402, 364] width 124 height 14
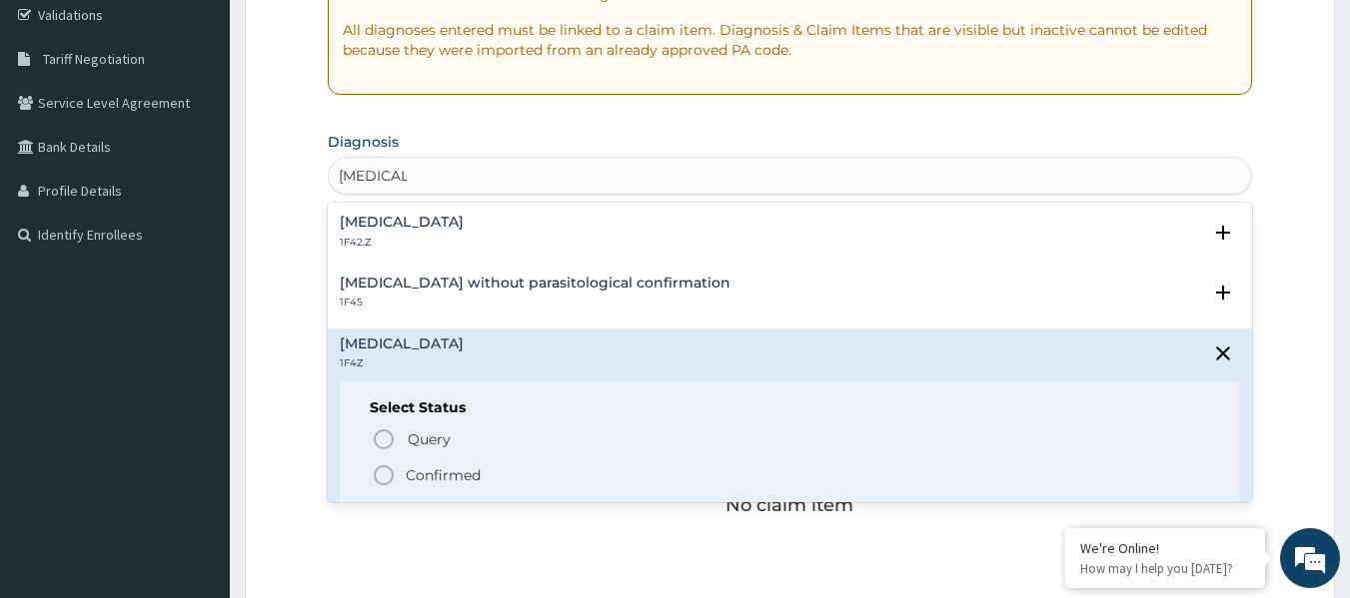
click at [450, 473] on p "Confirmed" at bounding box center [443, 476] width 75 height 20
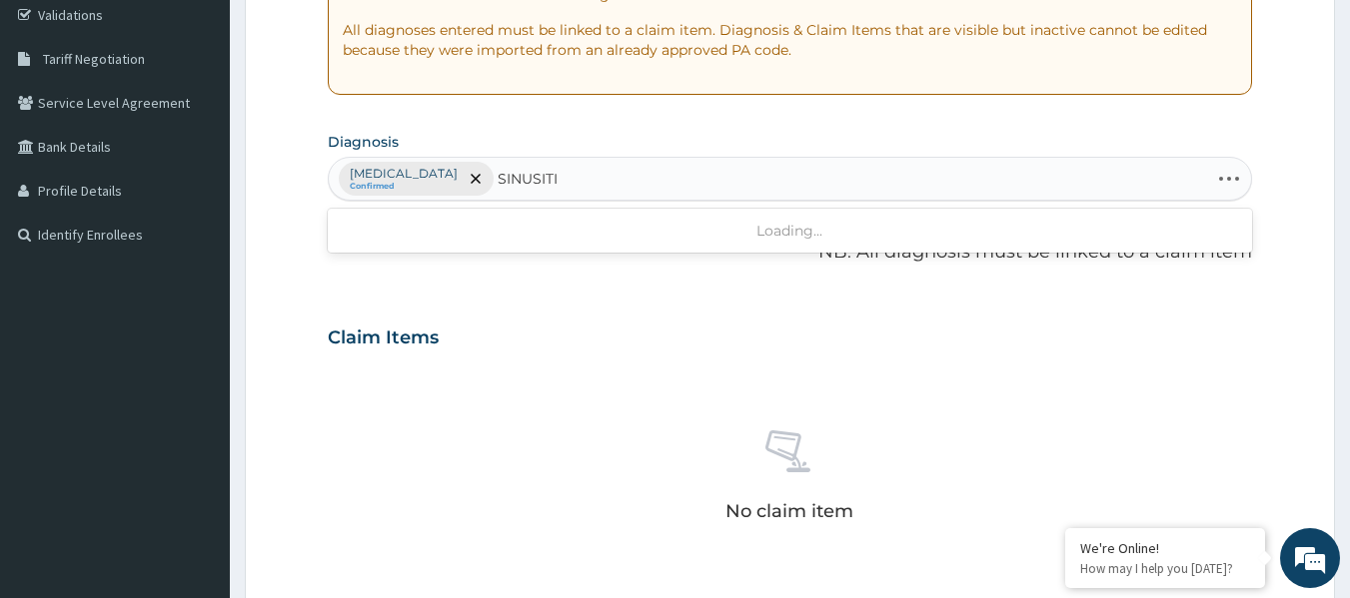
type input "SINUSITIS"
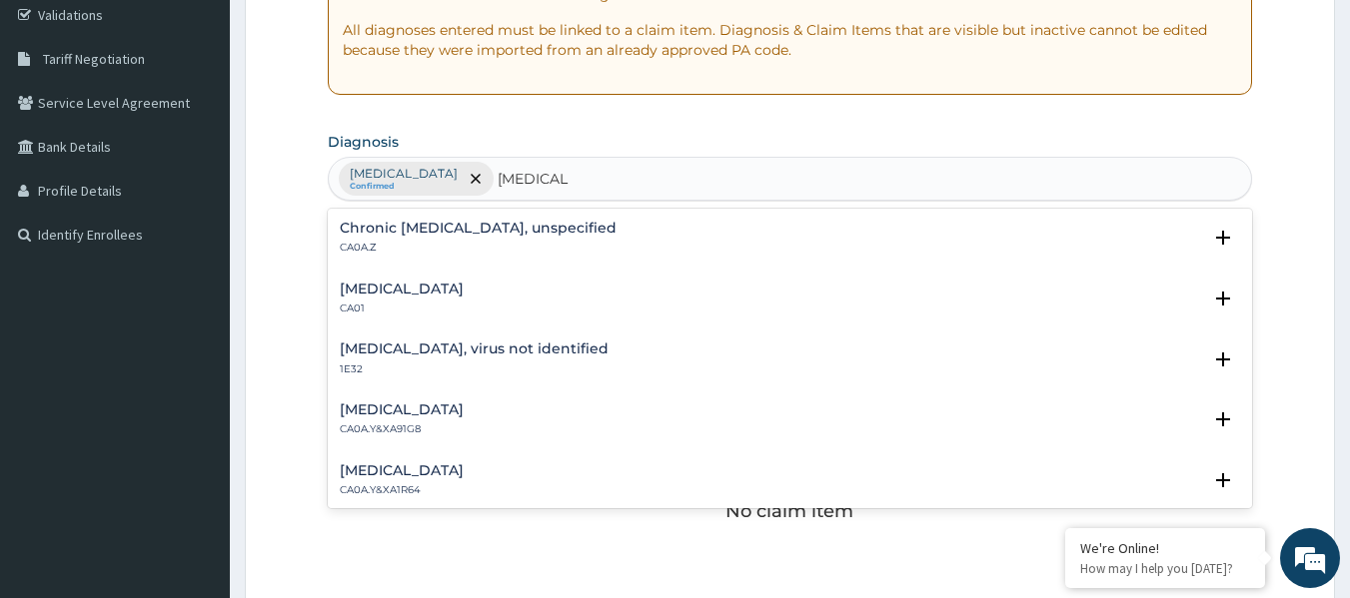
click at [412, 286] on h4 "Acute sinusitis" at bounding box center [402, 289] width 124 height 15
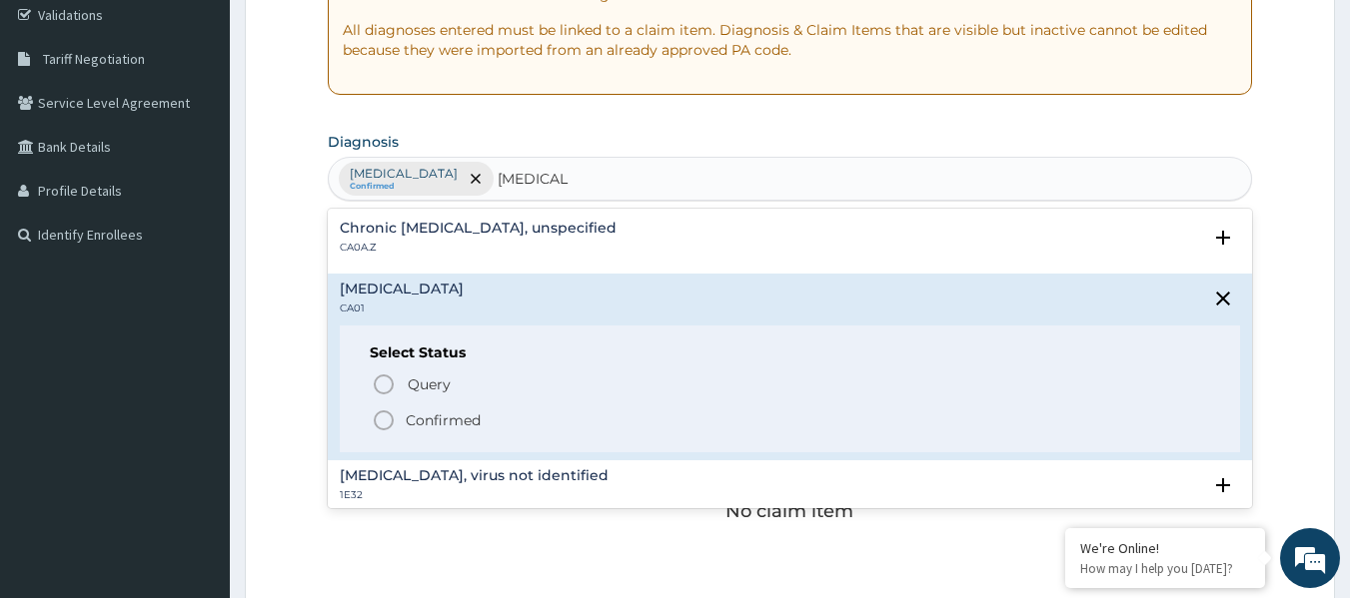
click at [437, 421] on p "Confirmed" at bounding box center [443, 421] width 75 height 20
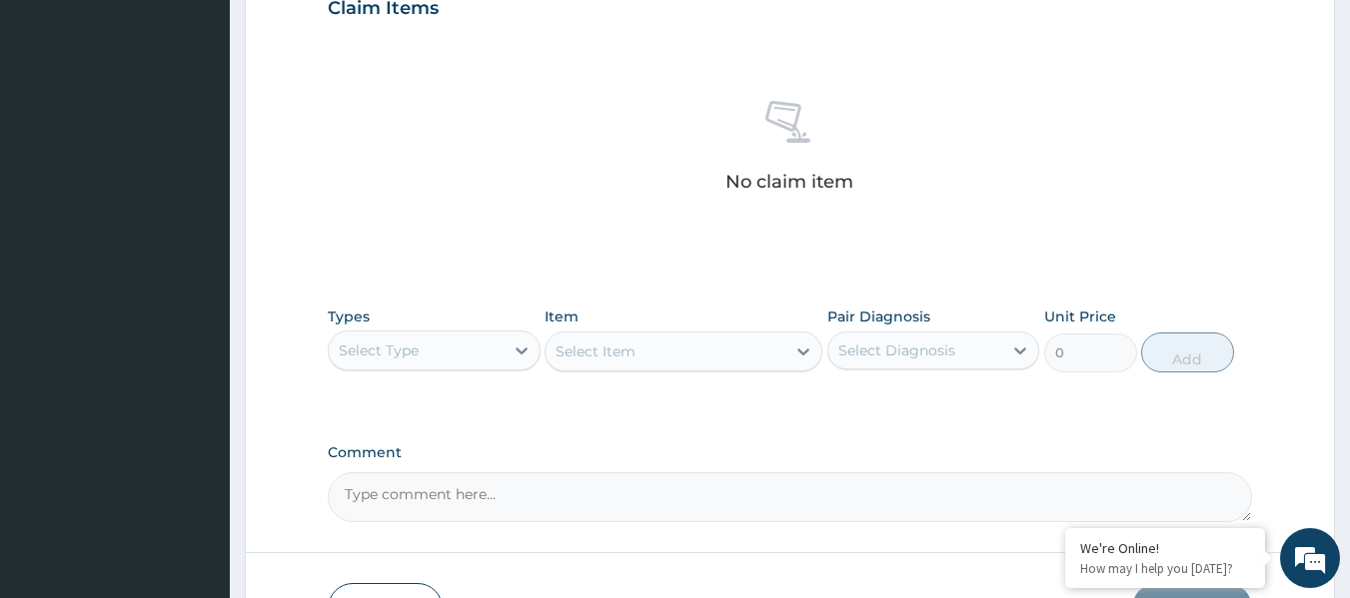
scroll to position [842, 0]
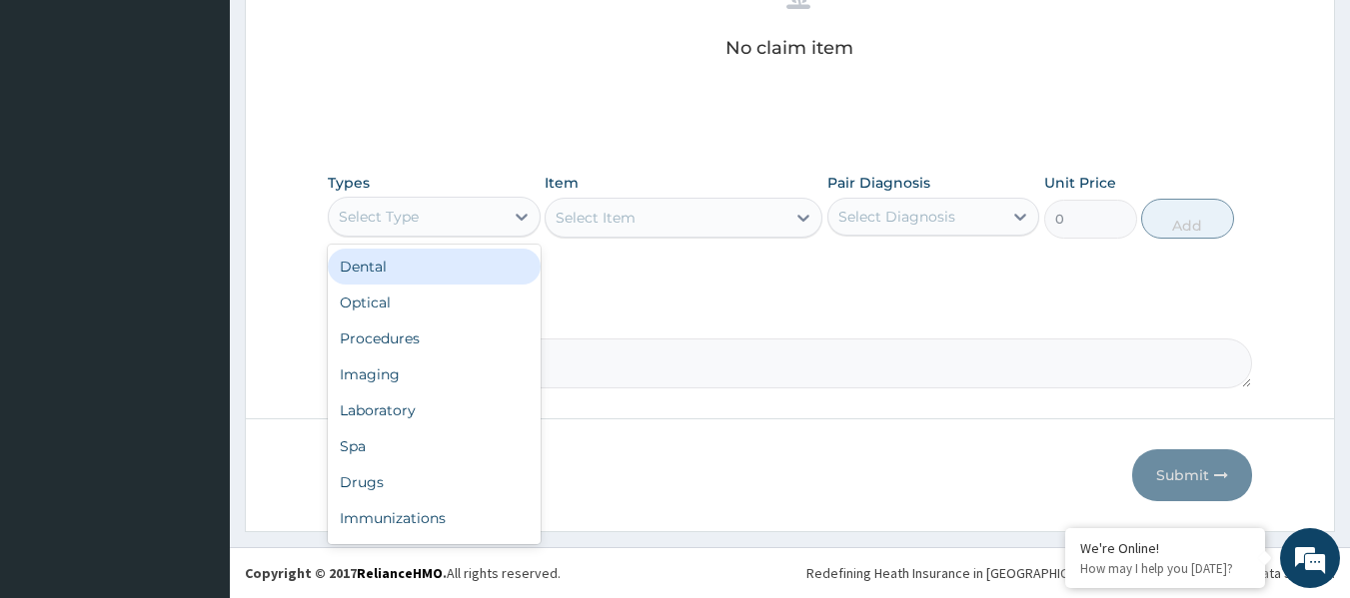
click at [474, 341] on div "Procedures" at bounding box center [434, 339] width 213 height 36
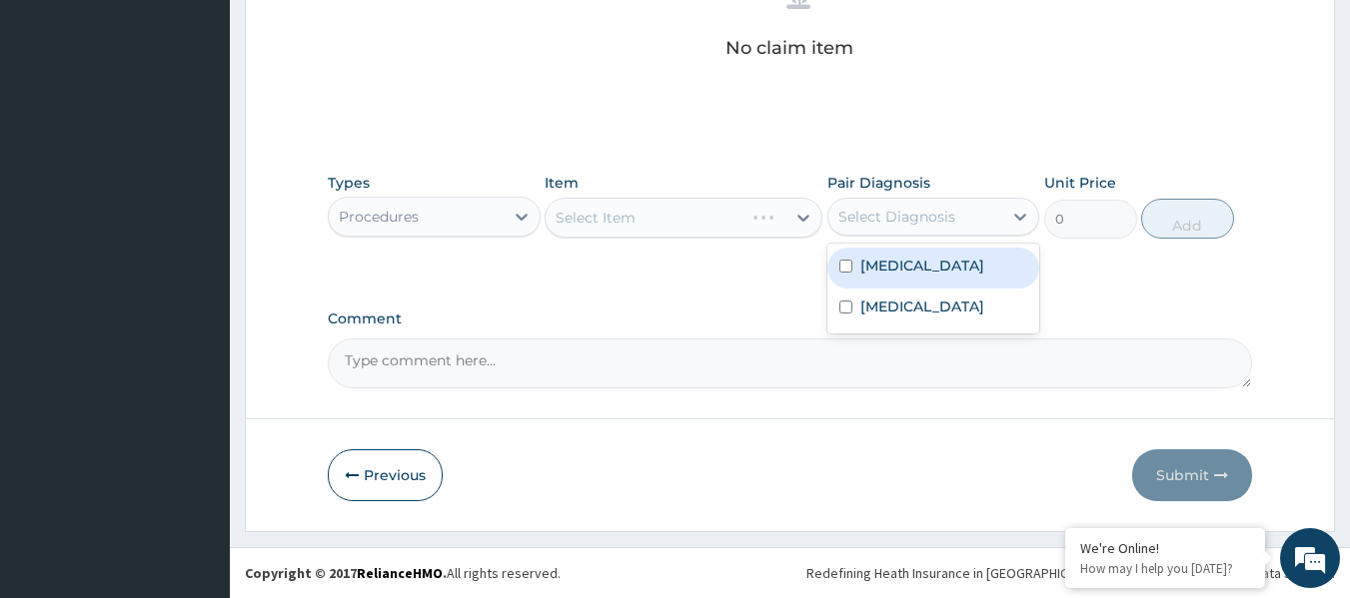
click at [974, 266] on label "[MEDICAL_DATA]" at bounding box center [922, 266] width 124 height 20
checkbox input "true"
click at [934, 309] on label "Acute sinusitis" at bounding box center [922, 307] width 124 height 20
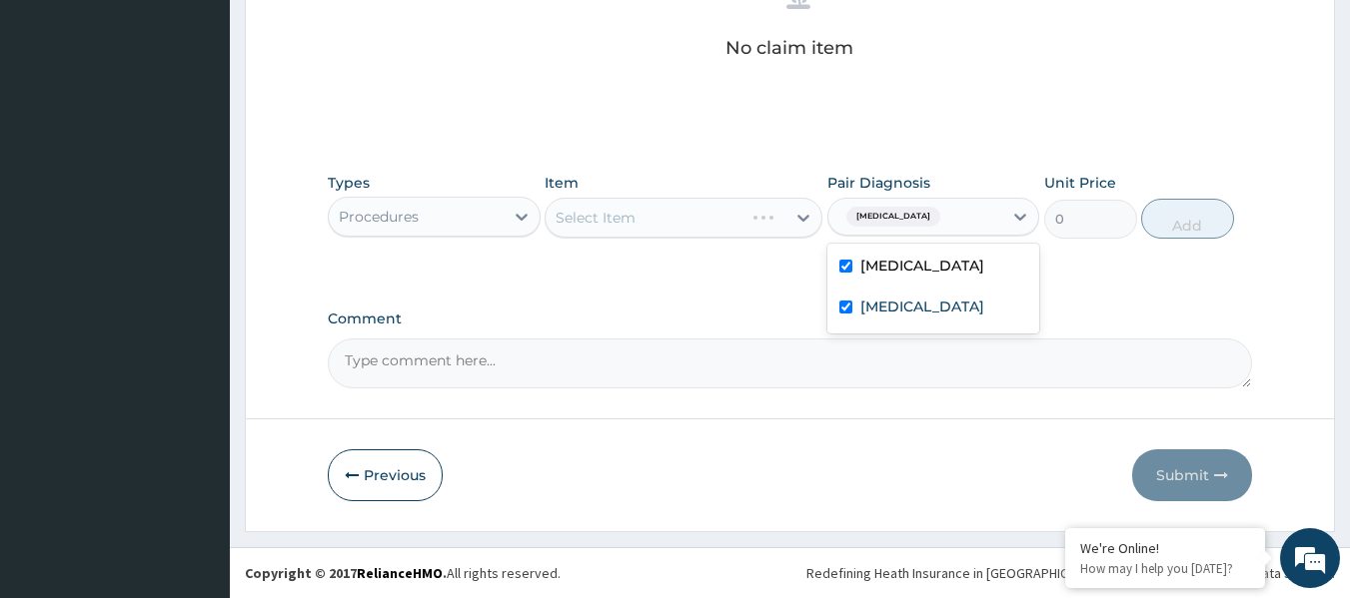
checkbox input "true"
click at [657, 229] on div "Select Item" at bounding box center [683, 218] width 278 height 40
click at [706, 223] on div "Select Item" at bounding box center [683, 218] width 278 height 40
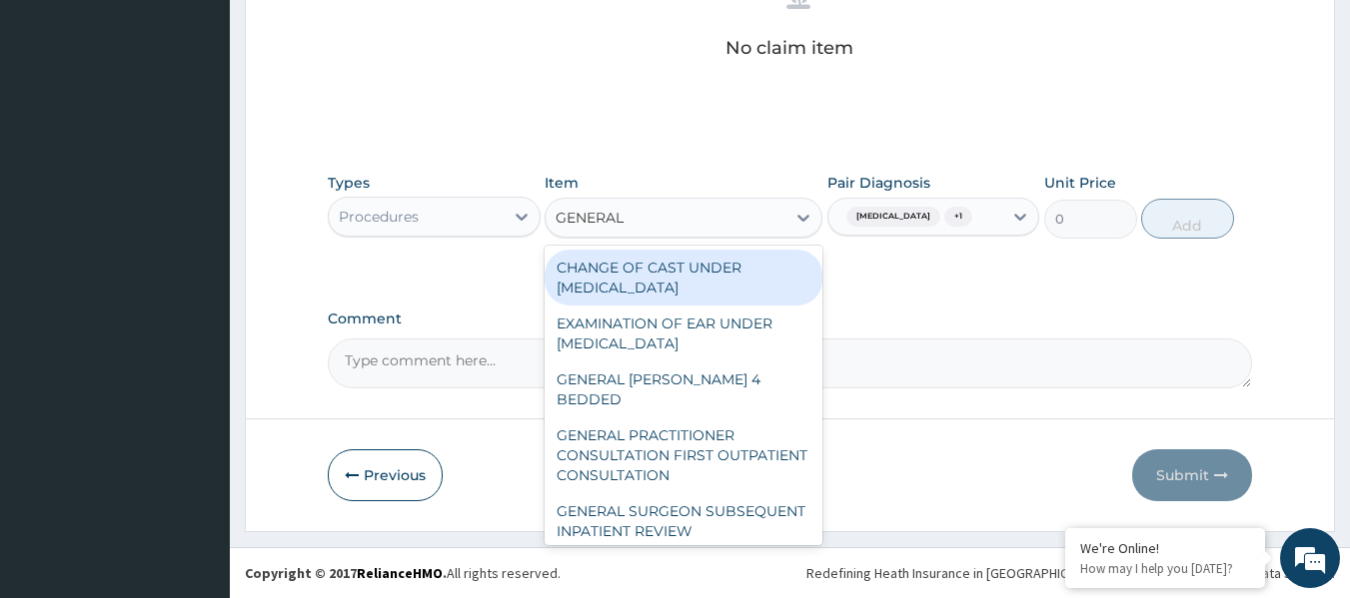
type input "GENERAL P"
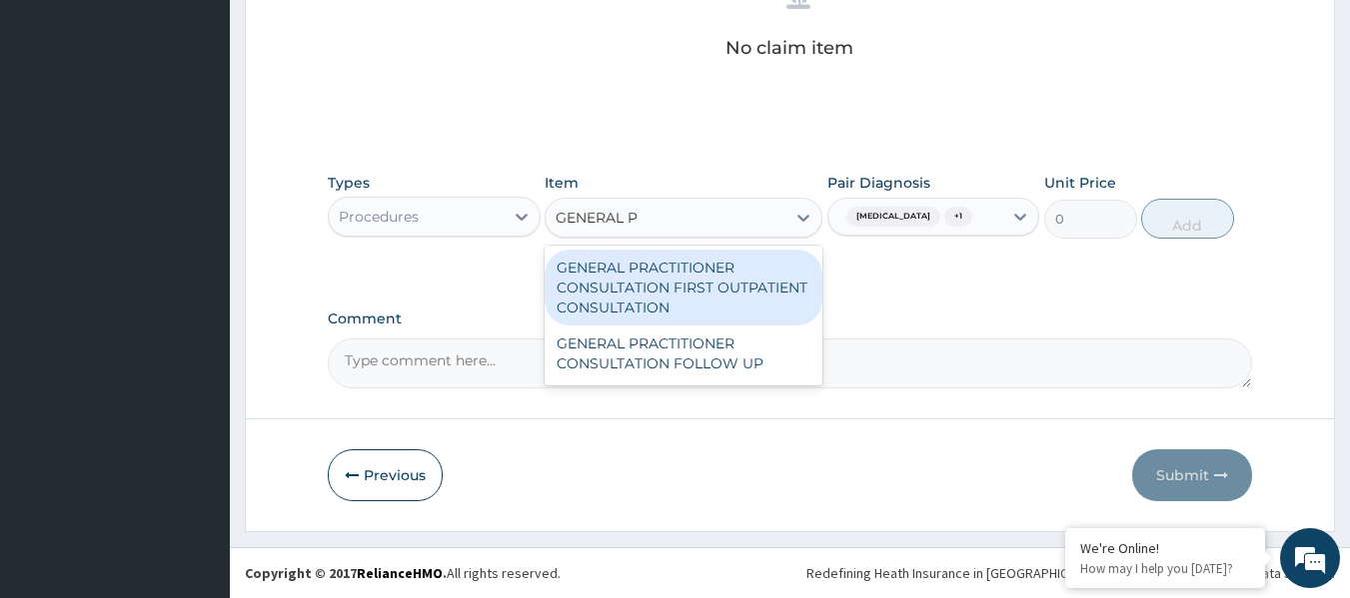
click at [719, 265] on div "GENERAL PRACTITIONER CONSULTATION FIRST OUTPATIENT CONSULTATION" at bounding box center [683, 288] width 278 height 76
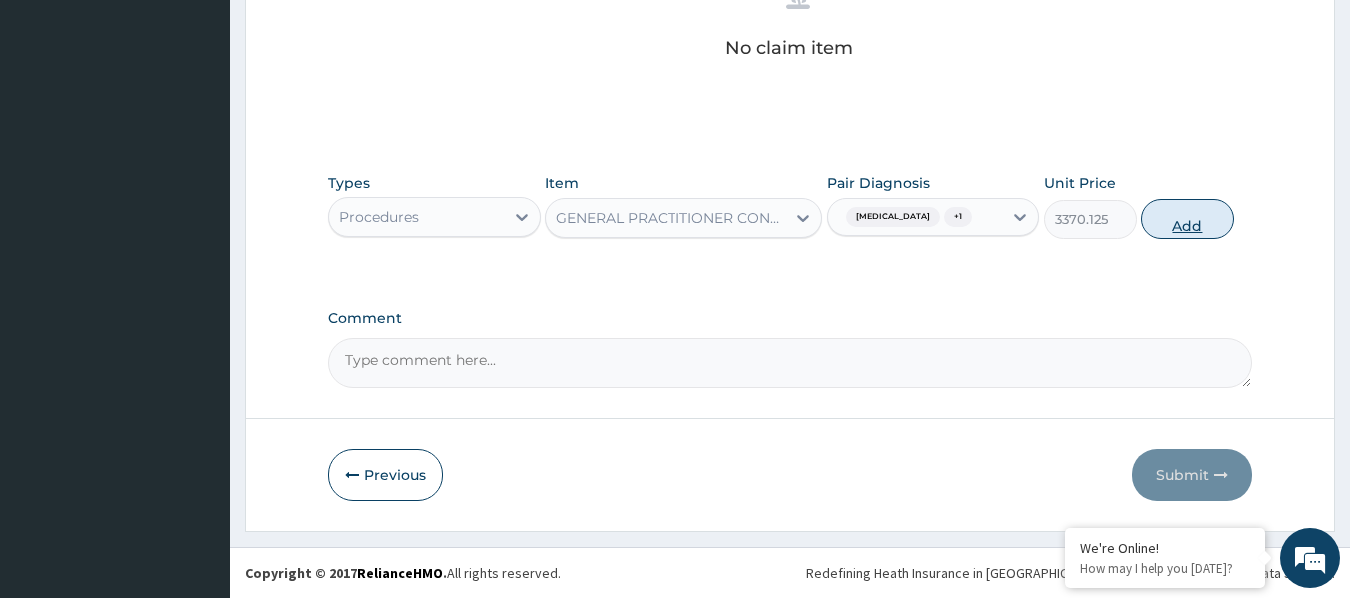
click at [1184, 202] on button "Add" at bounding box center [1187, 219] width 93 height 40
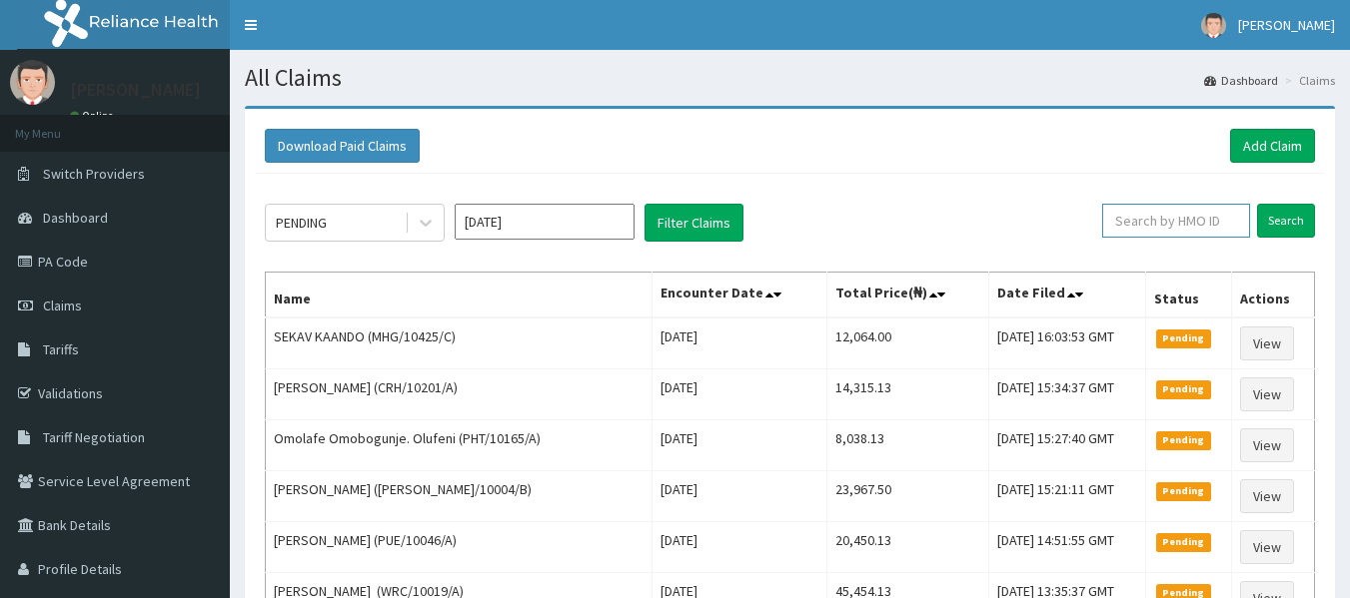
click at [1197, 231] on input "text" at bounding box center [1176, 221] width 148 height 34
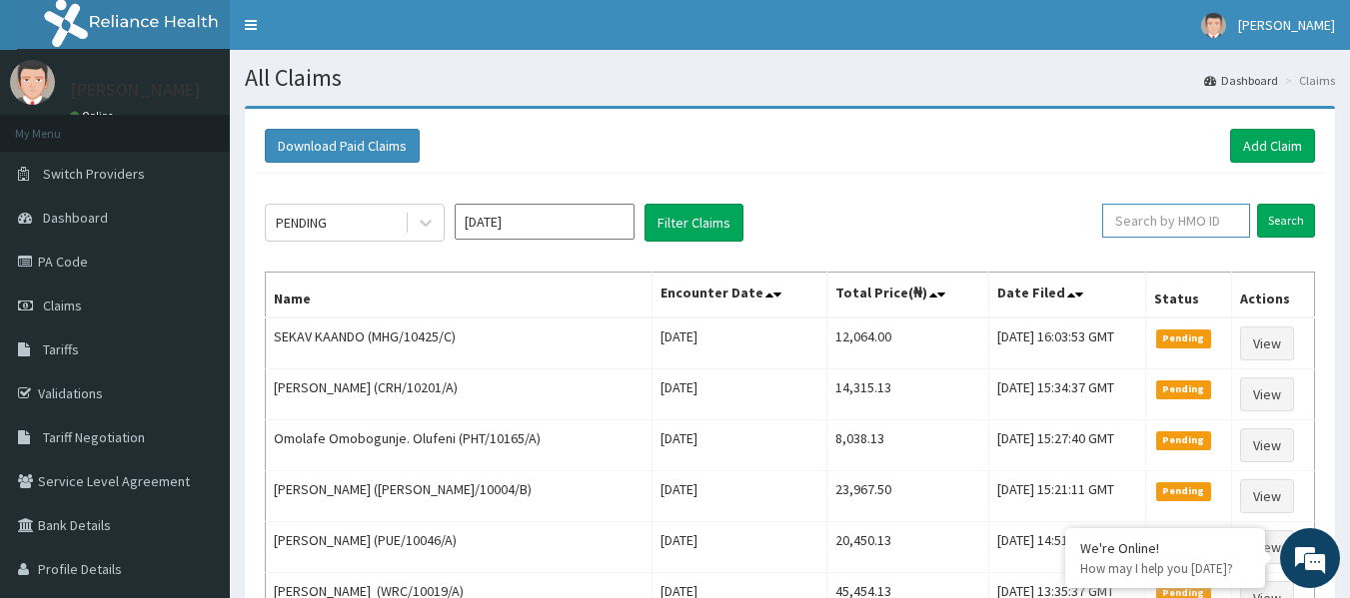
paste input "PRV/10166/A"
type input "PRV/10166/A"
click at [1257, 204] on input "Search" at bounding box center [1286, 221] width 58 height 34
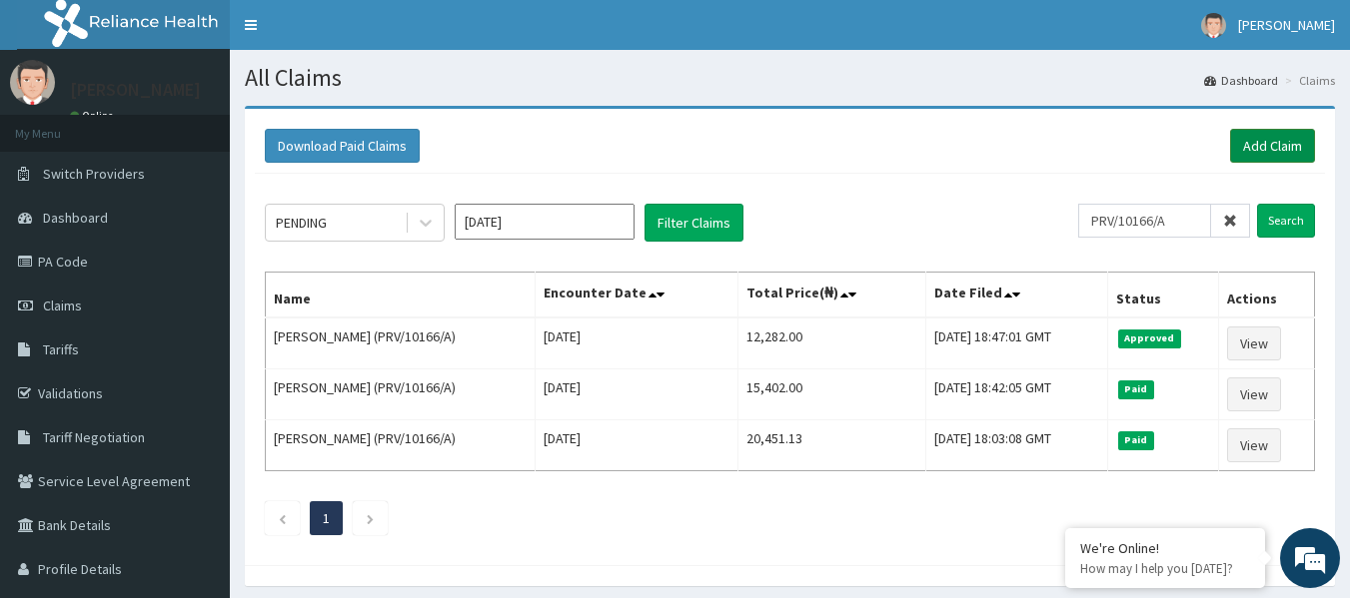
click at [1298, 153] on link "Add Claim" at bounding box center [1272, 146] width 85 height 34
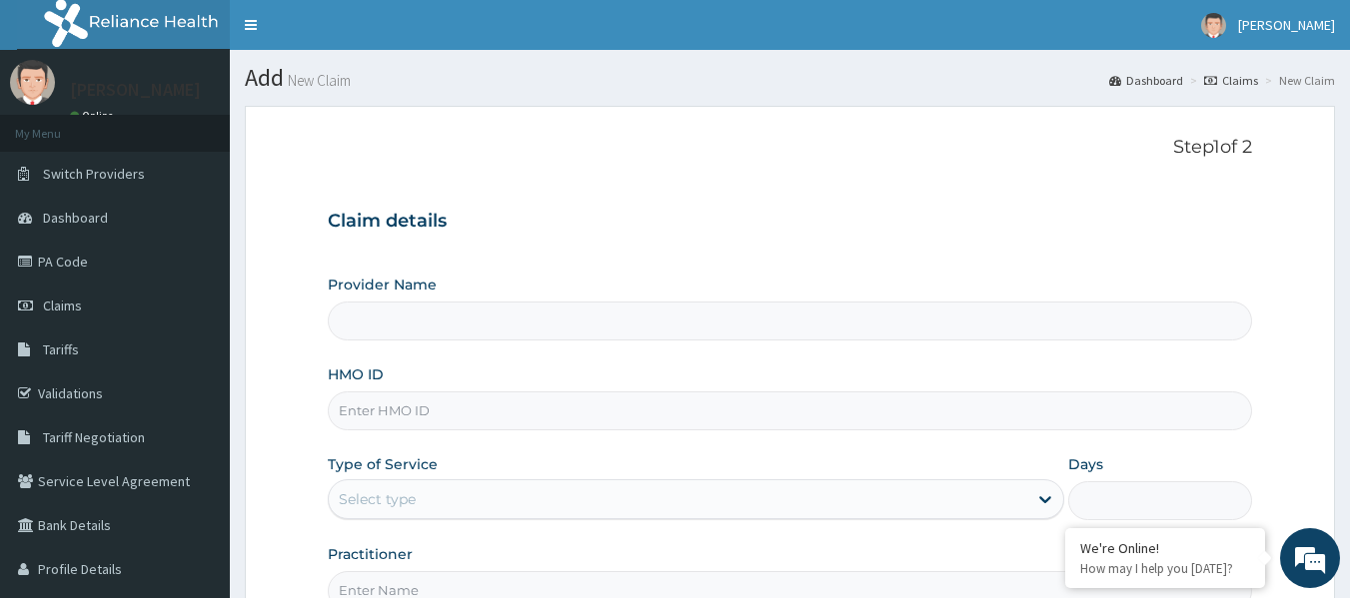
type input "Reliance Family Clinics (RFC) - [GEOGRAPHIC_DATA]"
click at [531, 414] on input "HMO ID" at bounding box center [790, 411] width 925 height 39
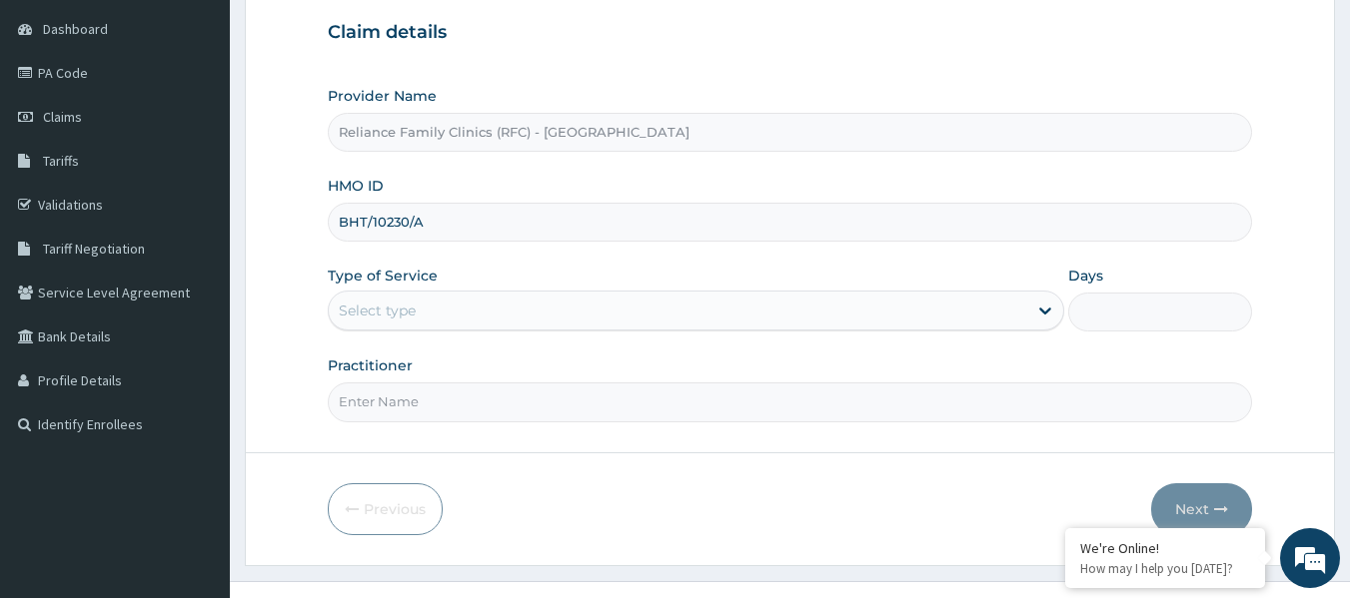
scroll to position [198, 0]
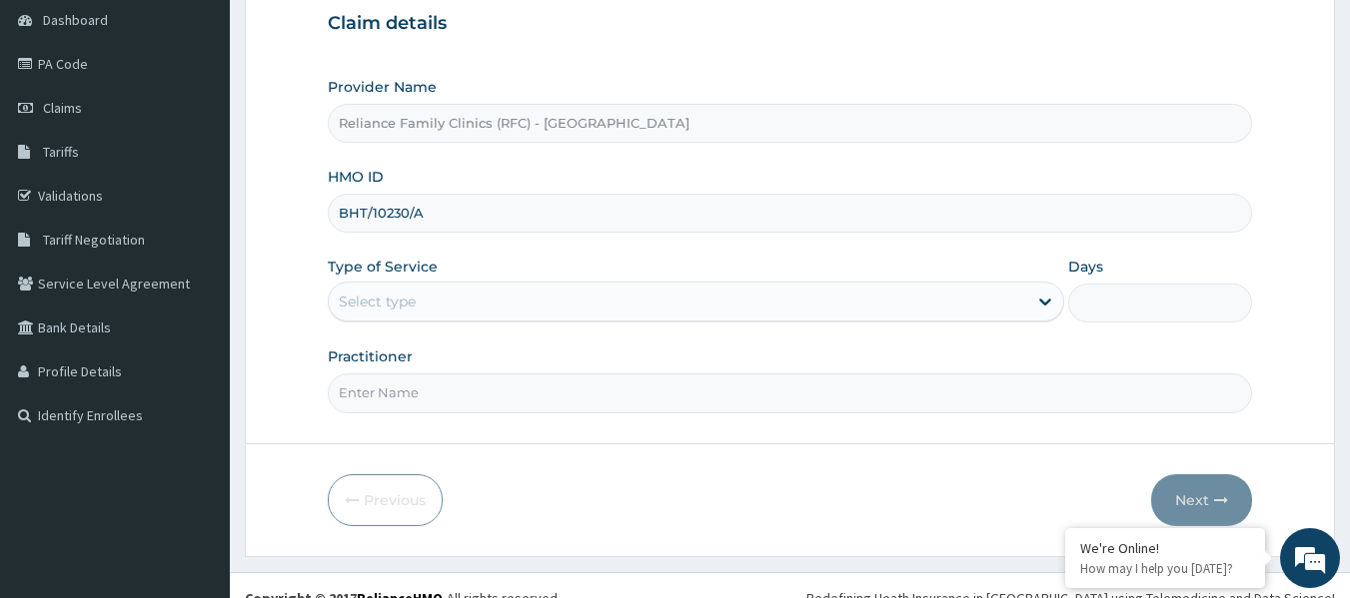
drag, startPoint x: 453, startPoint y: 211, endPoint x: 339, endPoint y: 218, distance: 114.1
click at [339, 218] on input "BHT/10230/A" at bounding box center [790, 213] width 925 height 39
type input "BHT/10230/A"
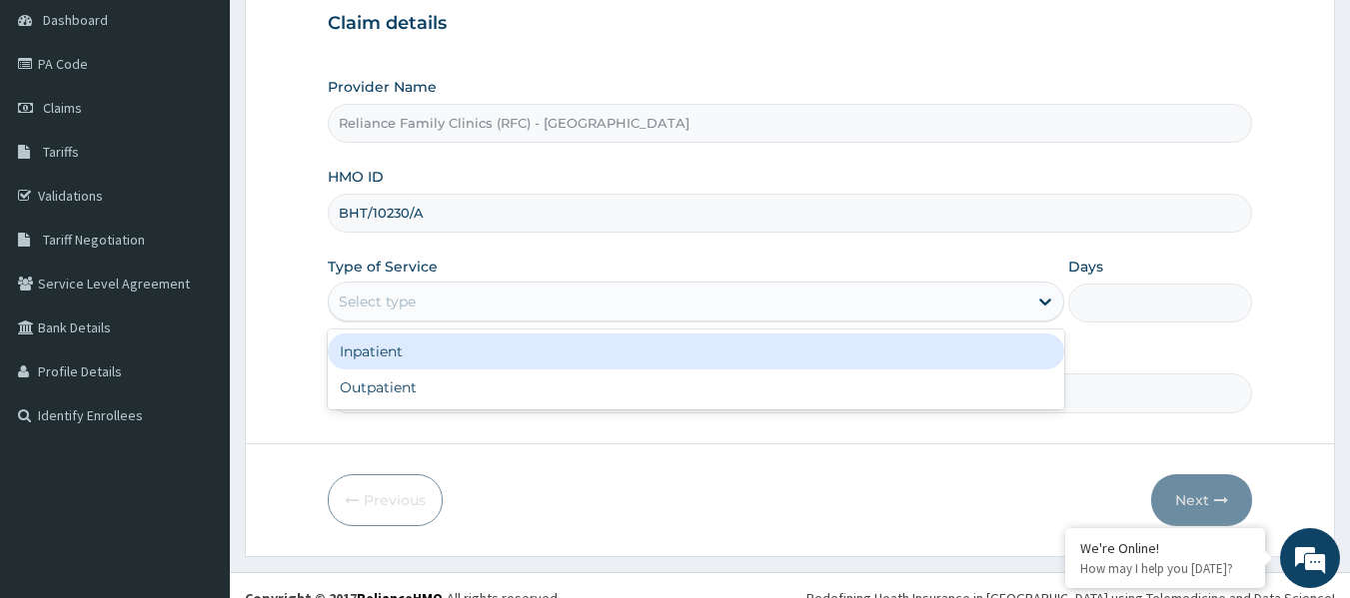
click at [486, 388] on div "Outpatient" at bounding box center [696, 388] width 736 height 36
type input "1"
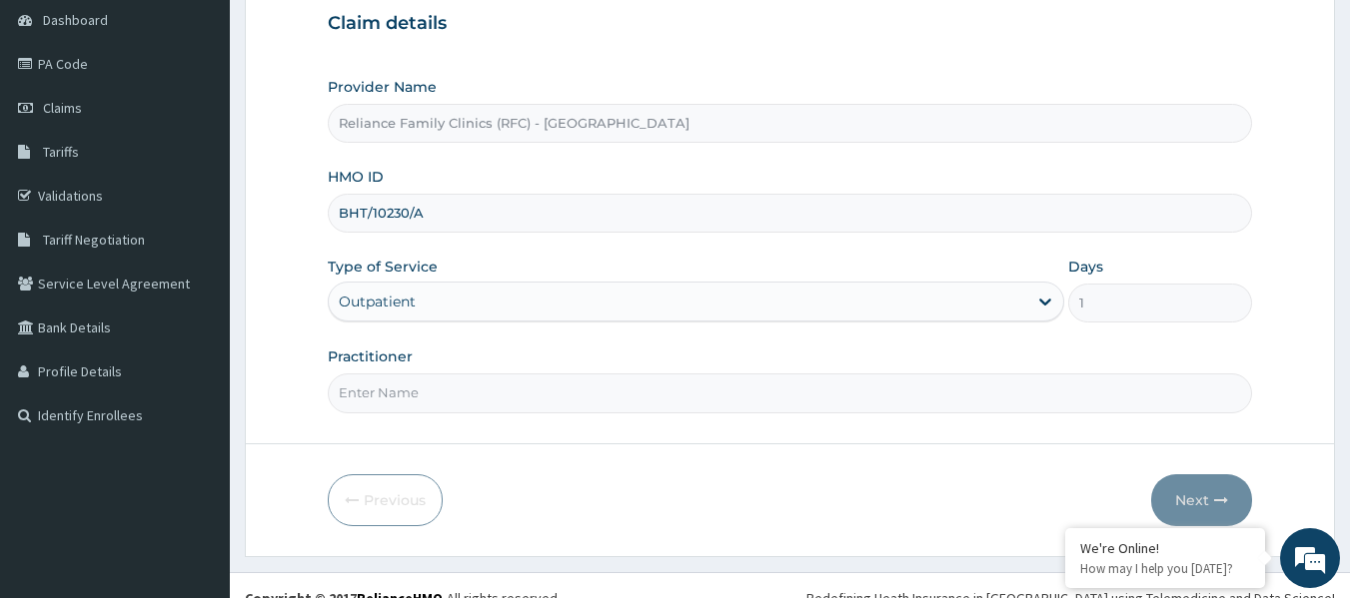
click at [503, 389] on input "Practitioner" at bounding box center [790, 393] width 925 height 39
click at [775, 390] on input "Practitioner" at bounding box center [790, 393] width 925 height 39
type input "LOCUM"
click at [1216, 486] on button "Next" at bounding box center [1201, 501] width 101 height 52
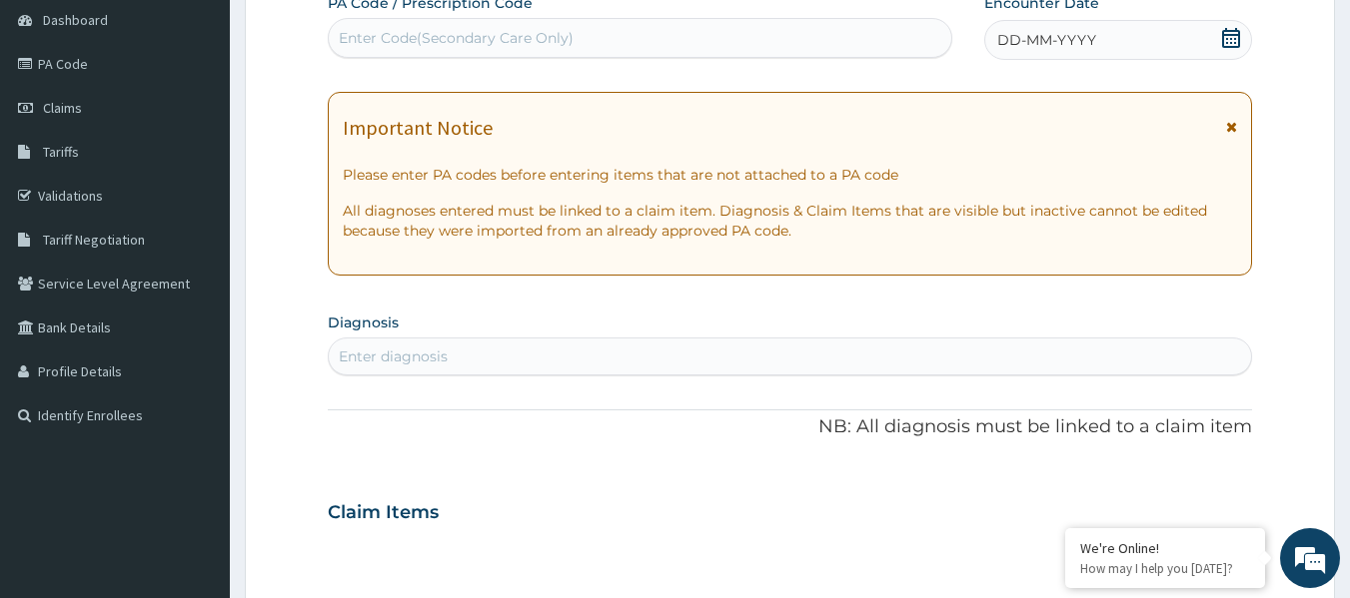
click at [1075, 47] on span "DD-MM-YYYY" at bounding box center [1046, 40] width 99 height 20
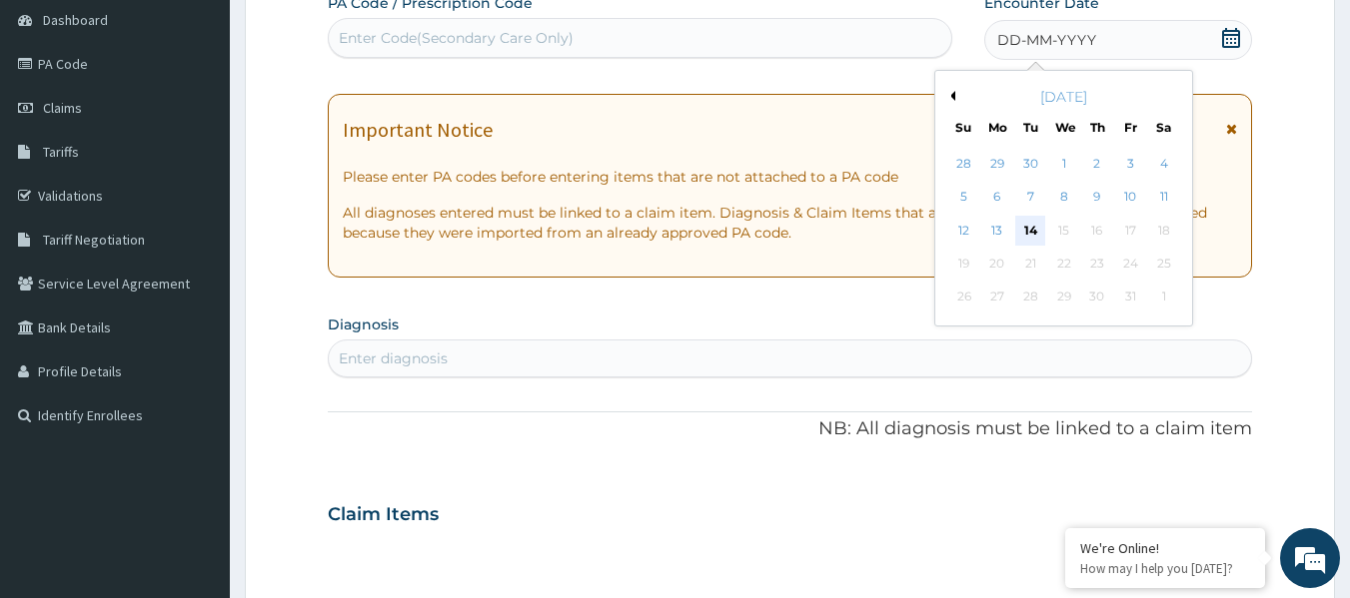
click at [1031, 230] on div "14" at bounding box center [1031, 231] width 30 height 30
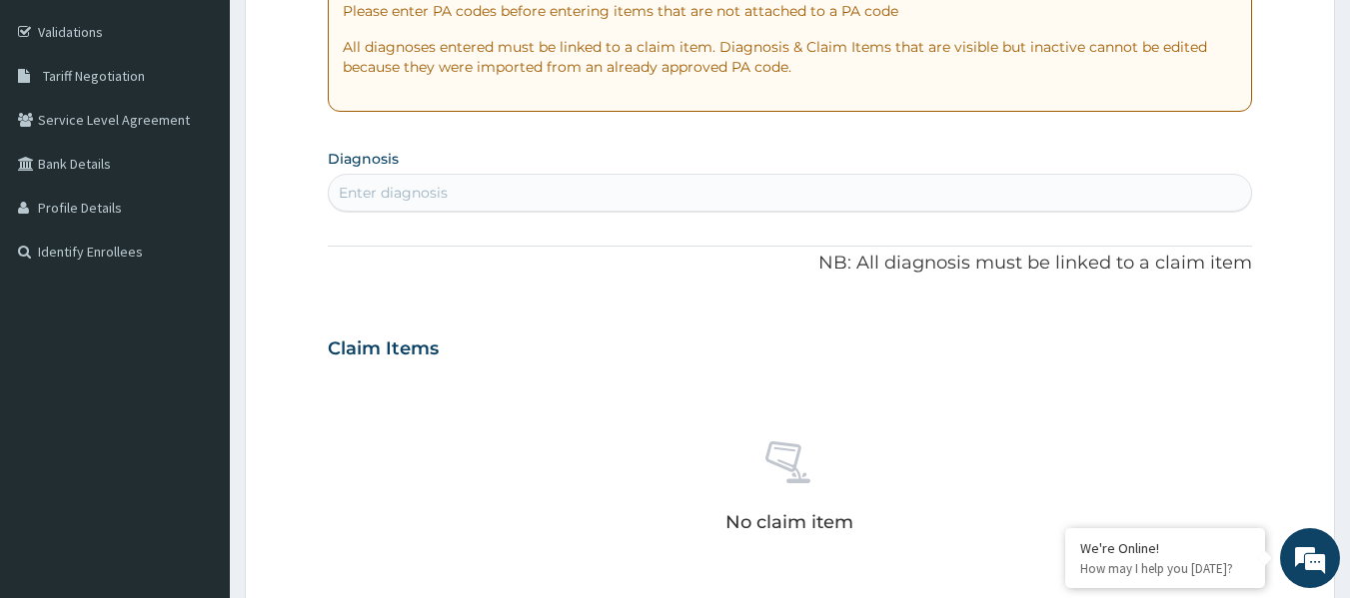
scroll to position [366, 0]
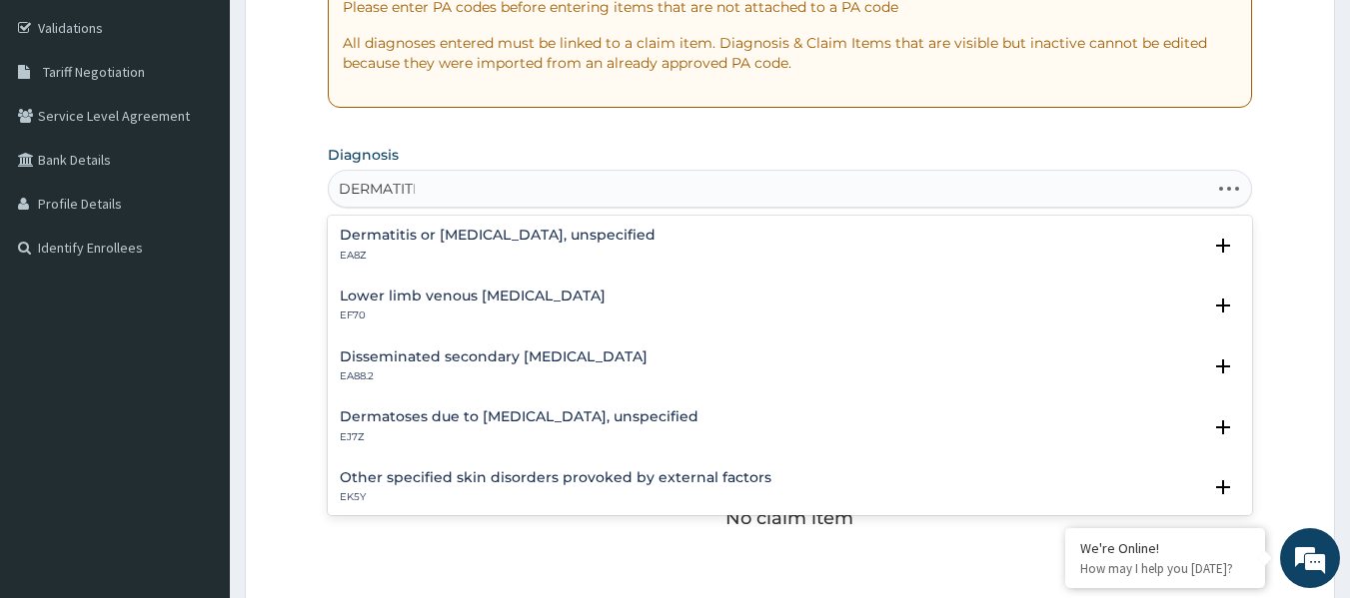
type input "DERMATITIS"
click at [447, 249] on p "EA8Z" at bounding box center [498, 256] width 316 height 14
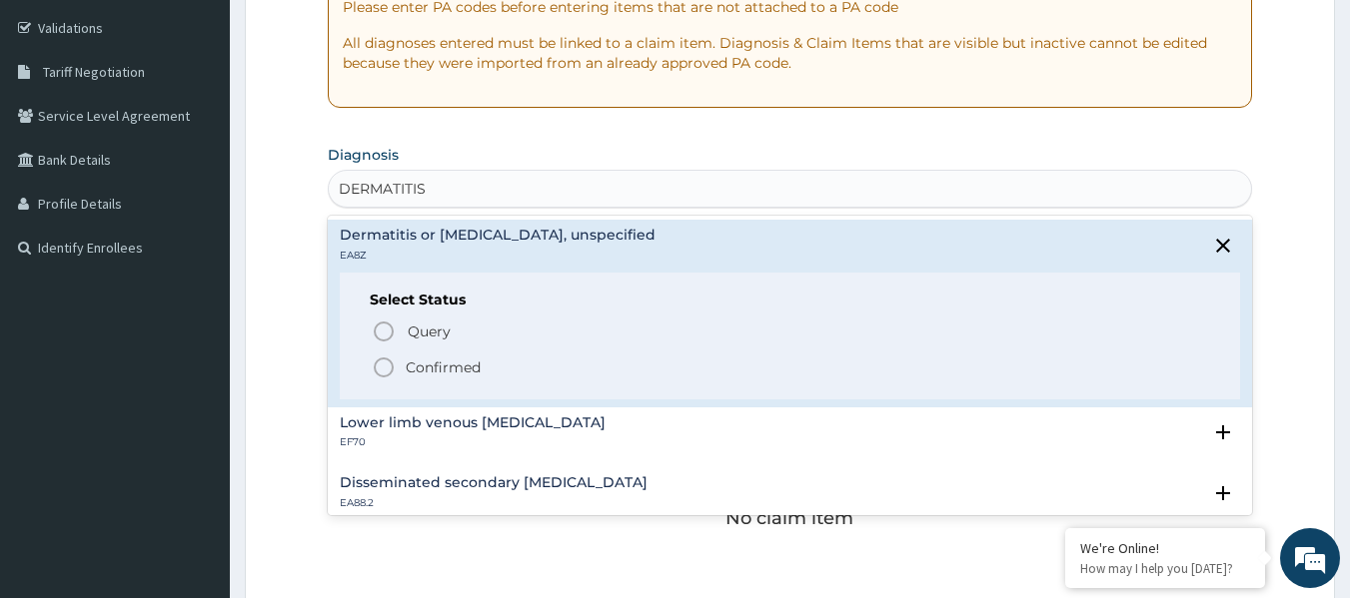
click at [457, 361] on p "Confirmed" at bounding box center [443, 368] width 75 height 20
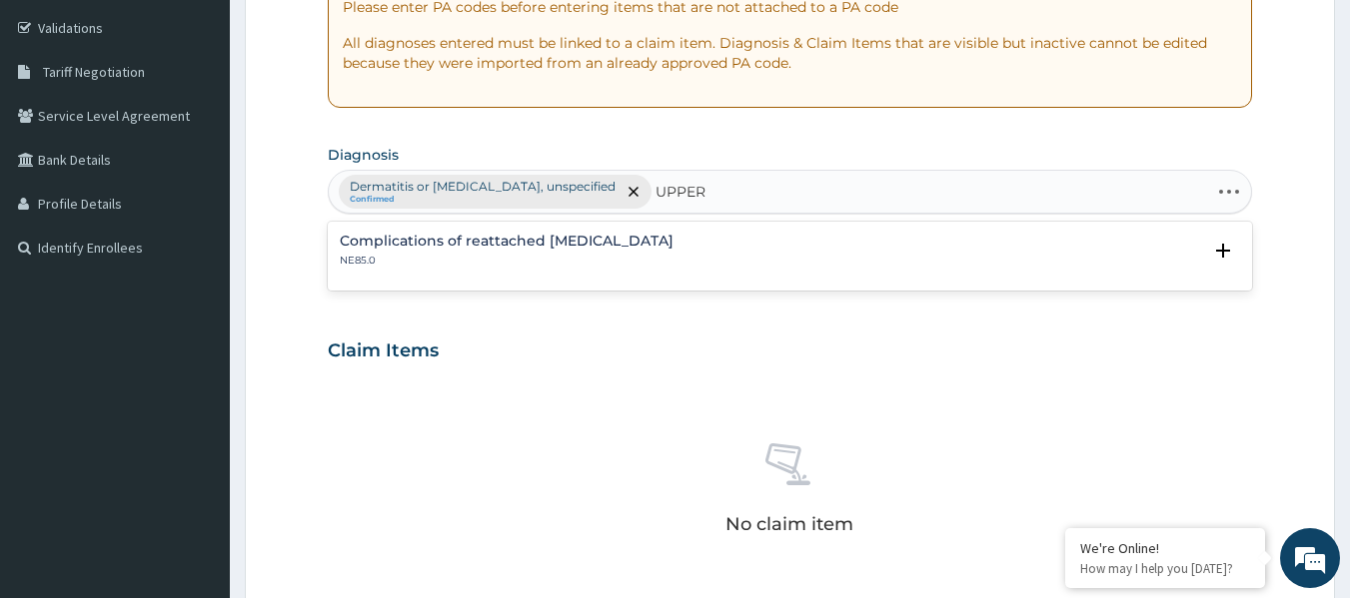
type input "UPPER"
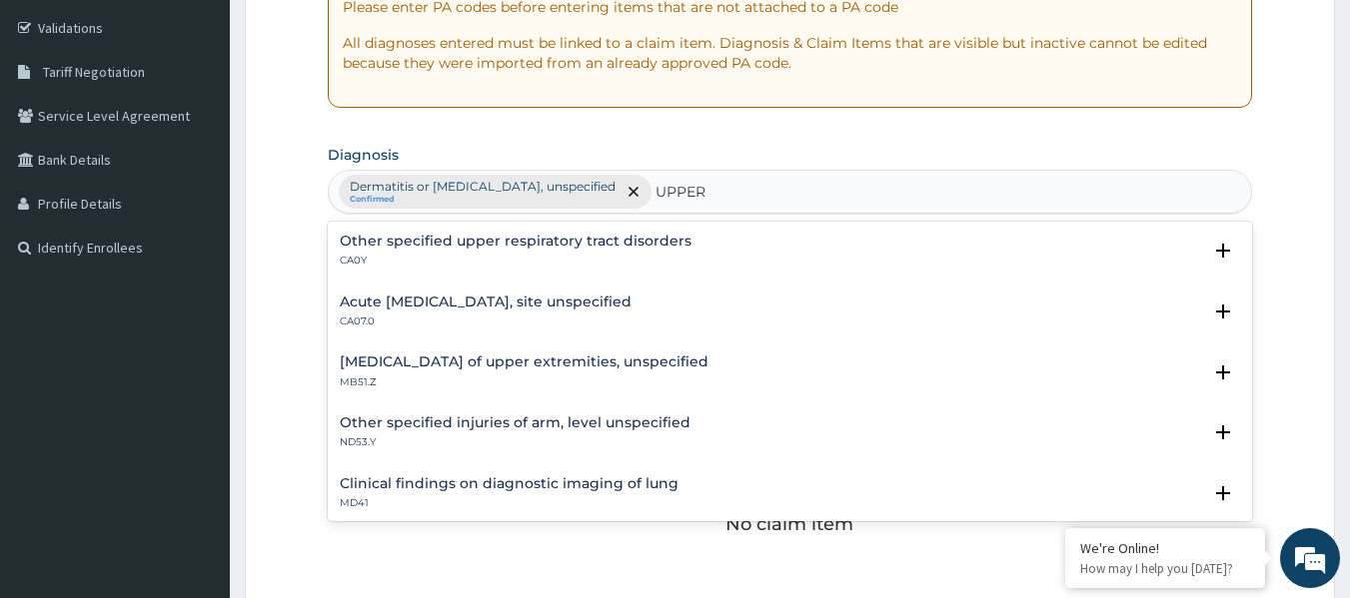
click at [427, 307] on h4 "Acute [MEDICAL_DATA], site unspecified" at bounding box center [486, 302] width 292 height 15
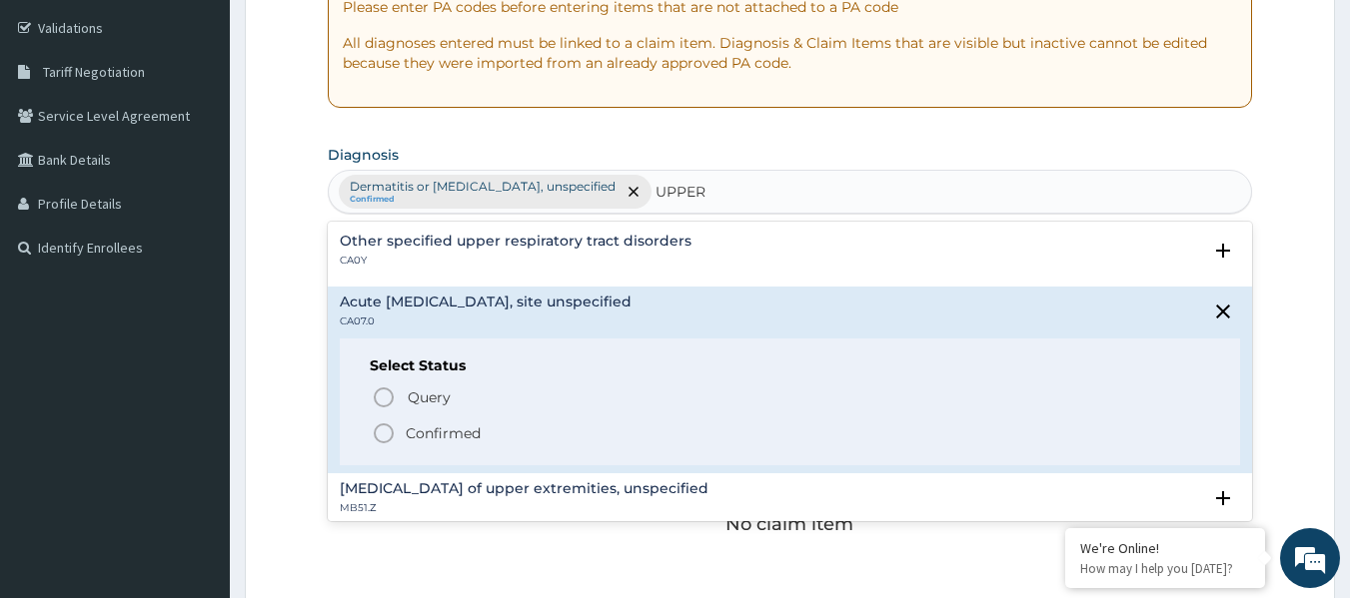
click at [449, 437] on p "Confirmed" at bounding box center [443, 434] width 75 height 20
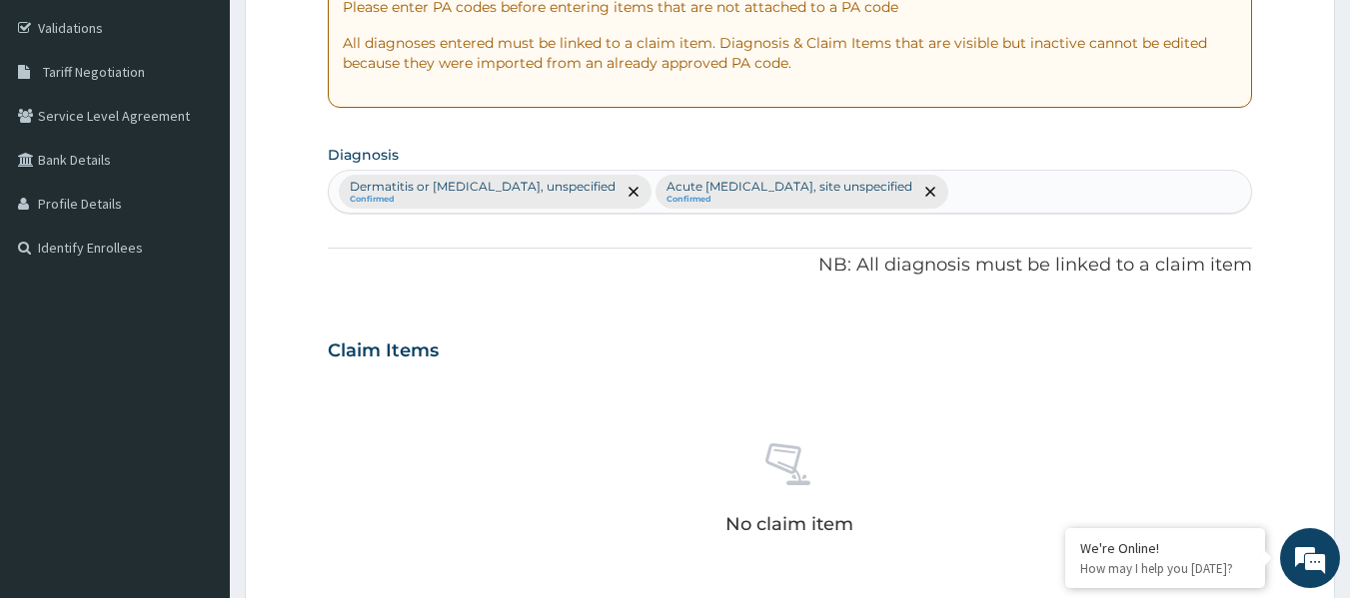
scroll to position [842, 0]
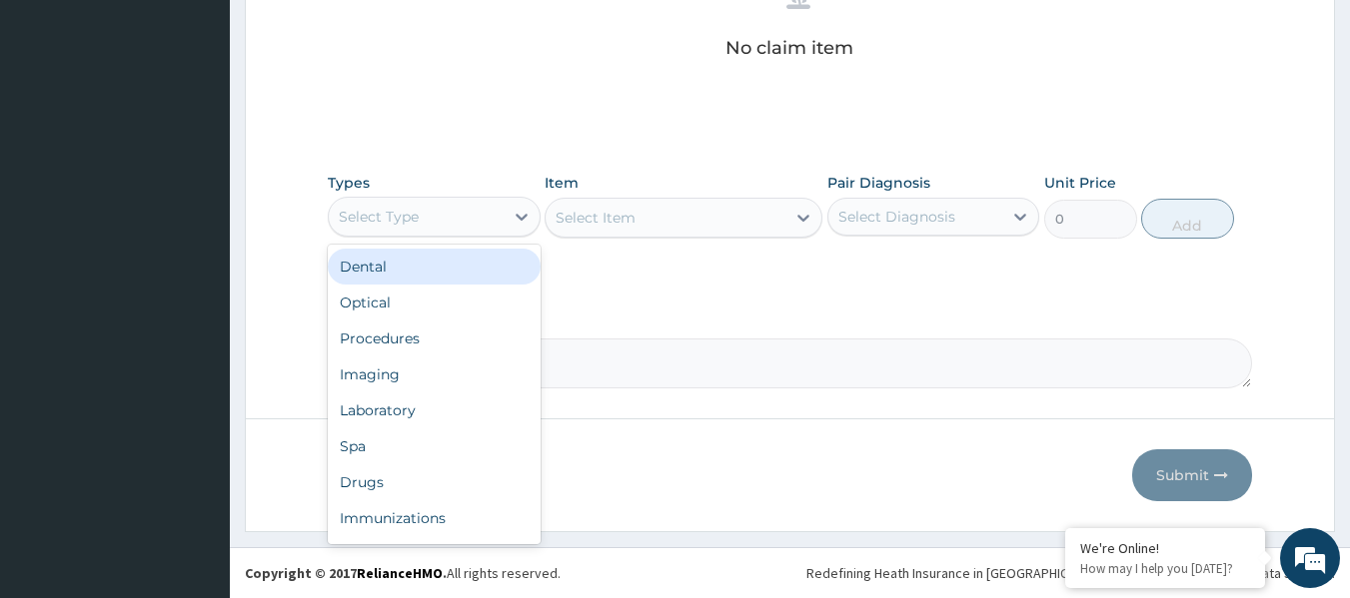
click at [476, 332] on div "Procedures" at bounding box center [434, 339] width 213 height 36
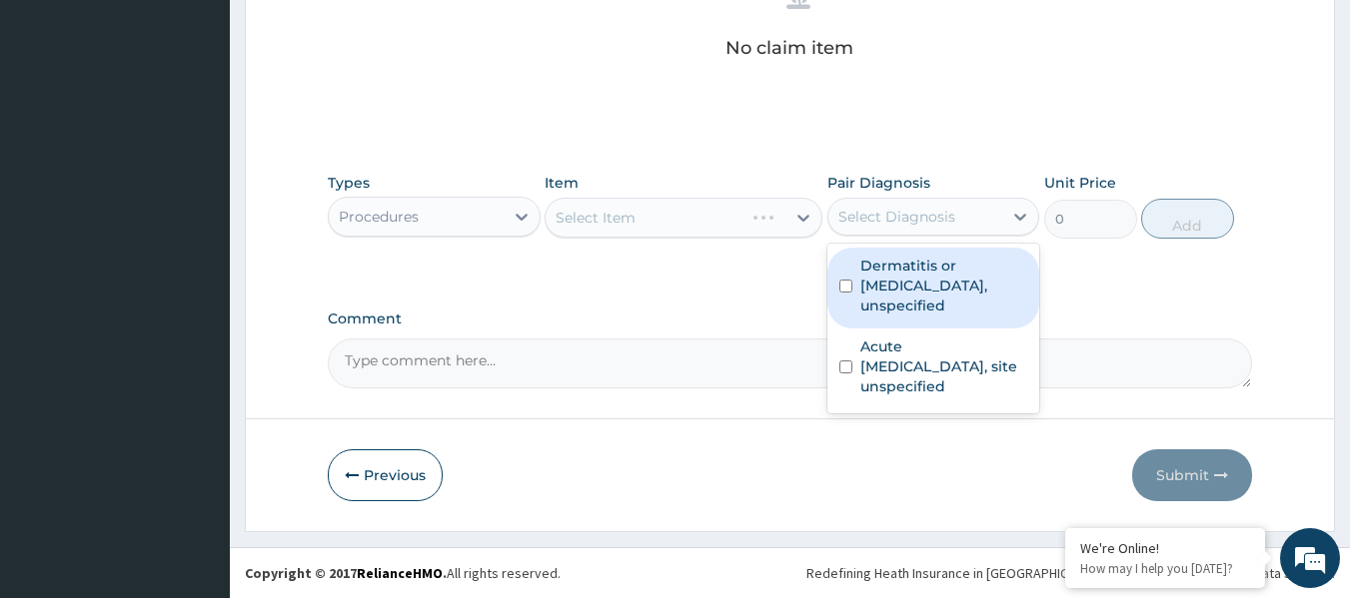
click at [935, 261] on label "Dermatitis or [MEDICAL_DATA], unspecified" at bounding box center [944, 286] width 168 height 60
checkbox input "true"
click at [947, 337] on label "Acute [MEDICAL_DATA], site unspecified" at bounding box center [944, 367] width 168 height 60
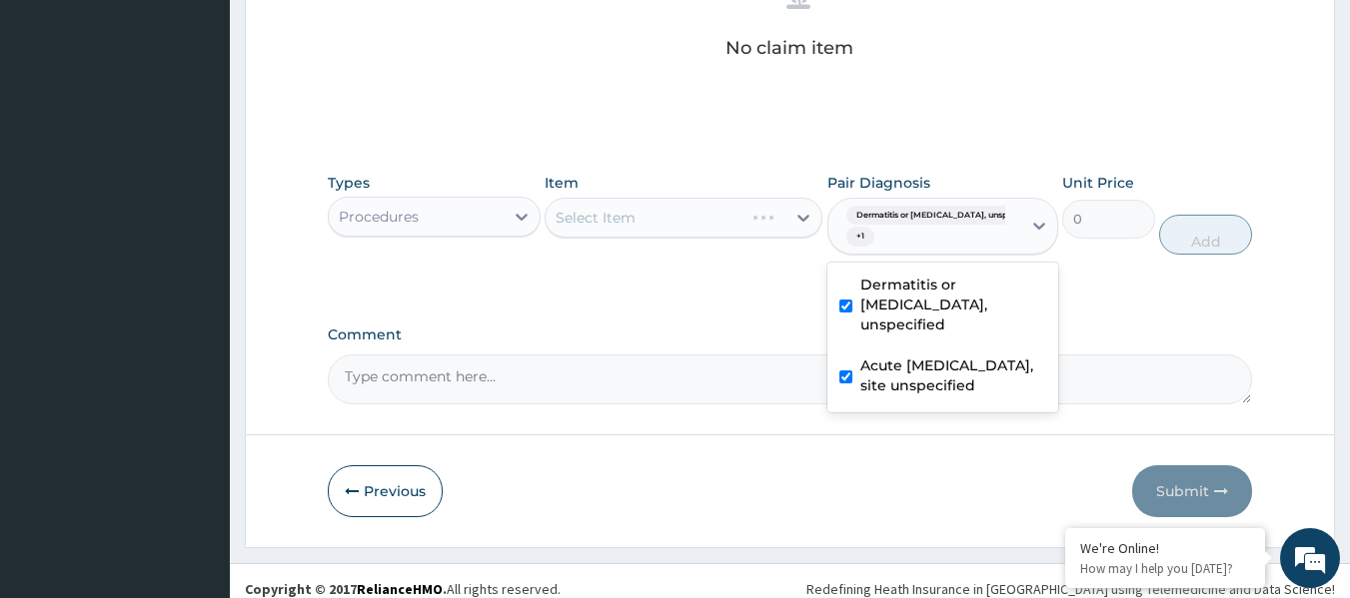
checkbox input "true"
click at [698, 202] on div "Select Item" at bounding box center [683, 218] width 278 height 40
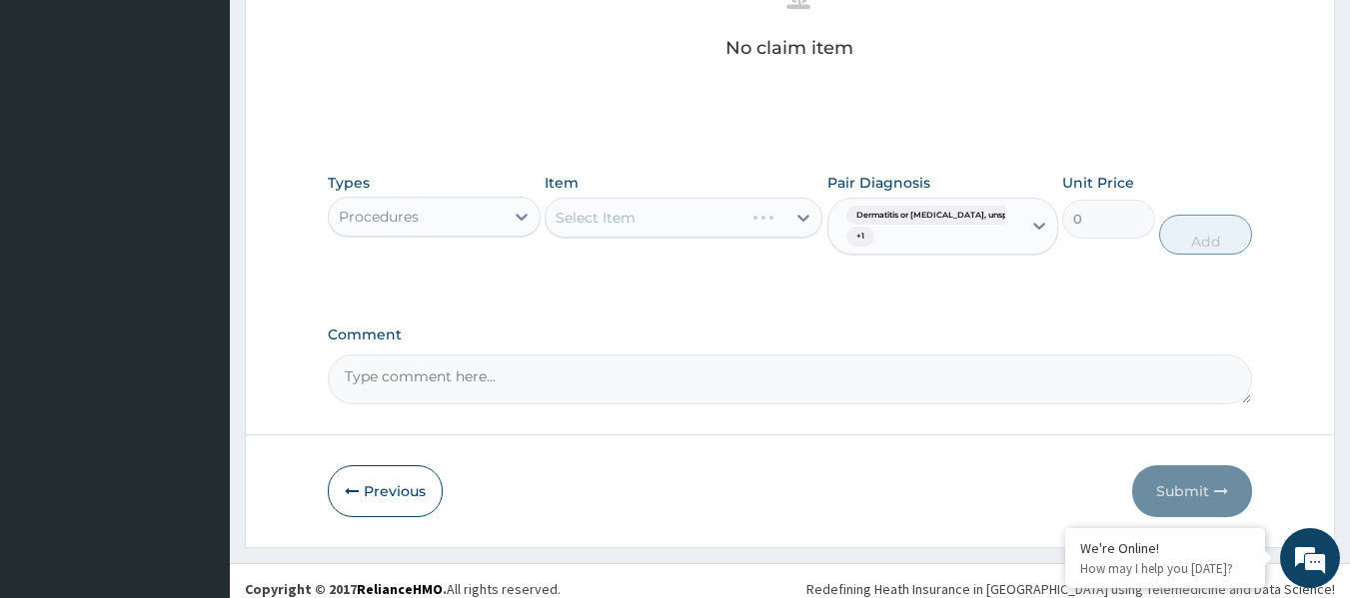
click at [710, 243] on div "Item Select Item" at bounding box center [683, 214] width 278 height 83
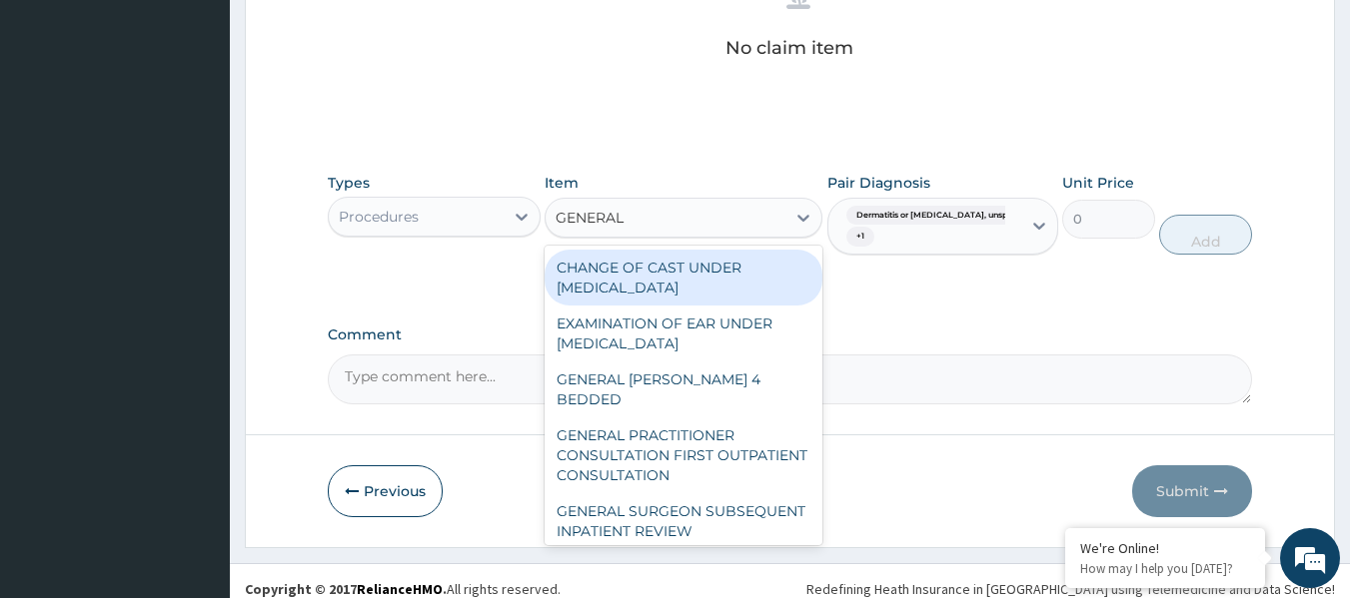
type input "GENERAL P"
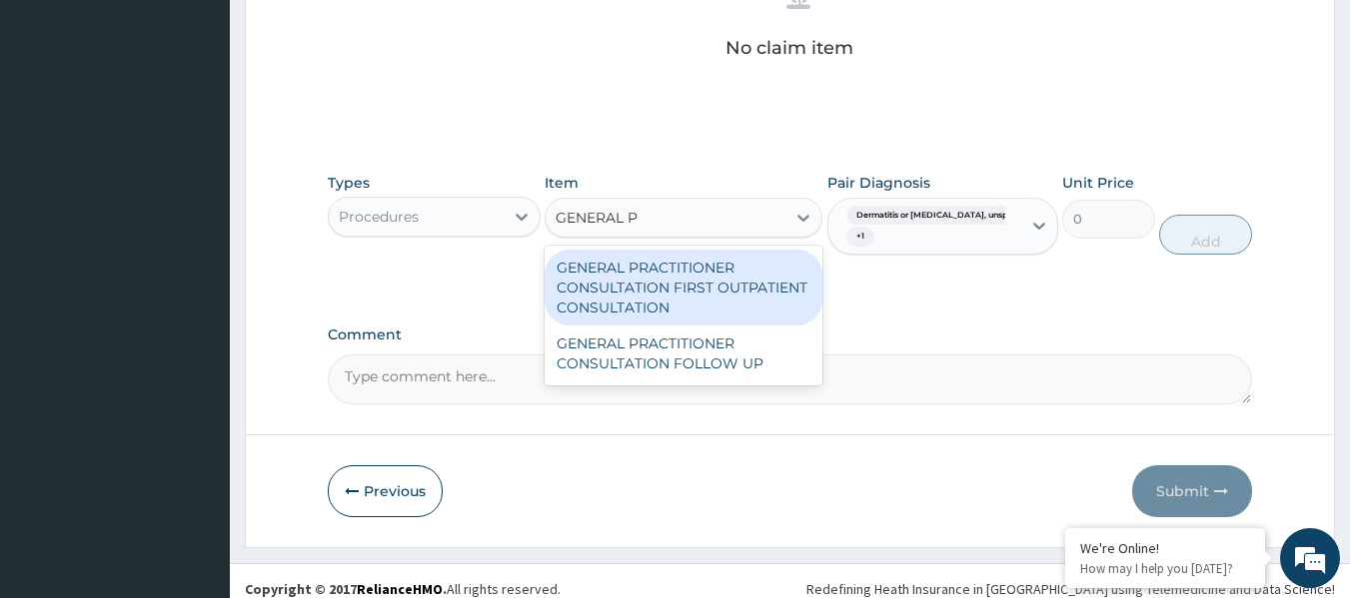
click at [742, 277] on div "GENERAL PRACTITIONER CONSULTATION FIRST OUTPATIENT CONSULTATION" at bounding box center [683, 288] width 278 height 76
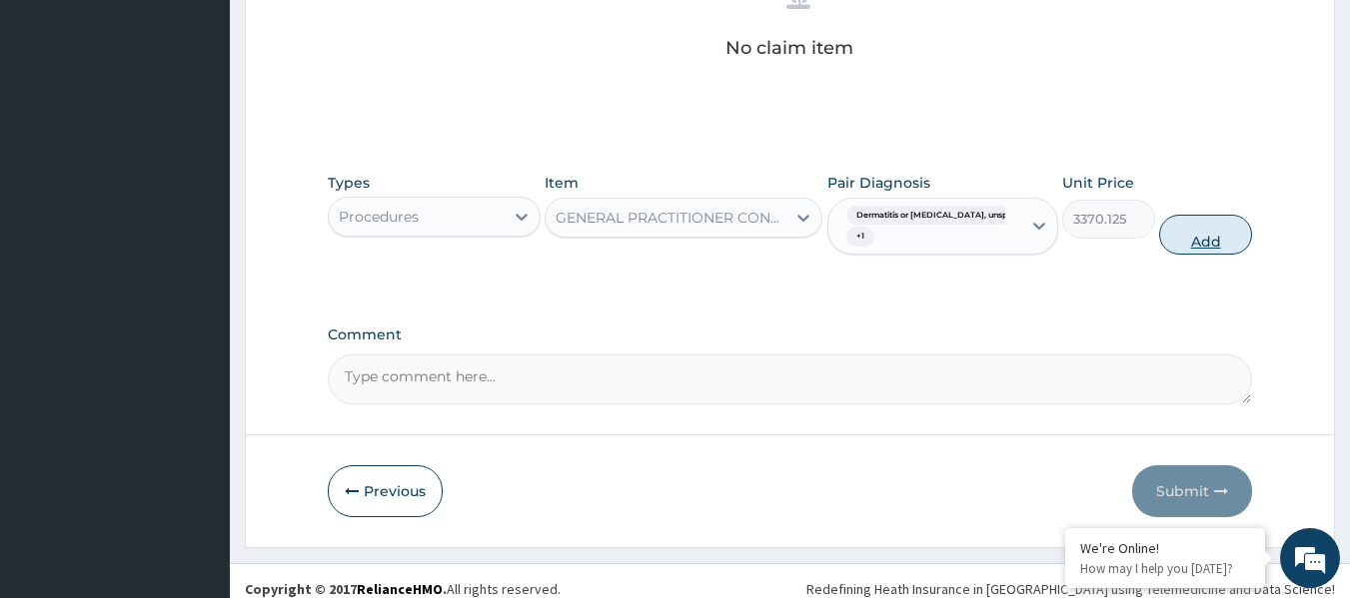
click at [1187, 222] on button "Add" at bounding box center [1205, 235] width 93 height 40
type input "0"
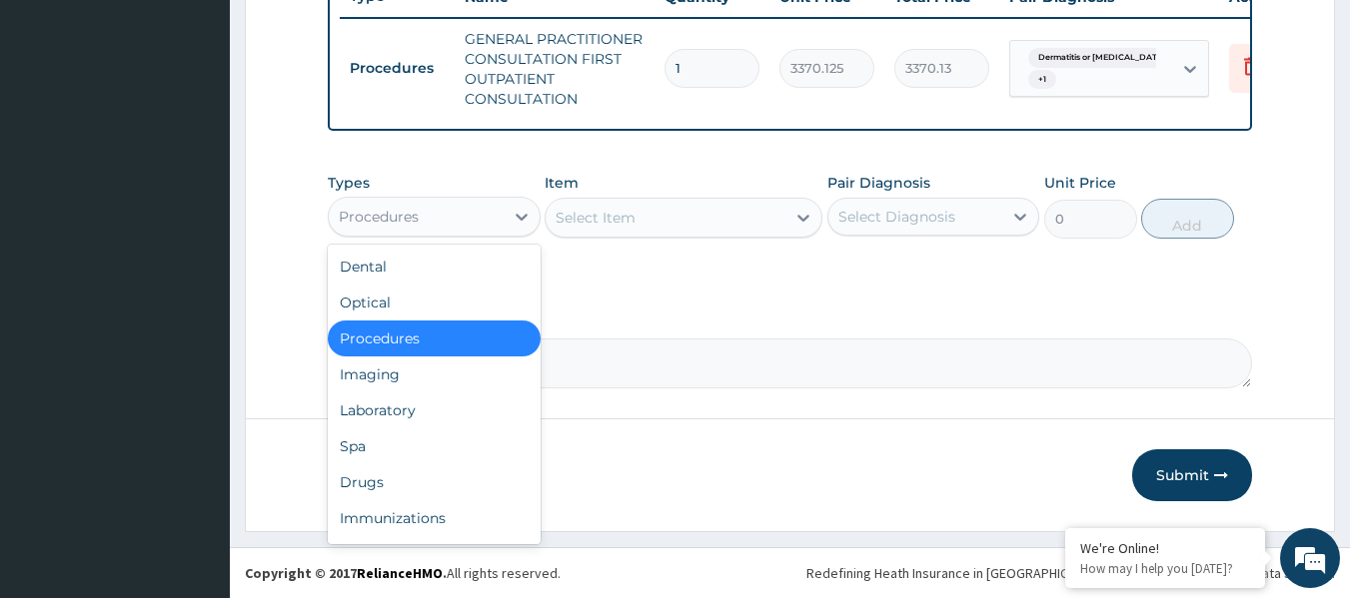
click at [466, 412] on div "Laboratory" at bounding box center [434, 411] width 213 height 36
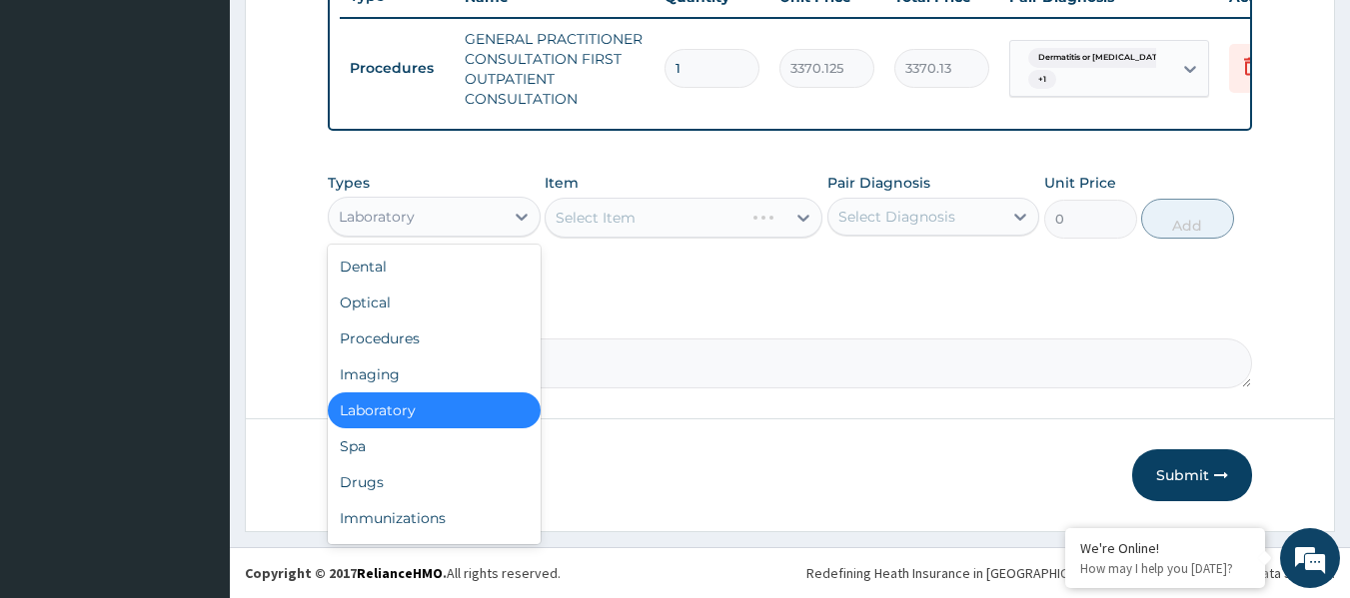
click at [449, 485] on div "Drugs" at bounding box center [434, 483] width 213 height 36
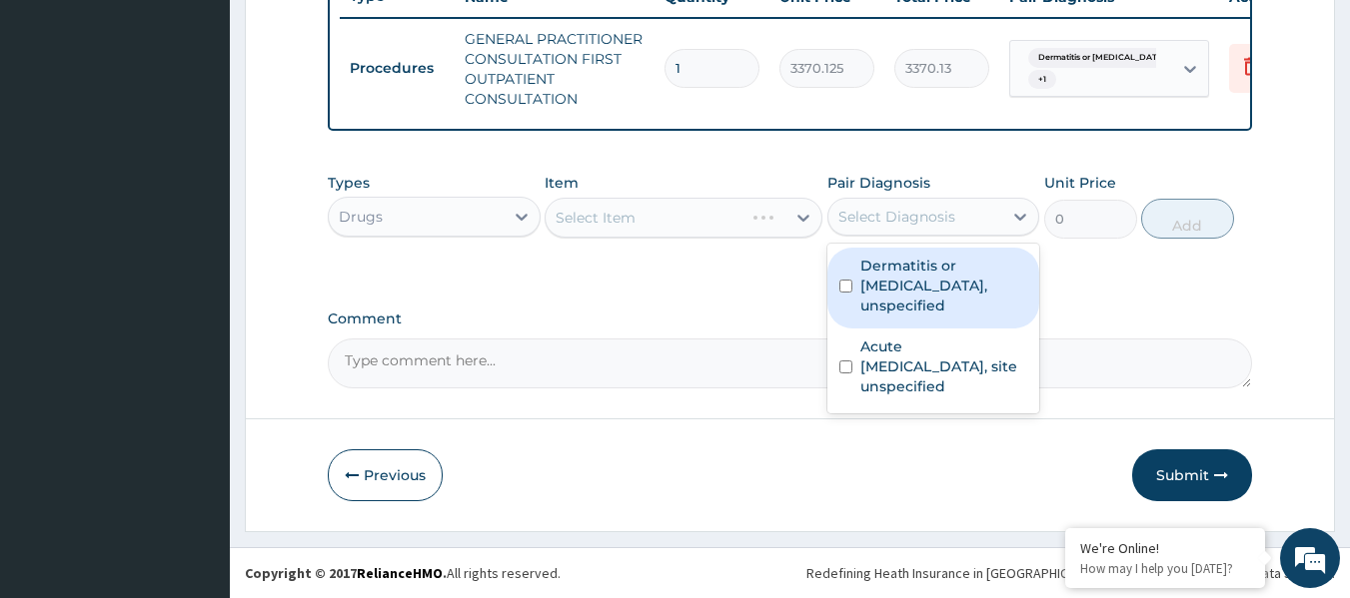
click at [948, 273] on label "Dermatitis or [MEDICAL_DATA], unspecified" at bounding box center [944, 286] width 168 height 60
checkbox input "true"
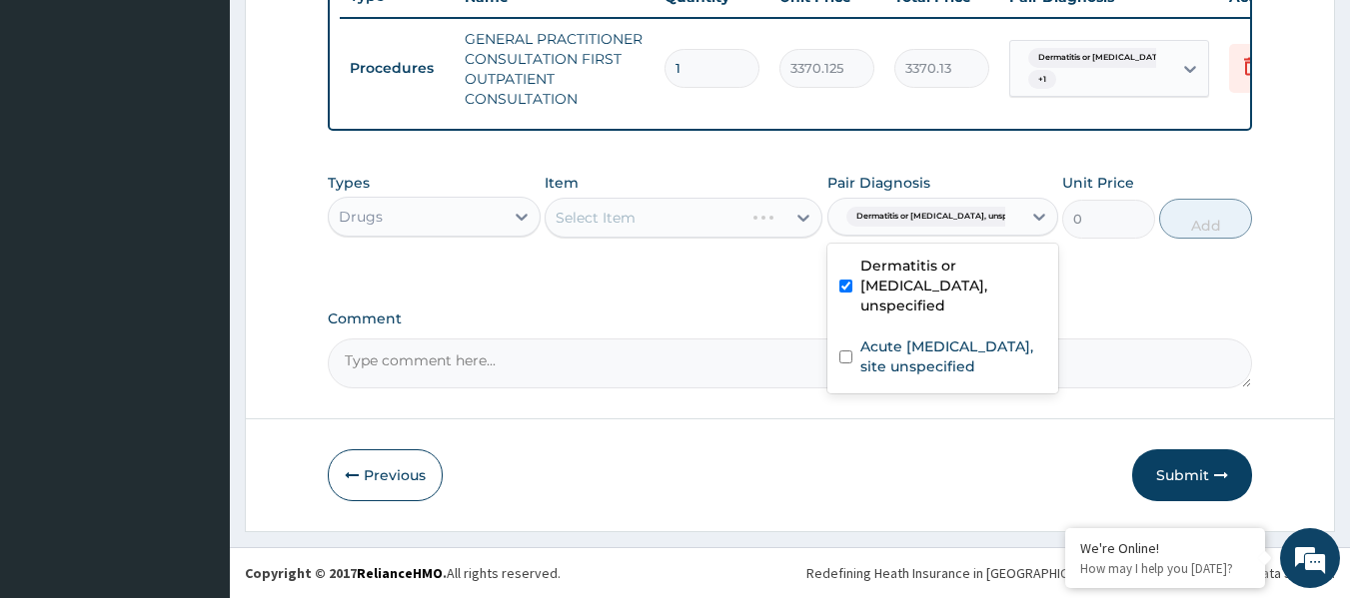
click at [948, 329] on div "Acute [MEDICAL_DATA], site unspecified" at bounding box center [942, 359] width 231 height 61
checkbox input "true"
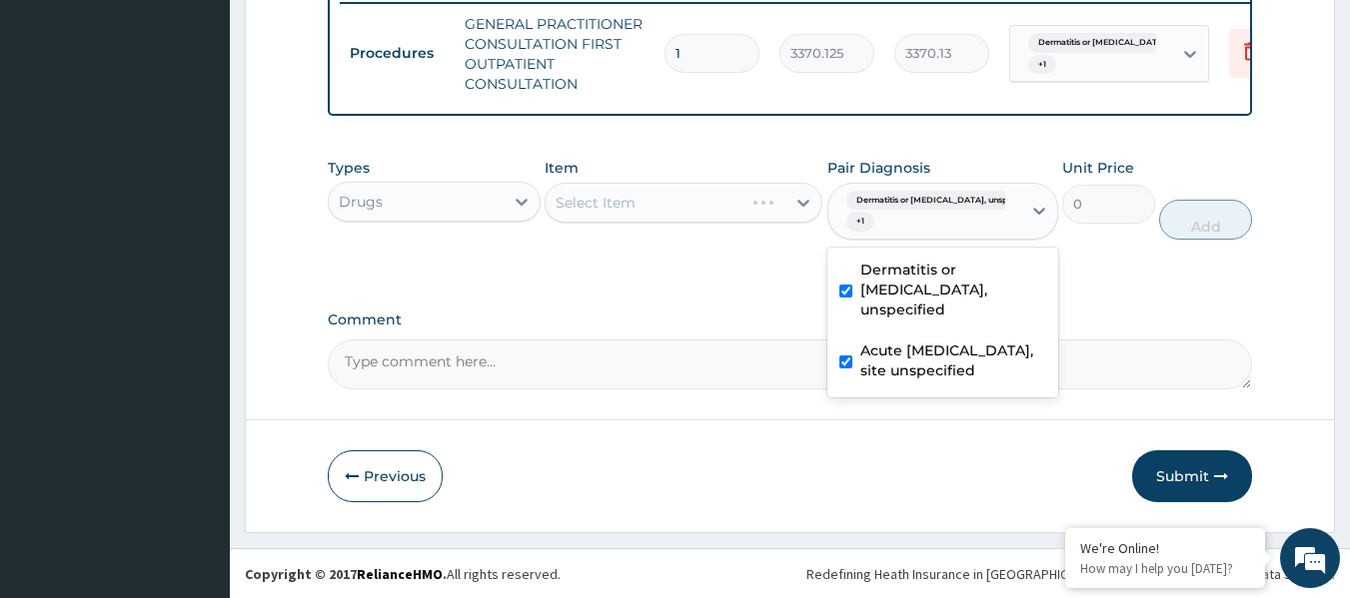
click at [717, 192] on div "Item Select Item" at bounding box center [683, 199] width 278 height 83
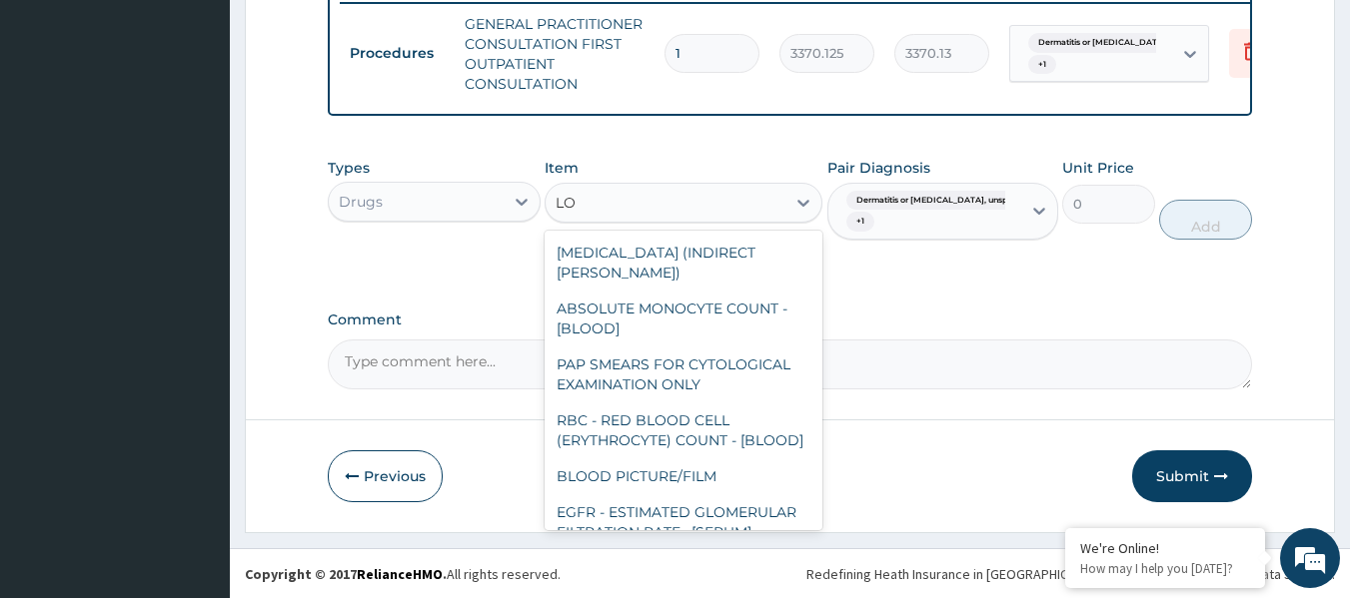
type input "L"
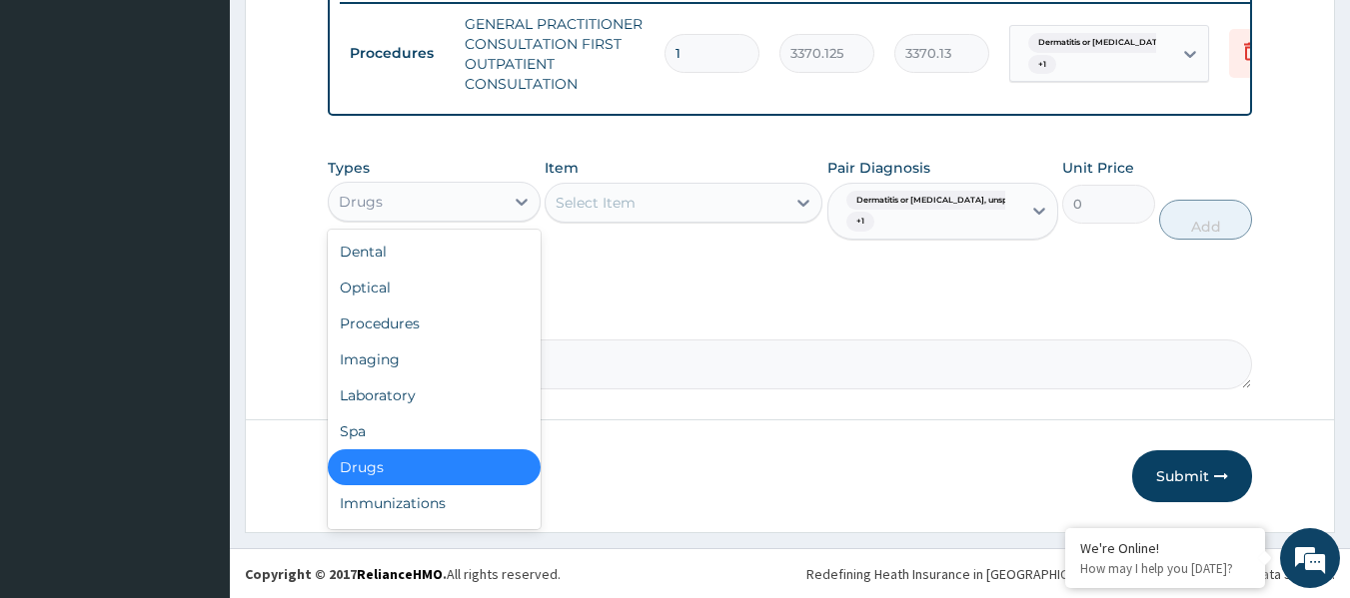
click at [450, 414] on div "Laboratory" at bounding box center [434, 396] width 213 height 36
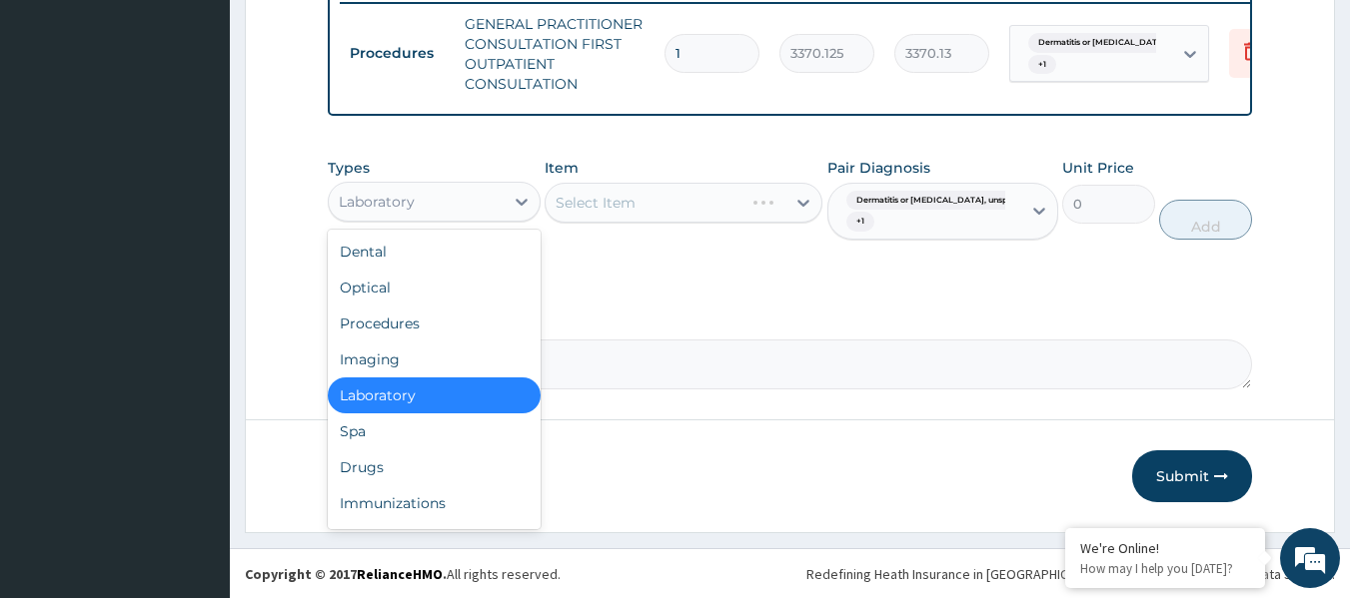
click at [449, 464] on div "Drugs" at bounding box center [434, 468] width 213 height 36
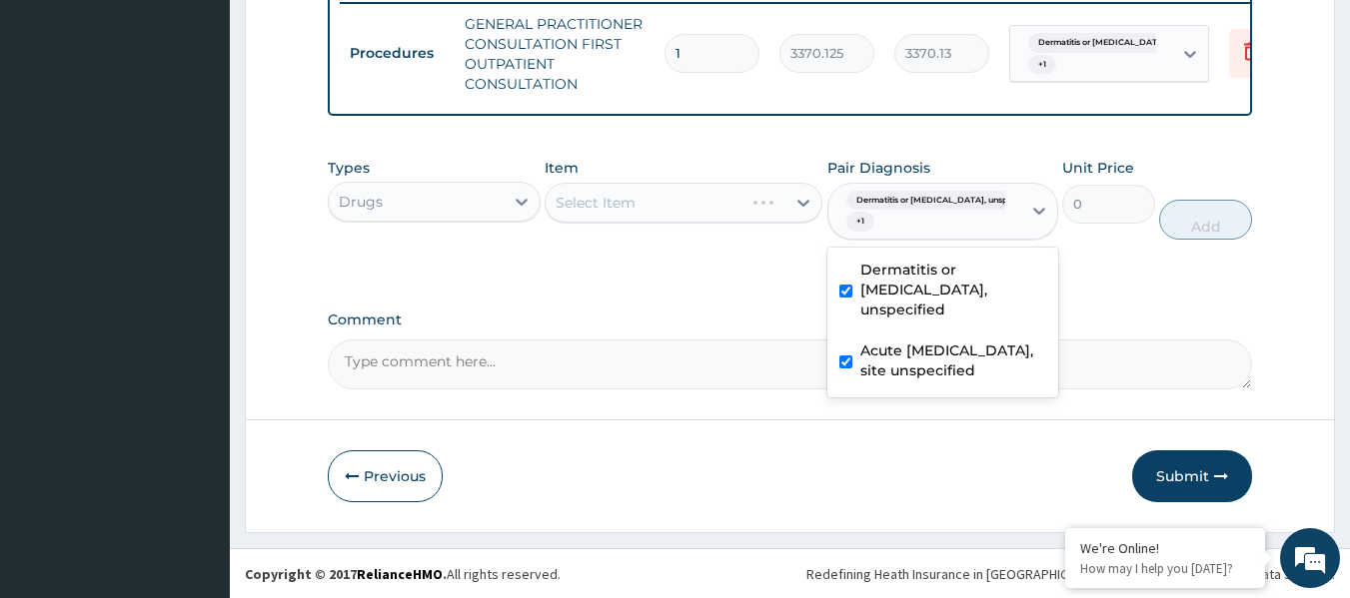
click at [676, 214] on div "Select Item" at bounding box center [683, 203] width 278 height 40
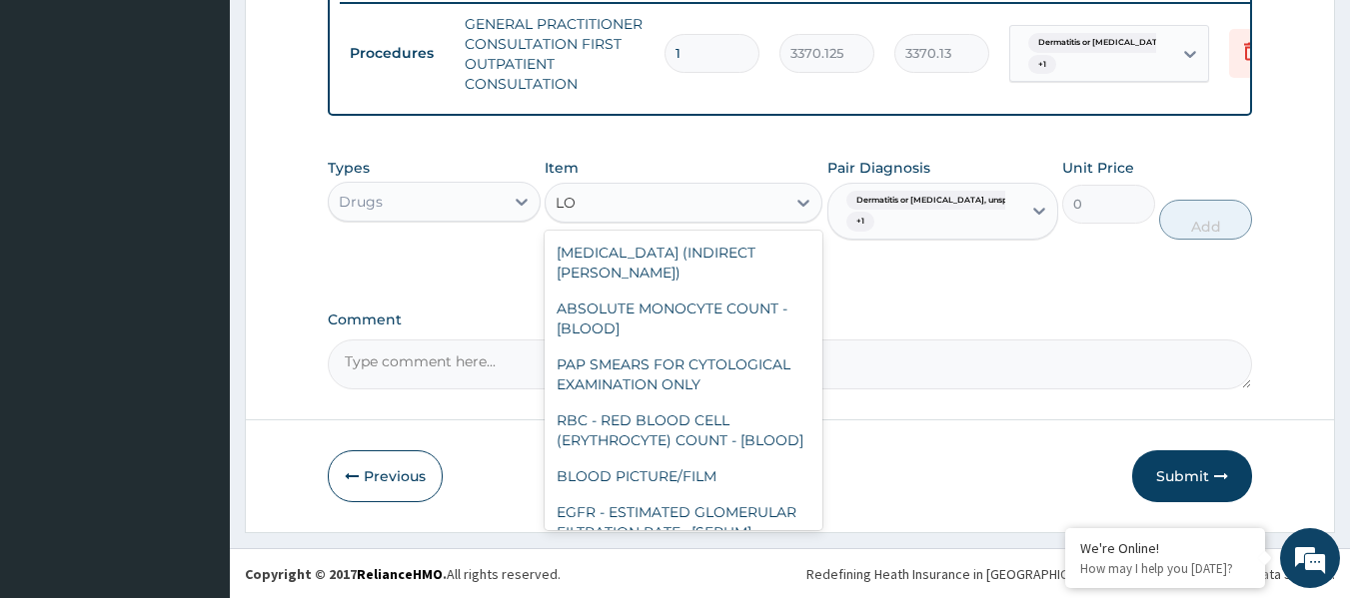
type input "L"
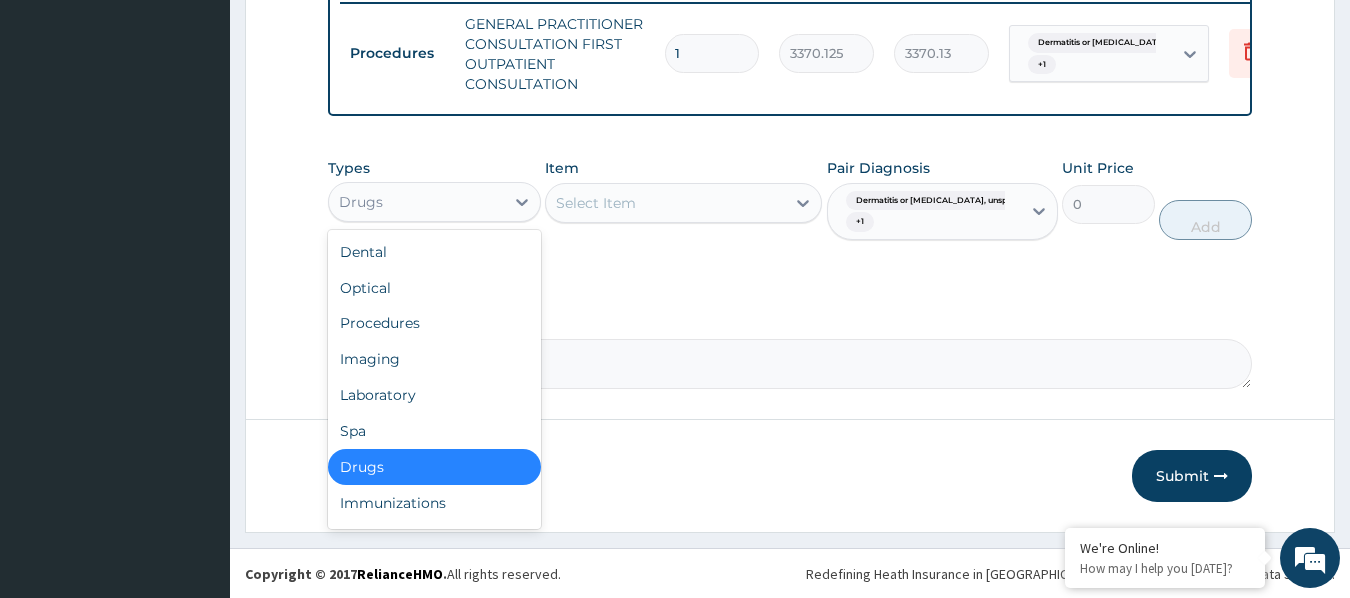
click at [469, 414] on div "Laboratory" at bounding box center [434, 396] width 213 height 36
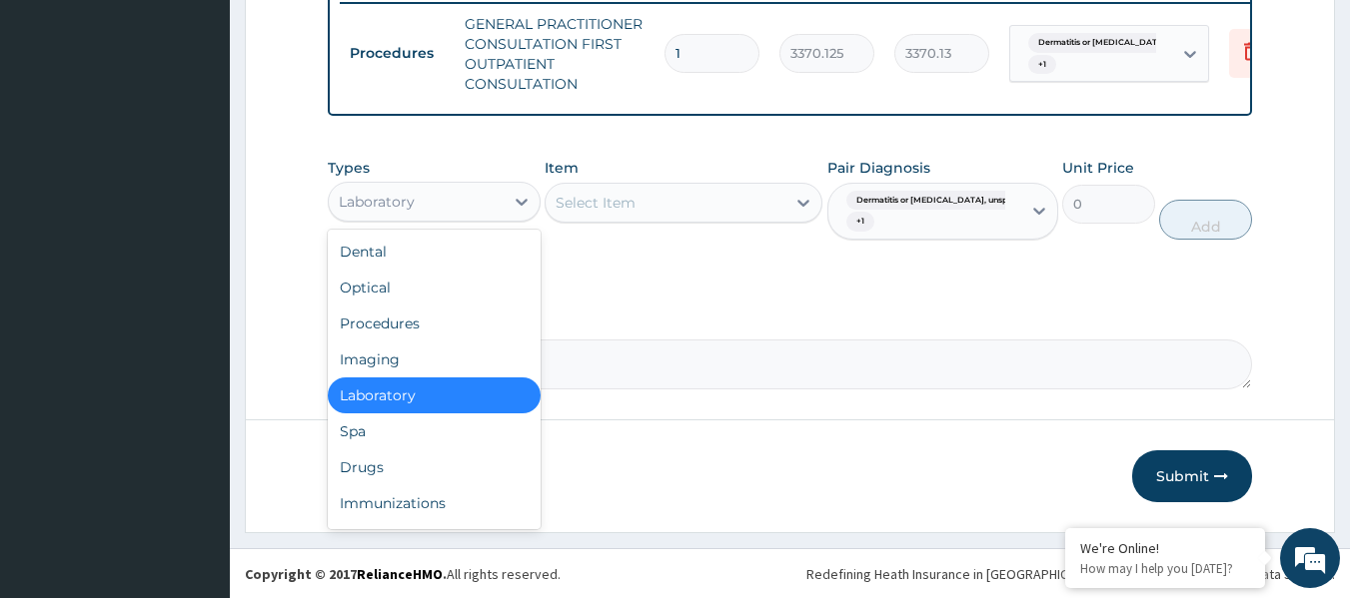
click at [444, 479] on div "Drugs" at bounding box center [434, 468] width 213 height 36
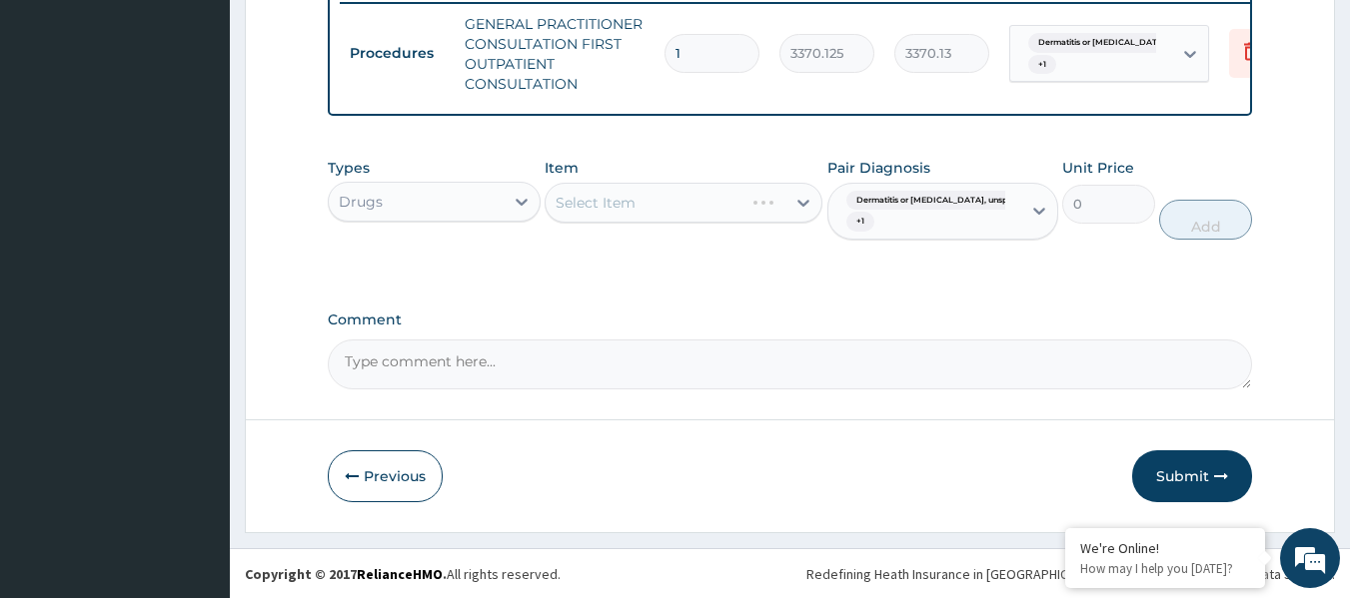
click at [704, 192] on div "Item Select Item" at bounding box center [683, 199] width 278 height 83
click at [678, 219] on div "Select Item" at bounding box center [683, 203] width 278 height 40
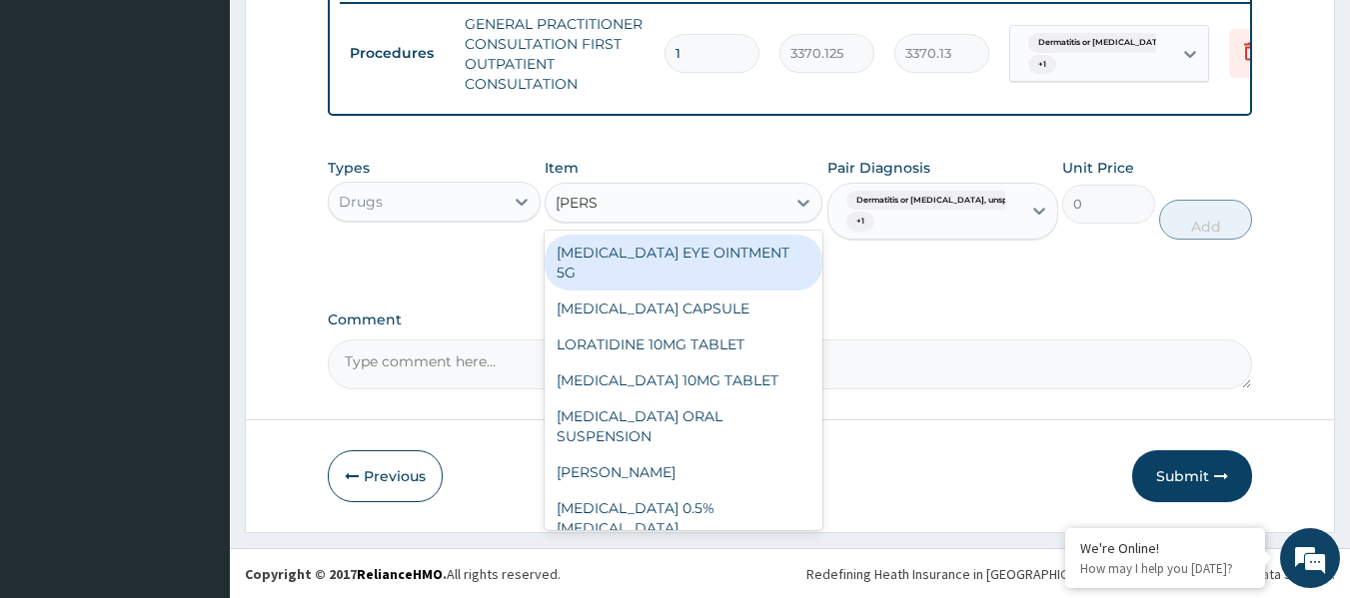
type input "LORAT"
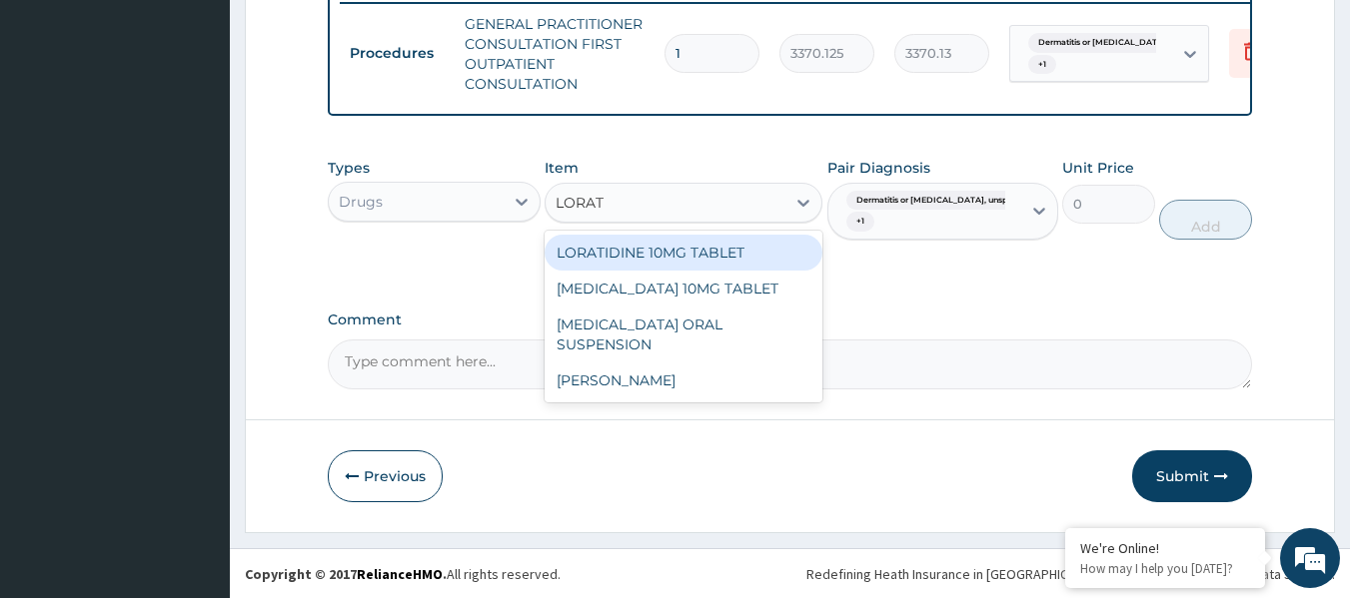
click at [726, 269] on div "LORATIDINE 10MG TABLET" at bounding box center [683, 253] width 278 height 36
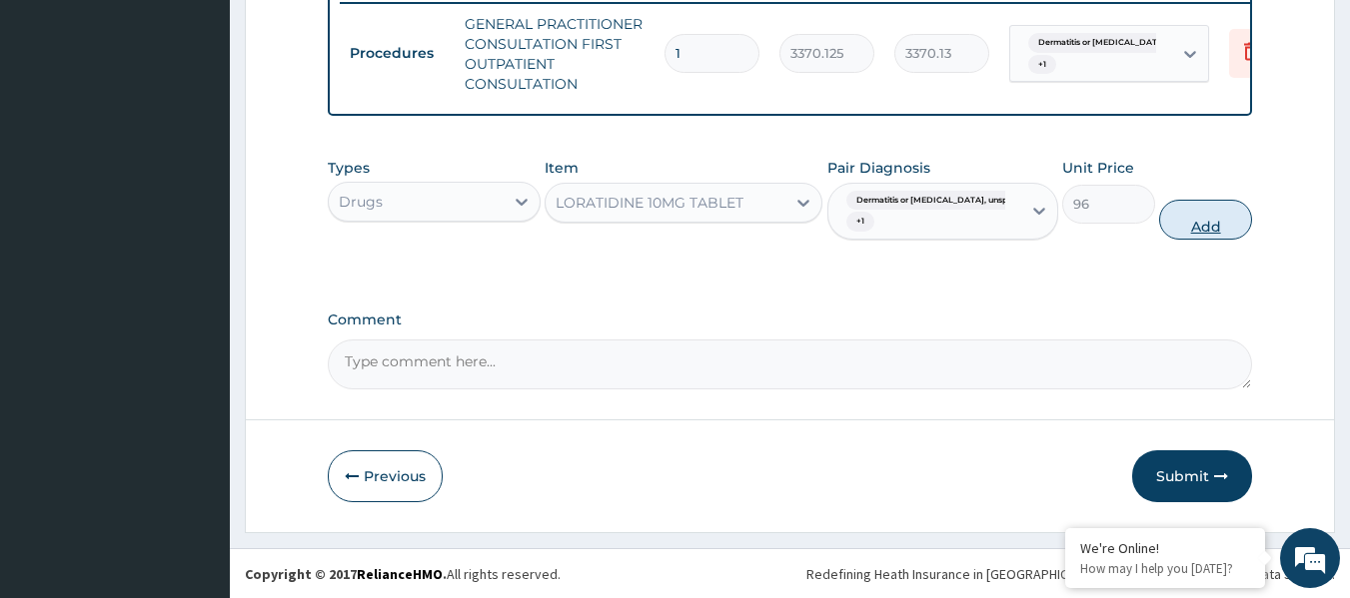
click at [1184, 235] on button "Add" at bounding box center [1205, 220] width 93 height 40
type input "0"
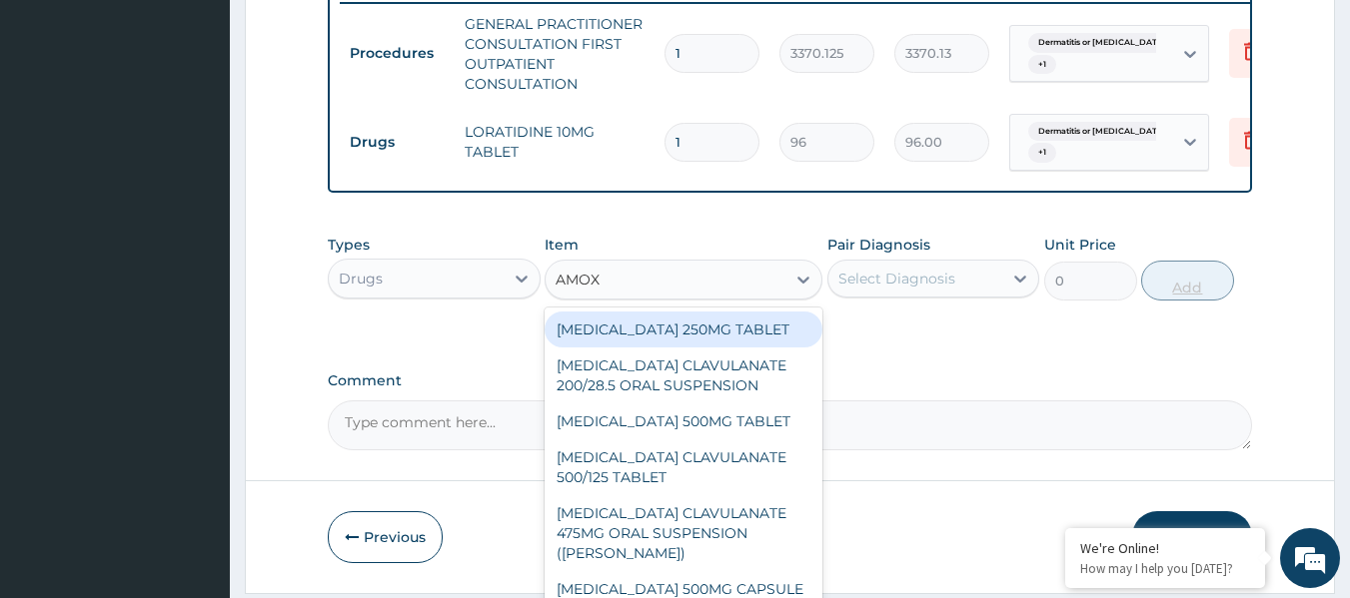
type input "AMOXI"
click at [725, 467] on div "[MEDICAL_DATA] CLAVULANATE 500/125 TABLET" at bounding box center [683, 468] width 278 height 56
type input "414"
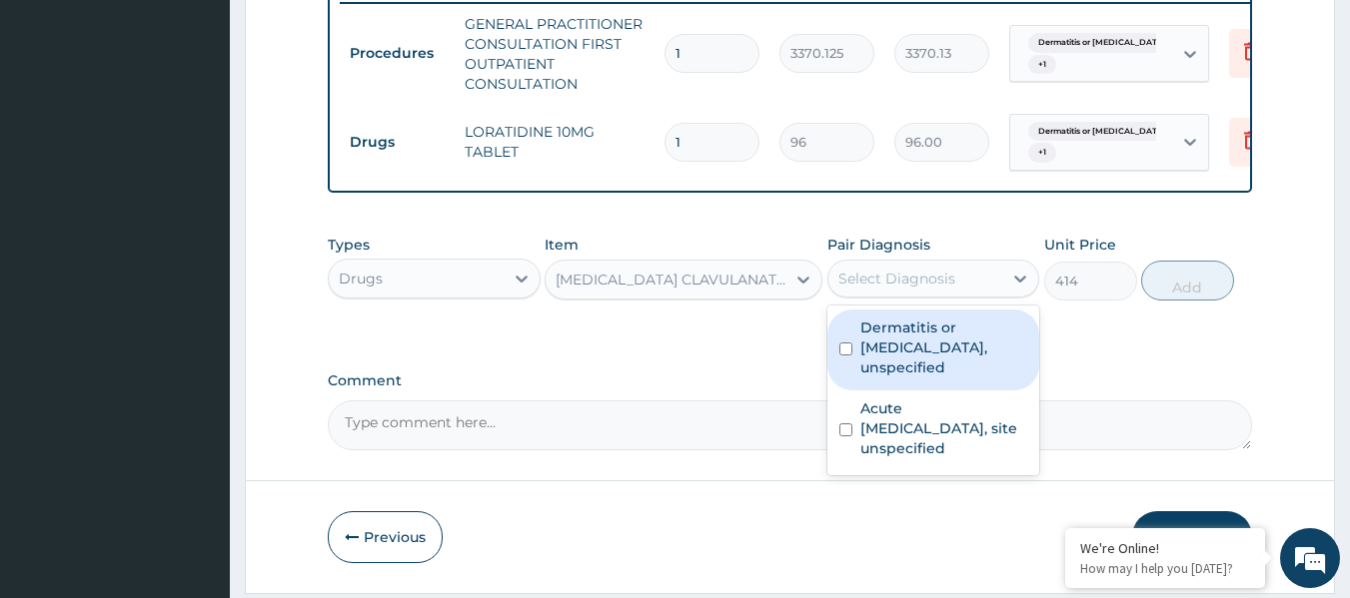
click at [940, 337] on label "Dermatitis or [MEDICAL_DATA], unspecified" at bounding box center [944, 348] width 168 height 60
checkbox input "true"
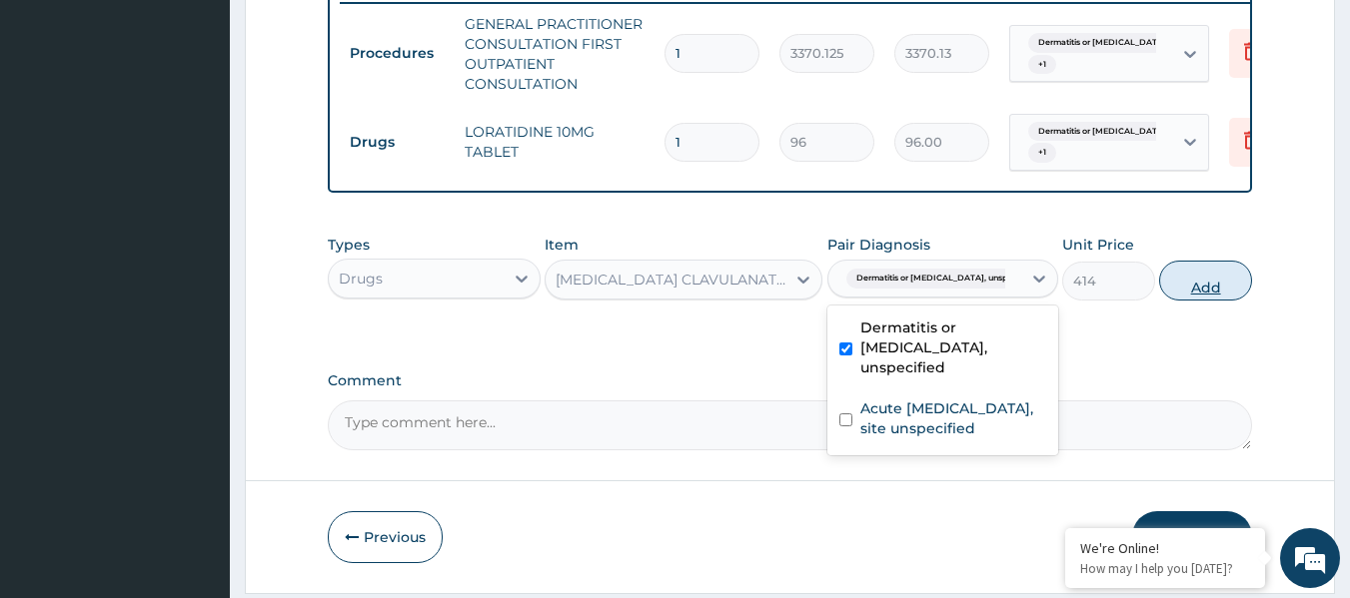
click at [1201, 301] on button "Add" at bounding box center [1205, 281] width 93 height 40
type input "0"
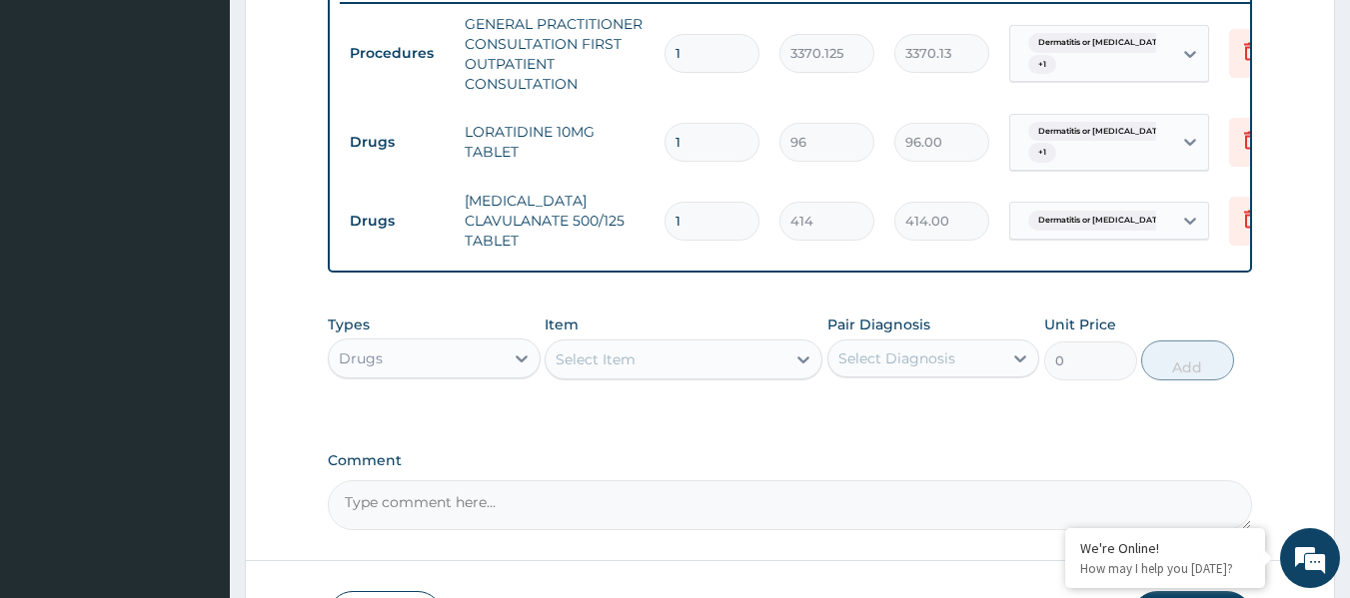
click at [709, 139] on input "1" at bounding box center [711, 142] width 95 height 39
type input "0.00"
type input "5"
type input "480.00"
type input "5"
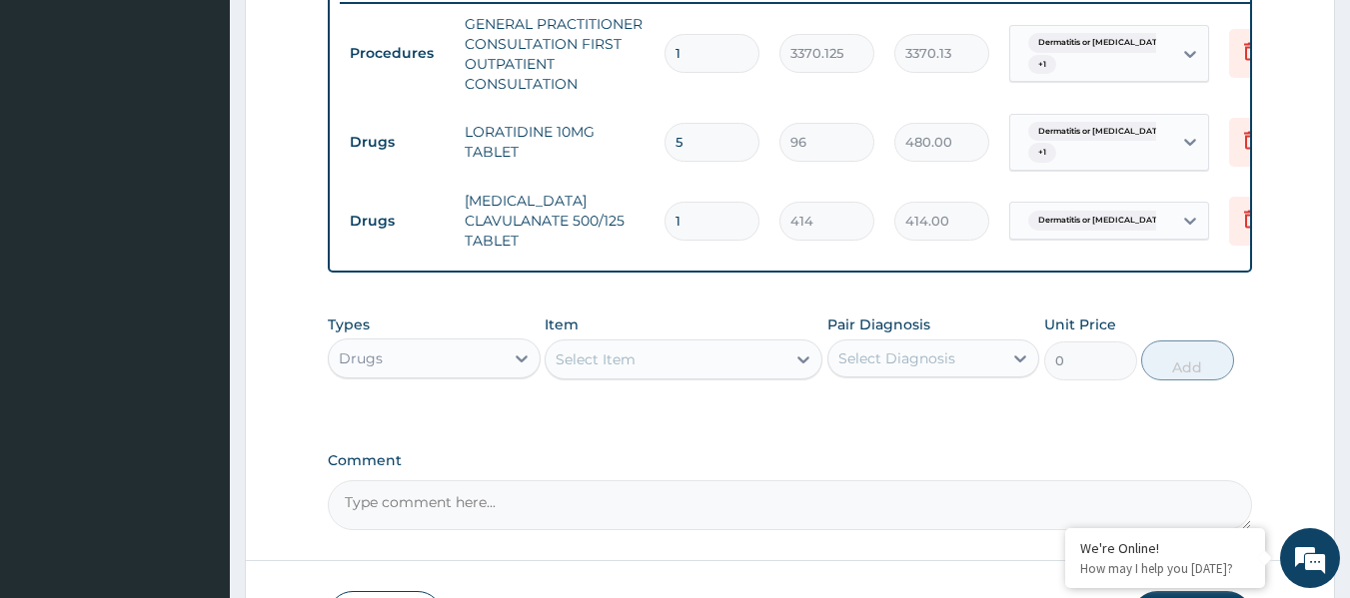
click at [739, 226] on input "1" at bounding box center [711, 221] width 95 height 39
type input "10"
type input "4140.00"
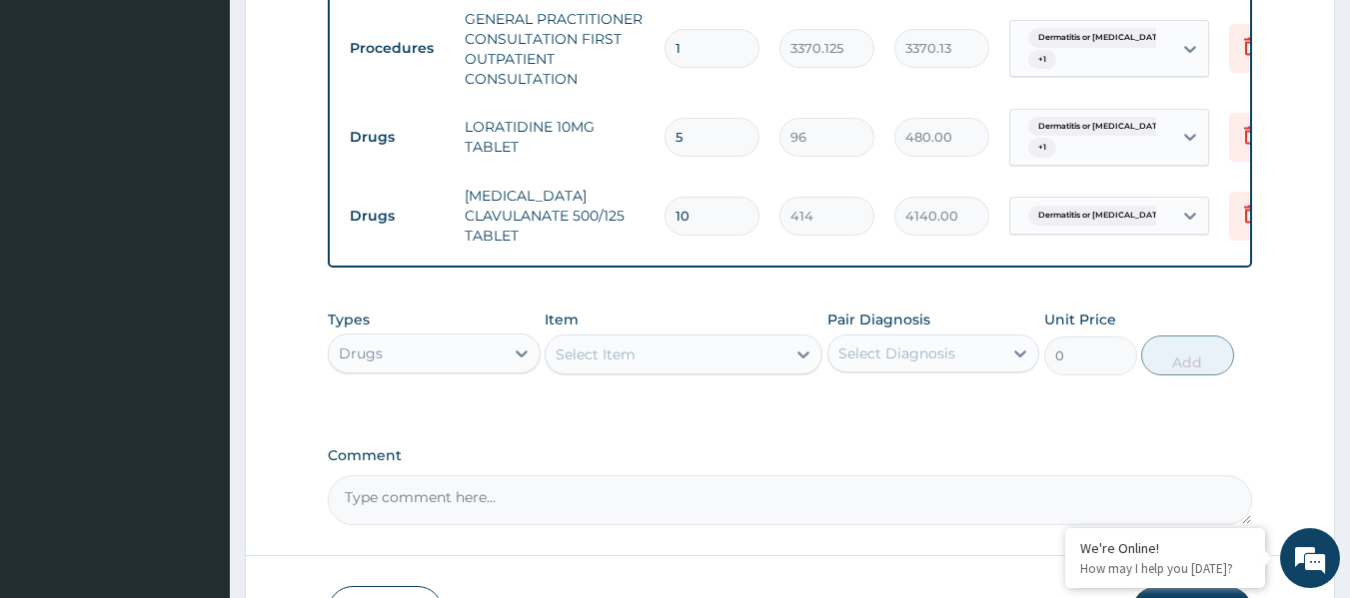
type input "10"
click at [703, 135] on input "5" at bounding box center [711, 137] width 95 height 39
type input "0.00"
type input "1"
type input "96.00"
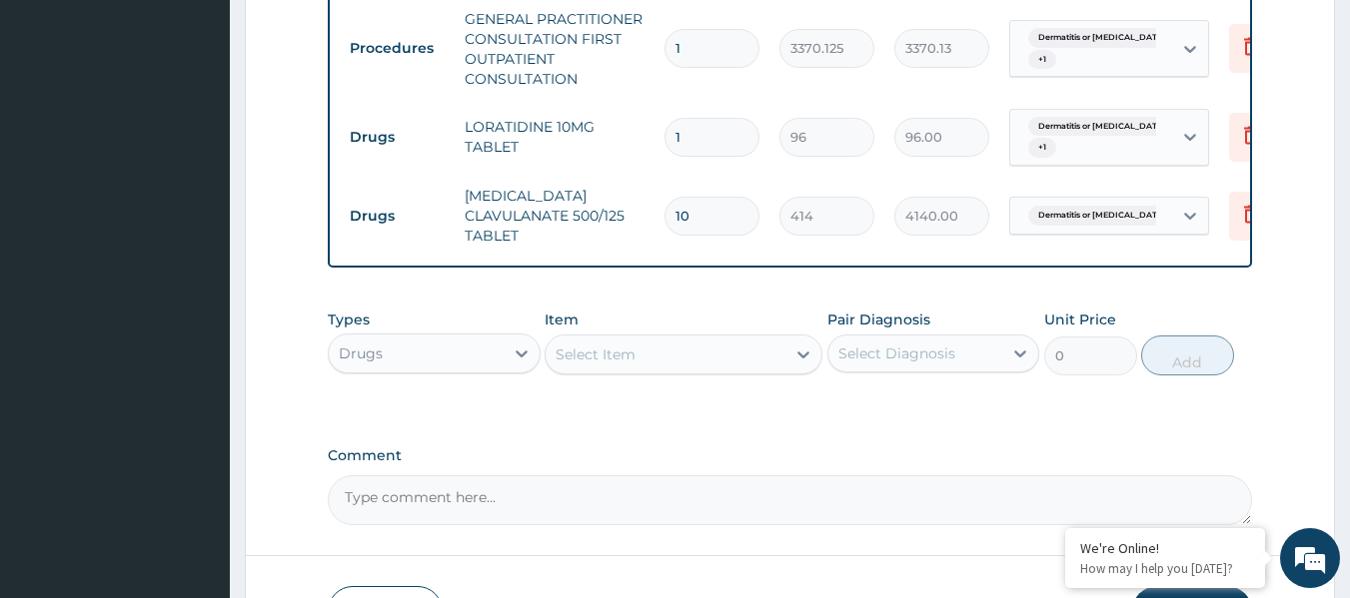
type input "10"
type input "960.00"
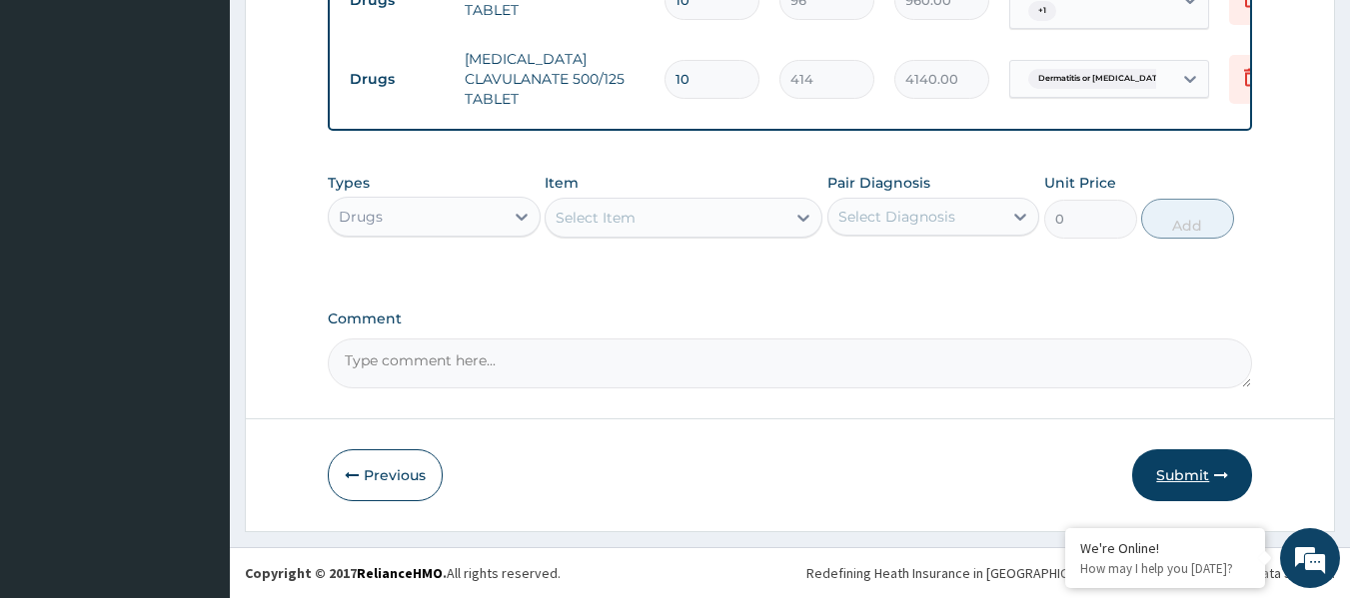
click at [1221, 479] on icon "button" at bounding box center [1221, 476] width 14 height 14
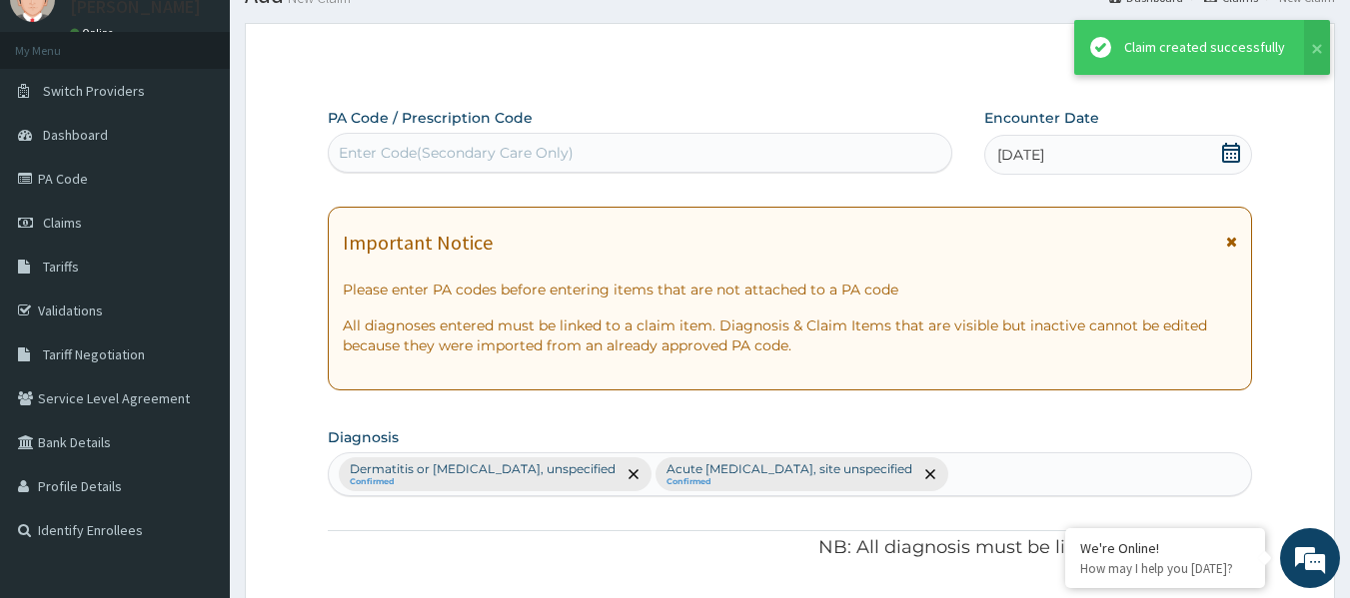
scroll to position [950, 0]
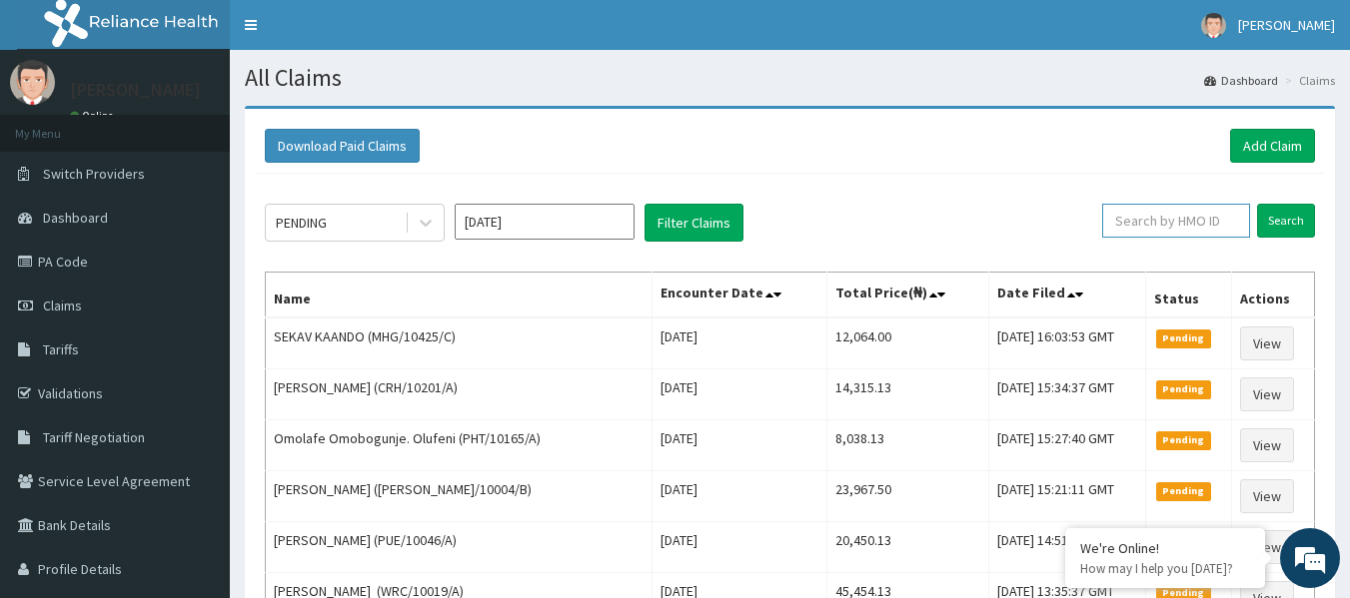
click at [1169, 216] on input "text" at bounding box center [1176, 221] width 148 height 34
paste input "BHT/10230/A"
type input "BHT/10230/A"
click at [1257, 204] on input "Search" at bounding box center [1286, 221] width 58 height 34
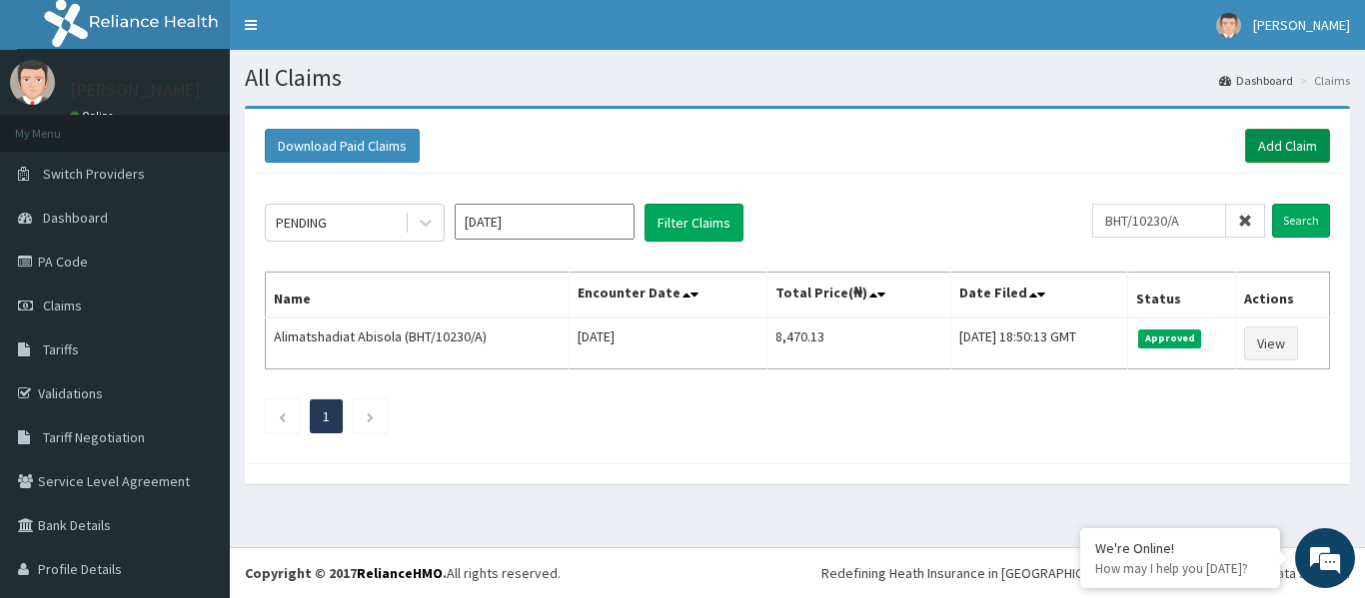
click at [1288, 146] on link "Add Claim" at bounding box center [1287, 146] width 85 height 34
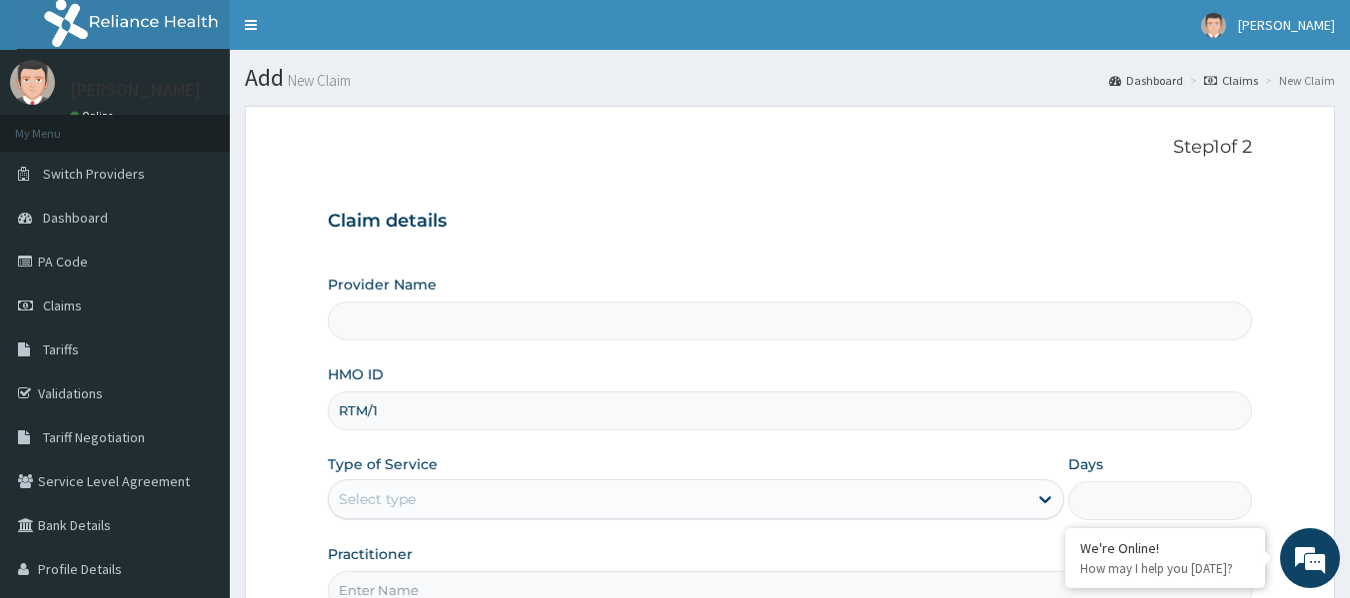
type input "RTM/10"
type input "Reliance Family Clinics (RFC) - [GEOGRAPHIC_DATA]"
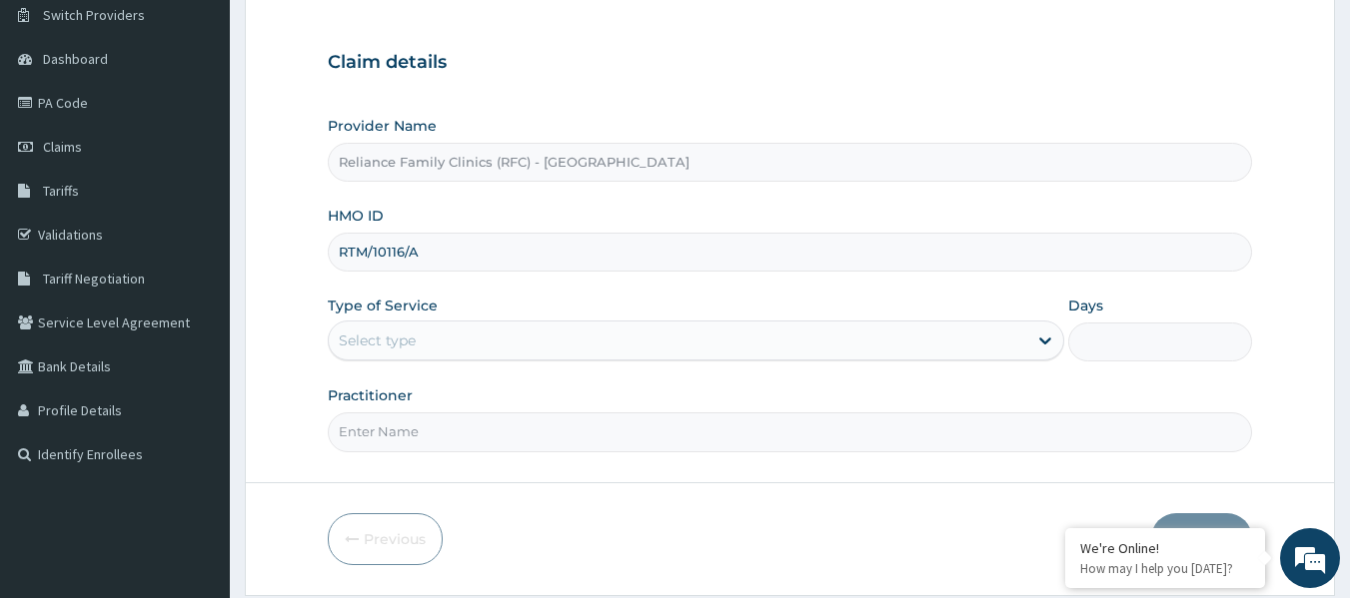
scroll to position [162, 0]
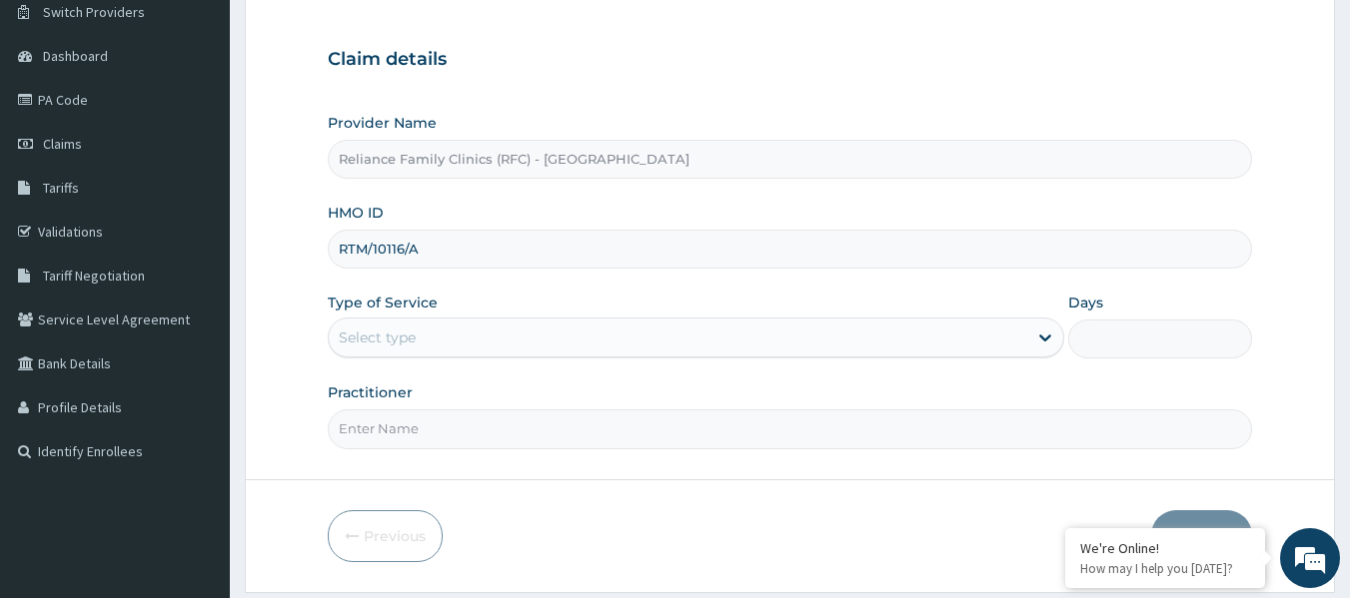
drag, startPoint x: 455, startPoint y: 265, endPoint x: 341, endPoint y: 256, distance: 114.2
click at [341, 256] on input "RTM/10116/A" at bounding box center [790, 249] width 925 height 39
type input "RTM/10116/A"
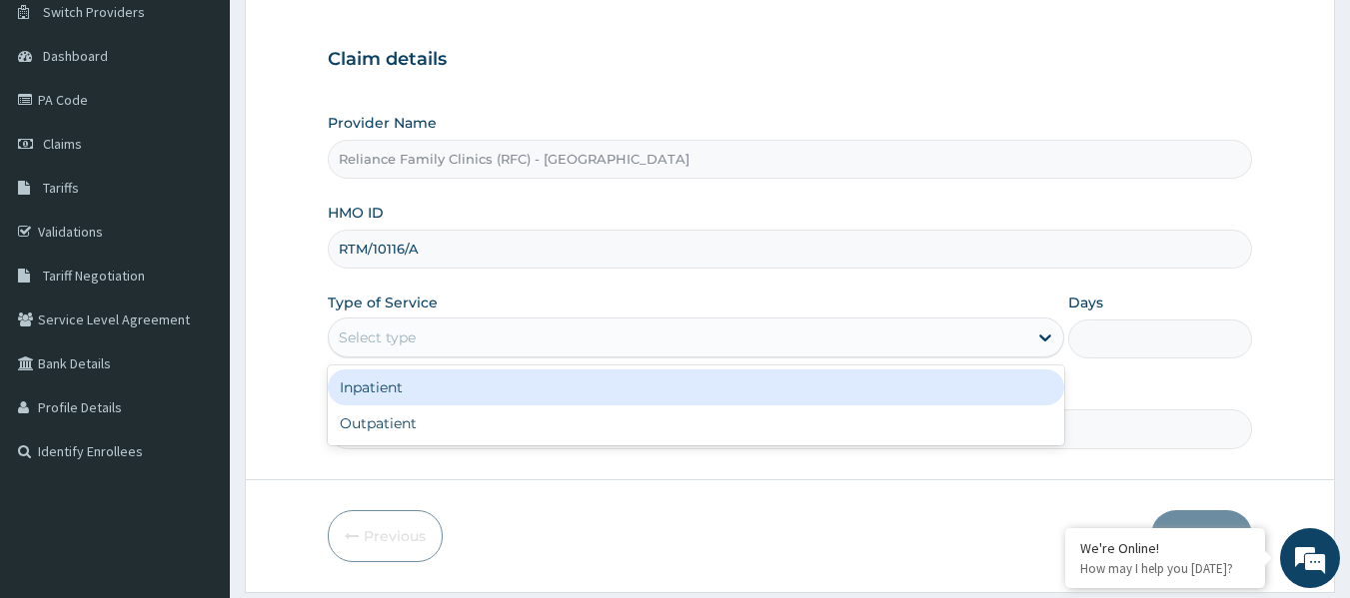
click at [494, 434] on div "Outpatient" at bounding box center [696, 424] width 736 height 36
type input "1"
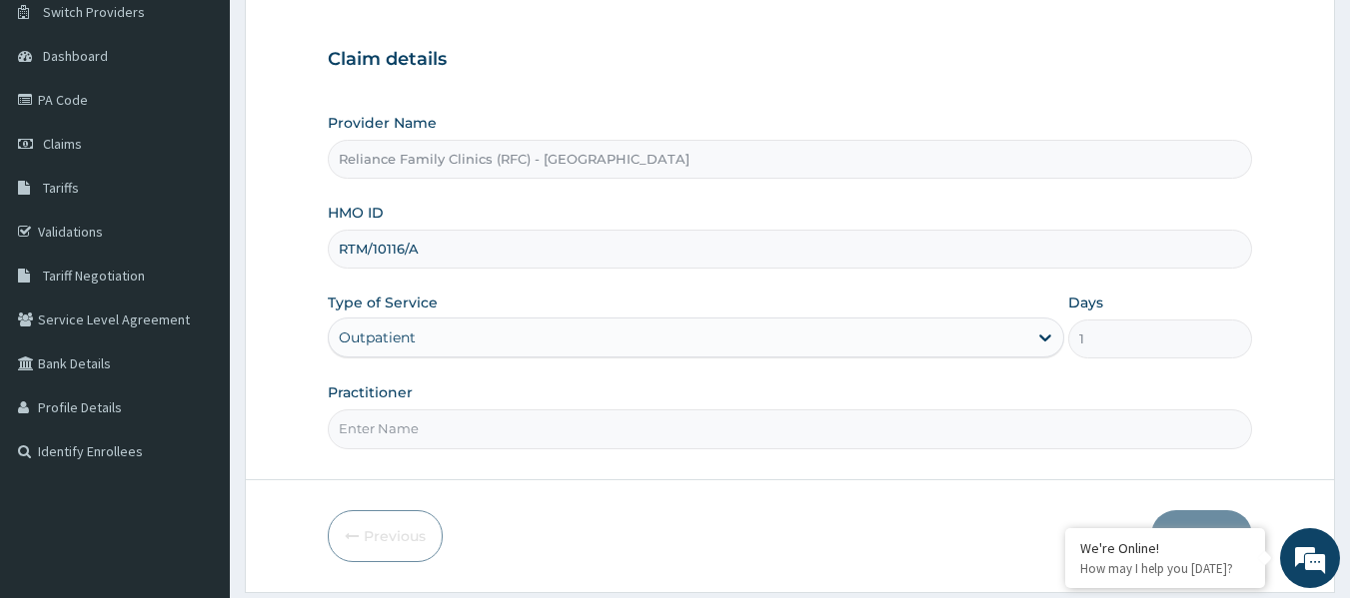
click at [505, 431] on input "Practitioner" at bounding box center [790, 429] width 925 height 39
click at [778, 434] on input "Practitioner" at bounding box center [790, 429] width 925 height 39
type input "LOCUM"
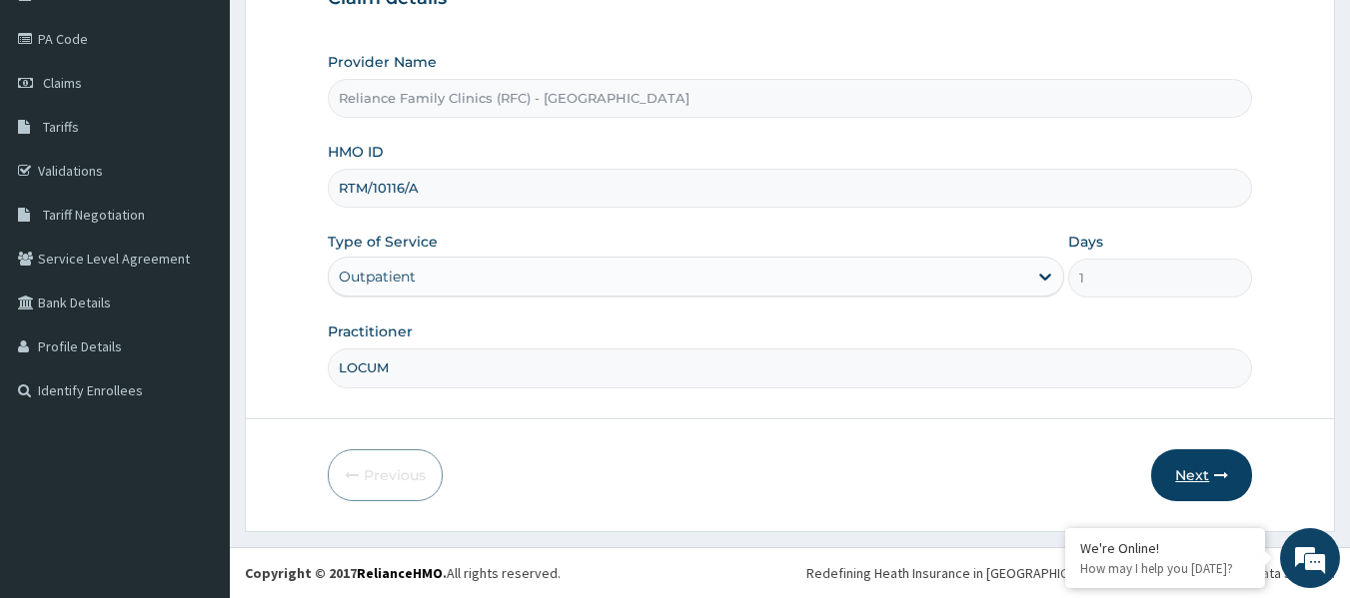
click at [1204, 452] on button "Next" at bounding box center [1201, 476] width 101 height 52
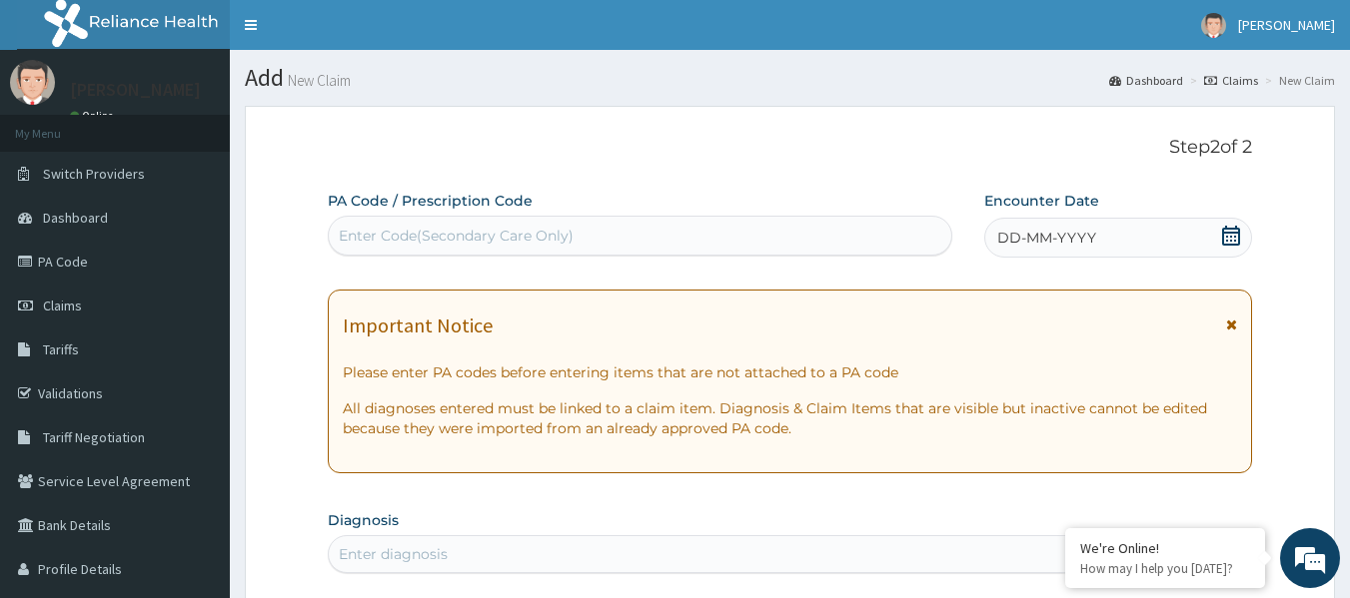
click at [1123, 239] on div "DD-MM-YYYY" at bounding box center [1118, 238] width 268 height 40
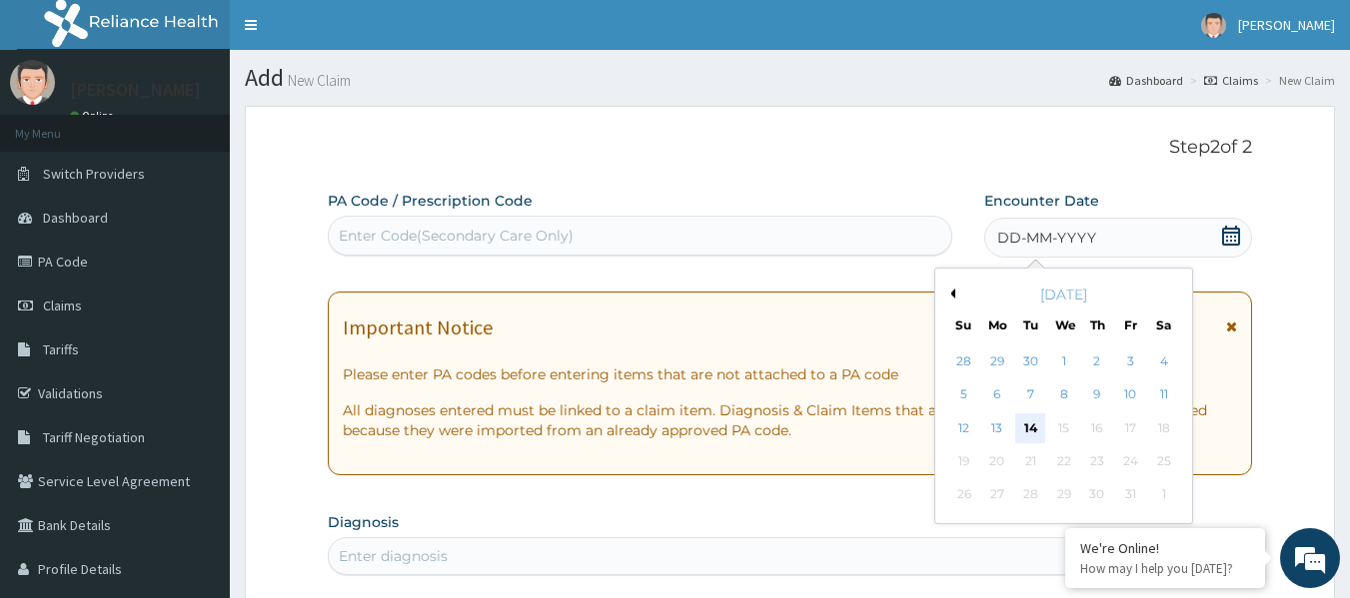
click at [1030, 430] on div "14" at bounding box center [1031, 429] width 30 height 30
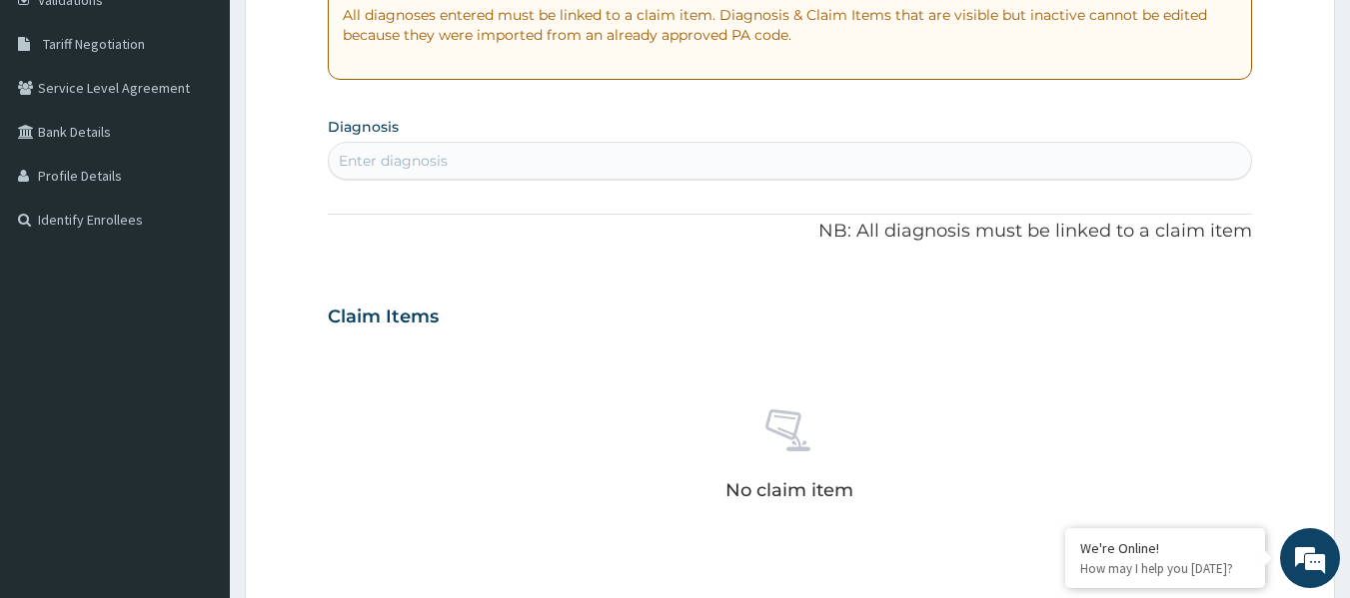
scroll to position [384, 0]
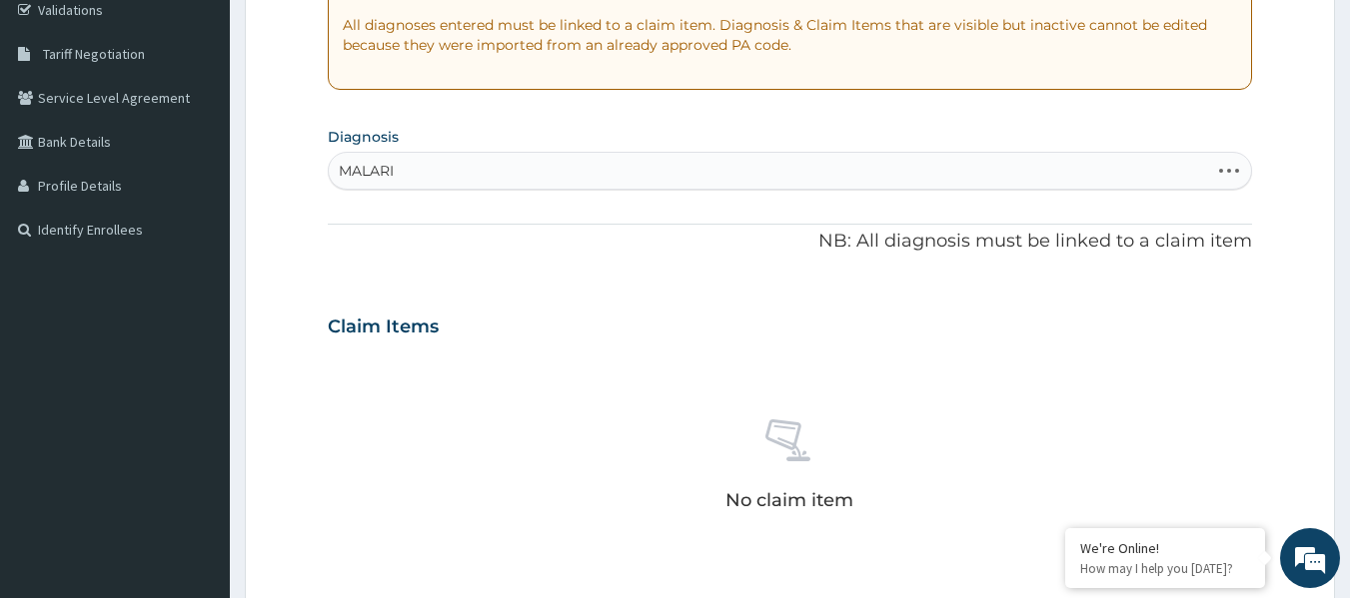
type input "[MEDICAL_DATA]"
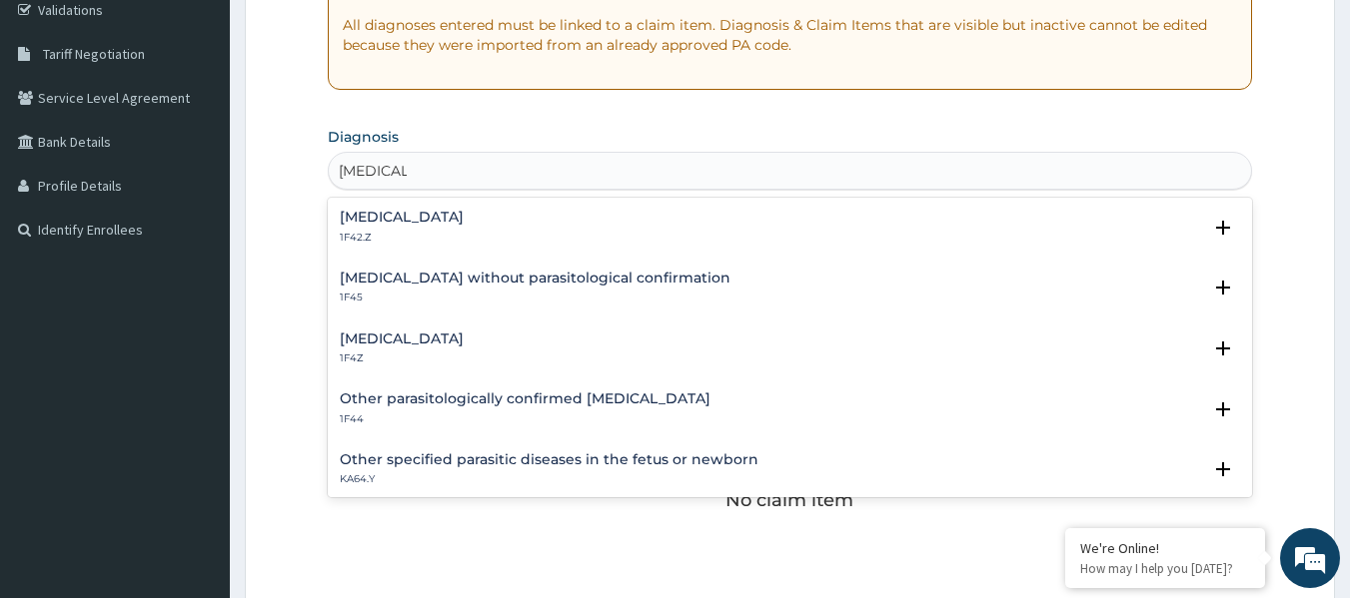
click at [447, 340] on h4 "Malaria, unspecified" at bounding box center [402, 339] width 124 height 15
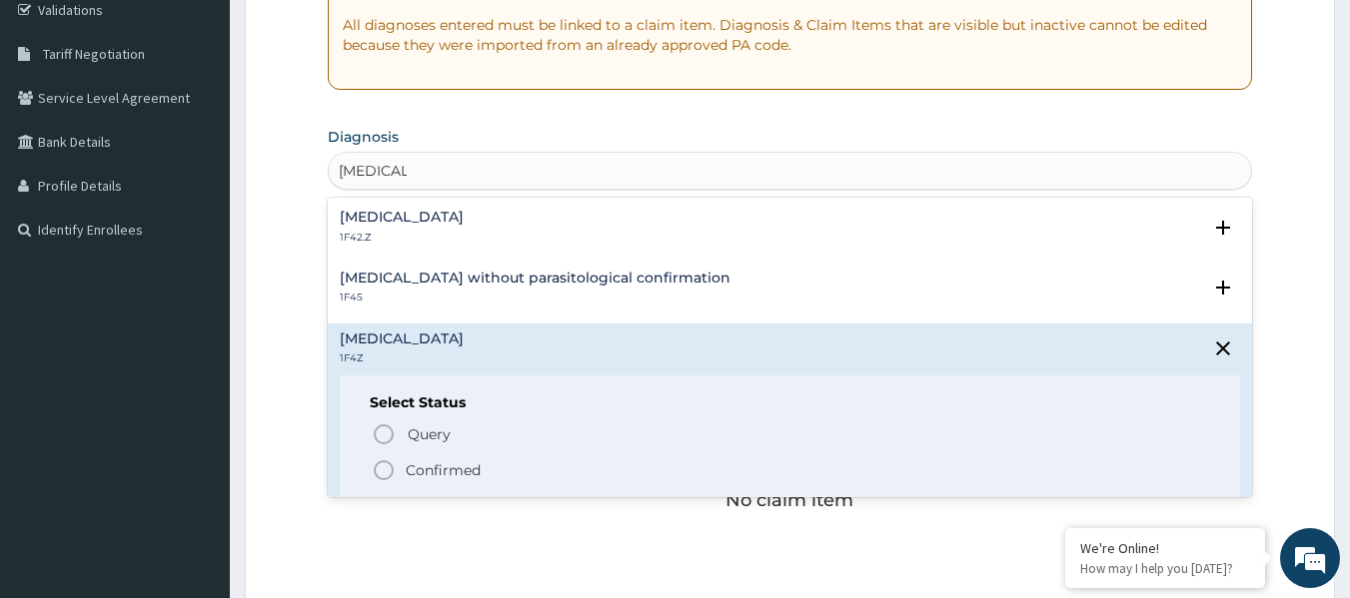
click at [479, 464] on p "Confirmed" at bounding box center [443, 471] width 75 height 20
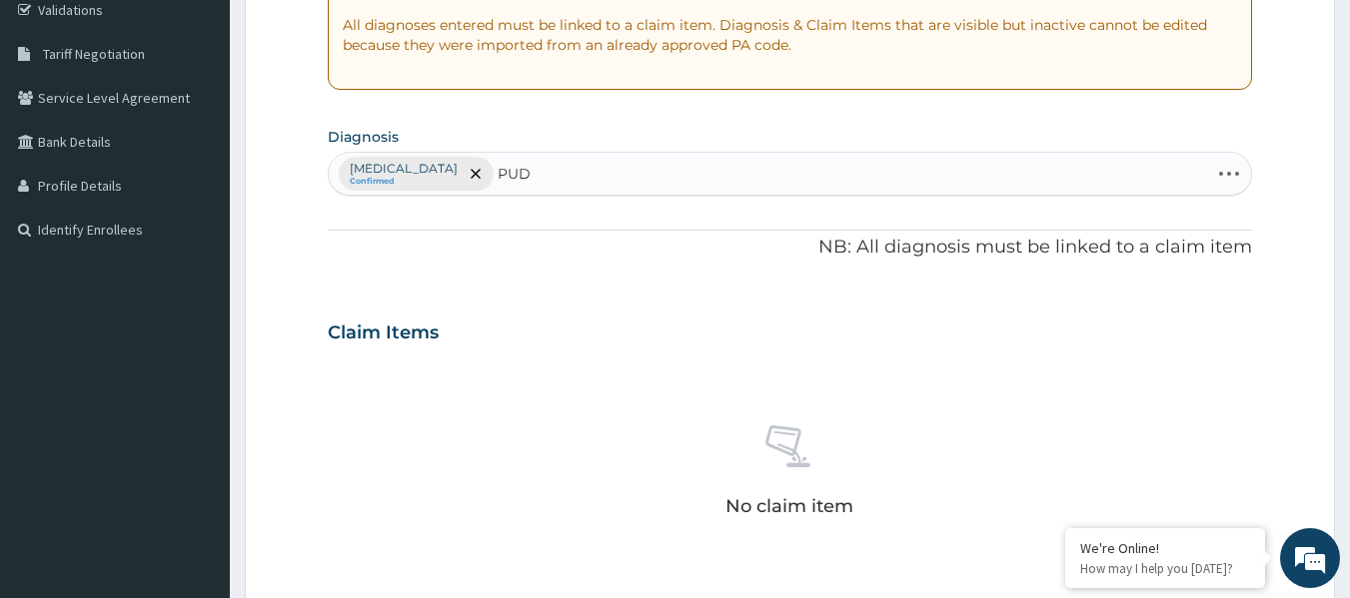
type input "PUD"
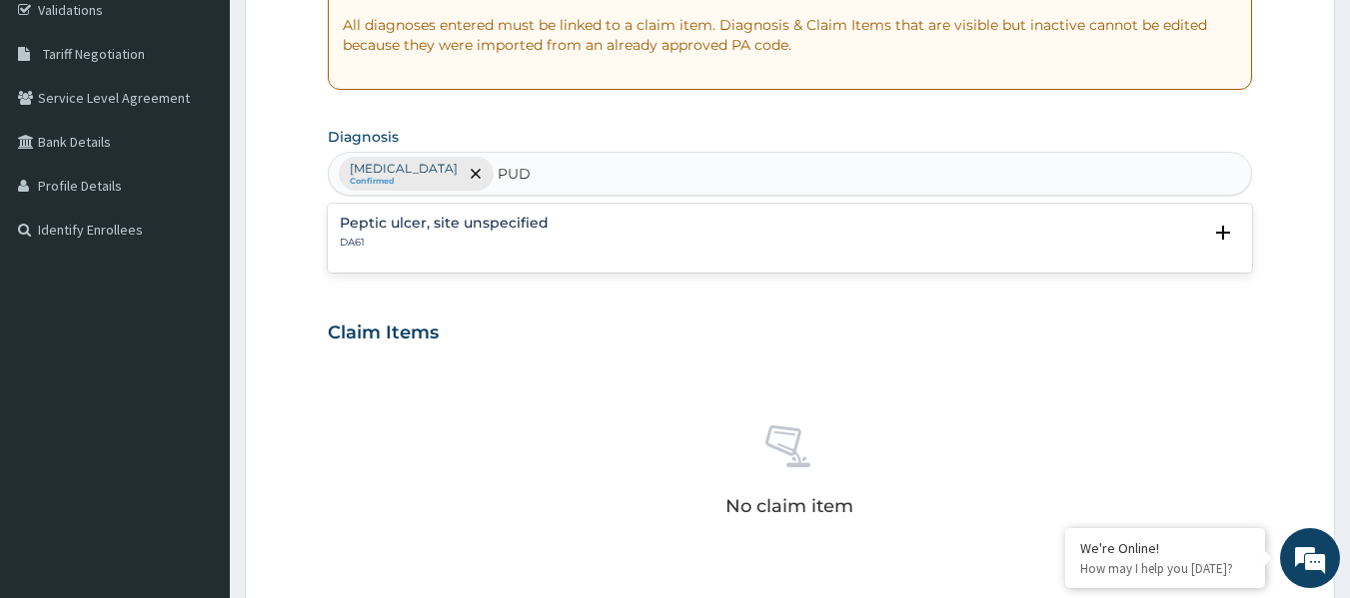
click at [473, 238] on p "DA61" at bounding box center [444, 243] width 209 height 14
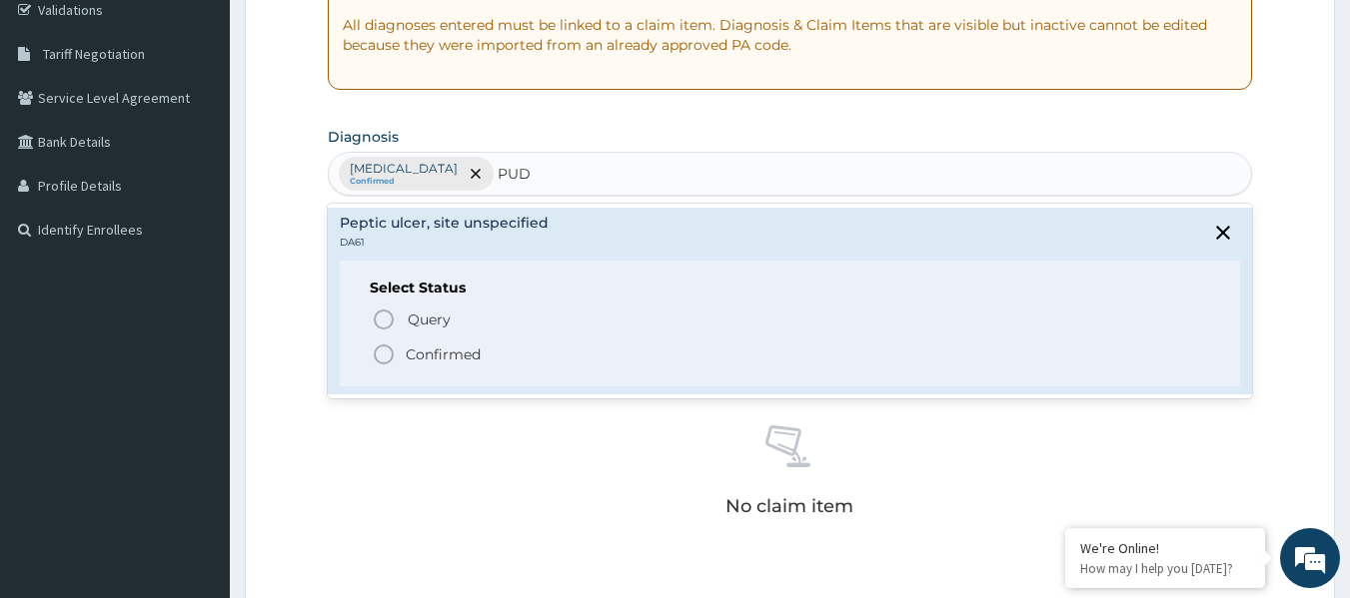
click at [476, 355] on p "Confirmed" at bounding box center [443, 355] width 75 height 20
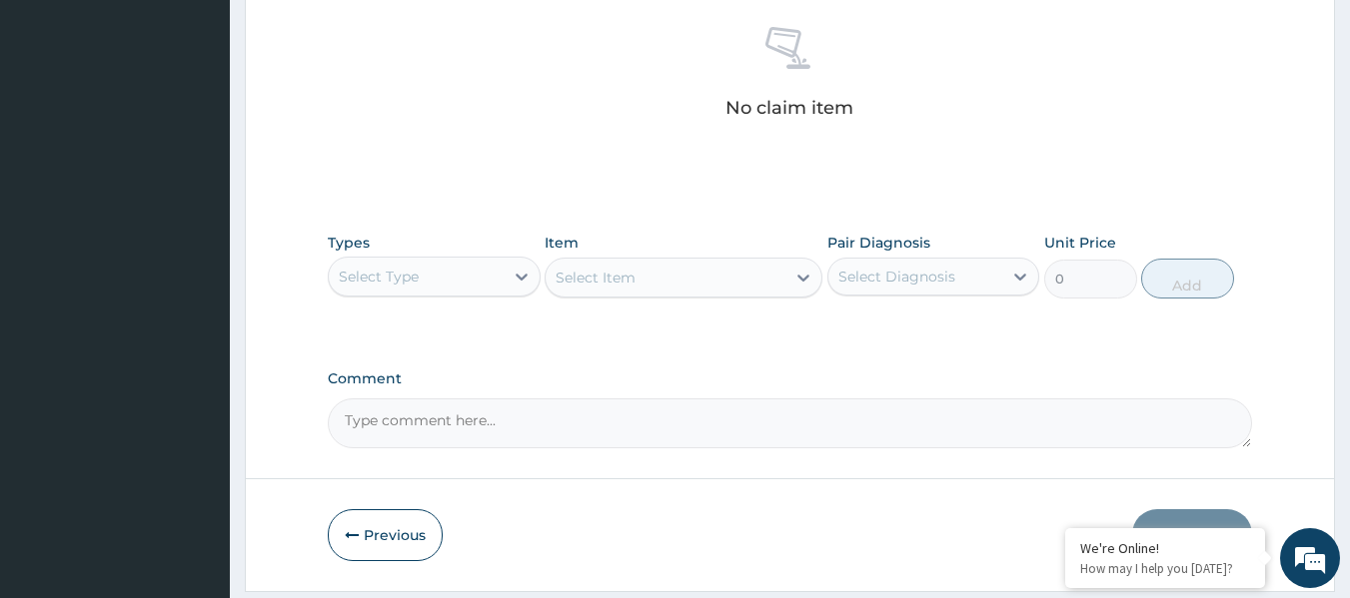
scroll to position [842, 0]
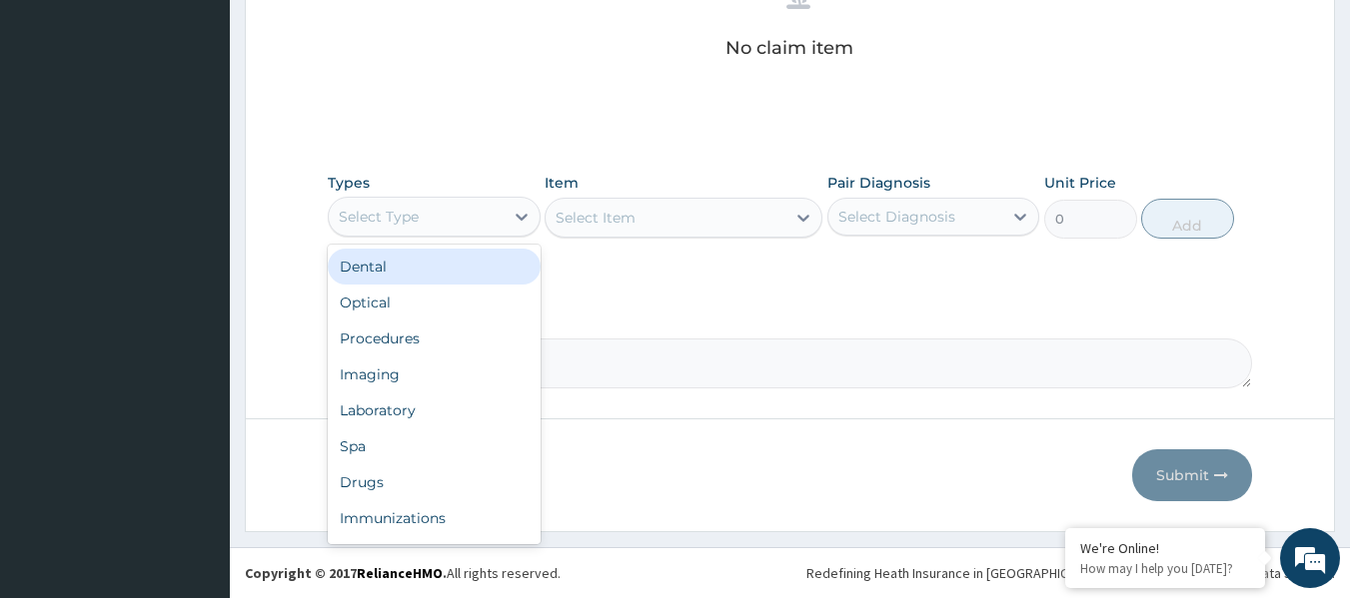
click at [466, 327] on div "Procedures" at bounding box center [434, 339] width 213 height 36
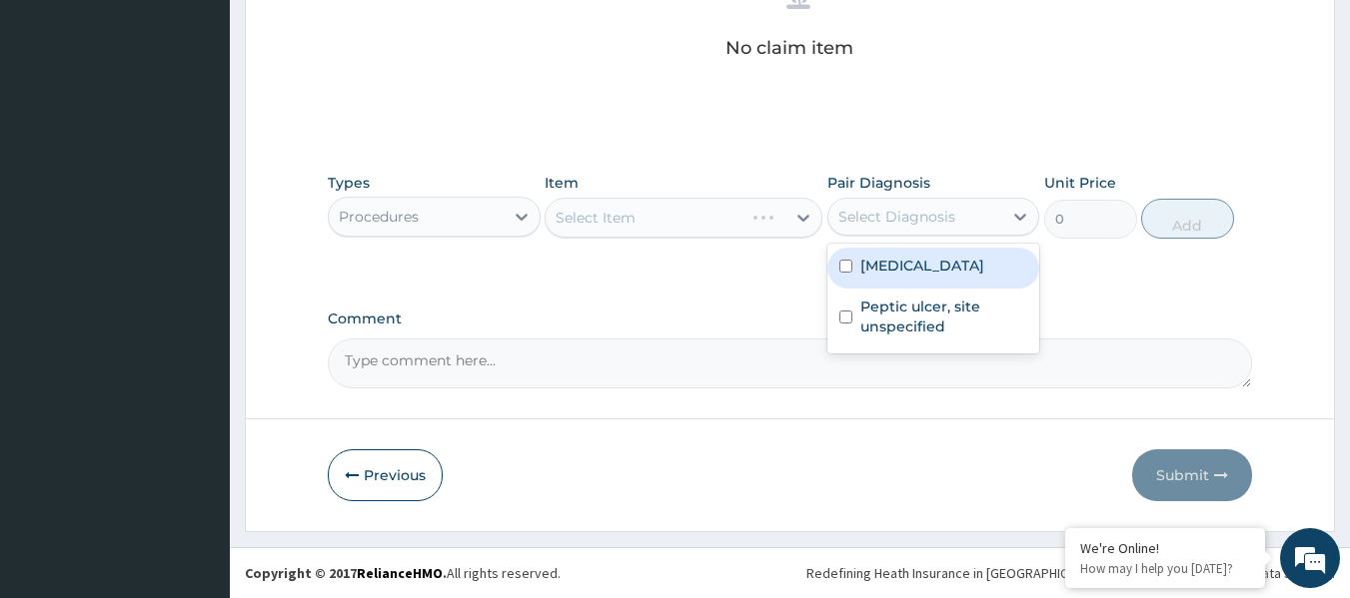
click at [945, 273] on label "[MEDICAL_DATA]" at bounding box center [922, 266] width 124 height 20
checkbox input "true"
click at [929, 326] on label "Peptic ulcer, site unspecified" at bounding box center [944, 317] width 168 height 40
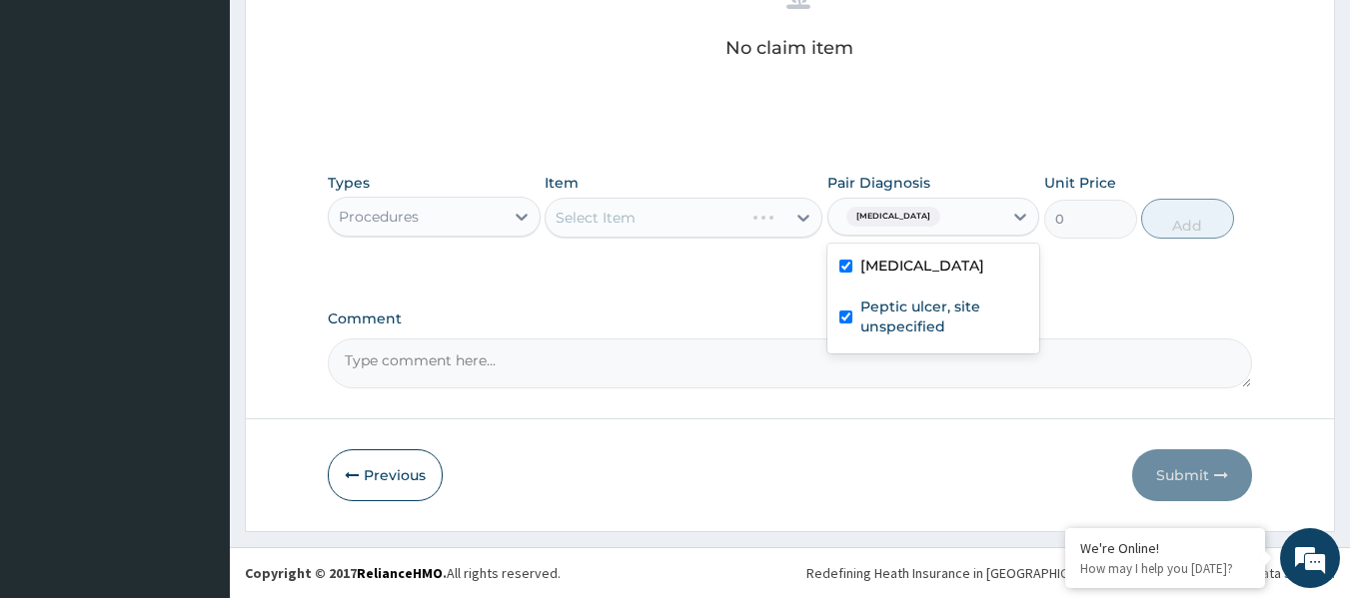
checkbox input "true"
click at [699, 233] on div "Select Item" at bounding box center [683, 218] width 278 height 40
click at [729, 194] on div "Item Select Item" at bounding box center [683, 206] width 278 height 66
click at [726, 236] on div "Select Item" at bounding box center [683, 218] width 278 height 40
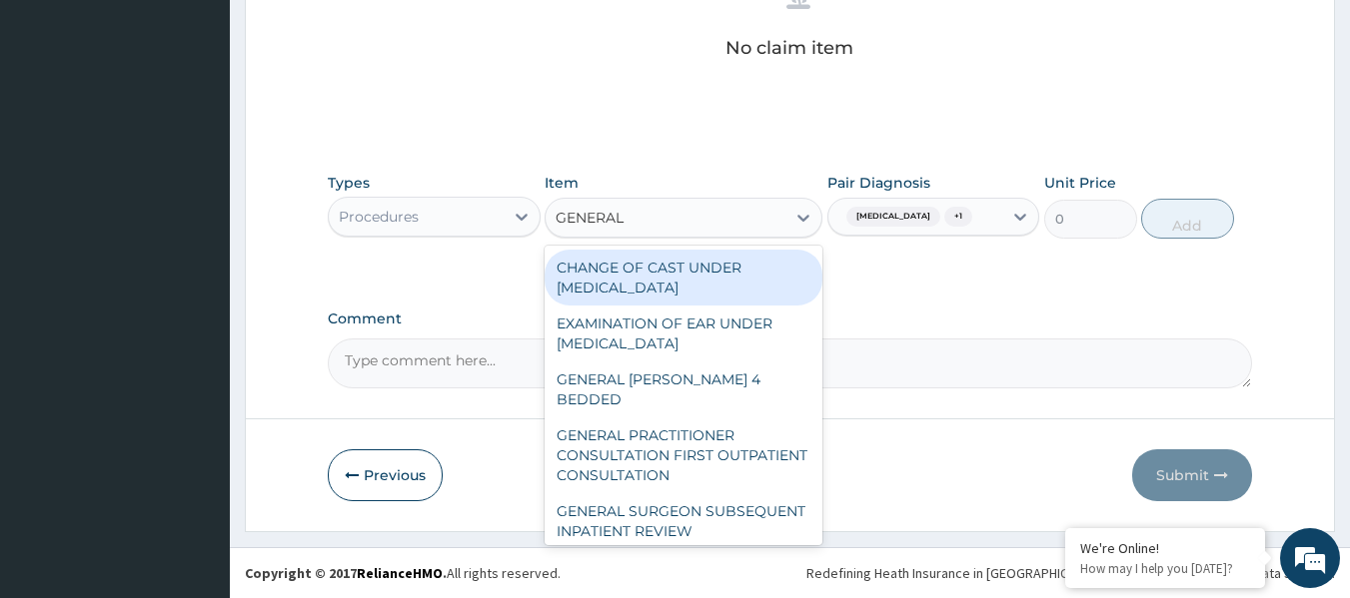
type input "GENERAL P"
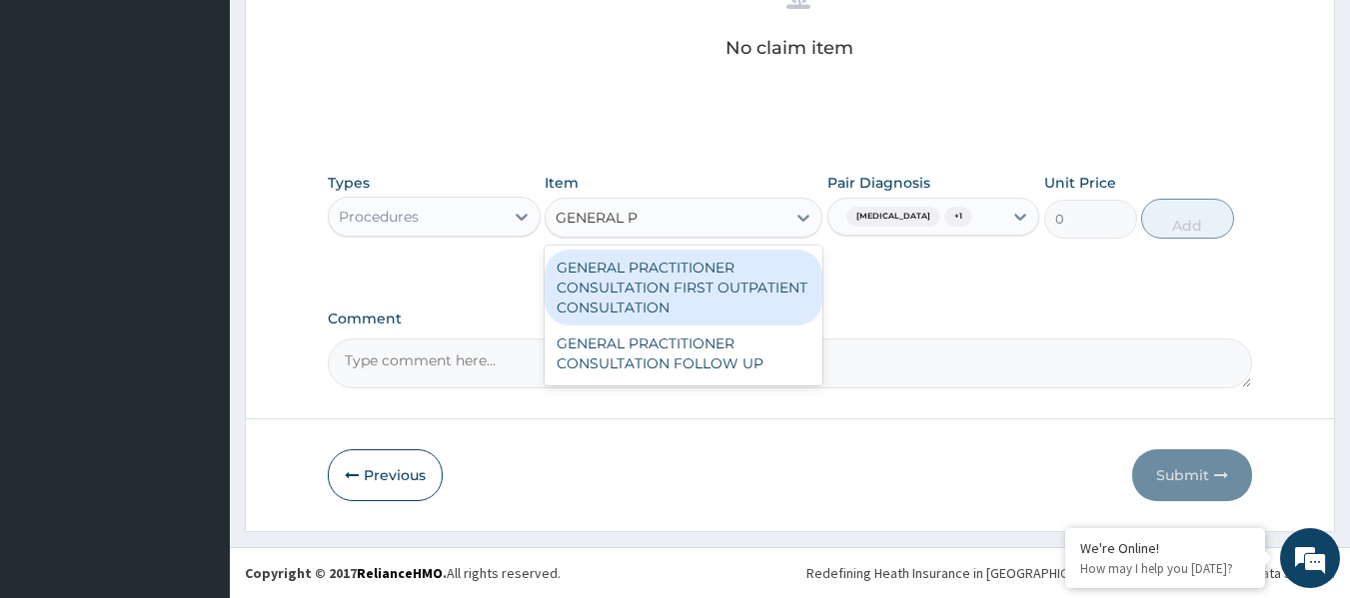
click at [729, 271] on div "GENERAL PRACTITIONER CONSULTATION FIRST OUTPATIENT CONSULTATION" at bounding box center [683, 288] width 278 height 76
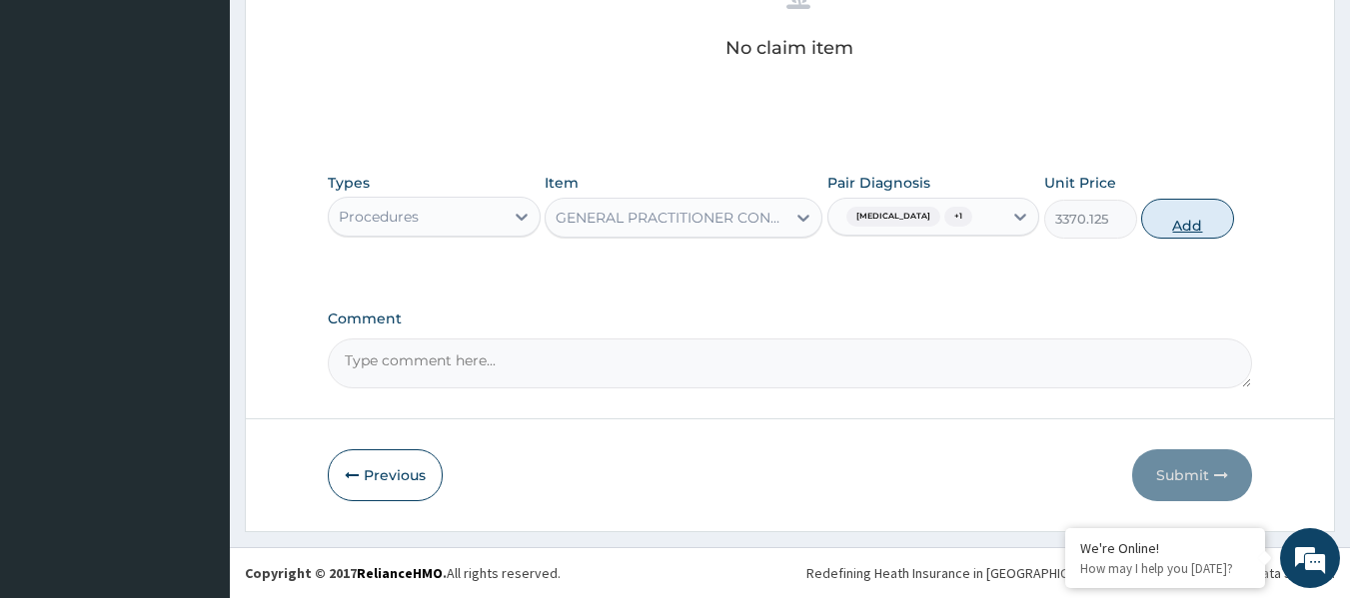
click at [1194, 228] on button "Add" at bounding box center [1187, 219] width 93 height 40
type input "0"
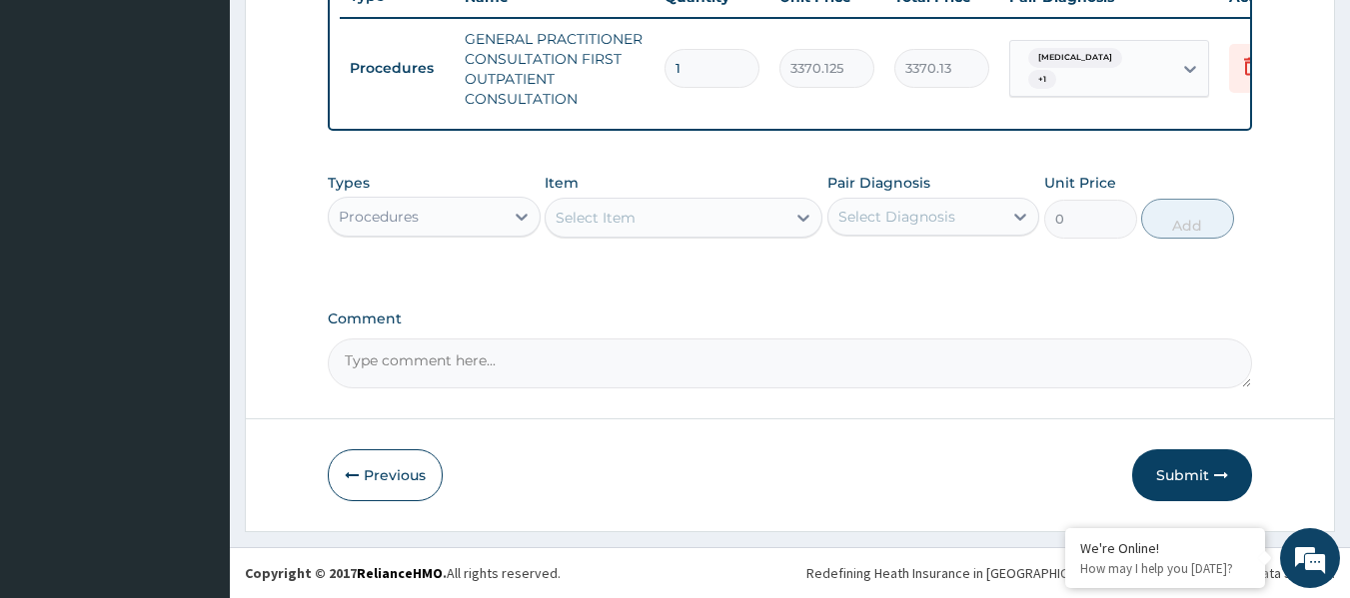
click at [550, 234] on div "Select Item" at bounding box center [683, 218] width 278 height 40
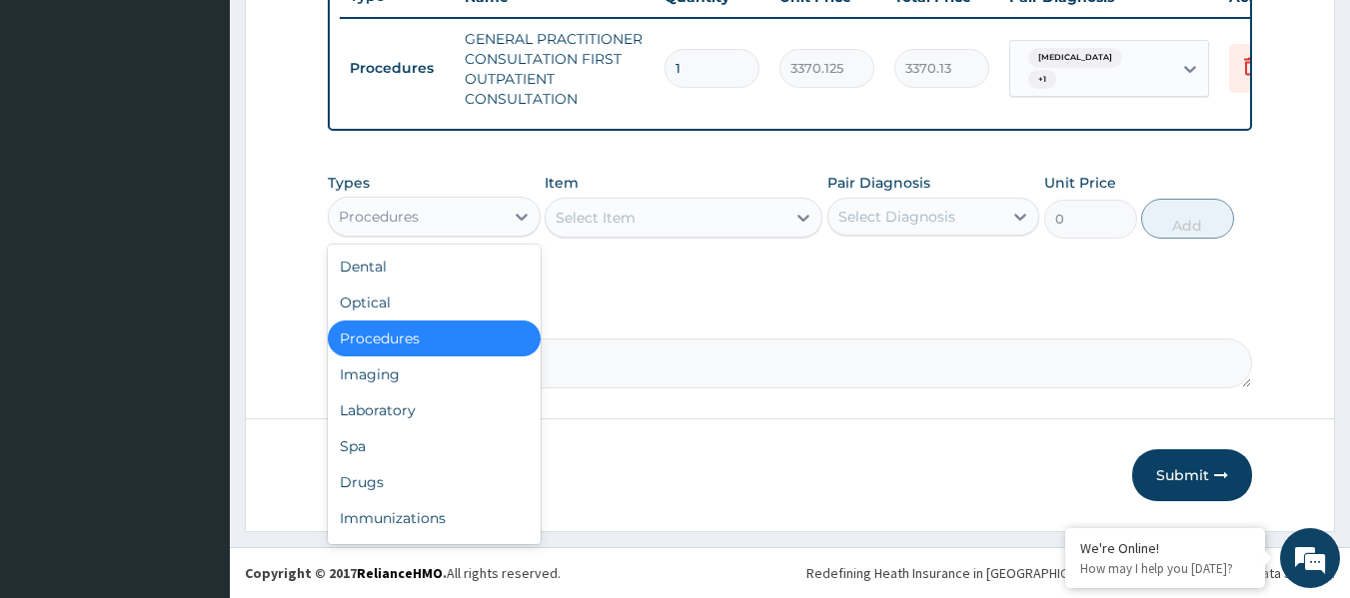
click at [461, 414] on div "Laboratory" at bounding box center [434, 411] width 213 height 36
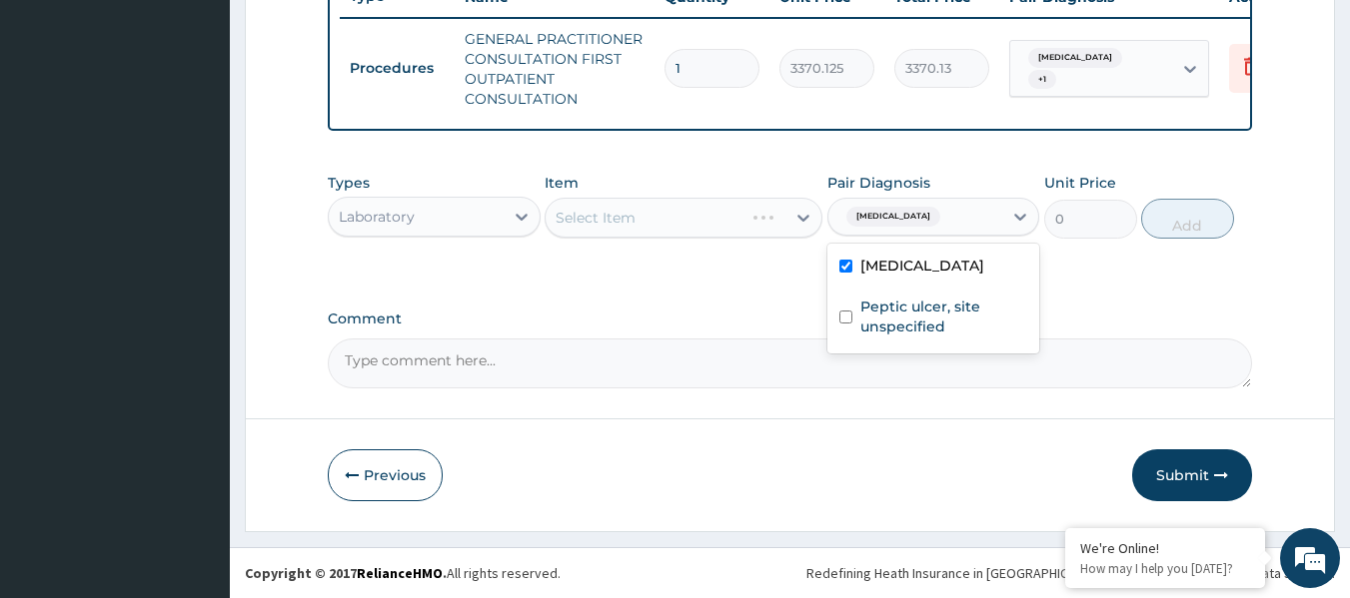
click at [911, 317] on label "Peptic ulcer, site unspecified" at bounding box center [944, 317] width 168 height 40
checkbox input "true"
click at [690, 185] on div "Item Select Item" at bounding box center [683, 206] width 278 height 66
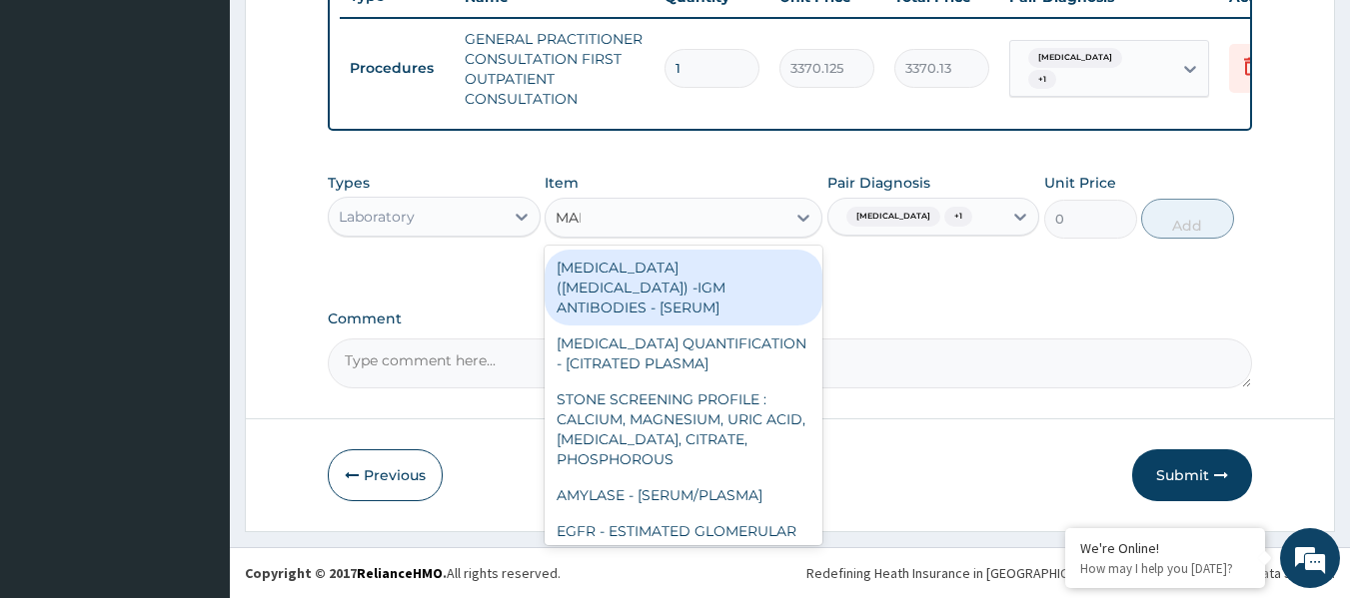
type input "MALA"
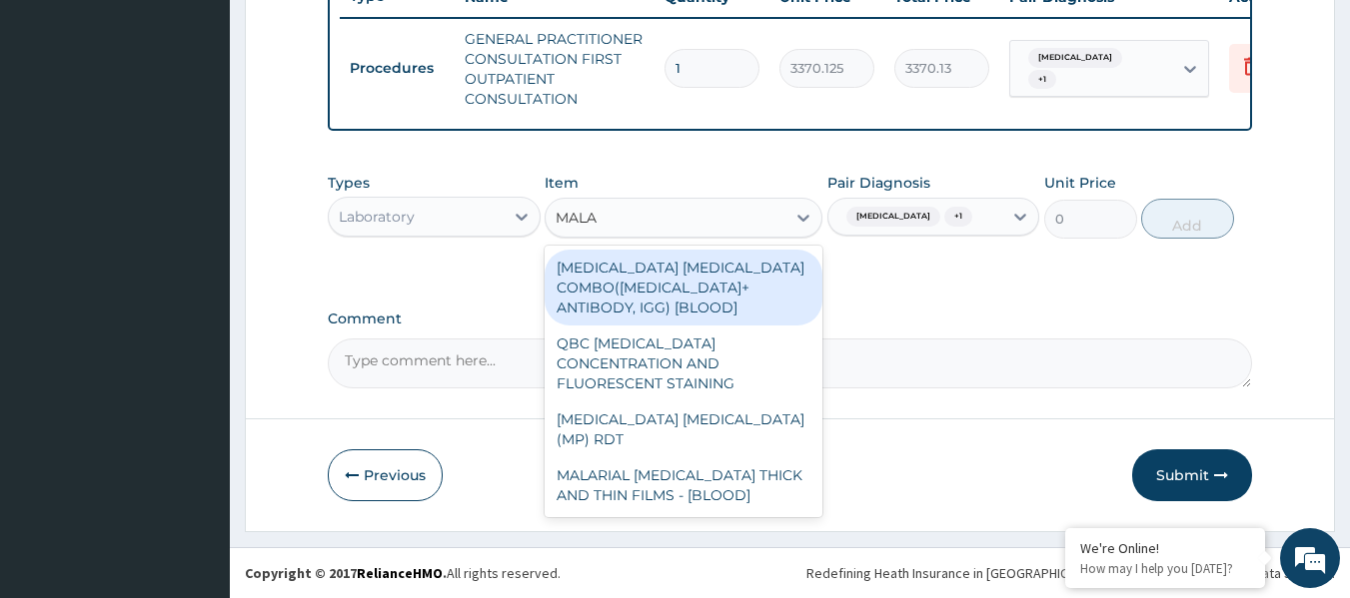
click at [758, 402] on div "MALARIA PARASITE (MP) RDT" at bounding box center [683, 430] width 278 height 56
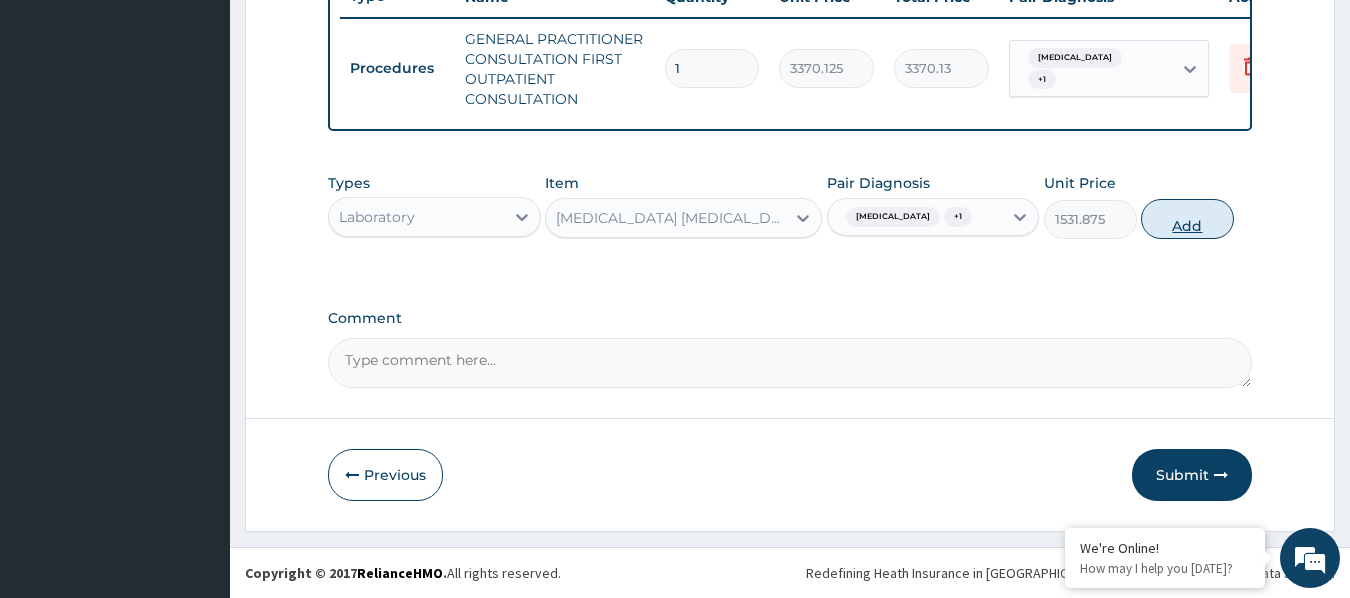
click at [1146, 216] on button "Add" at bounding box center [1187, 219] width 93 height 40
type input "0"
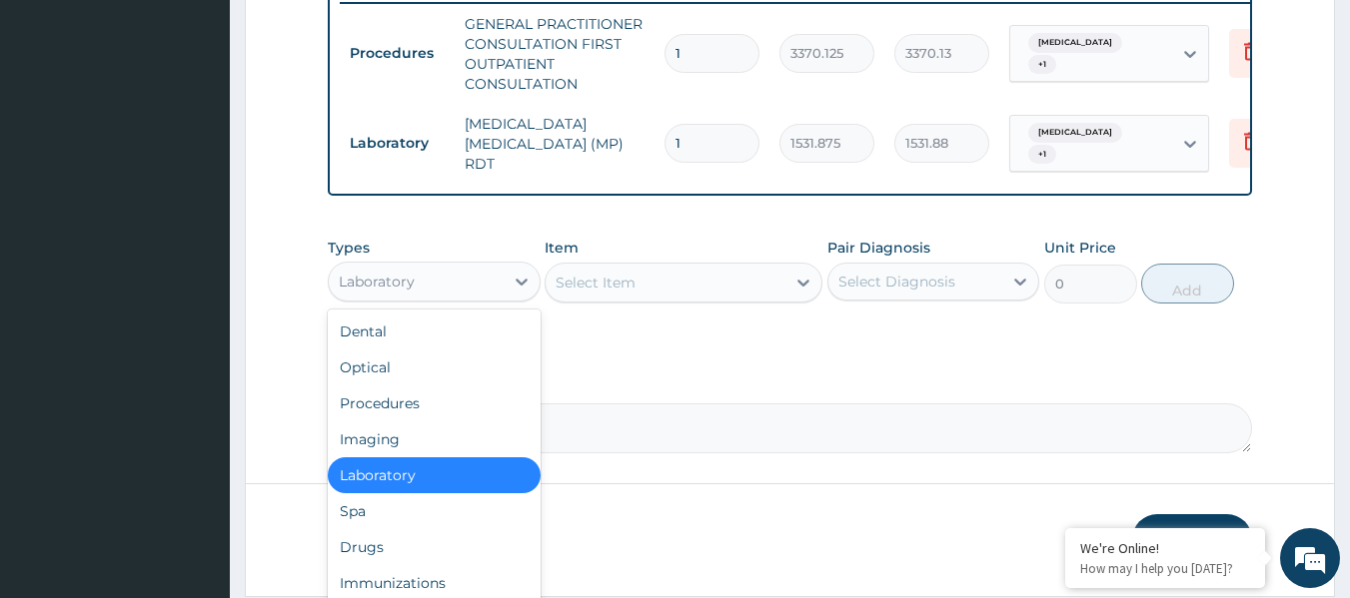
click at [471, 552] on div "Drugs" at bounding box center [434, 547] width 213 height 36
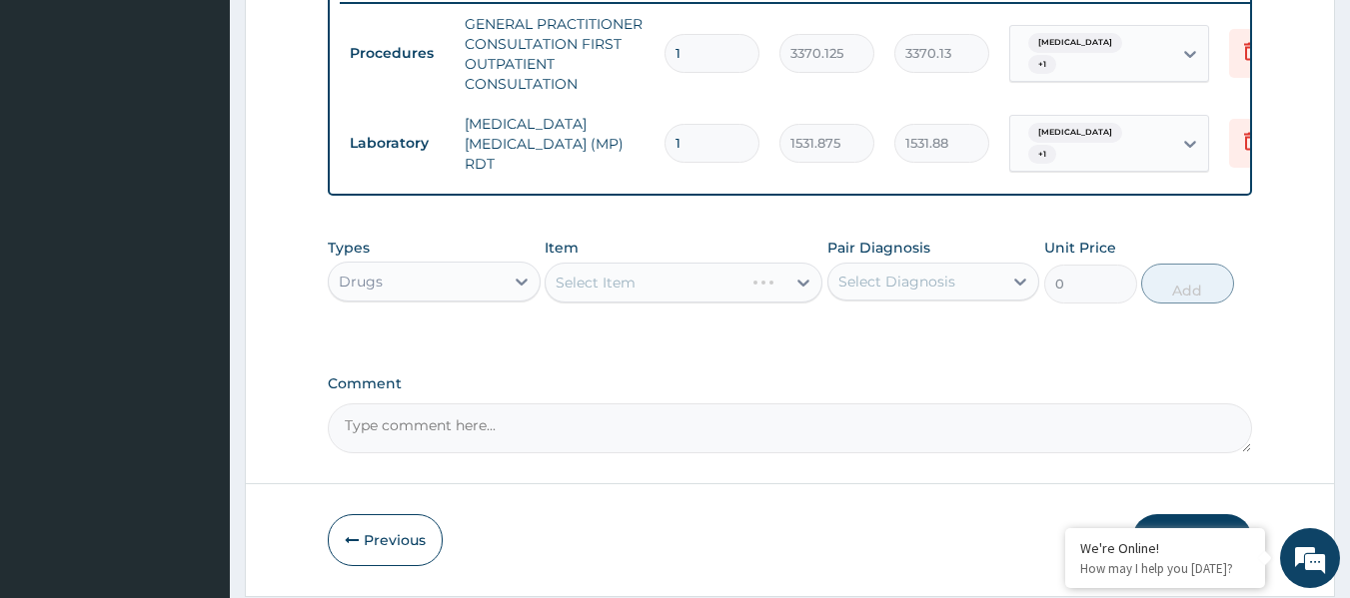
scroll to position [870, 0]
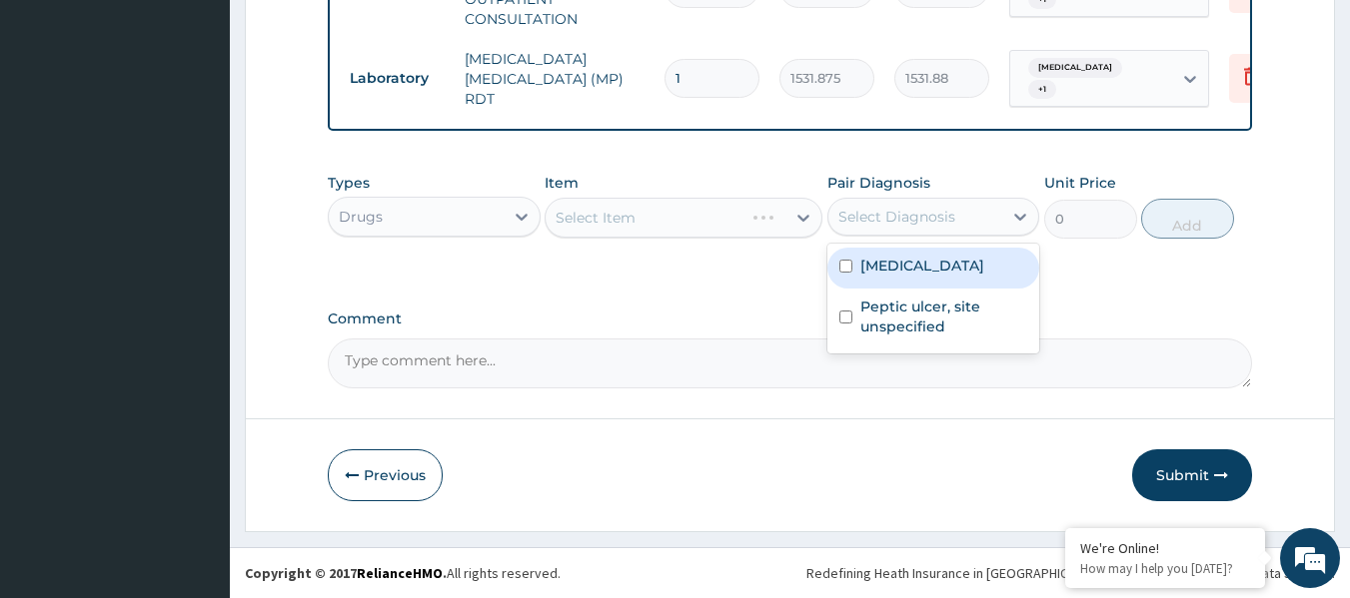
click at [915, 270] on label "Malaria, unspecified" at bounding box center [922, 266] width 124 height 20
checkbox input "true"
click at [904, 302] on label "Peptic ulcer, site unspecified" at bounding box center [944, 317] width 168 height 40
checkbox input "true"
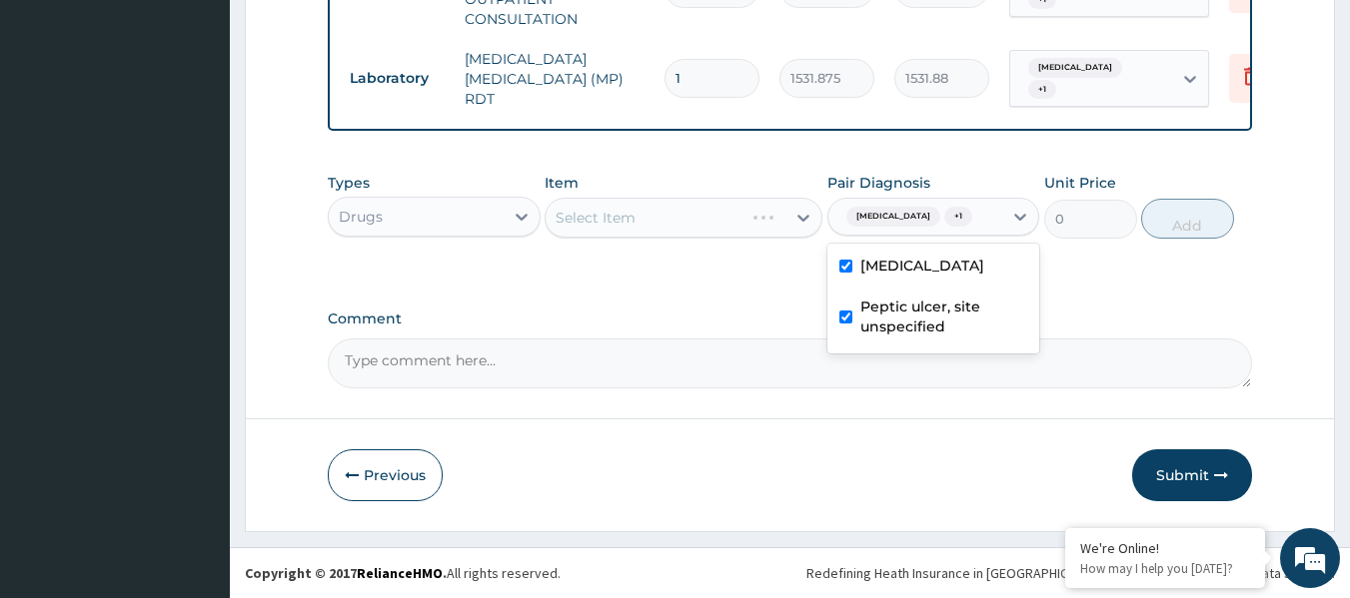
click at [706, 205] on div "Select Item" at bounding box center [683, 218] width 278 height 40
click at [683, 224] on div "Select Item" at bounding box center [683, 218] width 278 height 40
click at [706, 221] on div "Select Item" at bounding box center [683, 218] width 278 height 40
click at [659, 388] on textarea "Comment" at bounding box center [790, 364] width 925 height 50
click at [687, 232] on div "Select Item" at bounding box center [683, 218] width 278 height 40
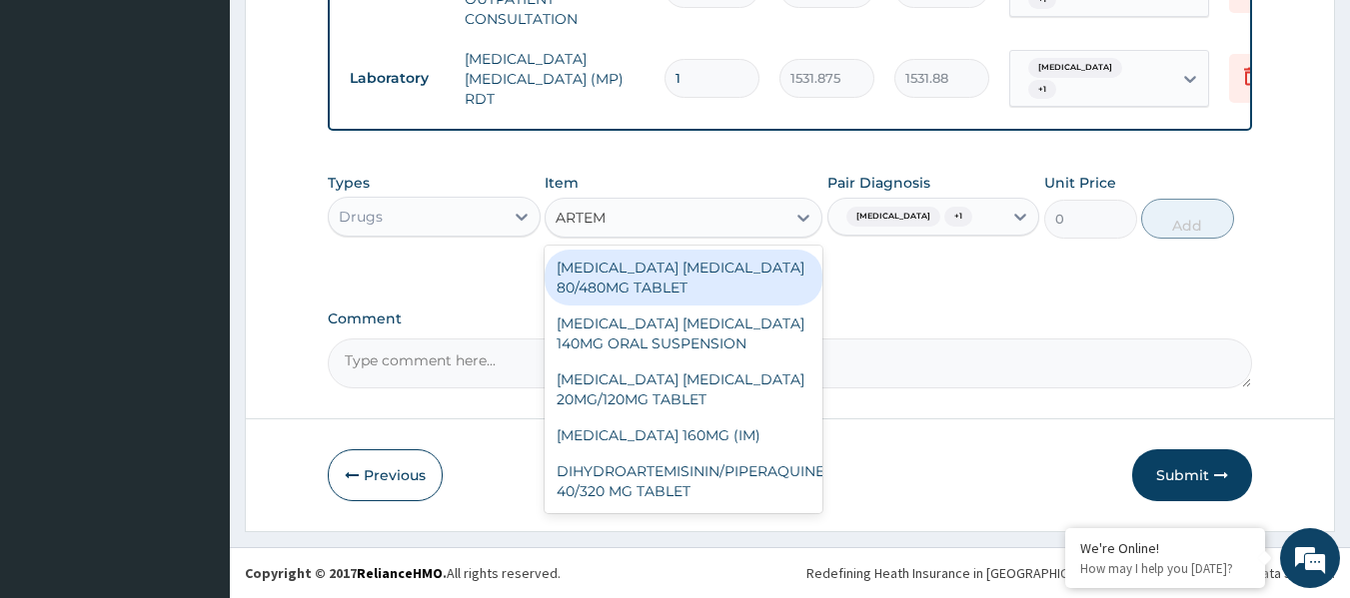
type input "ARTEME"
click at [728, 268] on div "ARTEMETHER LUMEFANTRINE 80/480MG TABLET" at bounding box center [683, 278] width 278 height 56
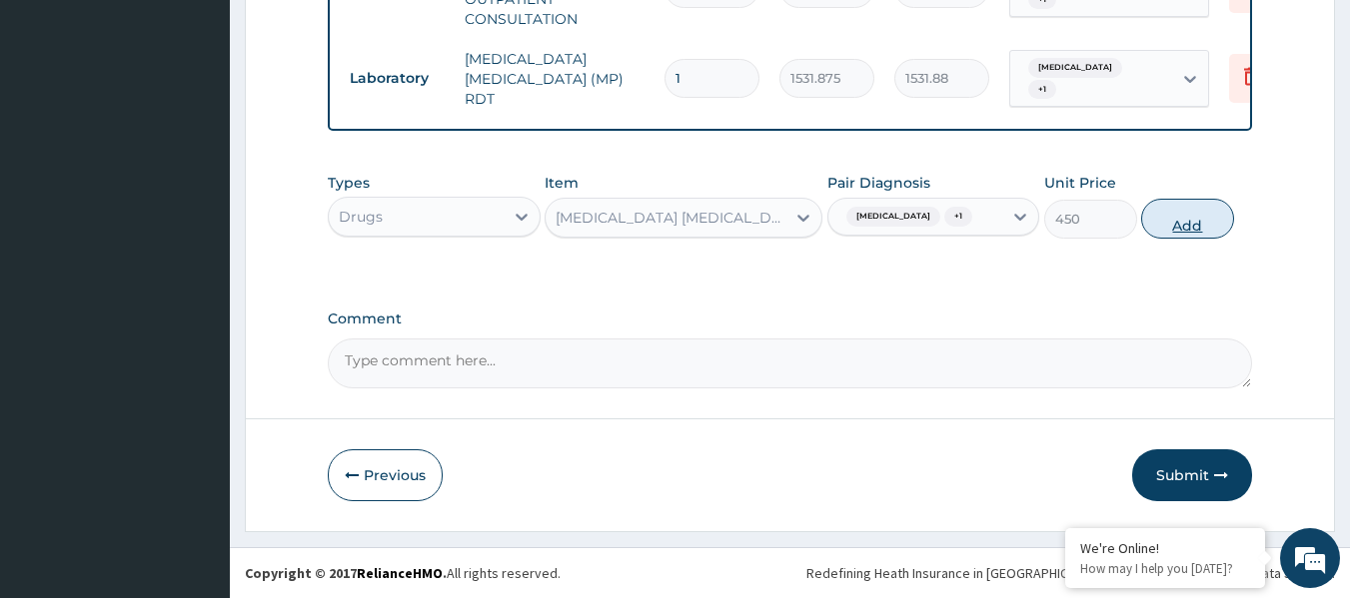
click at [1142, 212] on button "Add" at bounding box center [1187, 219] width 93 height 40
type input "0"
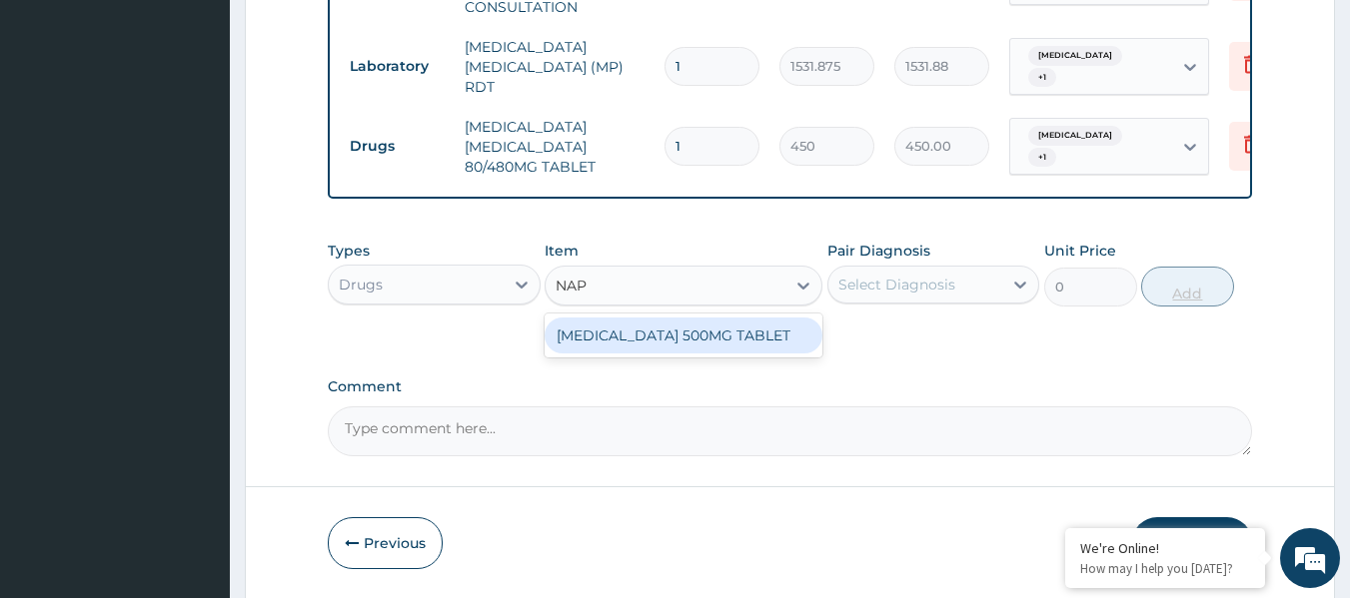
type input "NAPR"
click at [770, 335] on div "NAPROXEN 500MG TABLET" at bounding box center [683, 336] width 278 height 36
type input "161"
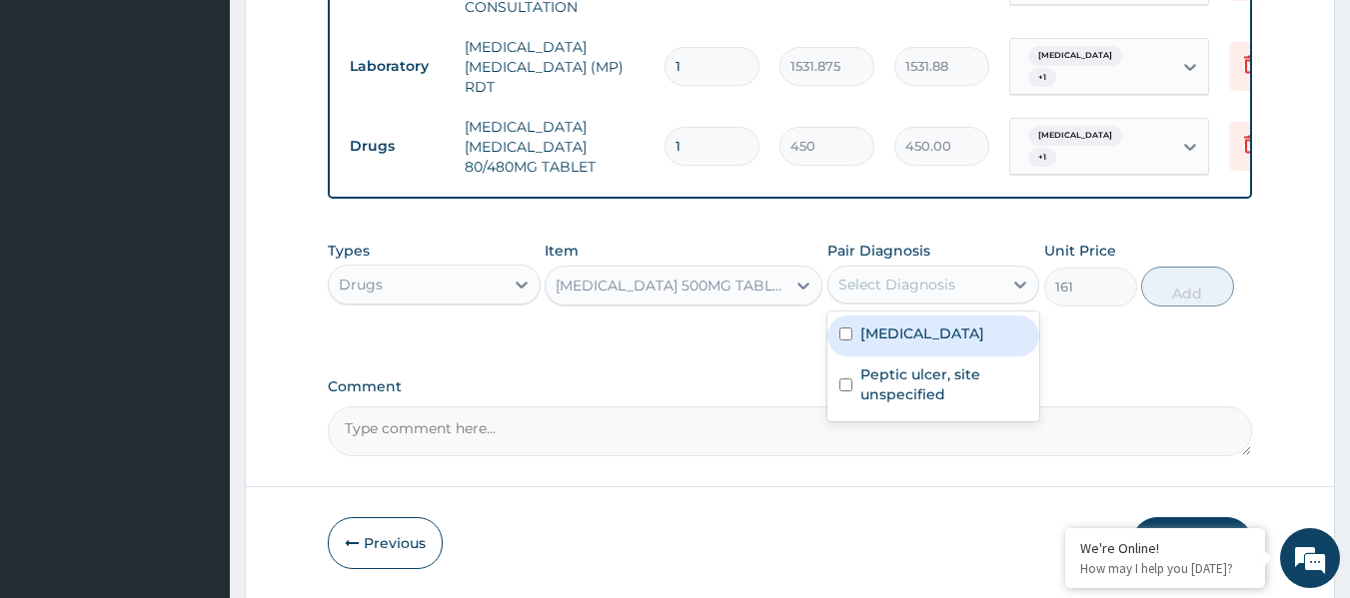
click at [950, 343] on label "Malaria, unspecified" at bounding box center [922, 334] width 124 height 20
checkbox input "true"
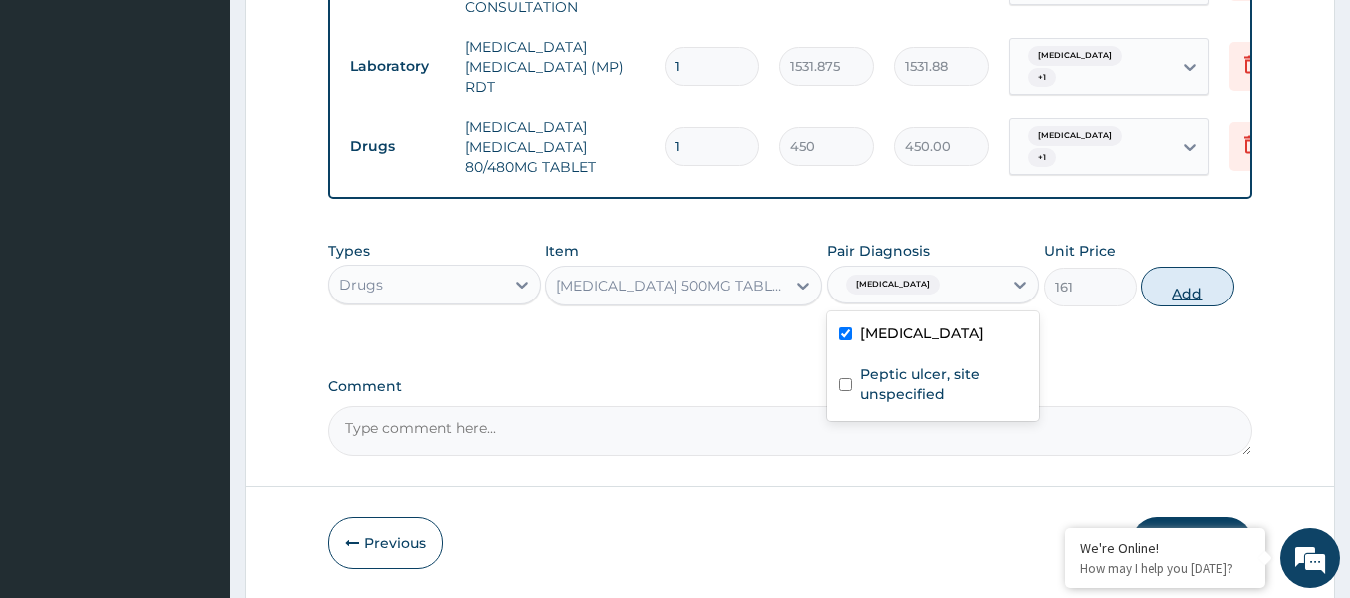
click at [1184, 294] on button "Add" at bounding box center [1187, 287] width 93 height 40
type input "0"
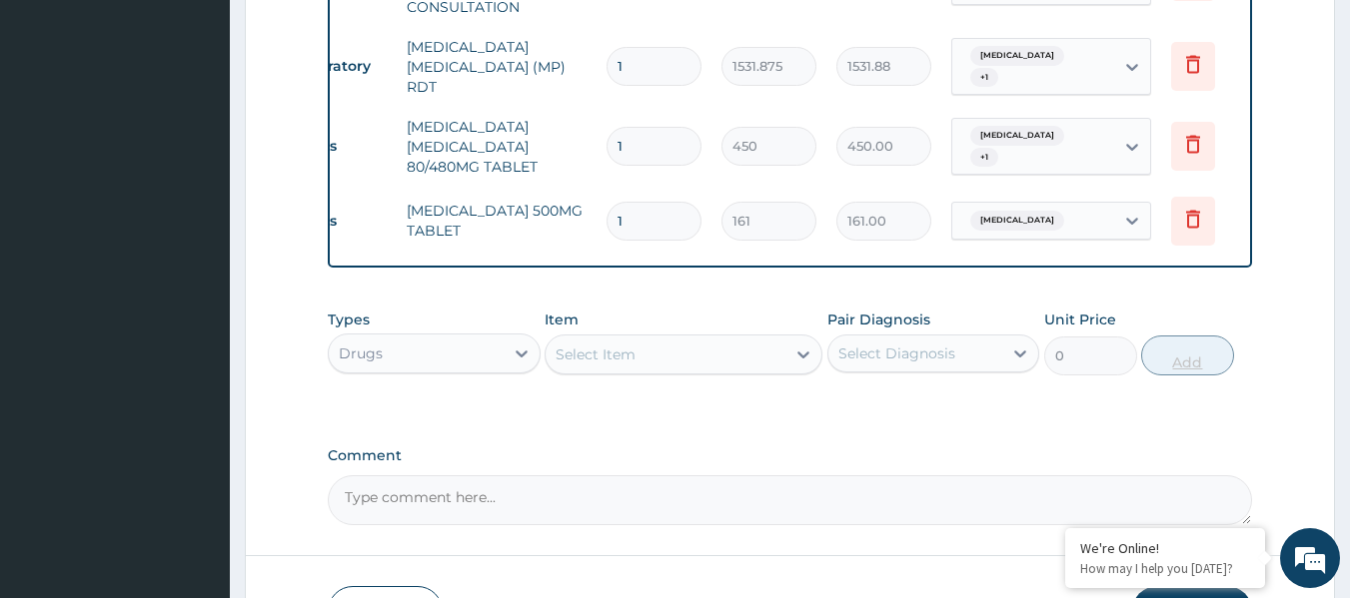
scroll to position [1019, 0]
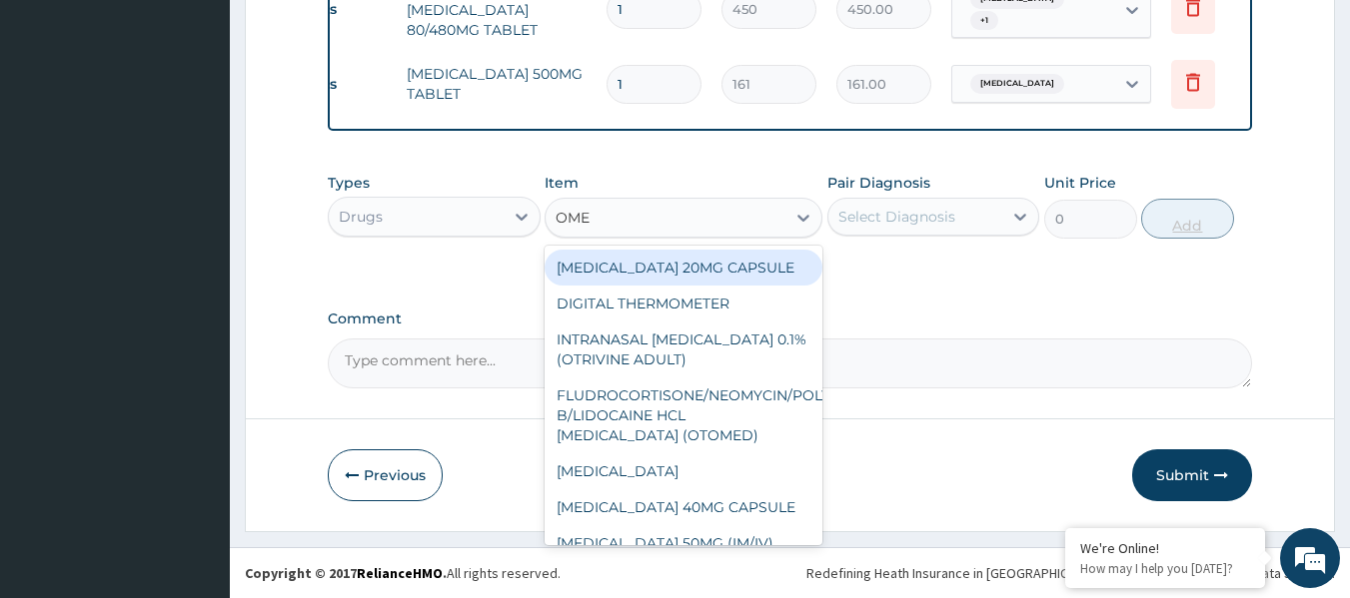
type input "OMEP"
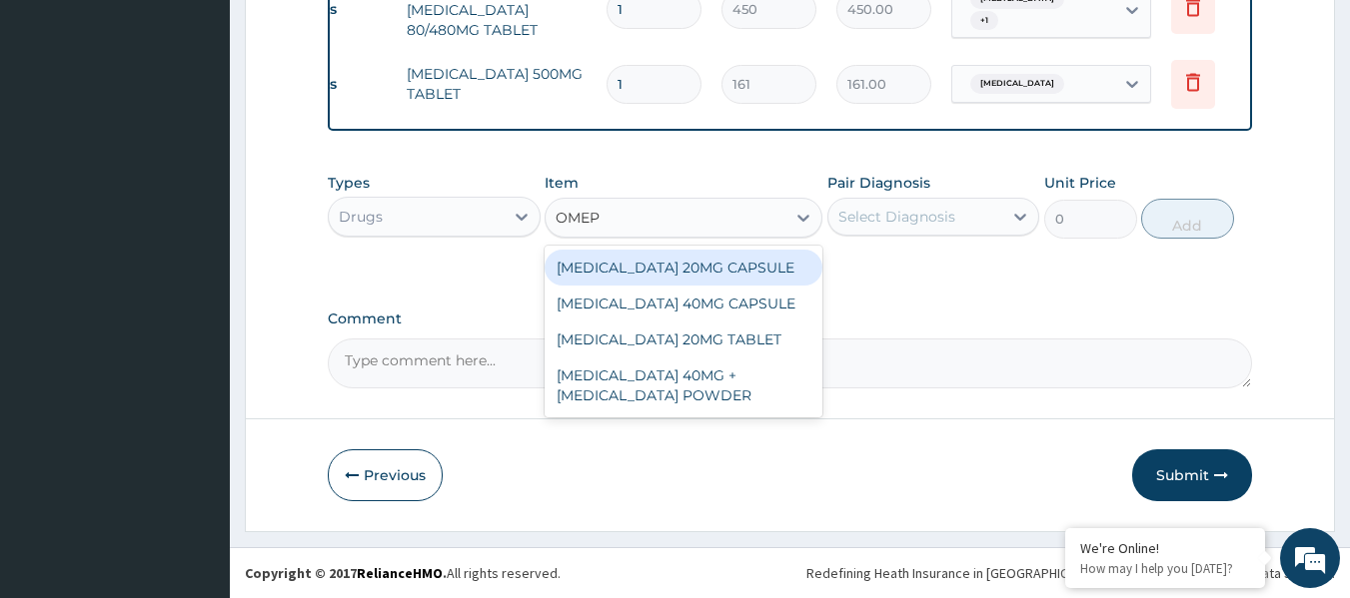
click at [793, 277] on div "OMEPRAZOLE 20MG CAPSULE" at bounding box center [683, 268] width 278 height 36
type input "100"
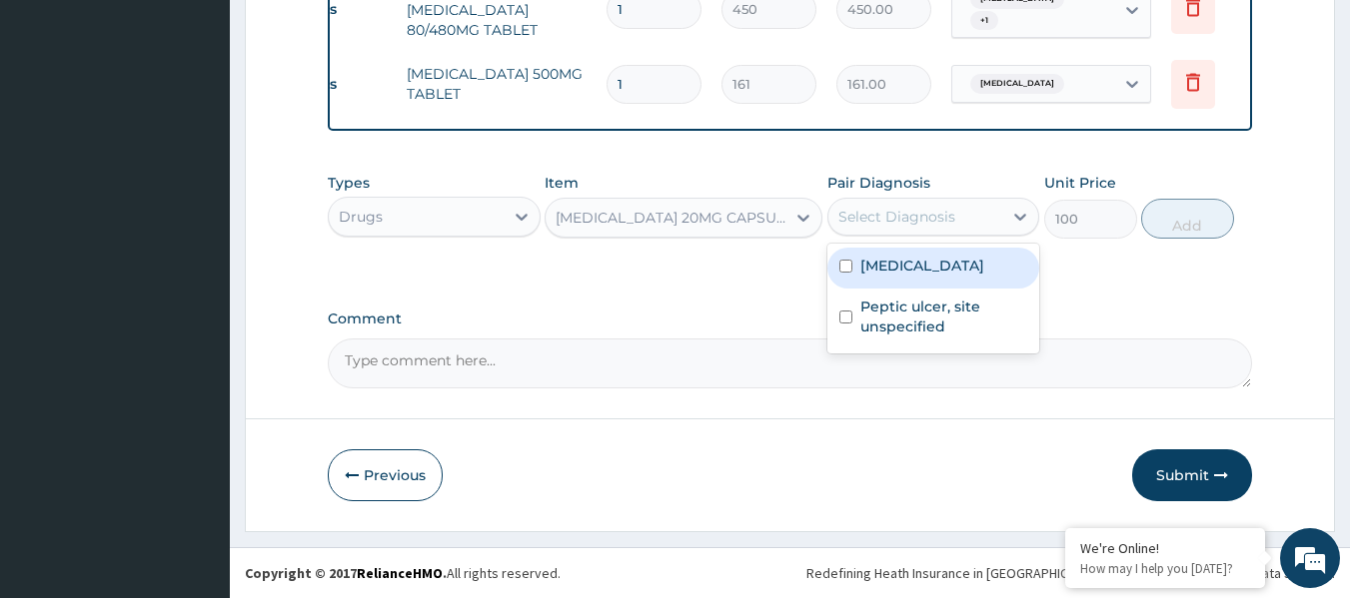
click at [940, 264] on label "Malaria, unspecified" at bounding box center [922, 266] width 124 height 20
checkbox input "true"
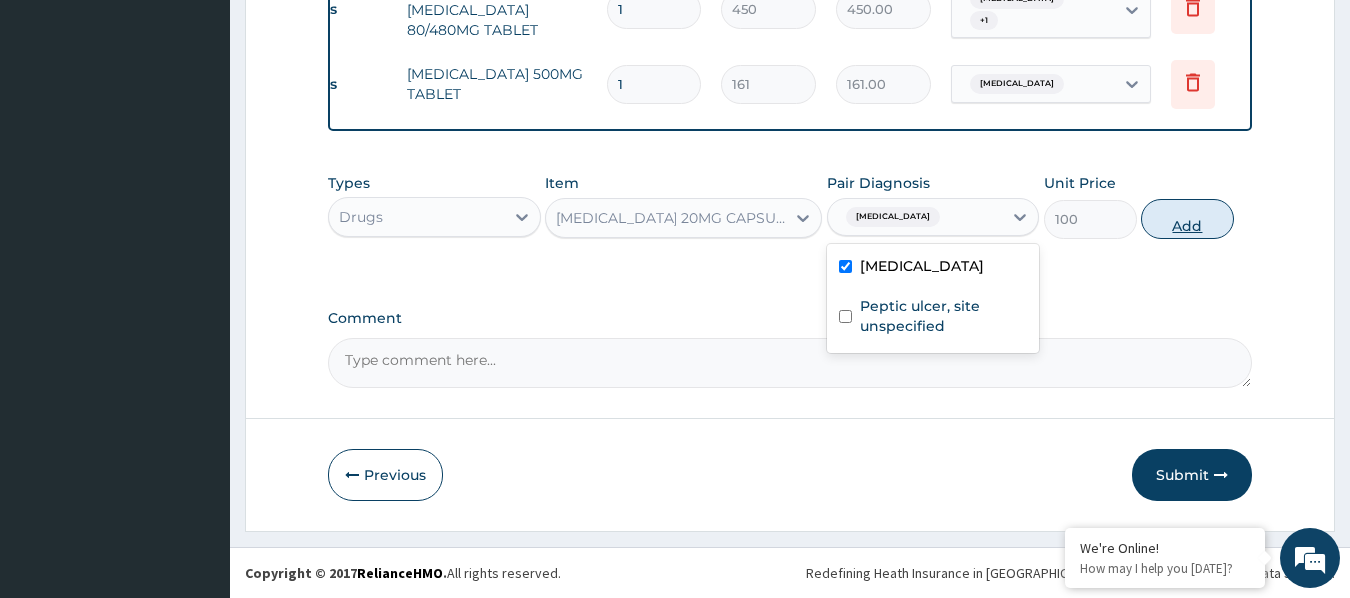
click at [1179, 222] on button "Add" at bounding box center [1187, 219] width 93 height 40
type input "0"
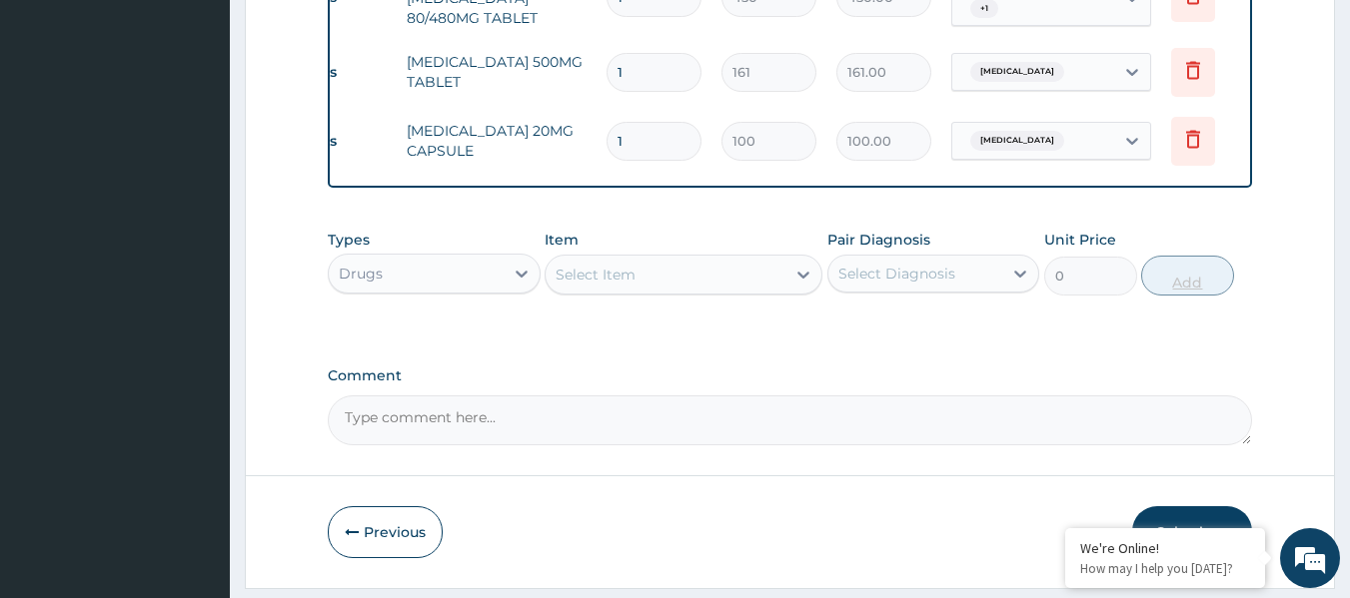
type input "0.00"
type input "2"
type input "200.00"
type input "28"
type input "2800.00"
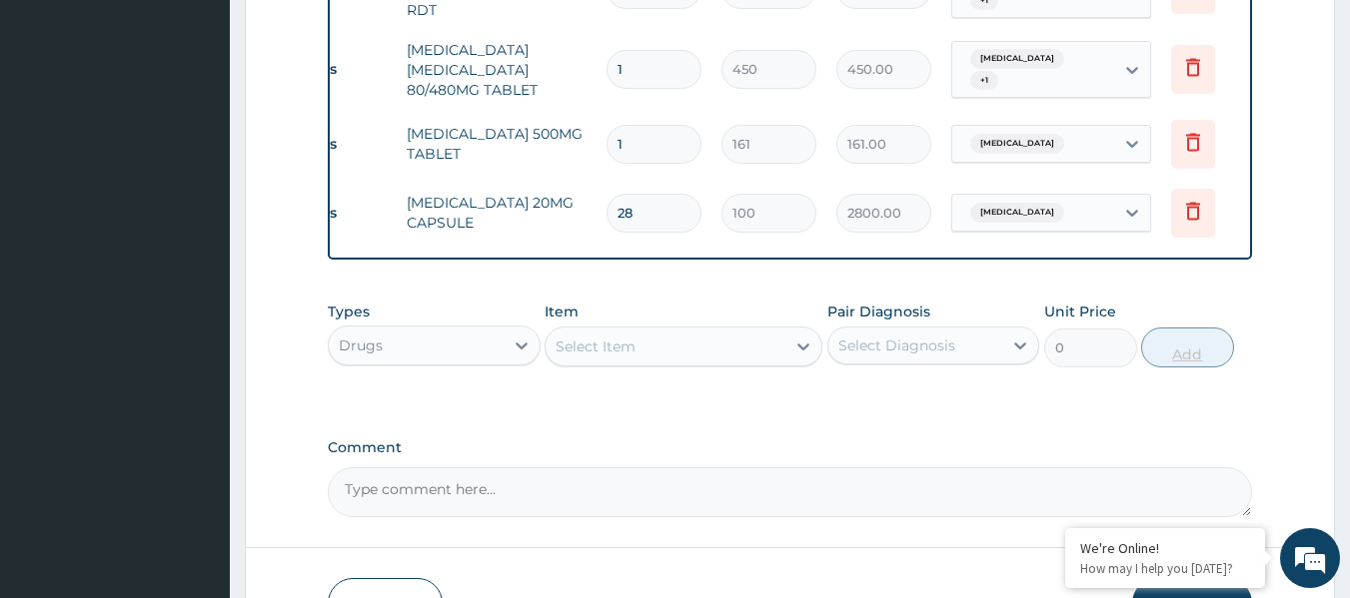
scroll to position [929, 0]
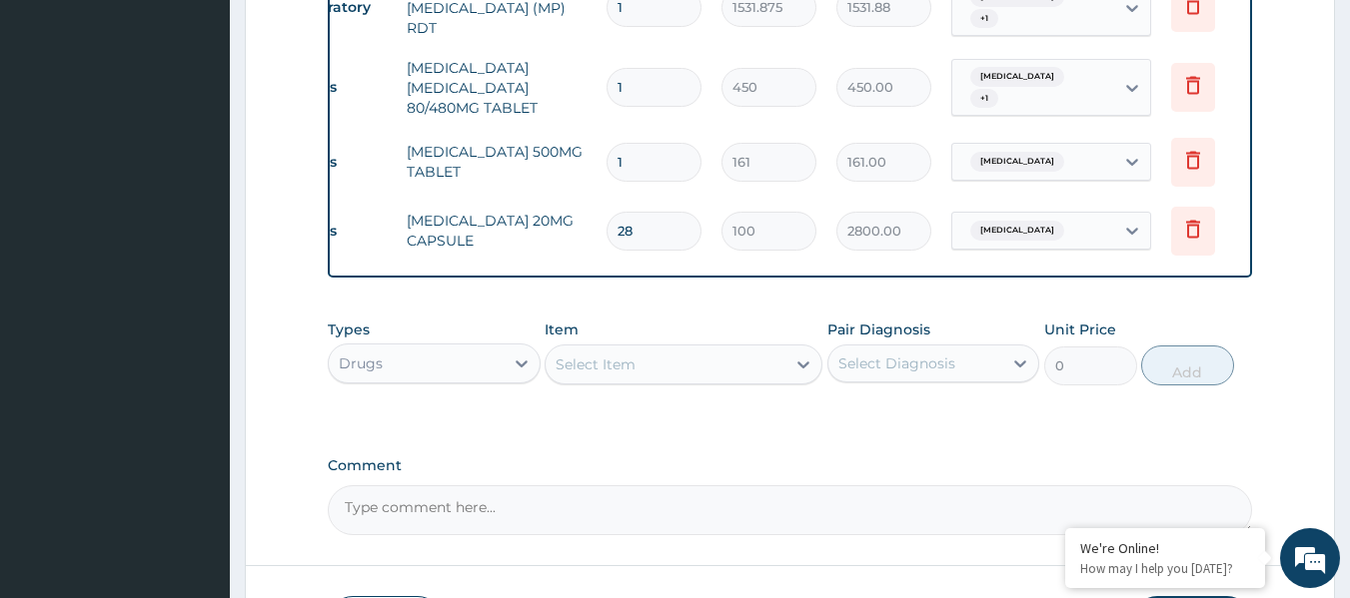
type input "28"
click at [674, 89] on input "1" at bounding box center [653, 87] width 95 height 39
type input "0.00"
type input "6"
type input "2700.00"
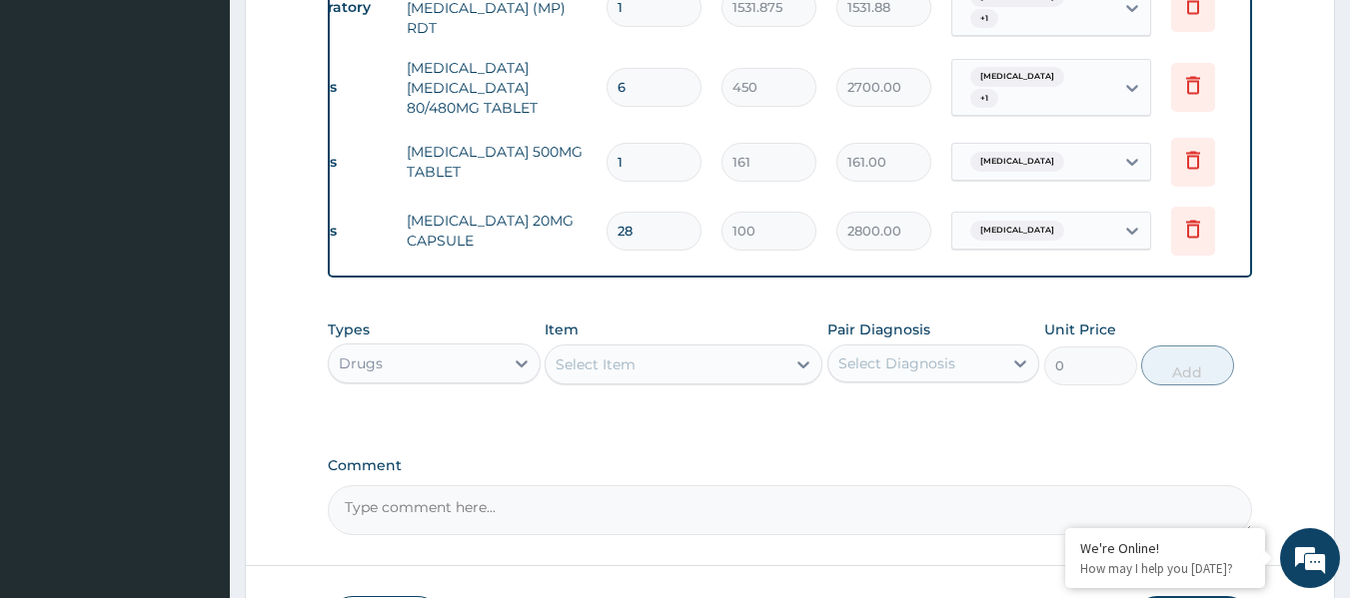
type input "6"
click at [671, 158] on input "1" at bounding box center [653, 162] width 95 height 39
type input "14"
type input "2254.00"
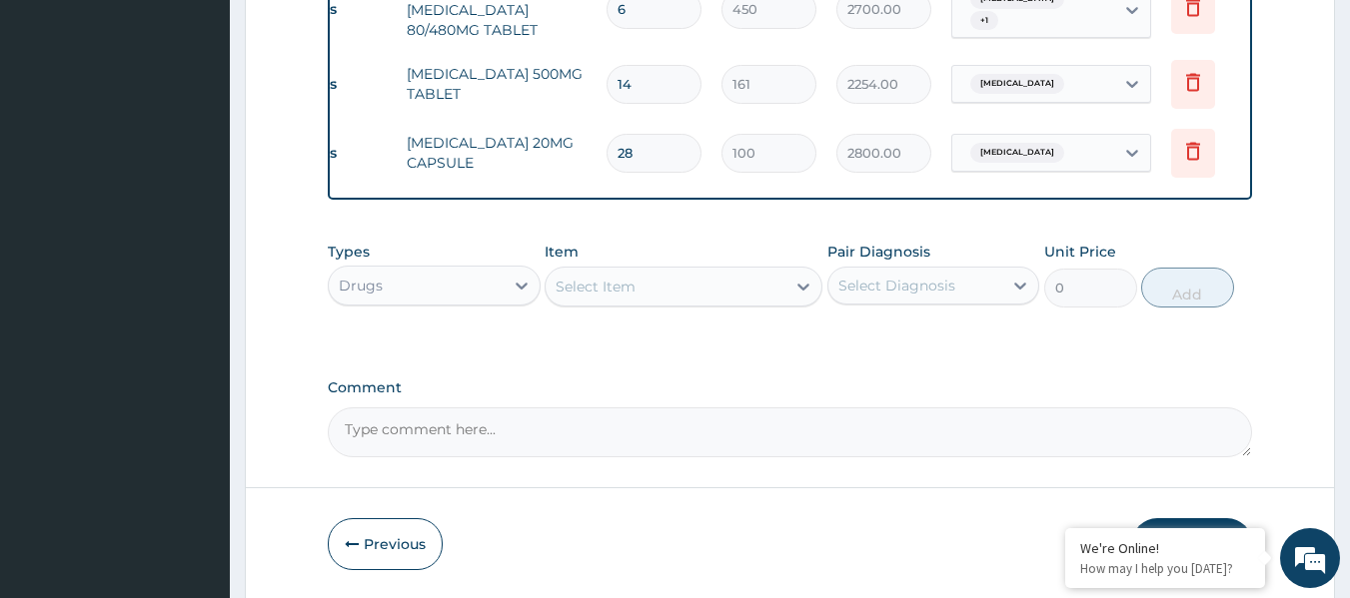
scroll to position [1088, 0]
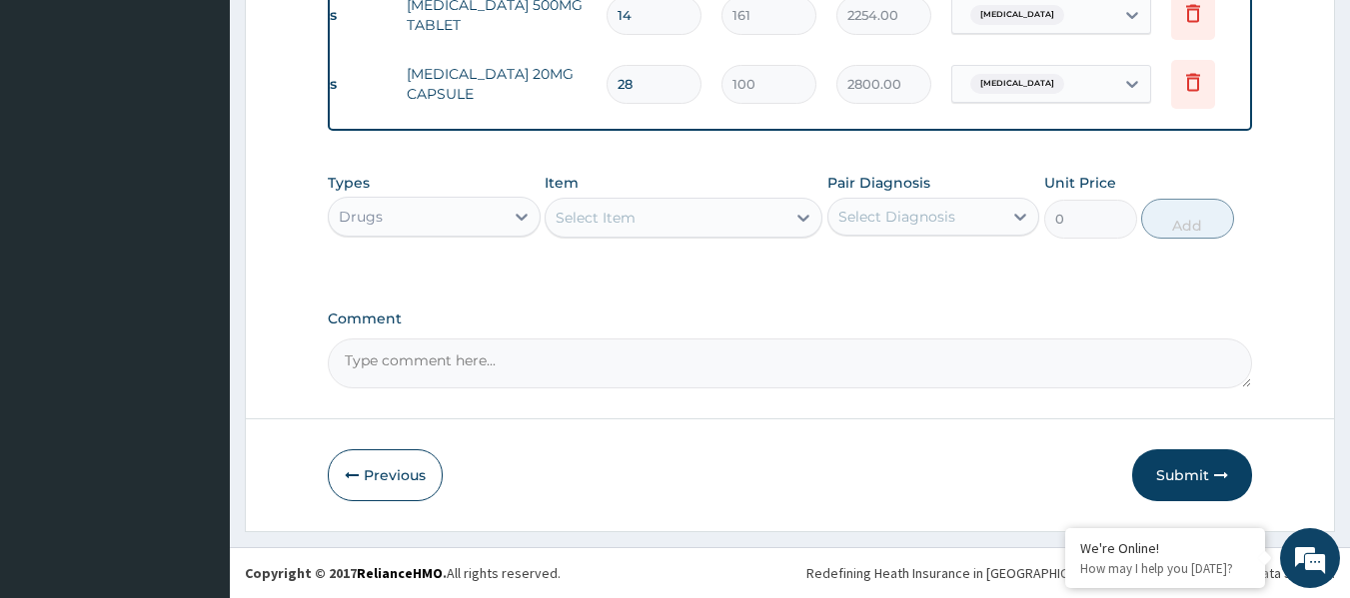
type input "14"
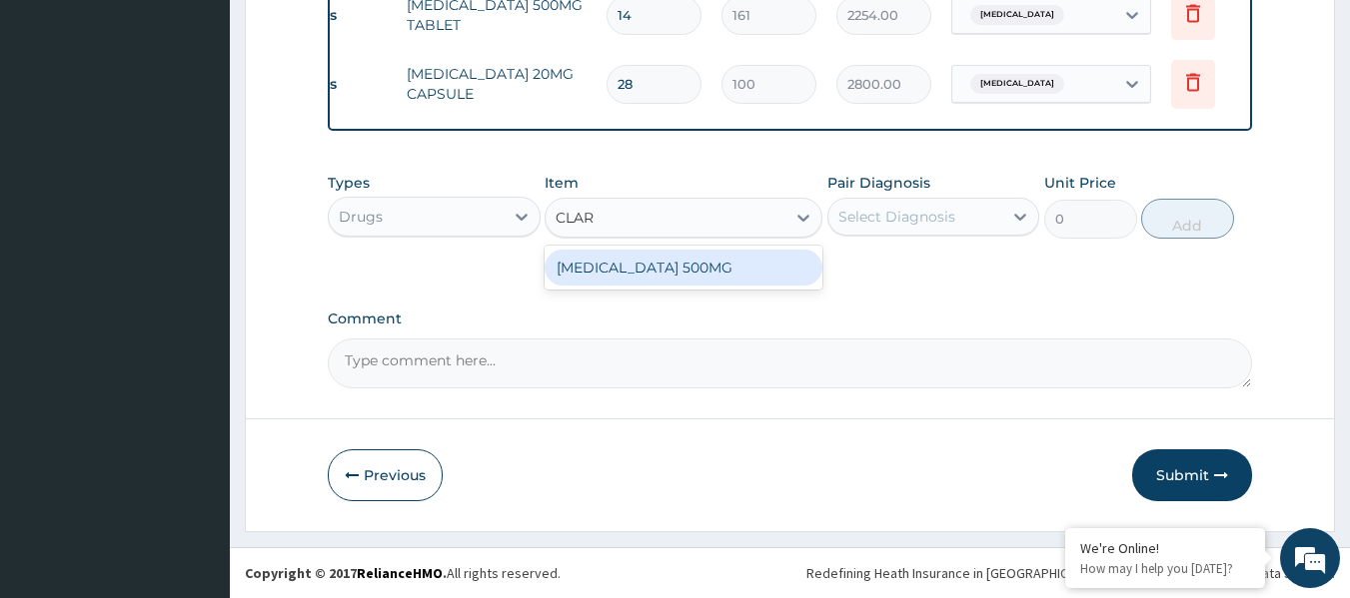
type input "CLARI"
click at [704, 270] on div "CLARITHROMYCIN 500MG" at bounding box center [683, 268] width 278 height 36
type input "431.25"
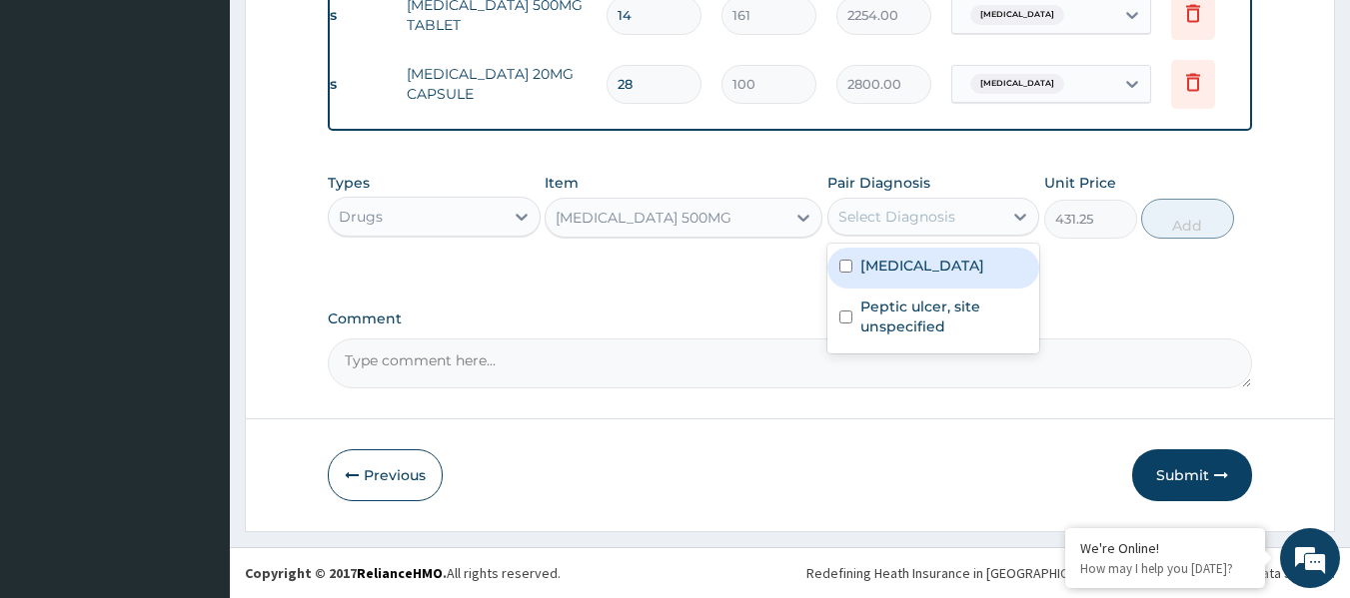
click at [952, 263] on label "Malaria, unspecified" at bounding box center [922, 266] width 124 height 20
checkbox input "true"
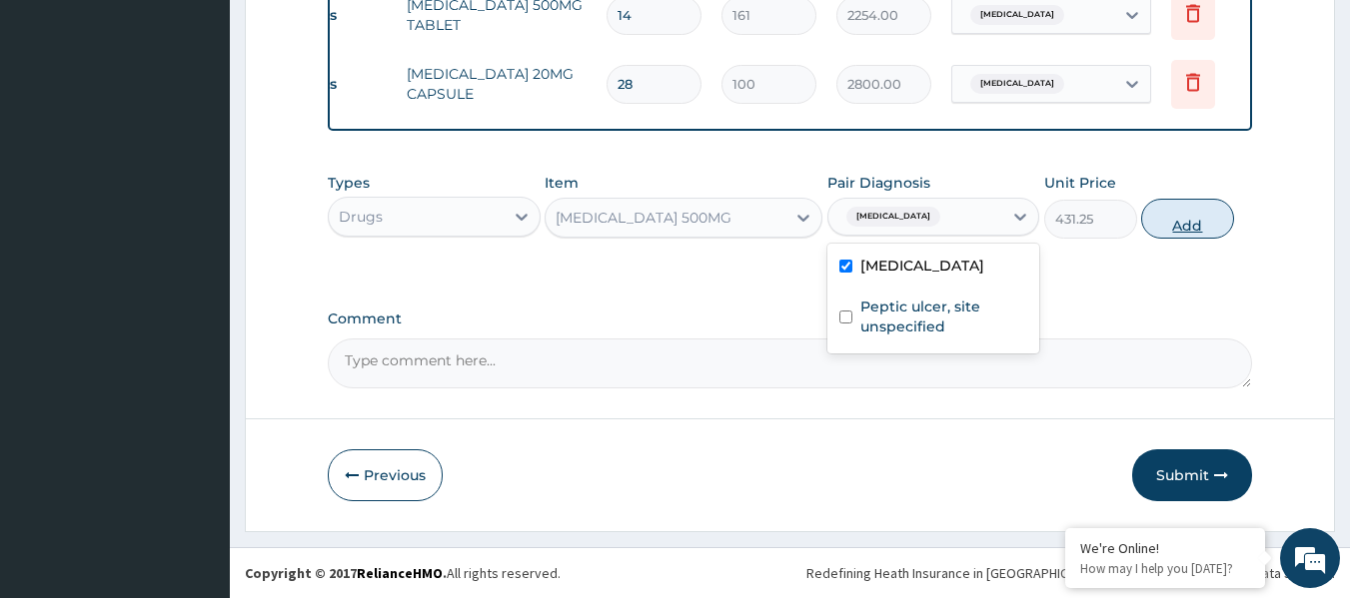
click at [1209, 225] on button "Add" at bounding box center [1187, 219] width 93 height 40
type input "0"
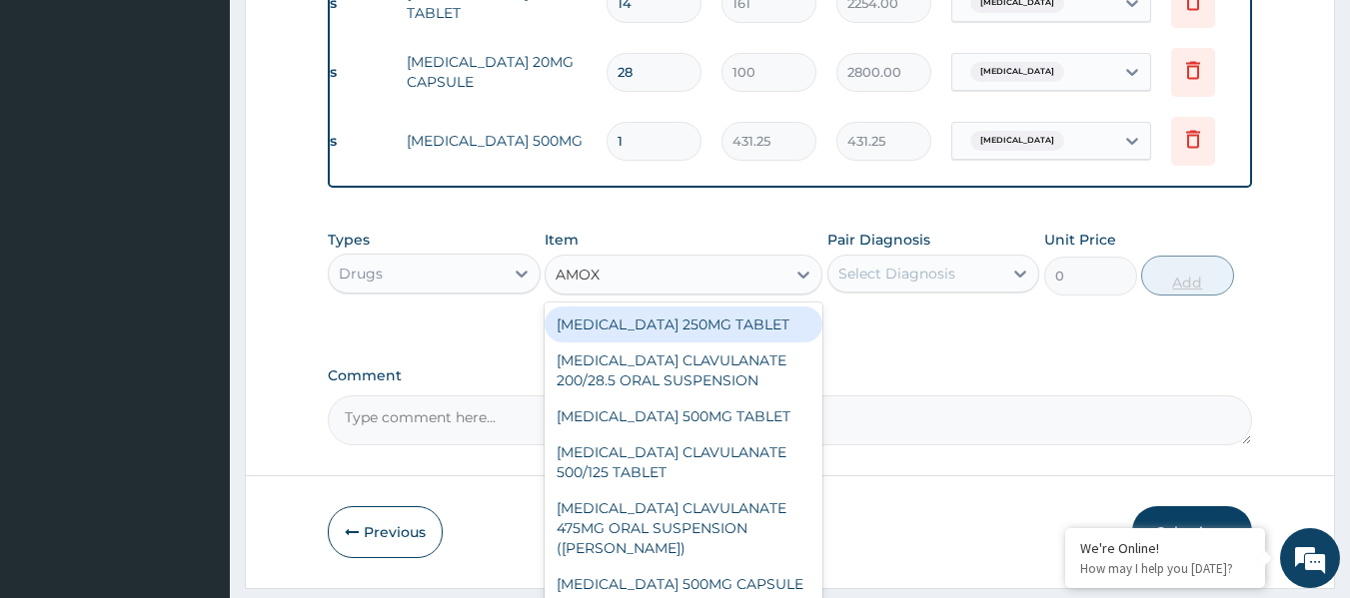
type input "AMOXI"
click at [751, 419] on div "AMOXICILLIN 500MG TABLET" at bounding box center [683, 417] width 278 height 36
type input "150"
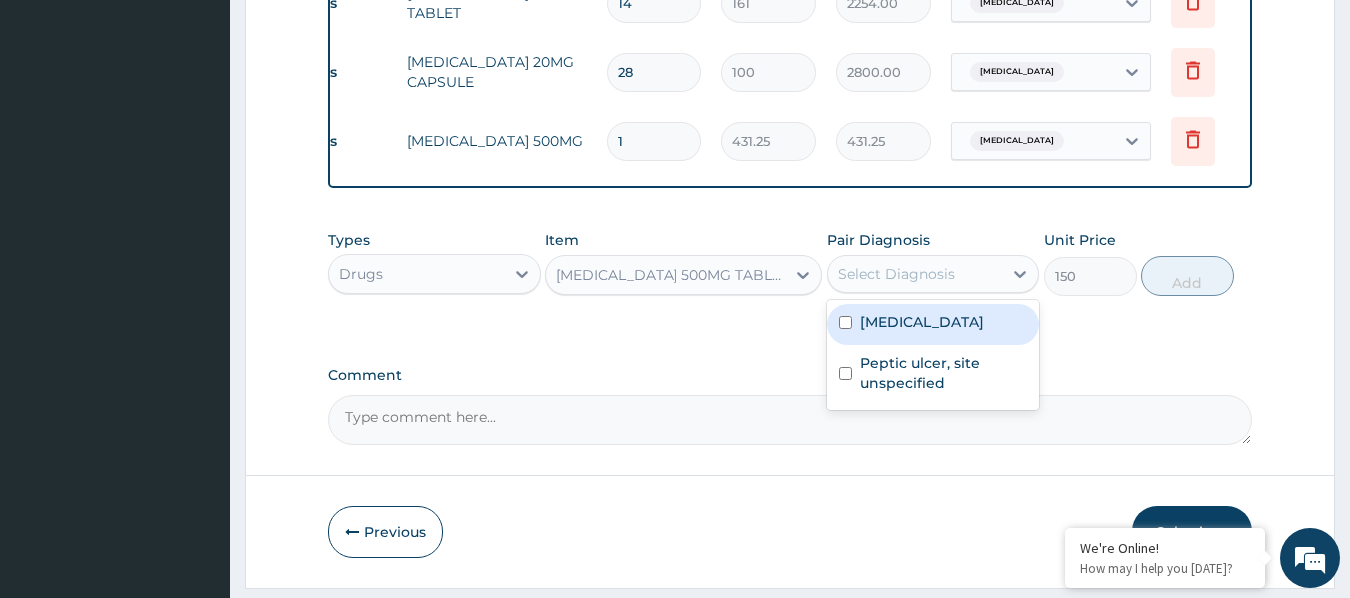
click at [930, 333] on label "Malaria, unspecified" at bounding box center [922, 323] width 124 height 20
checkbox input "true"
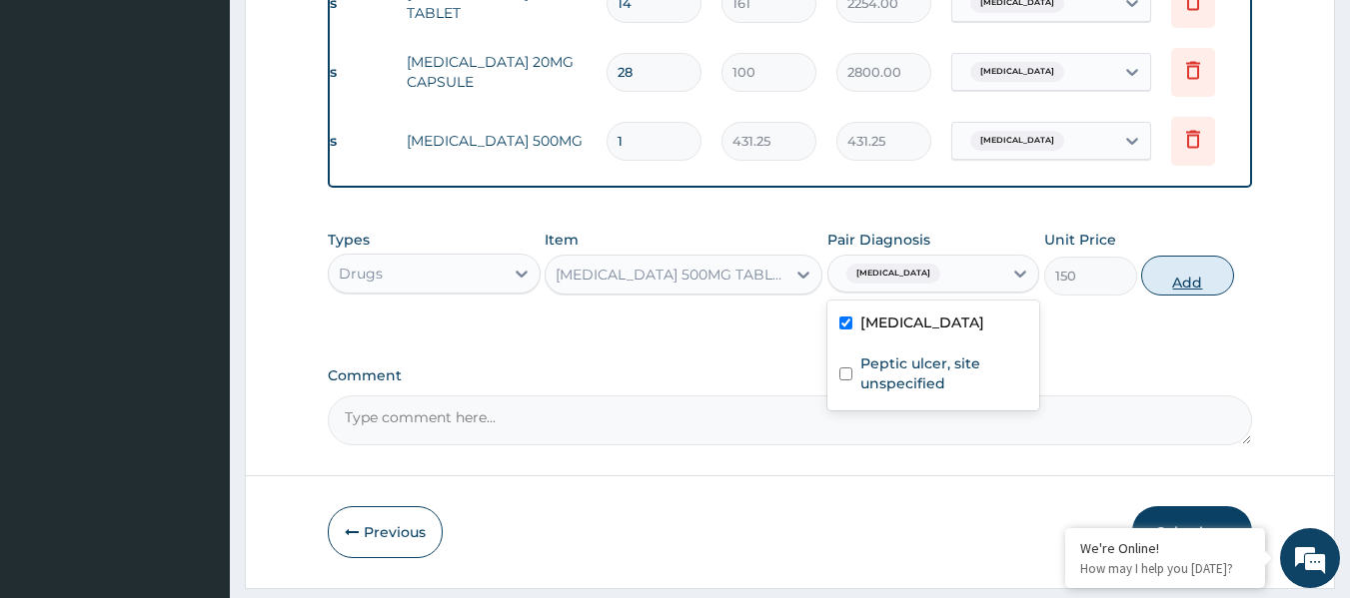
click at [1160, 295] on button "Add" at bounding box center [1187, 276] width 93 height 40
type input "0"
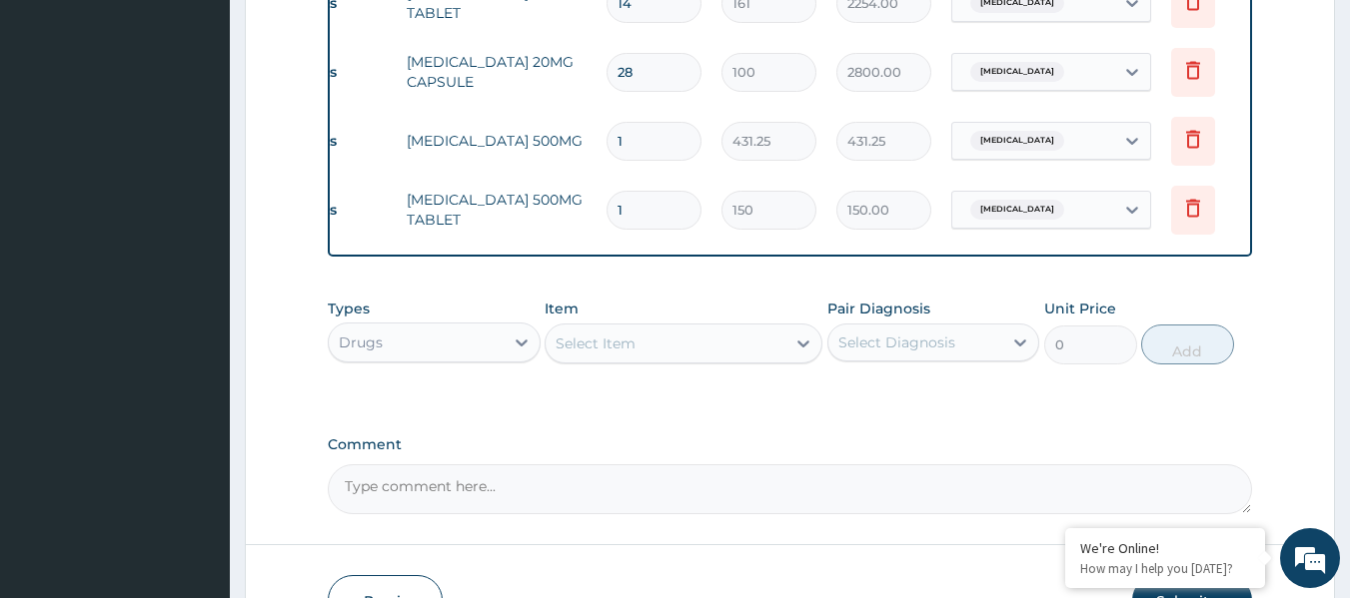
click at [672, 213] on input "1" at bounding box center [653, 210] width 95 height 39
type input "0.00"
type input "2"
type input "300.00"
type input "28"
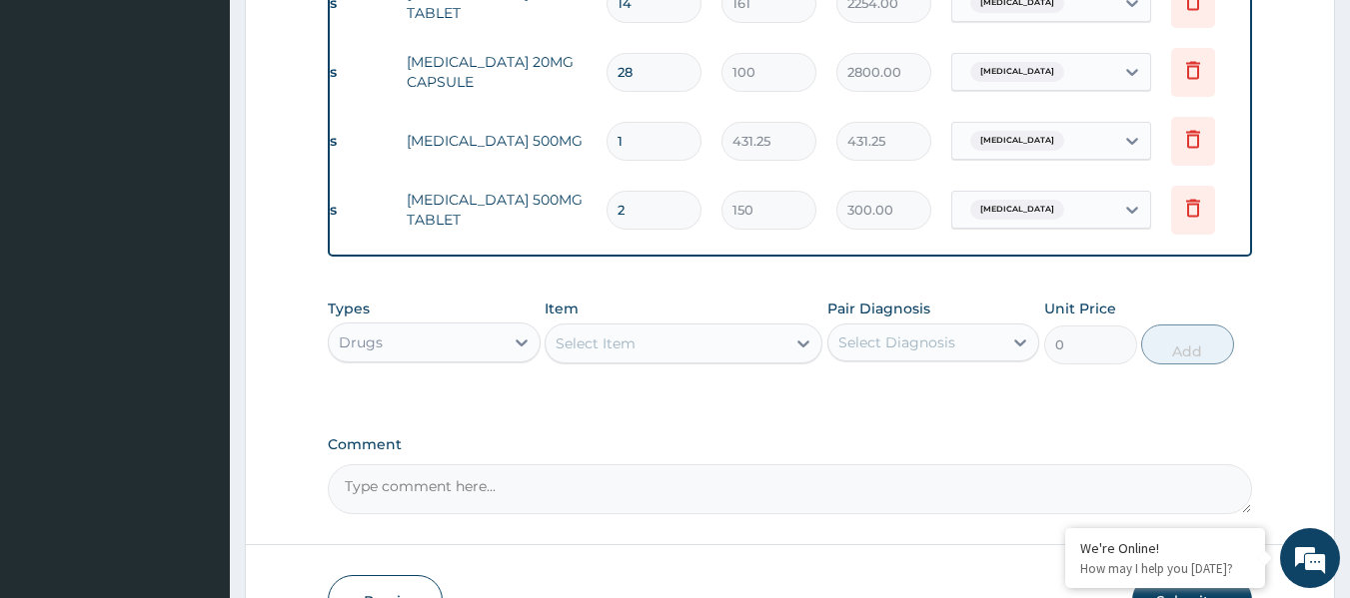
type input "4200.00"
type input "28"
click at [667, 145] on input "1" at bounding box center [653, 141] width 95 height 39
type input "0.00"
type input "2"
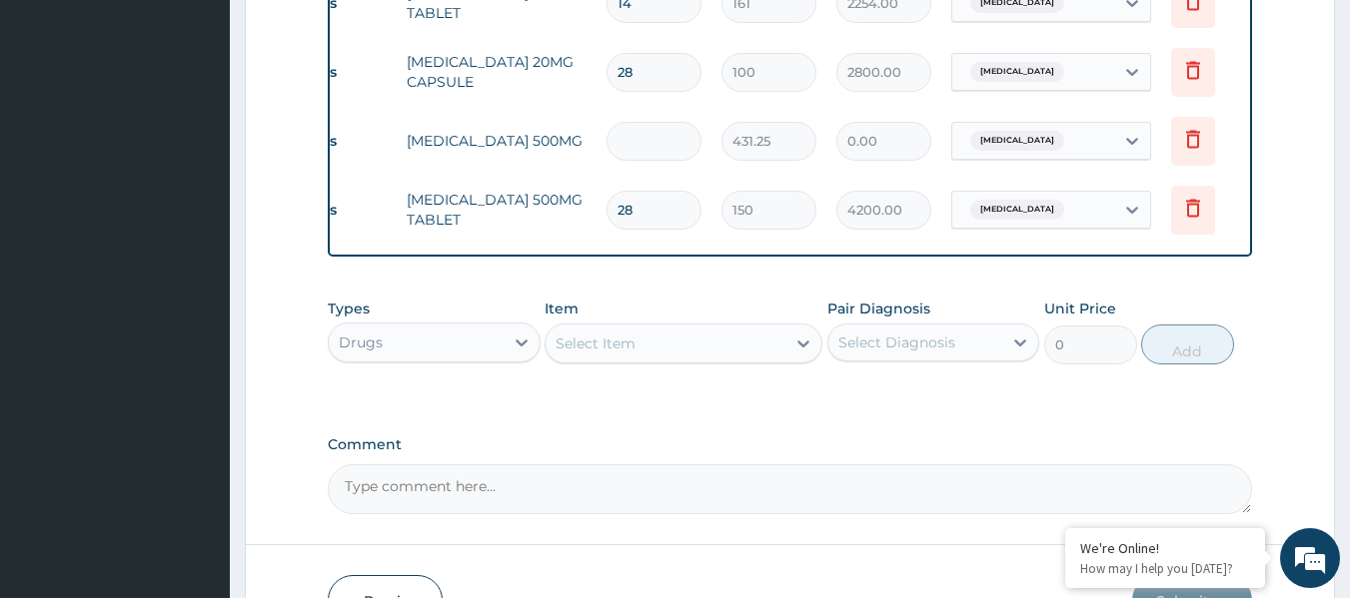
type input "862.50"
type input "28"
type input "12075.00"
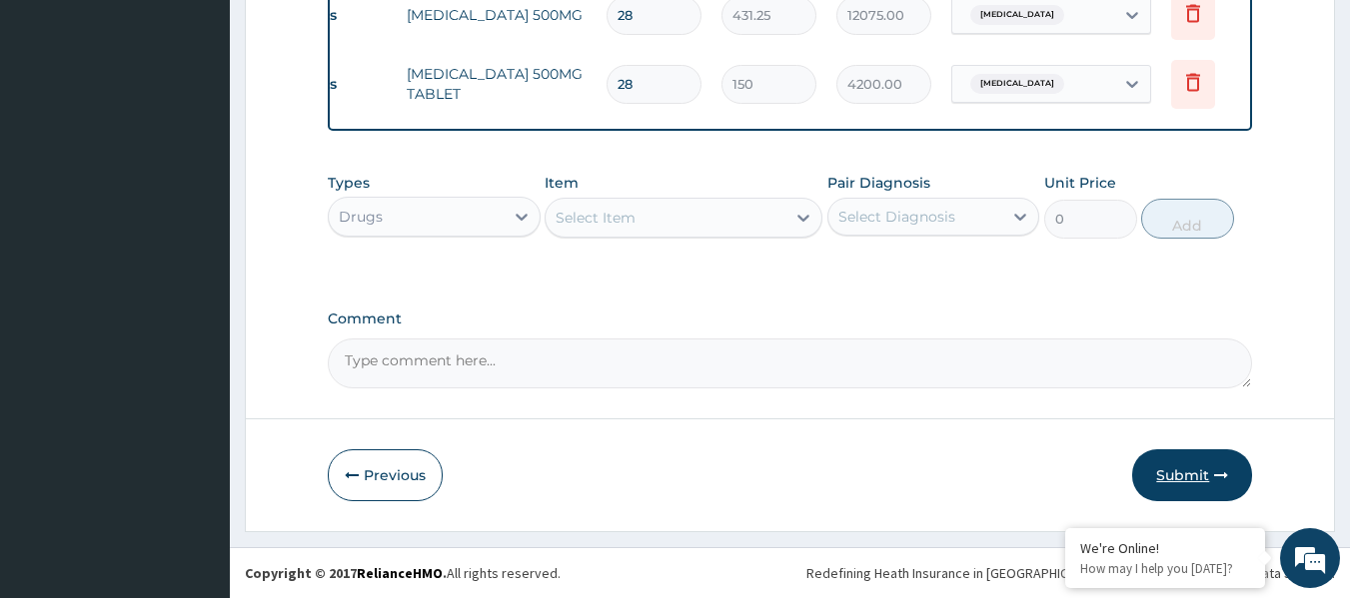
click at [1196, 480] on button "Submit" at bounding box center [1192, 476] width 120 height 52
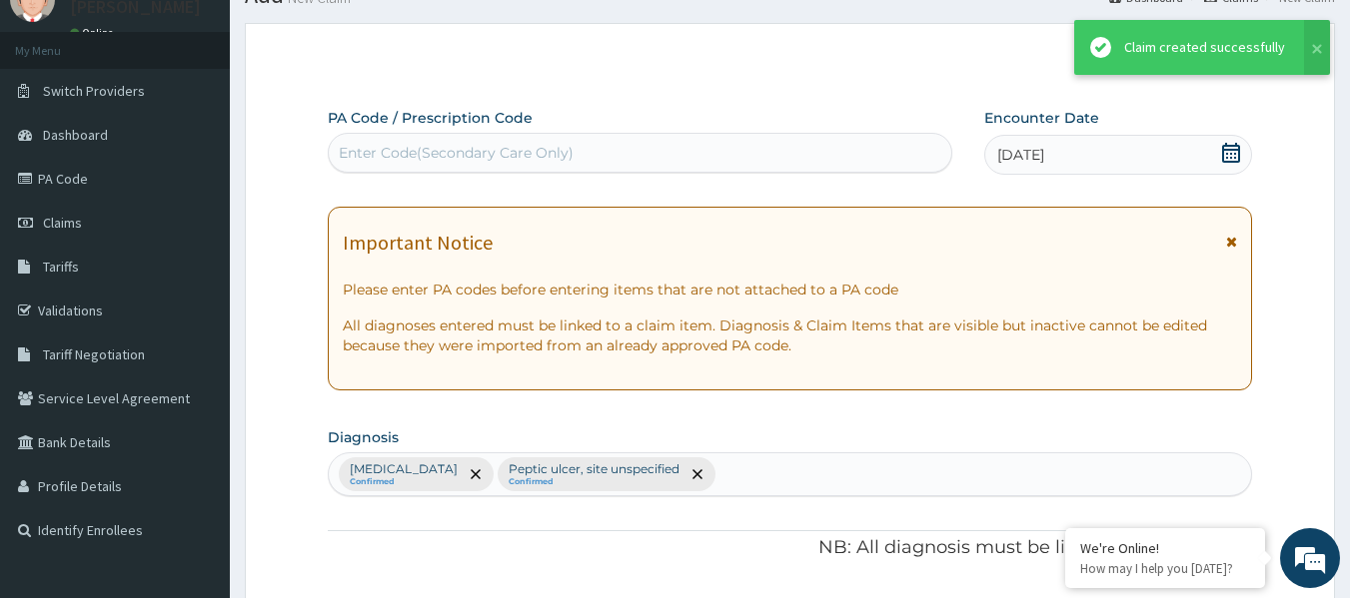
scroll to position [1226, 0]
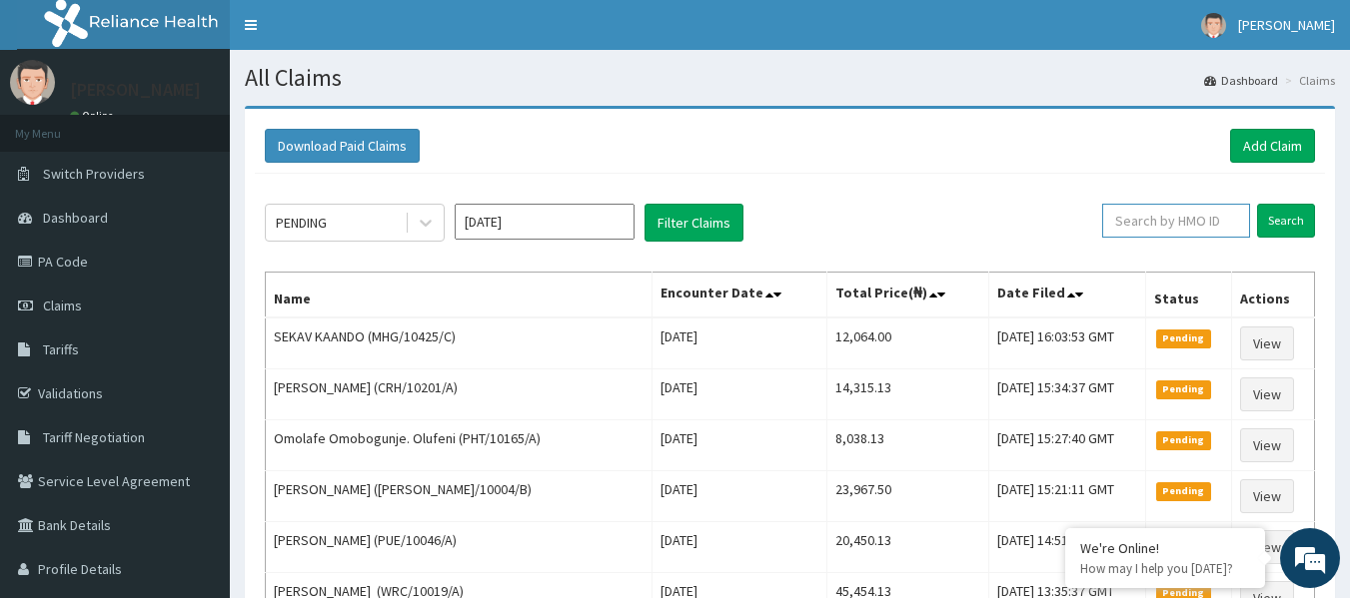
click at [1202, 213] on input "text" at bounding box center [1176, 221] width 148 height 34
paste input "RTM/10116/A"
type input "RTM/10116/A"
click at [1257, 204] on input "Search" at bounding box center [1286, 221] width 58 height 34
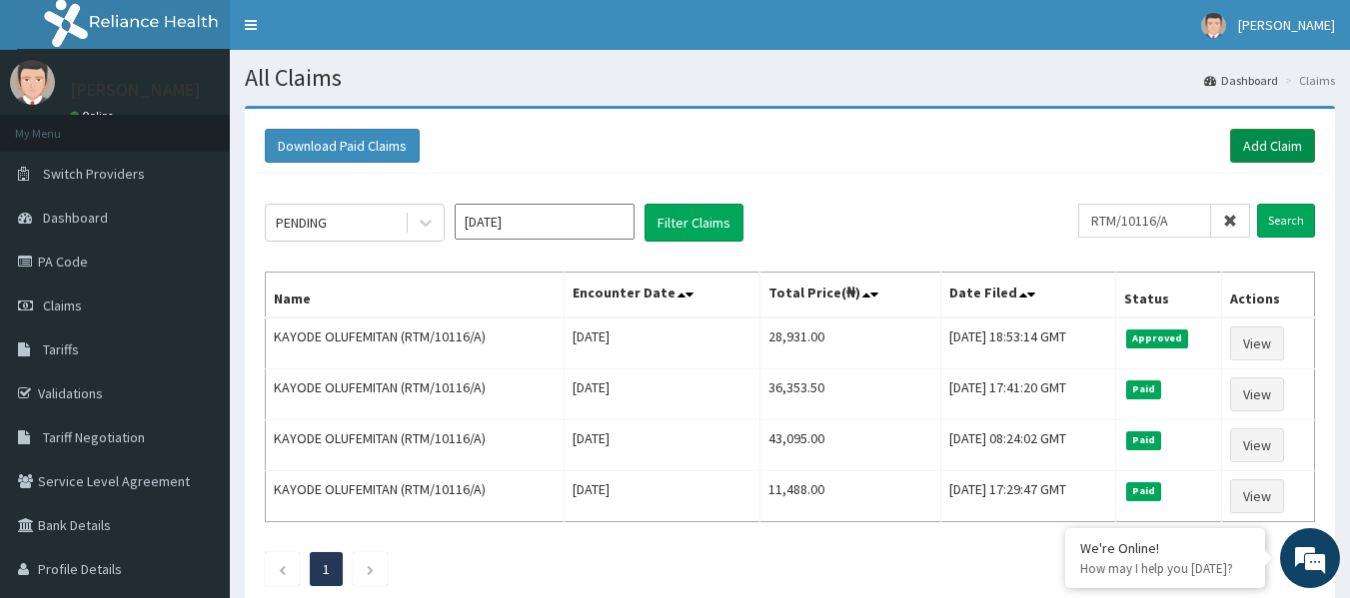
click at [1265, 146] on link "Add Claim" at bounding box center [1272, 146] width 85 height 34
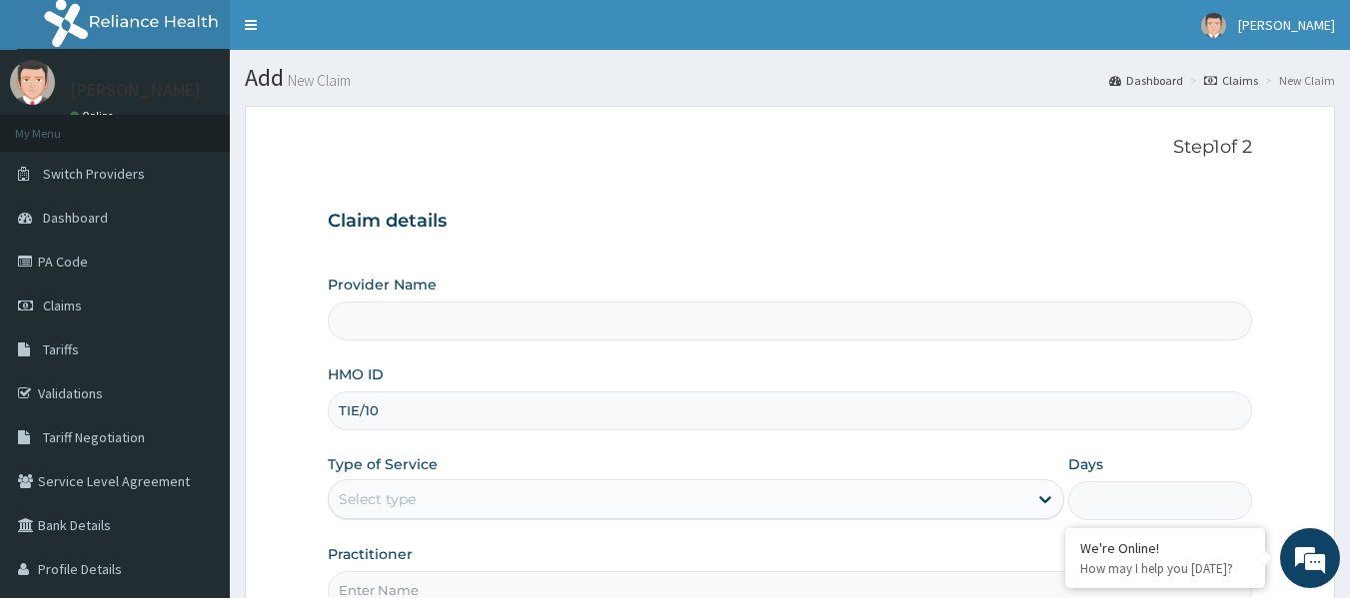
type input "TIE/100"
type input "Reliance Family Clinics (RFC) - [GEOGRAPHIC_DATA]"
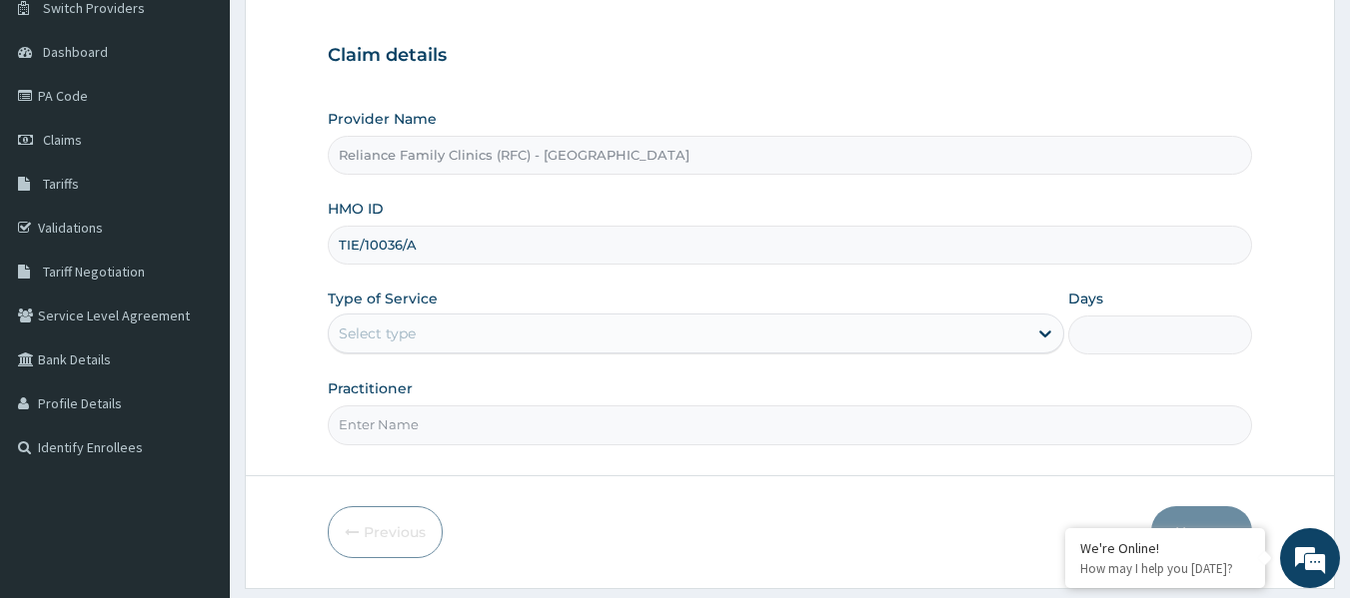
scroll to position [223, 0]
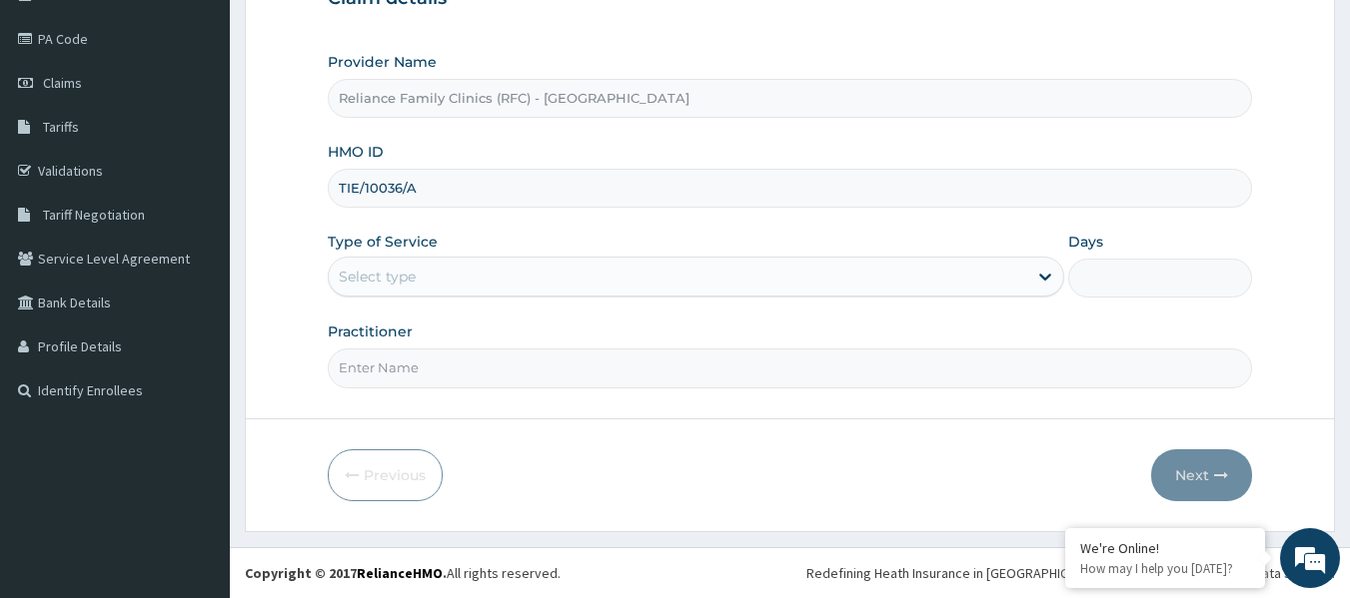
type input "TIE/10036/A"
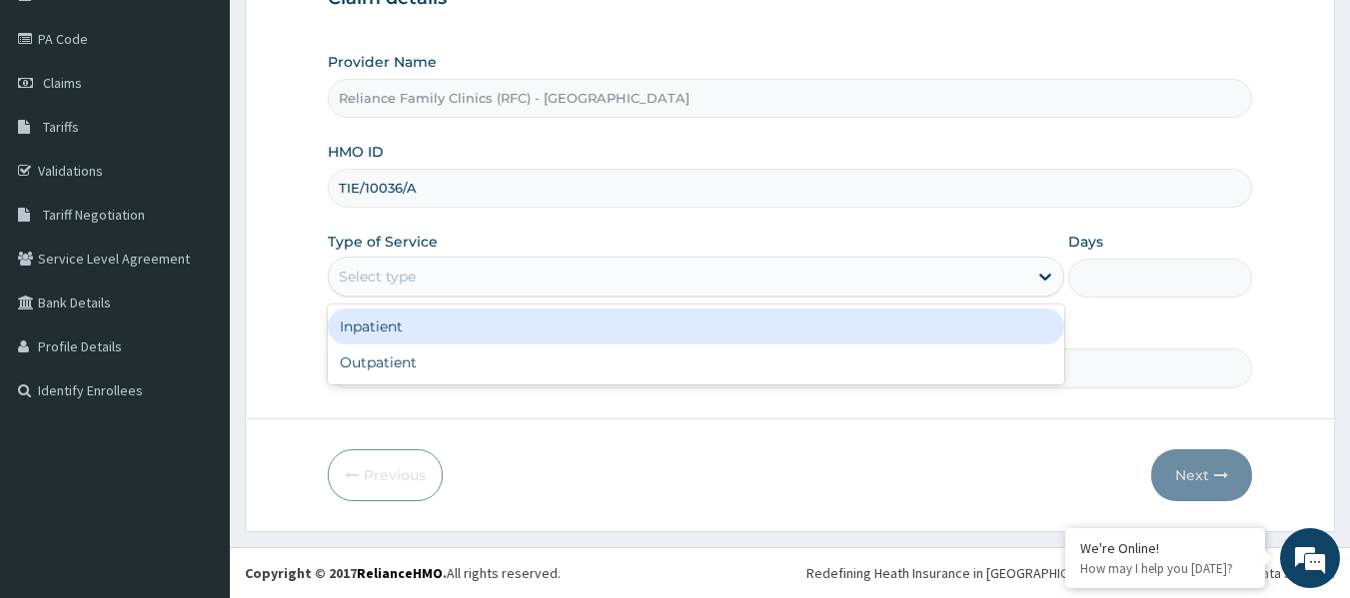
click at [495, 369] on div "Outpatient" at bounding box center [696, 363] width 736 height 36
type input "1"
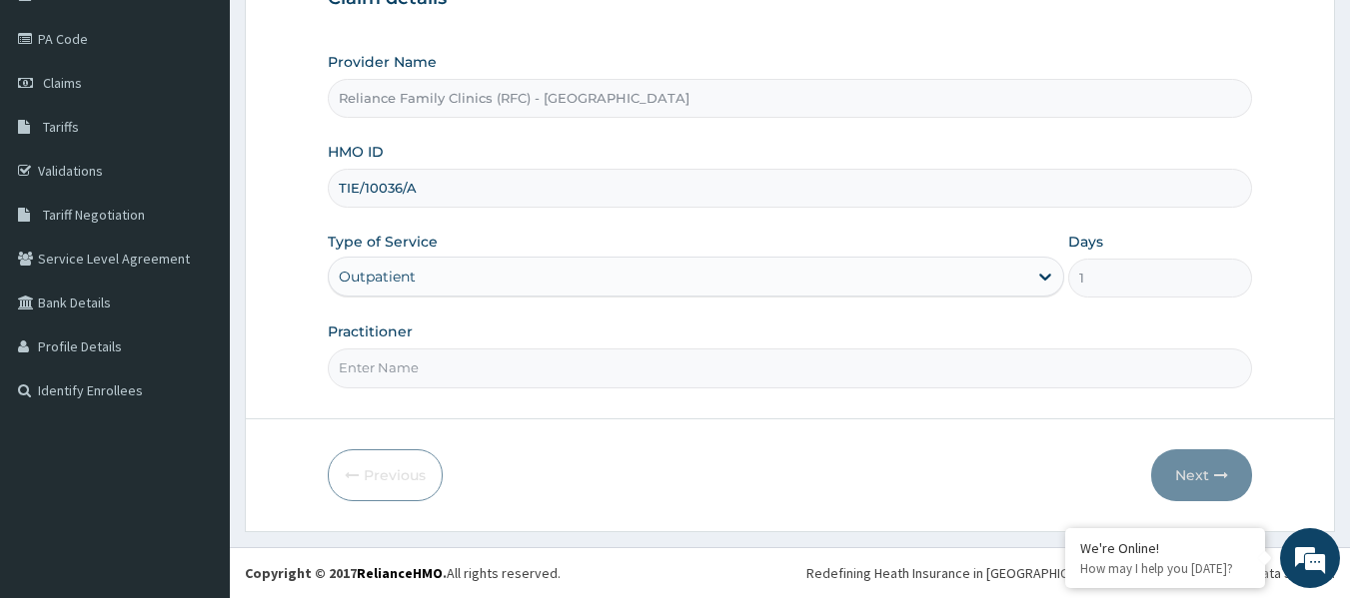
click at [509, 369] on input "Practitioner" at bounding box center [790, 368] width 925 height 39
click at [748, 366] on input "Practitioner" at bounding box center [790, 368] width 925 height 39
type input "LOCUM"
click at [1209, 482] on button "Next" at bounding box center [1201, 476] width 101 height 52
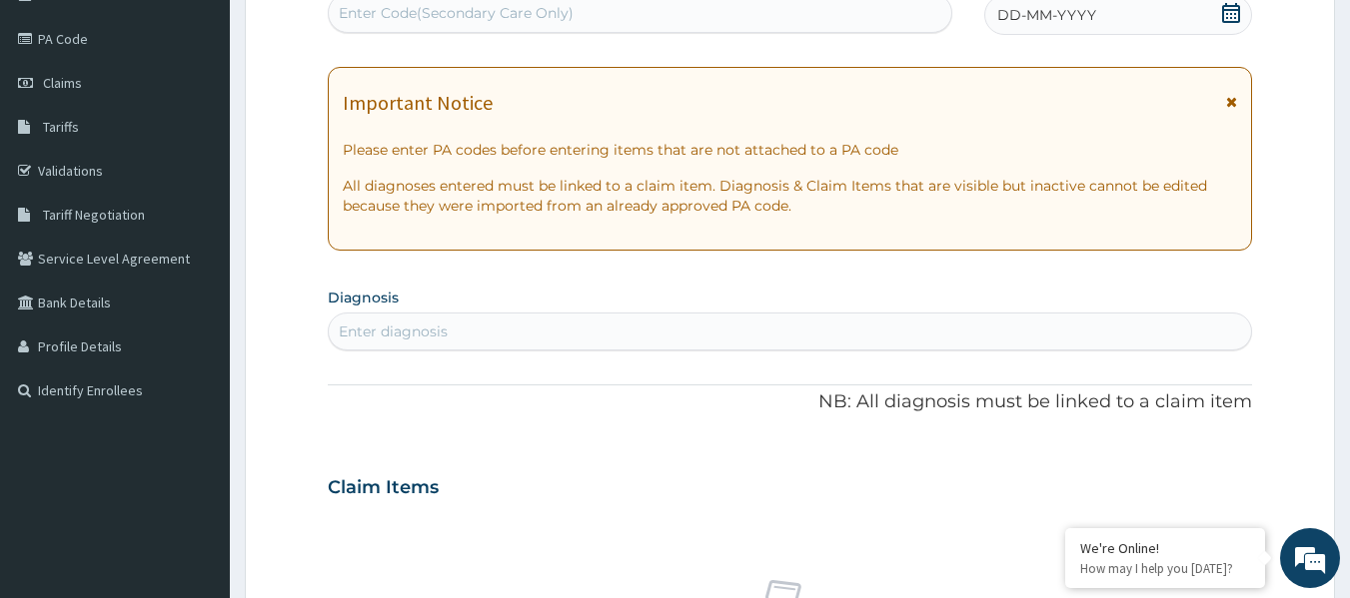
click at [1105, 30] on div "DD-MM-YYYY" at bounding box center [1118, 15] width 268 height 40
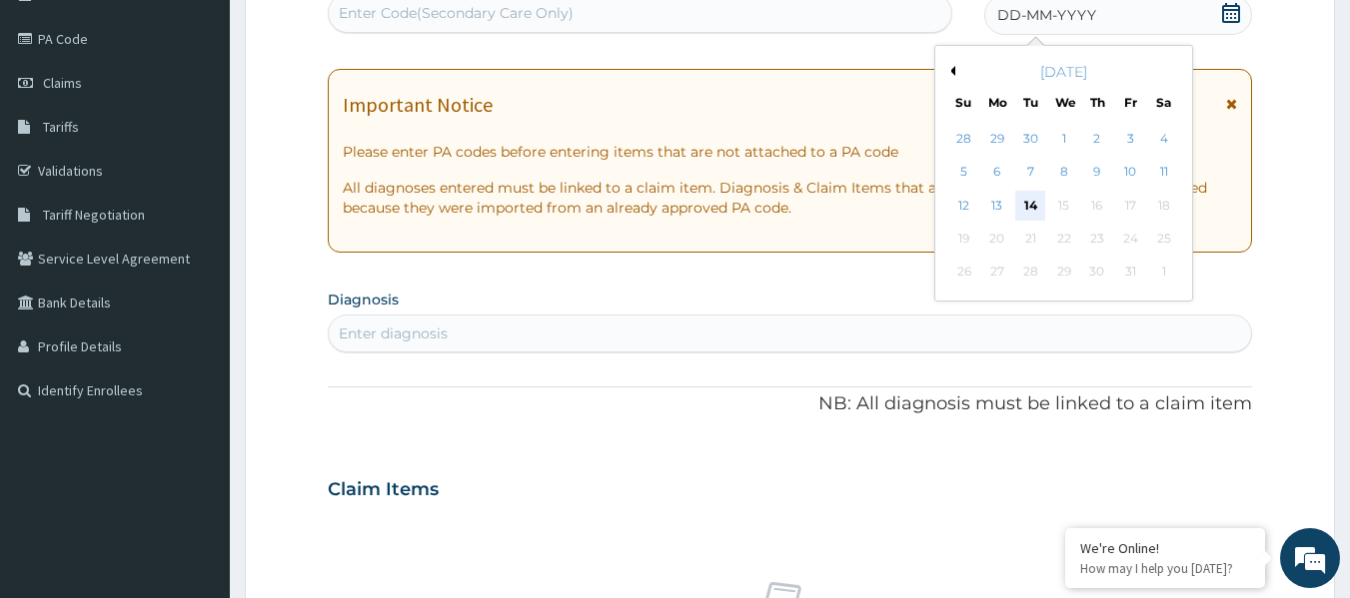
click at [1034, 203] on div "14" at bounding box center [1031, 206] width 30 height 30
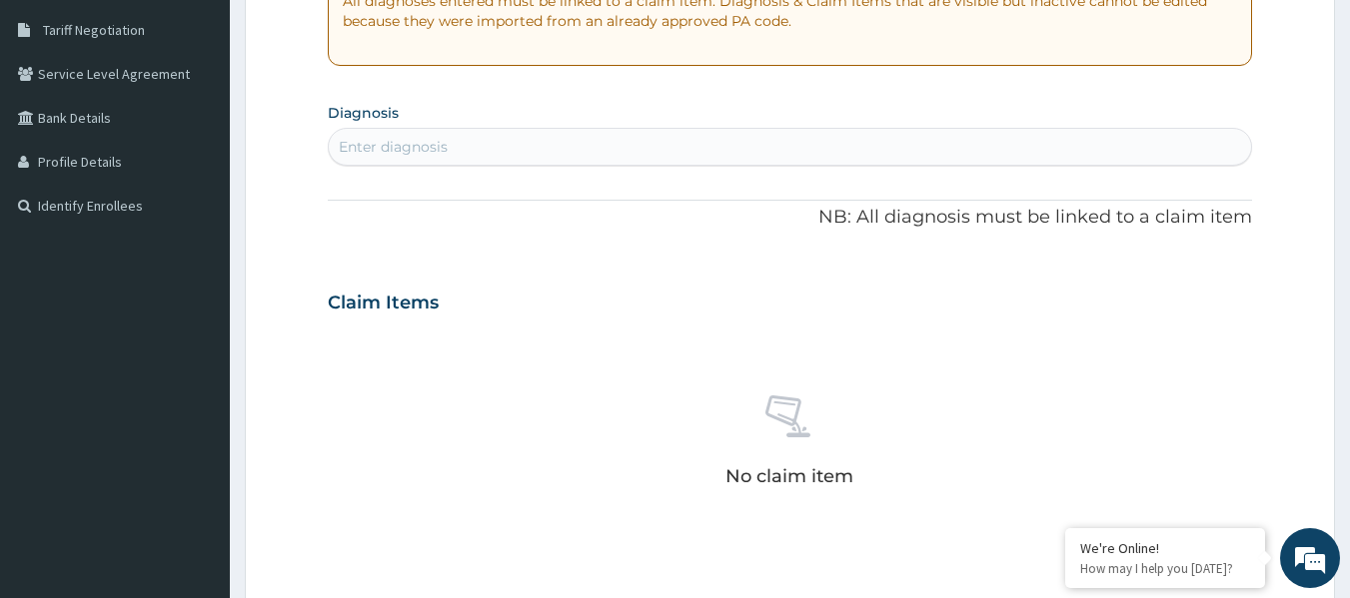
scroll to position [412, 0]
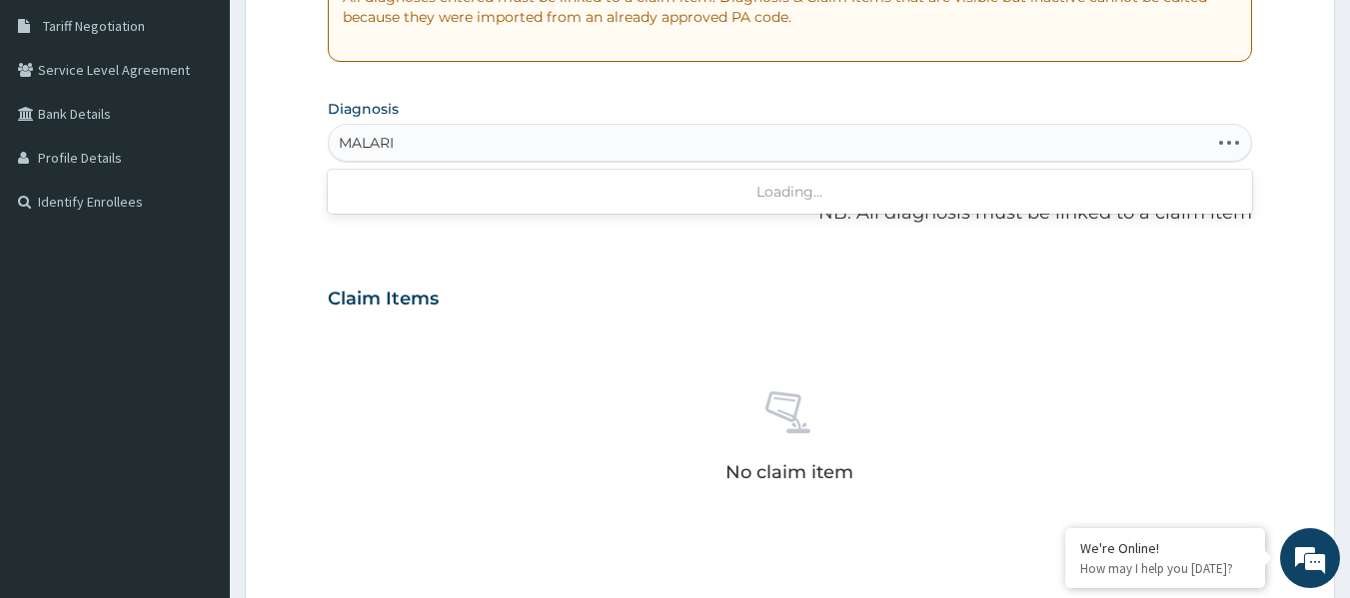
type input "[MEDICAL_DATA]"
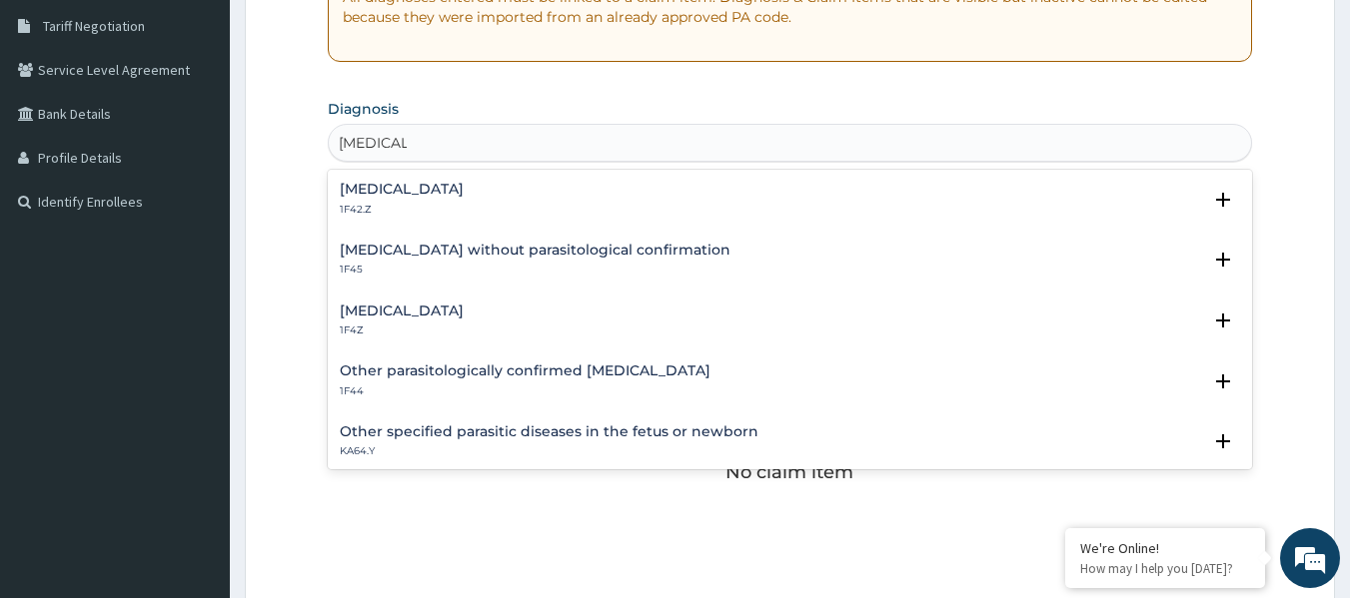
click at [464, 311] on h4 "[MEDICAL_DATA]" at bounding box center [402, 311] width 124 height 15
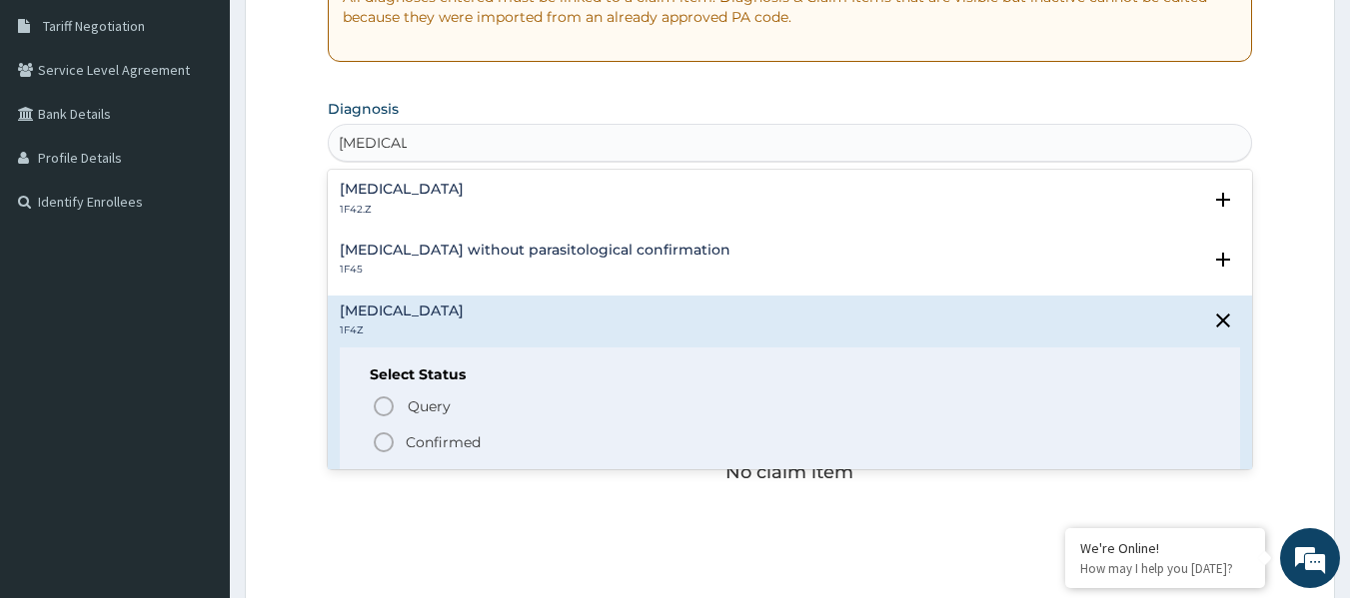
click at [481, 441] on span "Confirmed" at bounding box center [791, 443] width 839 height 24
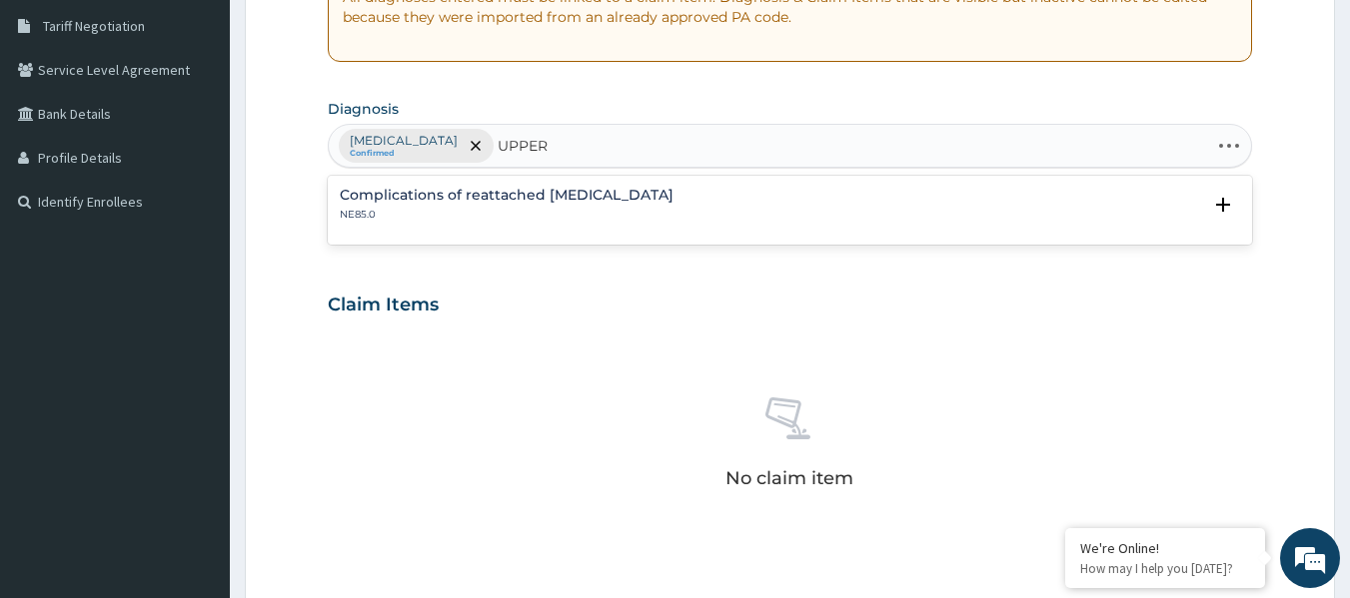
type input "UPPER"
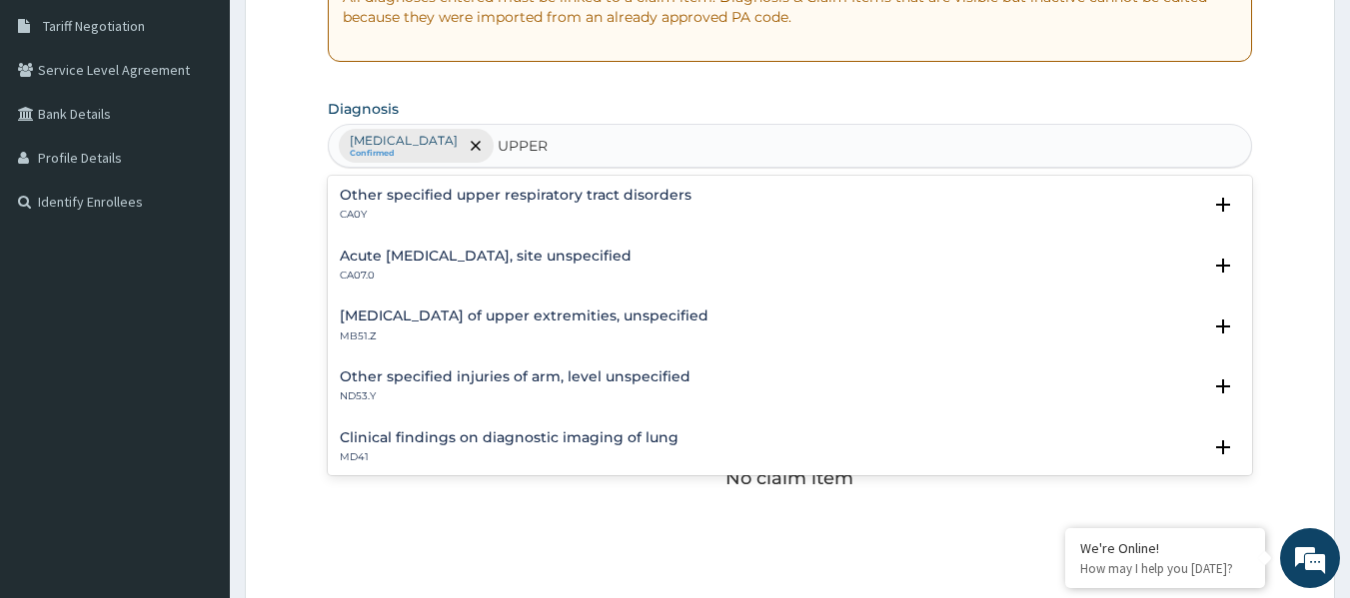
click at [438, 259] on h4 "Acute [MEDICAL_DATA], site unspecified" at bounding box center [486, 256] width 292 height 15
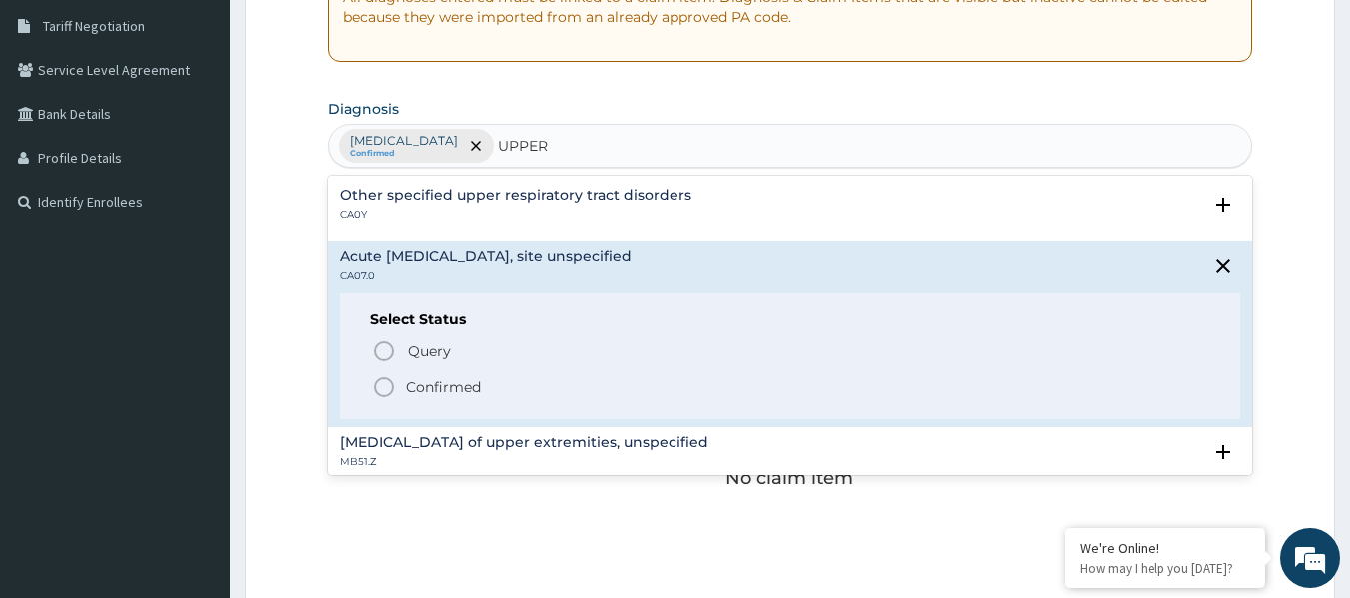
click at [457, 393] on p "Confirmed" at bounding box center [443, 388] width 75 height 20
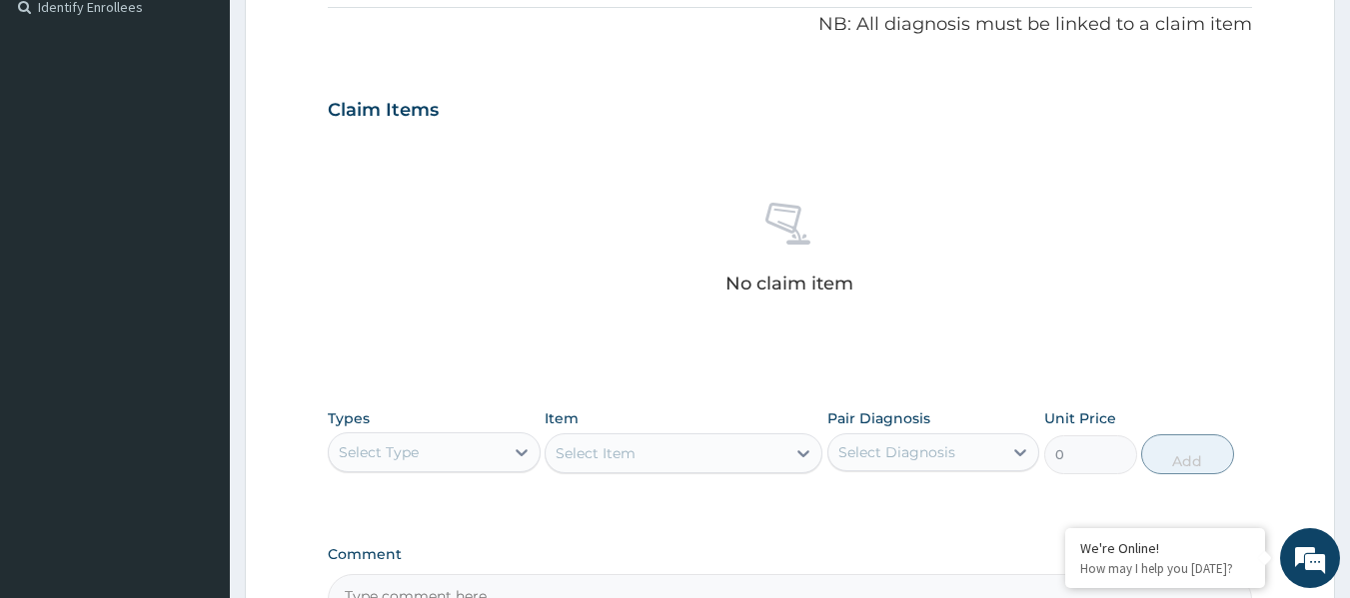
scroll to position [842, 0]
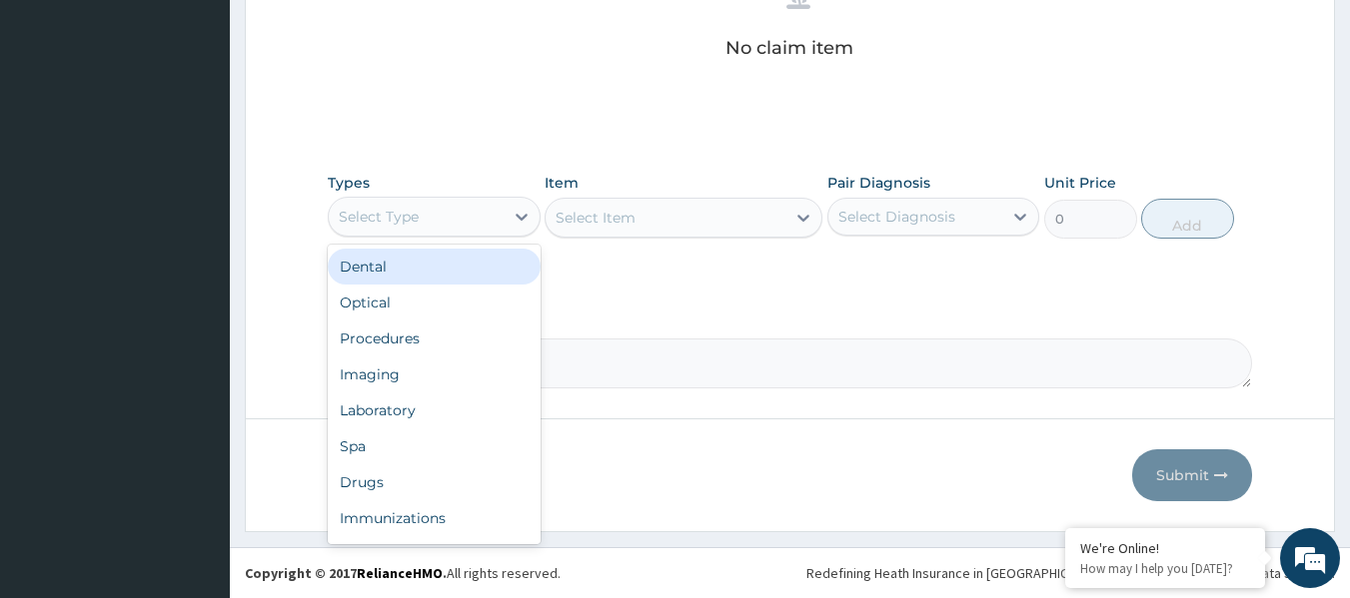
click at [479, 351] on div "Procedures" at bounding box center [434, 339] width 213 height 36
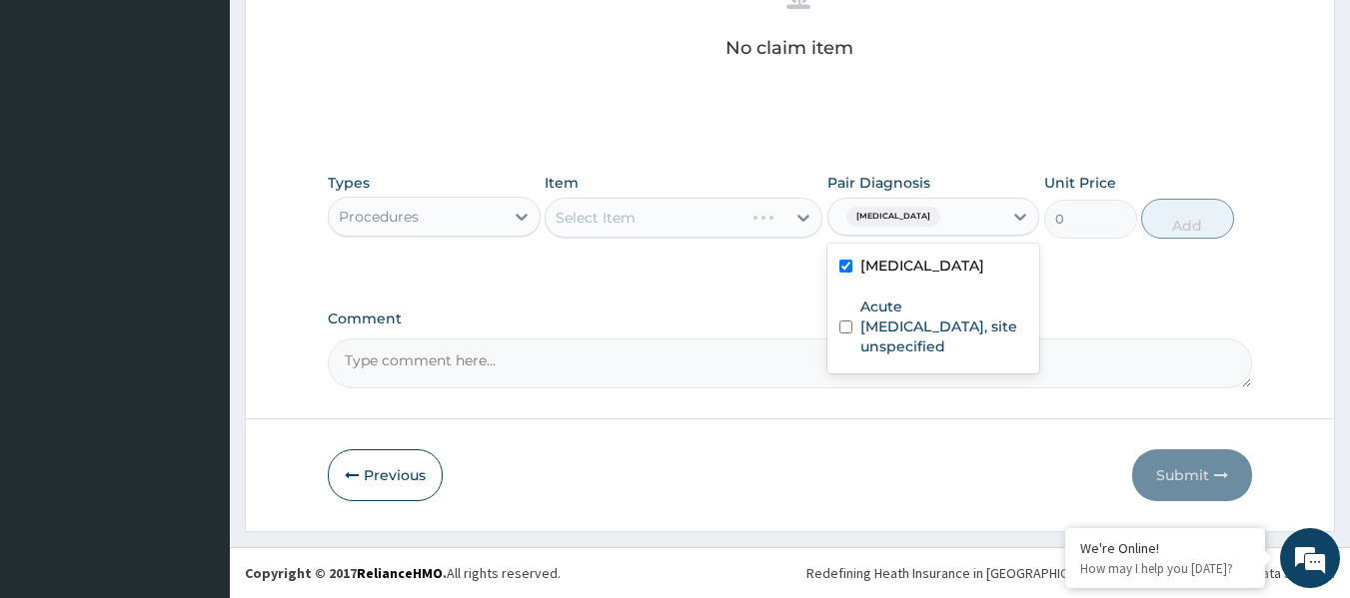
click at [958, 318] on label "Acute [MEDICAL_DATA], site unspecified" at bounding box center [944, 327] width 168 height 60
checkbox input "true"
click at [726, 209] on div "Select Item" at bounding box center [683, 218] width 278 height 40
click at [682, 218] on div "Select Item" at bounding box center [683, 218] width 278 height 40
click at [658, 216] on div "Select Item" at bounding box center [644, 218] width 198 height 32
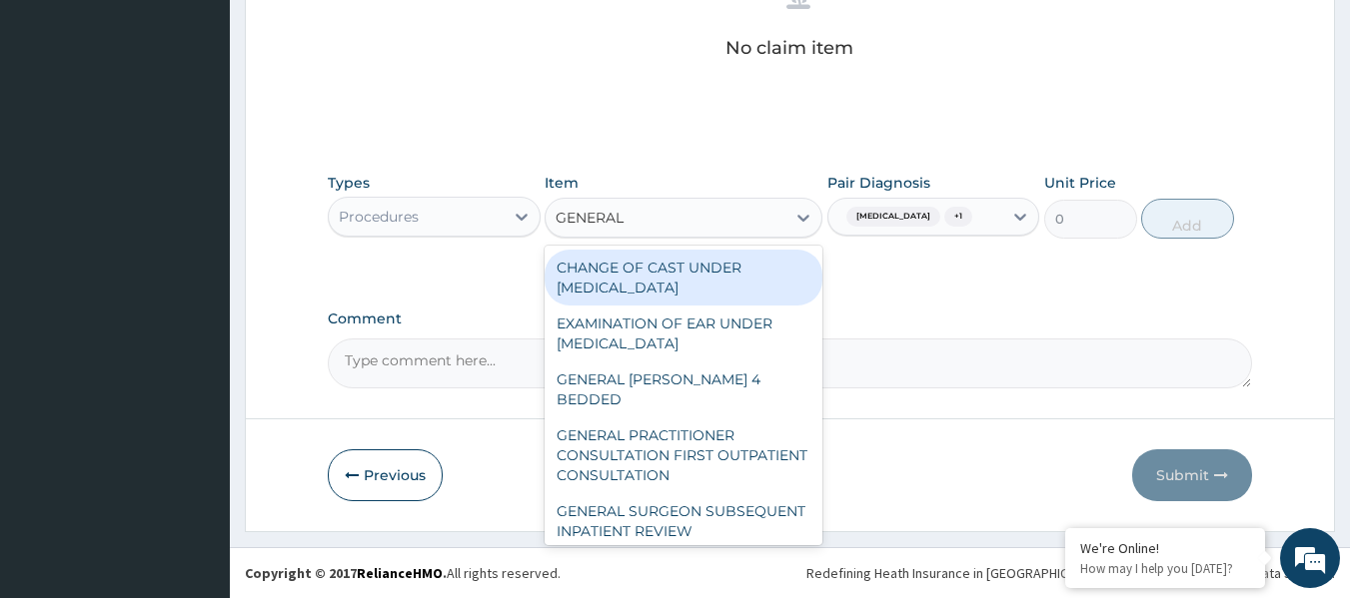
type input "GENERAL P"
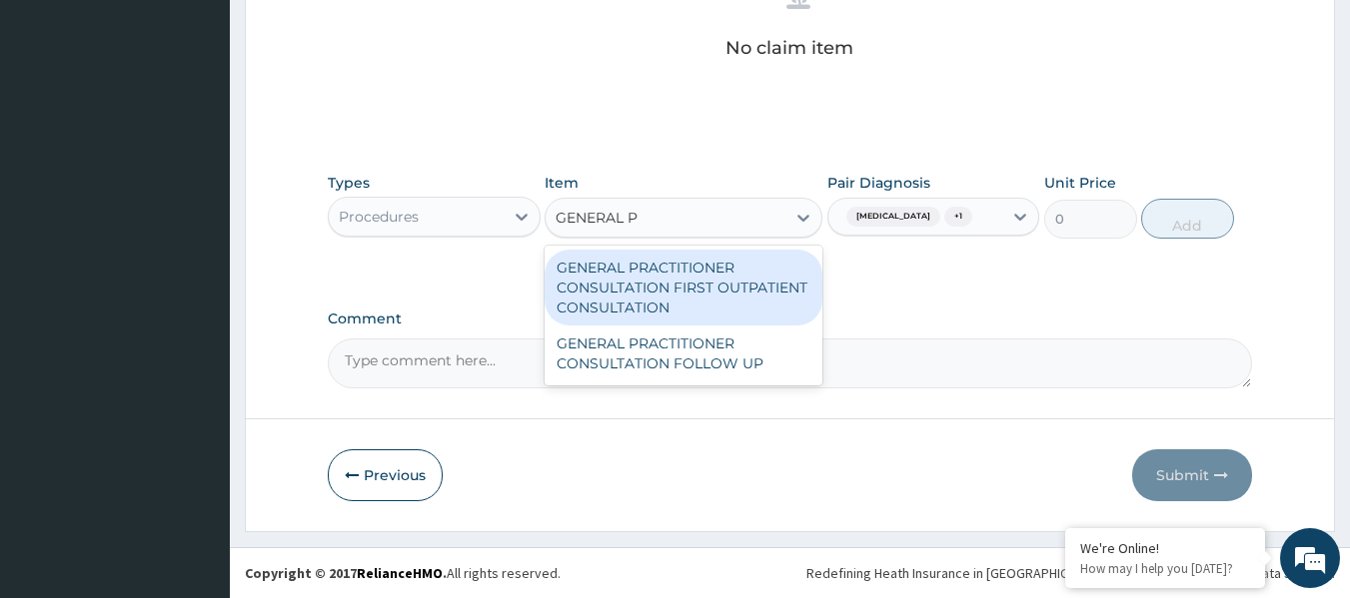
click at [733, 290] on div "GENERAL PRACTITIONER CONSULTATION FIRST OUTPATIENT CONSULTATION" at bounding box center [683, 288] width 278 height 76
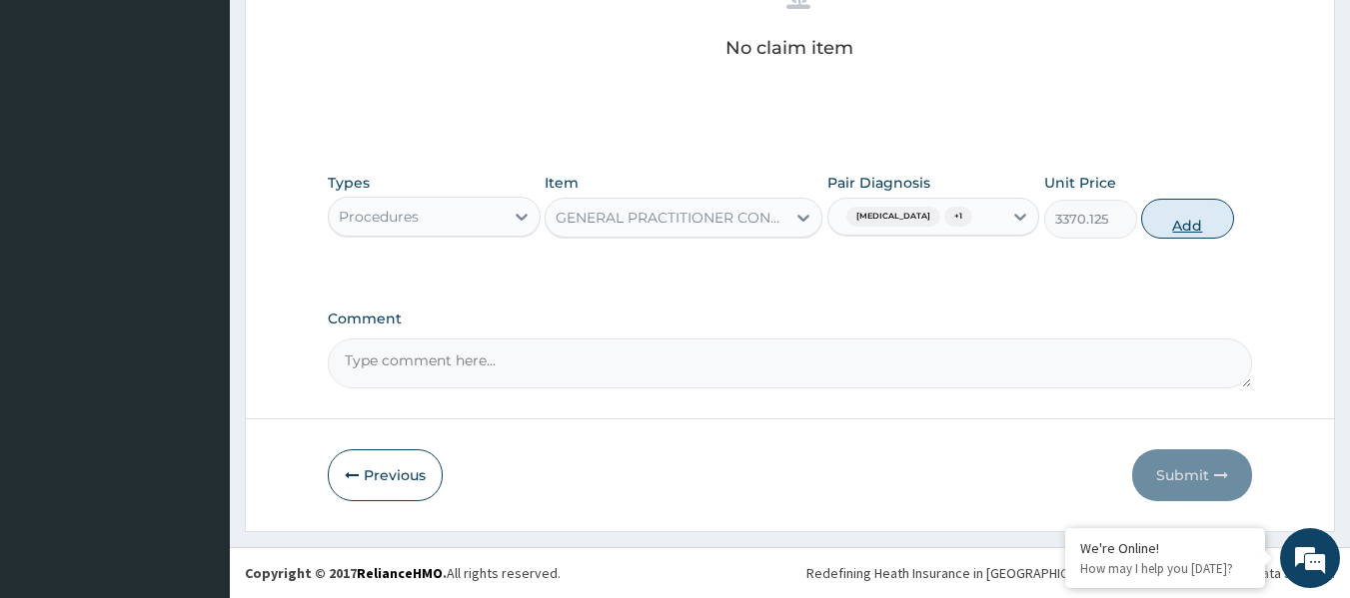
click at [1206, 207] on button "Add" at bounding box center [1187, 219] width 93 height 40
type input "0"
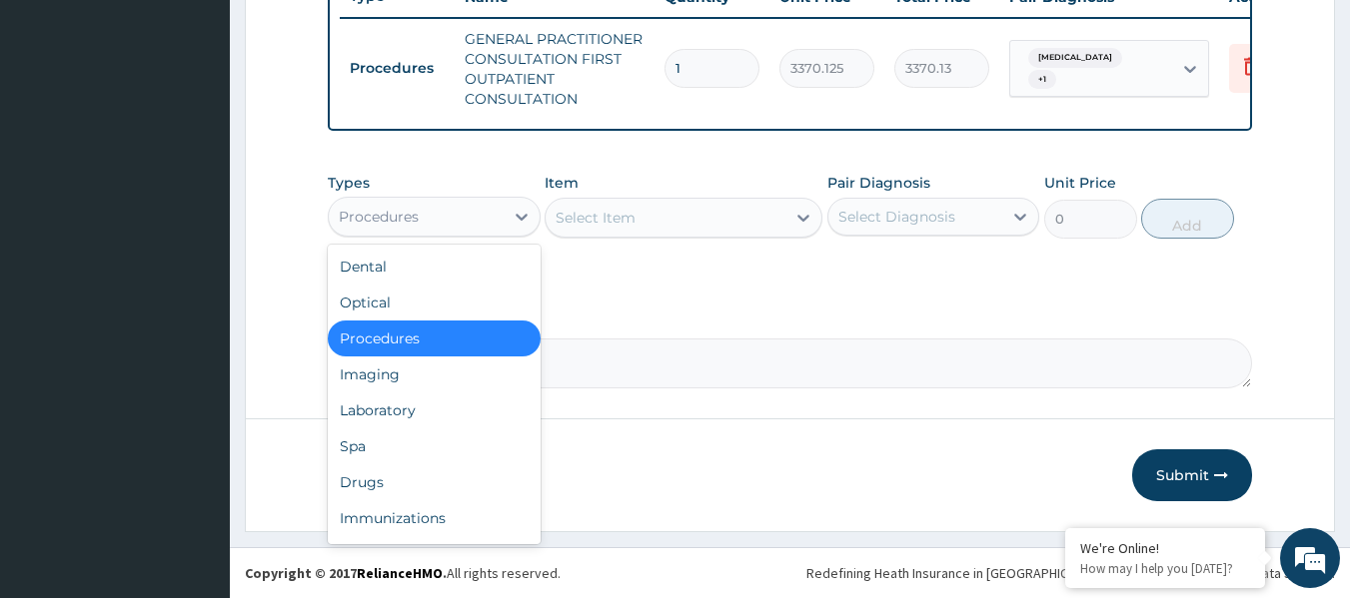
click at [437, 418] on div "Laboratory" at bounding box center [434, 411] width 213 height 36
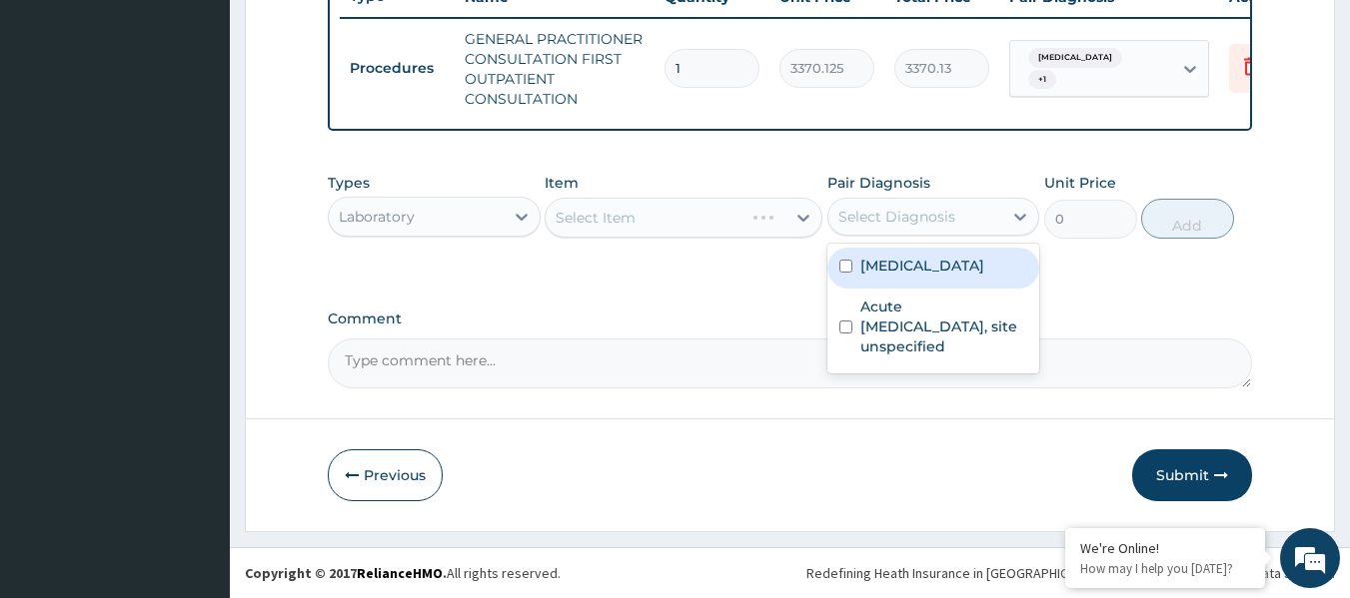
click at [958, 271] on label "[MEDICAL_DATA]" at bounding box center [922, 266] width 124 height 20
checkbox input "true"
click at [951, 331] on label "Acute [MEDICAL_DATA], site unspecified" at bounding box center [944, 327] width 168 height 60
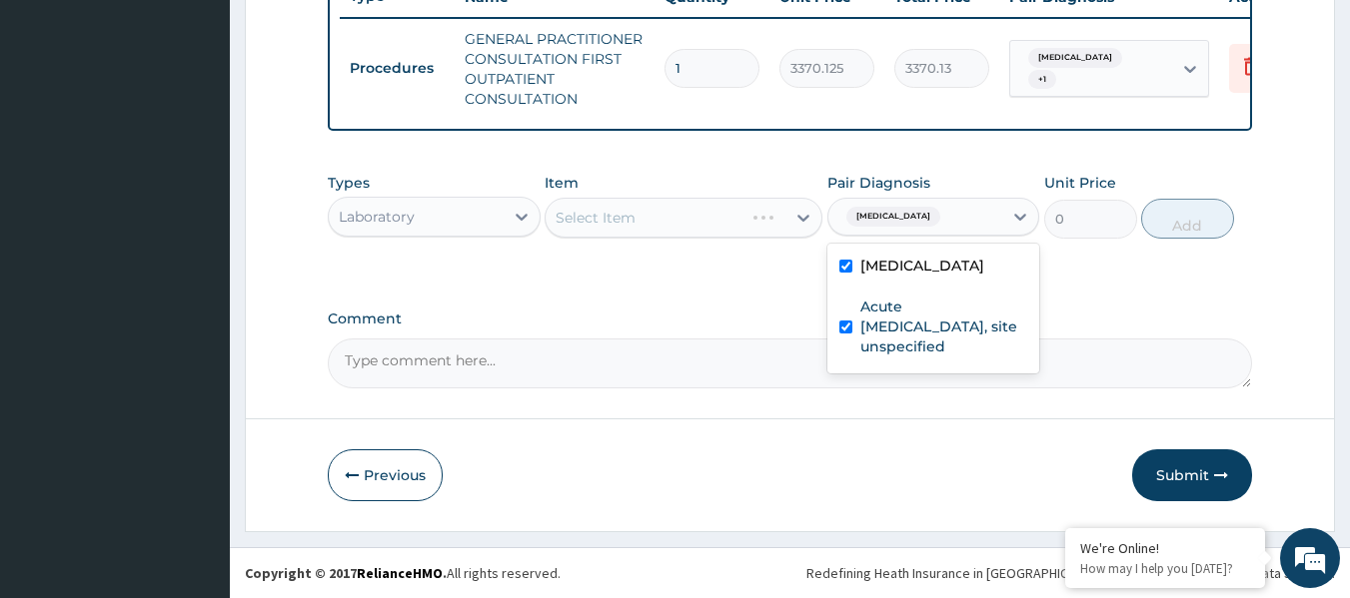
checkbox input "true"
click at [704, 194] on div "Item Select Item" at bounding box center [683, 206] width 278 height 66
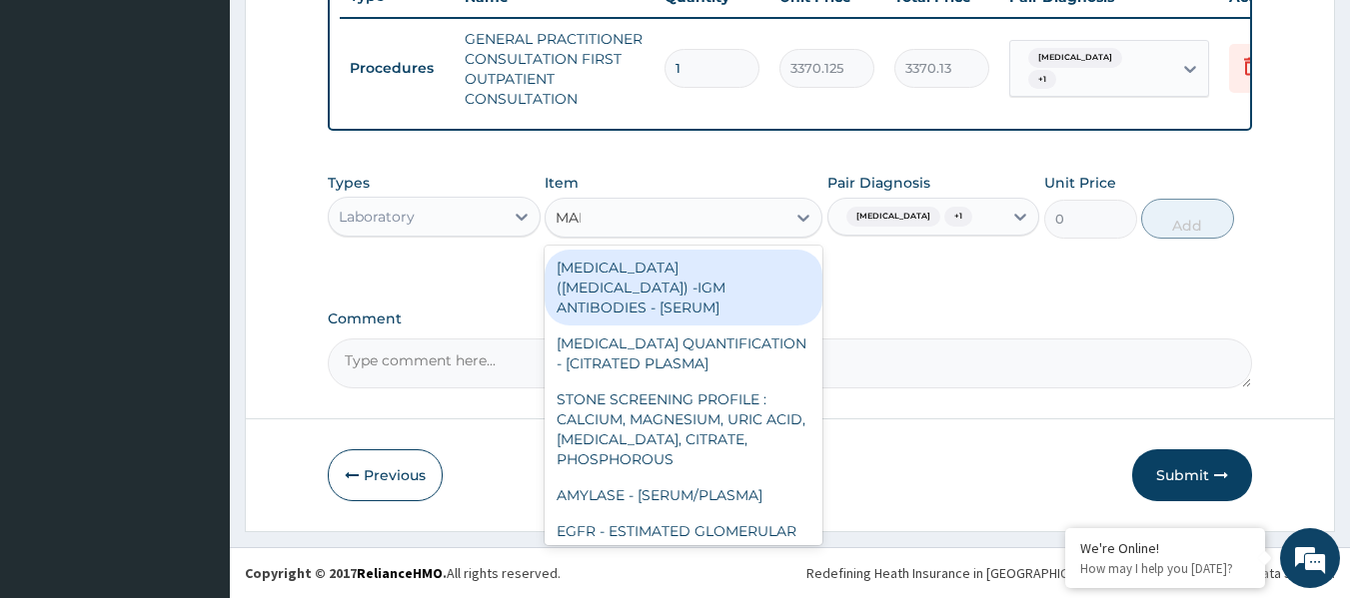
type input "MALA"
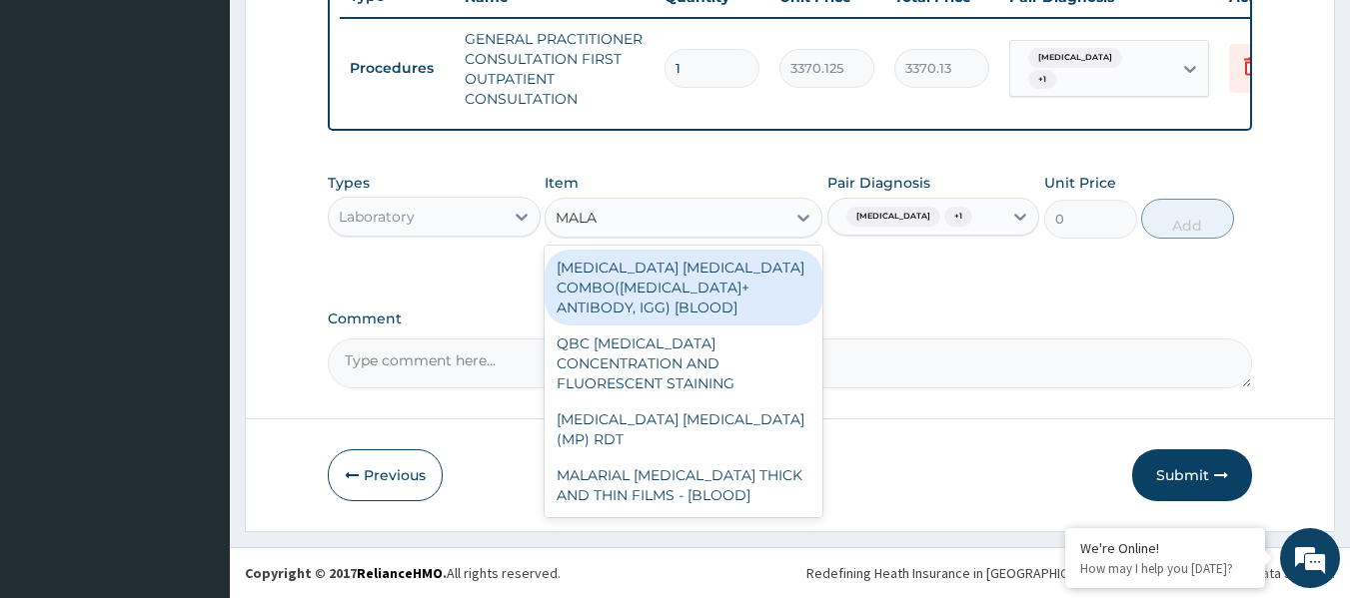
click at [748, 402] on div "[MEDICAL_DATA] [MEDICAL_DATA] (MP) RDT" at bounding box center [683, 430] width 278 height 56
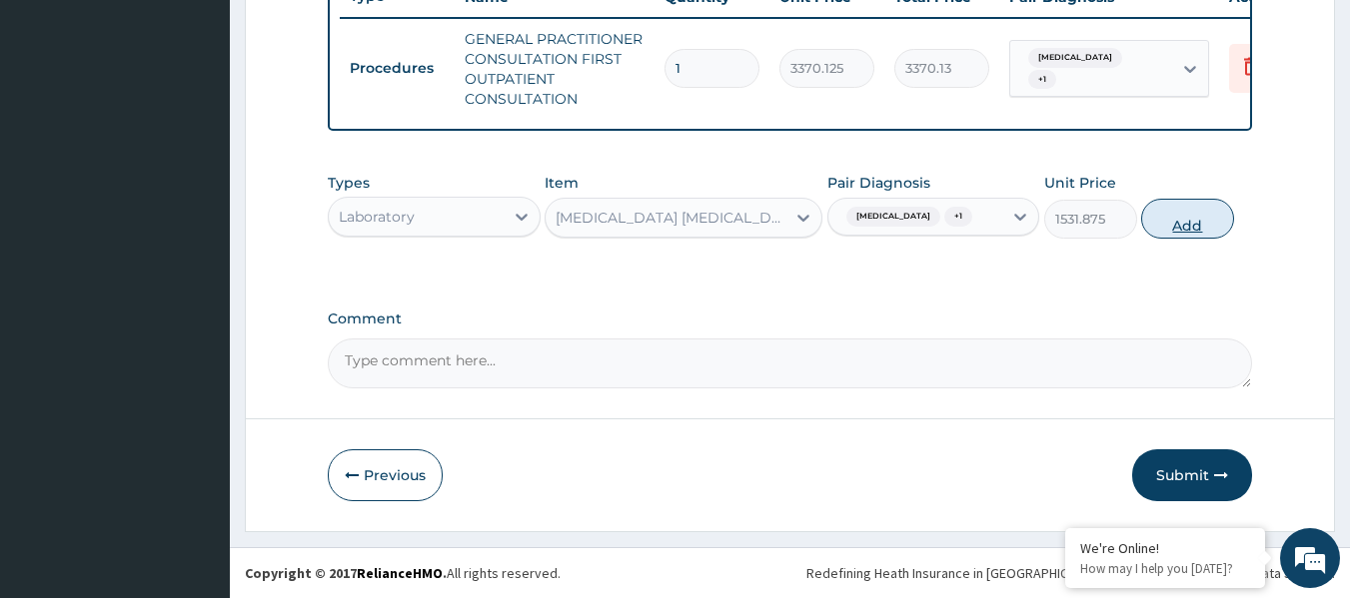
click at [1166, 210] on button "Add" at bounding box center [1187, 219] width 93 height 40
type input "0"
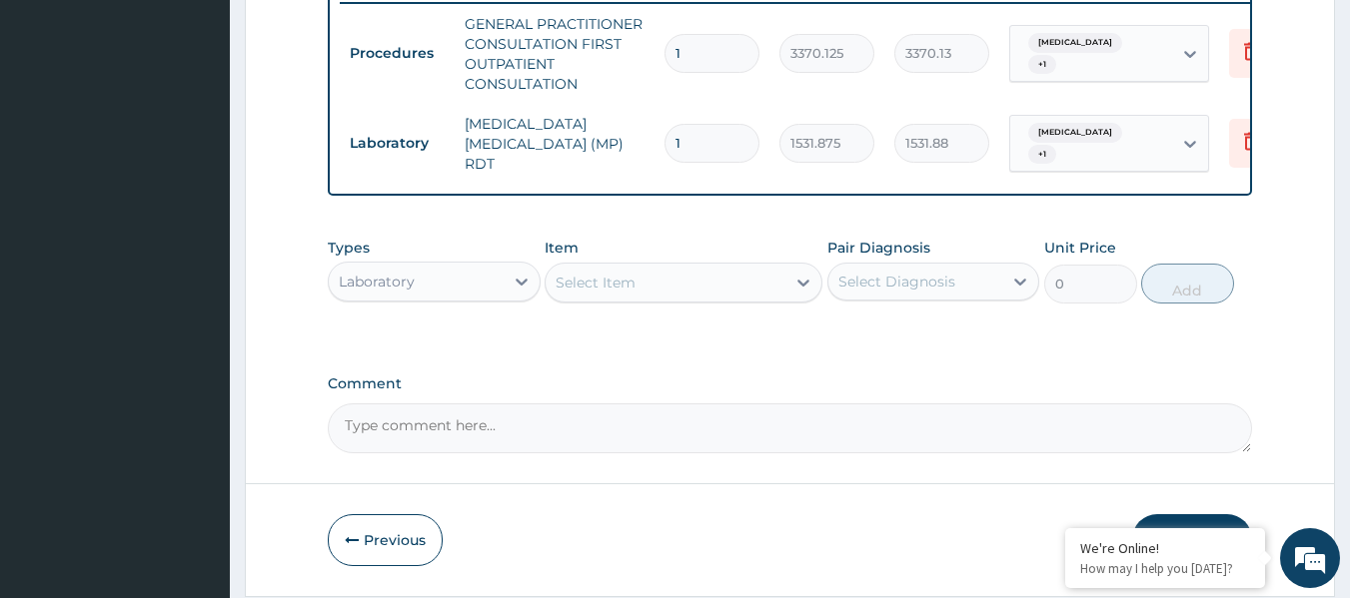
click at [460, 256] on div "Types Laboratory" at bounding box center [434, 271] width 213 height 66
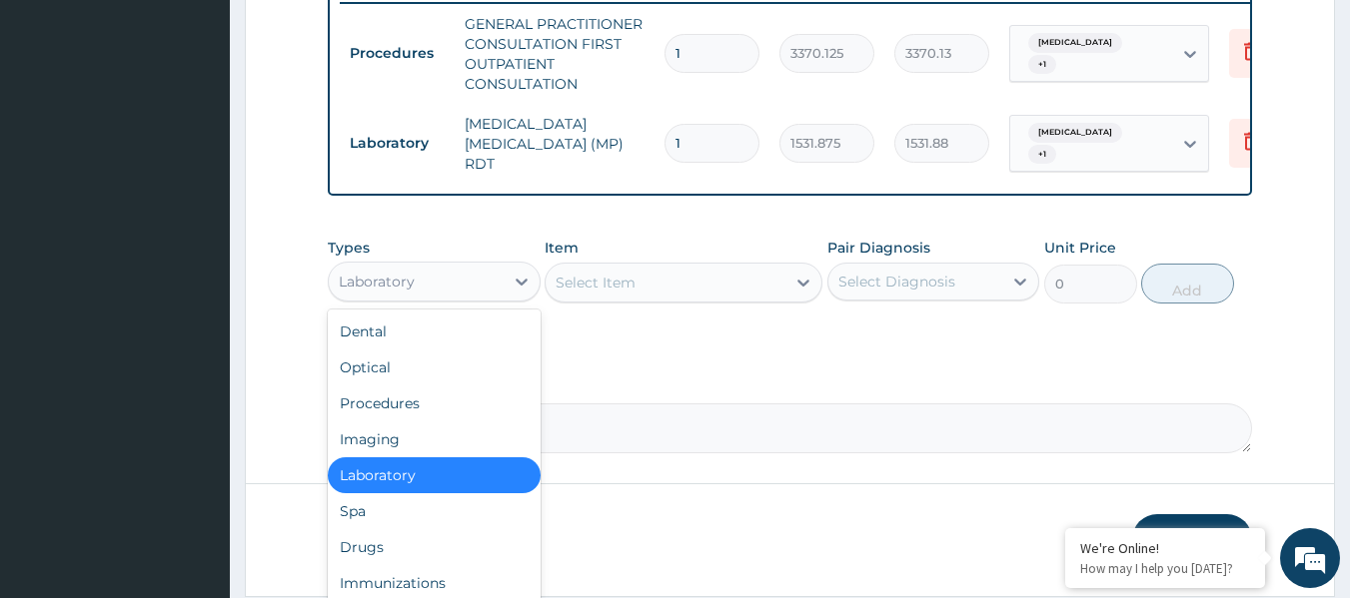
click at [459, 553] on div "Drugs" at bounding box center [434, 547] width 213 height 36
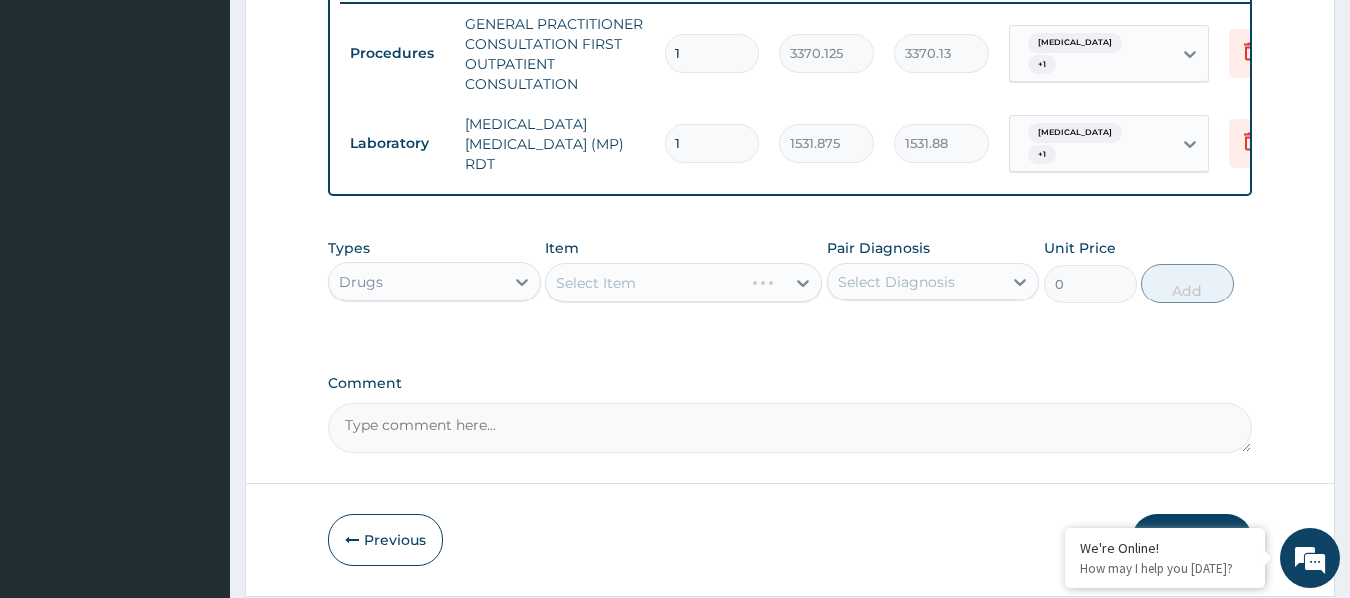
scroll to position [870, 0]
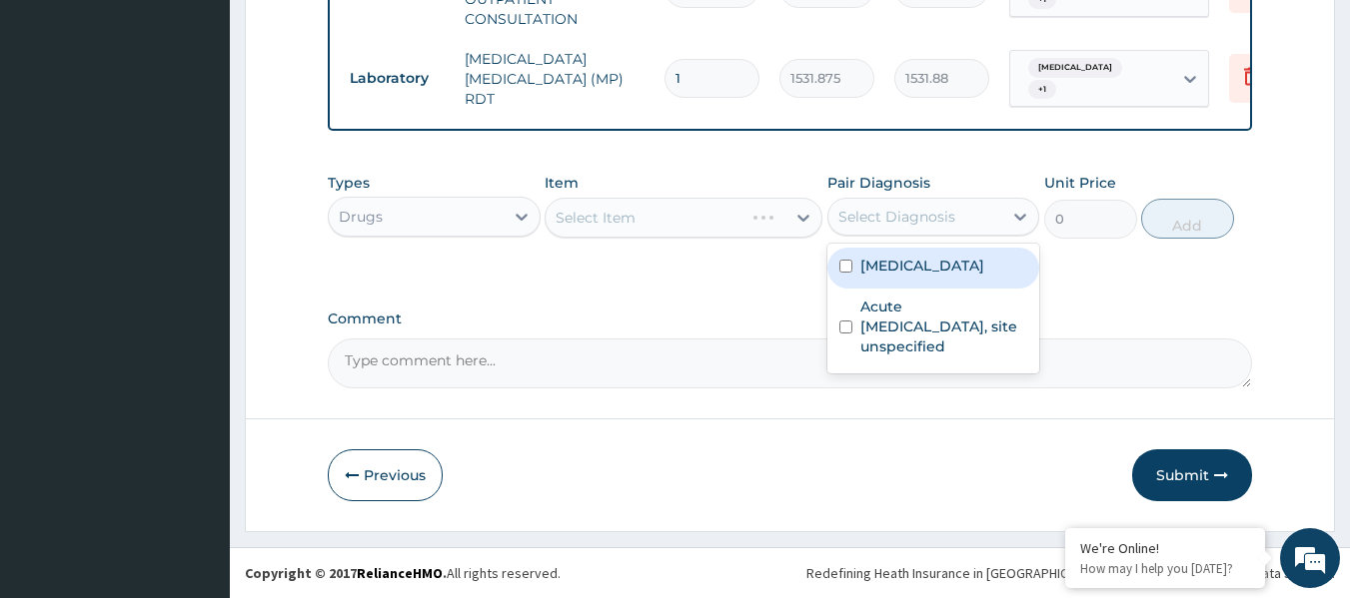
click at [927, 274] on label "[MEDICAL_DATA]" at bounding box center [922, 266] width 124 height 20
checkbox input "true"
click at [951, 334] on label "Acute [MEDICAL_DATA], site unspecified" at bounding box center [944, 327] width 168 height 60
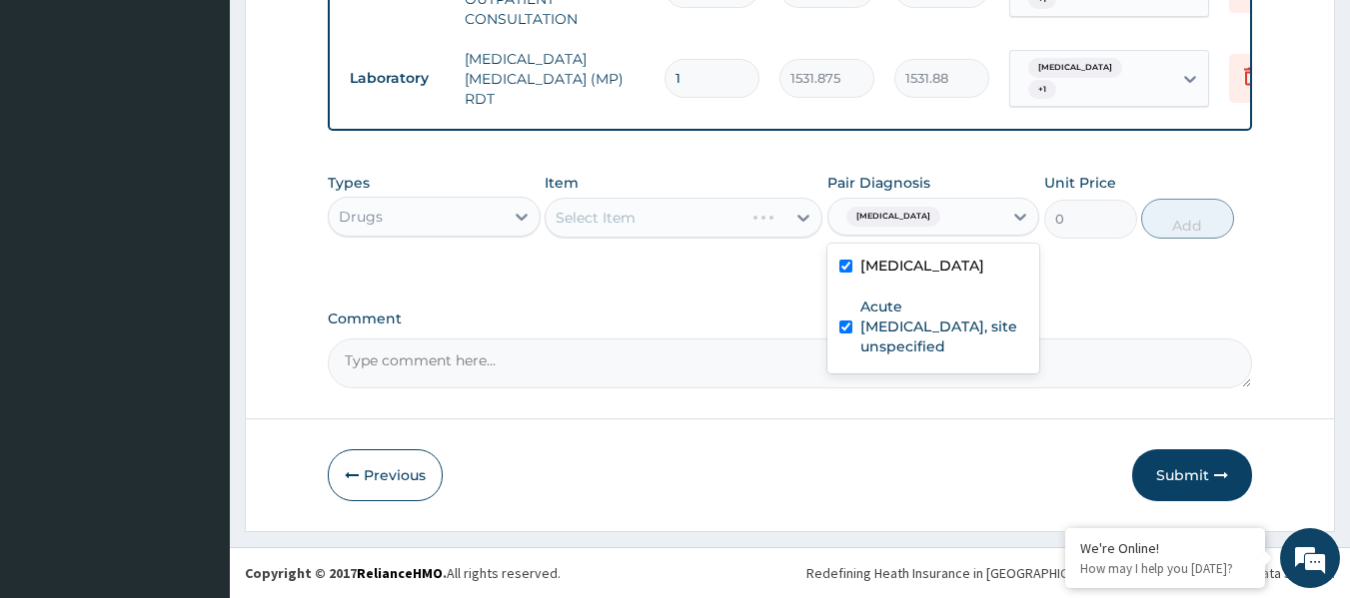
checkbox input "true"
click at [680, 208] on div "Select Item" at bounding box center [683, 218] width 278 height 40
click at [668, 219] on div "Select Item" at bounding box center [683, 218] width 278 height 40
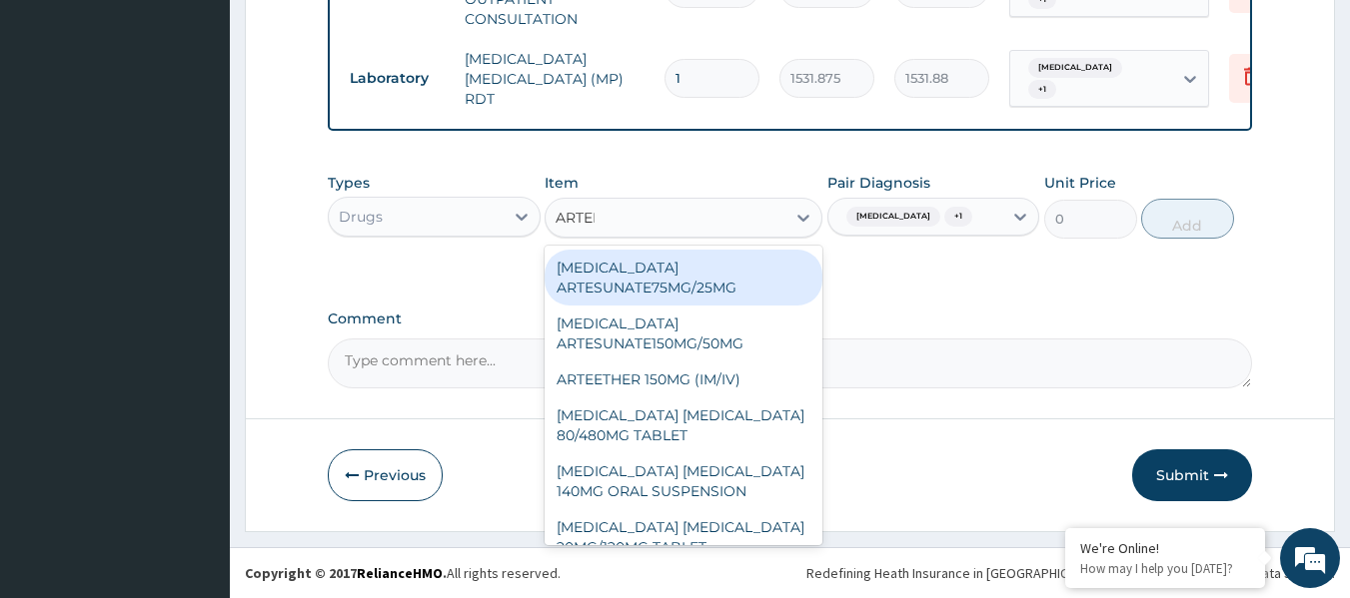
type input "ARTEME"
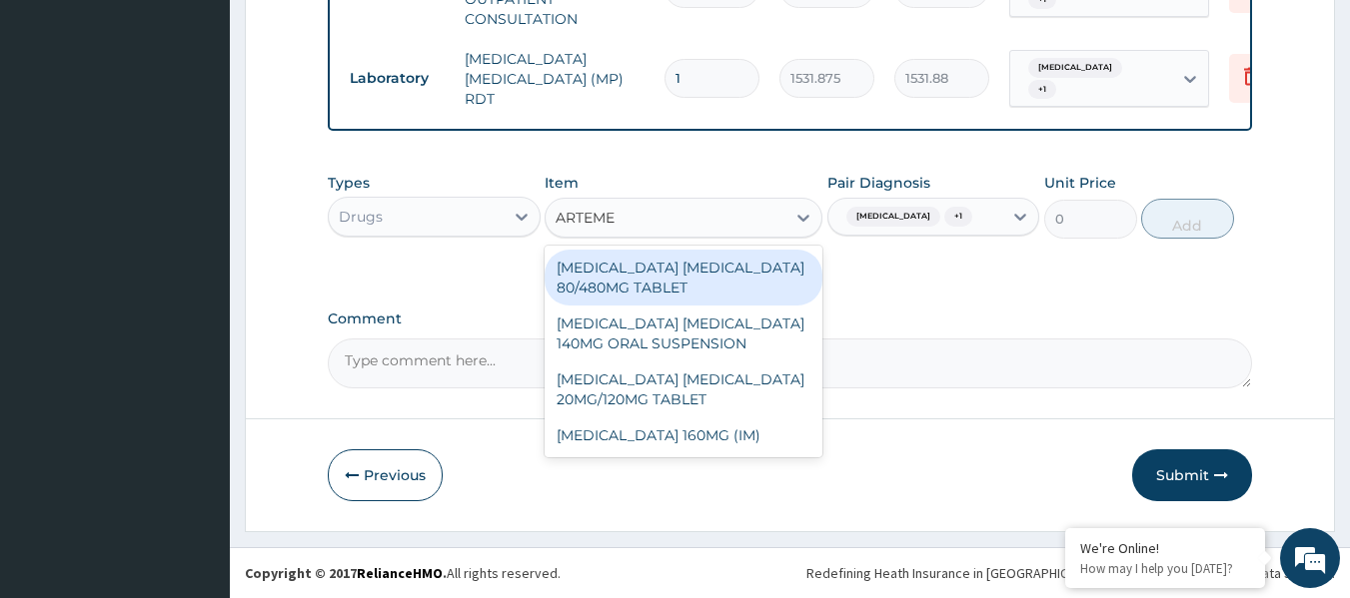
click at [737, 261] on div "[MEDICAL_DATA] [MEDICAL_DATA] 80/480MG TABLET" at bounding box center [683, 278] width 278 height 56
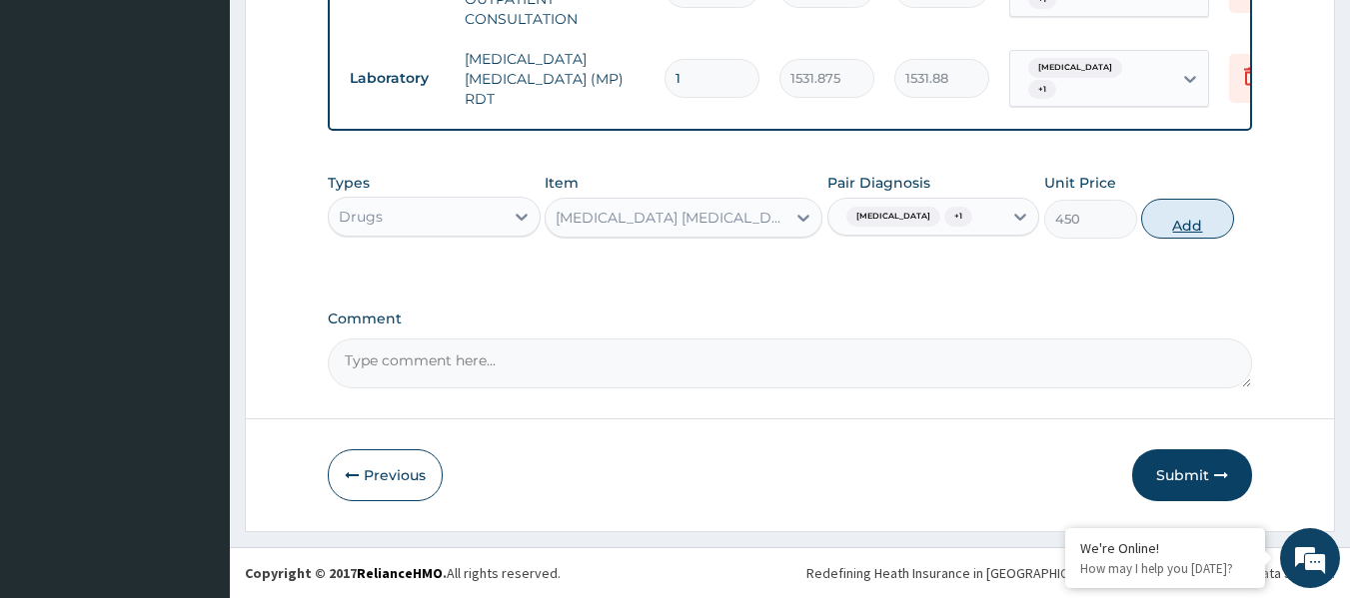
click at [1204, 199] on button "Add" at bounding box center [1187, 219] width 93 height 40
type input "0"
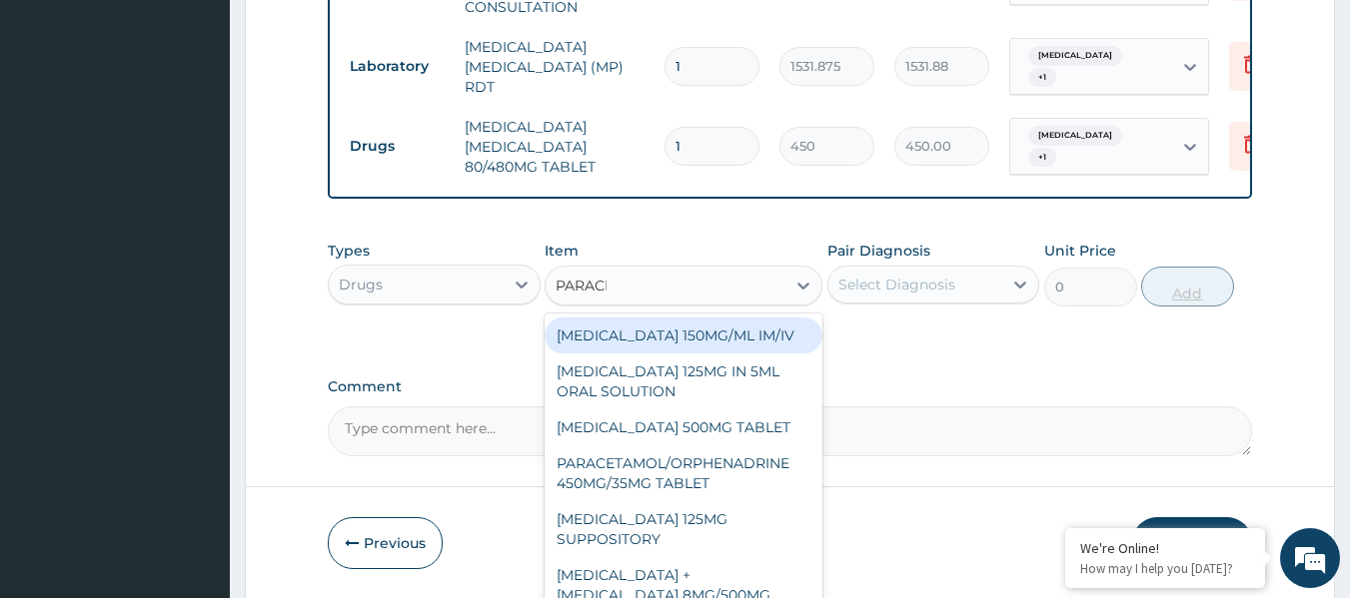
type input "PARACET"
click at [771, 423] on div "[MEDICAL_DATA] 500MG TABLET" at bounding box center [683, 428] width 278 height 36
type input "30"
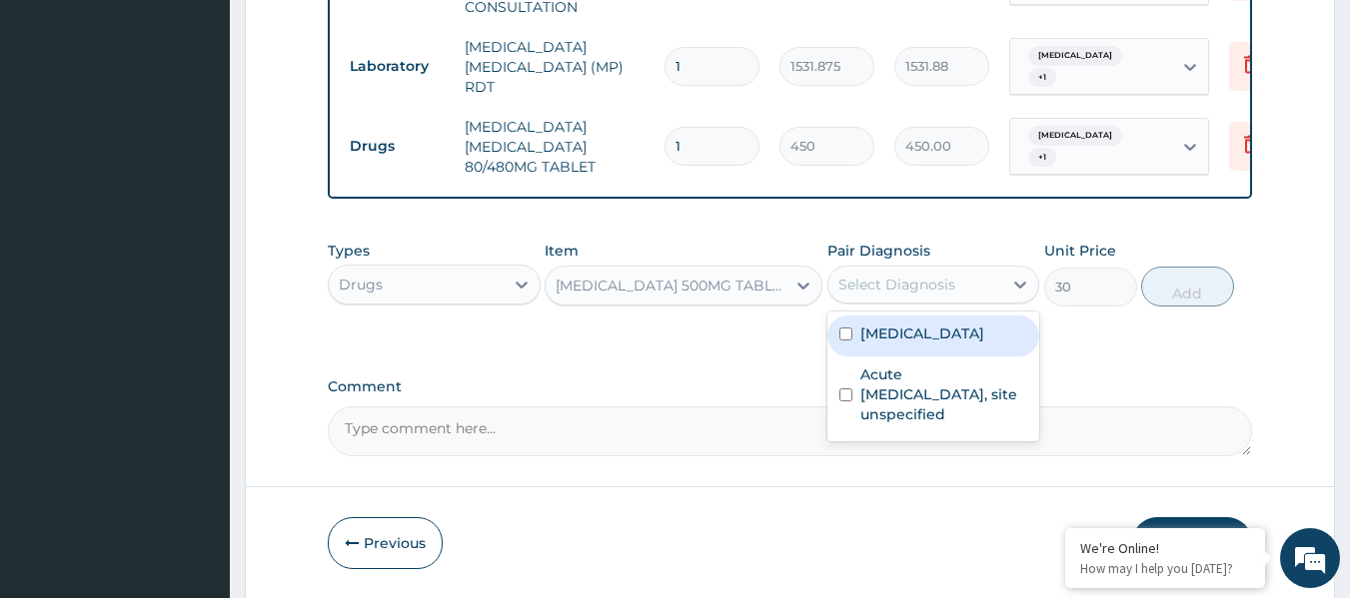
click at [921, 339] on label "[MEDICAL_DATA]" at bounding box center [922, 334] width 124 height 20
checkbox input "true"
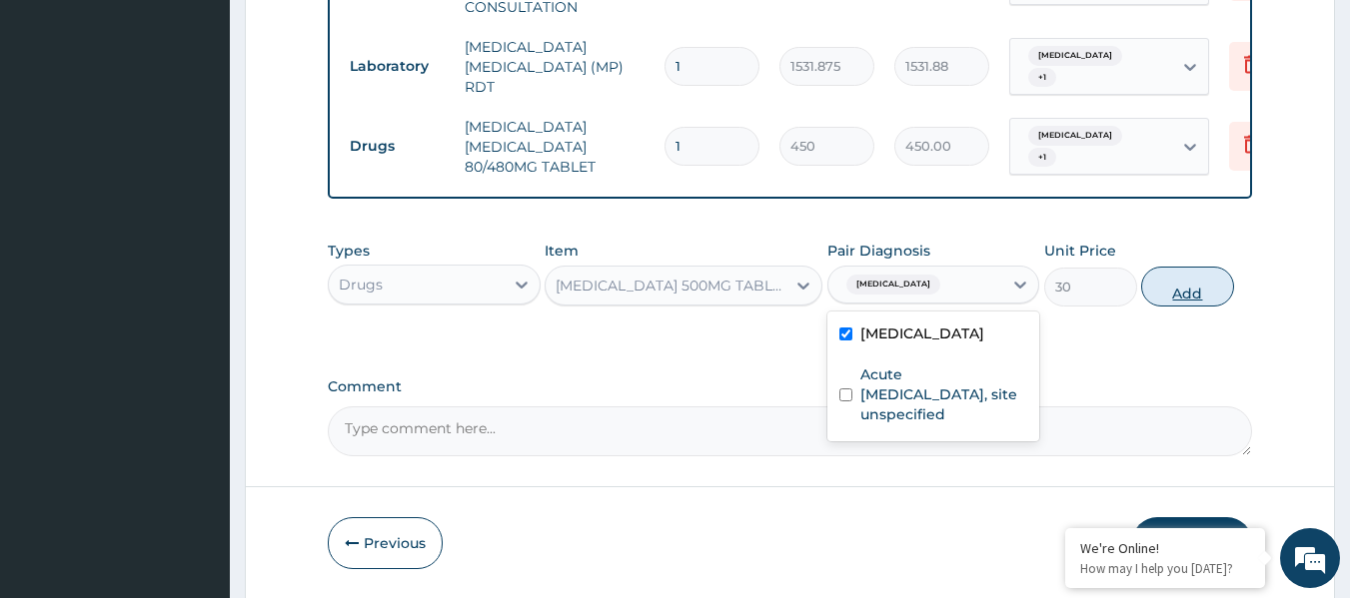
click at [1147, 294] on button "Add" at bounding box center [1187, 287] width 93 height 40
type input "0"
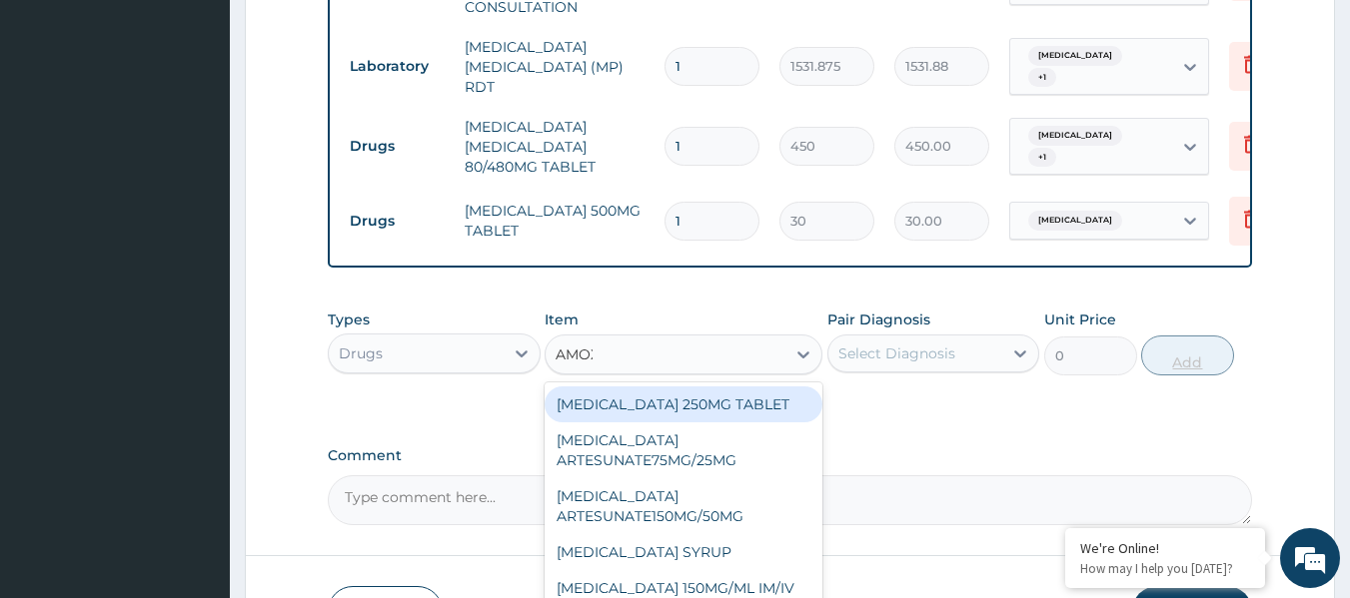
type input "AMOXI"
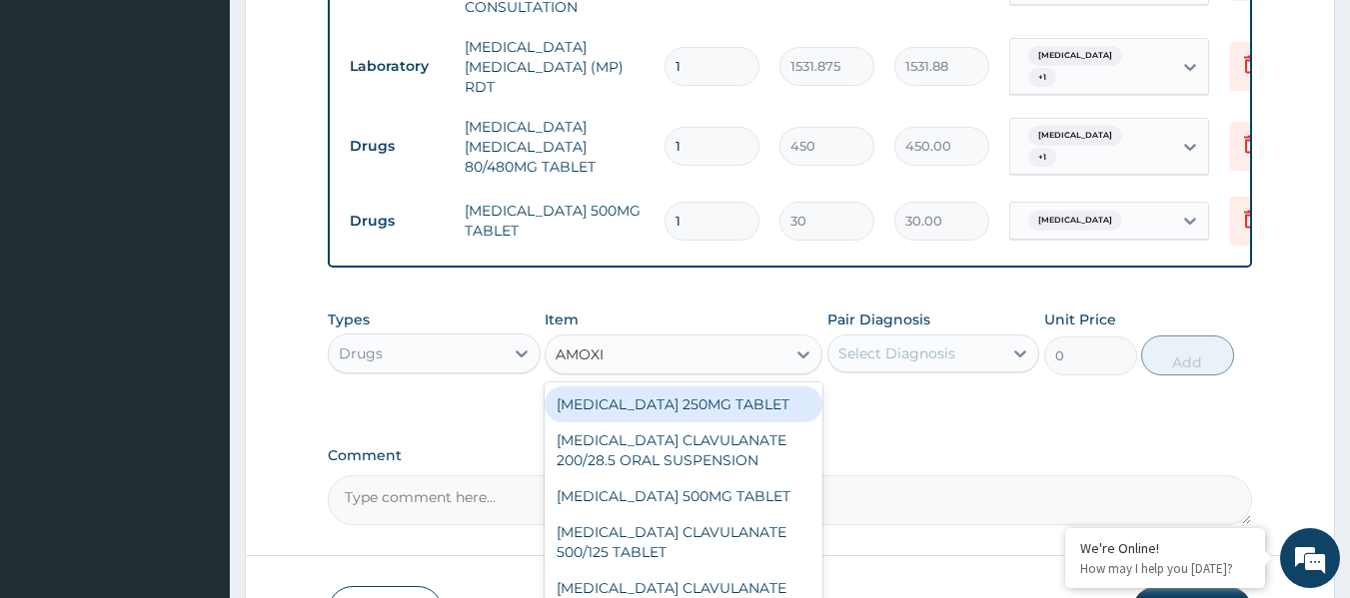
click at [741, 529] on div "[MEDICAL_DATA] CLAVULANATE 500/125 TABLET" at bounding box center [683, 543] width 278 height 56
type input "414"
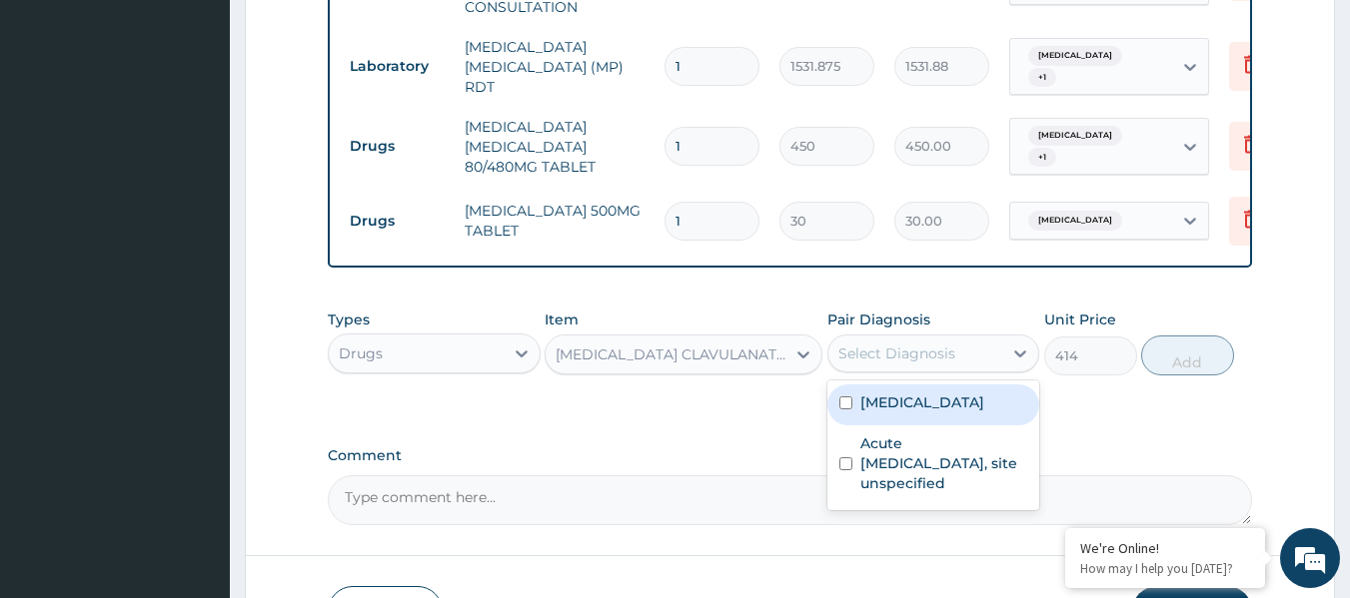
click at [944, 413] on label "[MEDICAL_DATA]" at bounding box center [922, 403] width 124 height 20
checkbox input "true"
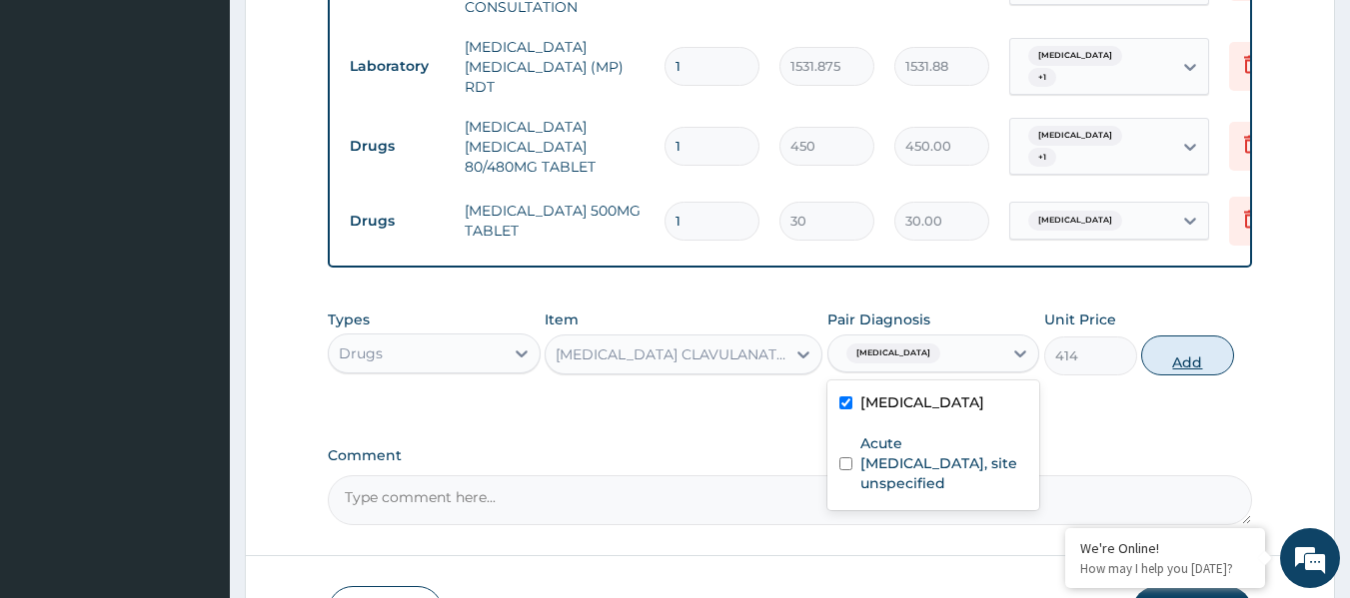
click at [1169, 354] on button "Add" at bounding box center [1187, 356] width 93 height 40
type input "0"
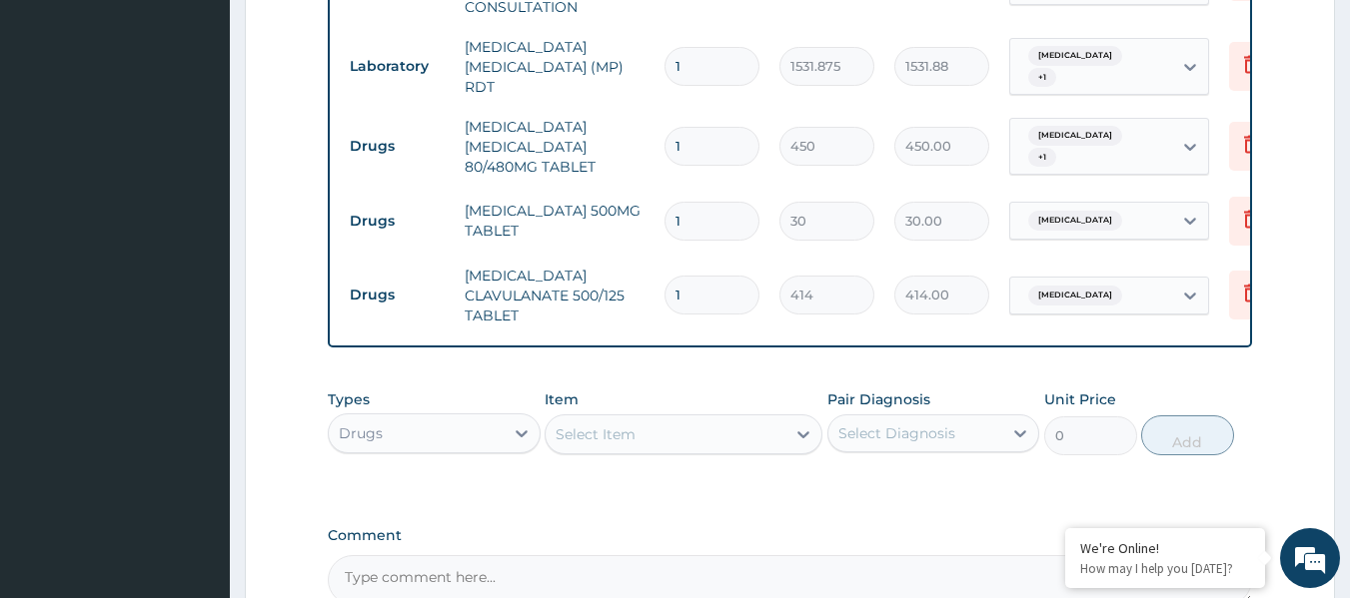
click at [697, 289] on input "1" at bounding box center [711, 295] width 95 height 39
type input "10"
type input "4140.00"
type input "10"
click at [721, 213] on input "1" at bounding box center [711, 221] width 95 height 39
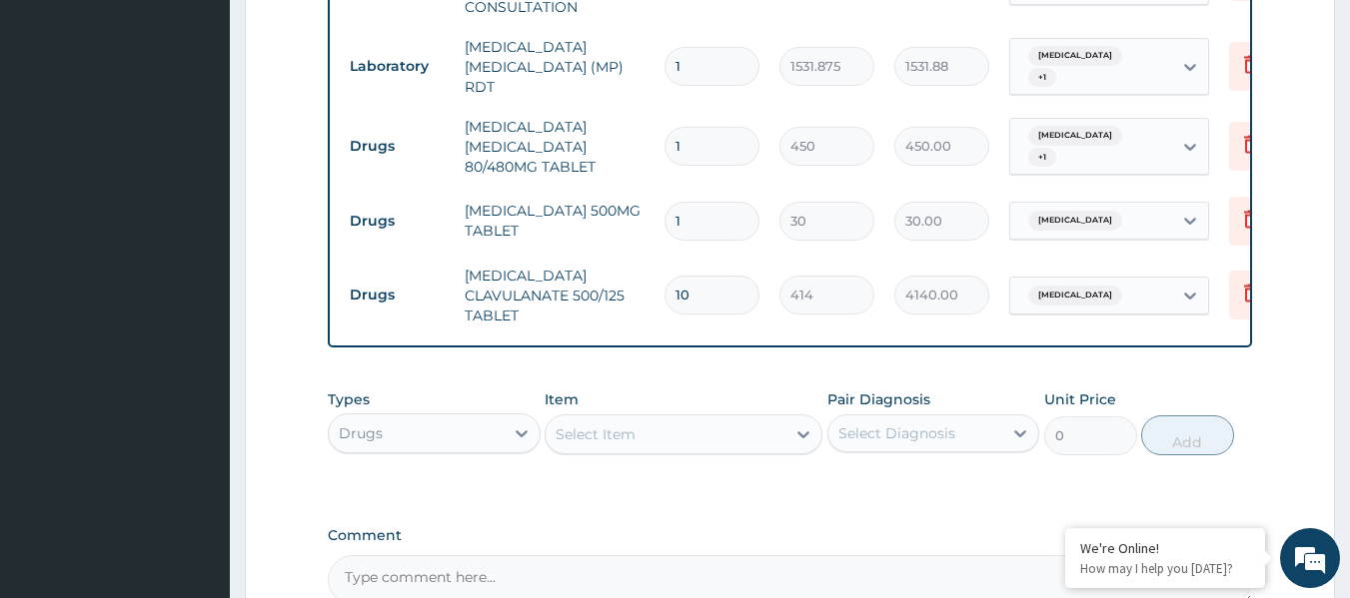
type input "18"
type input "540.00"
type input "18"
click at [707, 138] on input "1" at bounding box center [711, 146] width 95 height 39
type input "0.00"
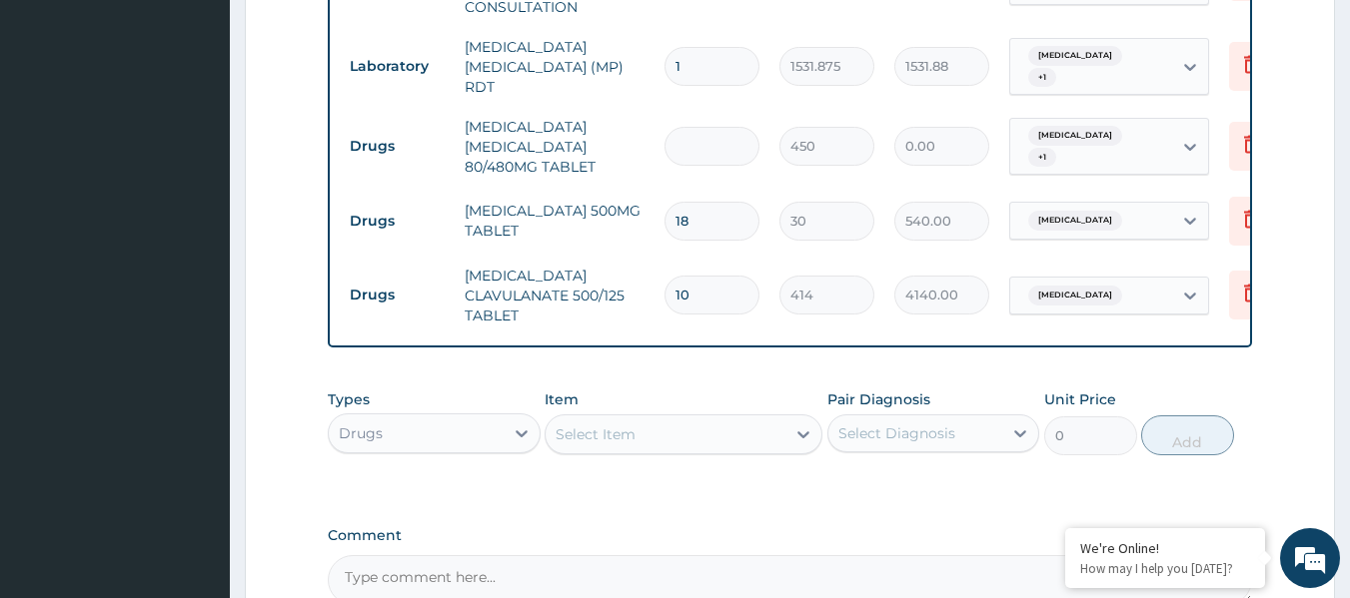
type input "6"
type input "2700.00"
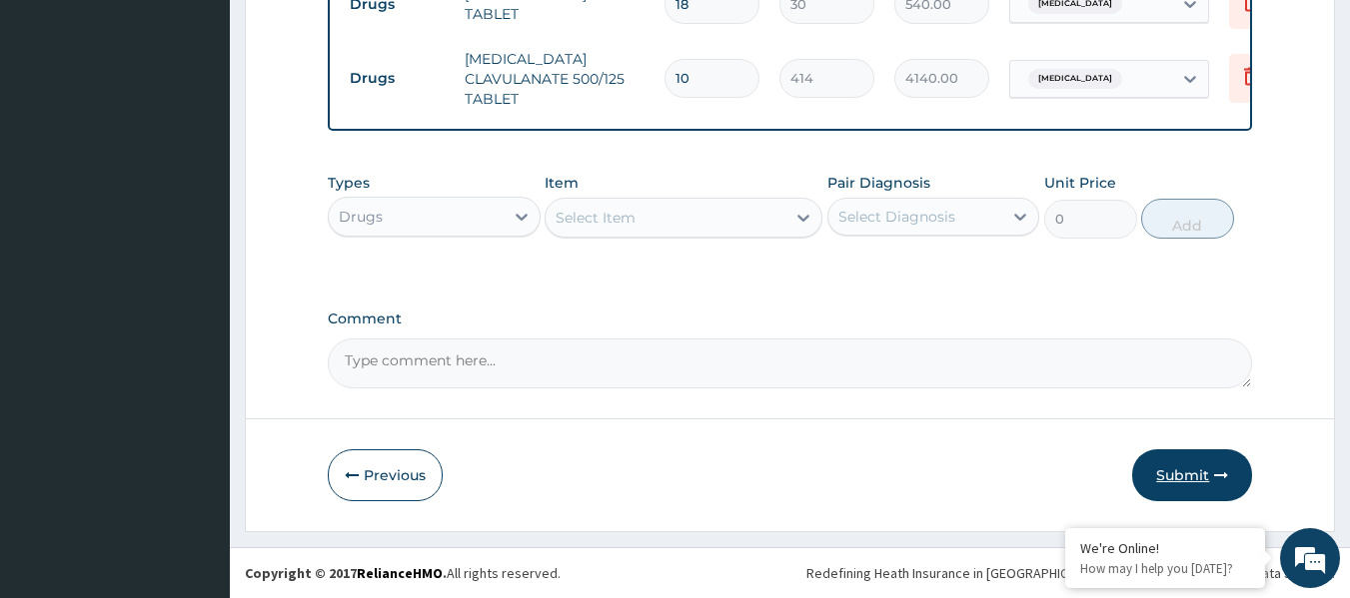
click at [1208, 469] on button "Submit" at bounding box center [1192, 476] width 120 height 52
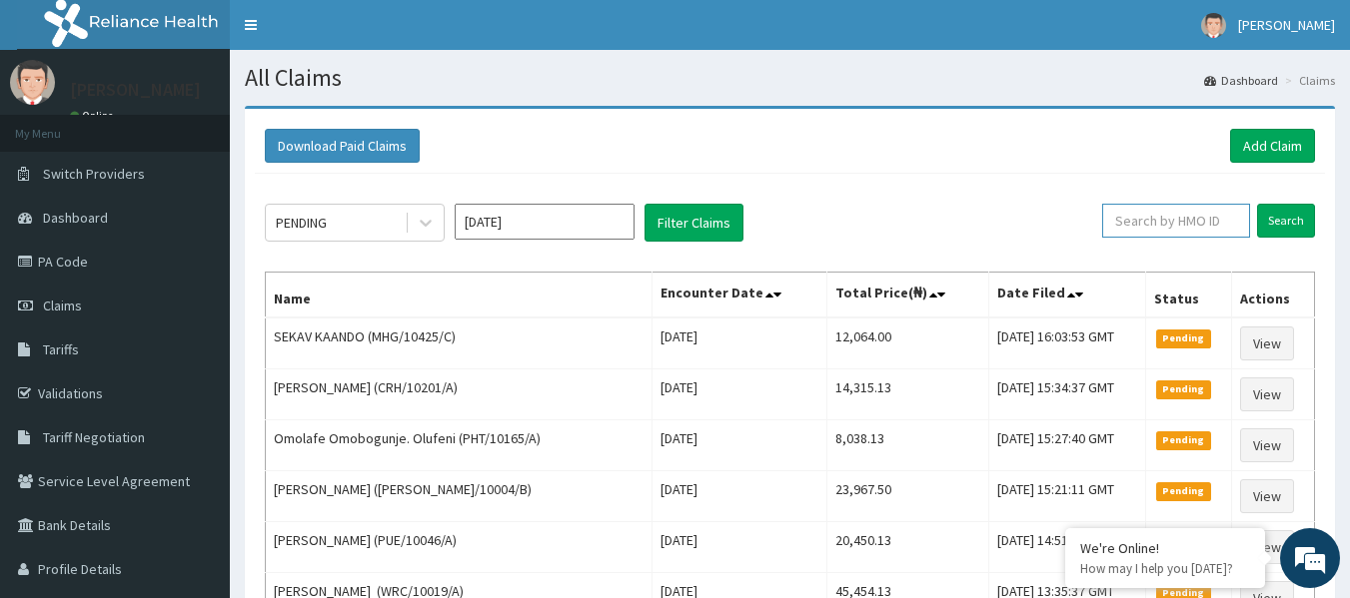
click at [1148, 229] on input "text" at bounding box center [1176, 221] width 148 height 34
type input "TIE/10036/A"
click at [1257, 204] on input "Search" at bounding box center [1286, 221] width 58 height 34
